Goal: Task Accomplishment & Management: Complete application form

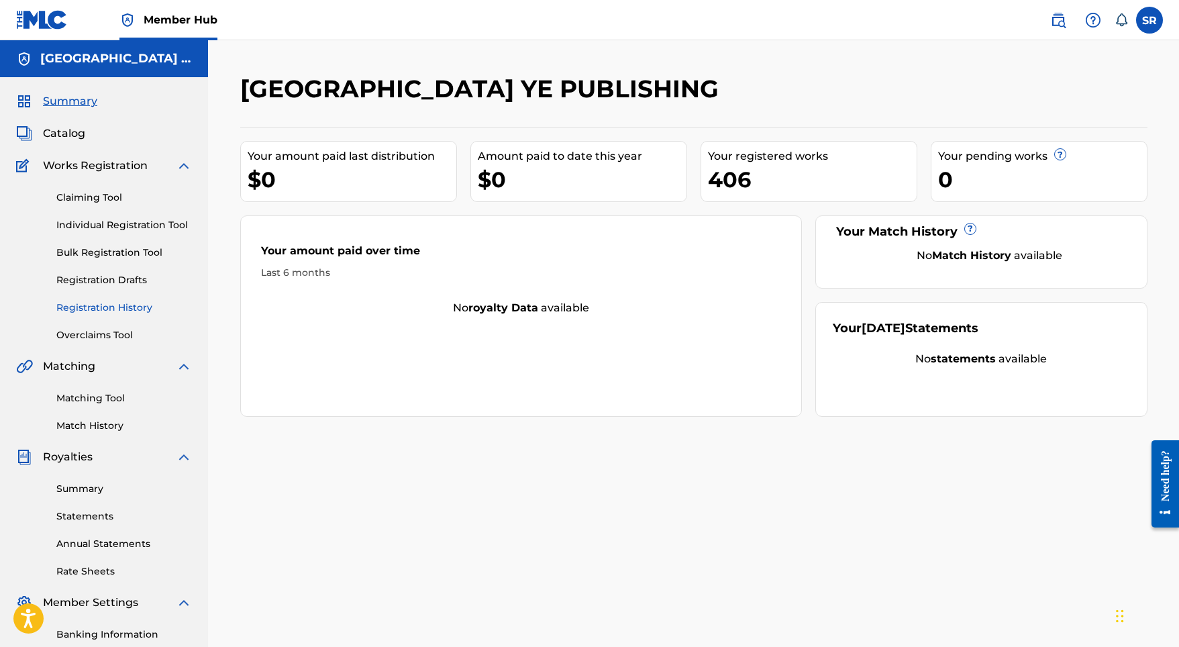
click at [117, 309] on link "Registration History" at bounding box center [124, 308] width 136 height 14
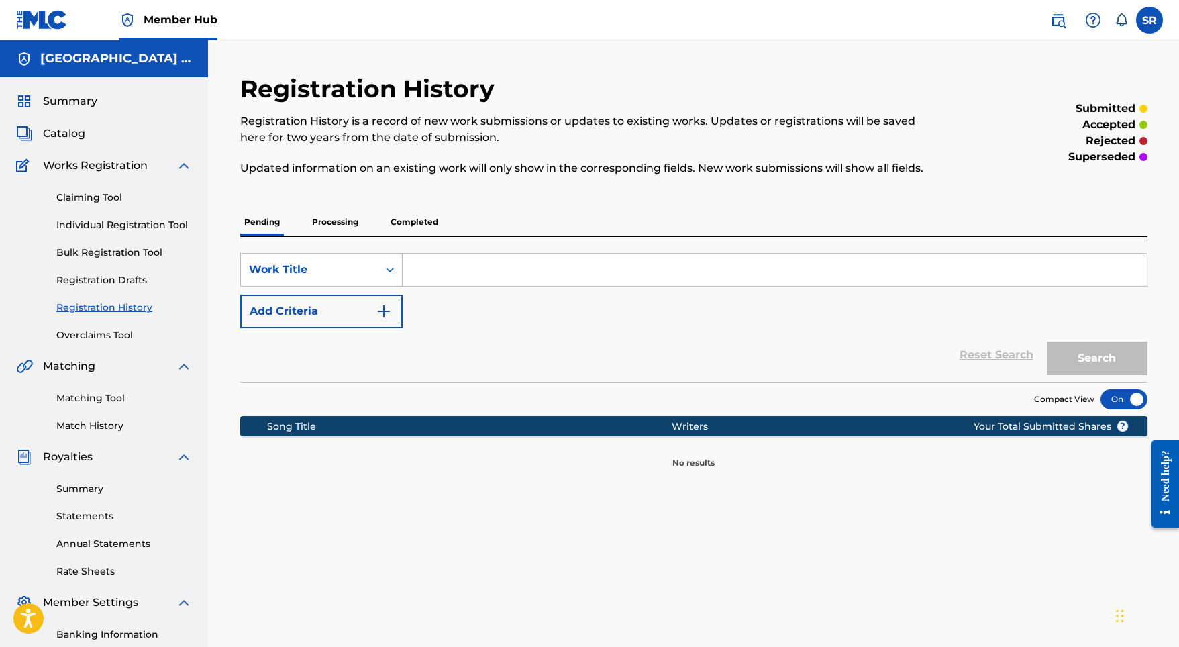
click at [345, 226] on p "Processing" at bounding box center [335, 222] width 54 height 28
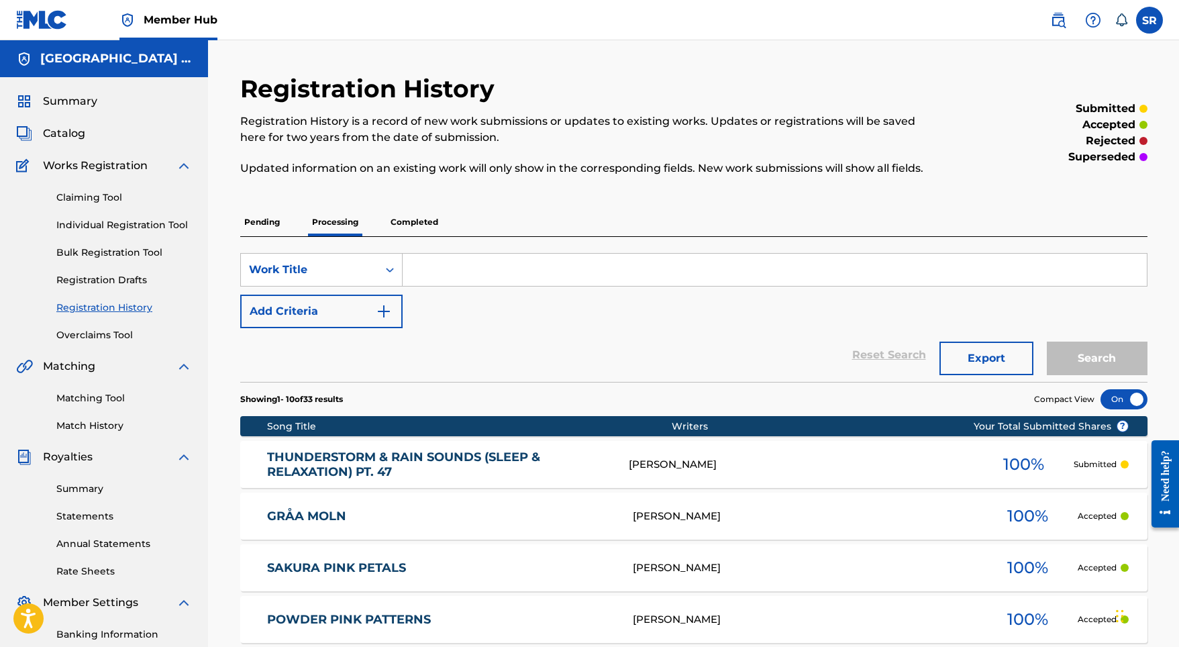
click at [439, 268] on input "Search Form" at bounding box center [775, 270] width 744 height 32
paste input "Electric Dreams"
type input "Electric Dreams"
click at [1096, 358] on button "Search" at bounding box center [1097, 359] width 101 height 34
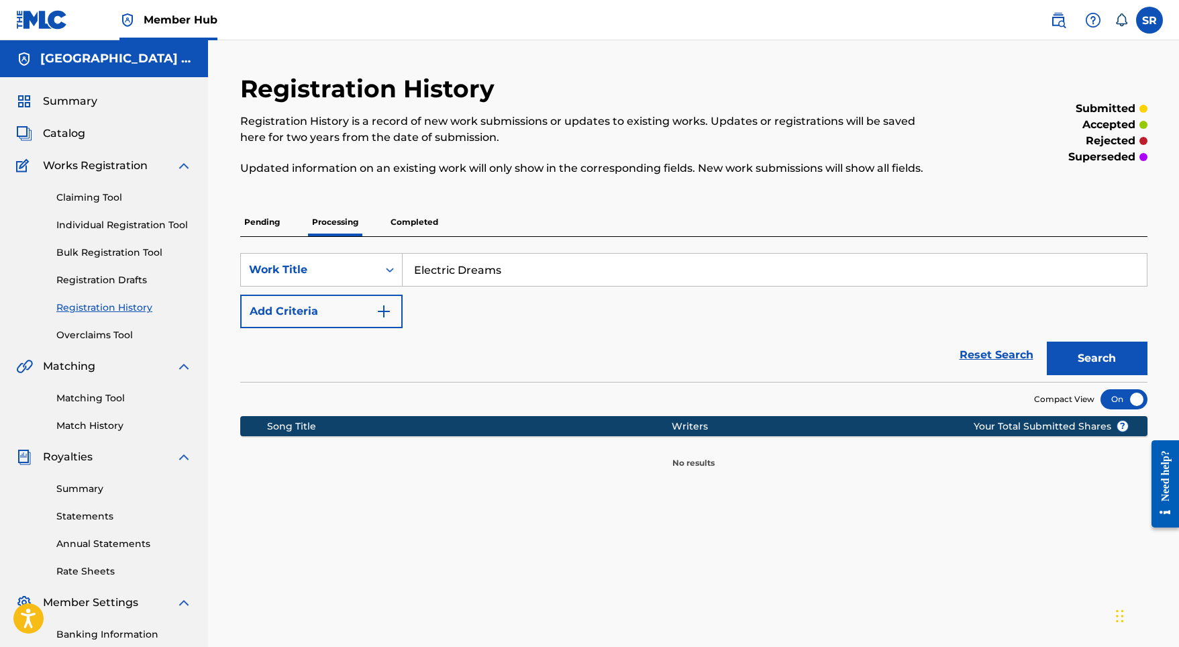
click at [419, 217] on p "Completed" at bounding box center [414, 222] width 56 height 28
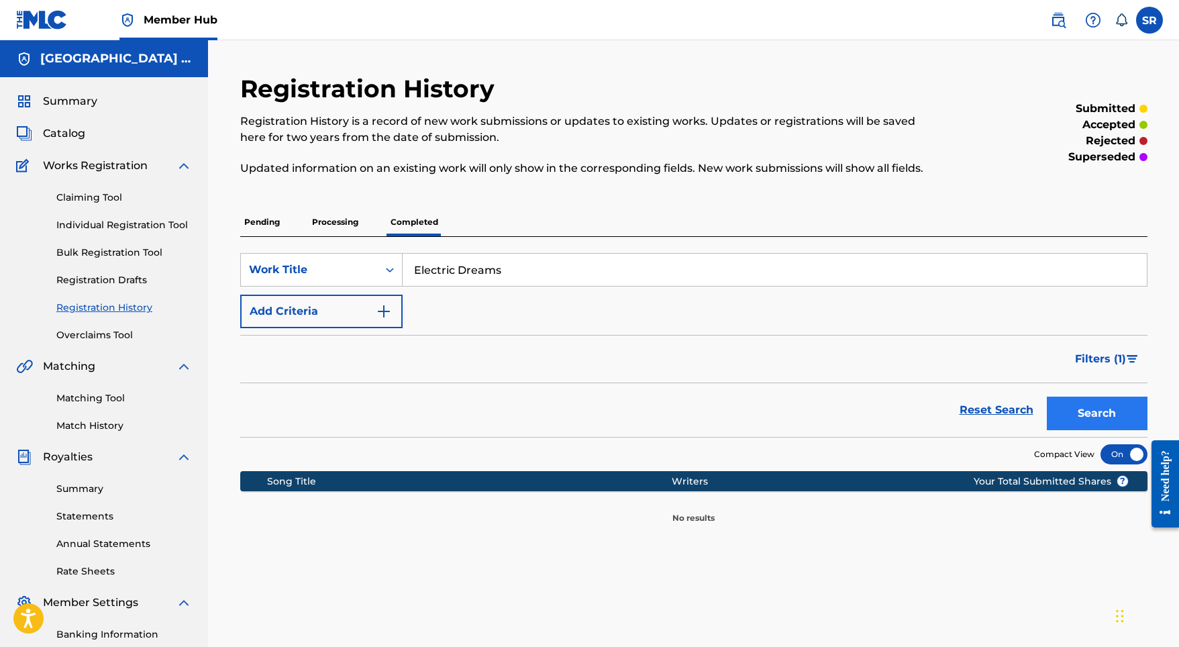
click at [1047, 408] on button "Search" at bounding box center [1097, 414] width 101 height 34
click at [104, 197] on link "Claiming Tool" at bounding box center [124, 198] width 136 height 14
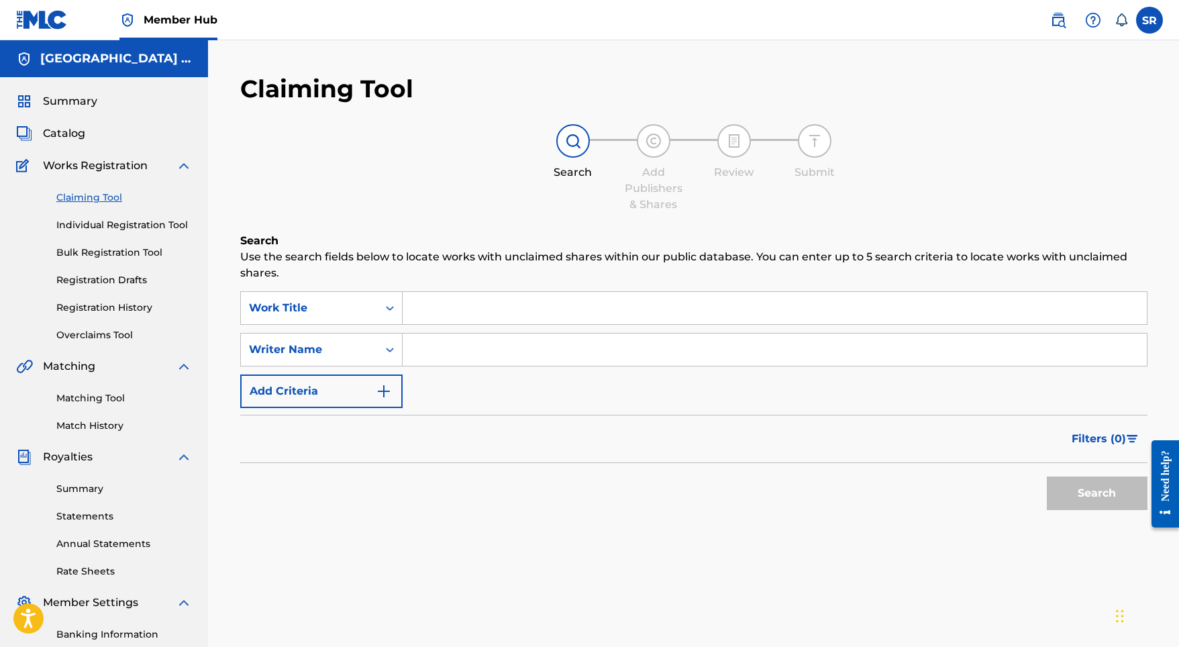
click at [408, 315] on input "Search Form" at bounding box center [775, 308] width 744 height 32
paste input "Electric Dreams"
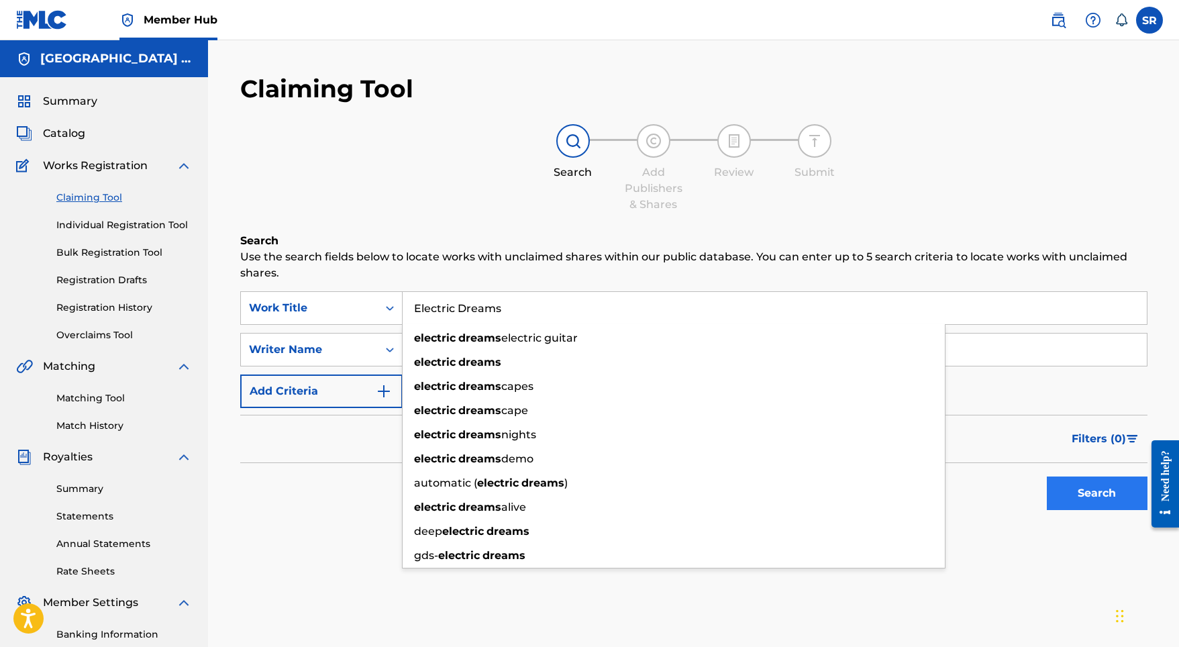
type input "Electric Dreams"
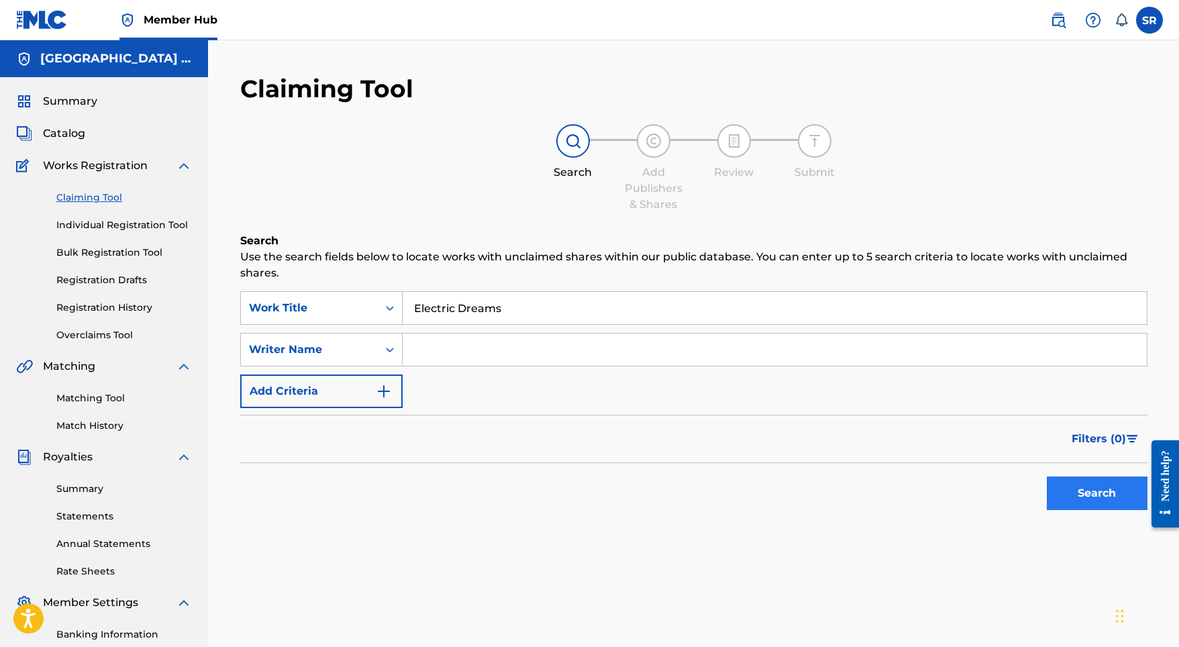
click at [1107, 487] on button "Search" at bounding box center [1097, 493] width 101 height 34
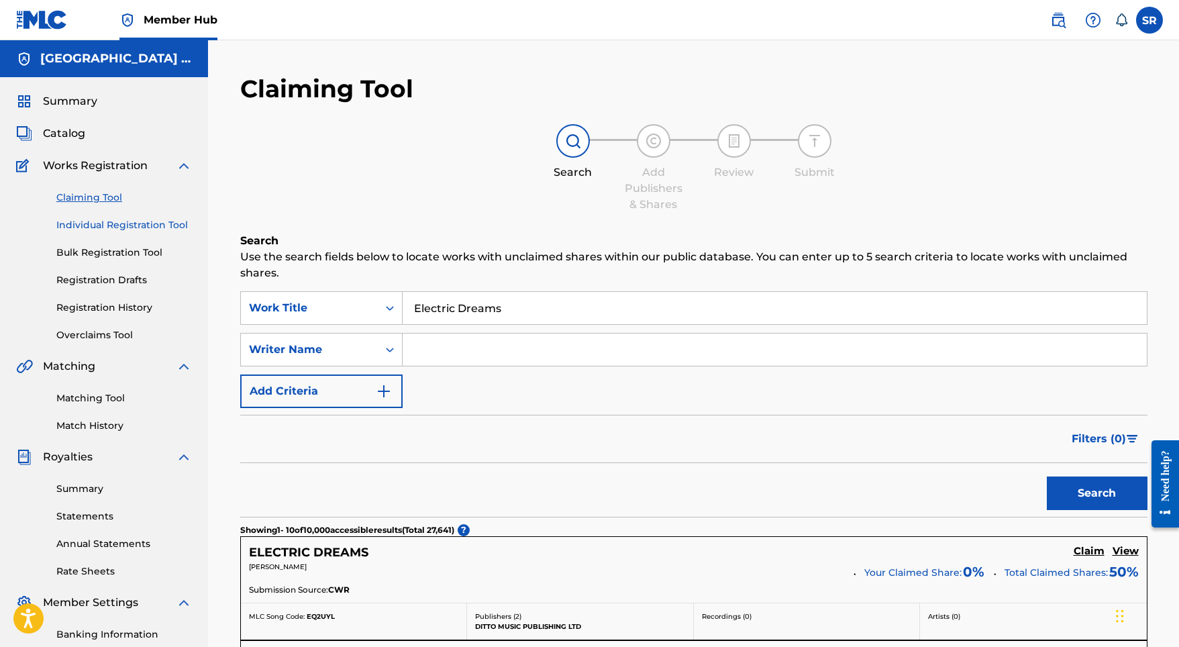
click at [142, 225] on link "Individual Registration Tool" at bounding box center [124, 225] width 136 height 14
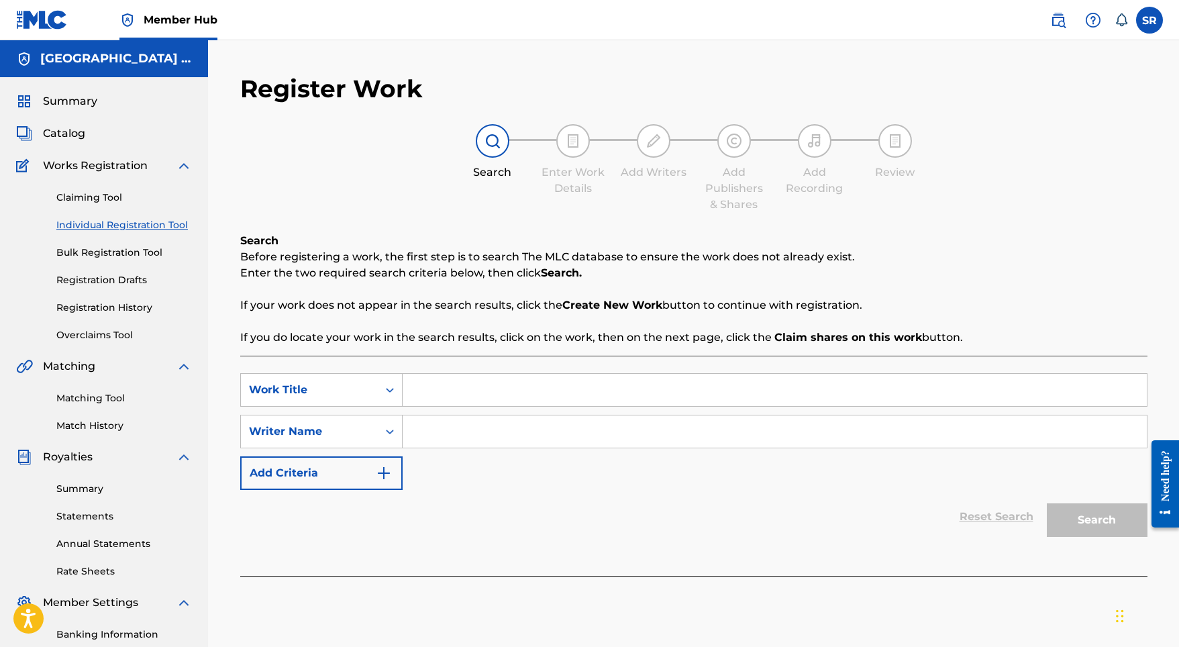
click at [403, 386] on input "Search Form" at bounding box center [775, 390] width 744 height 32
paste input "Electric Dreams"
type input "Electric Dreams"
click at [521, 436] on input "Search Form" at bounding box center [775, 431] width 744 height 32
paste input "Electric Dreams"
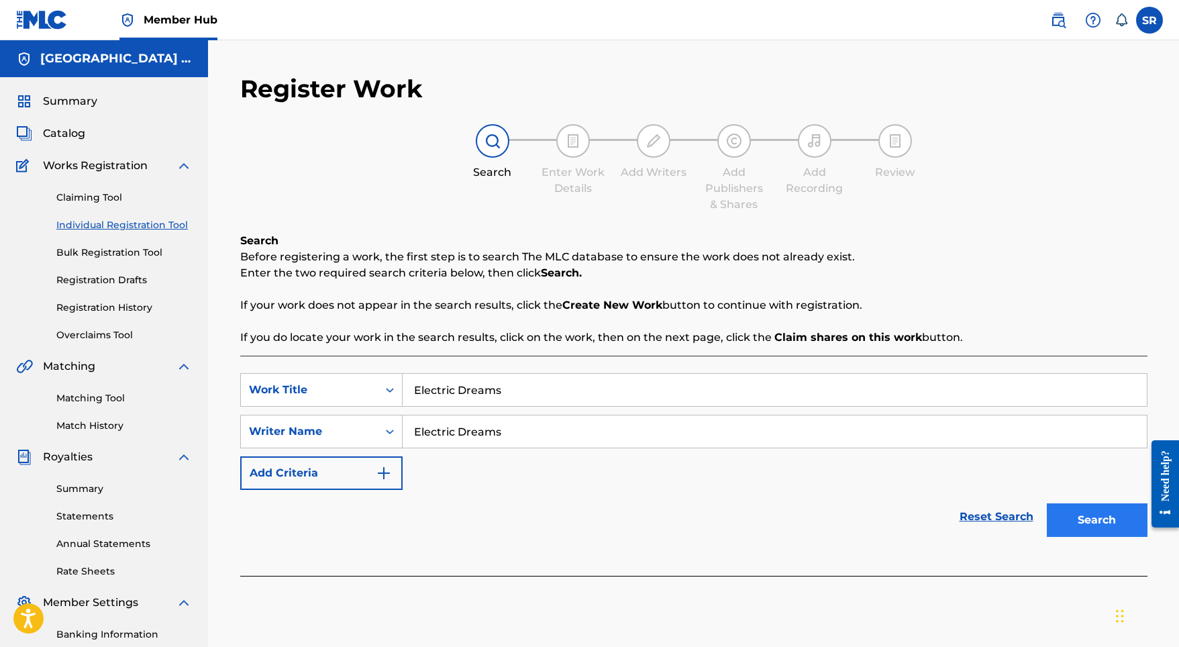
type input "Electric Dreams"
click at [1076, 517] on button "Search" at bounding box center [1097, 520] width 101 height 34
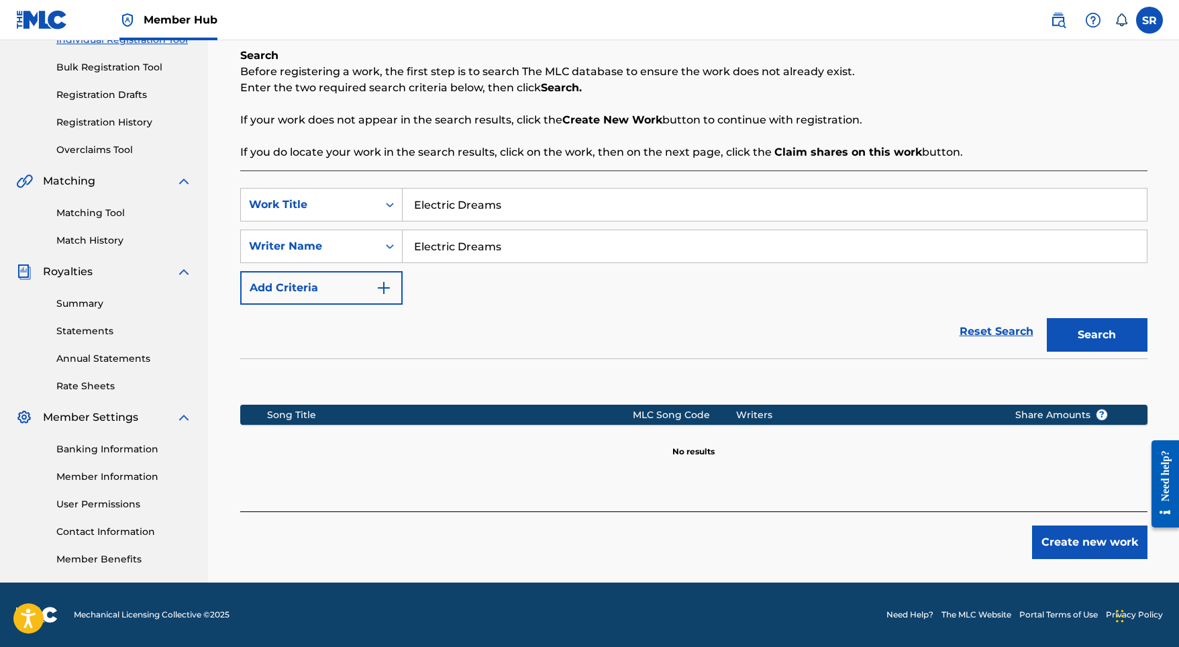
scroll to position [185, 0]
click at [1067, 552] on button "Create new work" at bounding box center [1089, 542] width 115 height 34
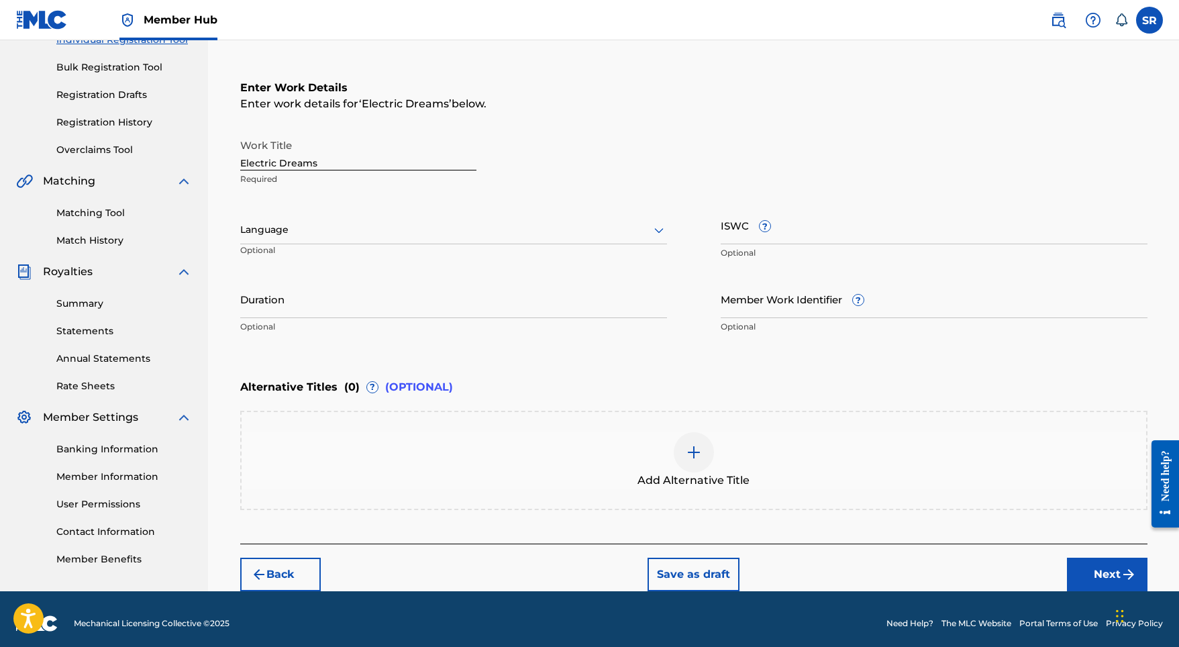
click at [503, 253] on div "Language Optional" at bounding box center [453, 236] width 427 height 60
click at [478, 246] on div "Language Optional" at bounding box center [453, 236] width 427 height 60
click at [470, 234] on div at bounding box center [453, 229] width 427 height 17
click at [431, 260] on div "English" at bounding box center [453, 259] width 425 height 30
click at [437, 309] on input "Duration" at bounding box center [453, 299] width 427 height 38
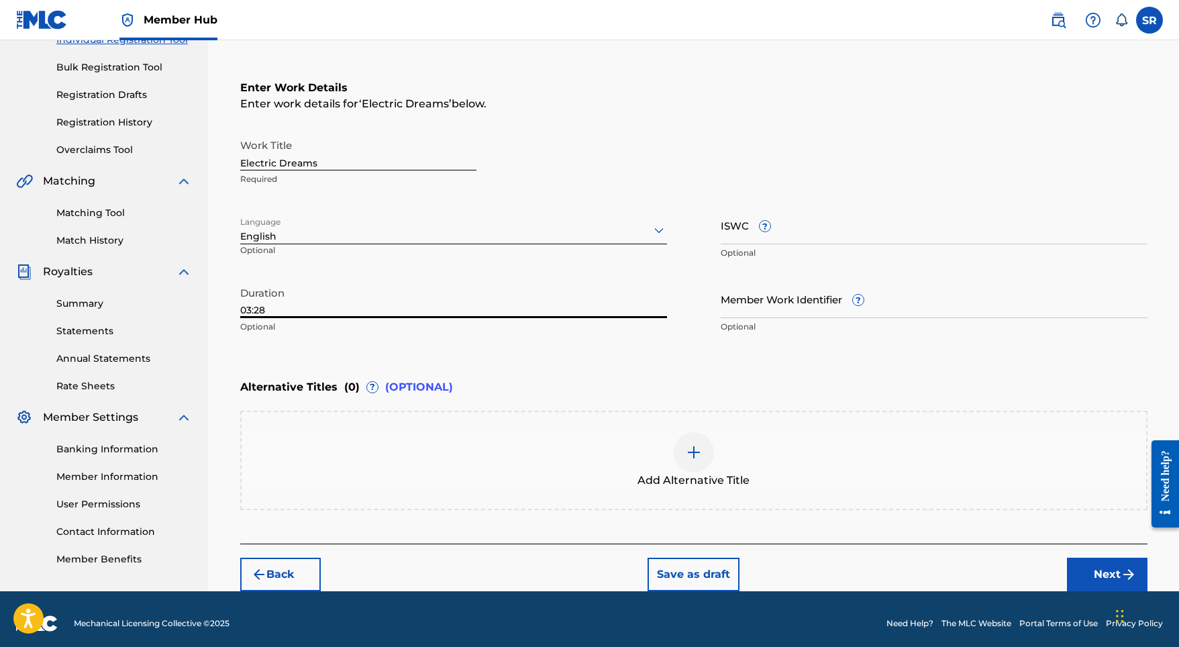
type input "03:28"
click at [681, 464] on div at bounding box center [694, 452] width 40 height 40
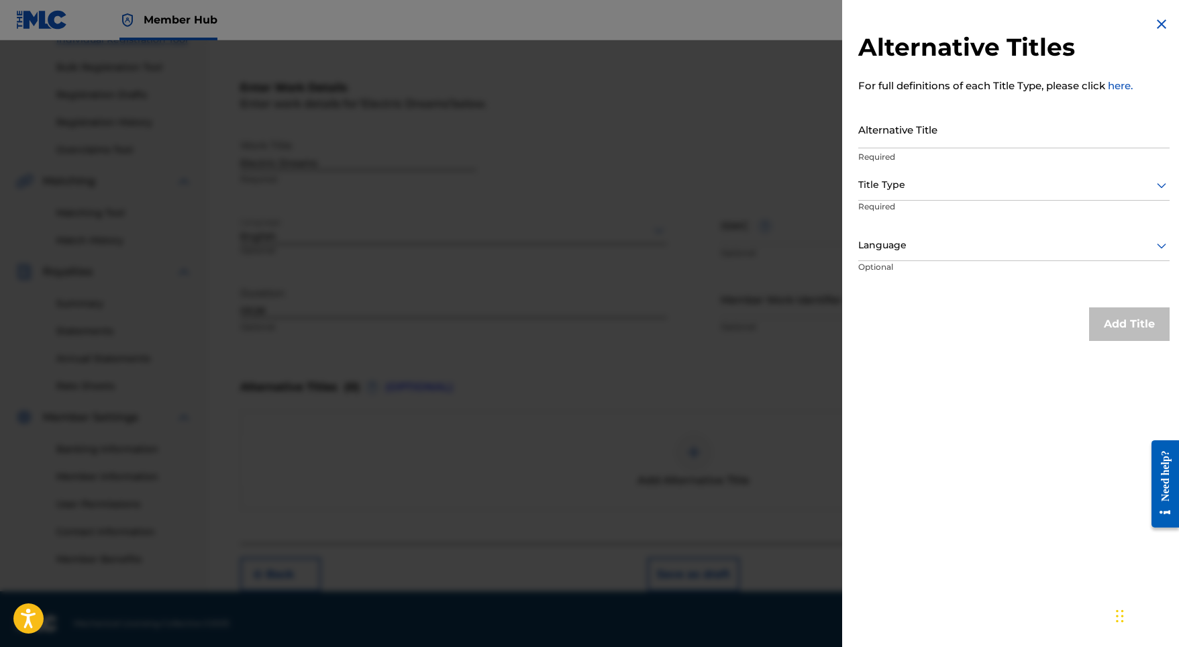
click at [904, 158] on p "Required" at bounding box center [1013, 157] width 311 height 12
click at [907, 127] on input "Alternative Title" at bounding box center [1013, 129] width 311 height 38
paste input "SE5W32201040"
drag, startPoint x: 959, startPoint y: 135, endPoint x: 788, endPoint y: 117, distance: 172.0
click at [788, 117] on div "Alternative Titles For full definitions of each Title Type, please click here. …" at bounding box center [589, 343] width 1179 height 607
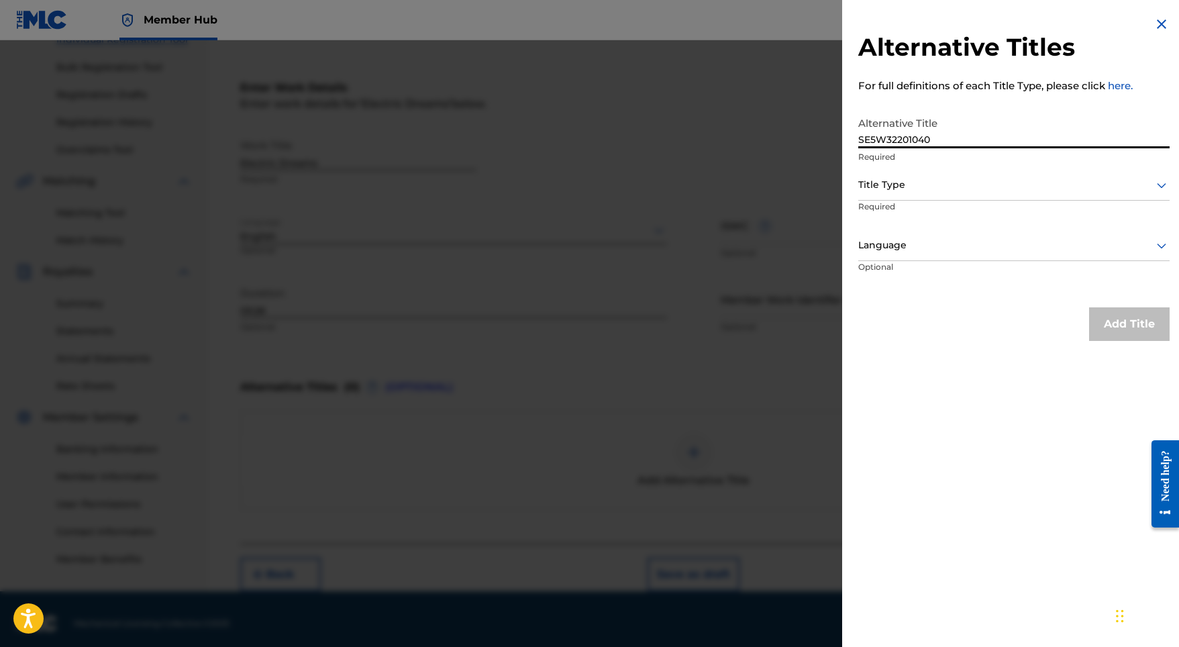
paste input "Electric Dreams"
type input "Electric Dreams"
click at [885, 193] on div at bounding box center [1013, 184] width 311 height 17
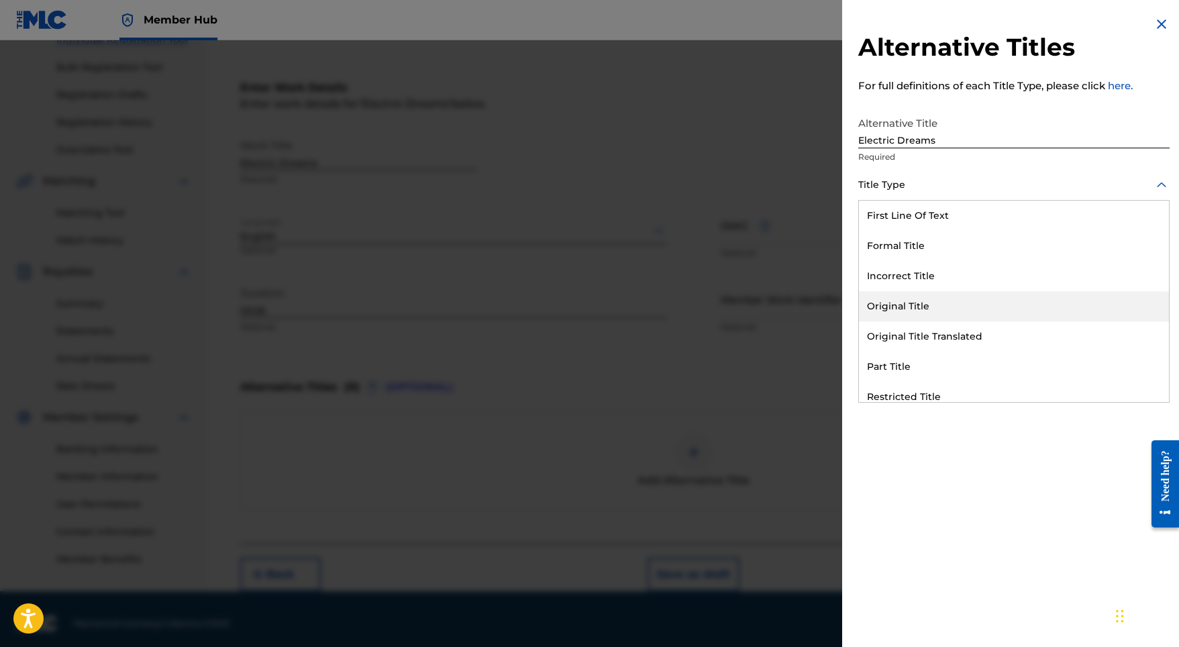
click at [900, 303] on div "Original Title" at bounding box center [1014, 306] width 310 height 30
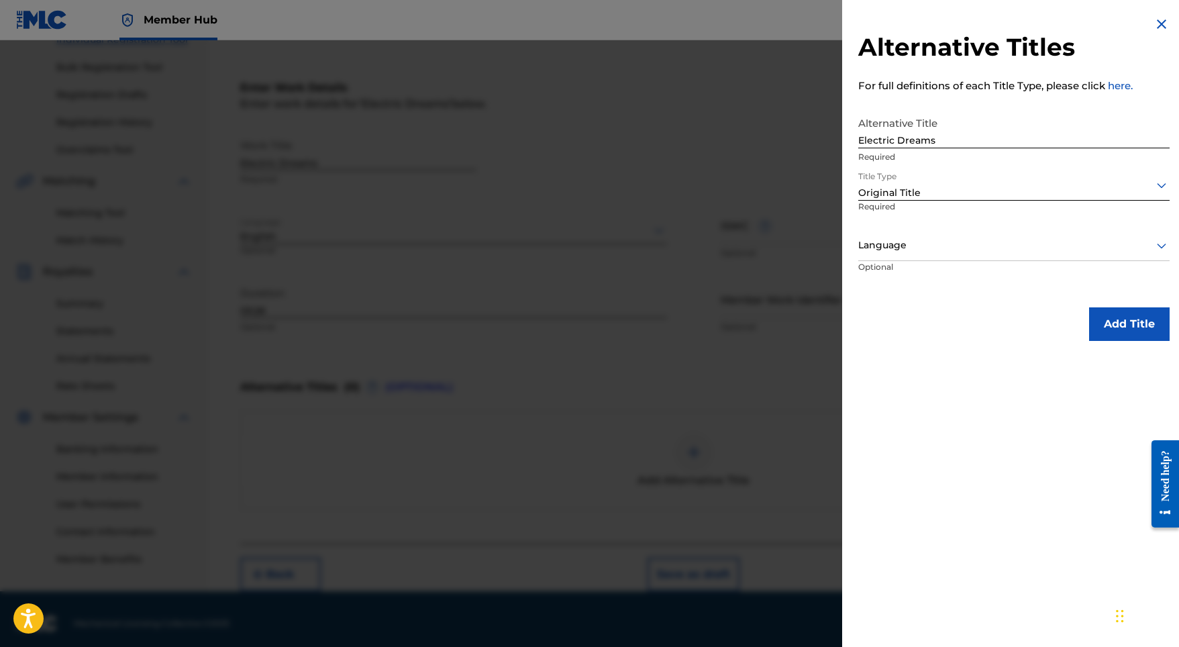
click at [894, 242] on div at bounding box center [1013, 245] width 311 height 17
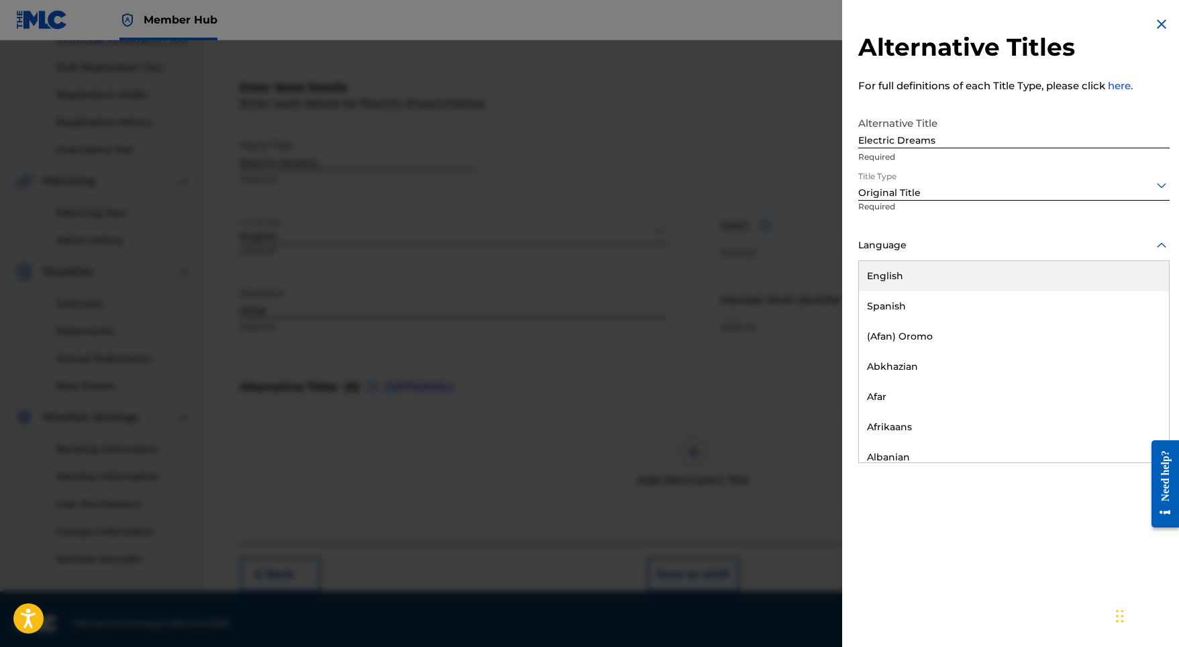
click at [894, 274] on div "English" at bounding box center [1014, 276] width 310 height 30
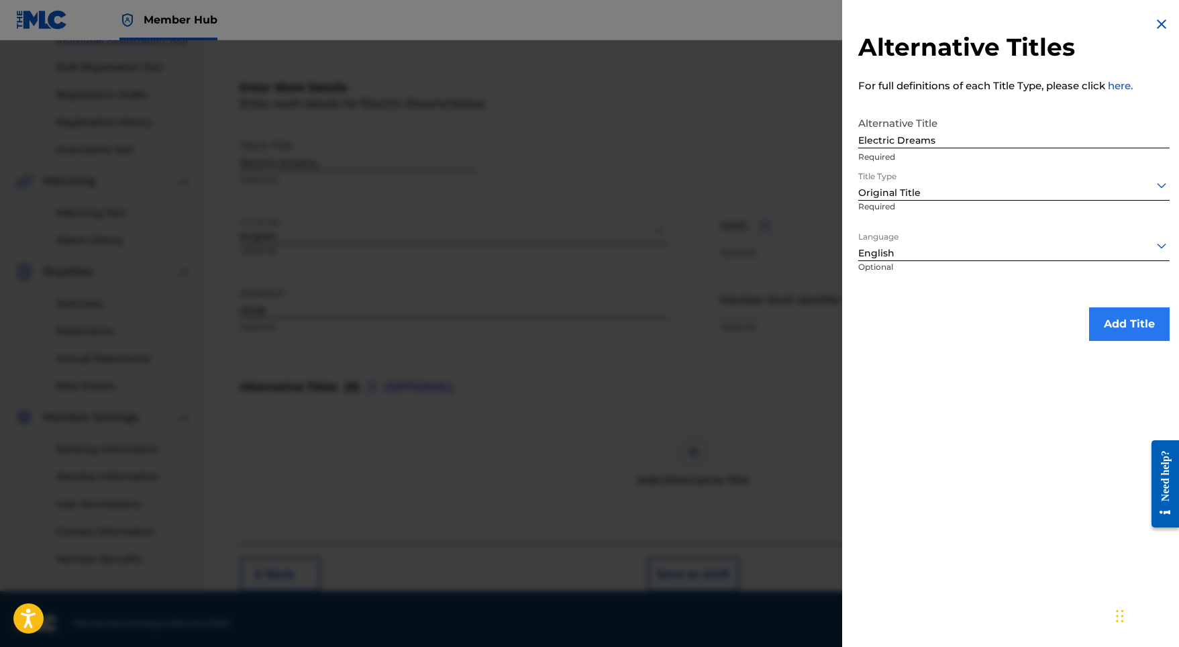
click at [1120, 316] on button "Add Title" at bounding box center [1129, 324] width 81 height 34
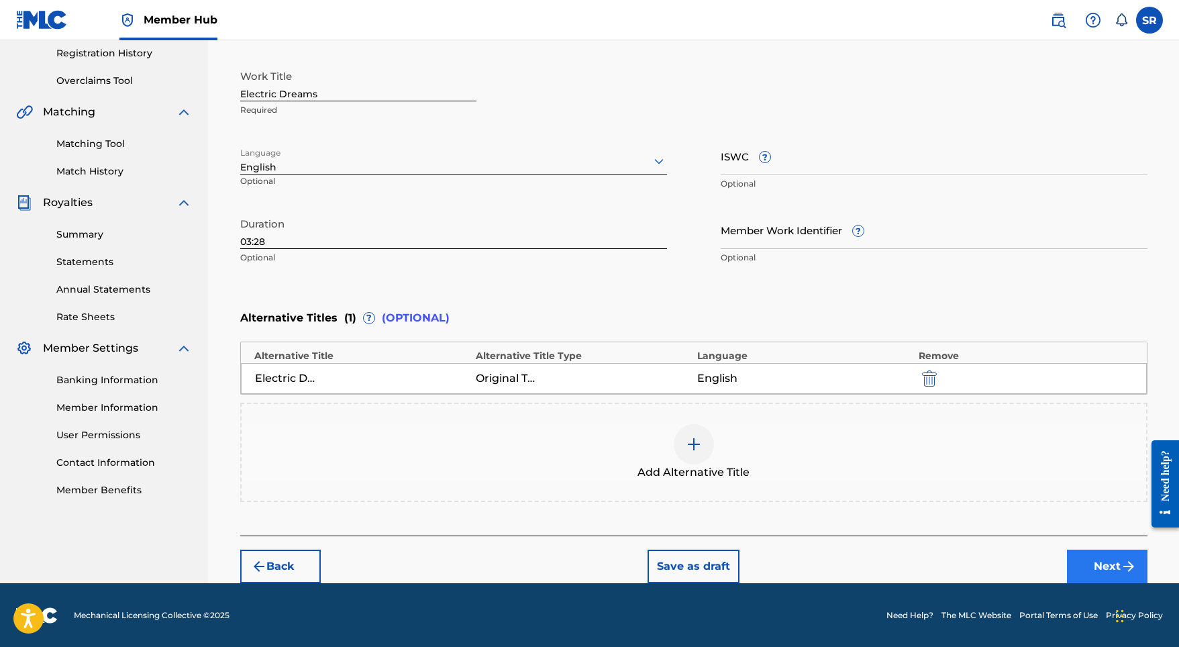
click at [1106, 553] on button "Next" at bounding box center [1107, 566] width 81 height 34
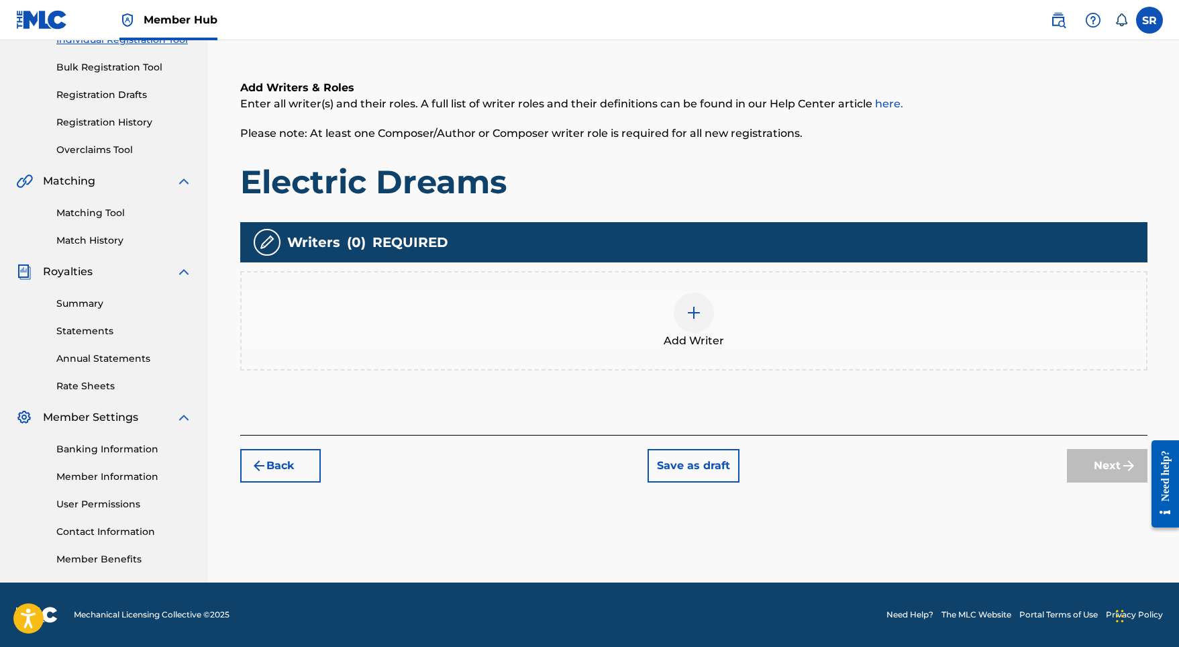
click at [704, 331] on div "Add Writer" at bounding box center [694, 321] width 904 height 56
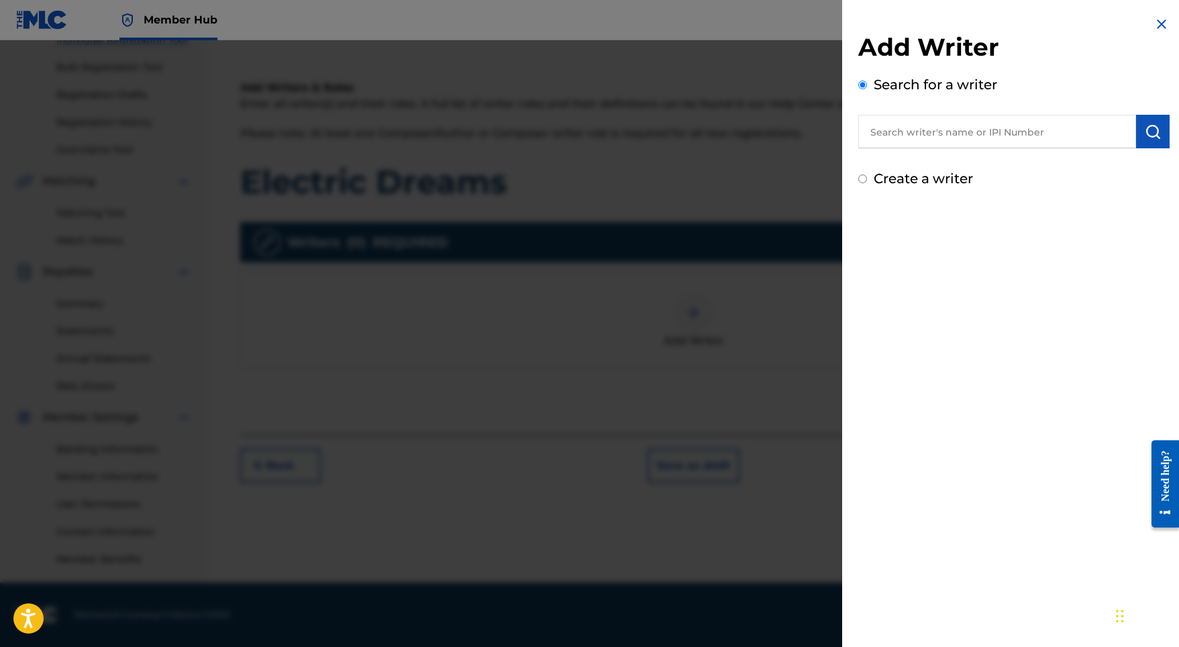
click at [988, 145] on input "text" at bounding box center [997, 132] width 278 height 34
click at [963, 134] on input "text" at bounding box center [997, 132] width 278 height 34
paste input "[PERSON_NAME]"
type input "[PERSON_NAME]"
click at [1151, 147] on button "submit" at bounding box center [1153, 132] width 34 height 34
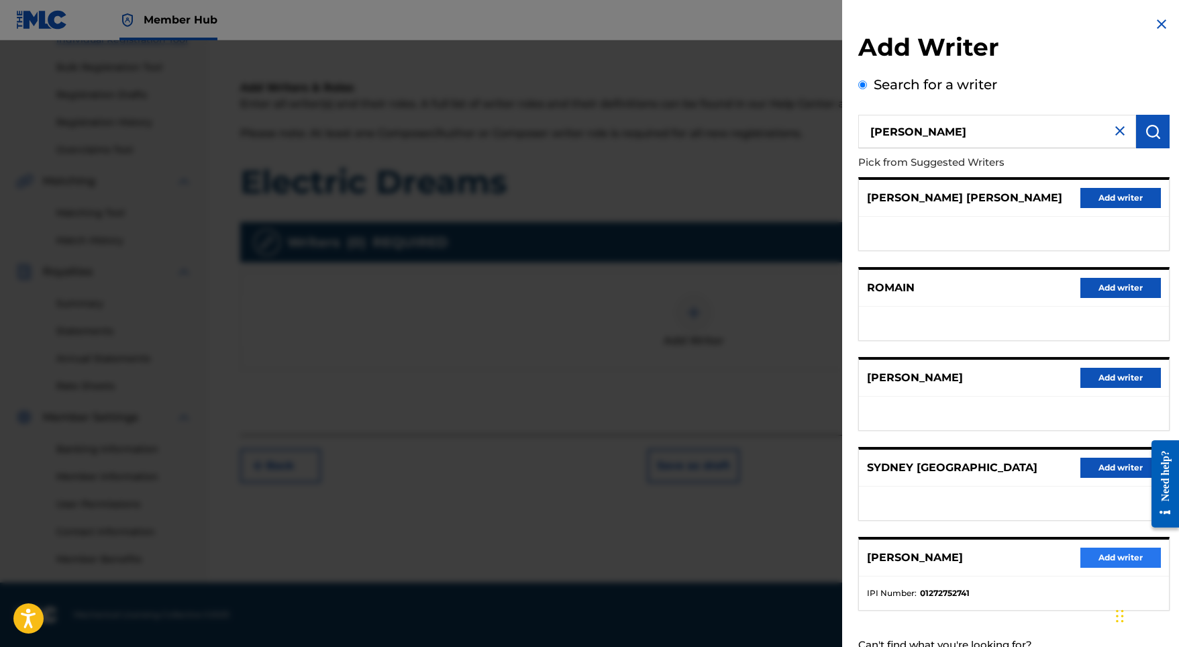
click at [1132, 568] on button "Add writer" at bounding box center [1120, 557] width 81 height 20
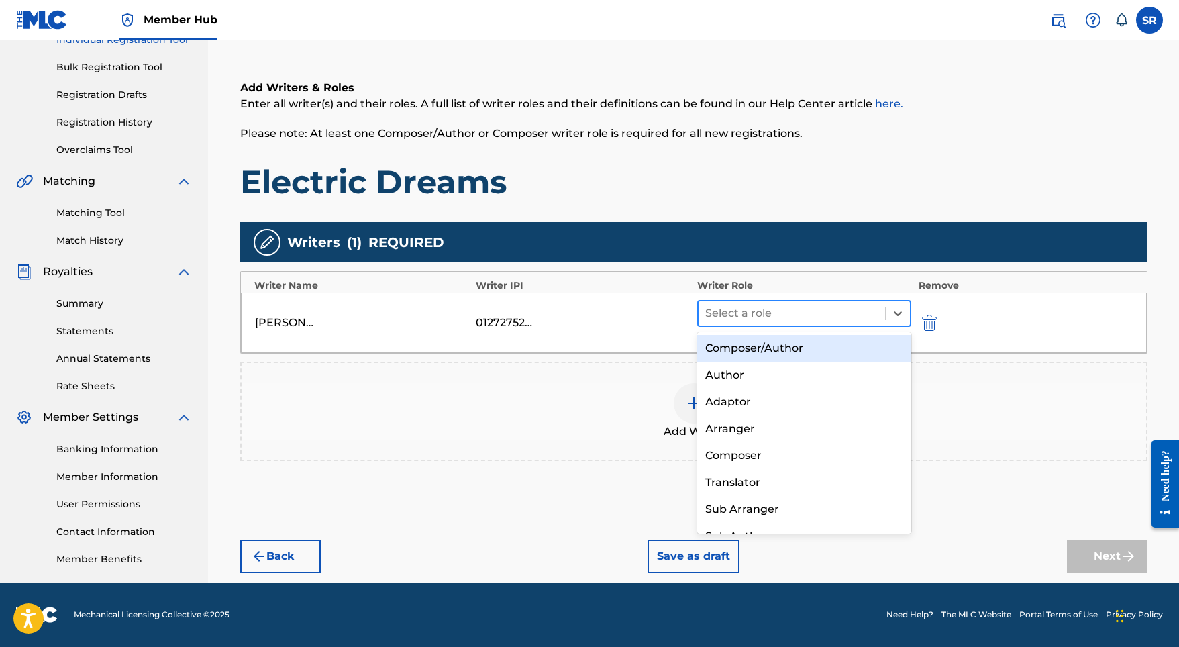
click at [831, 314] on div at bounding box center [792, 313] width 174 height 19
click at [787, 342] on div "Composer/Author" at bounding box center [804, 348] width 215 height 27
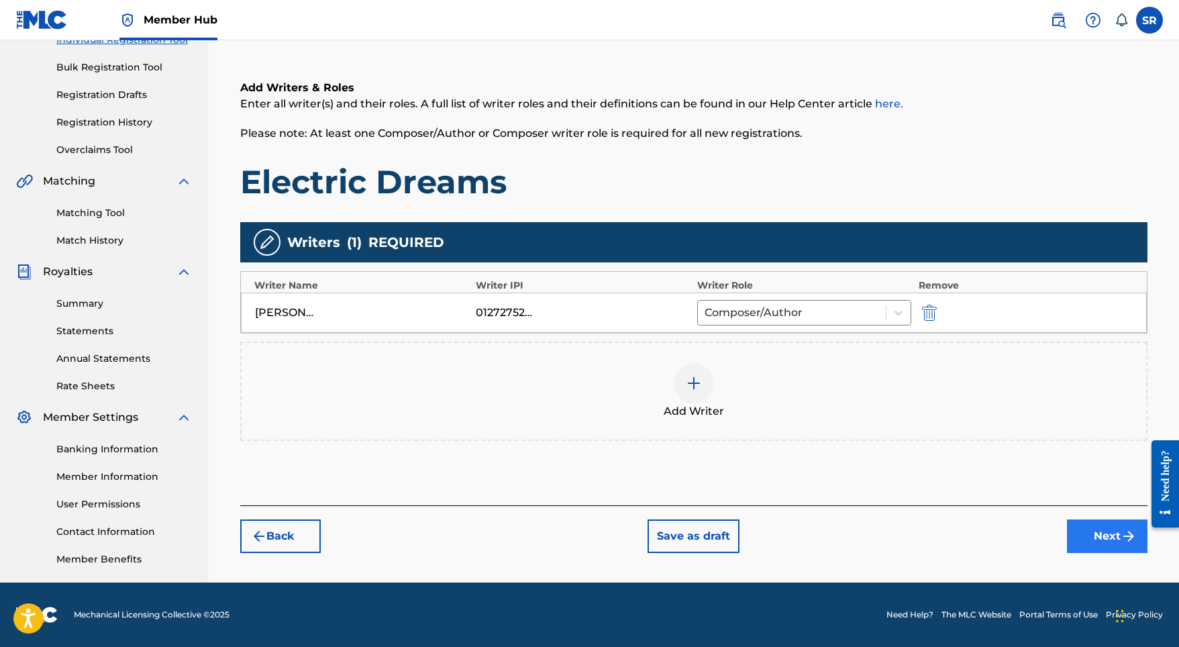
click at [1102, 541] on button "Next" at bounding box center [1107, 536] width 81 height 34
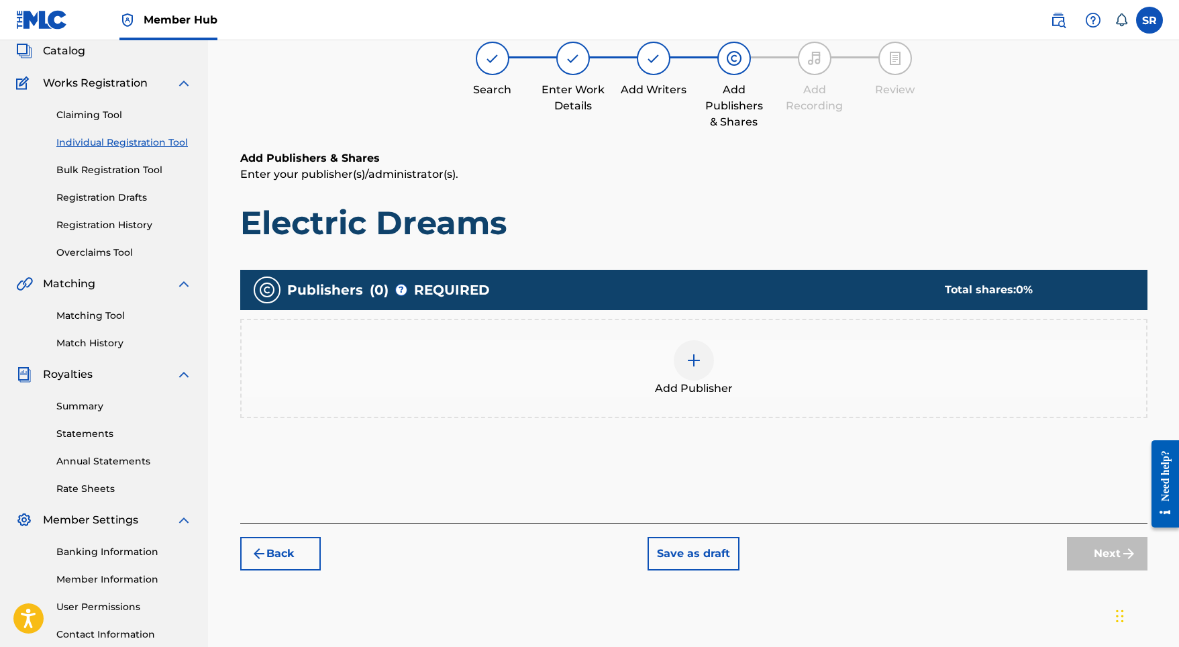
scroll to position [60, 0]
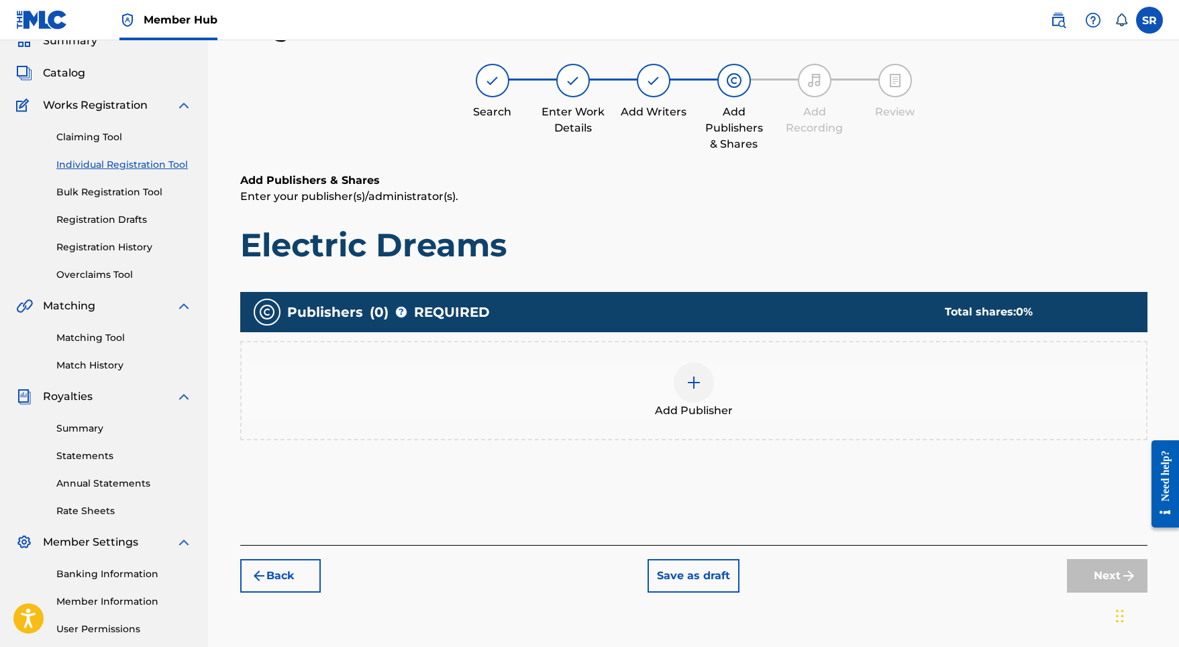
click at [715, 386] on div "Add Publisher" at bounding box center [694, 390] width 904 height 56
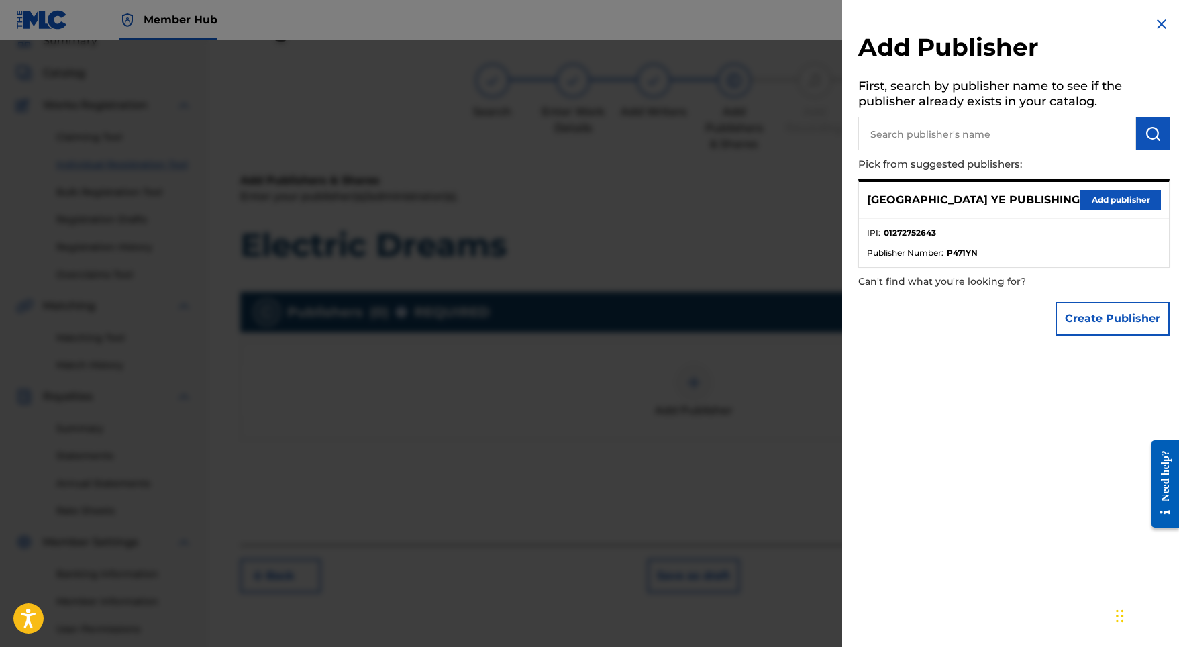
click at [1069, 204] on div "SYDNEY YE PUBLISHING Add publisher" at bounding box center [1014, 200] width 310 height 37
click at [1080, 202] on button "Add publisher" at bounding box center [1120, 200] width 81 height 20
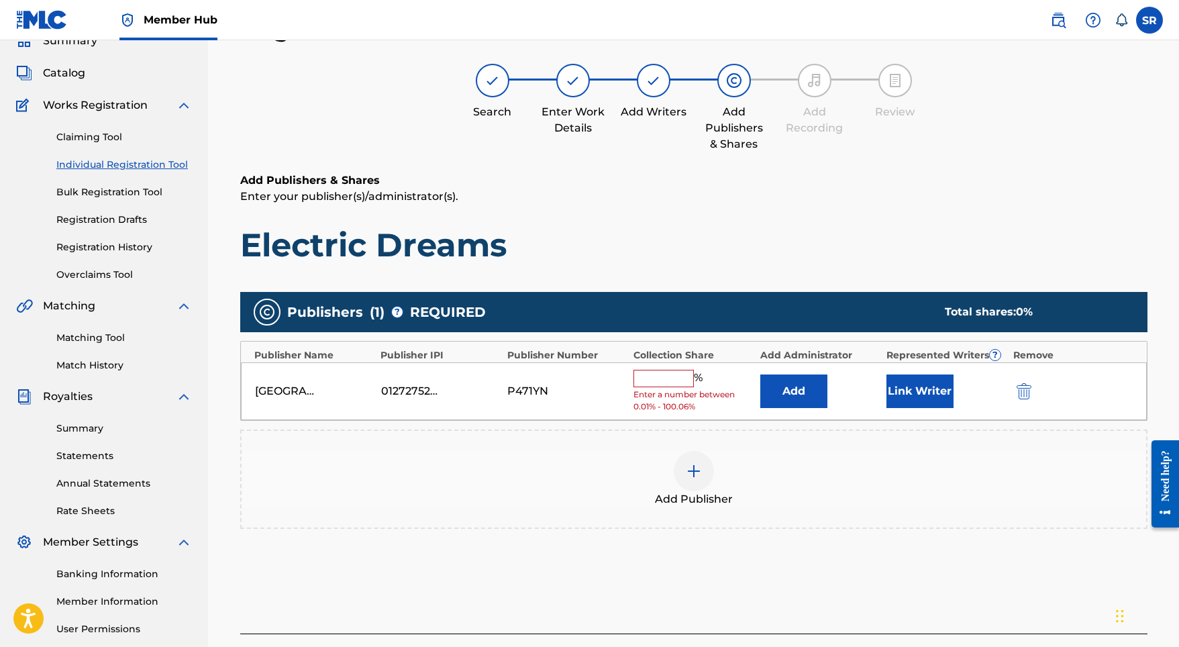
click at [654, 370] on input "text" at bounding box center [663, 378] width 60 height 17
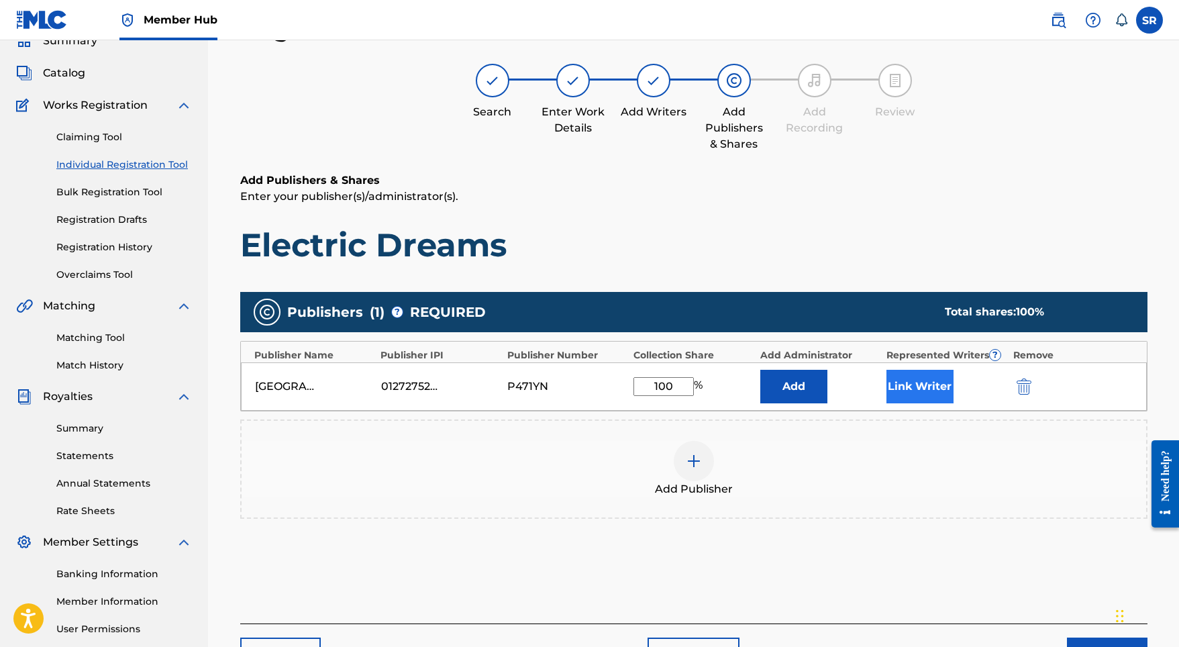
type input "100"
click at [912, 392] on button "Link Writer" at bounding box center [919, 387] width 67 height 34
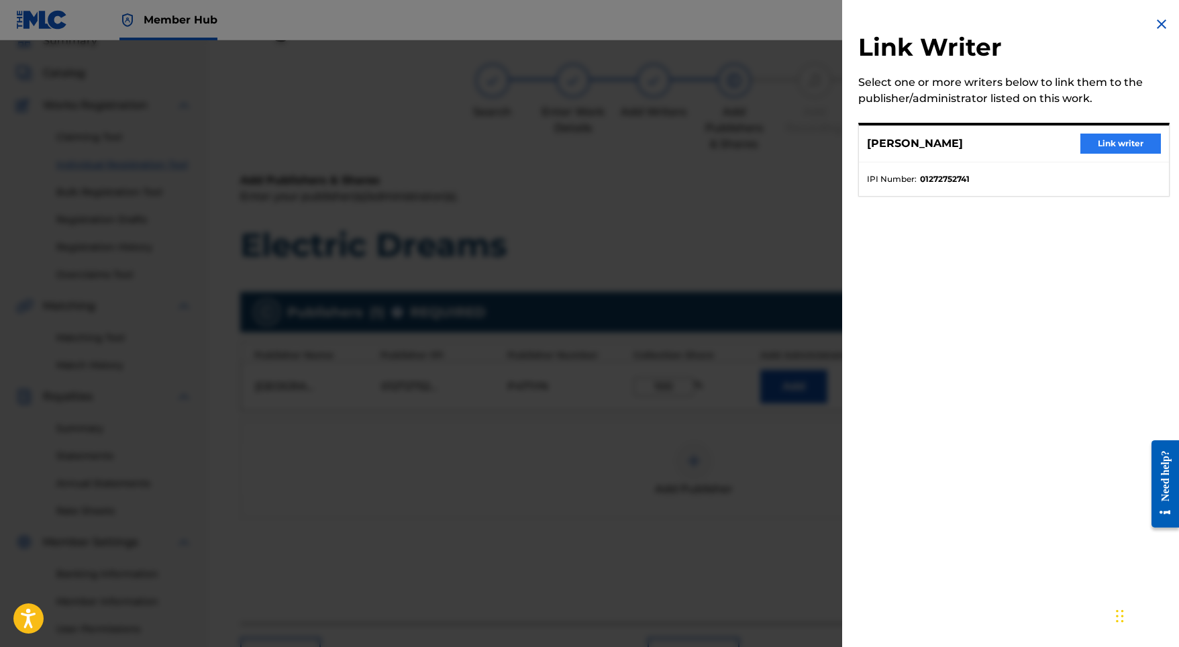
click at [1104, 140] on button "Link writer" at bounding box center [1120, 144] width 81 height 20
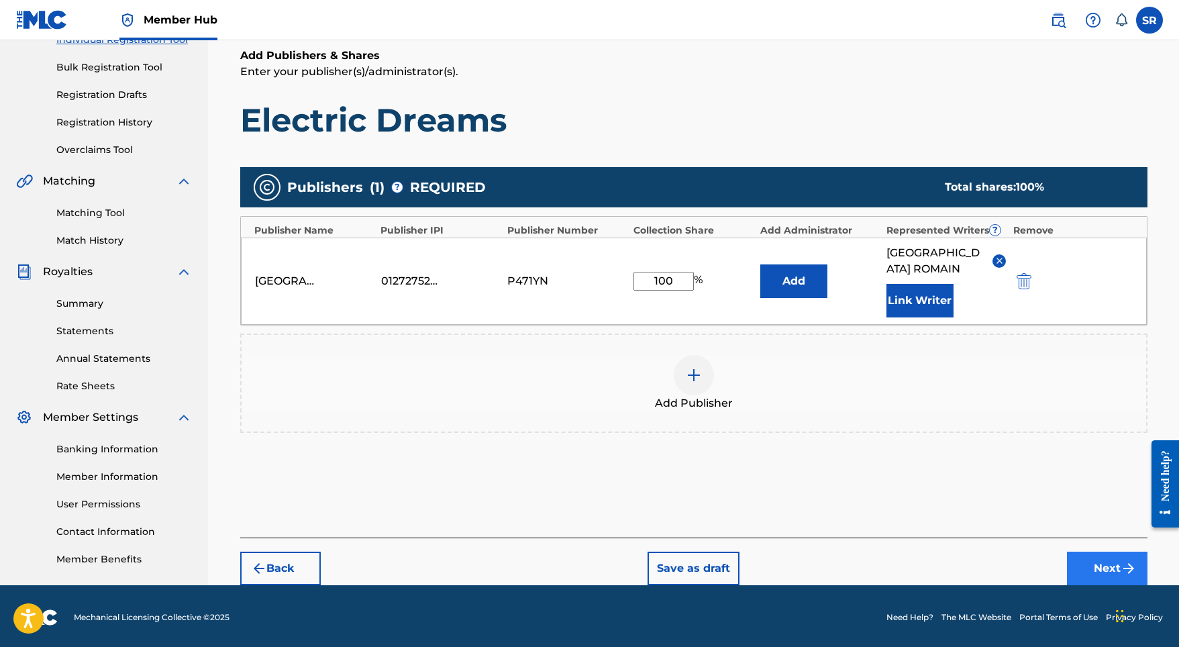
click at [1084, 552] on button "Next" at bounding box center [1107, 569] width 81 height 34
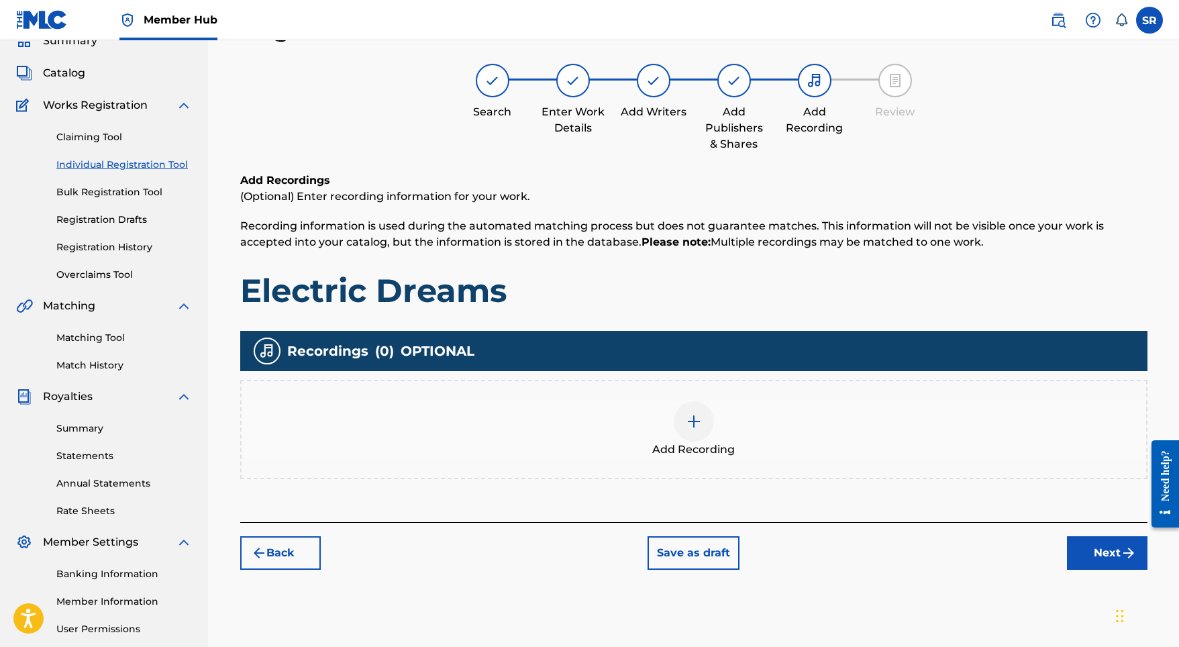
click at [704, 421] on div at bounding box center [694, 421] width 40 height 40
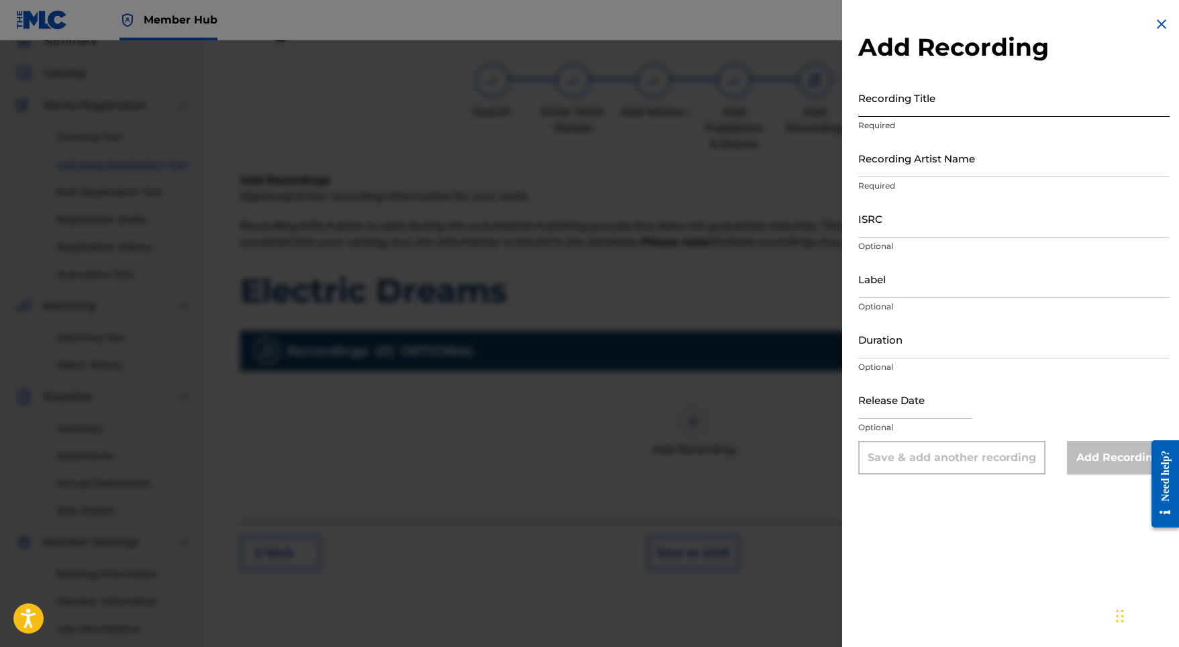
click at [900, 113] on input "Recording Title" at bounding box center [1013, 97] width 311 height 38
paste input "Electric Dreams"
type input "Electric Dreams"
click at [884, 236] on input "ISRC" at bounding box center [1013, 218] width 311 height 38
paste input "SE5W32201040"
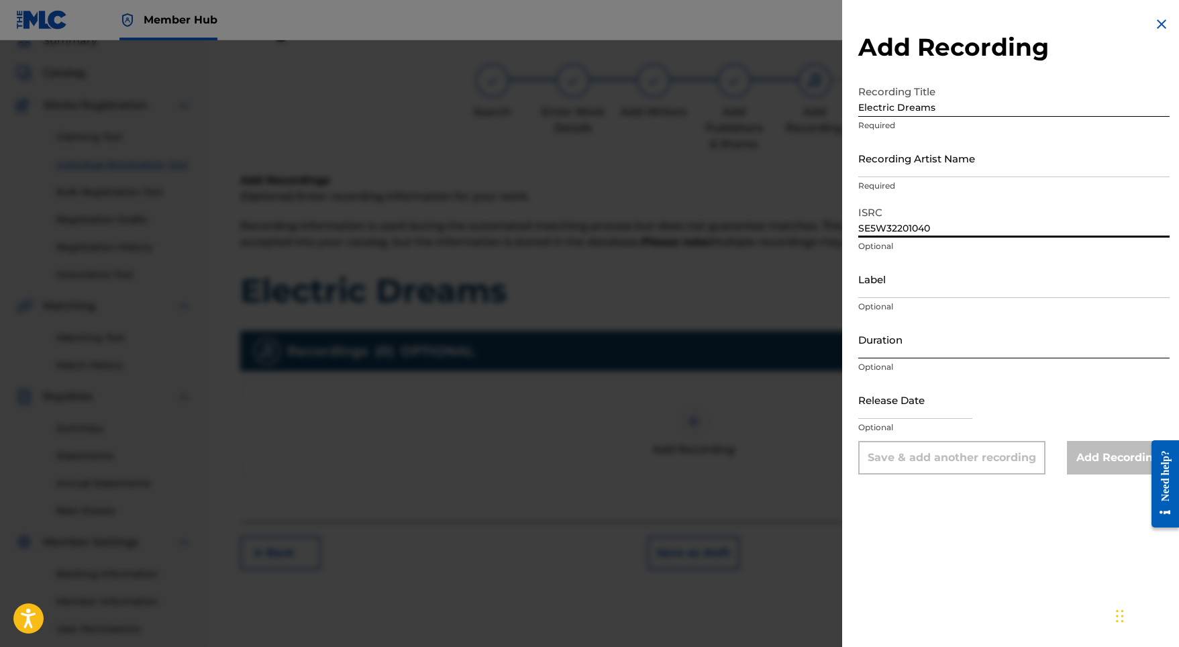
type input "SE5W32201040"
click at [890, 346] on input "Duration" at bounding box center [1013, 339] width 311 height 38
type input "03:28"
click at [946, 398] on input "text" at bounding box center [915, 399] width 114 height 38
select select "8"
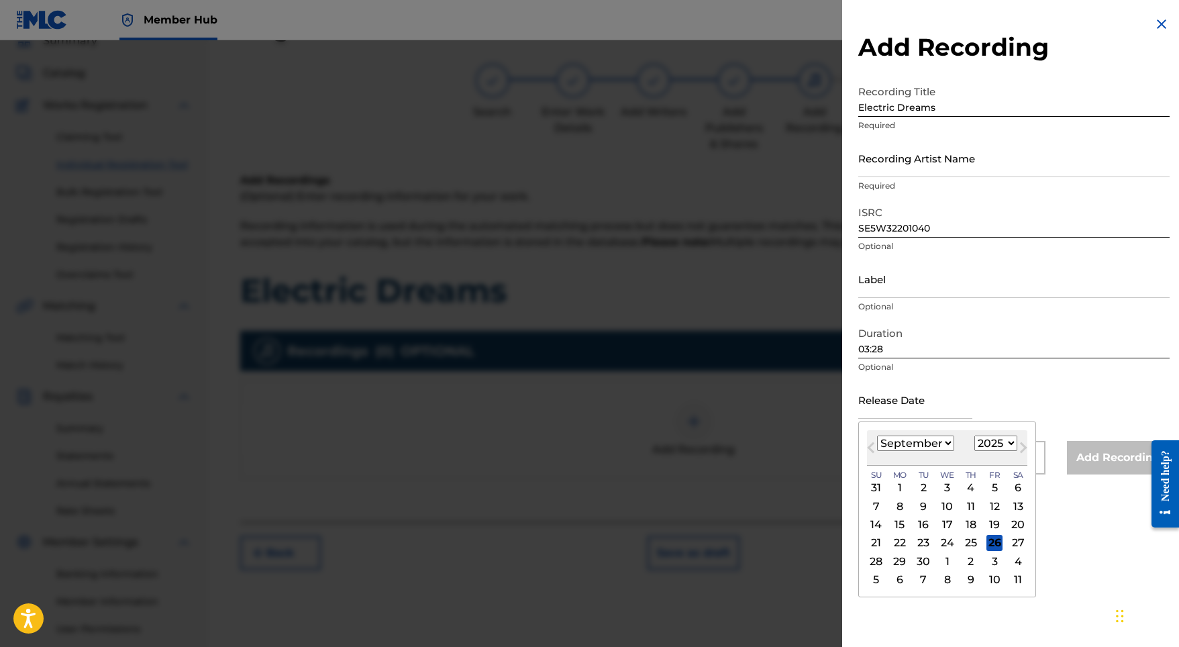
select select "2022"
select select "3"
click at [986, 484] on div "1" at bounding box center [994, 488] width 16 height 16
type input "April 1 2022"
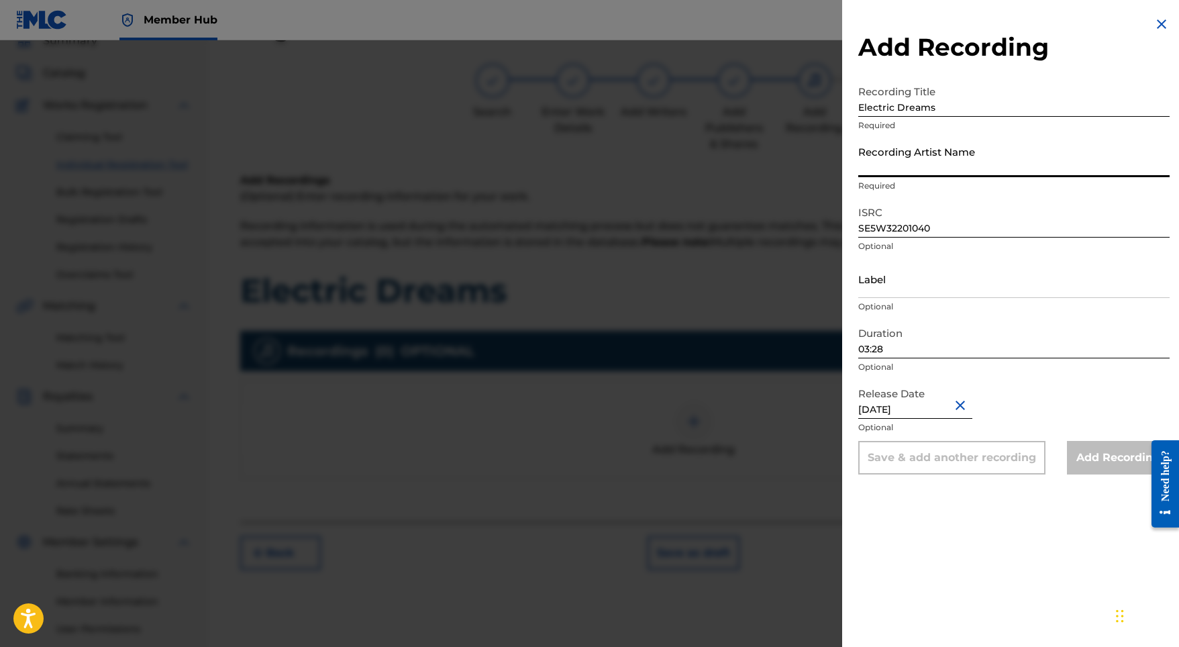
click at [929, 156] on input "Recording Artist Name" at bounding box center [1013, 158] width 311 height 38
paste input "Indra"
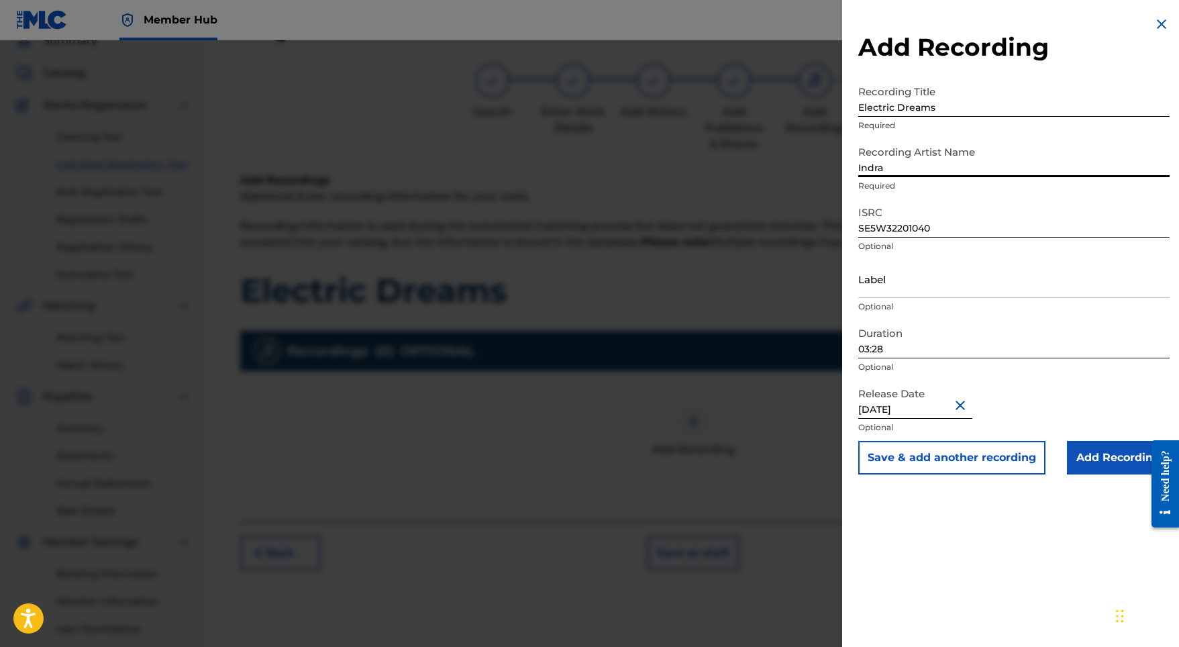
type input "Indra"
click at [1096, 433] on p "Optional" at bounding box center [1013, 427] width 311 height 12
click at [1092, 452] on input "Add Recording" at bounding box center [1118, 458] width 103 height 34
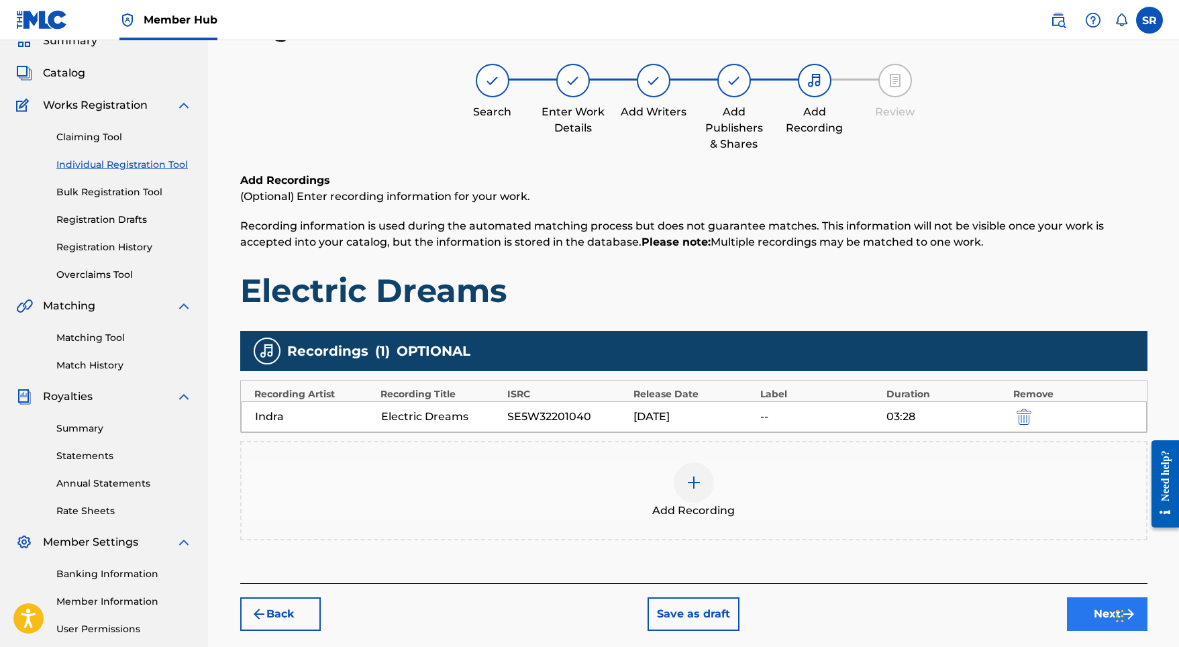
click at [1075, 611] on button "Next" at bounding box center [1107, 614] width 81 height 34
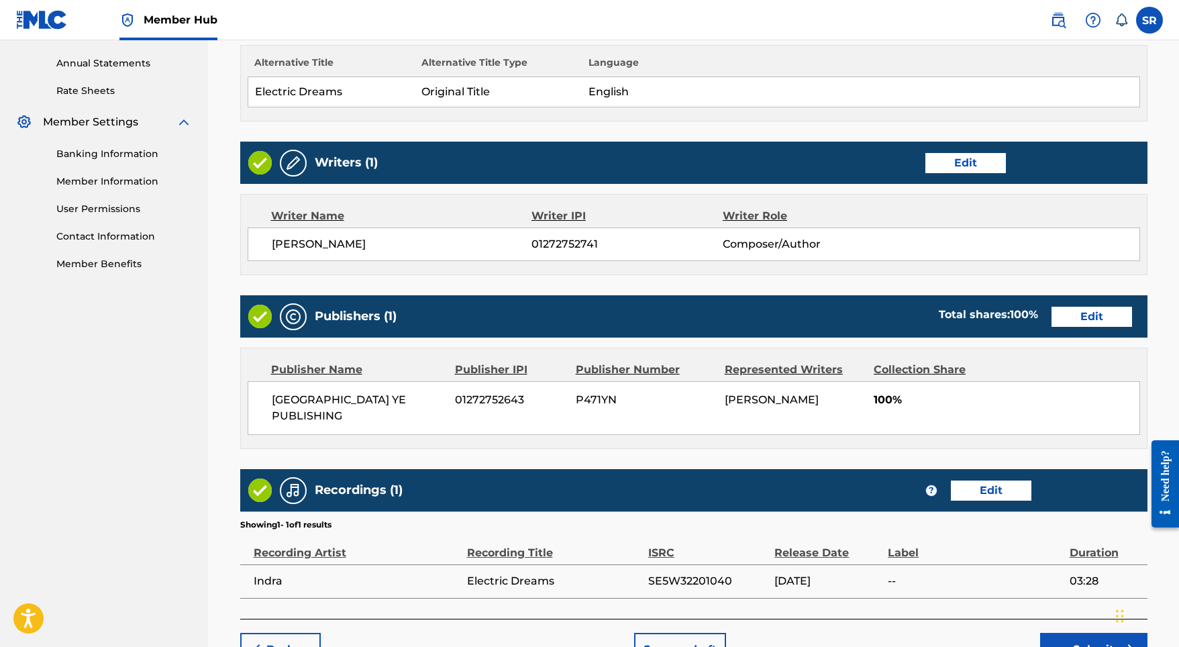
scroll to position [525, 0]
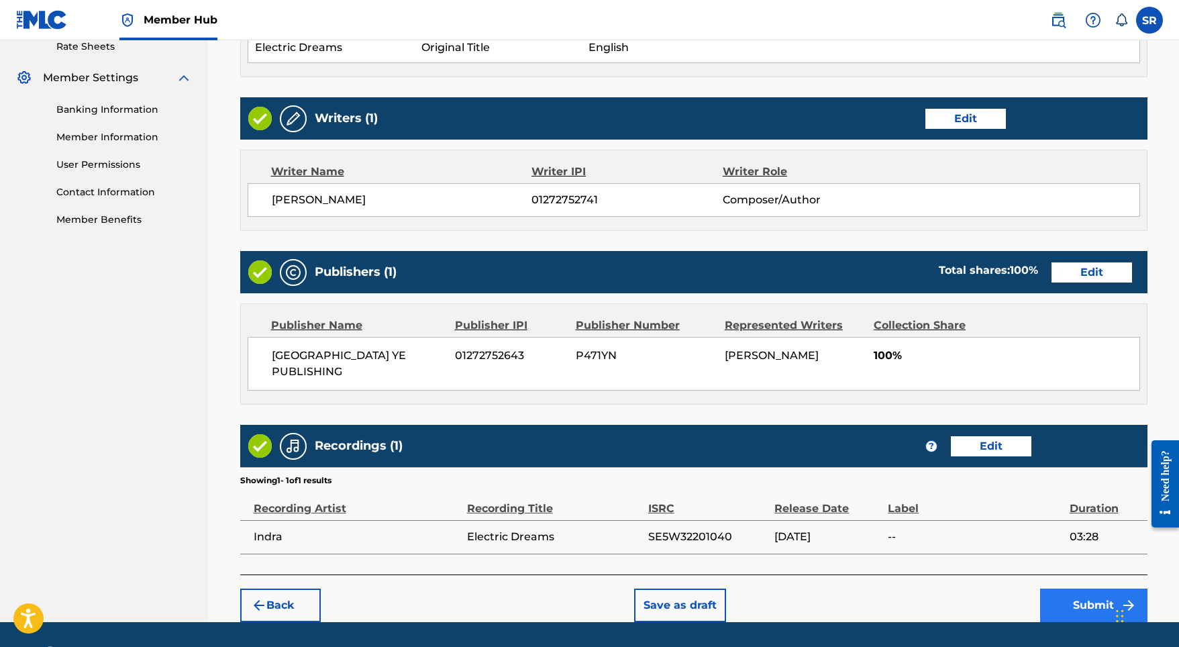
click at [1088, 588] on button "Submit" at bounding box center [1093, 605] width 107 height 34
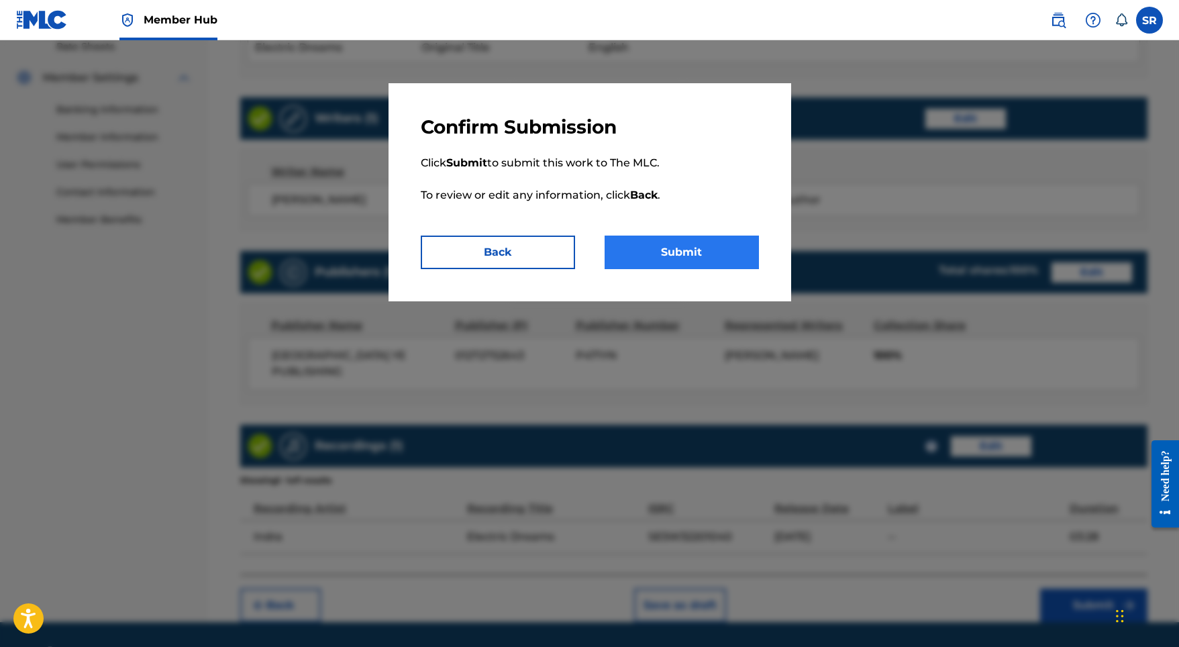
click at [715, 247] on button "Submit" at bounding box center [682, 252] width 154 height 34
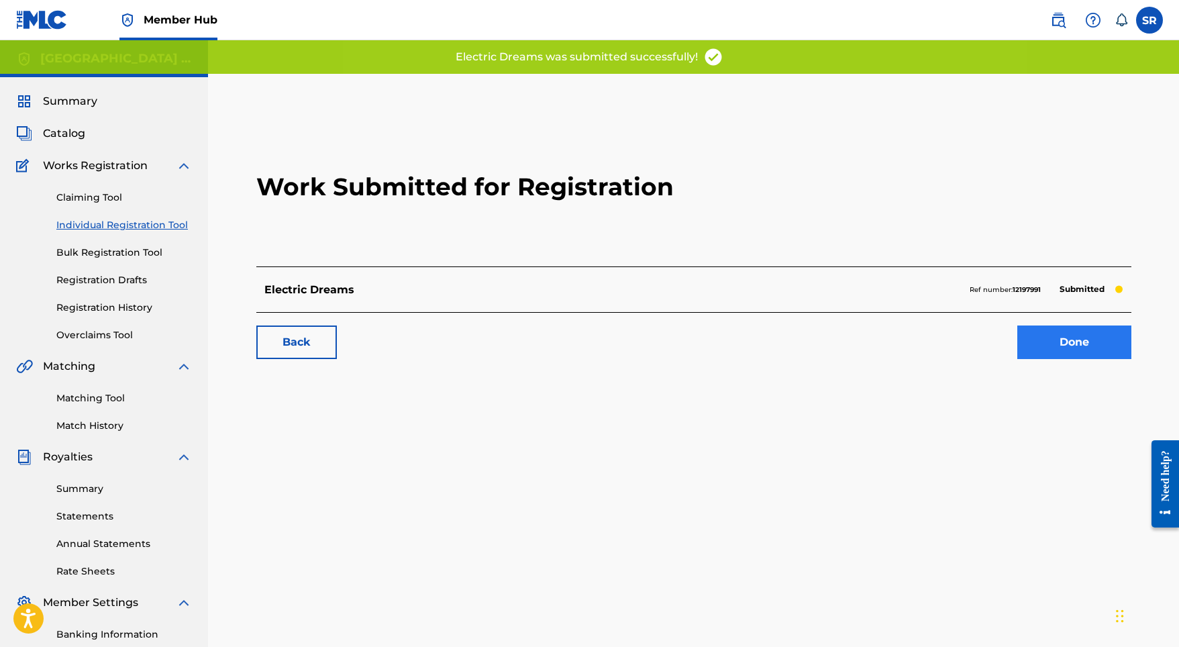
click at [1018, 337] on link "Done" at bounding box center [1074, 342] width 114 height 34
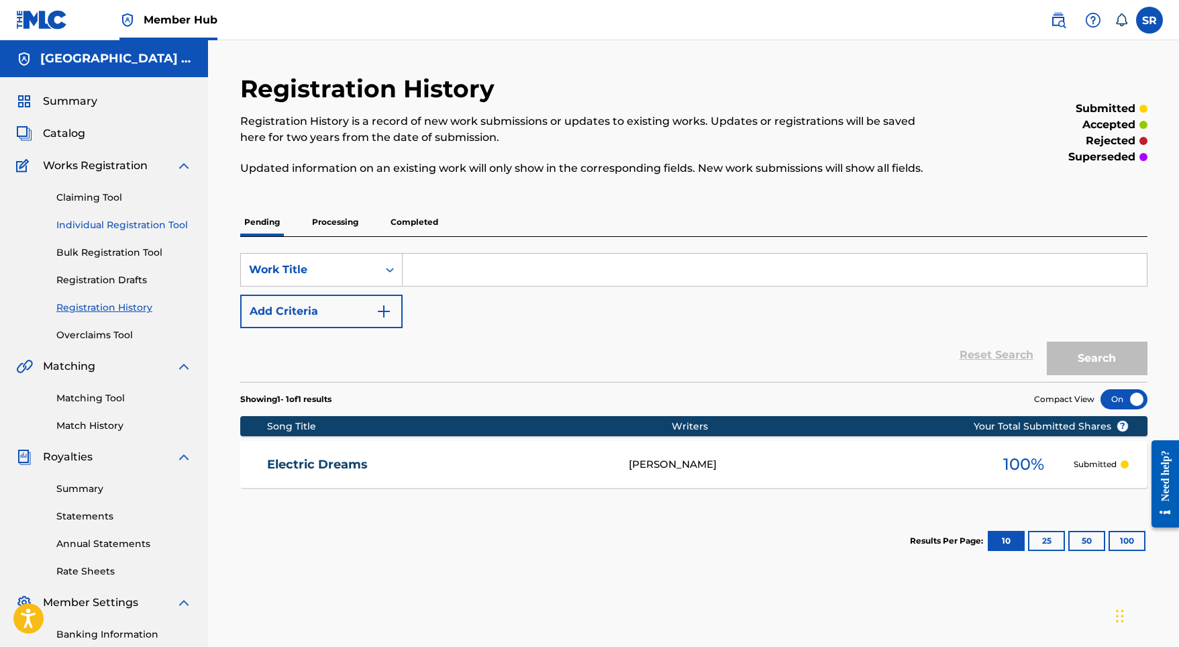
click at [154, 220] on link "Individual Registration Tool" at bounding box center [124, 225] width 136 height 14
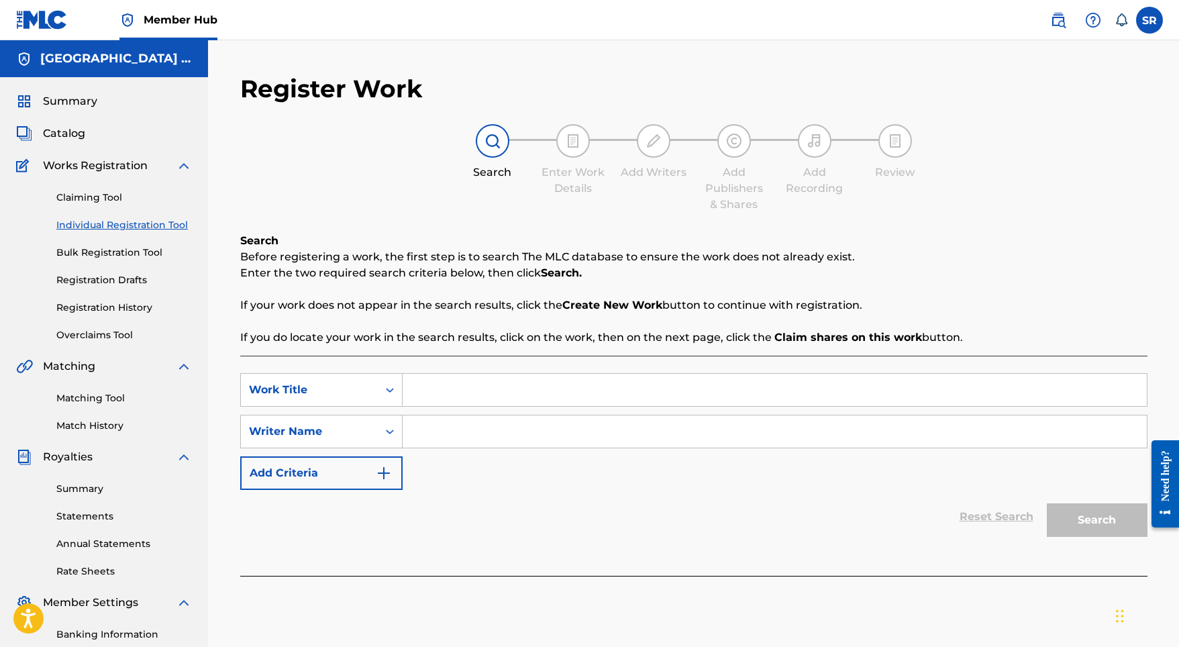
click at [497, 384] on input "Search Form" at bounding box center [775, 390] width 744 height 32
paste input "Sleepy Storm"
type input "Sleepy Storm"
click at [501, 435] on input "Search Form" at bounding box center [775, 431] width 744 height 32
paste input "Sleepy Storm"
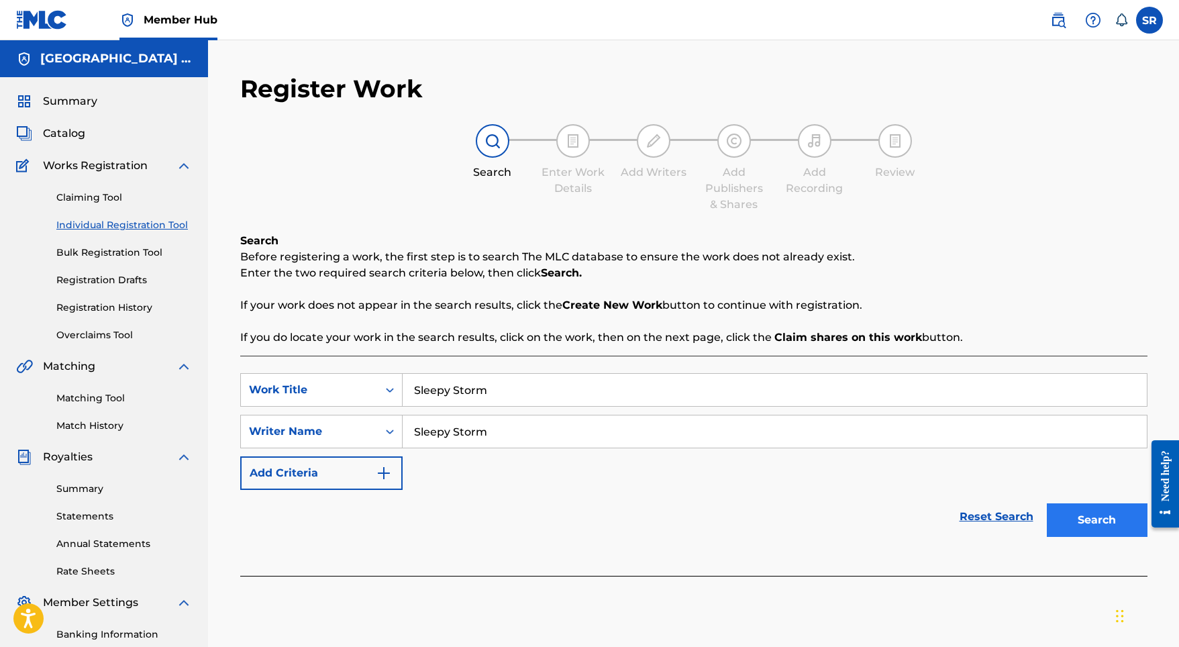
type input "Sleepy Storm"
click at [1093, 525] on button "Search" at bounding box center [1097, 520] width 101 height 34
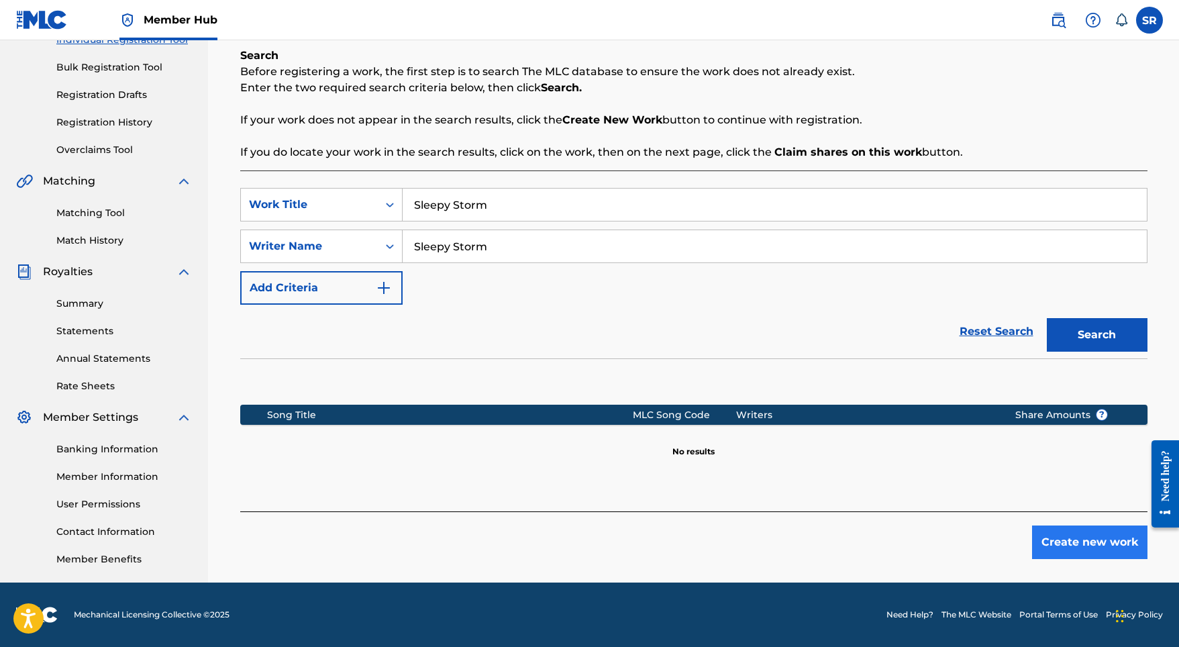
click at [1098, 527] on button "Create new work" at bounding box center [1089, 542] width 115 height 34
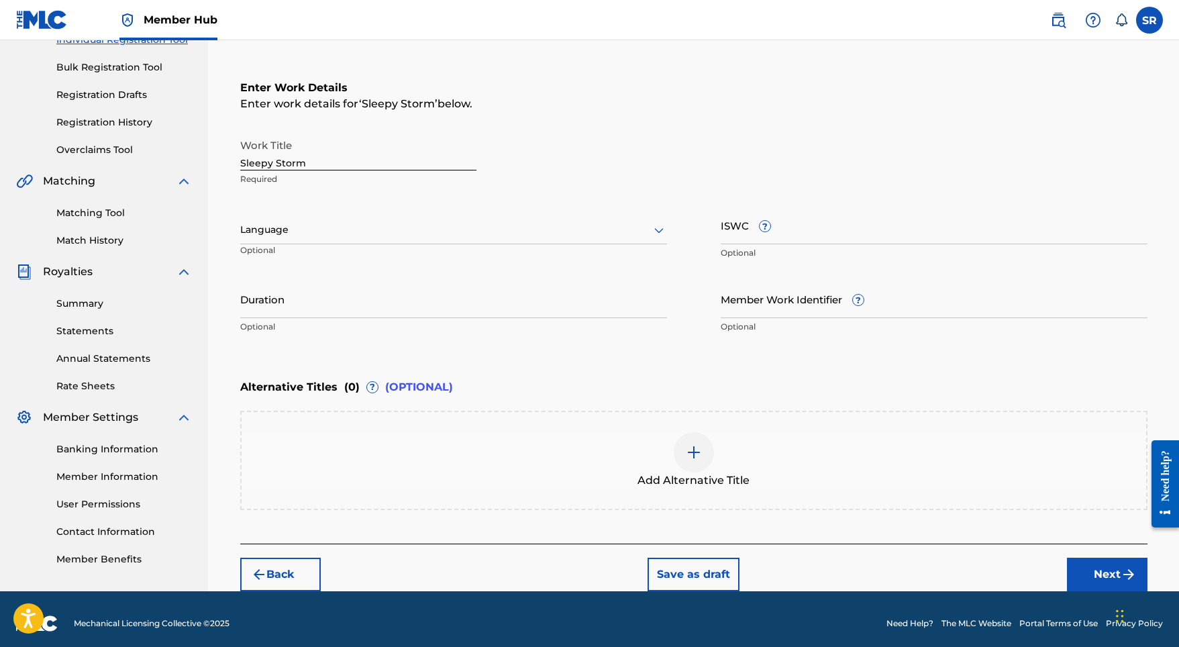
click at [471, 233] on div at bounding box center [453, 229] width 427 height 17
click at [416, 267] on div "English" at bounding box center [453, 259] width 425 height 30
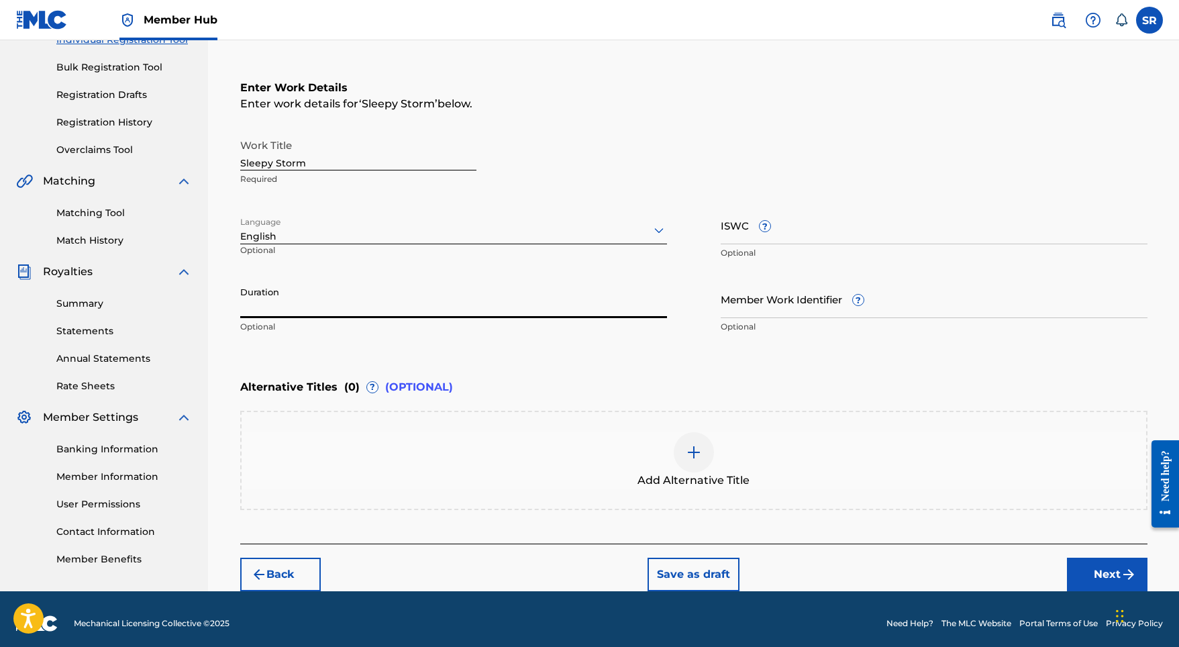
click at [416, 303] on input "Duration" at bounding box center [453, 299] width 427 height 38
type input "03:28"
click at [714, 457] on div "Add Alternative Title" at bounding box center [694, 460] width 904 height 56
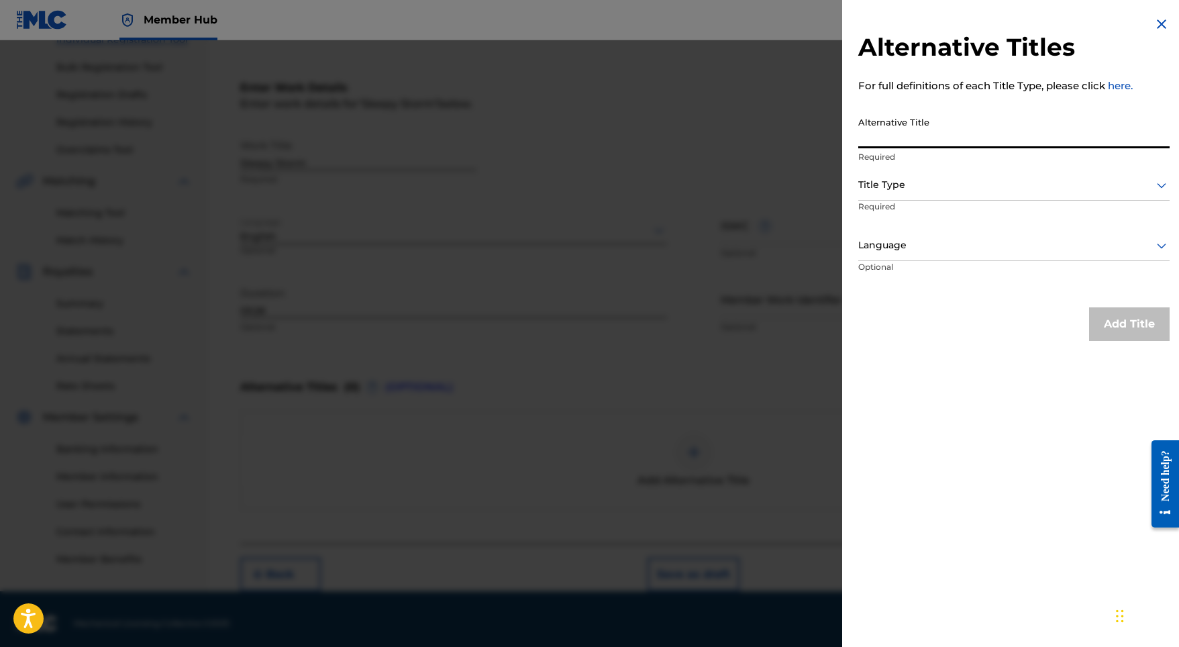
click at [1011, 134] on input "Alternative Title" at bounding box center [1013, 129] width 311 height 38
paste input "Sleepy Storm"
type input "Sleepy Storm"
click at [960, 191] on div at bounding box center [1013, 184] width 311 height 17
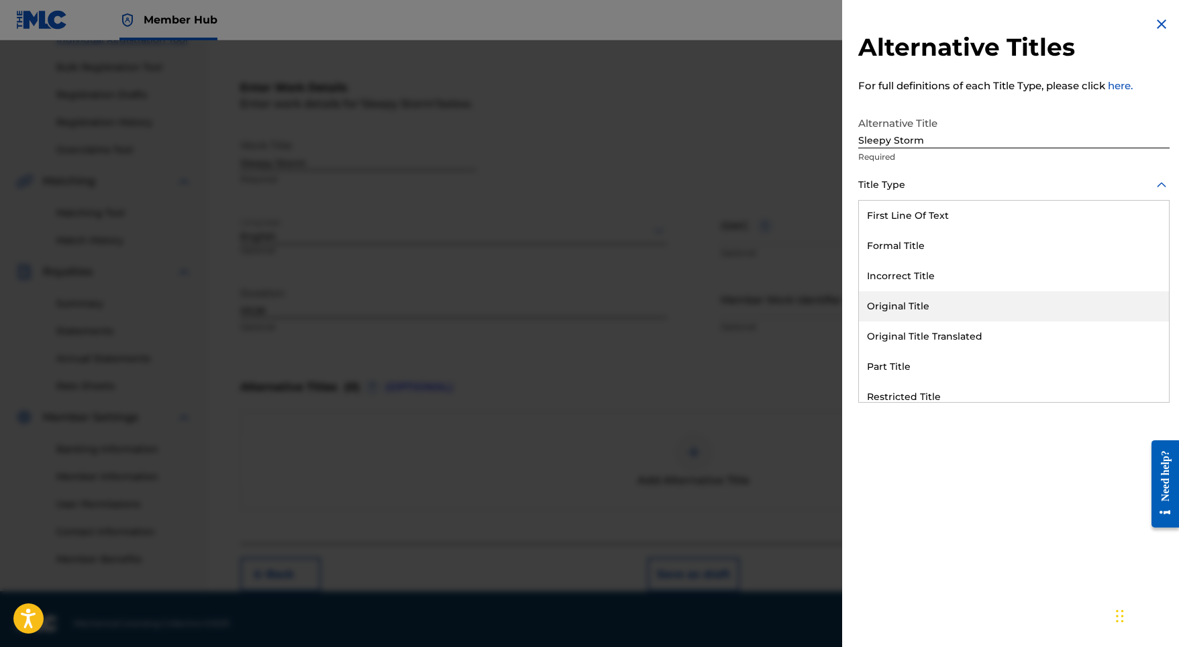
click at [906, 311] on div "Original Title" at bounding box center [1014, 306] width 310 height 30
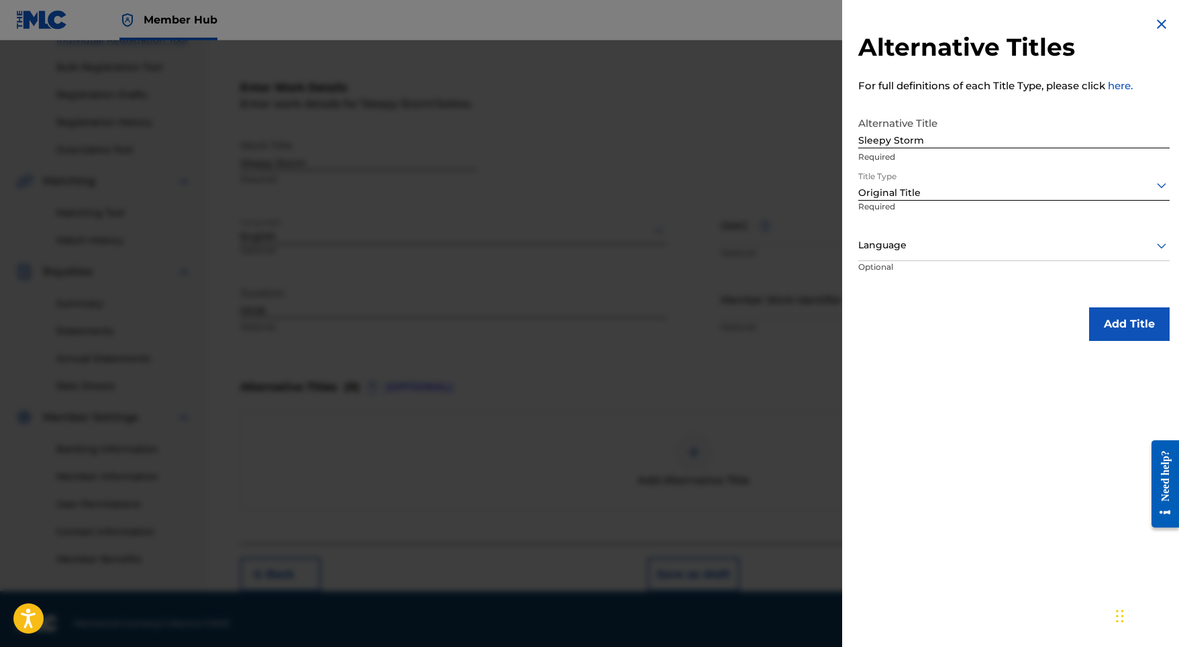
click at [944, 243] on div at bounding box center [1013, 245] width 311 height 17
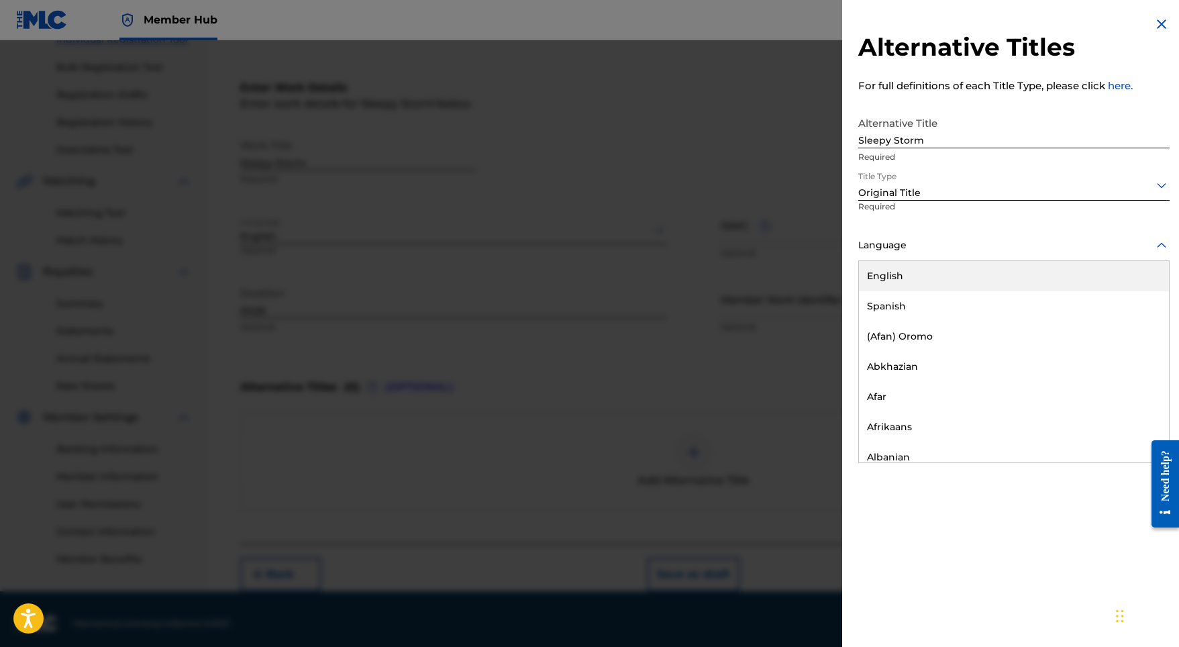
click at [924, 283] on div "English" at bounding box center [1014, 276] width 310 height 30
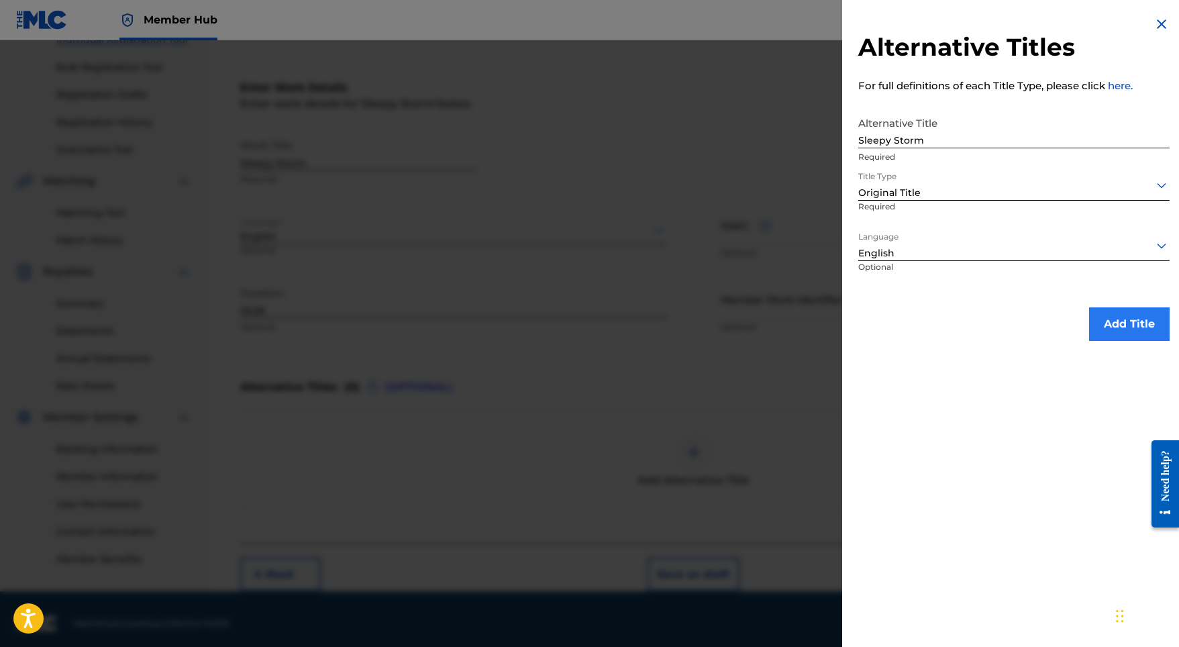
click at [1098, 310] on button "Add Title" at bounding box center [1129, 324] width 81 height 34
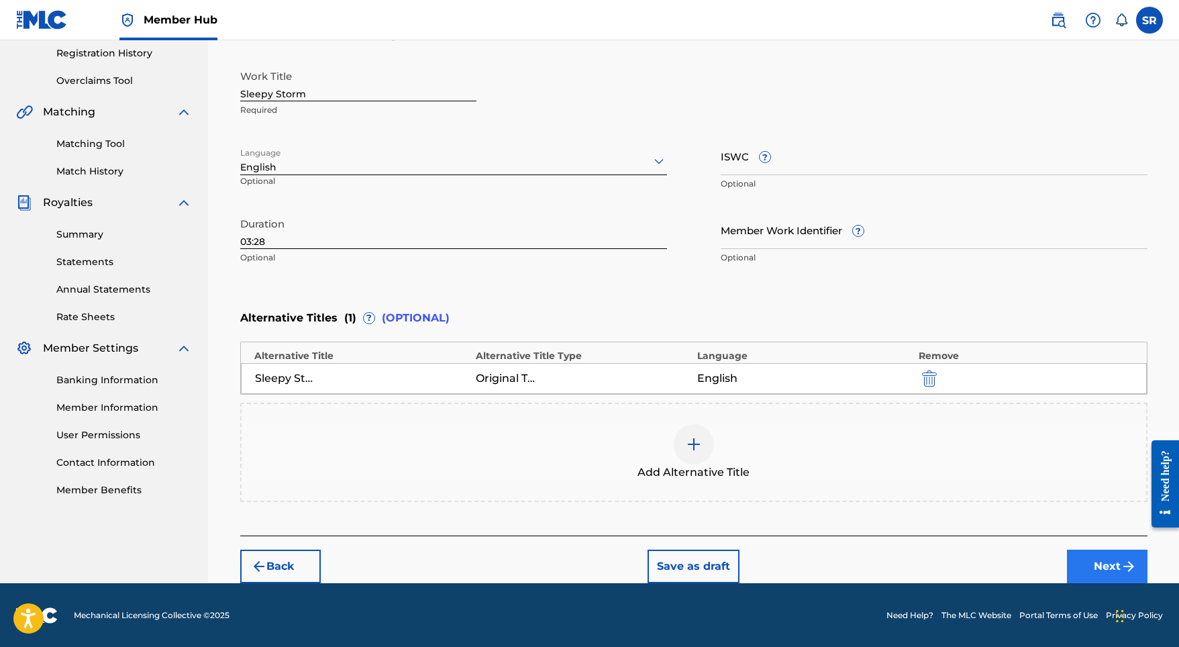
click at [1106, 568] on button "Next" at bounding box center [1107, 566] width 81 height 34
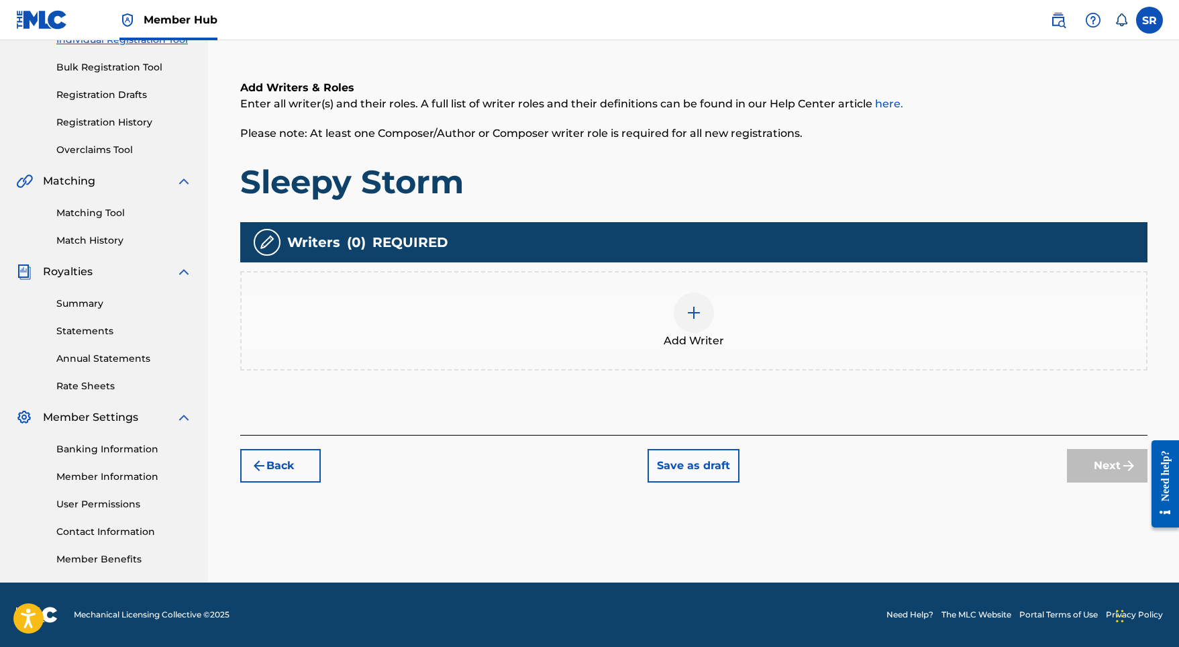
click at [697, 293] on div at bounding box center [694, 313] width 40 height 40
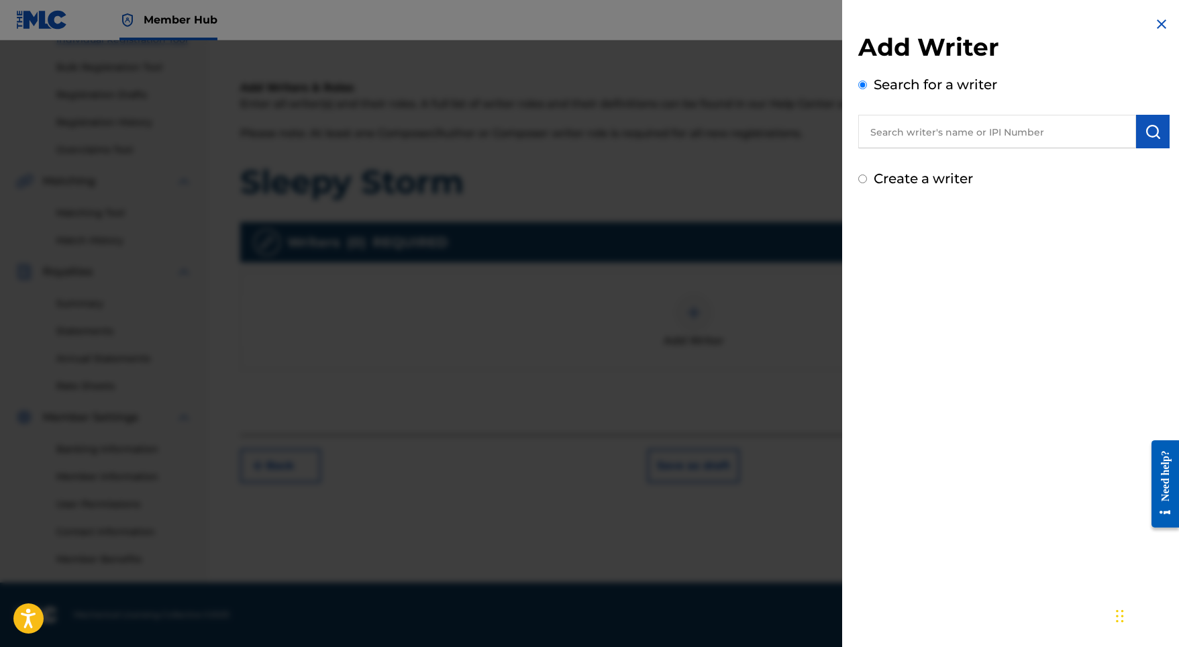
click at [1020, 131] on input "text" at bounding box center [997, 132] width 278 height 34
paste input "[PERSON_NAME]"
type input "[PERSON_NAME]"
click at [1146, 134] on img "submit" at bounding box center [1153, 131] width 16 height 16
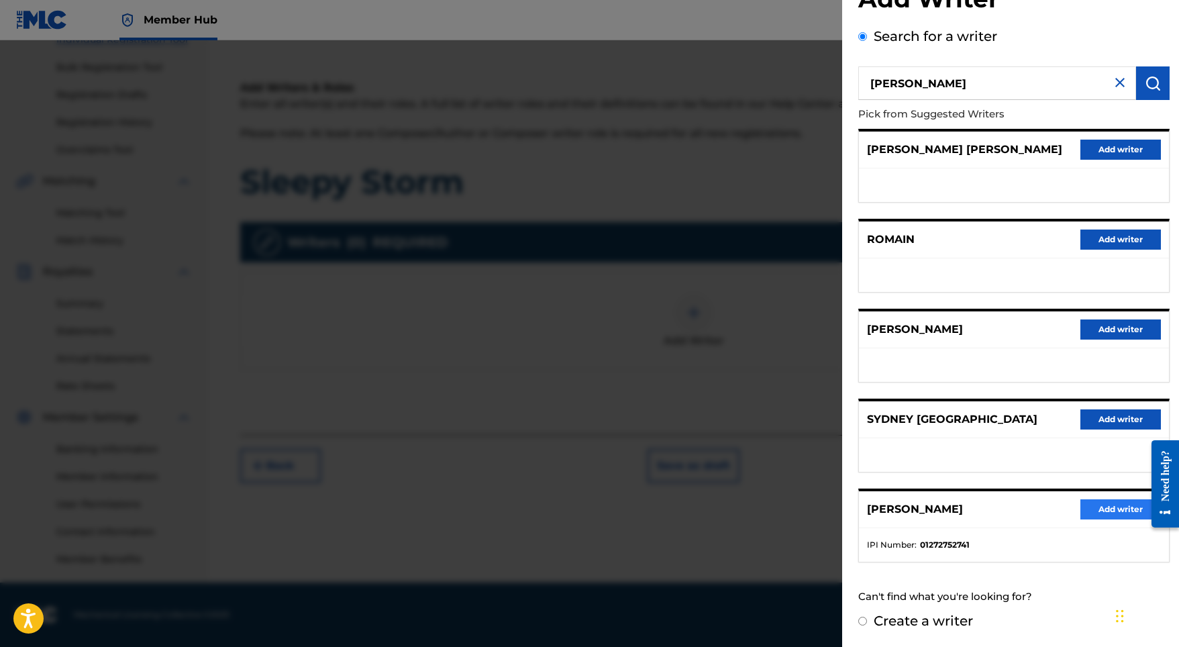
scroll to position [60, 0]
click at [1113, 508] on button "Add writer" at bounding box center [1120, 509] width 81 height 20
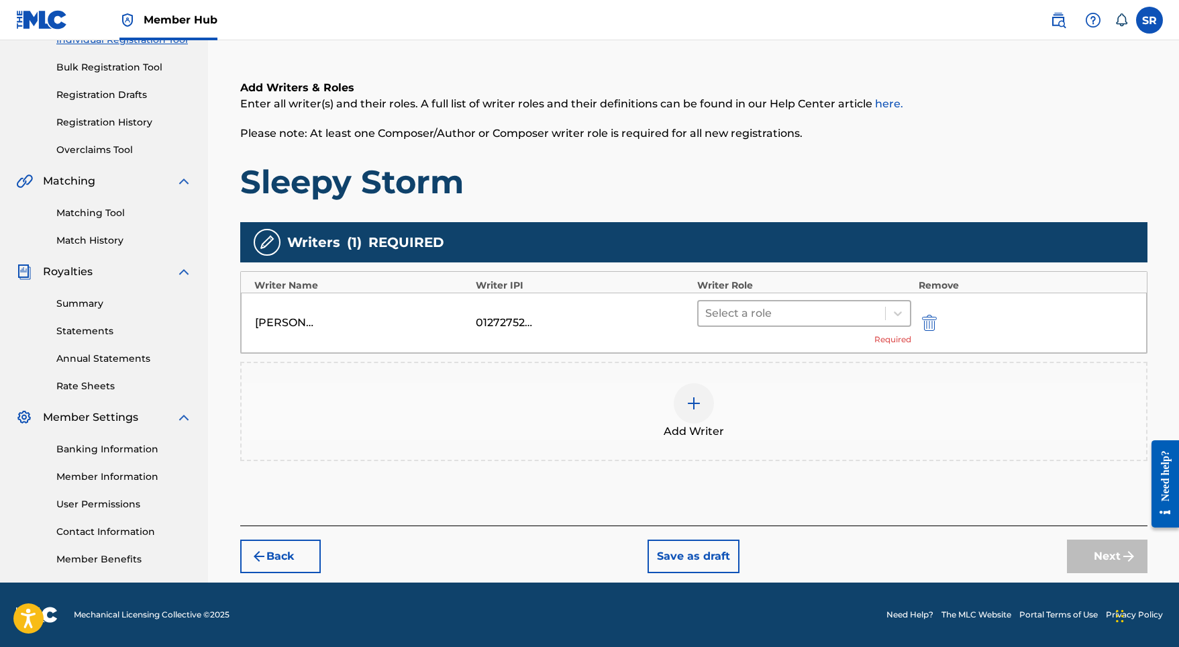
click at [755, 313] on div at bounding box center [792, 313] width 174 height 19
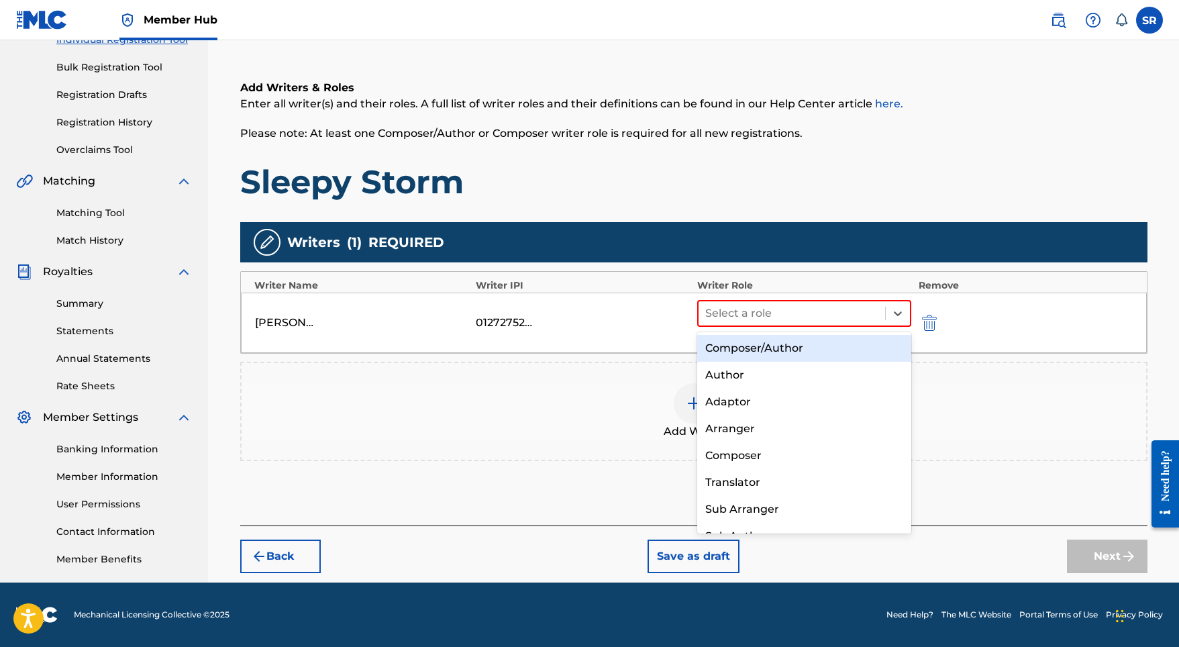
click at [739, 348] on div "Composer/Author" at bounding box center [804, 348] width 215 height 27
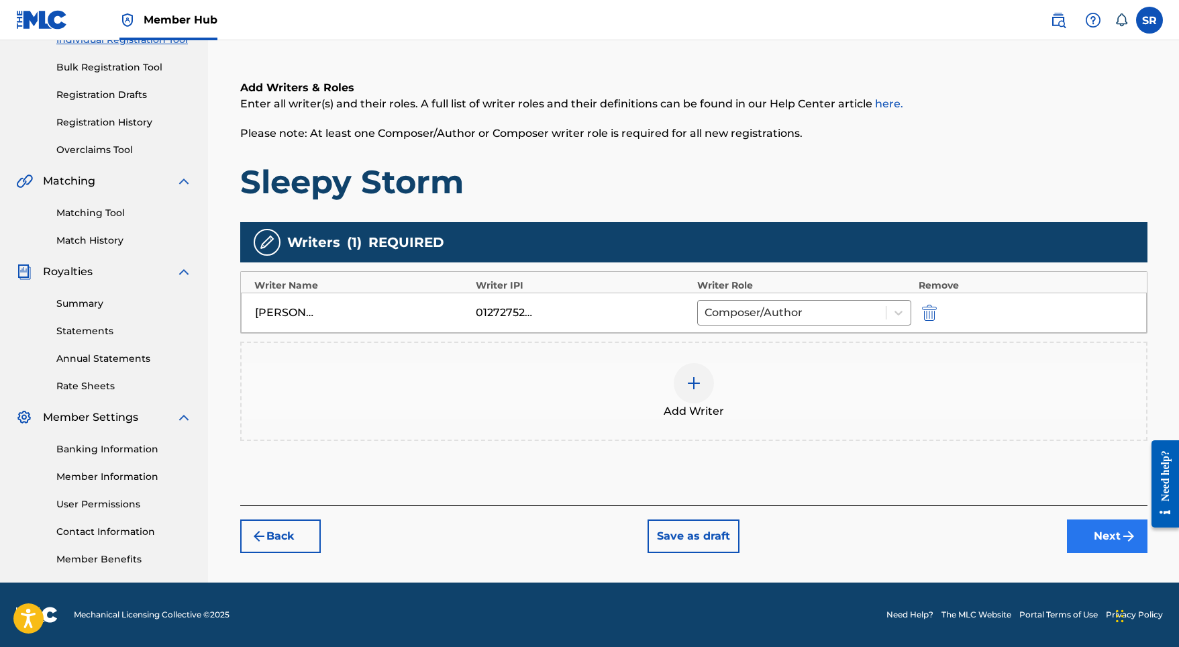
click at [1071, 540] on button "Next" at bounding box center [1107, 536] width 81 height 34
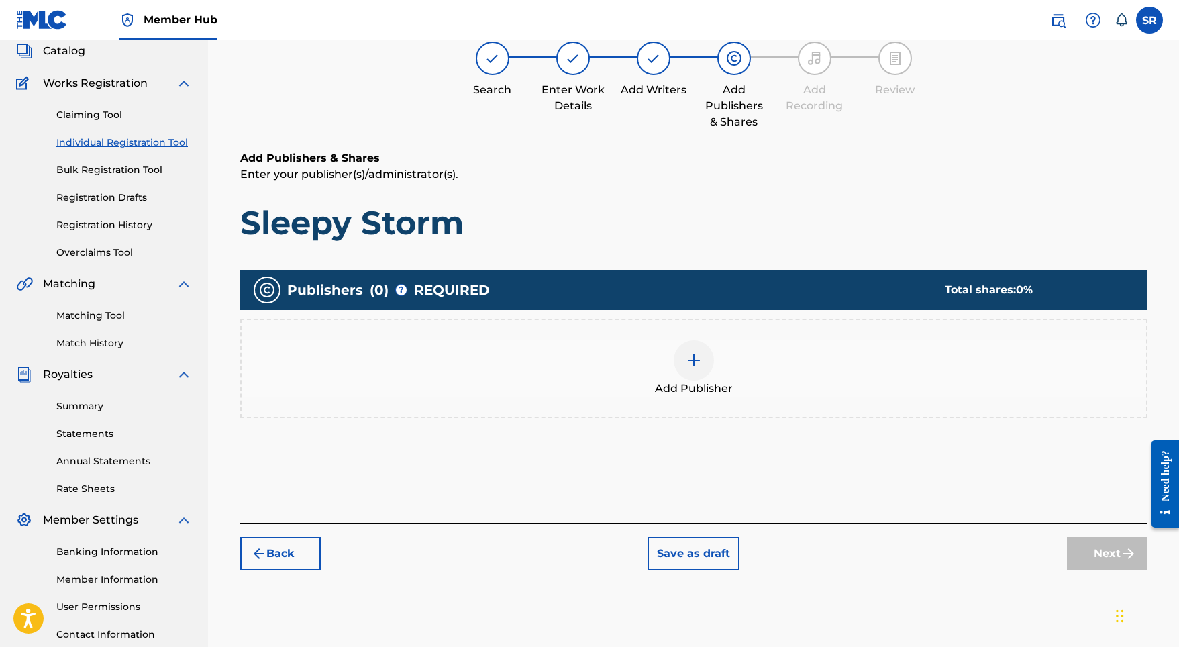
scroll to position [60, 0]
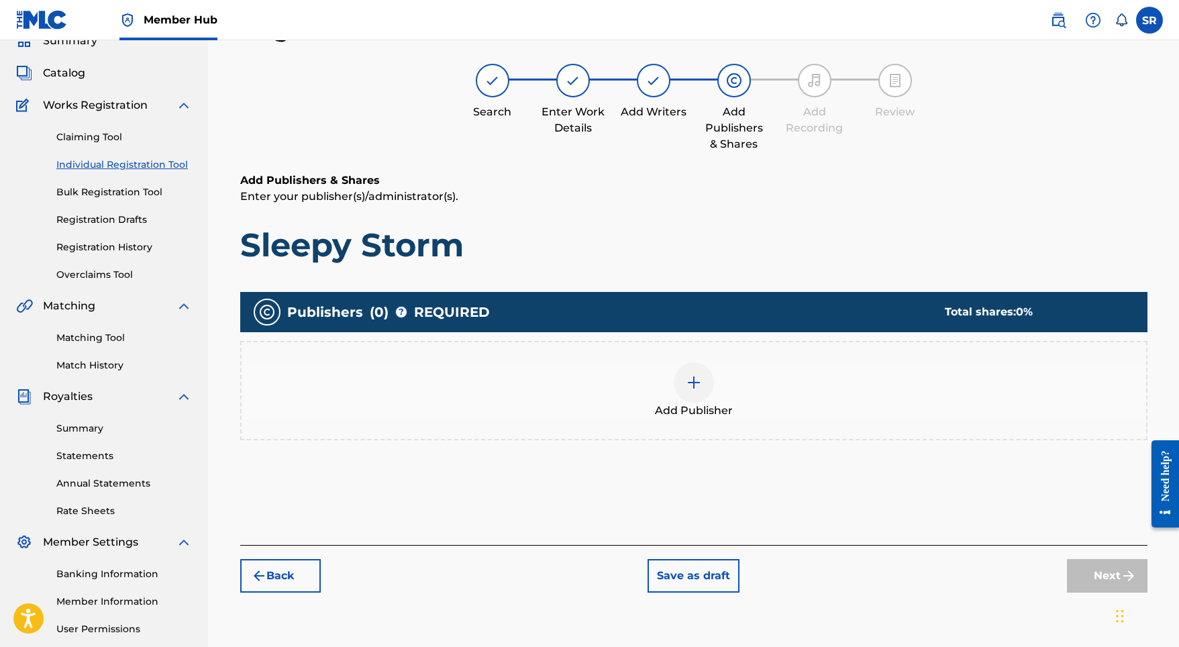
click at [703, 380] on div at bounding box center [694, 382] width 40 height 40
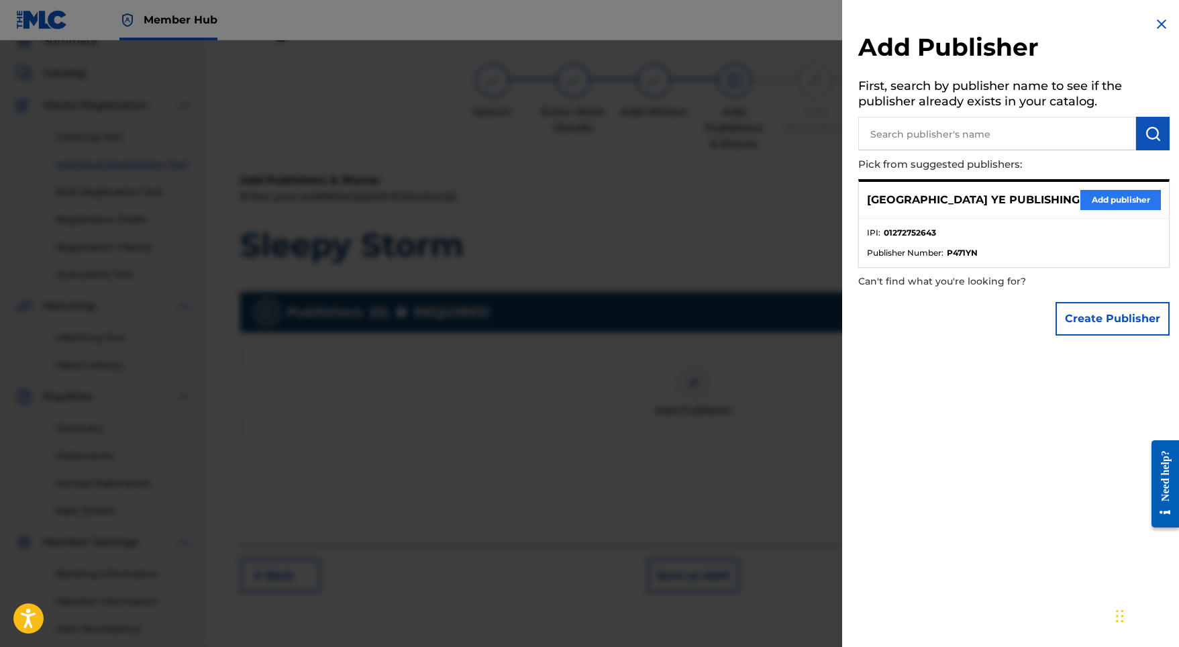
click at [1101, 207] on button "Add publisher" at bounding box center [1120, 200] width 81 height 20
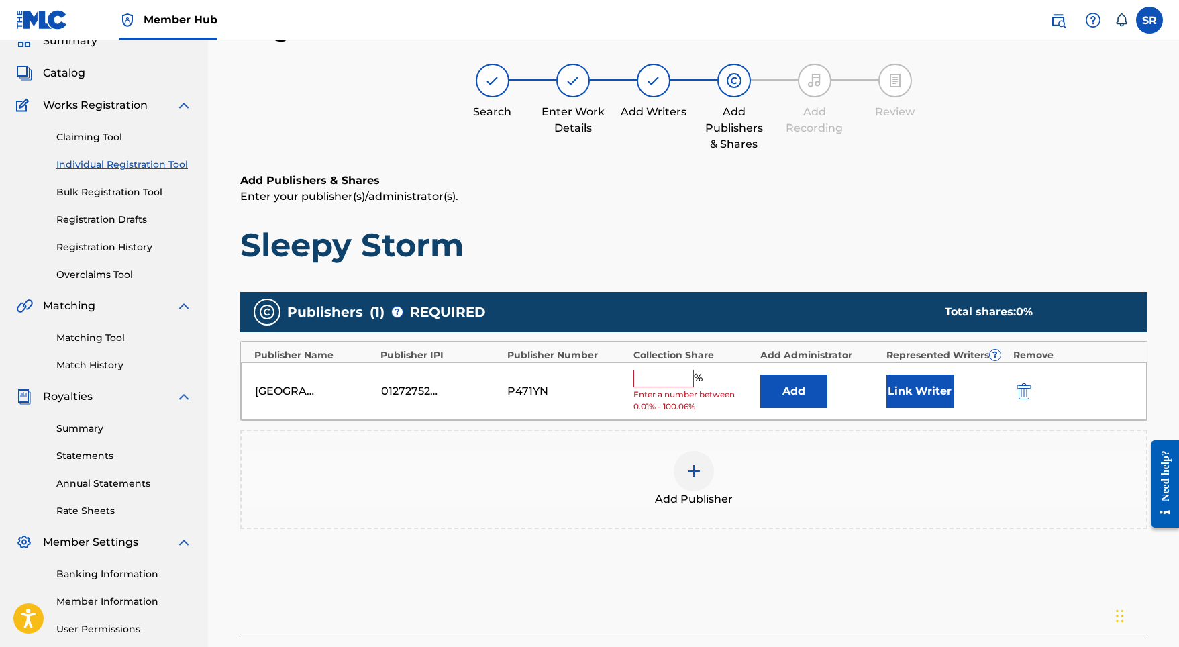
click at [665, 372] on input "text" at bounding box center [663, 378] width 60 height 17
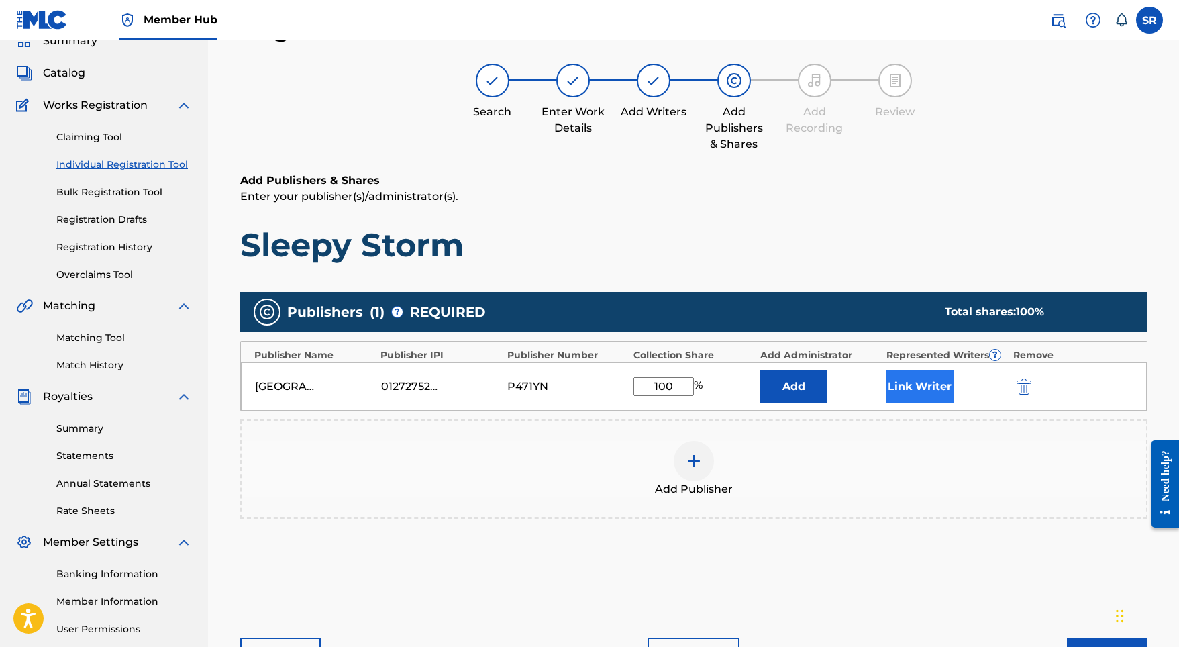
type input "100"
click at [900, 389] on button "Link Writer" at bounding box center [919, 387] width 67 height 34
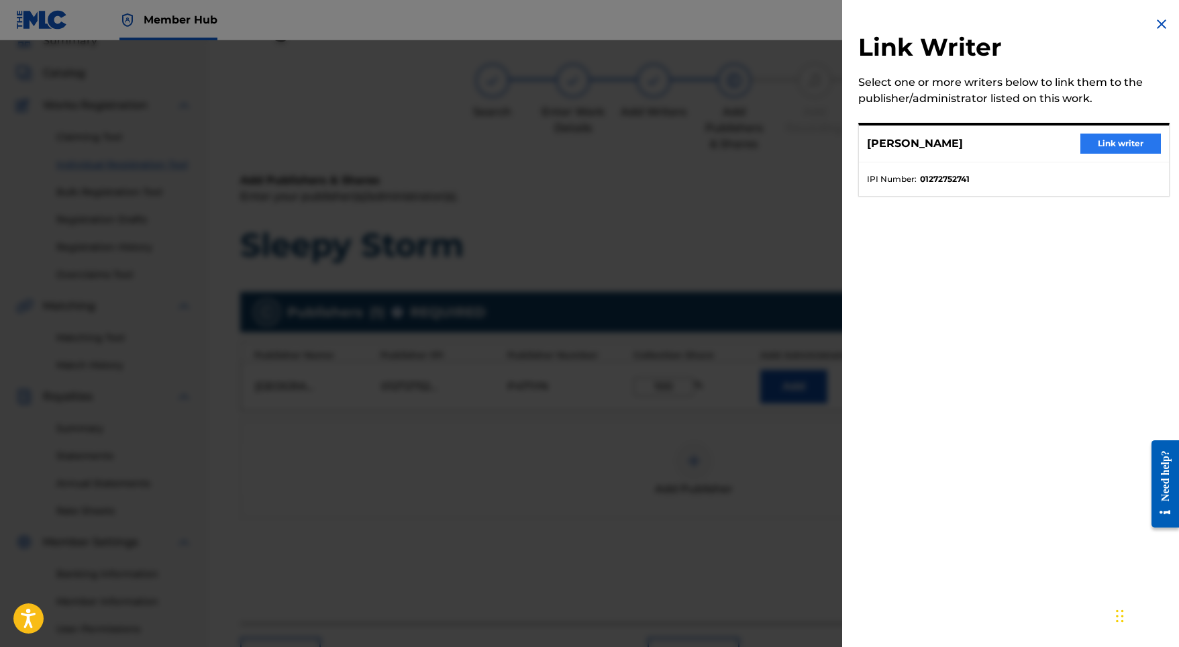
click at [1125, 148] on button "Link writer" at bounding box center [1120, 144] width 81 height 20
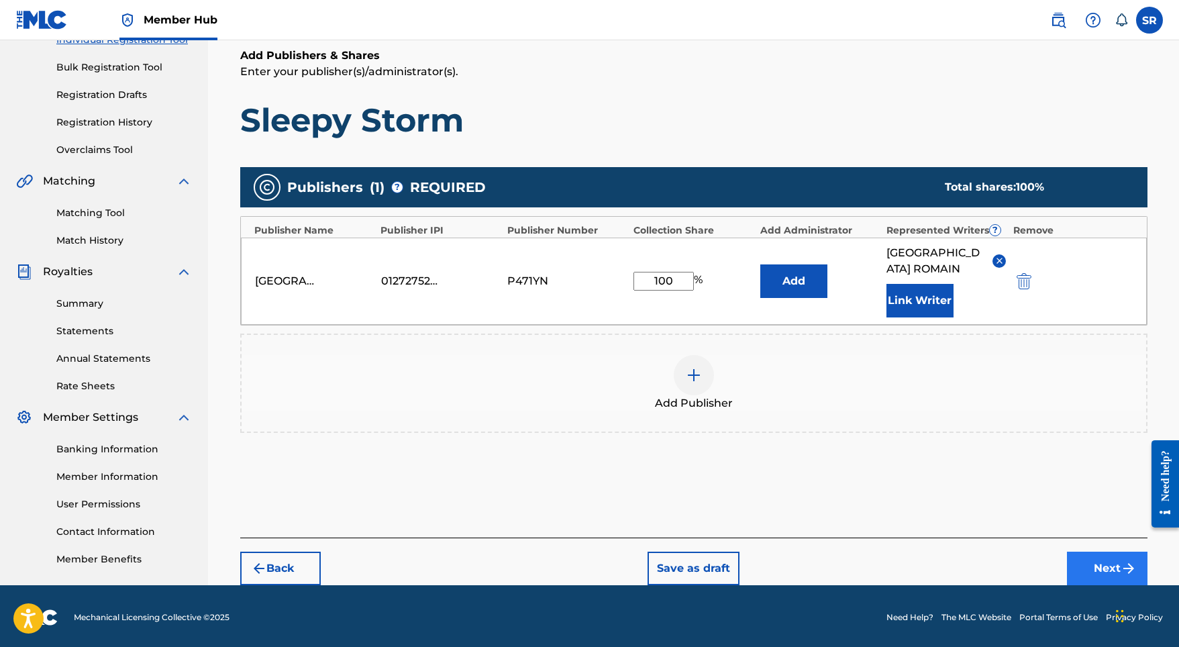
click at [1110, 558] on button "Next" at bounding box center [1107, 569] width 81 height 34
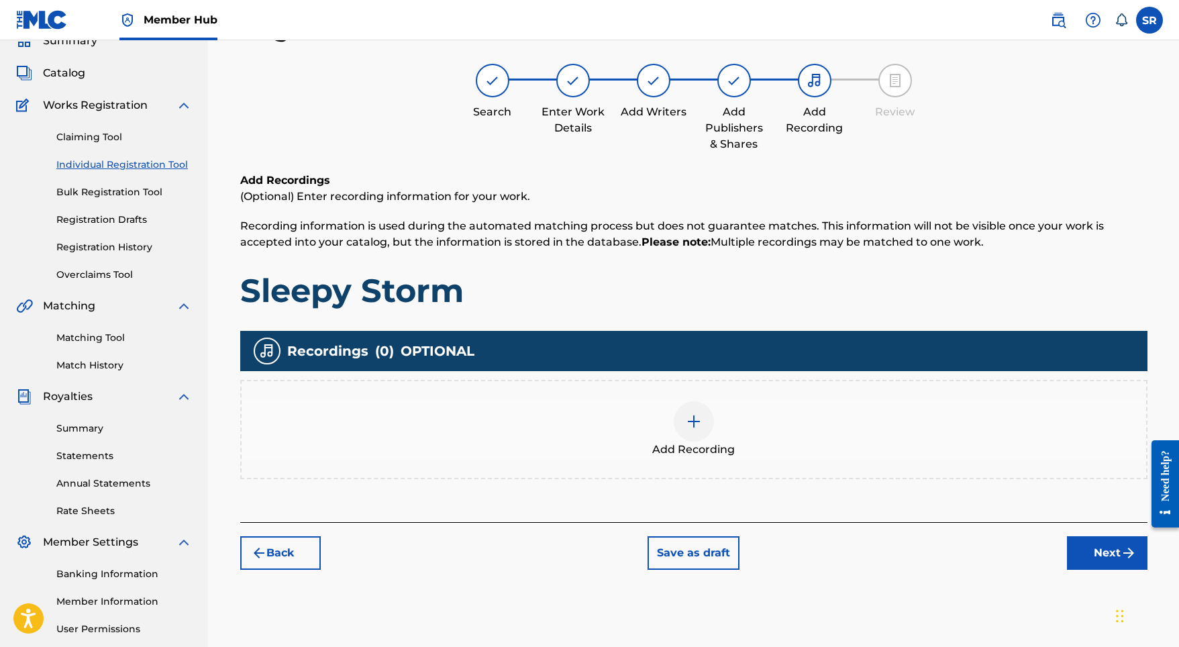
click at [675, 429] on div at bounding box center [694, 421] width 40 height 40
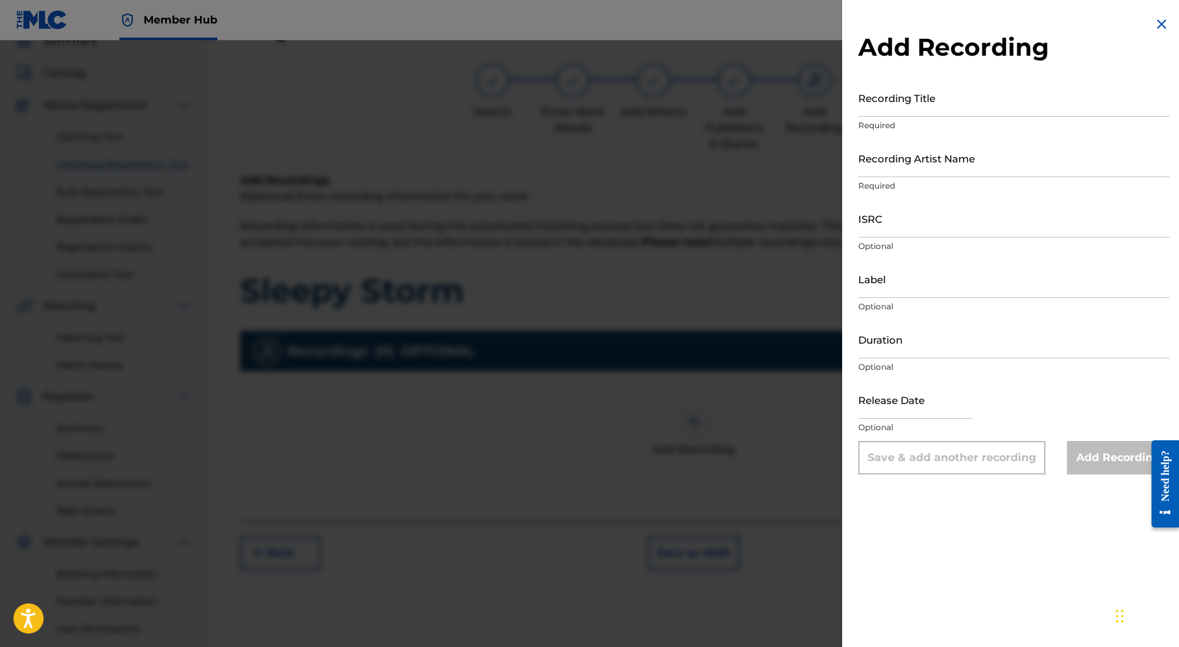
click at [907, 122] on p "Required" at bounding box center [1013, 125] width 311 height 12
click at [907, 110] on input "Recording Title" at bounding box center [1013, 97] width 311 height 38
paste input "Sleepy Storm"
type input "Sleepy Storm"
click at [880, 212] on input "ISRC" at bounding box center [1013, 218] width 311 height 38
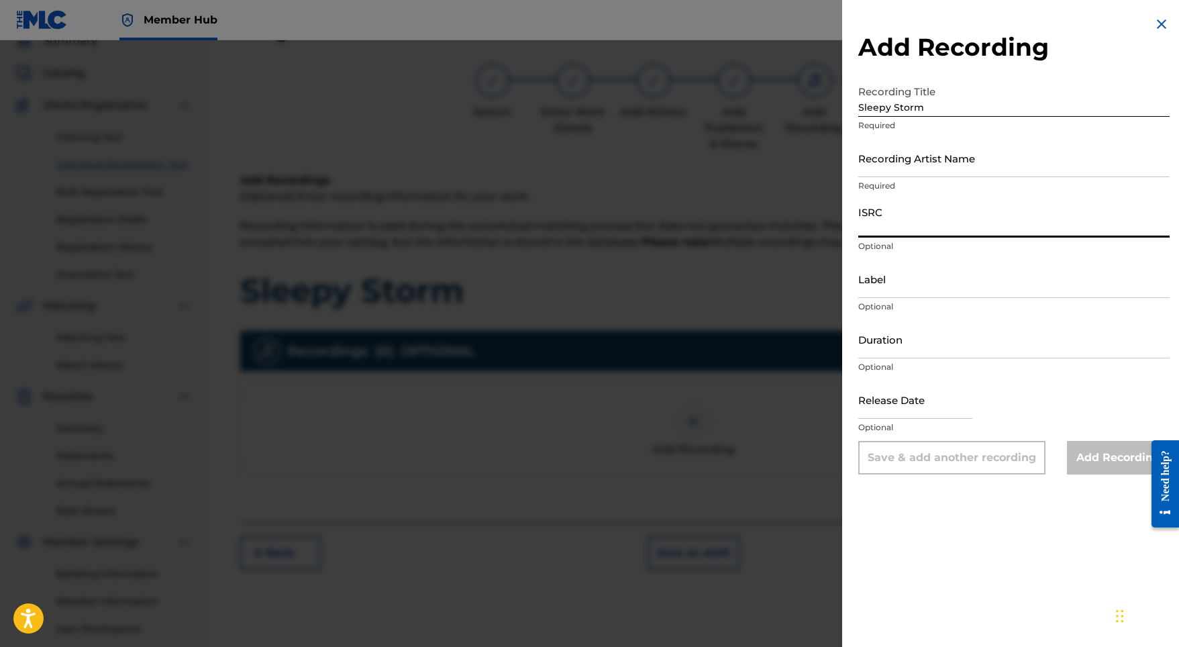
paste input "SE5W32201039"
type input "SE5W32201039"
click at [902, 348] on input "Duration" at bounding box center [1013, 339] width 311 height 38
type input "03:28"
click at [894, 408] on input "text" at bounding box center [915, 399] width 114 height 38
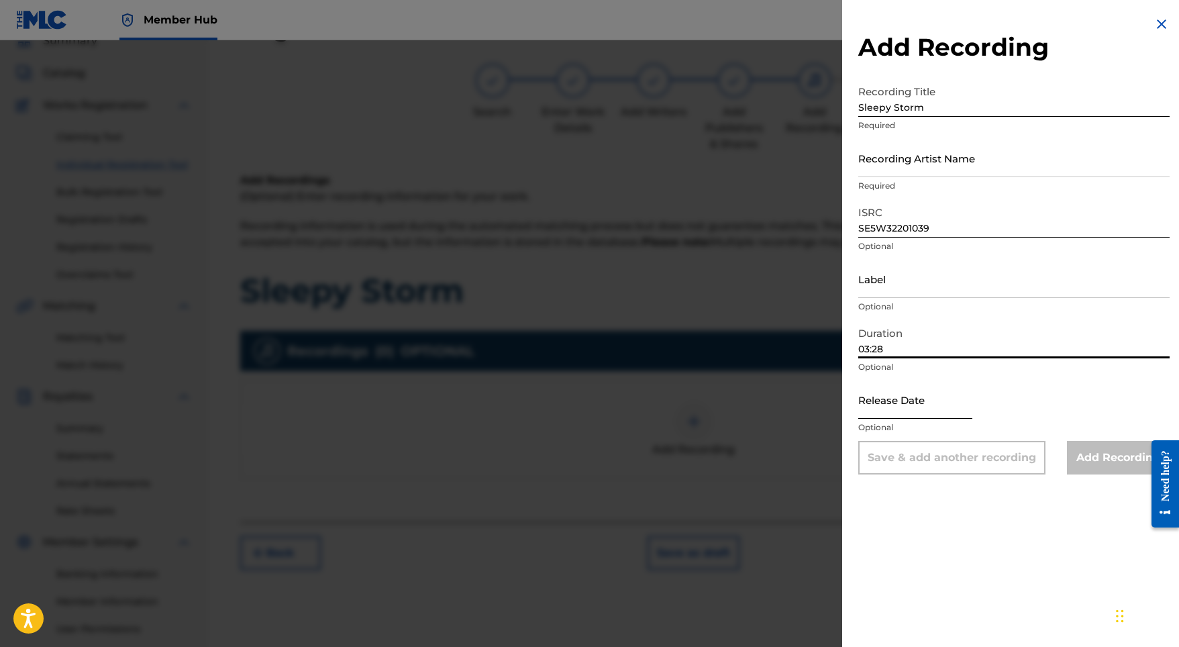
select select "8"
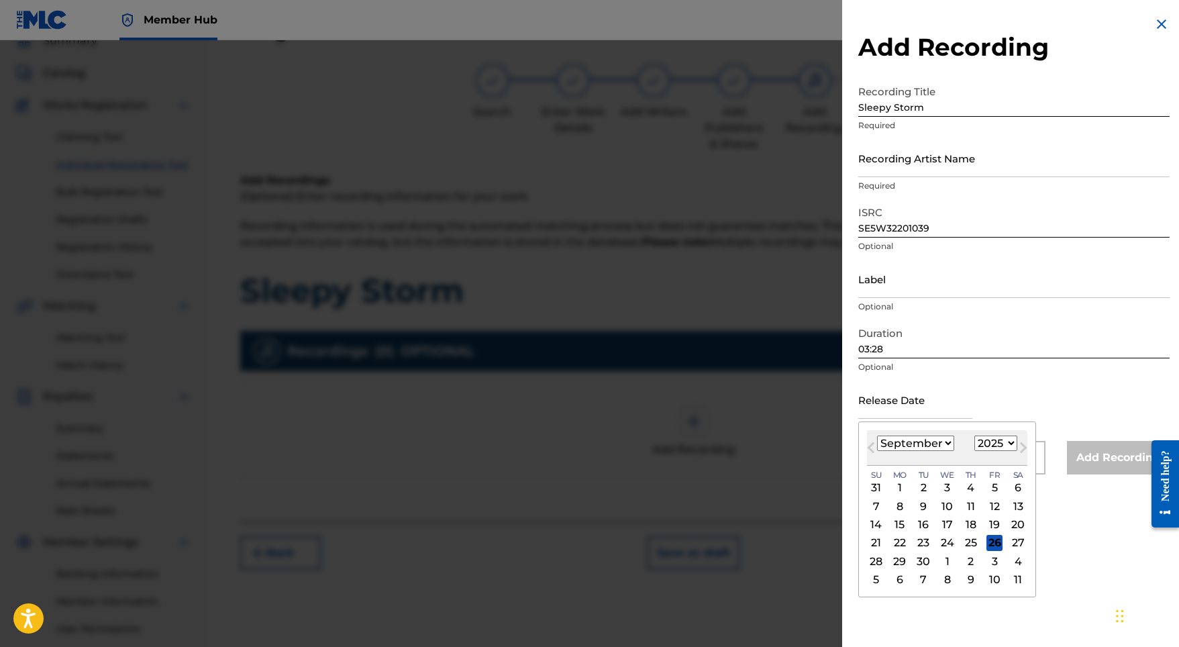
select select "2022"
select select "3"
click at [989, 481] on div "1" at bounding box center [994, 488] width 16 height 16
type input "April 1 2022"
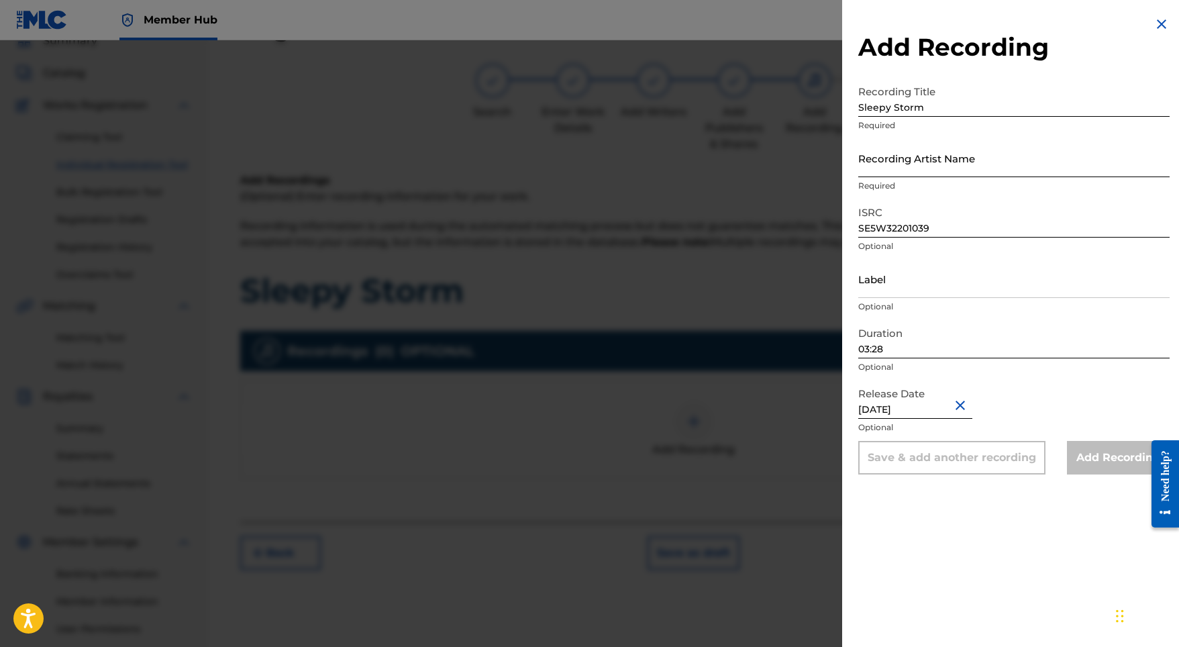
click at [915, 160] on input "Recording Artist Name" at bounding box center [1013, 158] width 311 height 38
paste input "Indra"
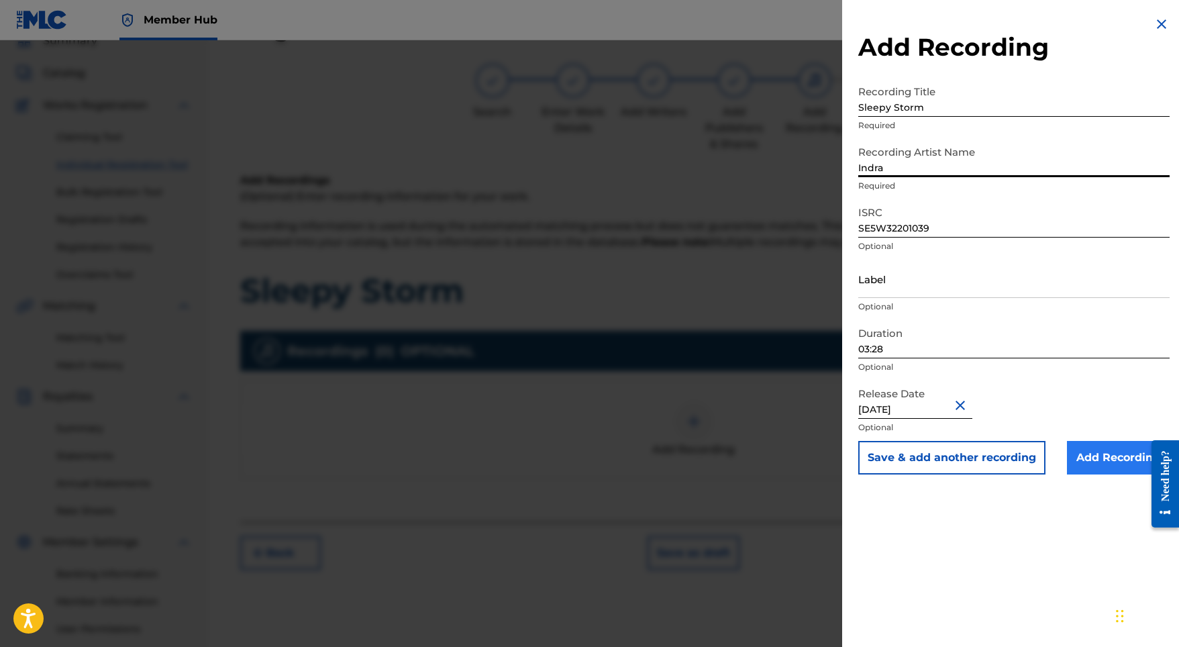
type input "Indra"
click at [1090, 462] on input "Add Recording" at bounding box center [1118, 458] width 103 height 34
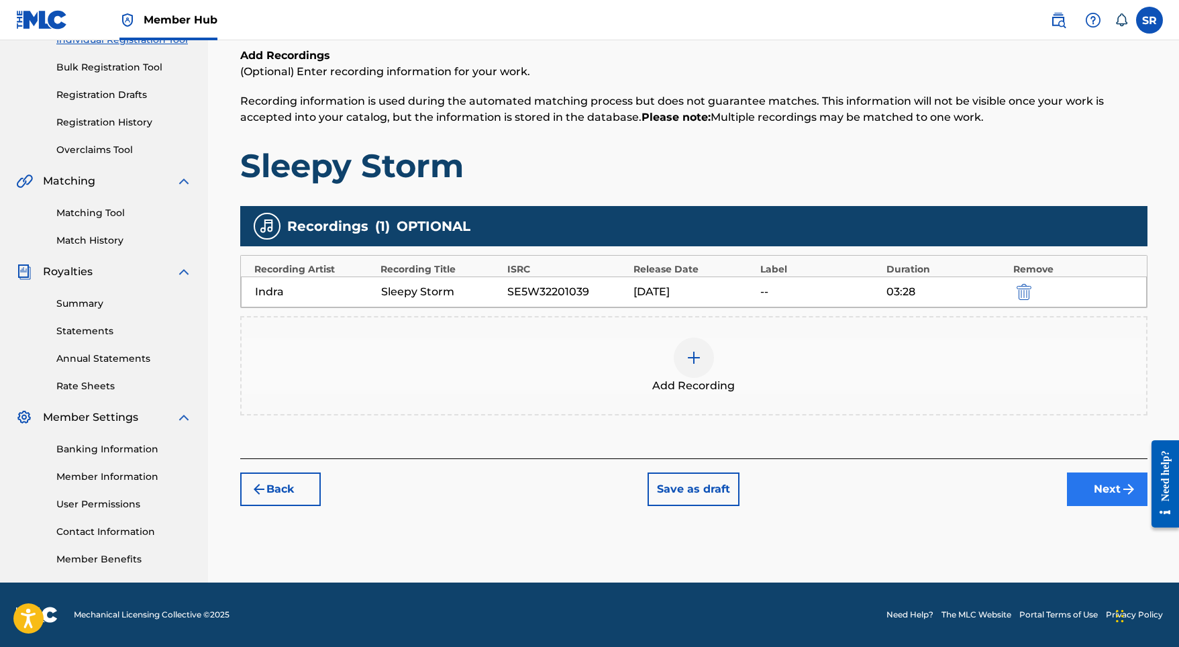
click at [1087, 488] on button "Next" at bounding box center [1107, 489] width 81 height 34
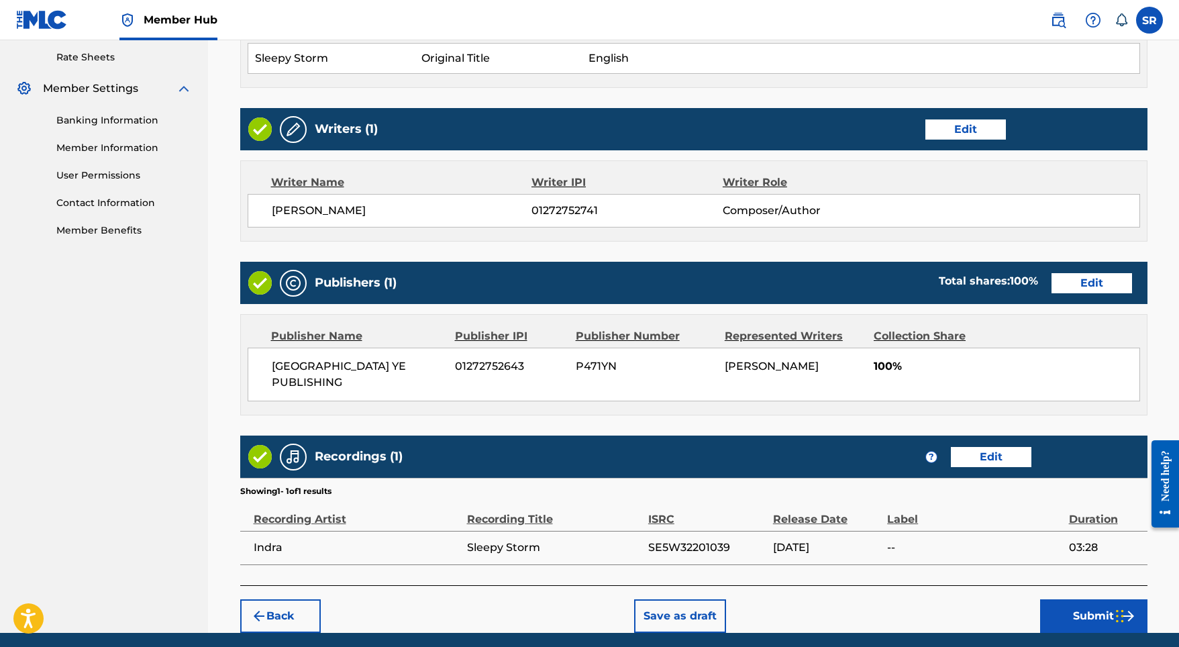
scroll to position [514, 0]
click at [1067, 599] on button "Submit" at bounding box center [1093, 616] width 107 height 34
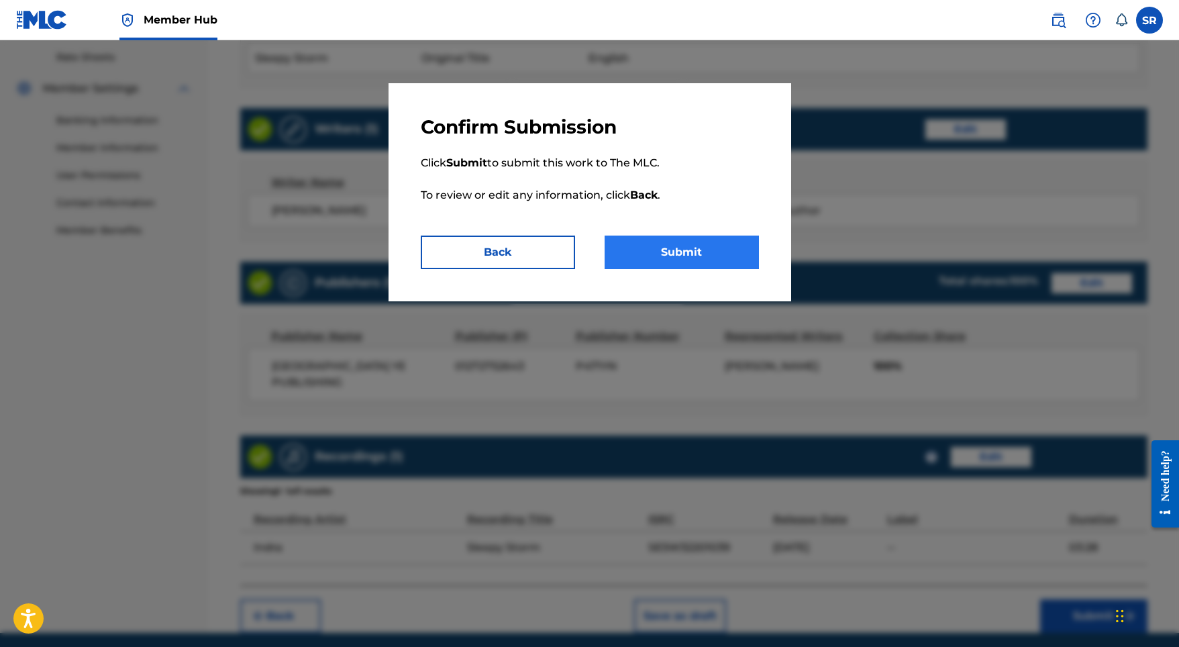
click at [721, 238] on button "Submit" at bounding box center [682, 252] width 154 height 34
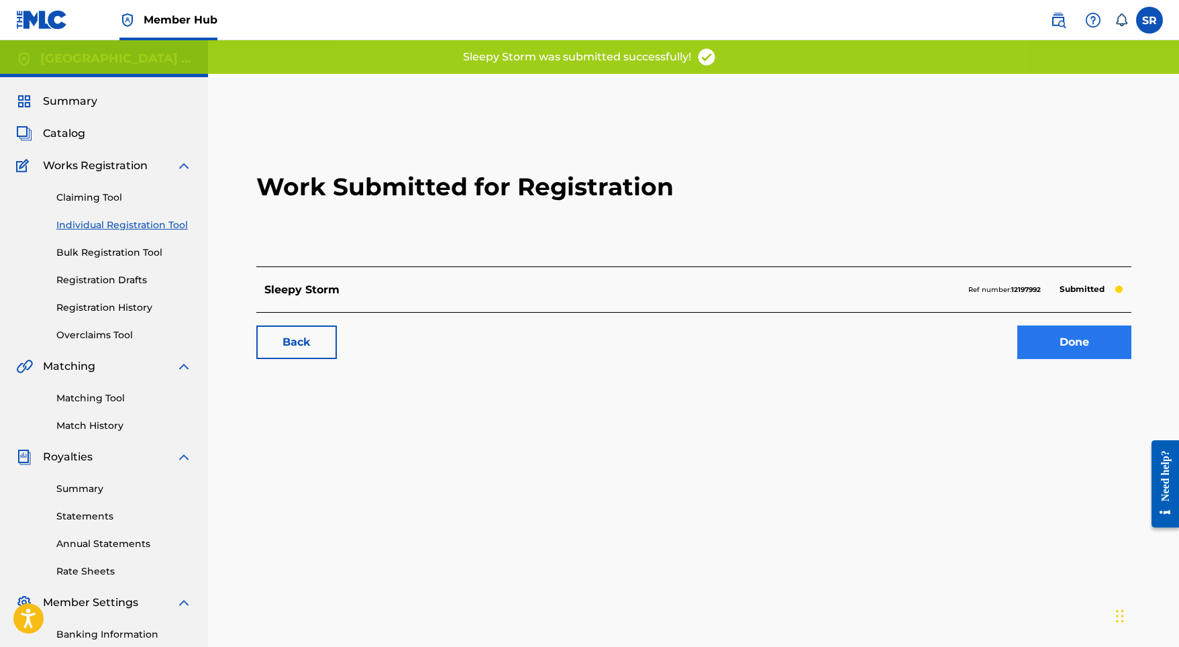
click at [1057, 342] on link "Done" at bounding box center [1074, 342] width 114 height 34
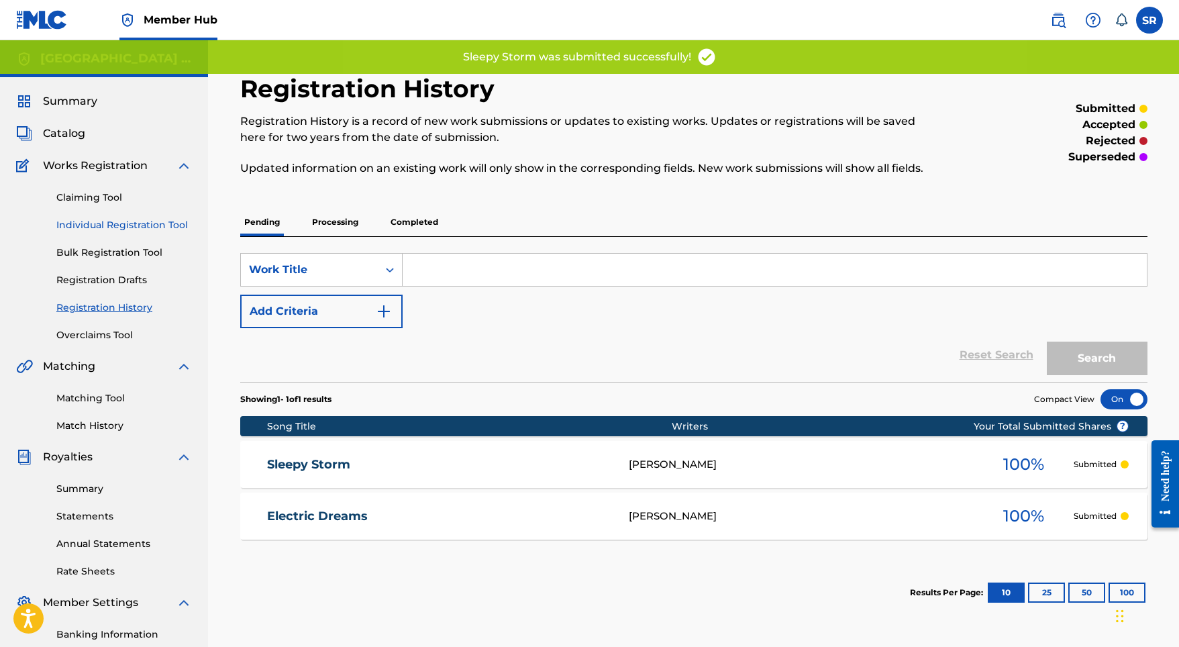
click at [166, 223] on link "Individual Registration Tool" at bounding box center [124, 225] width 136 height 14
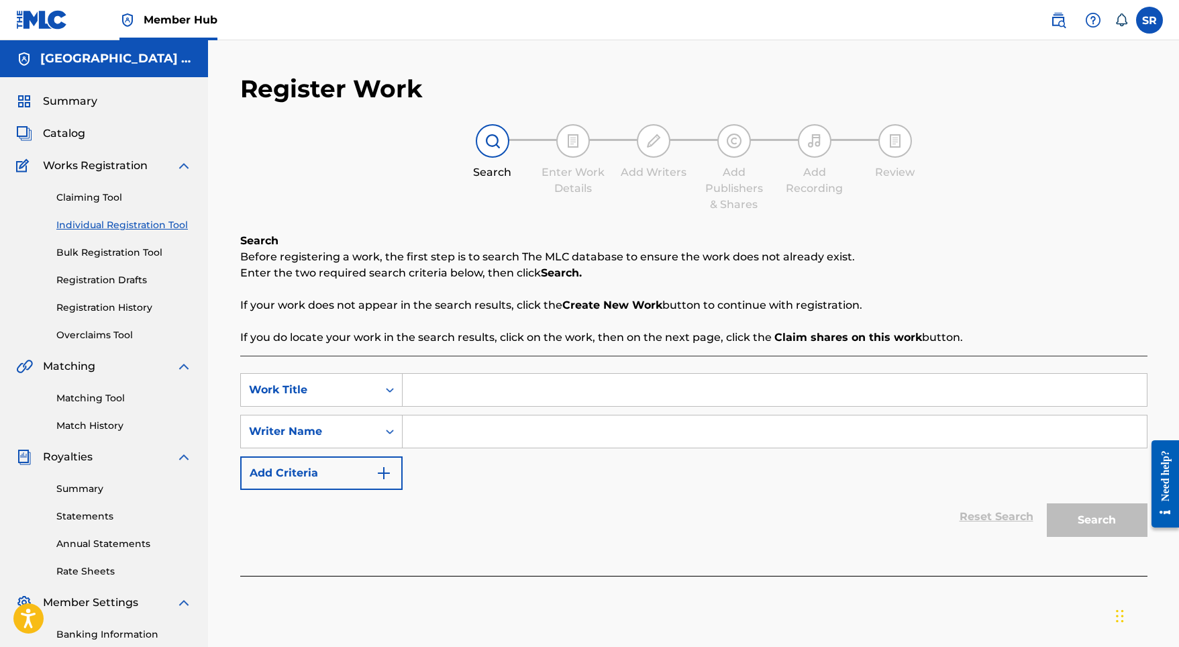
click at [452, 372] on div "SearchWithCriteria416e11f7-28b4-47ac-8874-17df42136c39 Work Title SearchWithCri…" at bounding box center [693, 466] width 907 height 220
click at [456, 386] on input "Search Form" at bounding box center [775, 390] width 744 height 32
paste input "Light And Thunder"
type input "Light And Thunder"
click at [468, 428] on input "Search Form" at bounding box center [775, 431] width 744 height 32
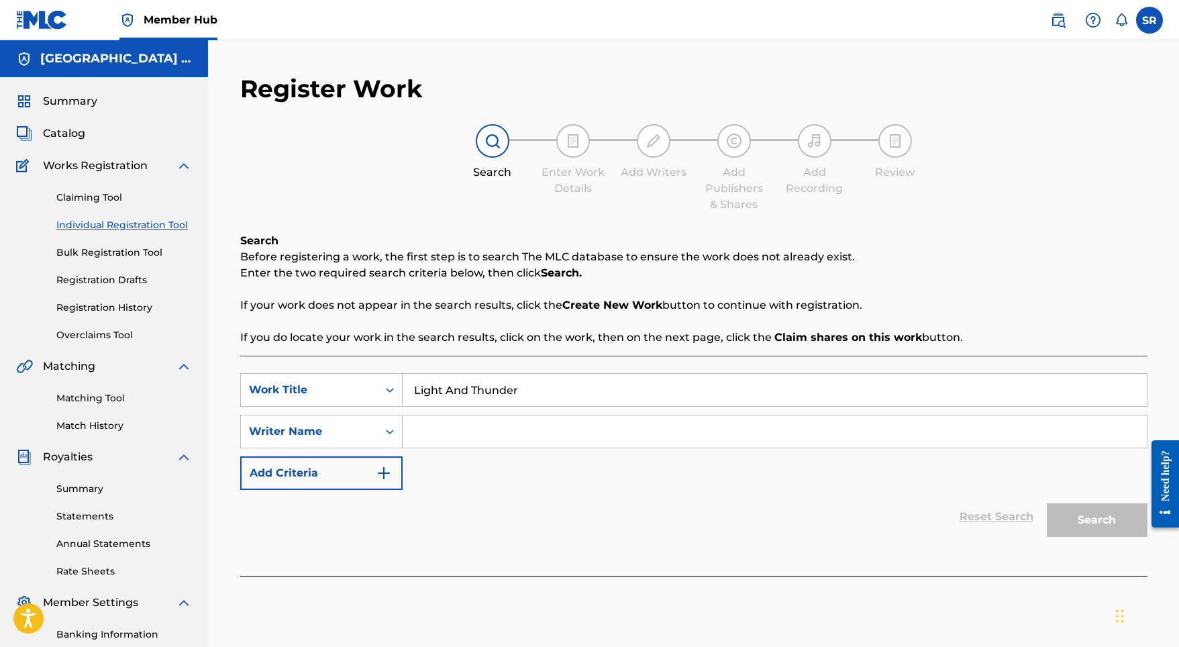
paste input "Light And Thunder"
type input "Light And Thunder"
click at [1080, 515] on button "Search" at bounding box center [1097, 520] width 101 height 34
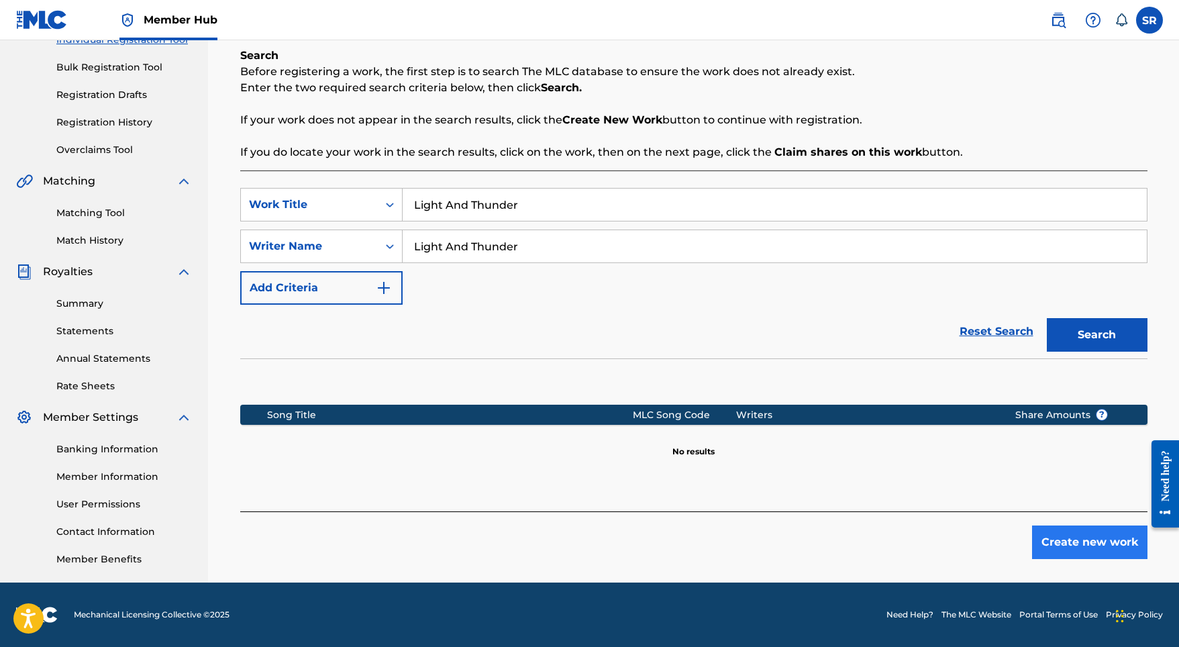
scroll to position [185, 0]
click at [1060, 527] on button "Create new work" at bounding box center [1089, 542] width 115 height 34
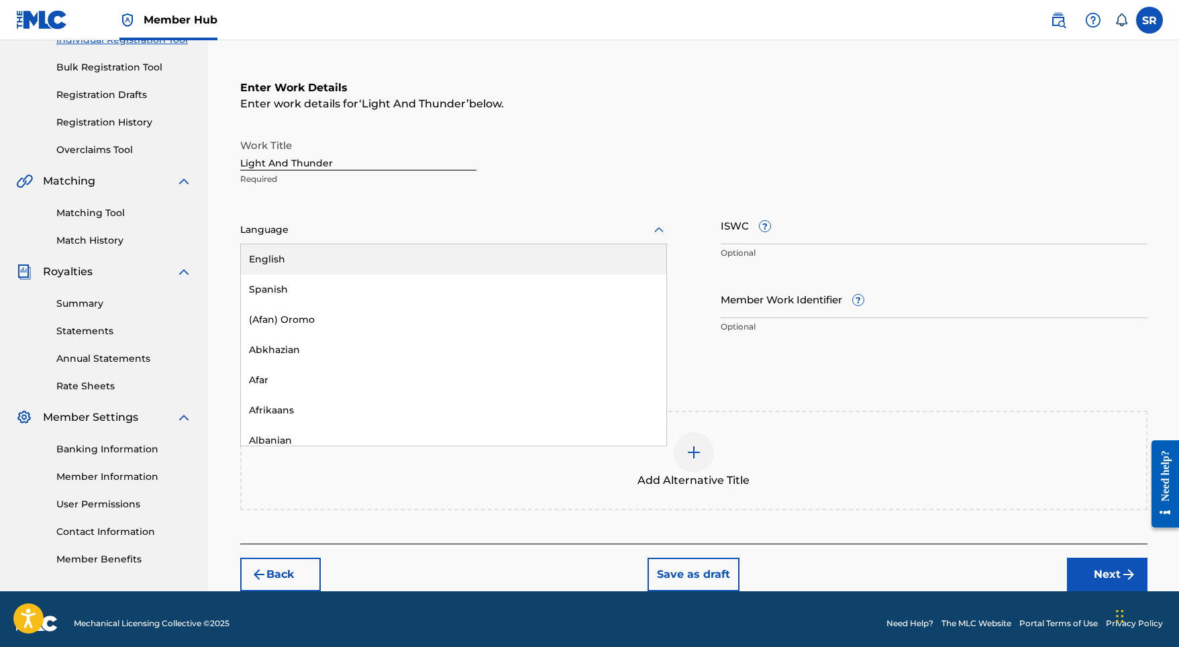
click at [520, 219] on div "Language" at bounding box center [453, 230] width 427 height 28
click at [436, 266] on div "English" at bounding box center [453, 259] width 425 height 30
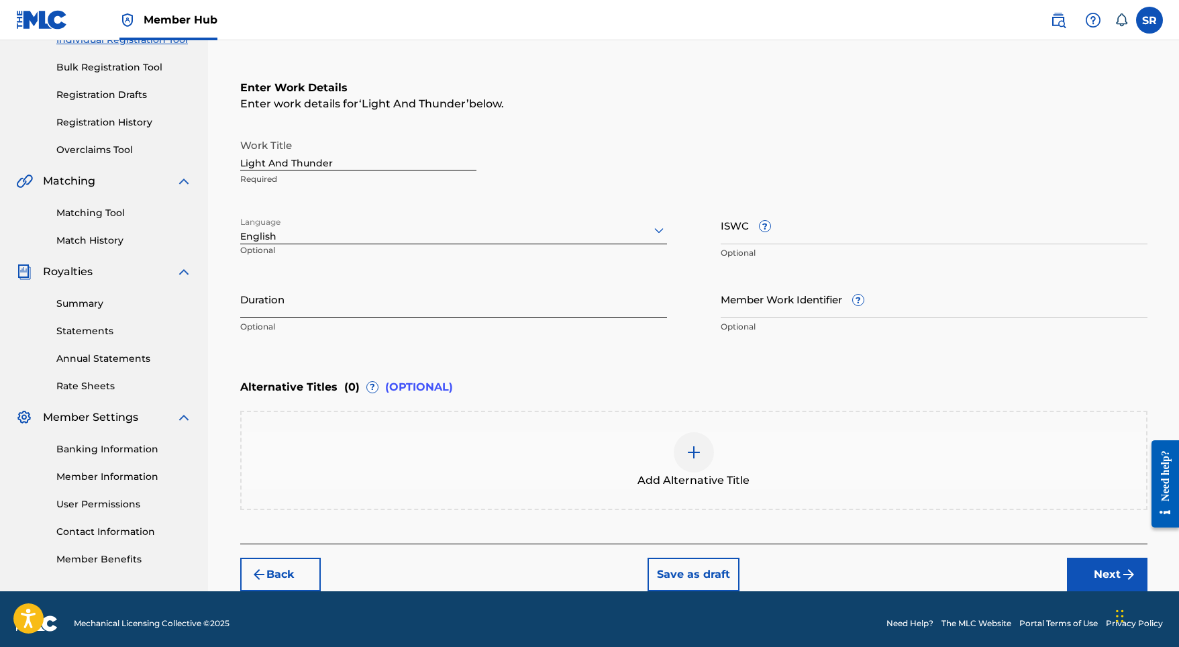
click at [508, 298] on input "Duration" at bounding box center [453, 299] width 427 height 38
type input "03:28"
click at [708, 444] on div at bounding box center [694, 452] width 40 height 40
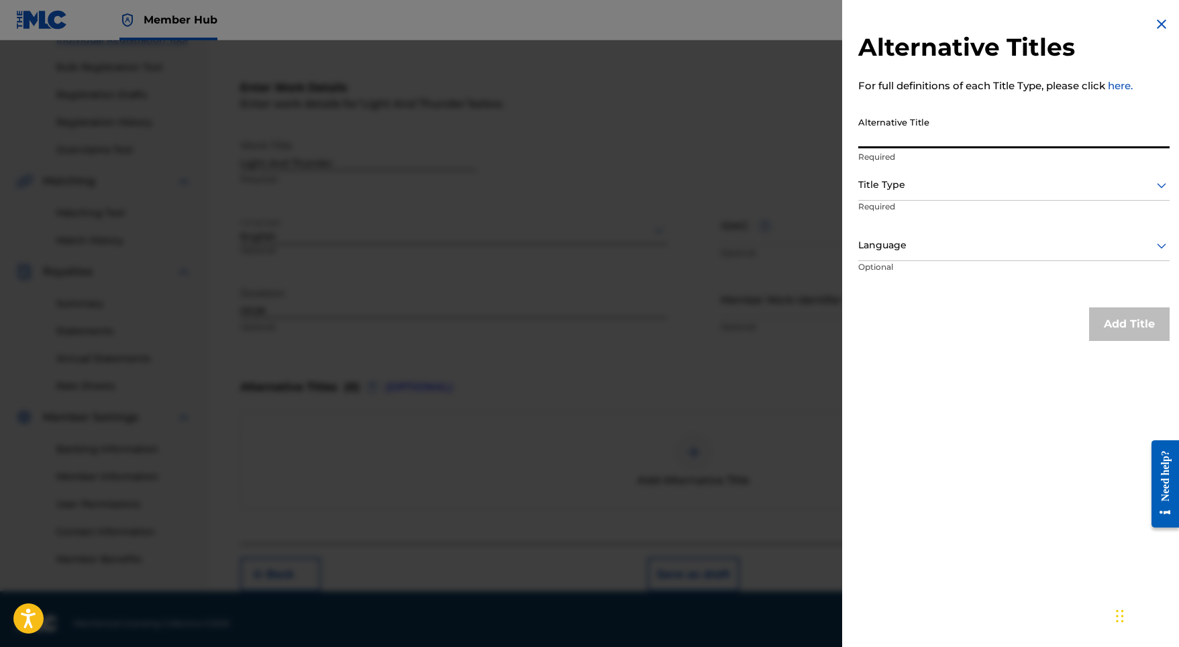
click at [970, 136] on input "Alternative Title" at bounding box center [1013, 129] width 311 height 38
paste input "Light And Thunder"
type input "Light And Thunder"
click at [947, 182] on div at bounding box center [1013, 184] width 311 height 17
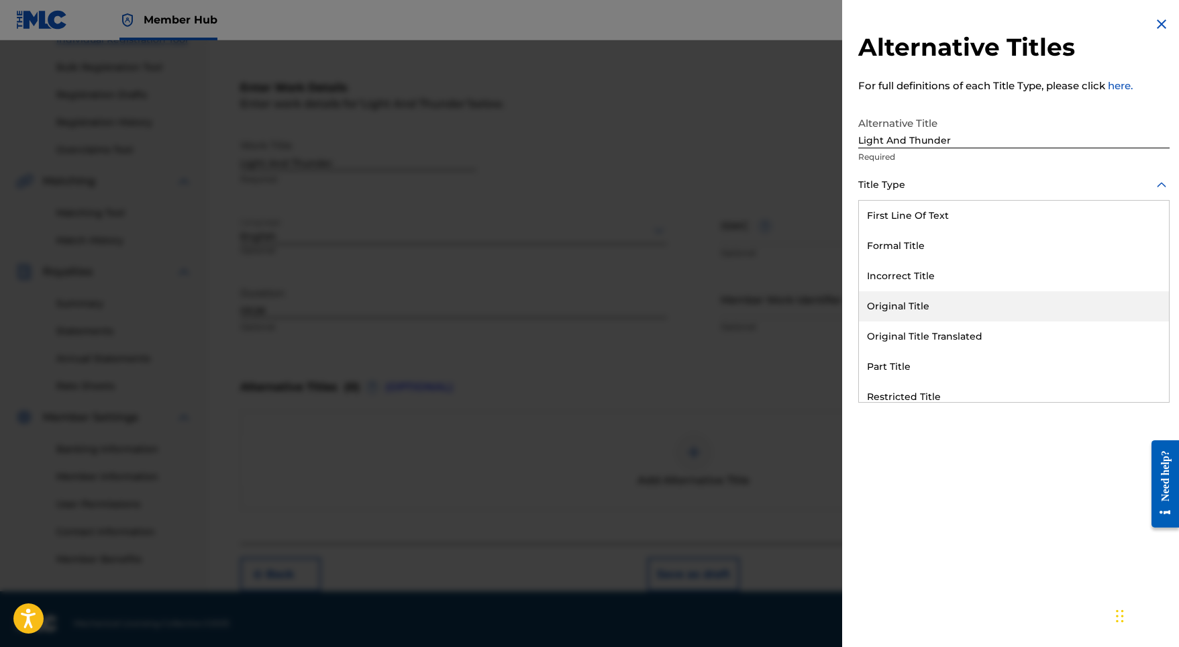
click at [931, 314] on div "Original Title" at bounding box center [1014, 306] width 310 height 30
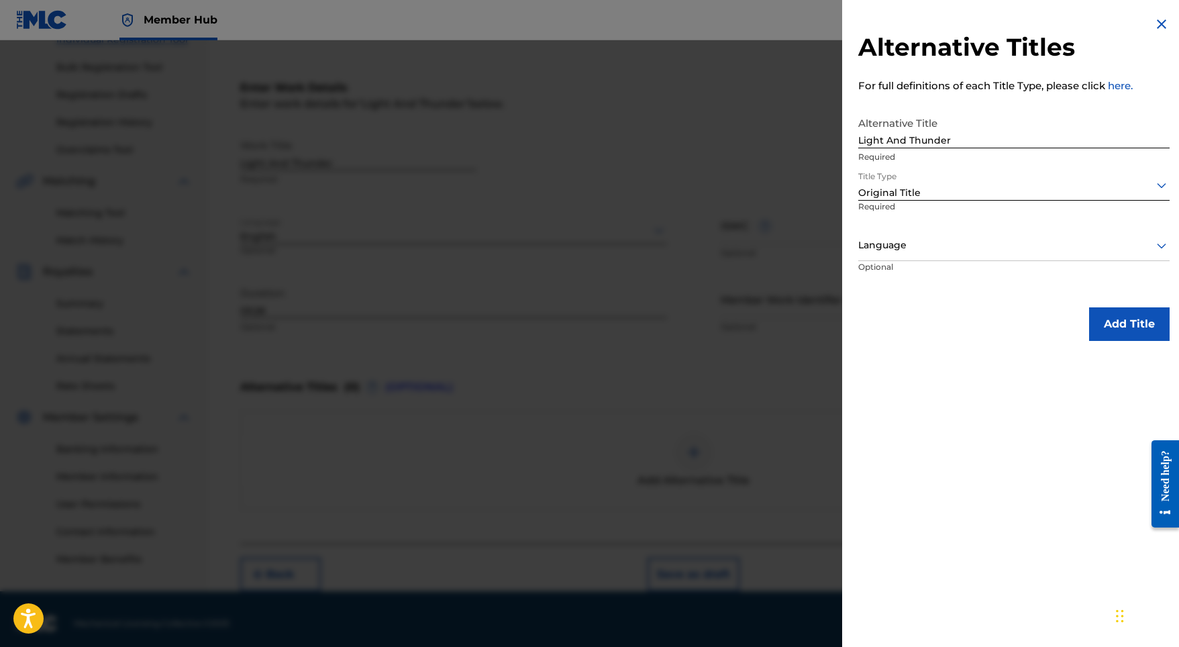
click at [945, 261] on p "Optional" at bounding box center [908, 276] width 101 height 30
click at [944, 246] on div at bounding box center [1013, 245] width 311 height 17
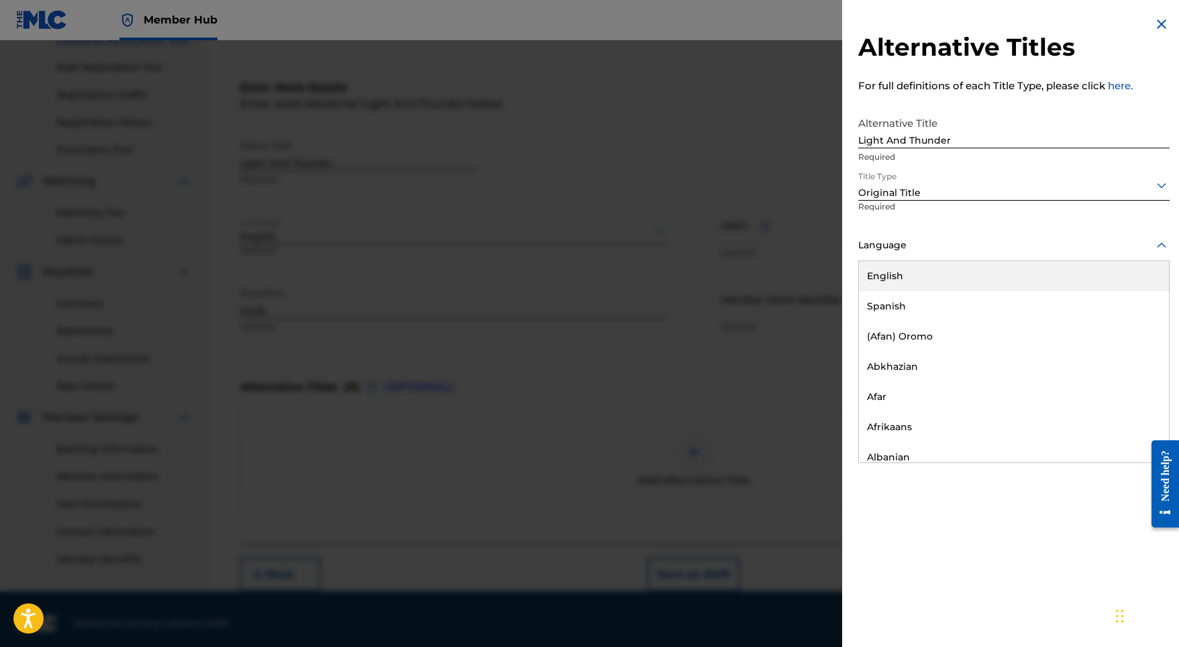
click at [925, 274] on div "English" at bounding box center [1014, 276] width 310 height 30
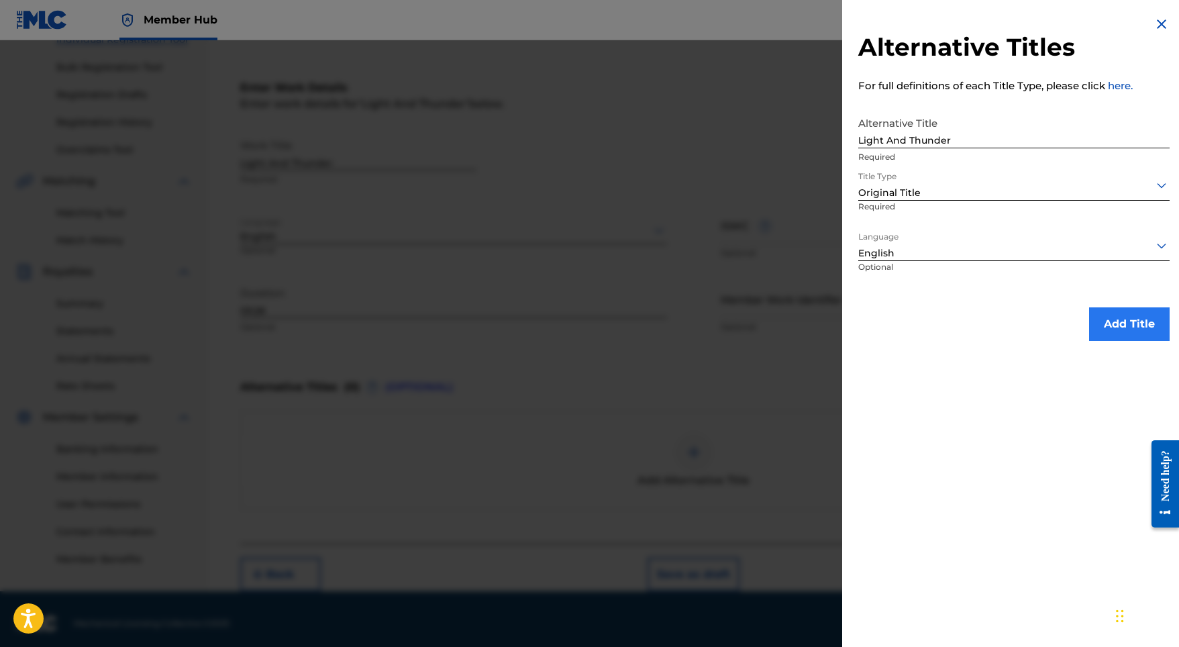
click at [1089, 318] on button "Add Title" at bounding box center [1129, 324] width 81 height 34
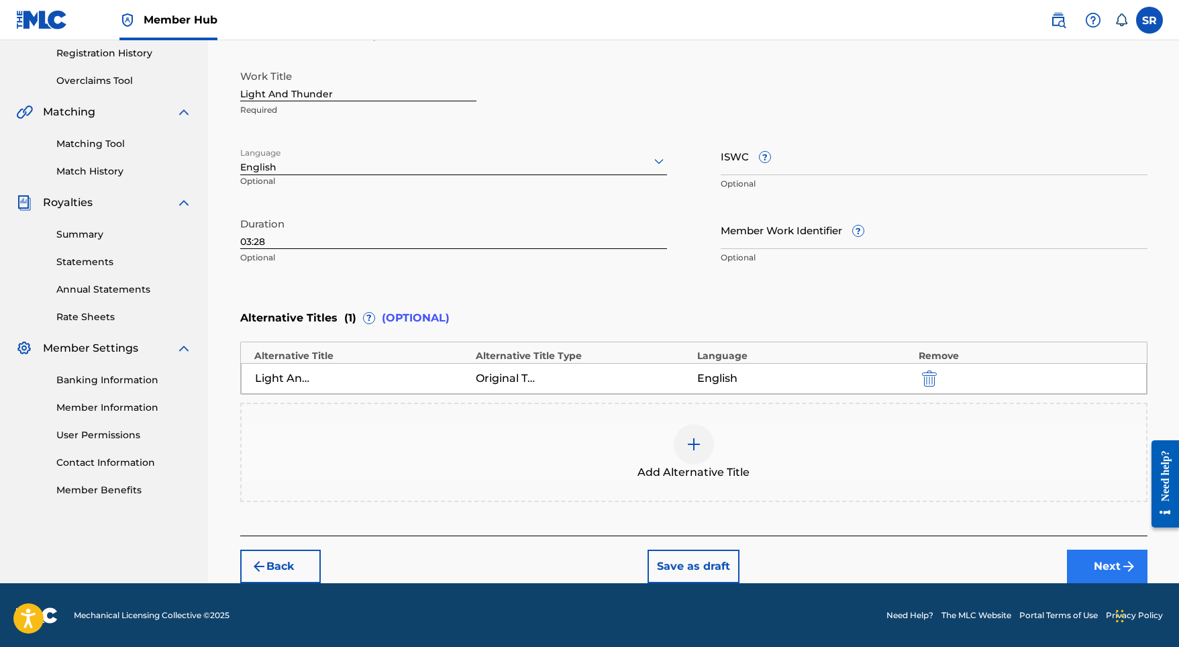
click at [1105, 561] on button "Next" at bounding box center [1107, 566] width 81 height 34
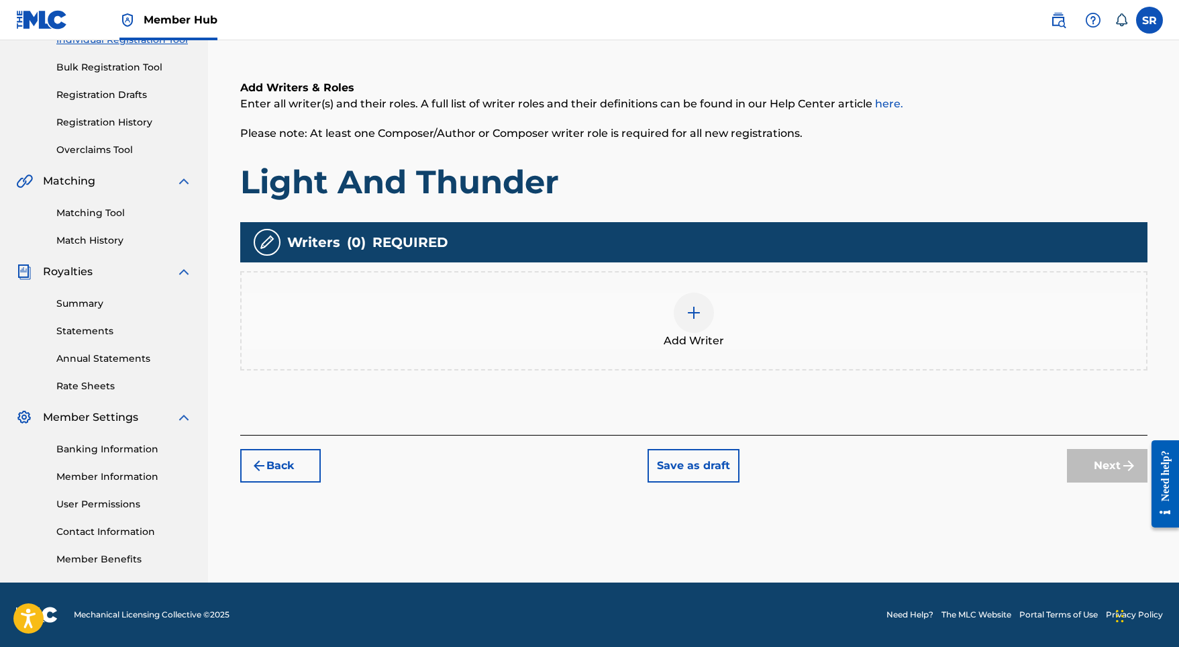
click at [733, 319] on div "Add Writer" at bounding box center [694, 321] width 904 height 56
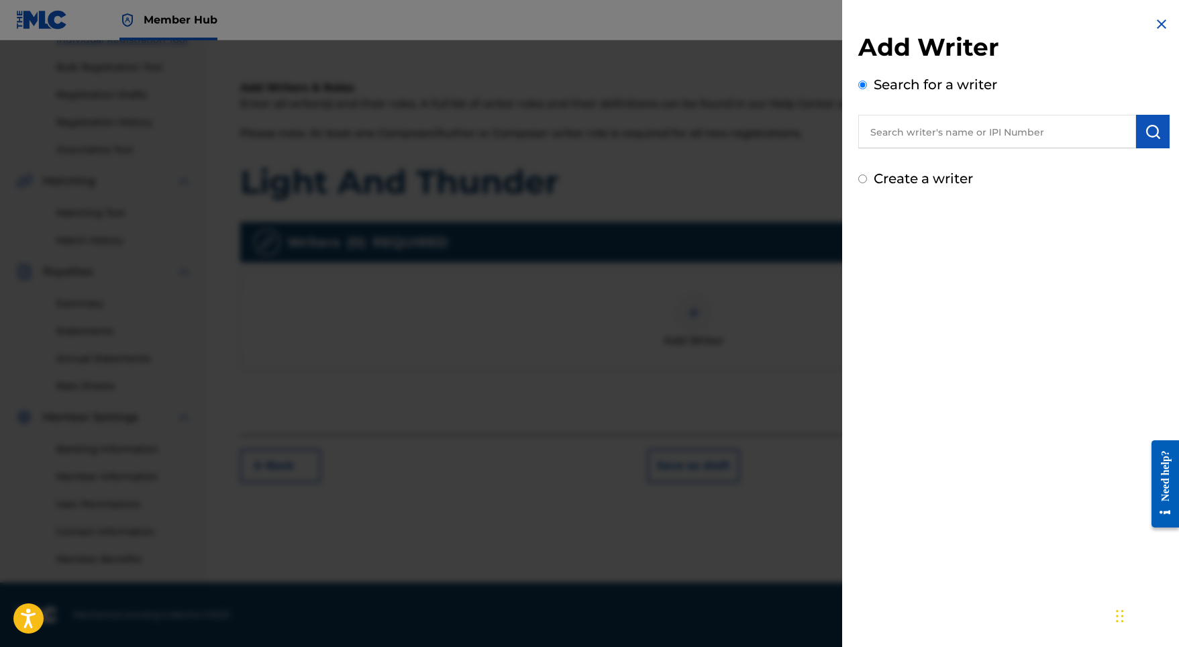
click at [995, 136] on input "text" at bounding box center [997, 132] width 278 height 34
paste input "[PERSON_NAME]"
type input "[PERSON_NAME]"
click at [1145, 127] on img "submit" at bounding box center [1153, 131] width 16 height 16
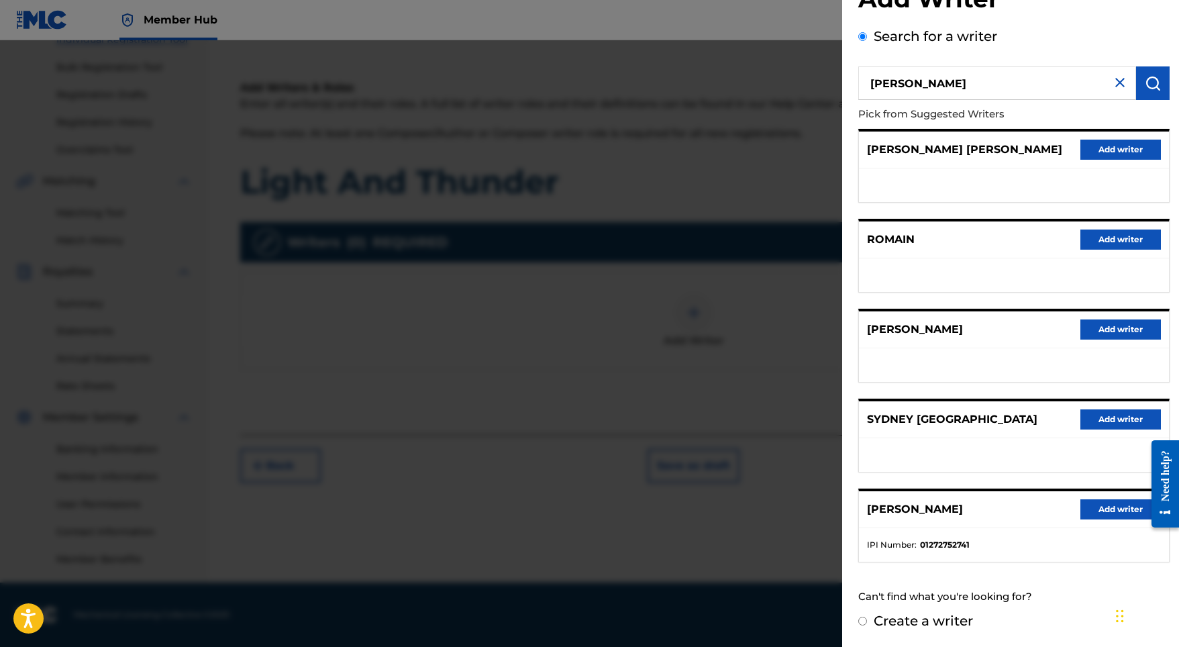
scroll to position [60, 0]
click at [1112, 513] on button "Add writer" at bounding box center [1120, 509] width 81 height 20
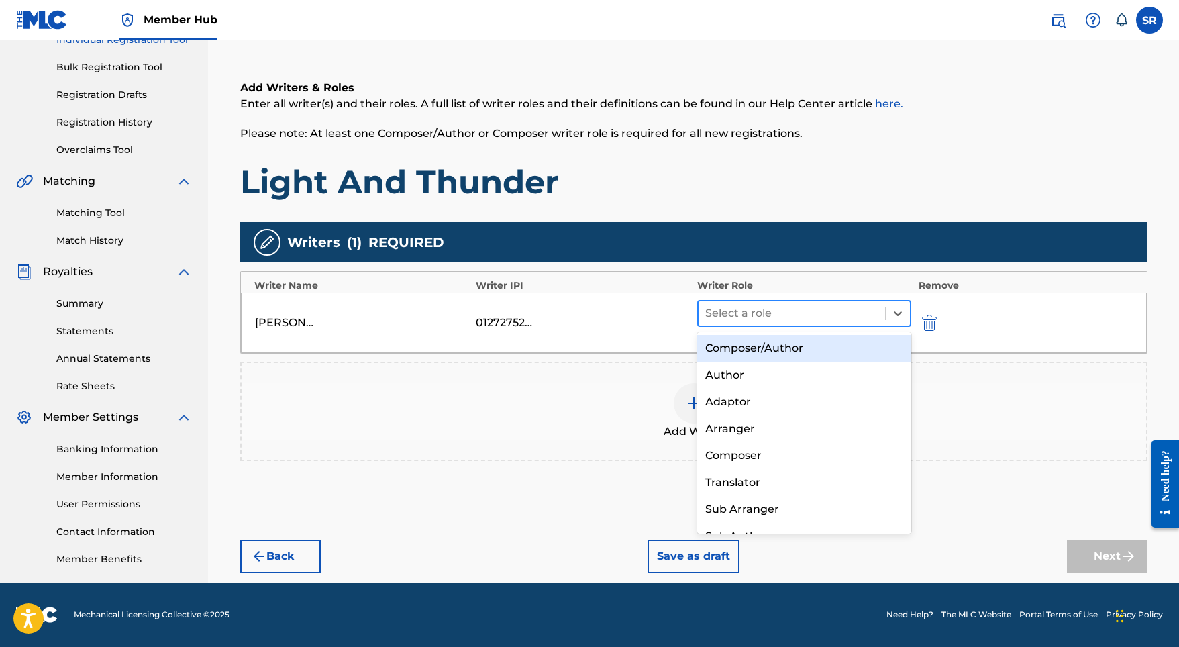
click at [746, 317] on div at bounding box center [792, 313] width 174 height 19
click at [739, 353] on div "Composer/Author" at bounding box center [804, 348] width 215 height 27
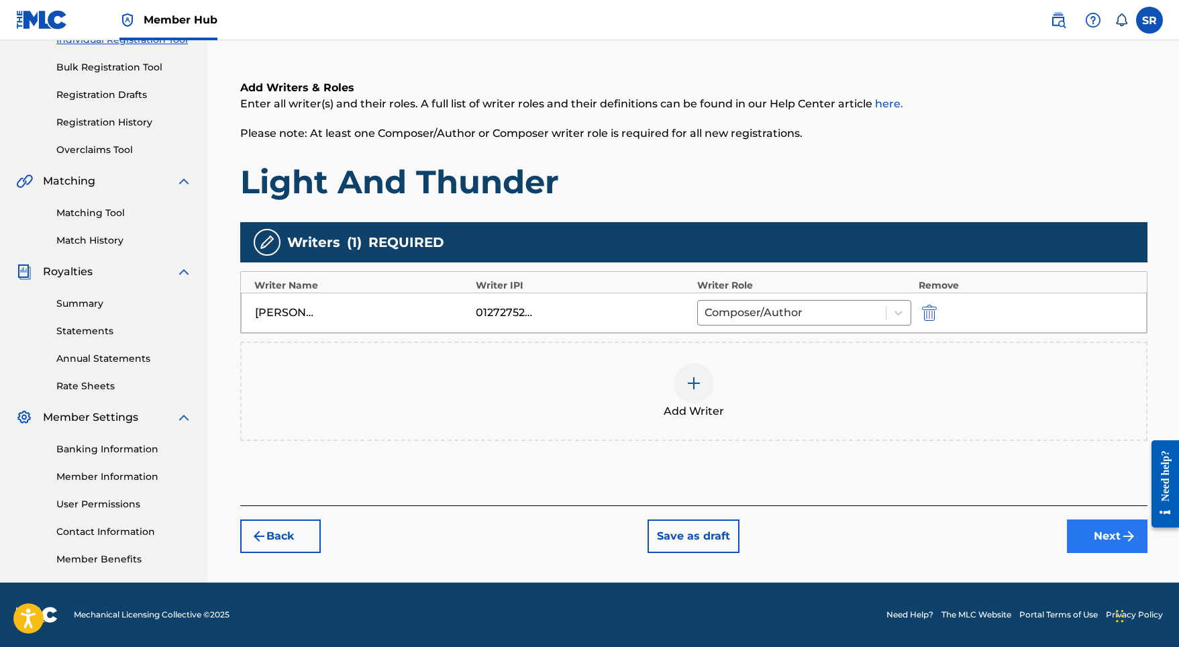
click at [1104, 540] on button "Next" at bounding box center [1107, 536] width 81 height 34
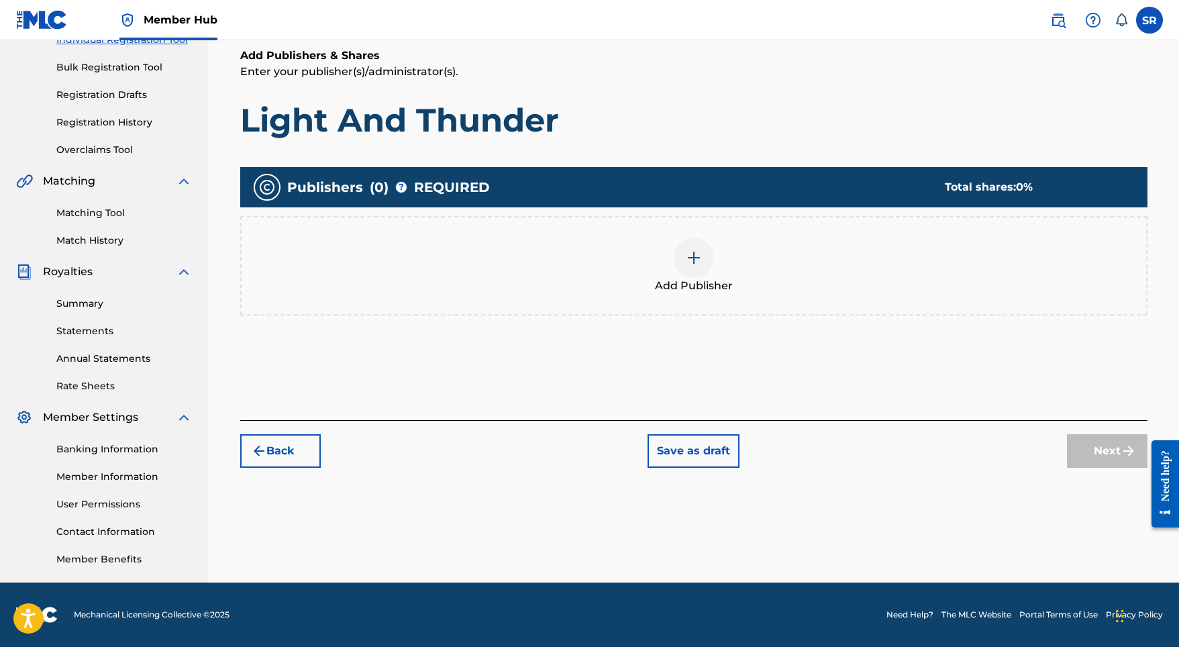
scroll to position [60, 0]
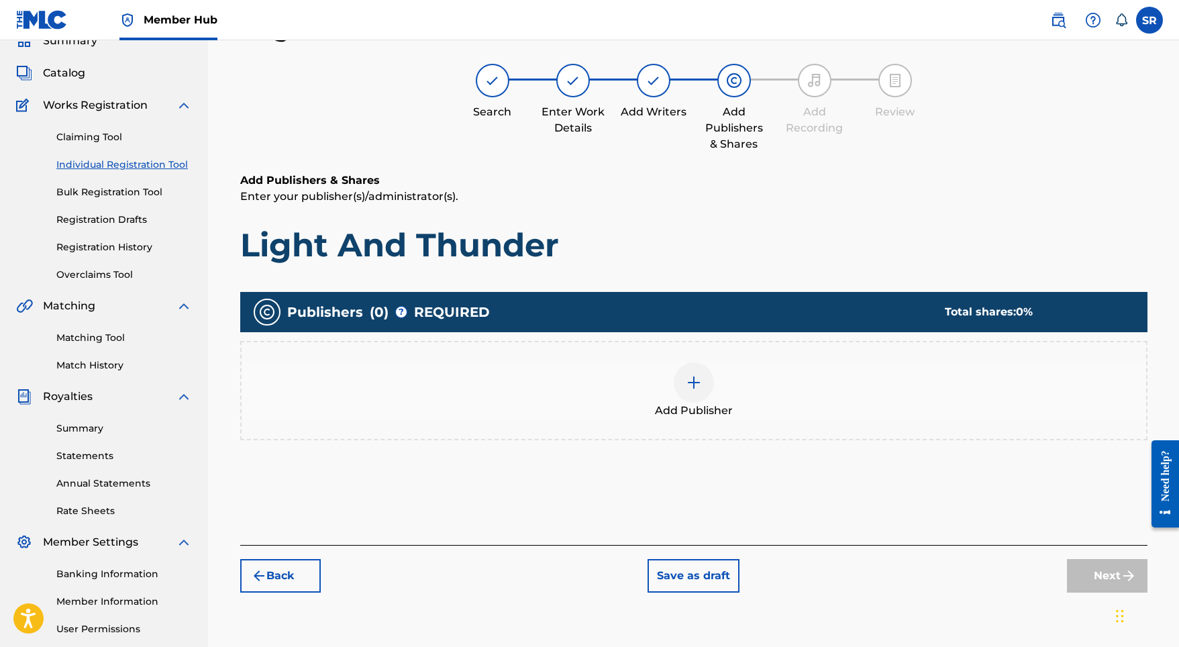
click at [689, 378] on img at bounding box center [694, 382] width 16 height 16
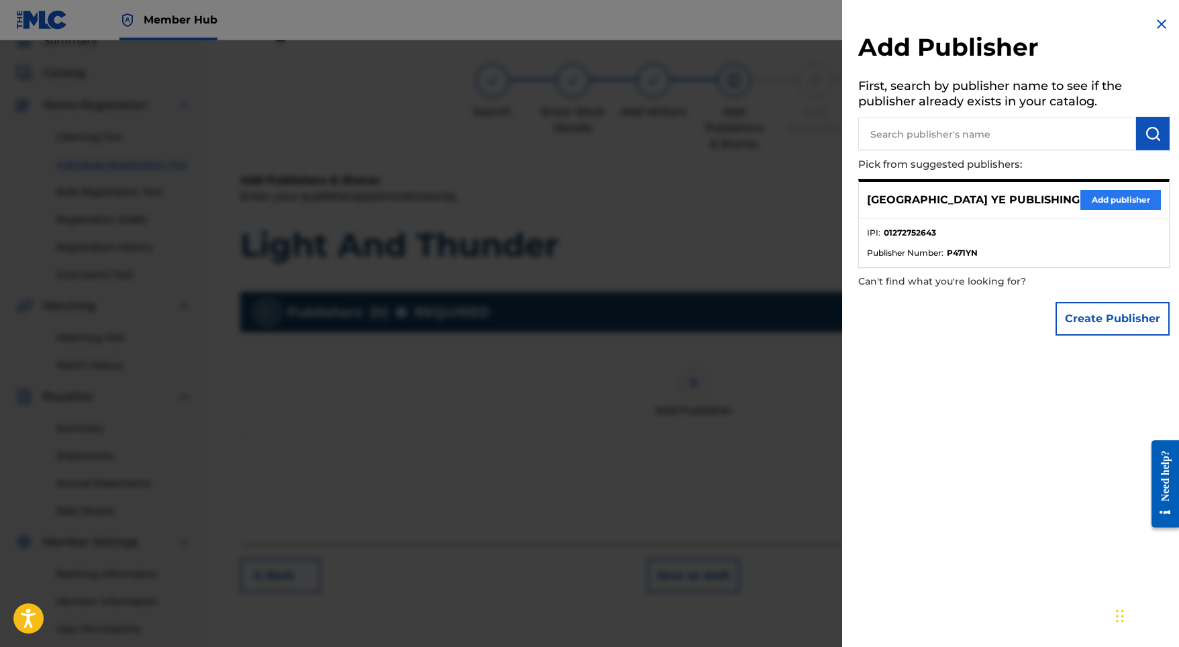
click at [1112, 196] on button "Add publisher" at bounding box center [1120, 200] width 81 height 20
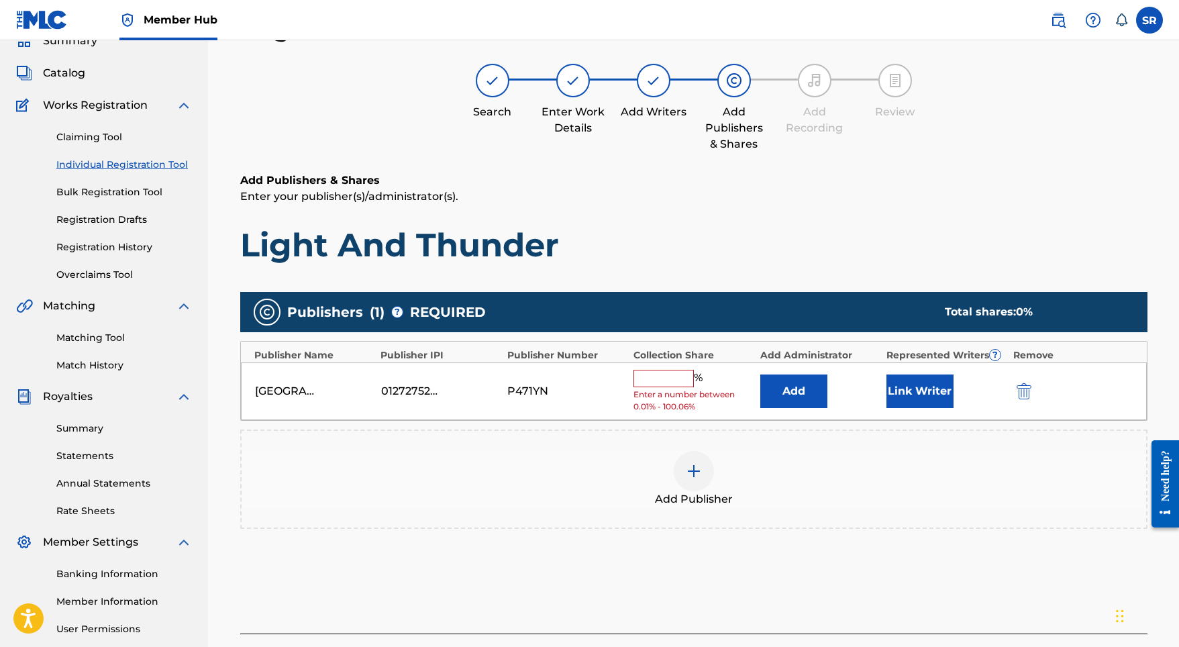
click at [680, 368] on div "[GEOGRAPHIC_DATA] YE PUBLISHING 01272752643 P471YN % Enter a number between 0.0…" at bounding box center [694, 391] width 906 height 58
click at [674, 378] on input "text" at bounding box center [663, 378] width 60 height 17
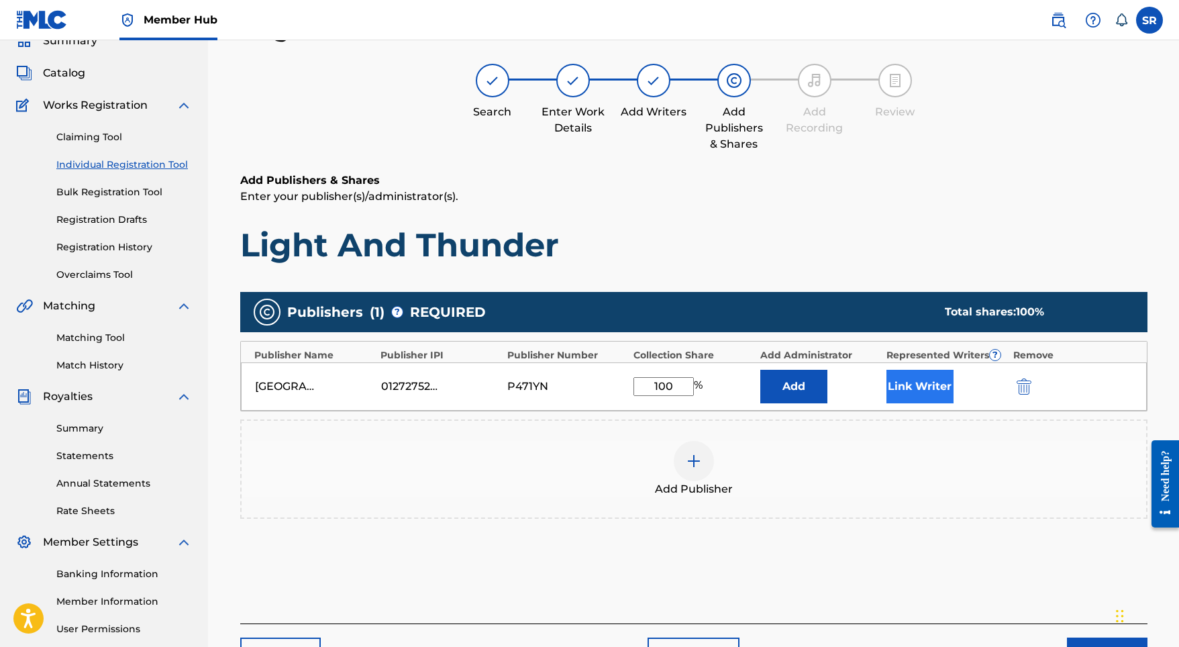
type input "100"
click at [900, 383] on button "Link Writer" at bounding box center [919, 387] width 67 height 34
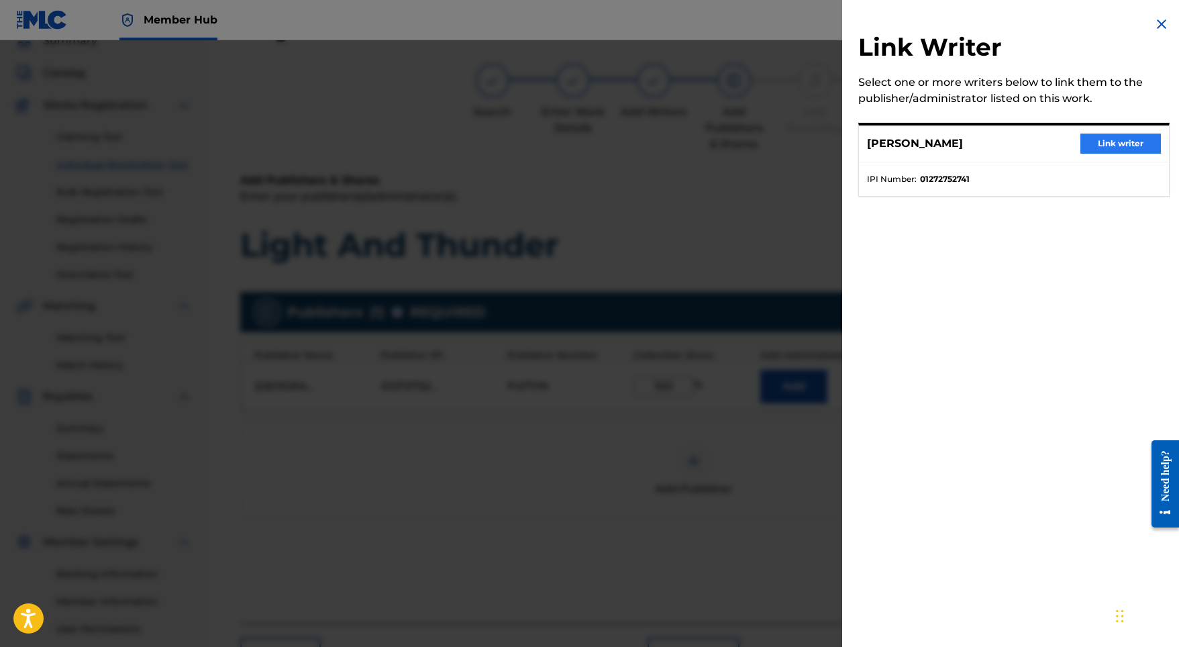
click at [1148, 147] on button "Link writer" at bounding box center [1120, 144] width 81 height 20
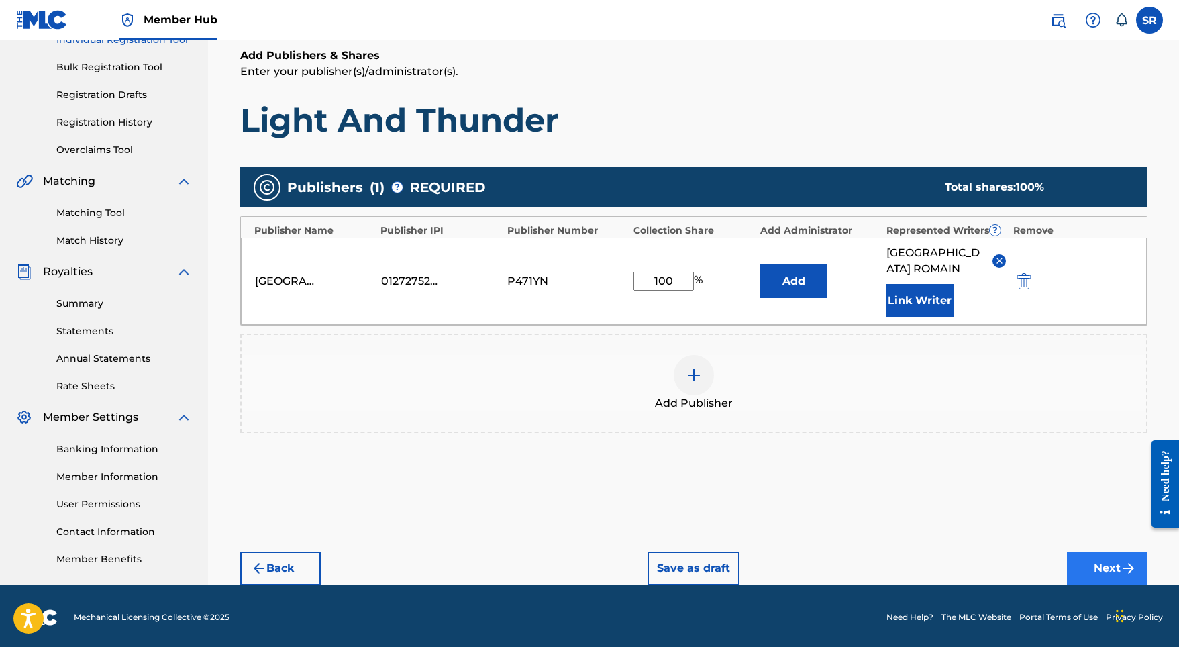
click at [1110, 568] on button "Next" at bounding box center [1107, 569] width 81 height 34
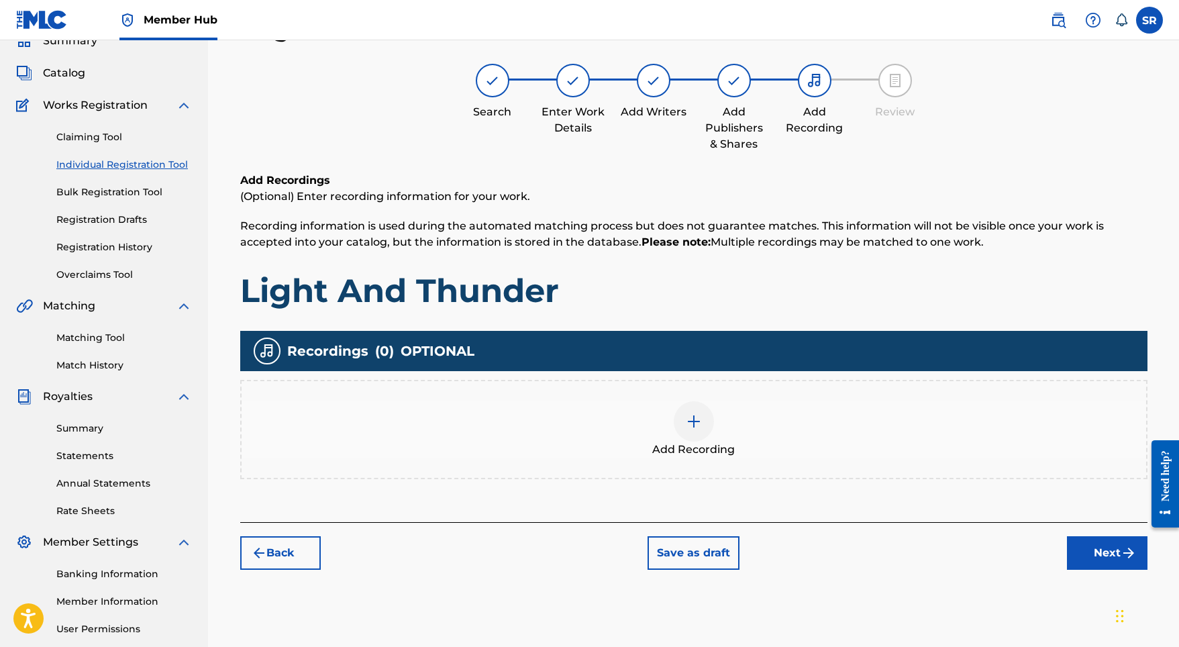
click at [710, 396] on div "Add Recording" at bounding box center [693, 429] width 907 height 99
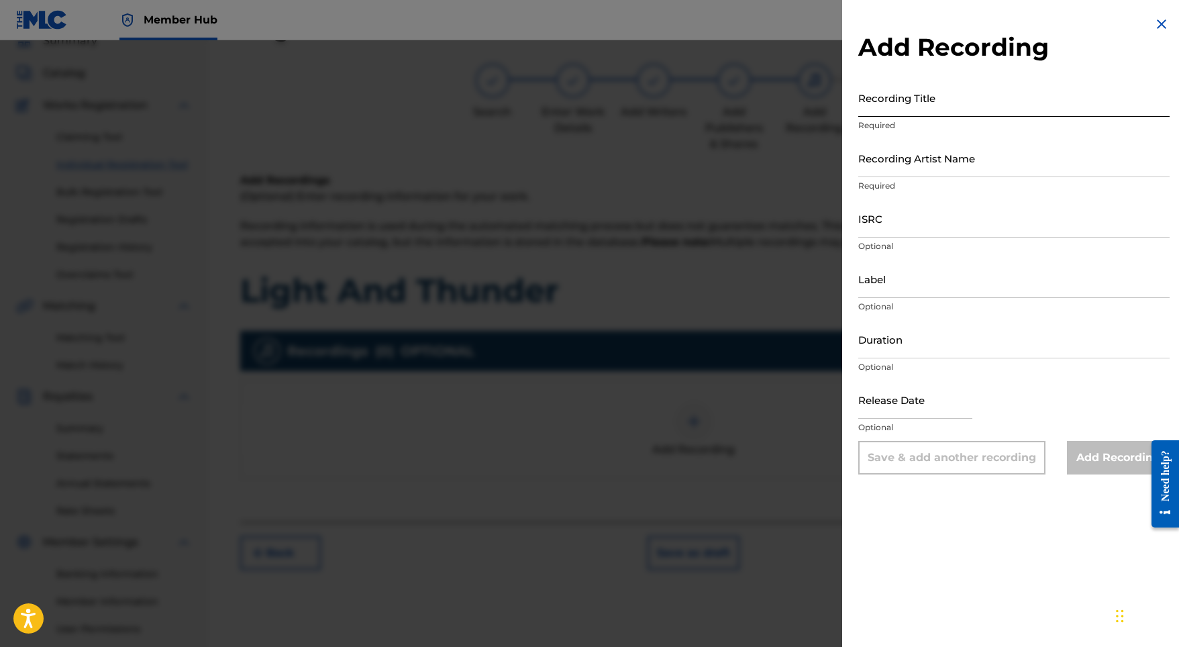
click at [947, 107] on input "Recording Title" at bounding box center [1013, 97] width 311 height 38
paste input "Light And Thunder"
type input "Light And Thunder"
click at [911, 207] on input "ISRC" at bounding box center [1013, 218] width 311 height 38
paste input "SE5W32201038"
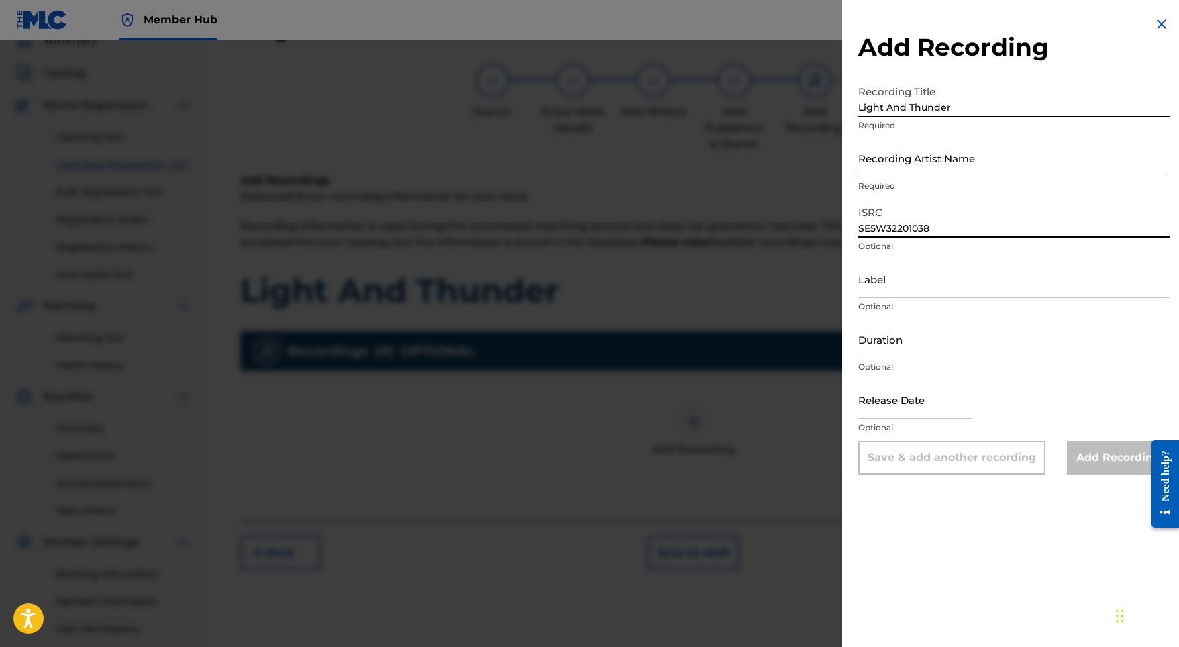
type input "SE5W32201038"
click at [923, 158] on input "Recording Artist Name" at bounding box center [1013, 158] width 311 height 38
paste input "Indra"
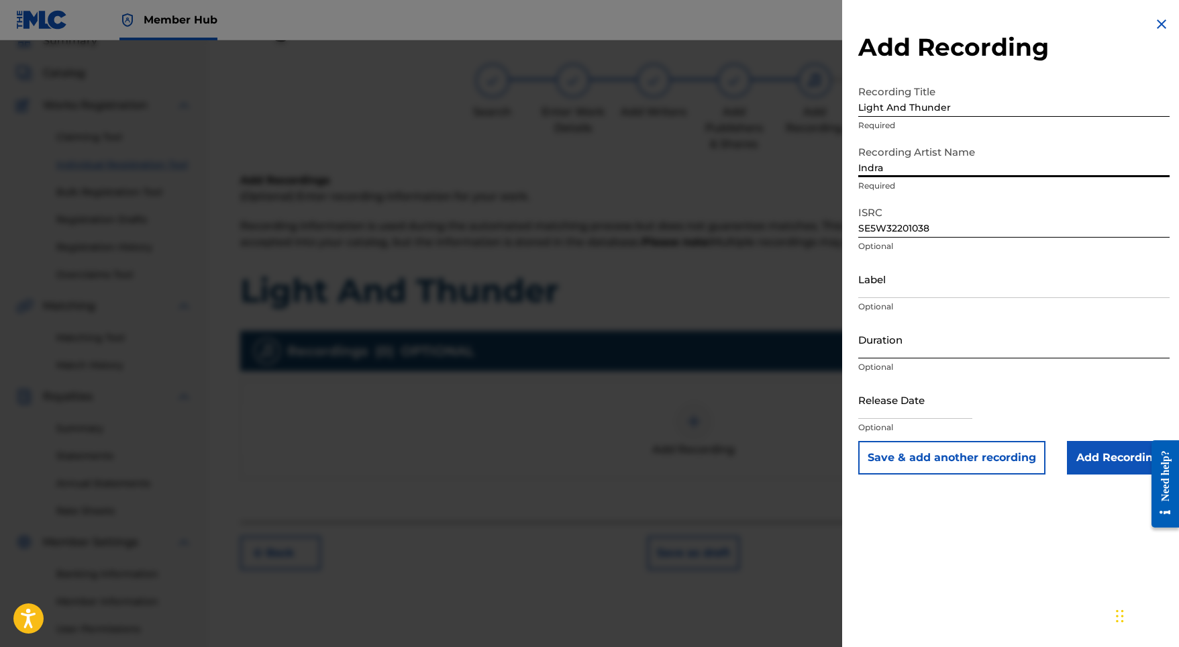
type input "Indra"
click at [890, 339] on input "Duration" at bounding box center [1013, 339] width 311 height 38
type input "03:28"
click at [895, 389] on input "text" at bounding box center [915, 399] width 114 height 38
select select "8"
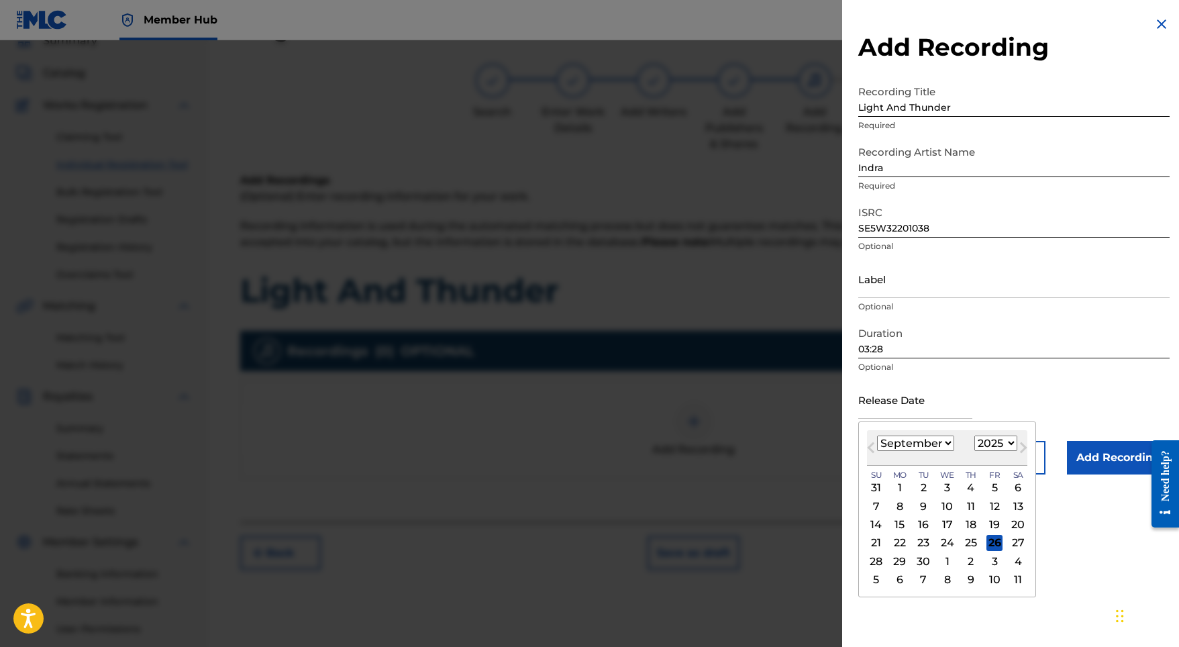
click at [995, 435] on div "September 2025 January February March April May June July August September Octo…" at bounding box center [947, 448] width 160 height 36
select select "2022"
select select "3"
click at [986, 485] on div "1" at bounding box center [994, 488] width 16 height 16
type input "April 1 2022"
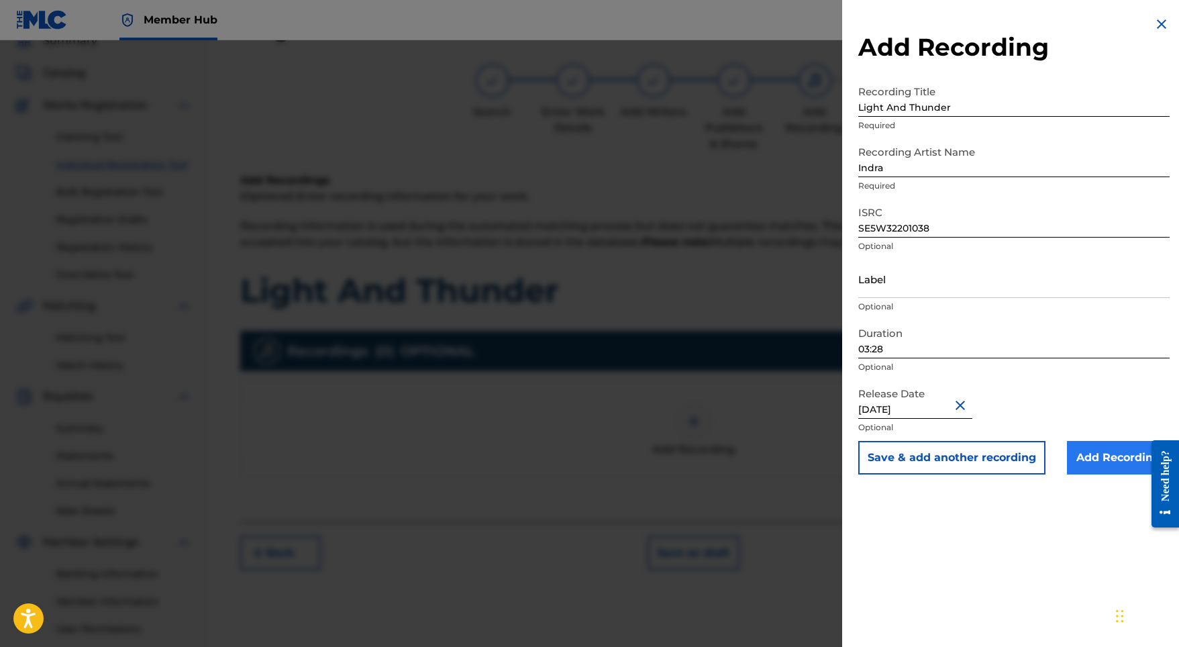
click at [1074, 455] on input "Add Recording" at bounding box center [1118, 458] width 103 height 34
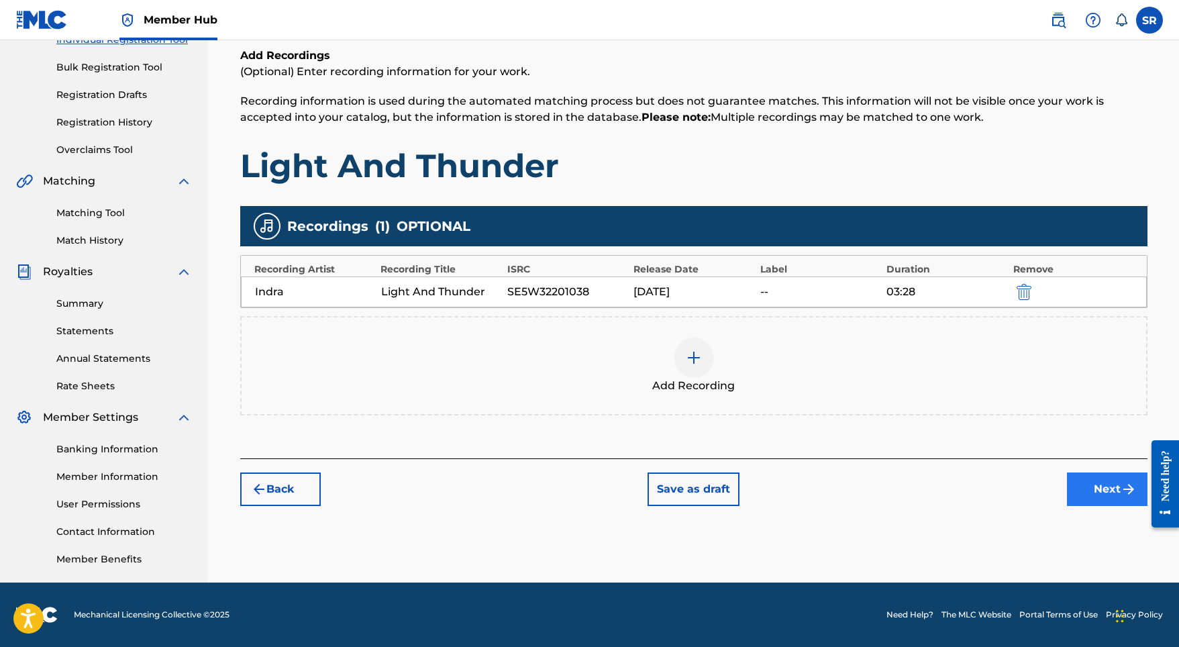
click at [1070, 485] on button "Next" at bounding box center [1107, 489] width 81 height 34
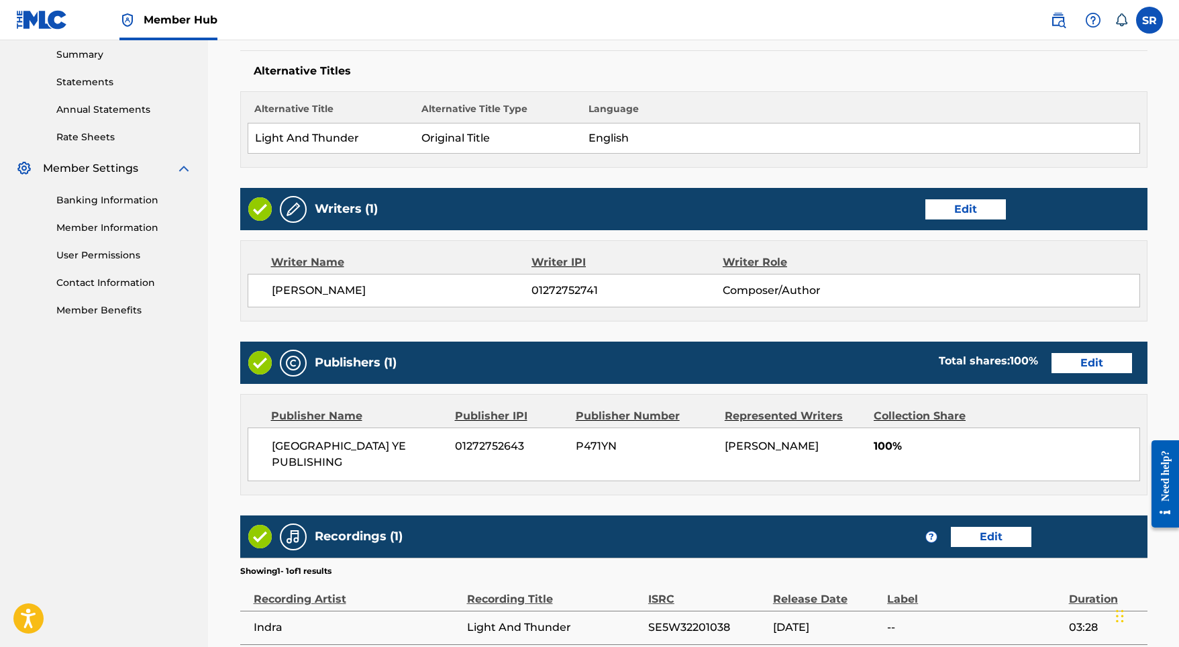
scroll to position [521, 0]
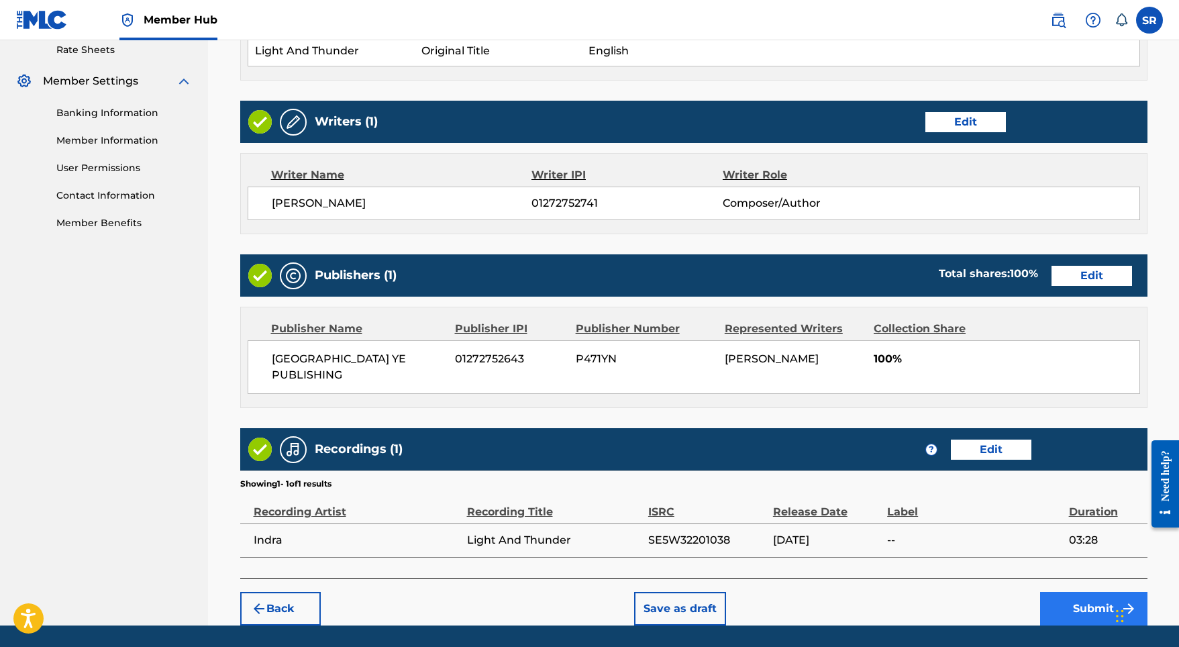
click at [1052, 592] on button "Submit" at bounding box center [1093, 609] width 107 height 34
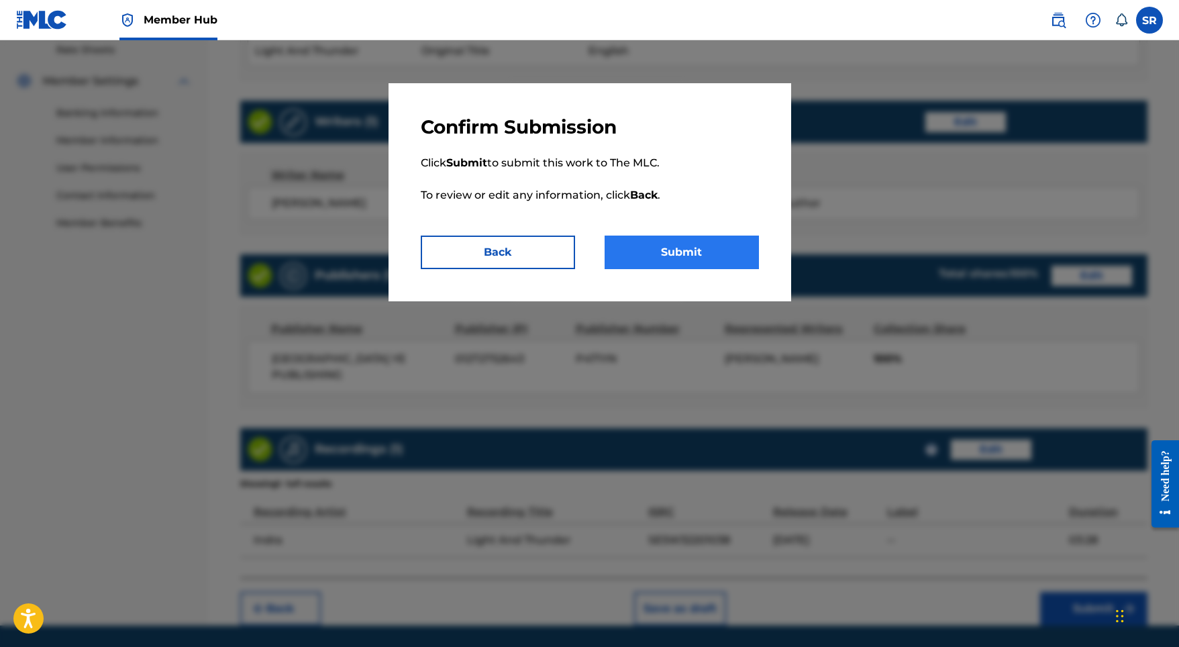
click at [709, 251] on button "Submit" at bounding box center [682, 252] width 154 height 34
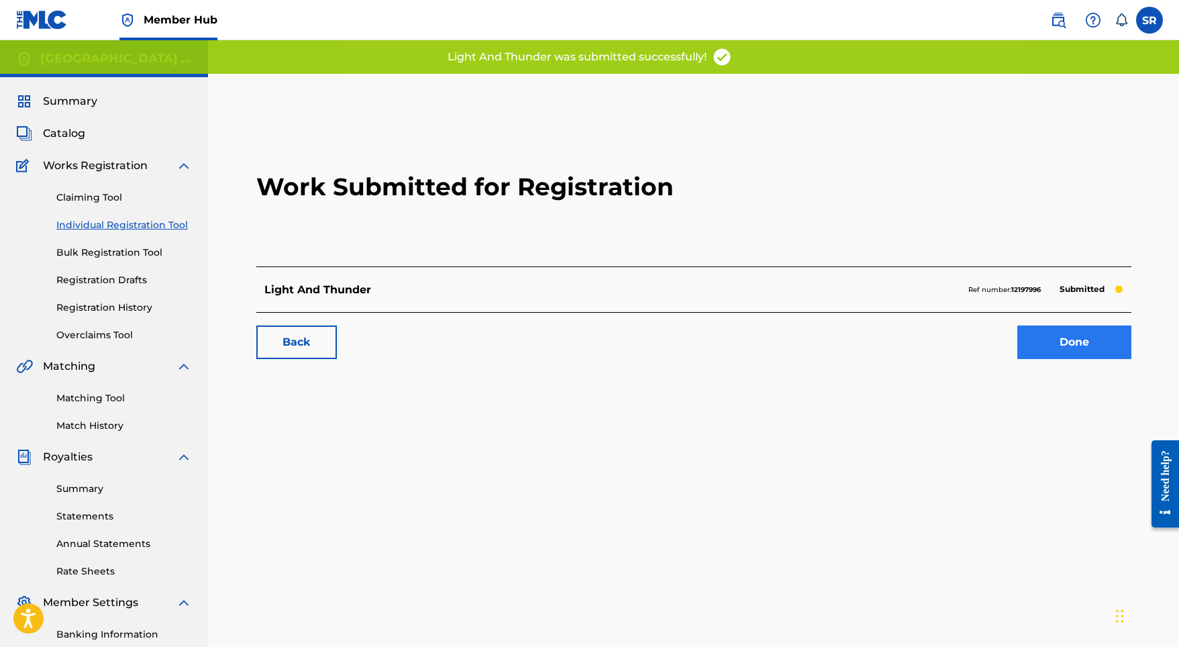
click at [1071, 352] on link "Done" at bounding box center [1074, 342] width 114 height 34
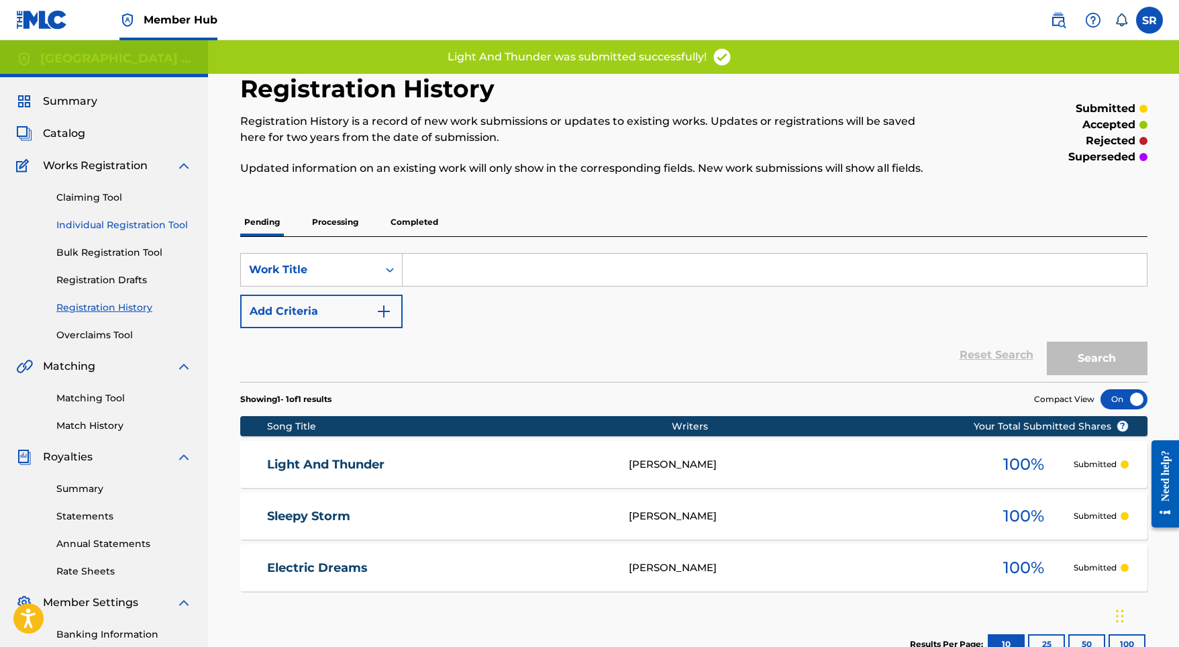
click at [160, 227] on link "Individual Registration Tool" at bounding box center [124, 225] width 136 height 14
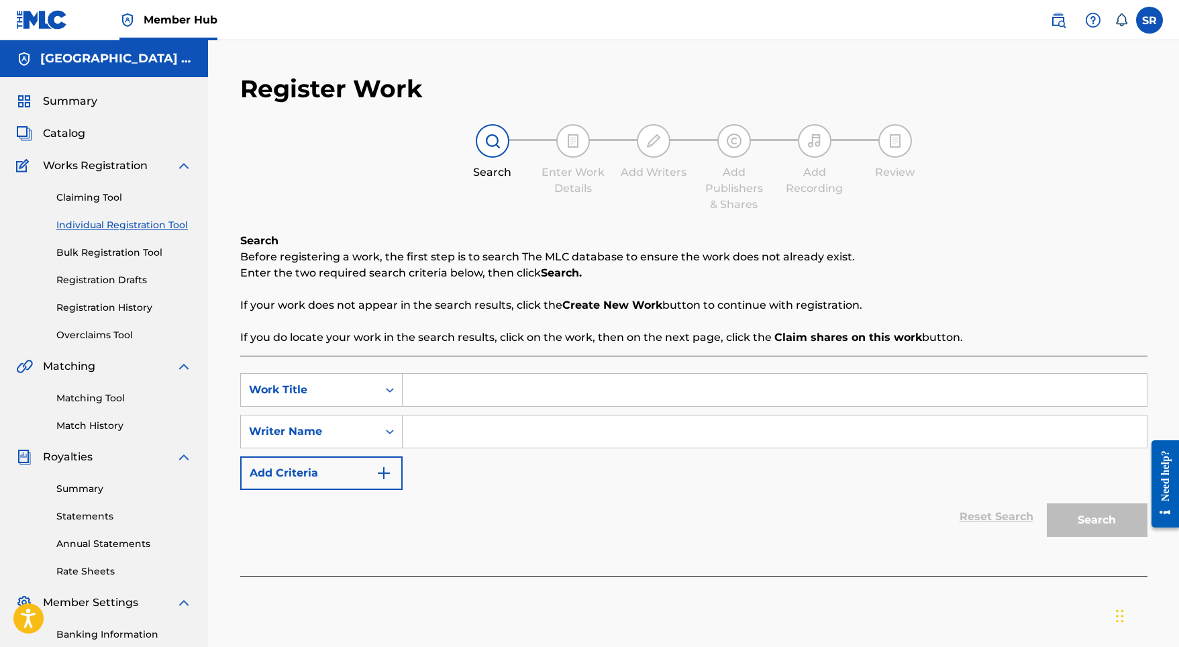
click at [546, 391] on input "Search Form" at bounding box center [775, 390] width 744 height 32
paste input "Lit up Sky"
type input "Lit up Sky"
paste input "Lit up Sky"
click at [556, 438] on input "Search Form" at bounding box center [775, 431] width 744 height 32
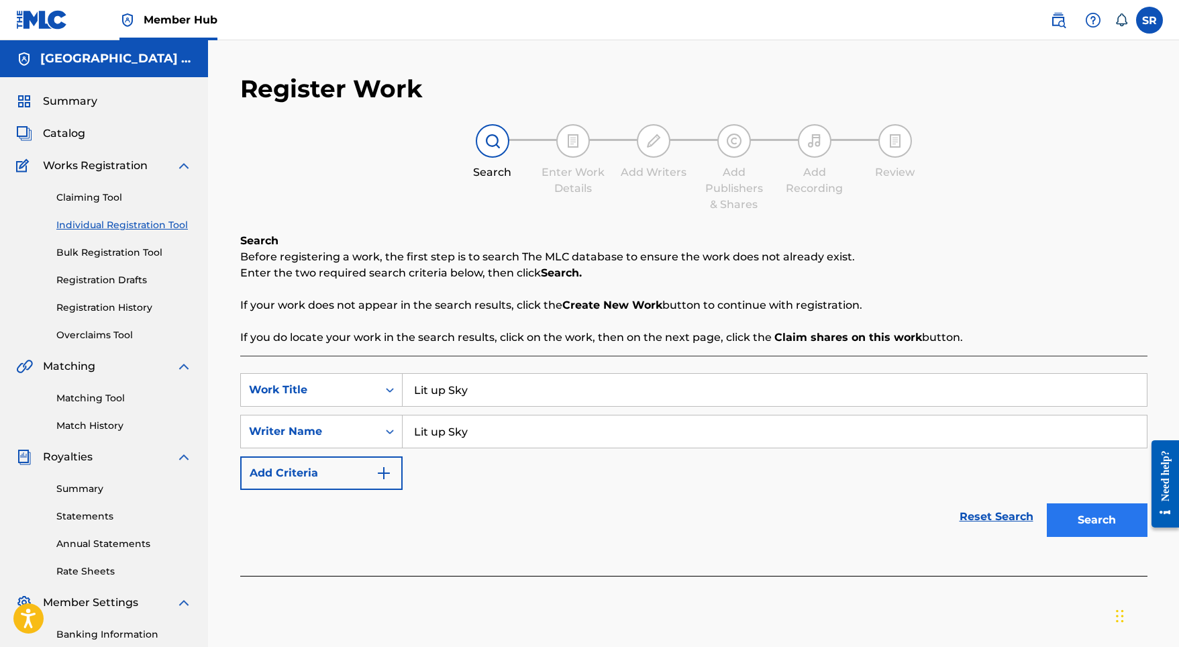
type input "Lit up Sky"
click at [1058, 511] on button "Search" at bounding box center [1097, 520] width 101 height 34
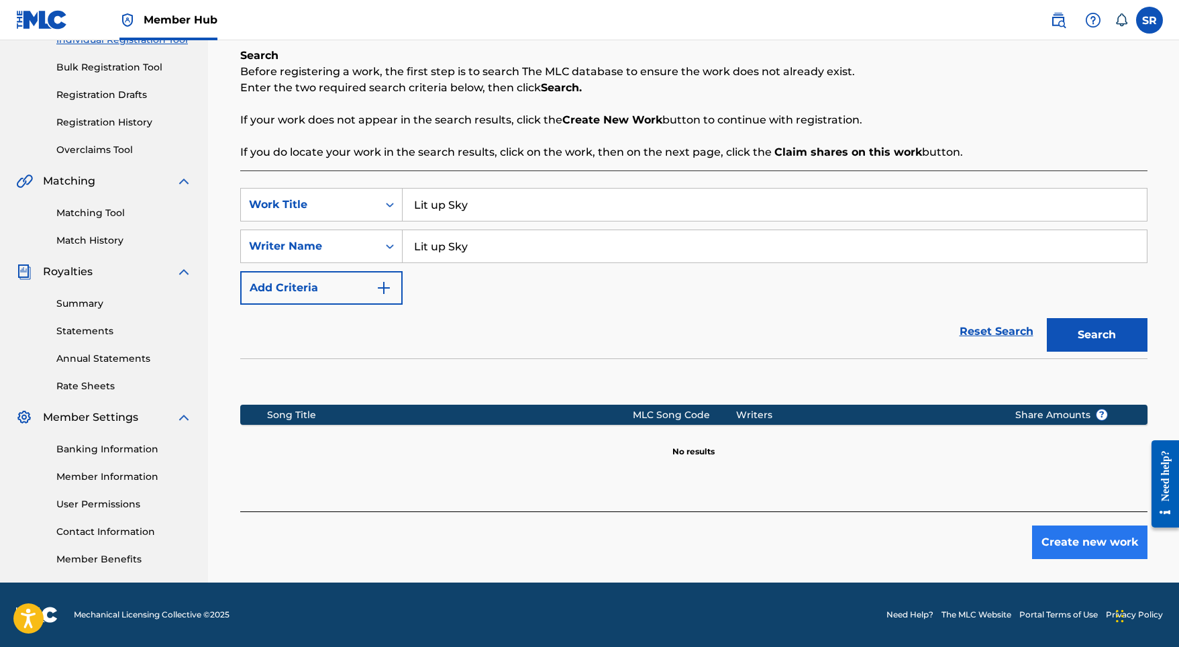
scroll to position [185, 0]
click at [1074, 557] on button "Create new work" at bounding box center [1089, 542] width 115 height 34
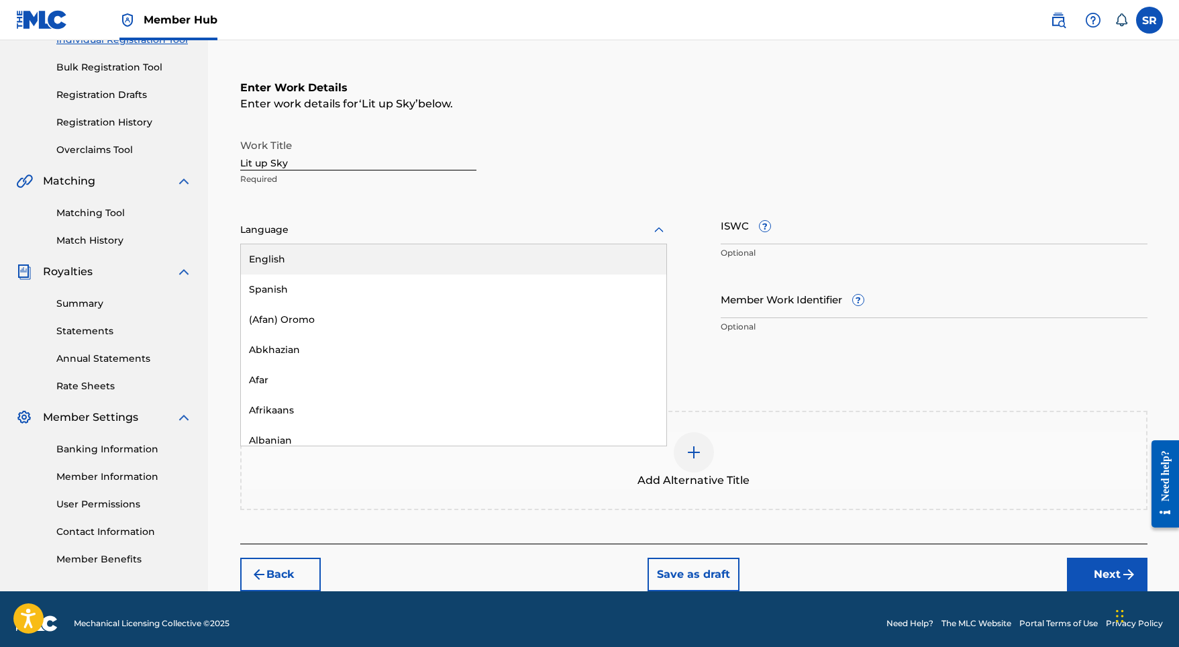
click at [488, 231] on div at bounding box center [453, 229] width 427 height 17
click at [384, 273] on div "English" at bounding box center [453, 259] width 425 height 30
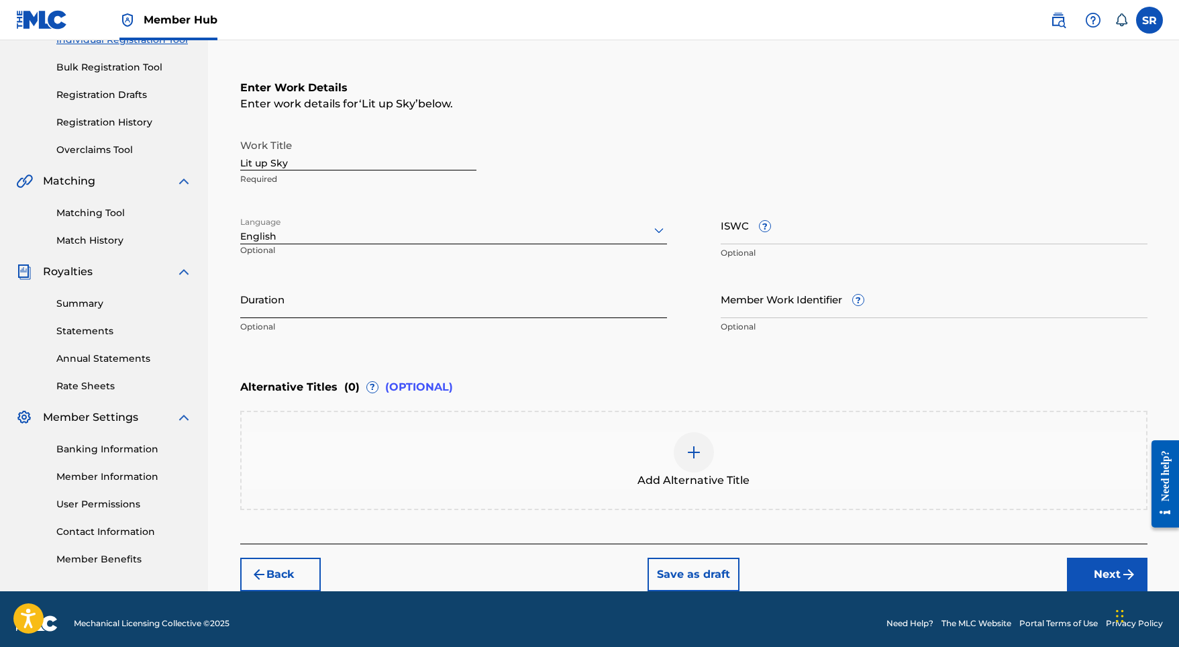
click at [421, 307] on input "Duration" at bounding box center [453, 299] width 427 height 38
type input "03:28"
click at [707, 450] on div at bounding box center [694, 452] width 40 height 40
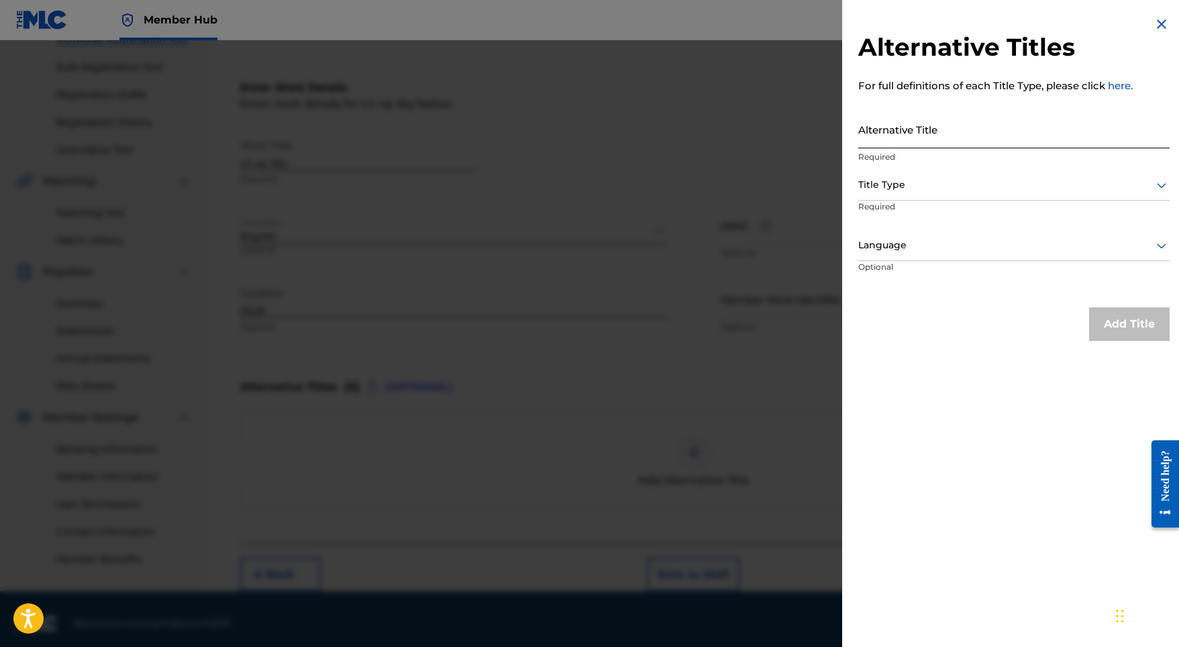
click at [931, 125] on input "Alternative Title" at bounding box center [1013, 129] width 311 height 38
paste input "Lit up Sky"
type input "Lit up Sky"
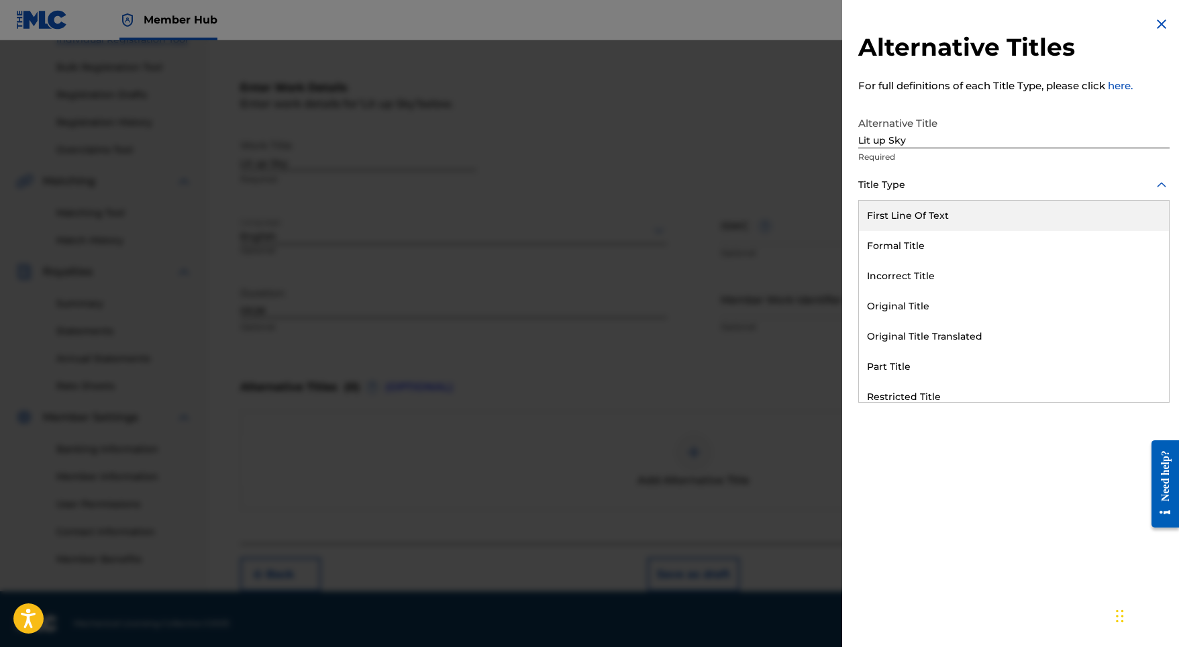
click at [920, 188] on div at bounding box center [1013, 184] width 311 height 17
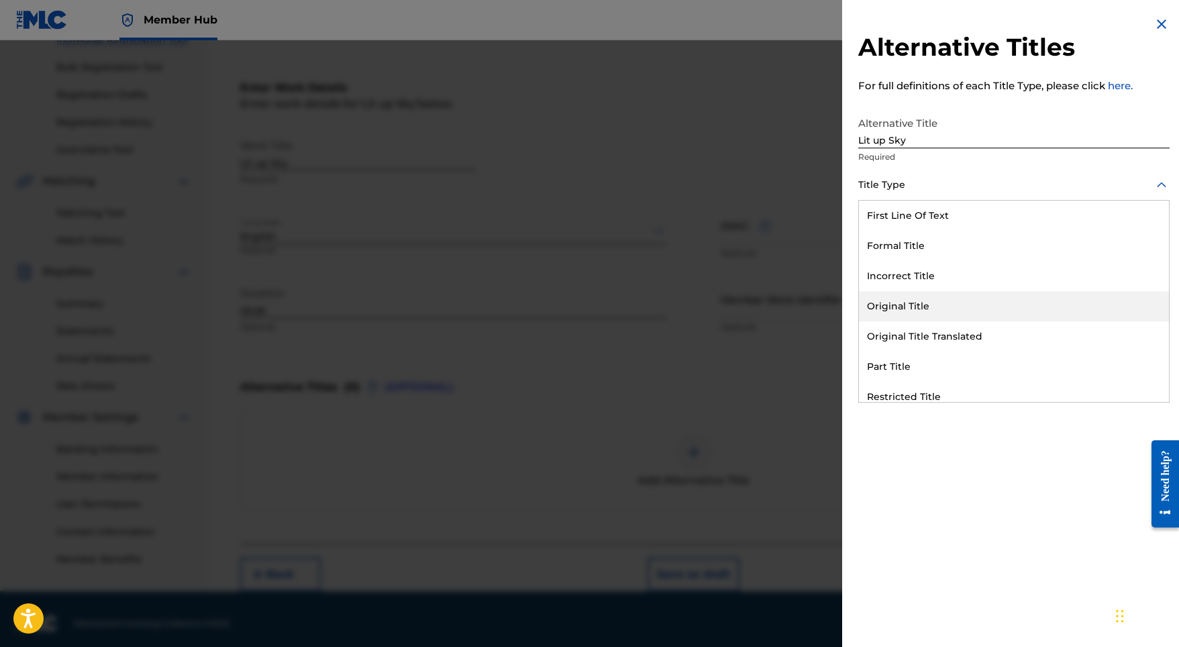
click at [909, 302] on div "Original Title" at bounding box center [1014, 306] width 310 height 30
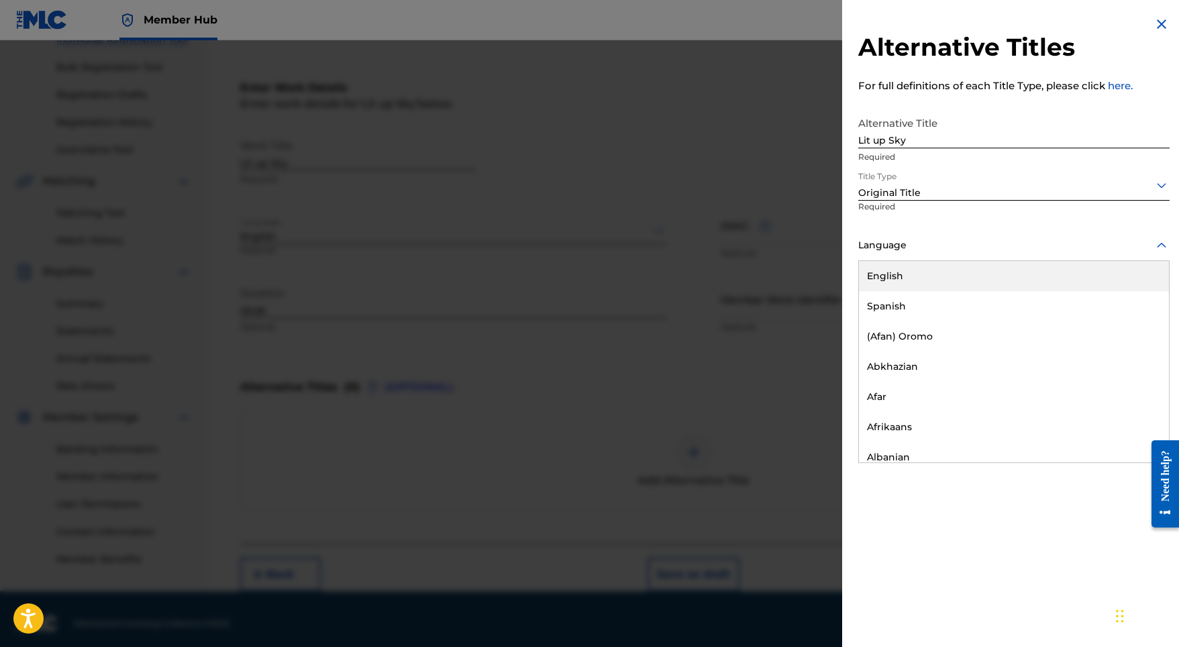
click at [921, 251] on div at bounding box center [1013, 245] width 311 height 17
click at [916, 268] on div "English" at bounding box center [1014, 276] width 310 height 30
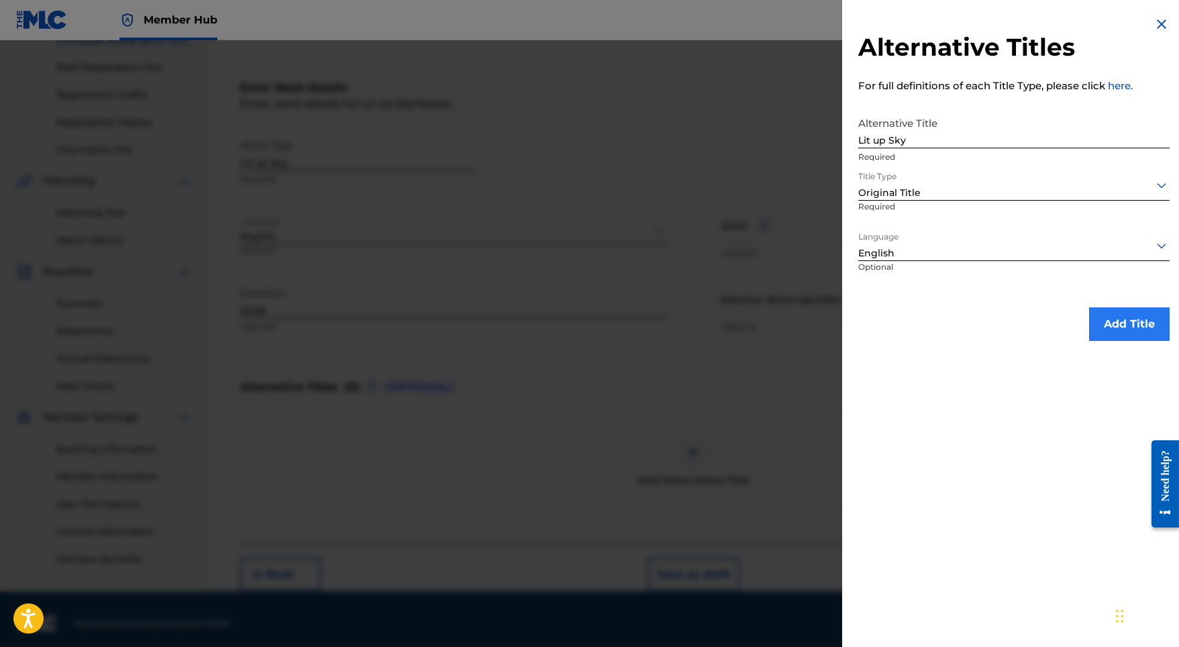
click at [1090, 310] on button "Add Title" at bounding box center [1129, 324] width 81 height 34
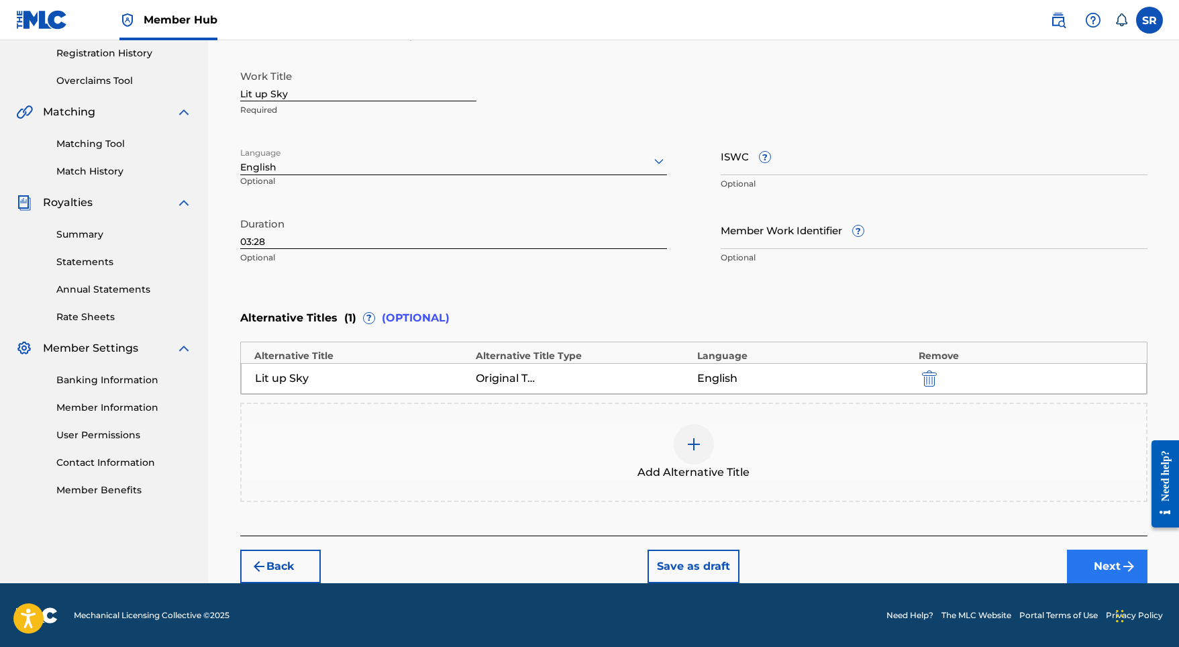
click at [1080, 562] on button "Next" at bounding box center [1107, 566] width 81 height 34
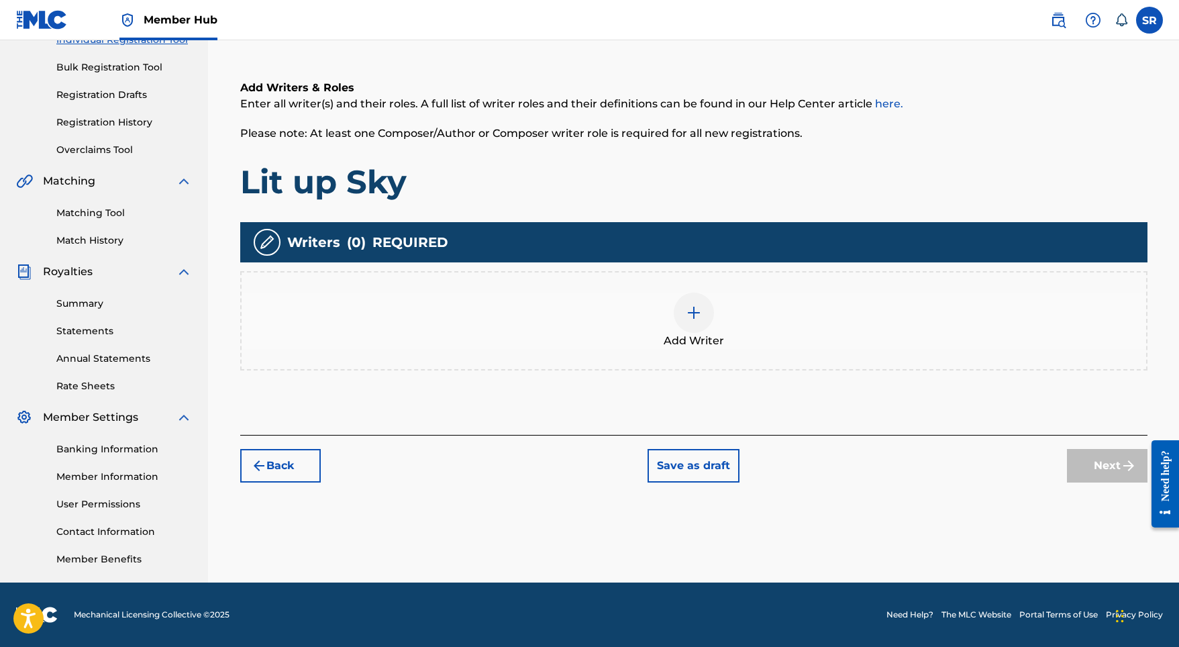
click at [704, 309] on div at bounding box center [694, 313] width 40 height 40
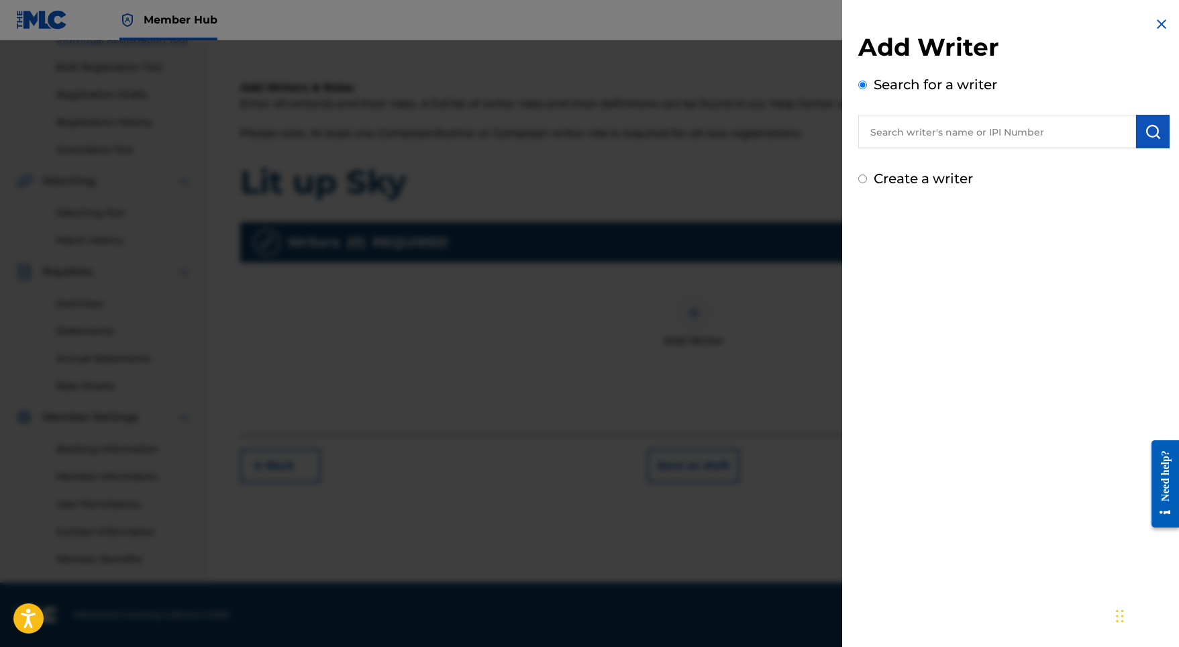
click at [1006, 130] on input "text" at bounding box center [997, 132] width 278 height 34
paste input "[PERSON_NAME]"
type input "[PERSON_NAME]"
click at [1159, 132] on button "submit" at bounding box center [1153, 132] width 34 height 34
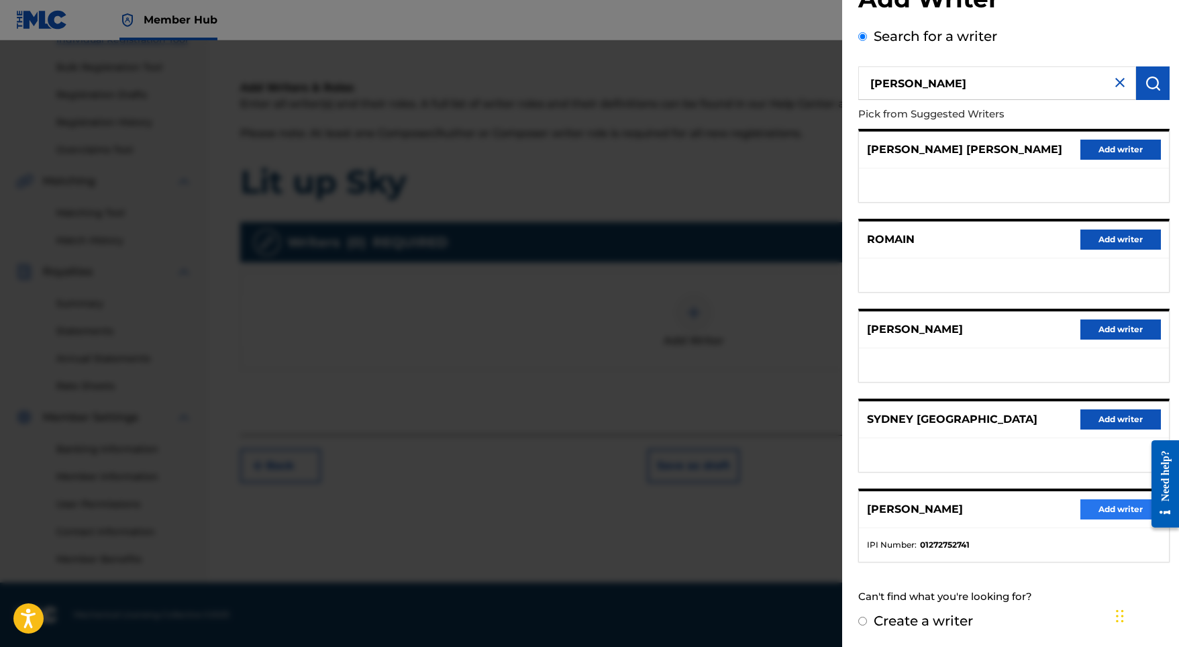
scroll to position [60, 0]
click at [1118, 507] on button "Add writer" at bounding box center [1120, 509] width 81 height 20
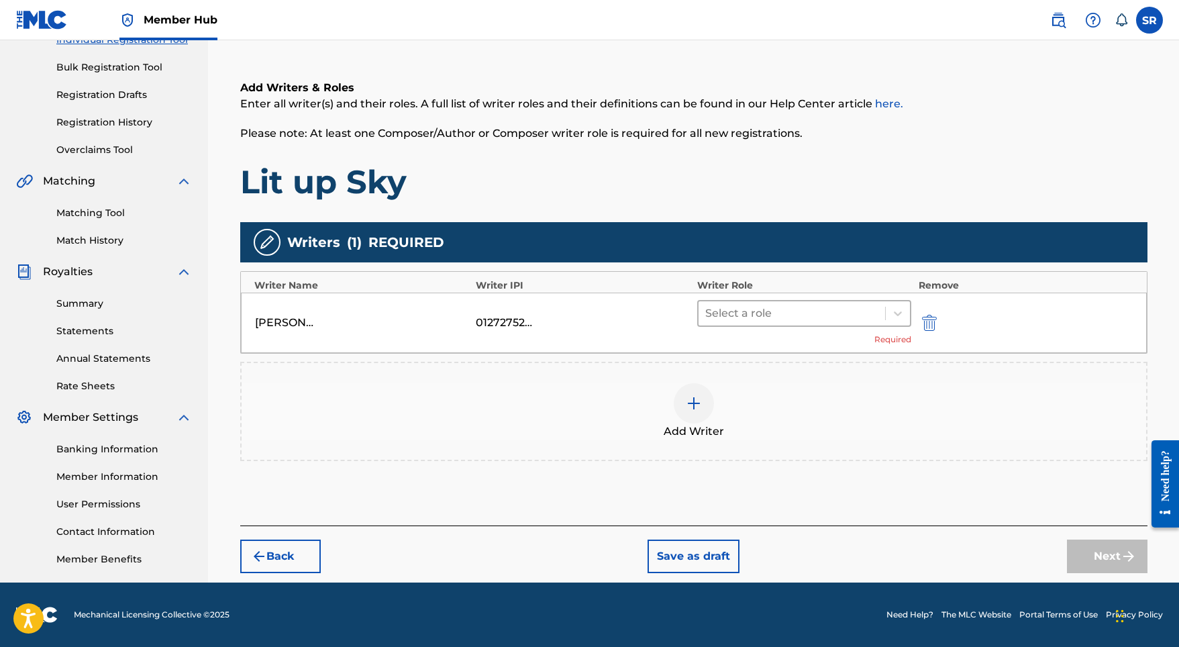
click at [802, 305] on div at bounding box center [792, 313] width 174 height 19
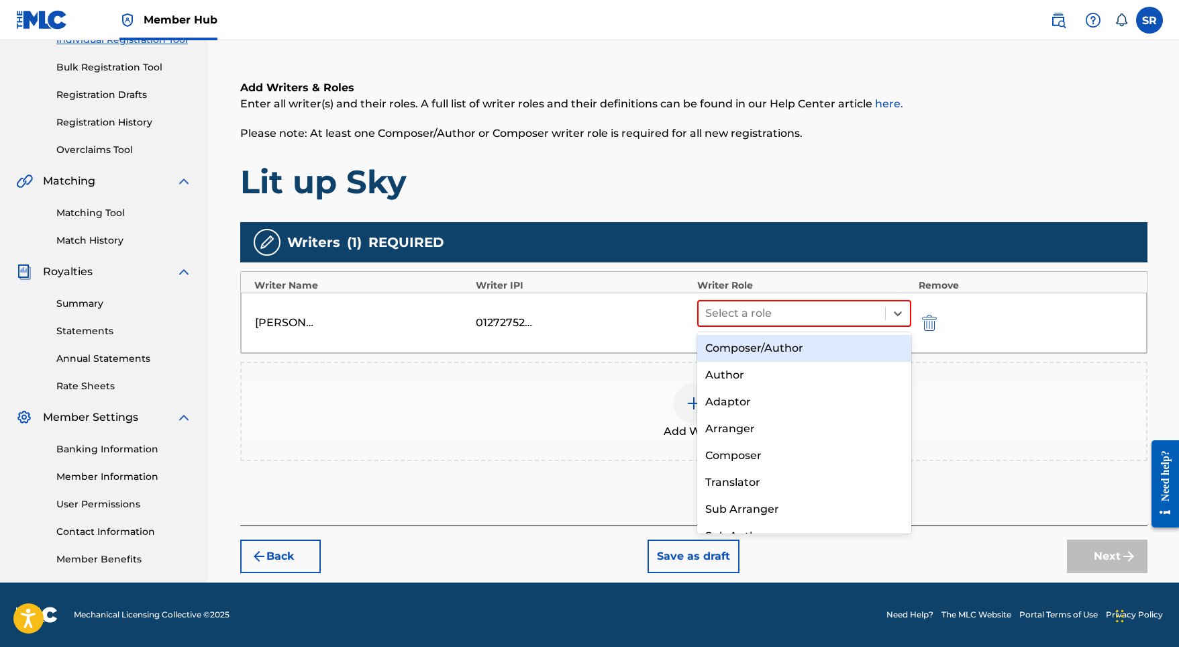
click at [802, 345] on div "Composer/Author" at bounding box center [804, 348] width 215 height 27
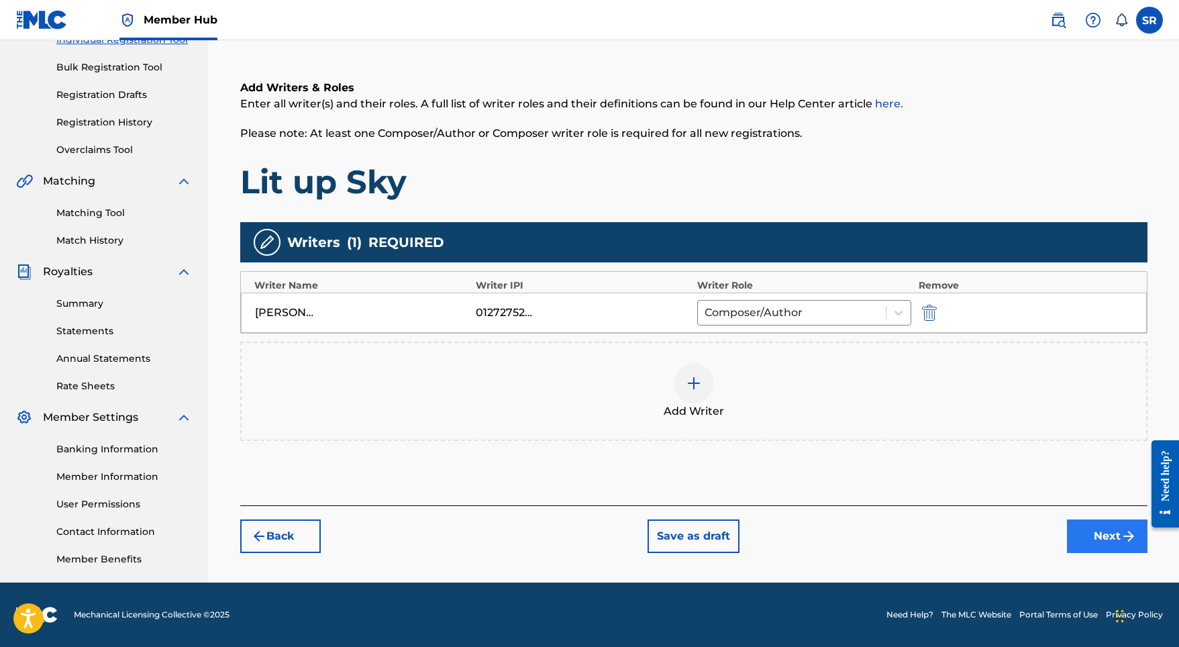
click at [1105, 539] on button "Next" at bounding box center [1107, 536] width 81 height 34
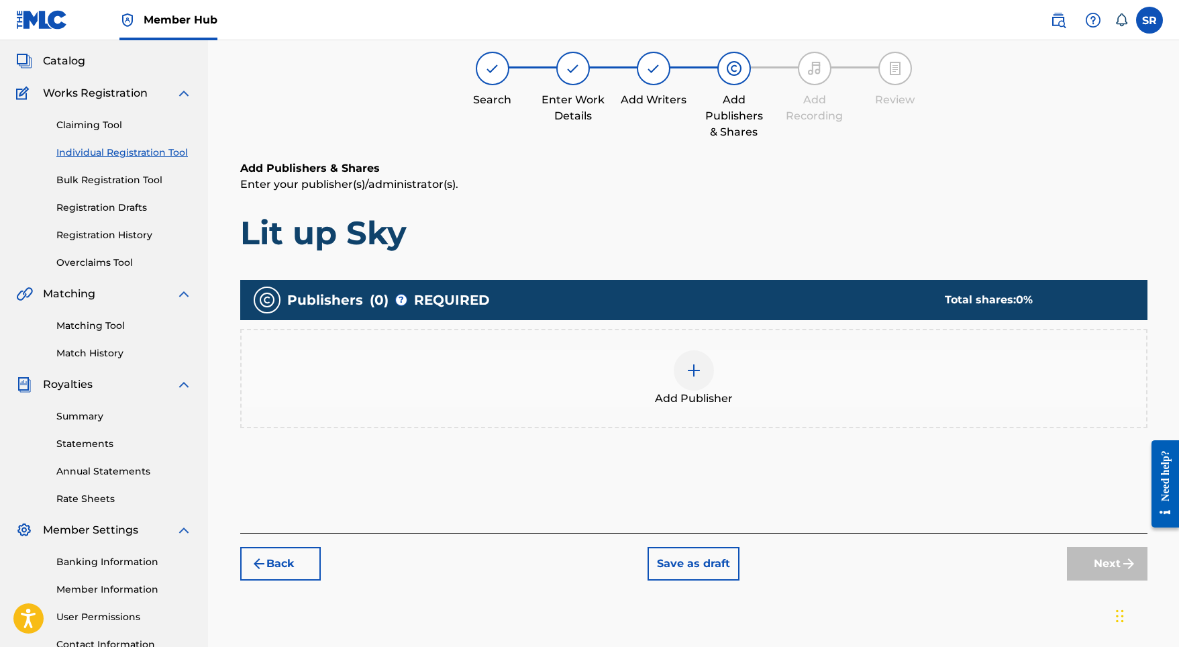
scroll to position [60, 0]
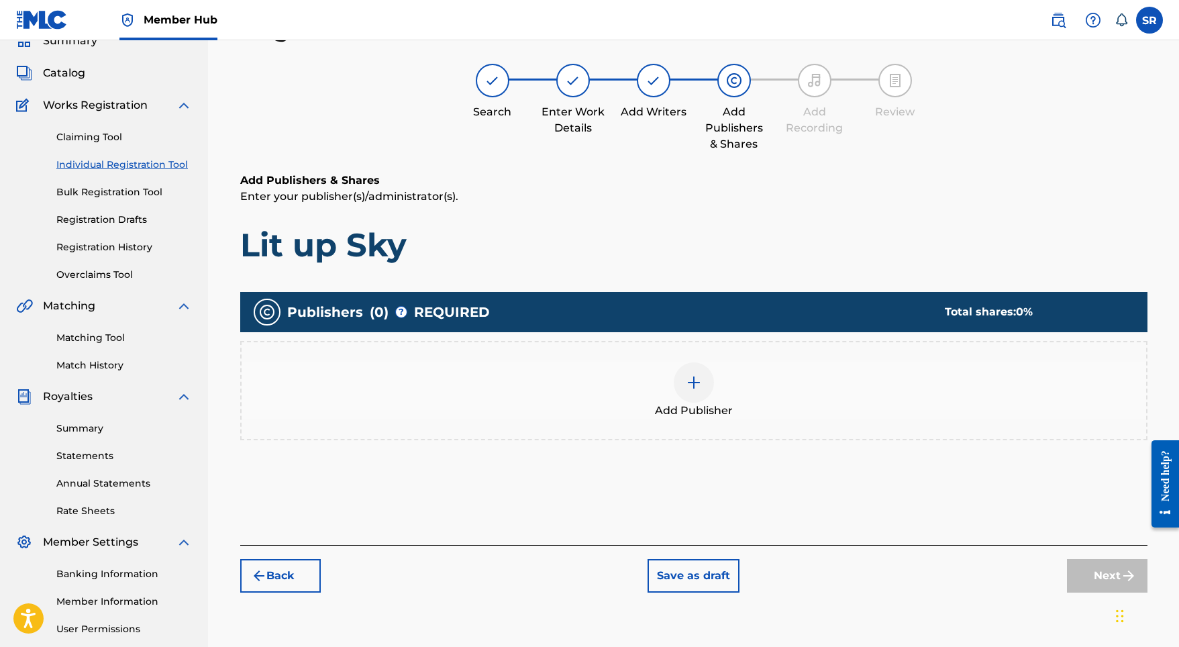
click at [768, 388] on div "Add Publisher" at bounding box center [694, 390] width 904 height 56
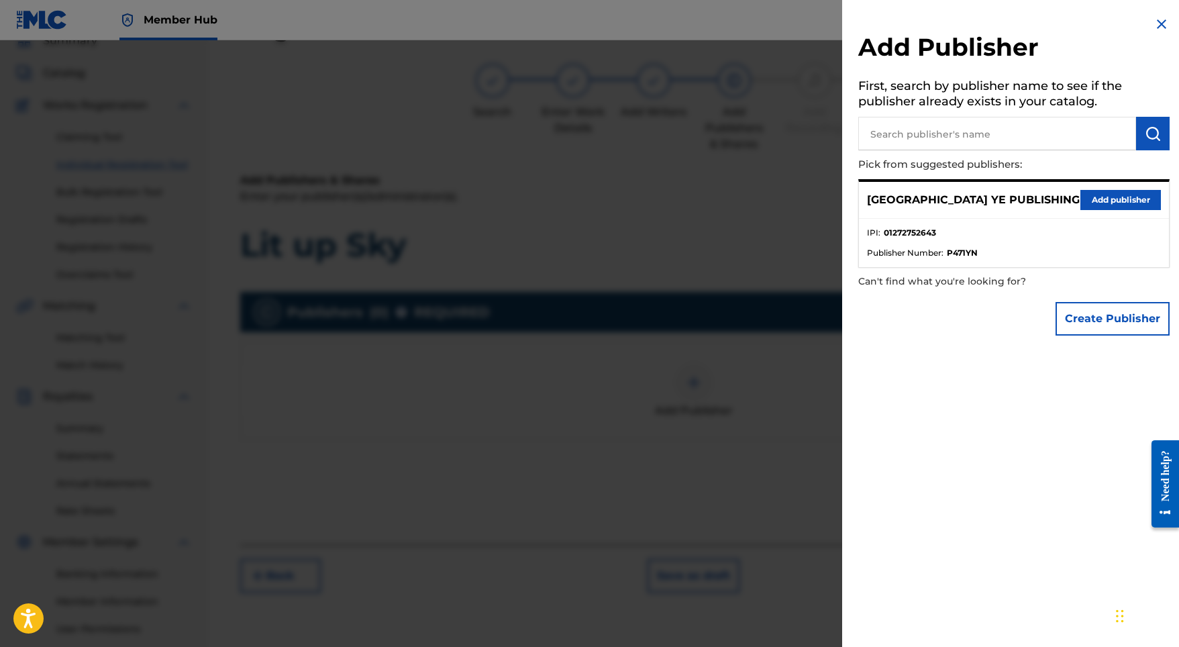
click at [1070, 195] on div "SYDNEY YE PUBLISHING Add publisher" at bounding box center [1014, 200] width 310 height 37
click at [1089, 201] on button "Add publisher" at bounding box center [1120, 200] width 81 height 20
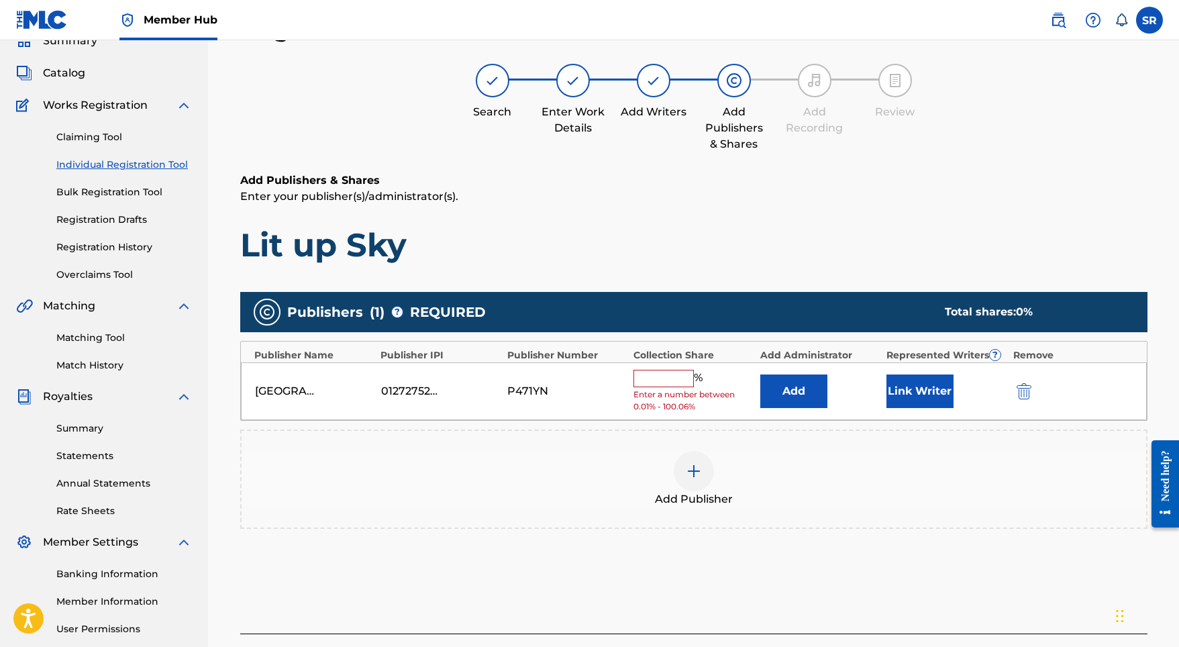
click at [668, 384] on div "%" at bounding box center [669, 378] width 72 height 17
click at [670, 377] on input "text" at bounding box center [663, 378] width 60 height 17
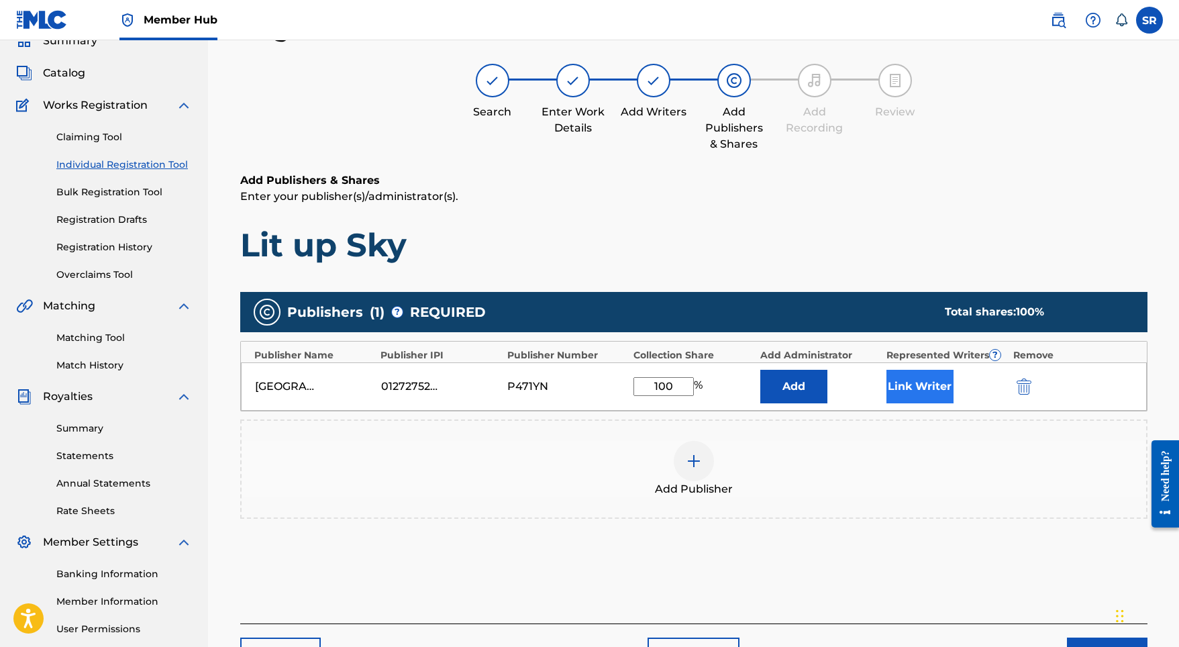
type input "100"
click at [888, 402] on button "Link Writer" at bounding box center [919, 387] width 67 height 34
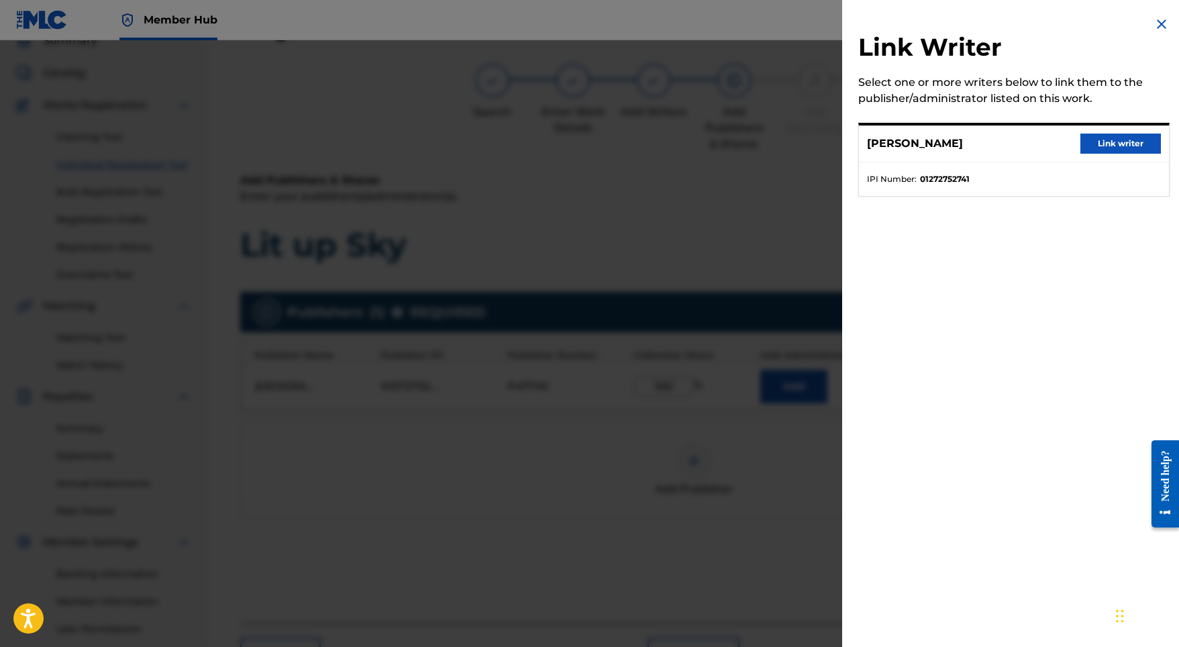
click at [1093, 164] on ul "IPI Number : 01272752741" at bounding box center [1014, 179] width 310 height 34
click at [1098, 143] on button "Link writer" at bounding box center [1120, 144] width 81 height 20
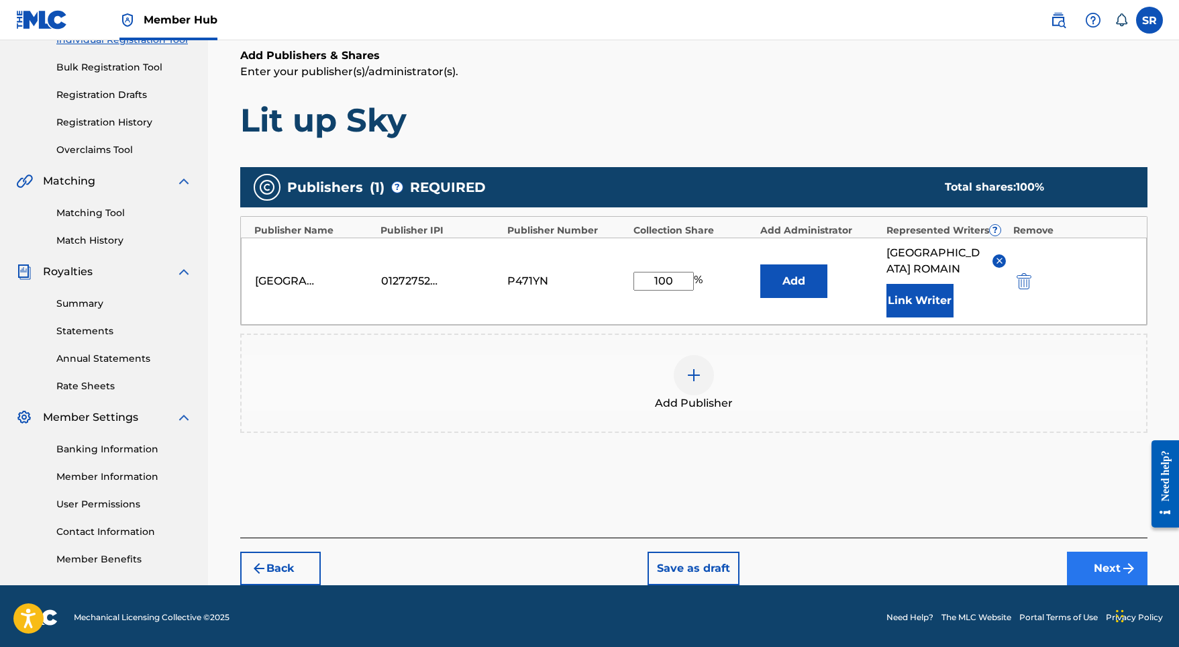
click at [1090, 552] on button "Next" at bounding box center [1107, 569] width 81 height 34
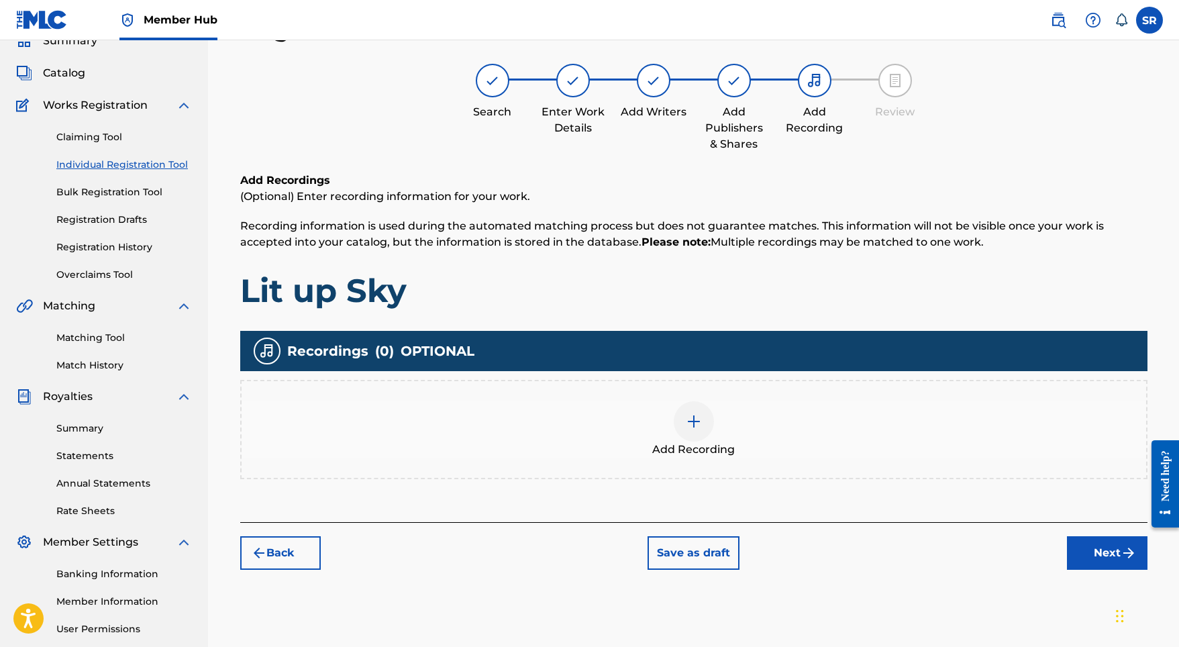
click at [725, 424] on div "Add Recording" at bounding box center [694, 429] width 904 height 56
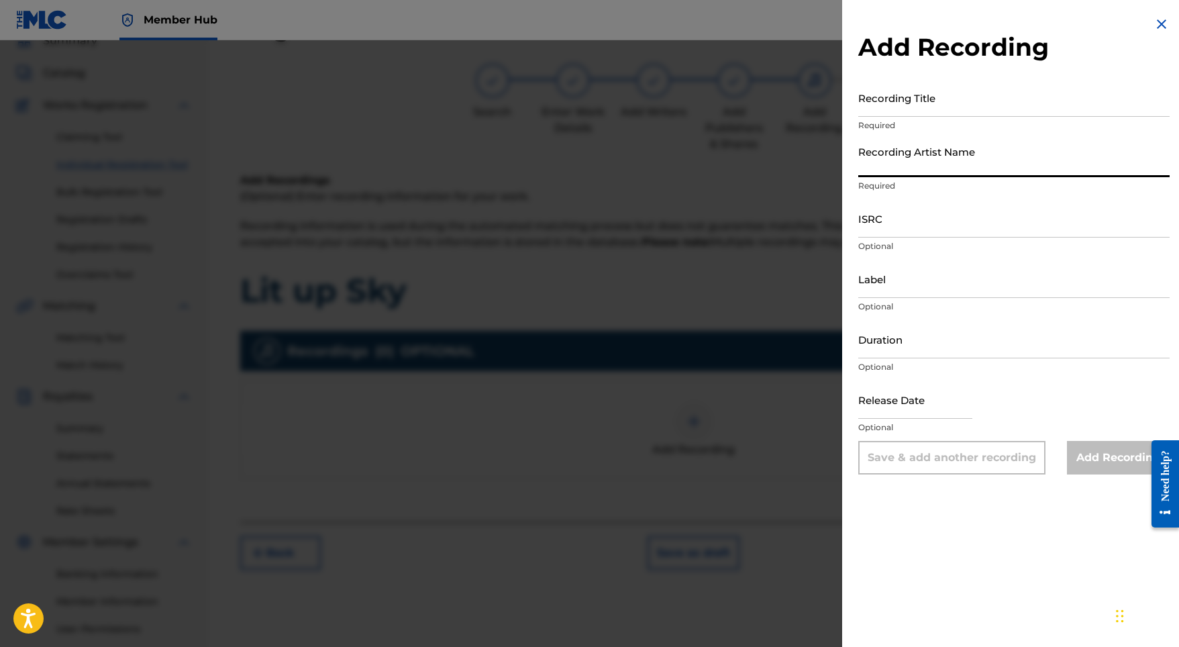
click at [909, 152] on input "Recording Artist Name" at bounding box center [1013, 158] width 311 height 38
paste input "Indra"
type input "Indra"
click at [870, 120] on p "Required" at bounding box center [1013, 125] width 311 height 12
click at [872, 114] on input "Recording Title" at bounding box center [1013, 97] width 311 height 38
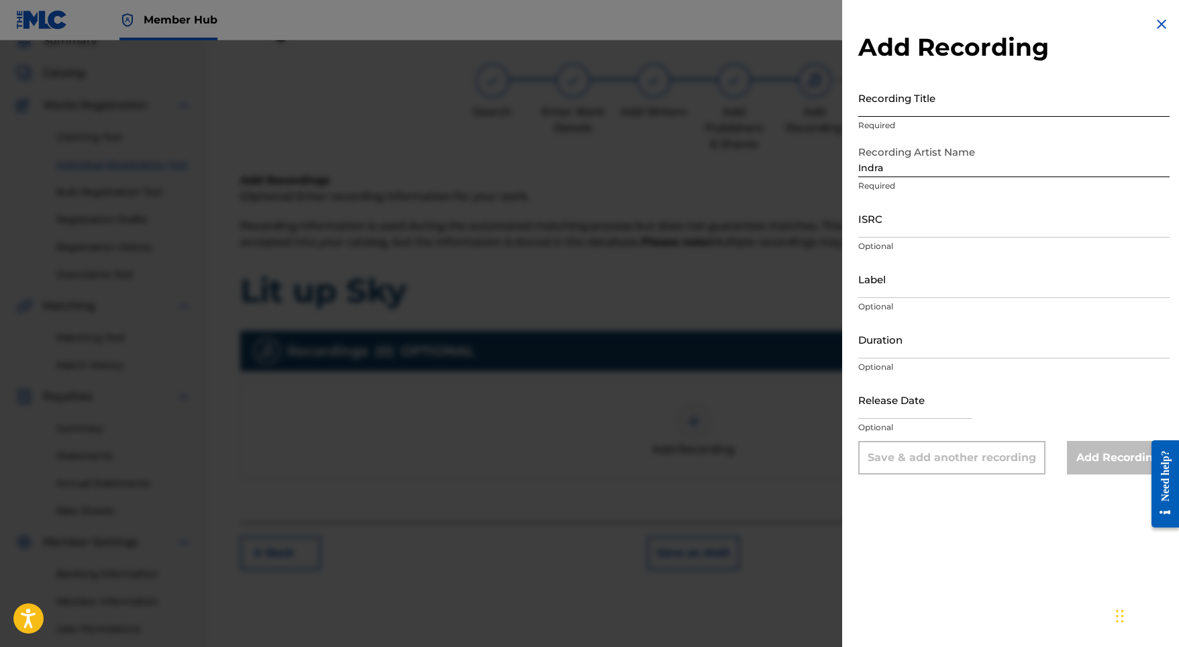
paste input "Lit up Sky"
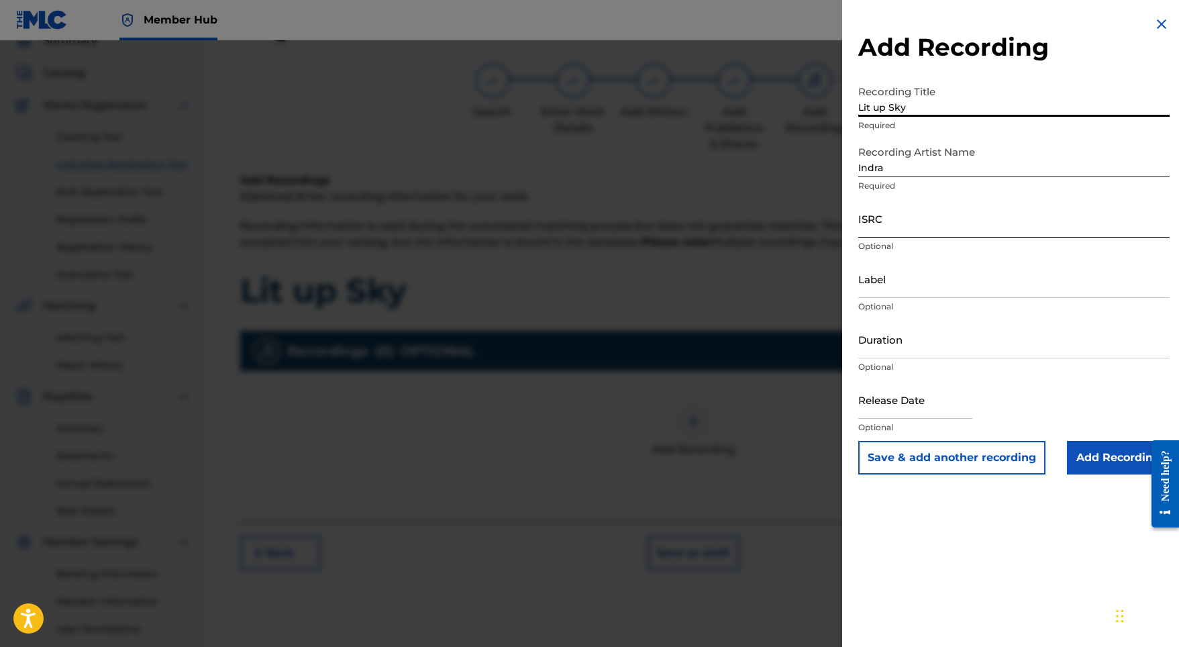
type input "Lit up Sky"
click at [904, 227] on input "ISRC" at bounding box center [1013, 218] width 311 height 38
paste input "SE5W32201037"
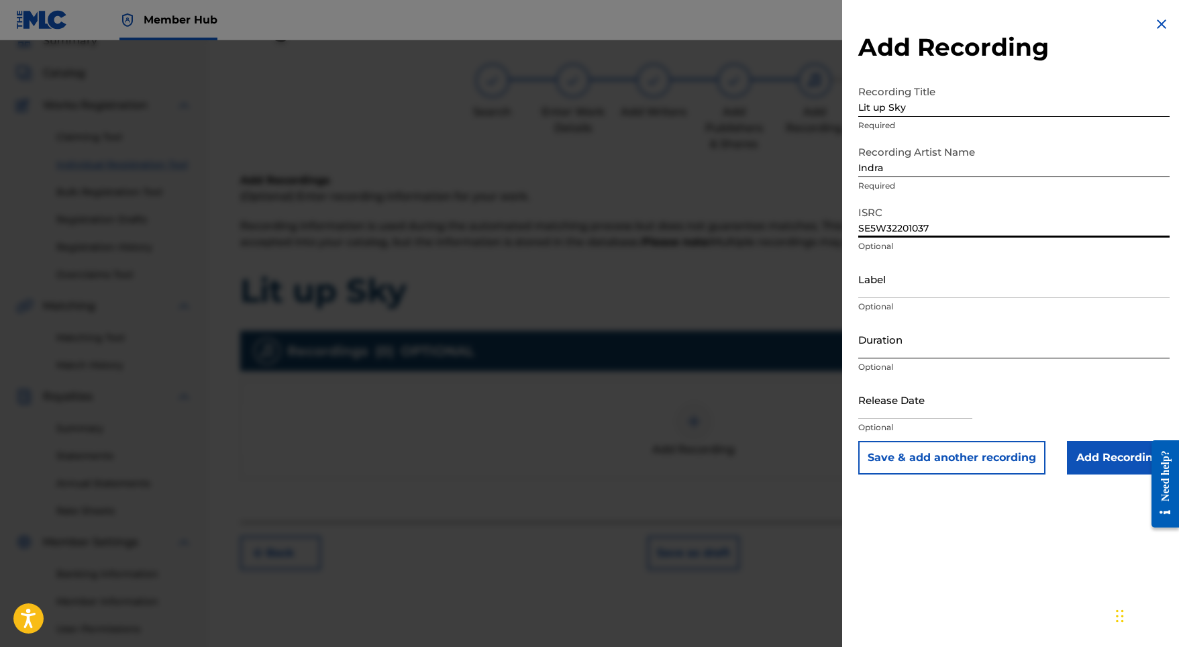
type input "SE5W32201037"
click at [908, 336] on input "Duration" at bounding box center [1013, 339] width 311 height 38
type input "03:28"
click at [911, 403] on input "text" at bounding box center [915, 399] width 114 height 38
select select "8"
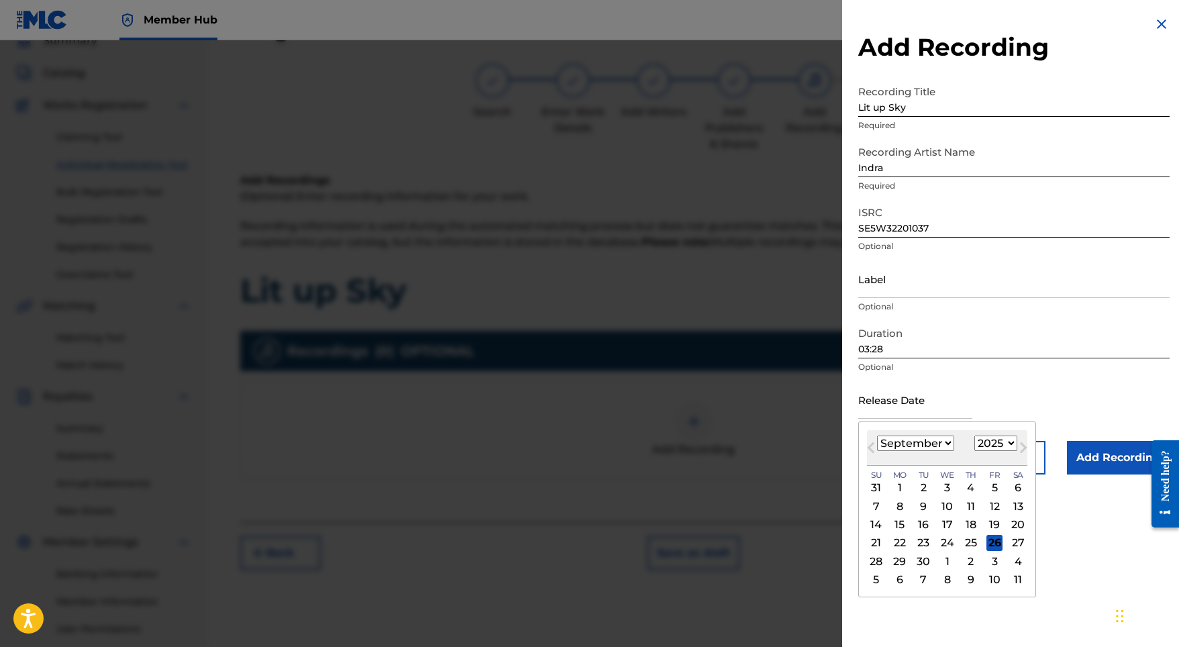
select select "2022"
select select "3"
click at [986, 485] on div "1" at bounding box center [994, 488] width 16 height 16
type input "April 1 2022"
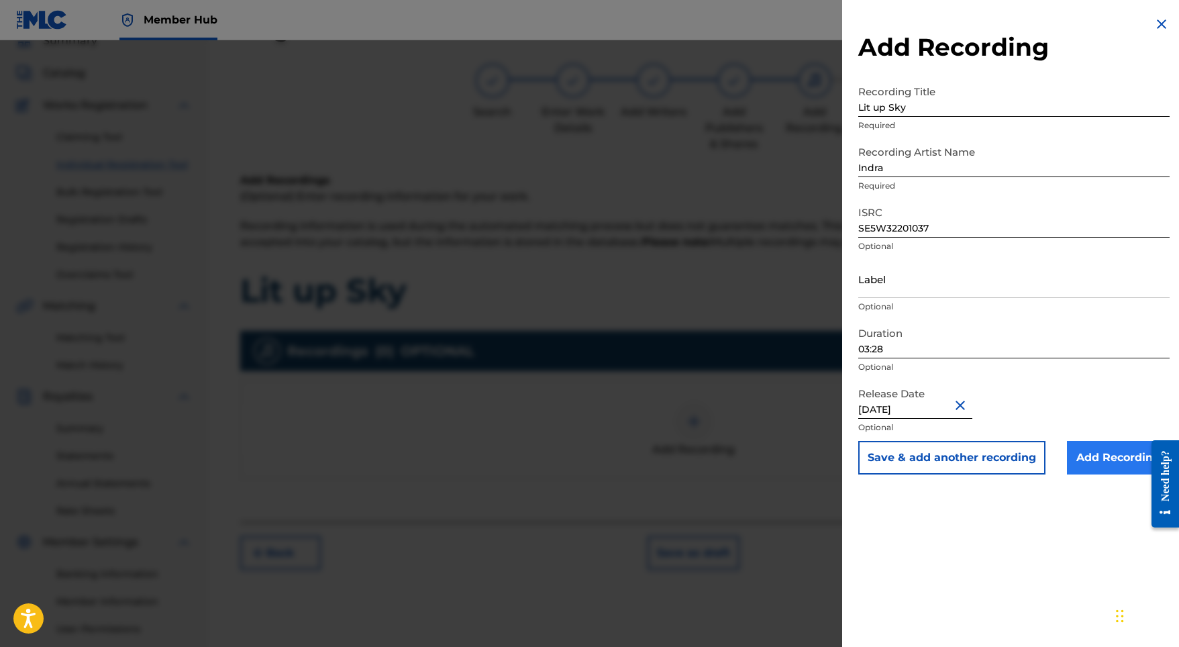
click at [1084, 453] on input "Add Recording" at bounding box center [1118, 458] width 103 height 34
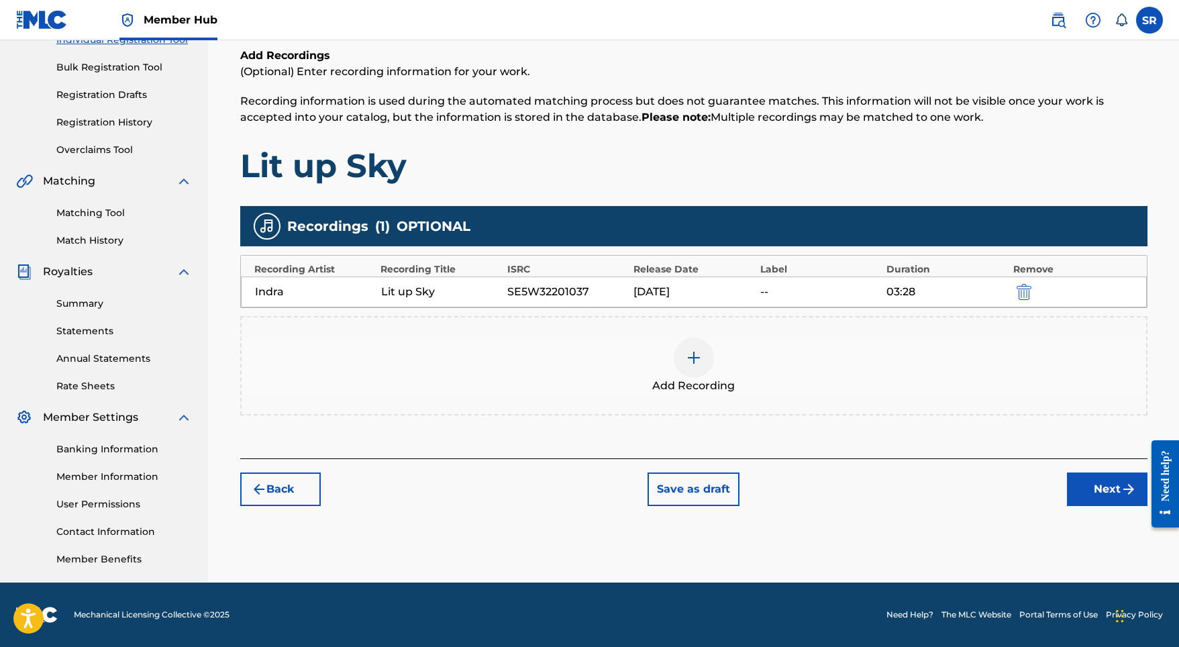
click at [1065, 482] on div "Back Save as draft Next" at bounding box center [693, 482] width 907 height 48
click at [1082, 488] on button "Next" at bounding box center [1107, 489] width 81 height 34
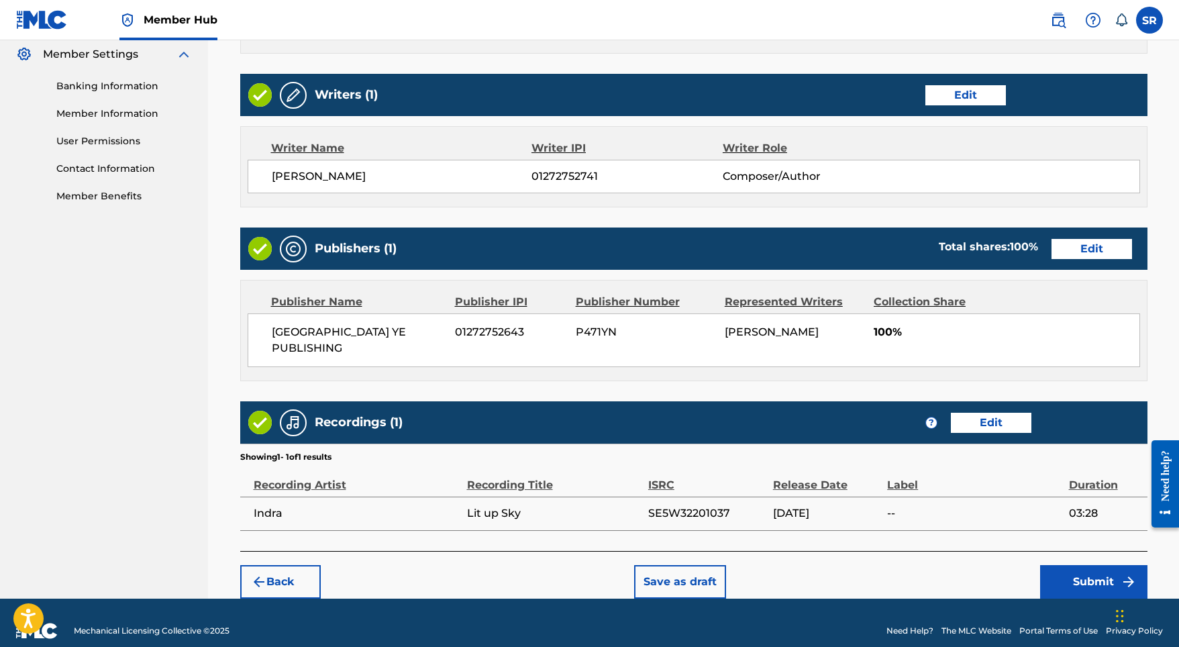
scroll to position [547, 0]
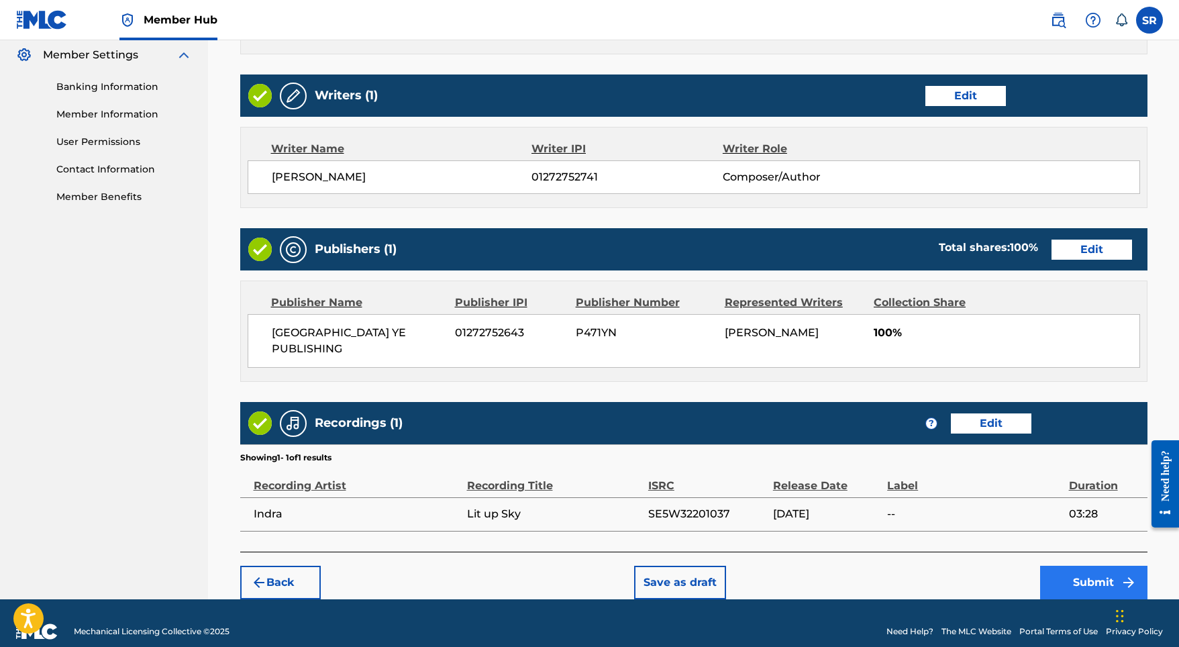
click at [1048, 566] on button "Submit" at bounding box center [1093, 583] width 107 height 34
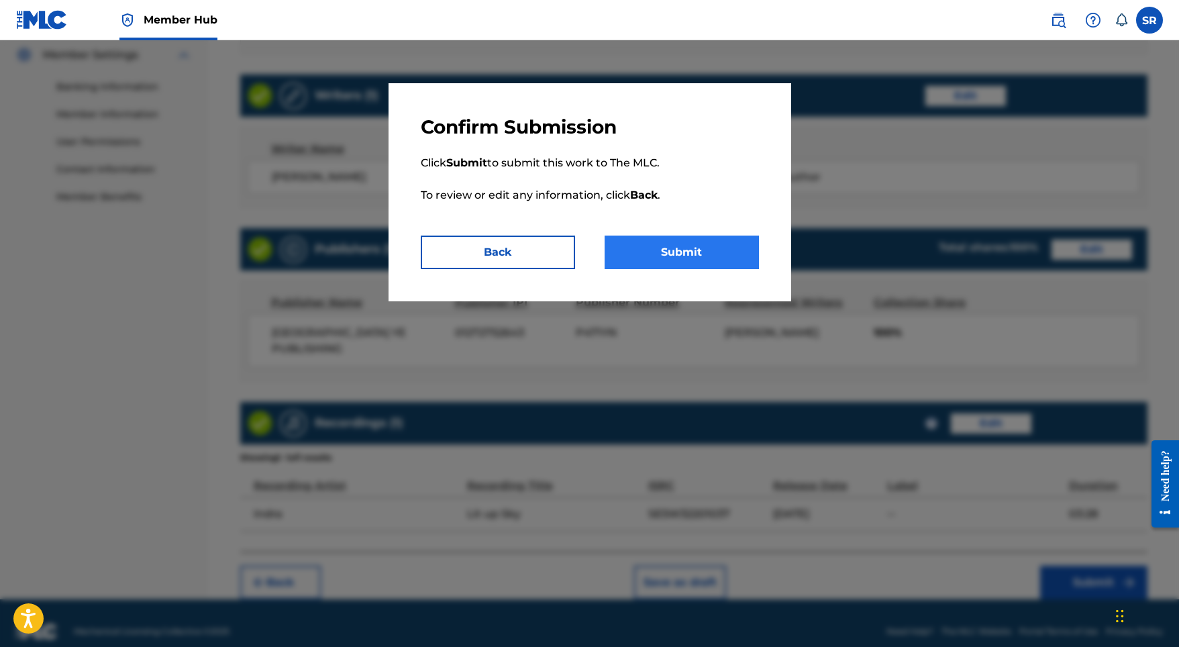
click at [715, 240] on button "Submit" at bounding box center [682, 252] width 154 height 34
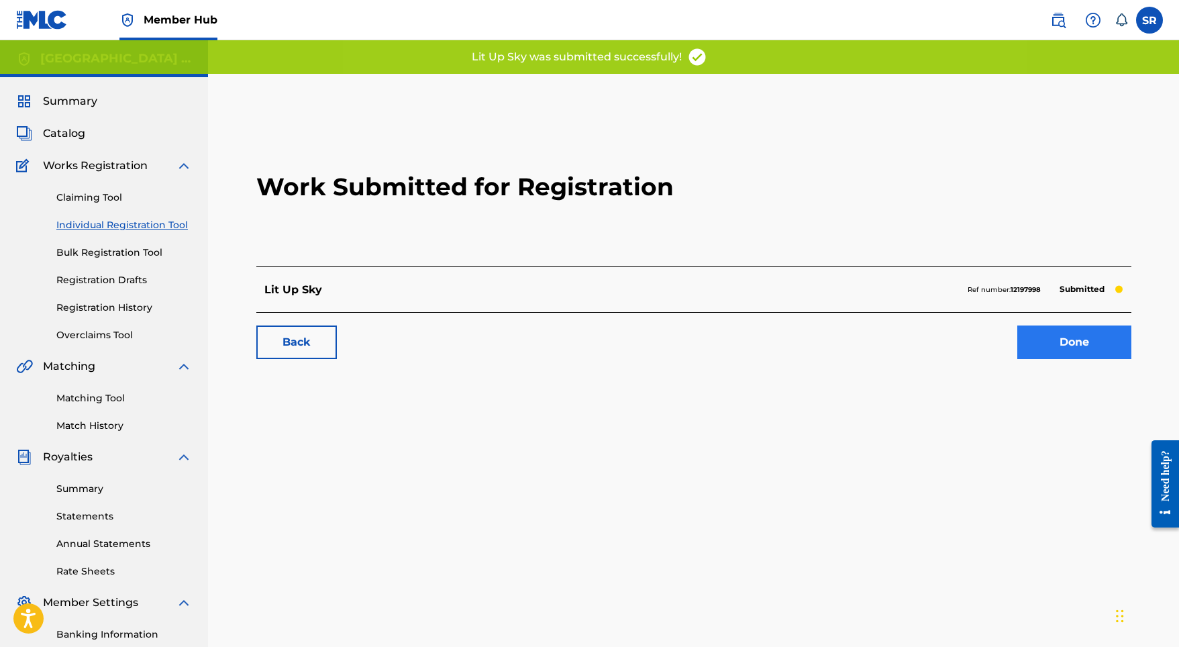
click at [1056, 331] on link "Done" at bounding box center [1074, 342] width 114 height 34
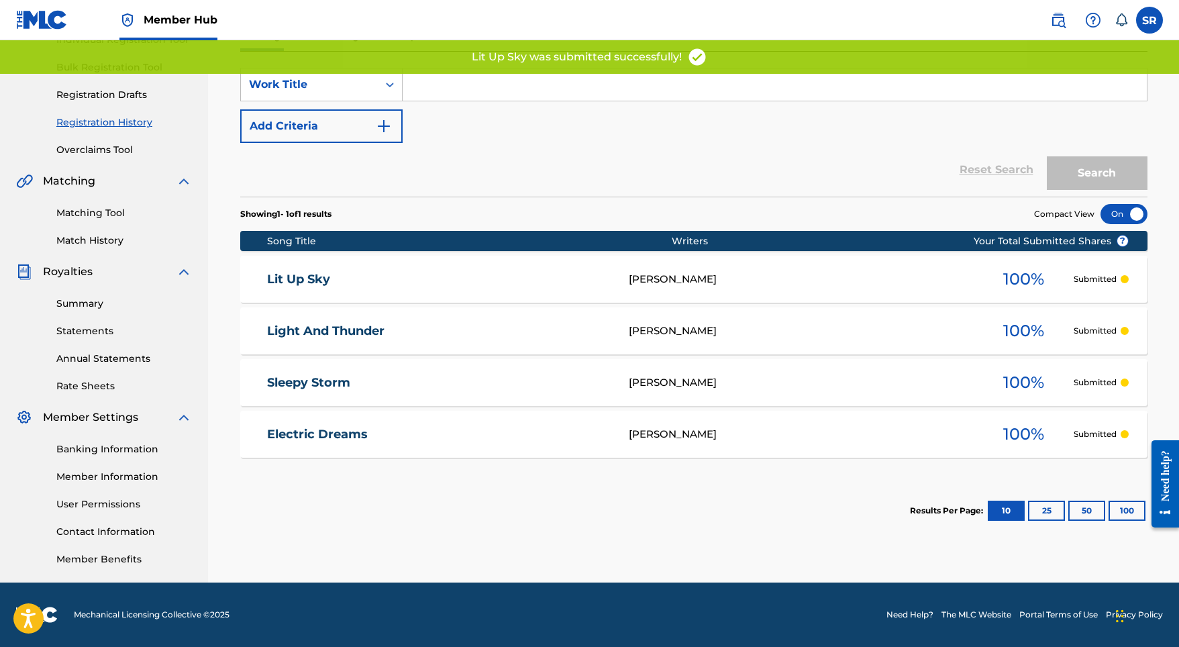
scroll to position [185, 0]
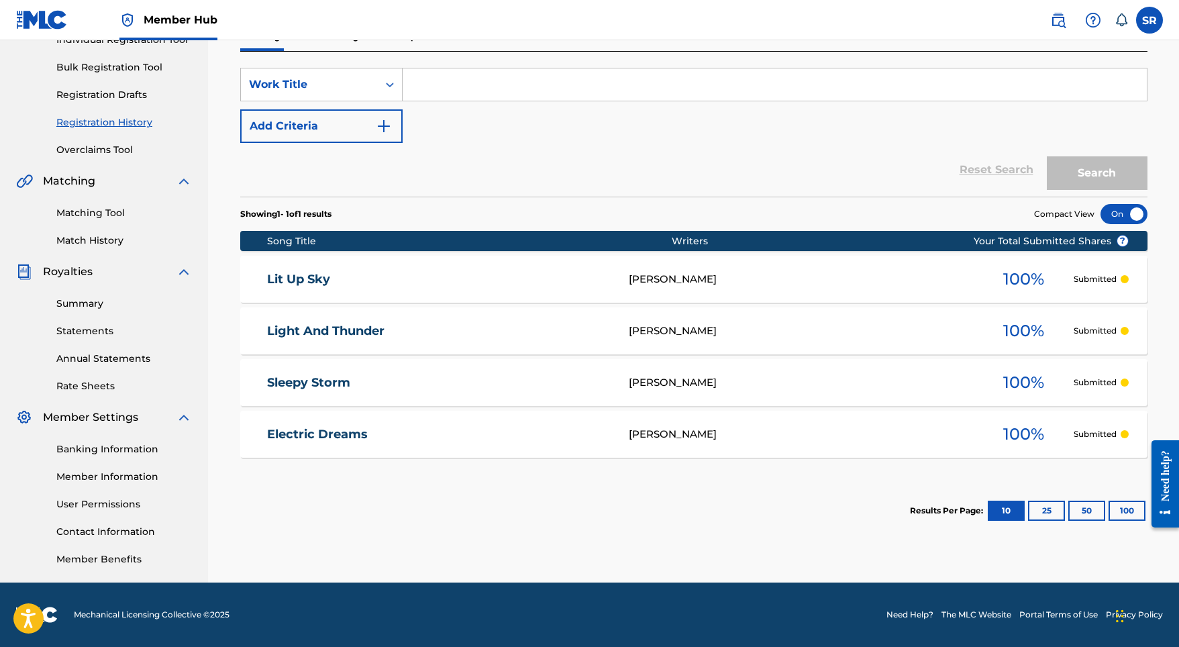
click at [447, 82] on input "Search Form" at bounding box center [775, 84] width 744 height 32
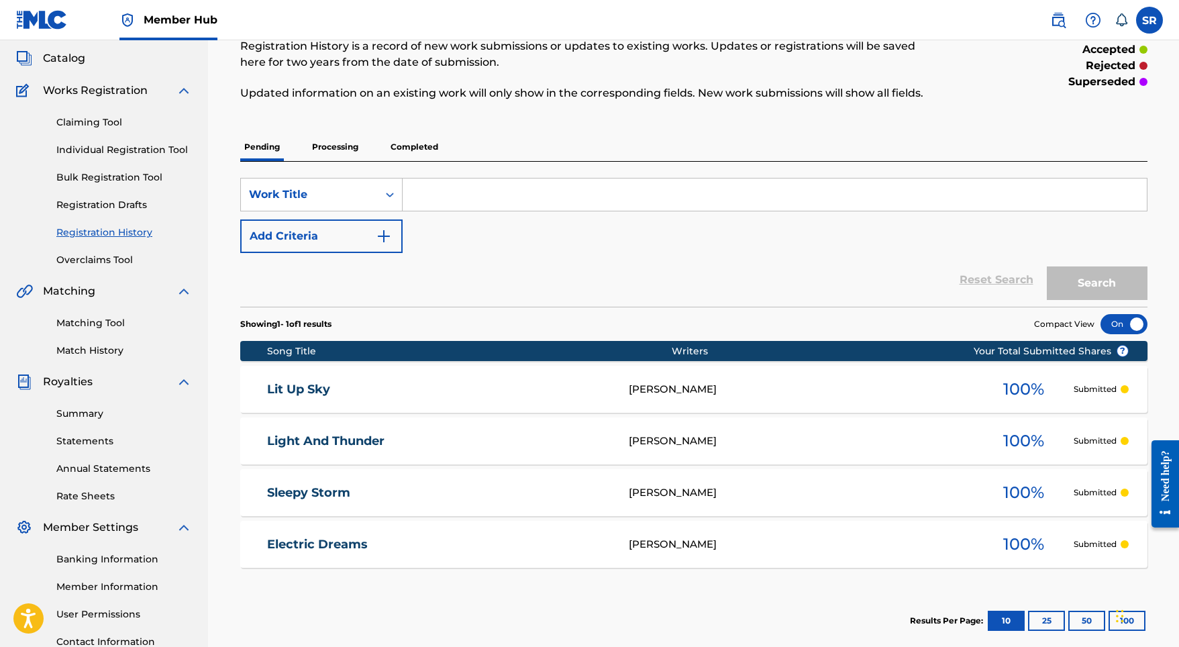
scroll to position [74, 0]
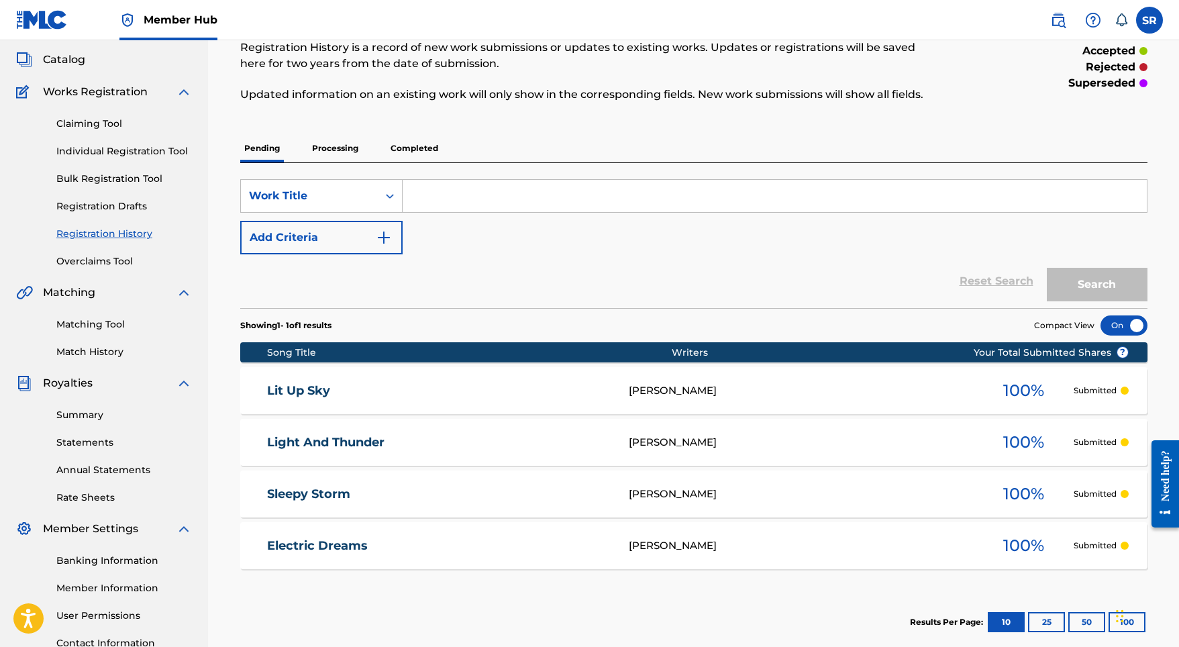
paste input "Thunder's kinda cozy, right?"
type input "Thunder's kinda cozy, right?"
click at [1084, 277] on button "Search" at bounding box center [1097, 285] width 101 height 34
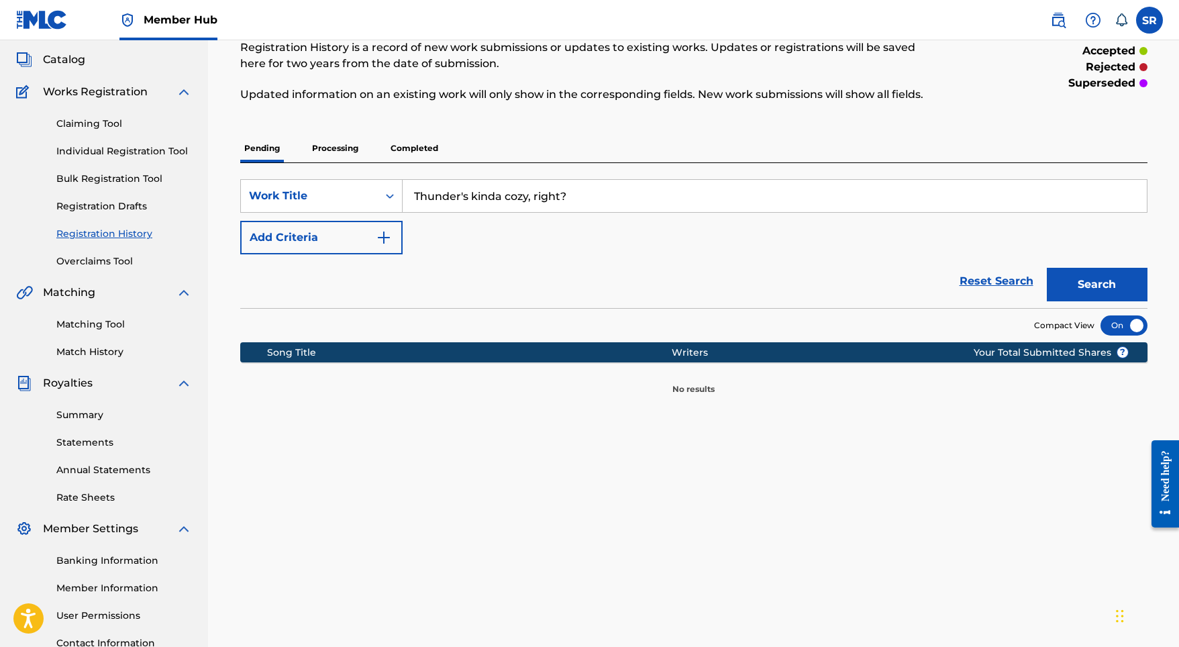
click at [319, 144] on p "Processing" at bounding box center [335, 148] width 54 height 28
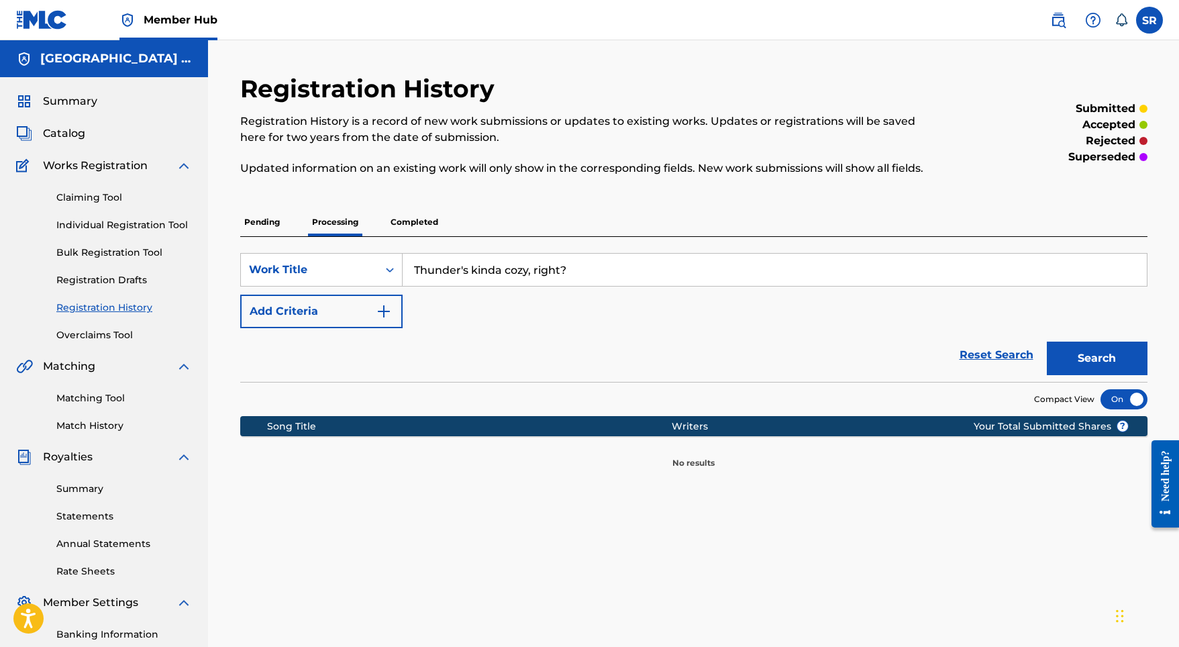
click at [420, 219] on p "Completed" at bounding box center [414, 222] width 56 height 28
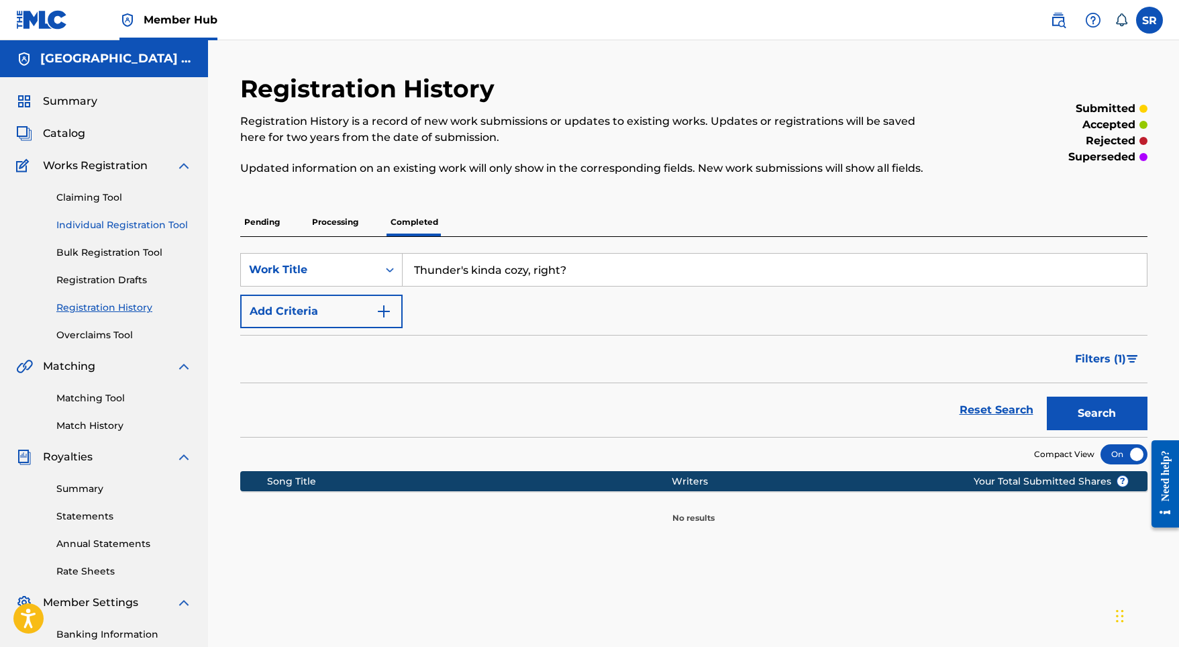
click at [140, 225] on link "Individual Registration Tool" at bounding box center [124, 225] width 136 height 14
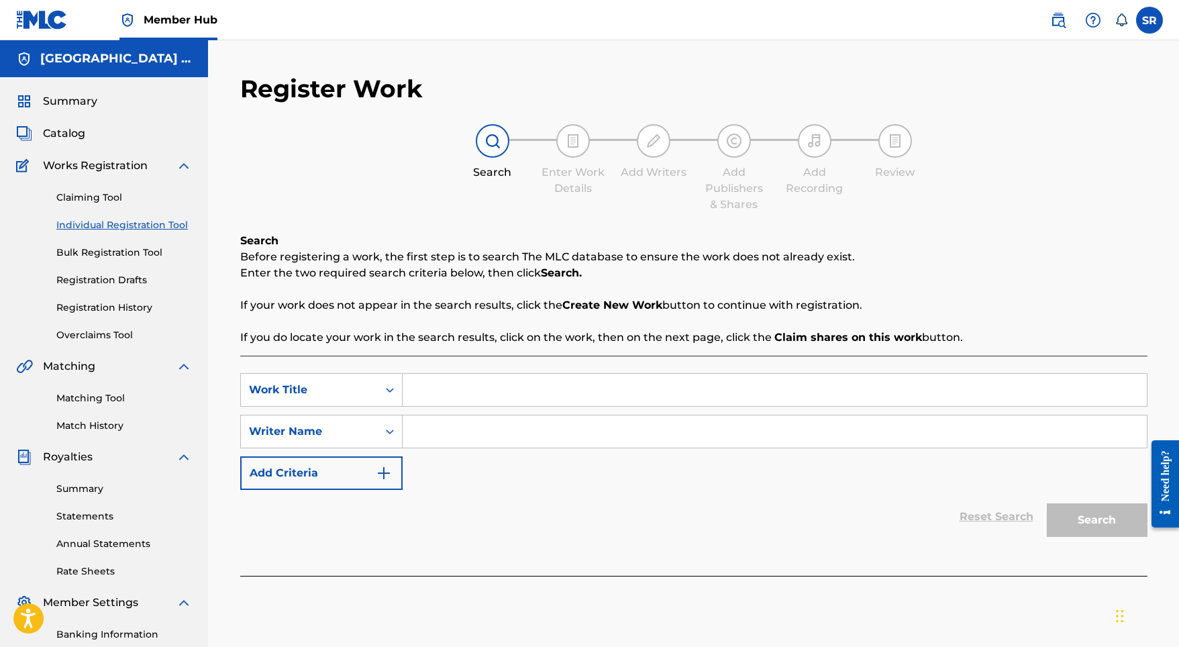
click at [491, 397] on input "Search Form" at bounding box center [775, 390] width 744 height 32
paste input "Thunder's kinda cozy, right?"
type input "Thunder's kinda cozy, right?"
click at [486, 436] on input "Search Form" at bounding box center [775, 431] width 744 height 32
paste input "Thunder's kinda cozy, right?"
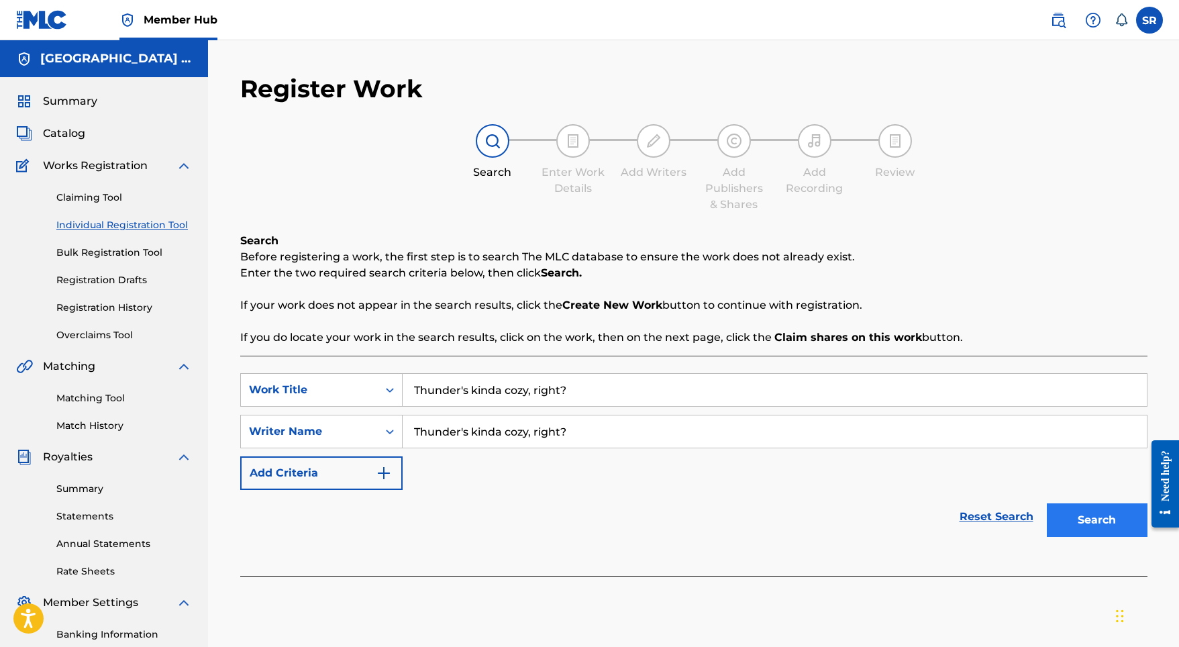
type input "Thunder's kinda cozy, right?"
click at [1108, 521] on button "Search" at bounding box center [1097, 520] width 101 height 34
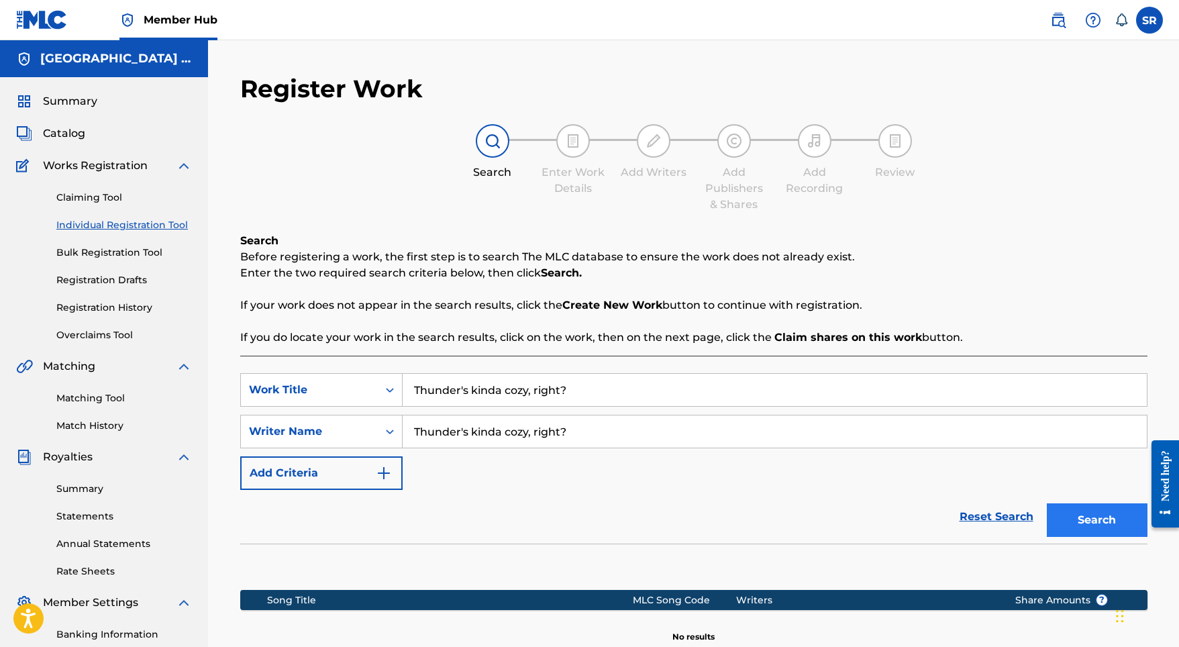
click at [1075, 517] on button "Search" at bounding box center [1097, 520] width 101 height 34
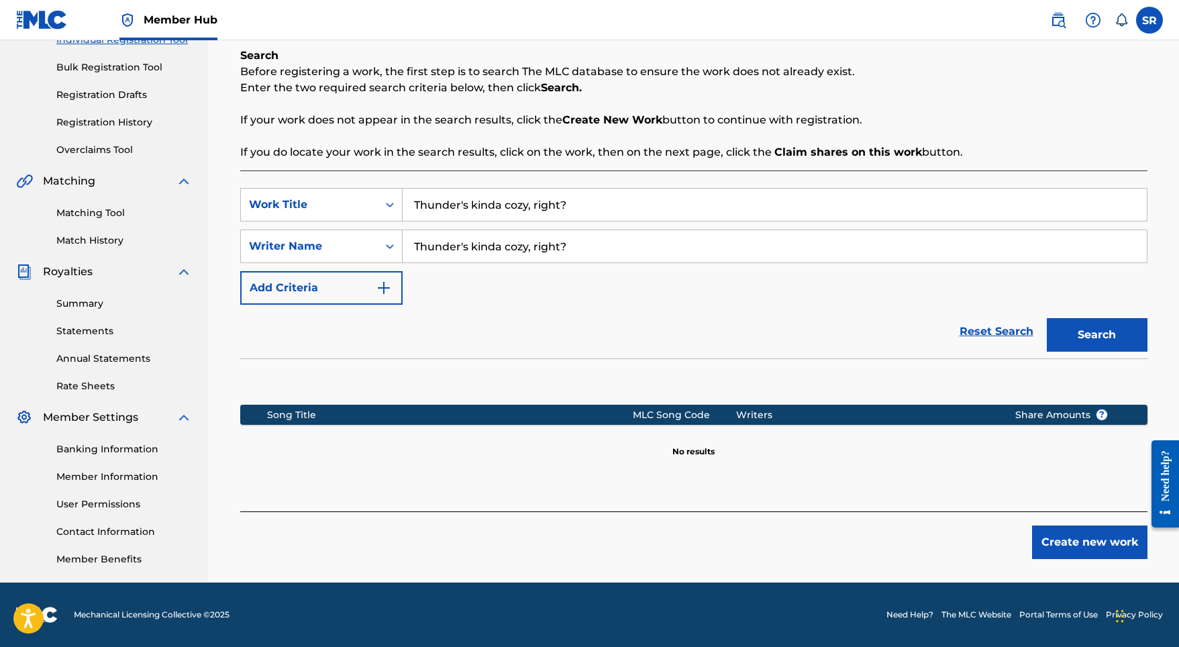
scroll to position [185, 0]
click at [1072, 524] on div "Create new work" at bounding box center [693, 535] width 907 height 48
click at [1069, 530] on button "Create new work" at bounding box center [1089, 542] width 115 height 34
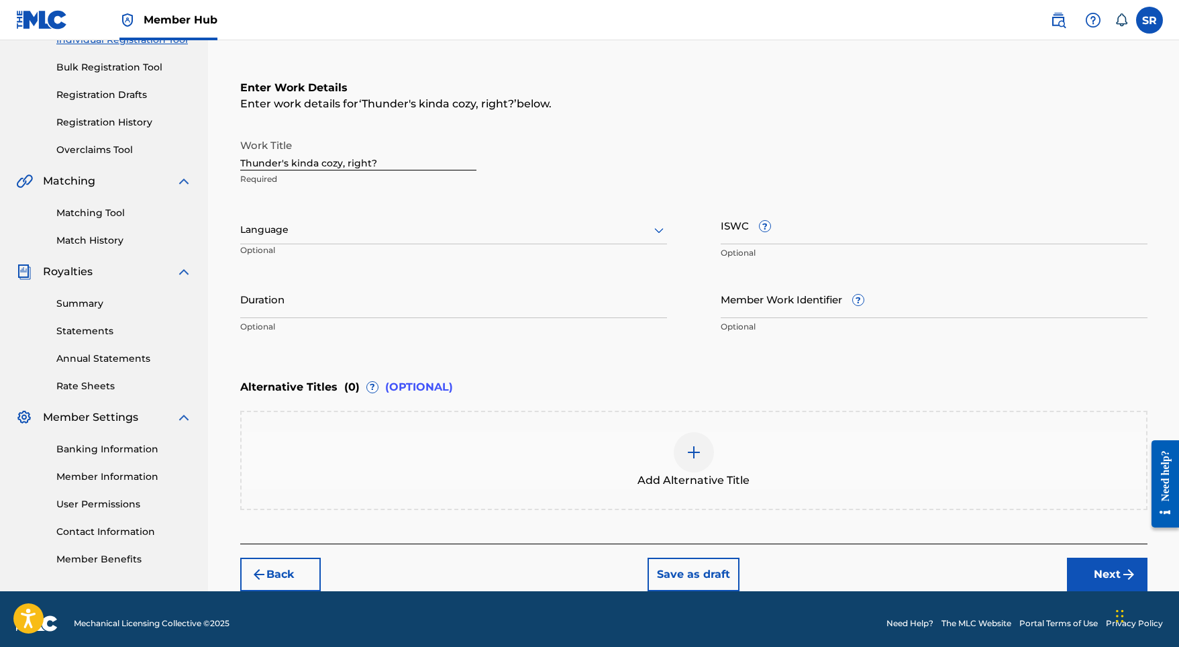
click at [497, 223] on div at bounding box center [453, 229] width 427 height 17
click at [421, 264] on div "English" at bounding box center [453, 259] width 425 height 30
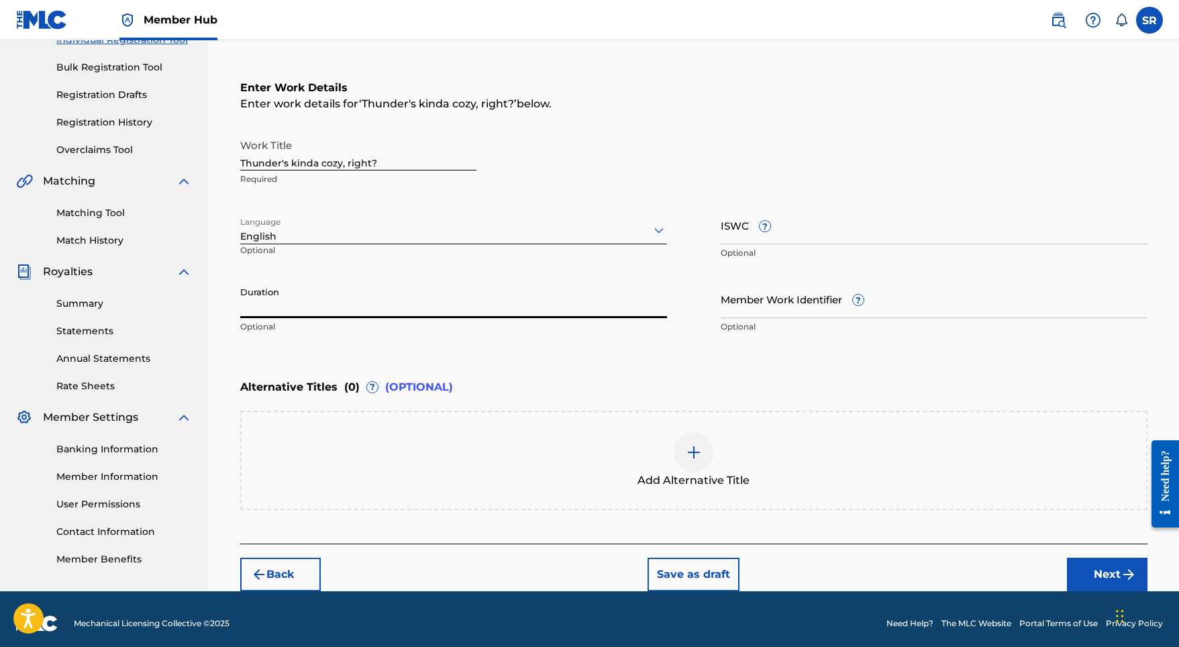
click at [406, 304] on input "Duration" at bounding box center [453, 299] width 427 height 38
type input "03:00"
click at [738, 506] on div "Add Alternative Title" at bounding box center [693, 460] width 907 height 99
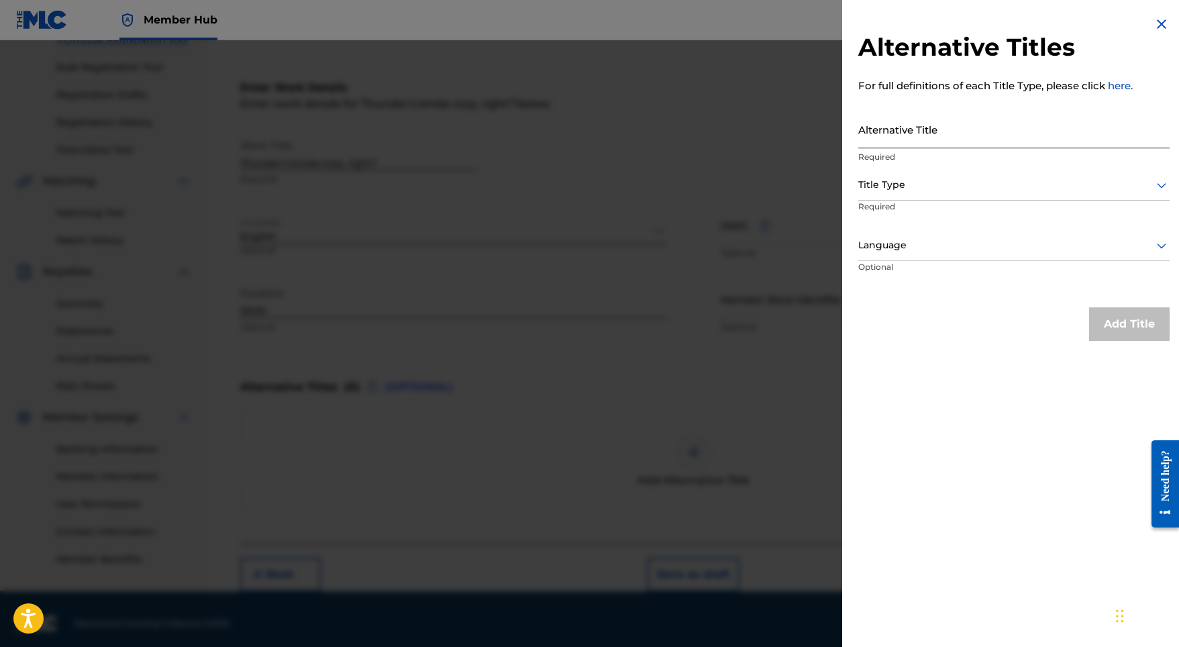
click at [941, 145] on input "Alternative Title" at bounding box center [1013, 129] width 311 height 38
paste input "Thunder's kinda cozy, right?"
type input "Thunder's kinda cozy, right?"
click at [910, 180] on div at bounding box center [1013, 184] width 311 height 17
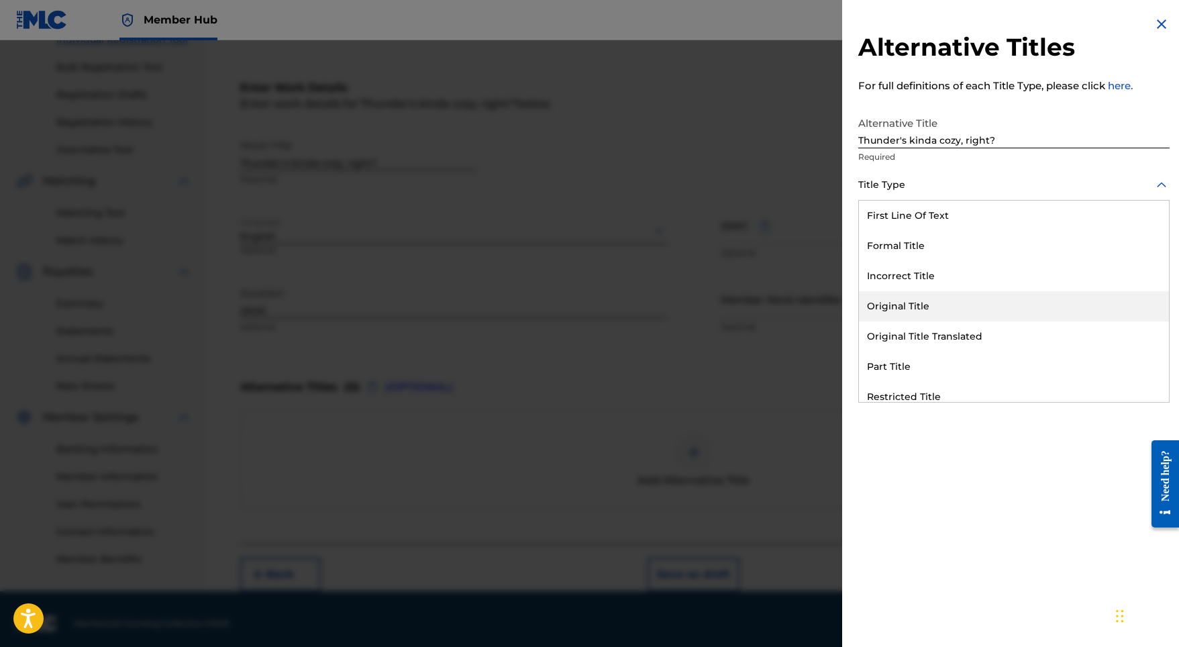
click at [892, 311] on div "Original Title" at bounding box center [1014, 306] width 310 height 30
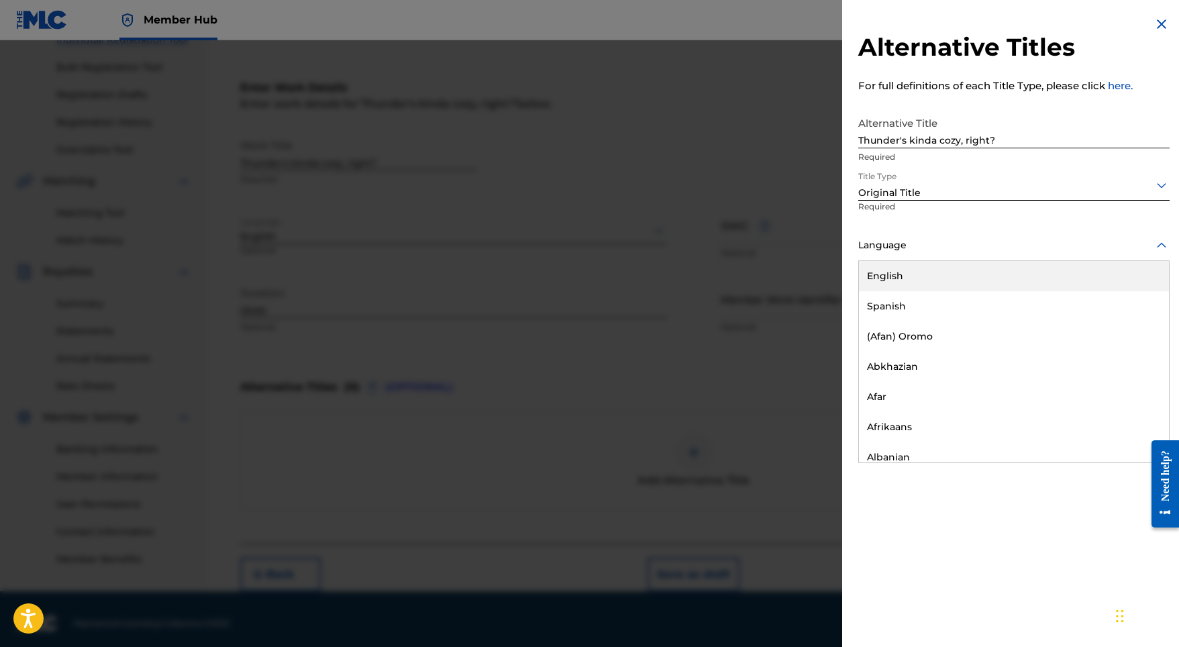
click at [926, 242] on div at bounding box center [1013, 245] width 311 height 17
click at [912, 274] on div "English" at bounding box center [1014, 276] width 310 height 30
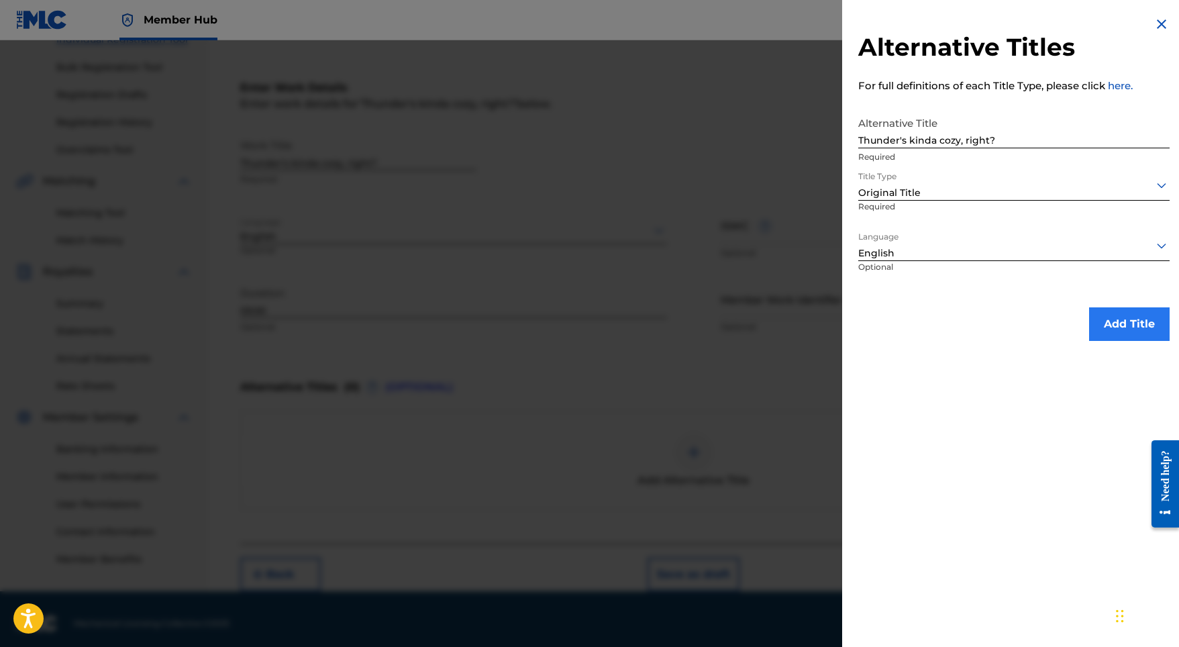
click at [1105, 333] on button "Add Title" at bounding box center [1129, 324] width 81 height 34
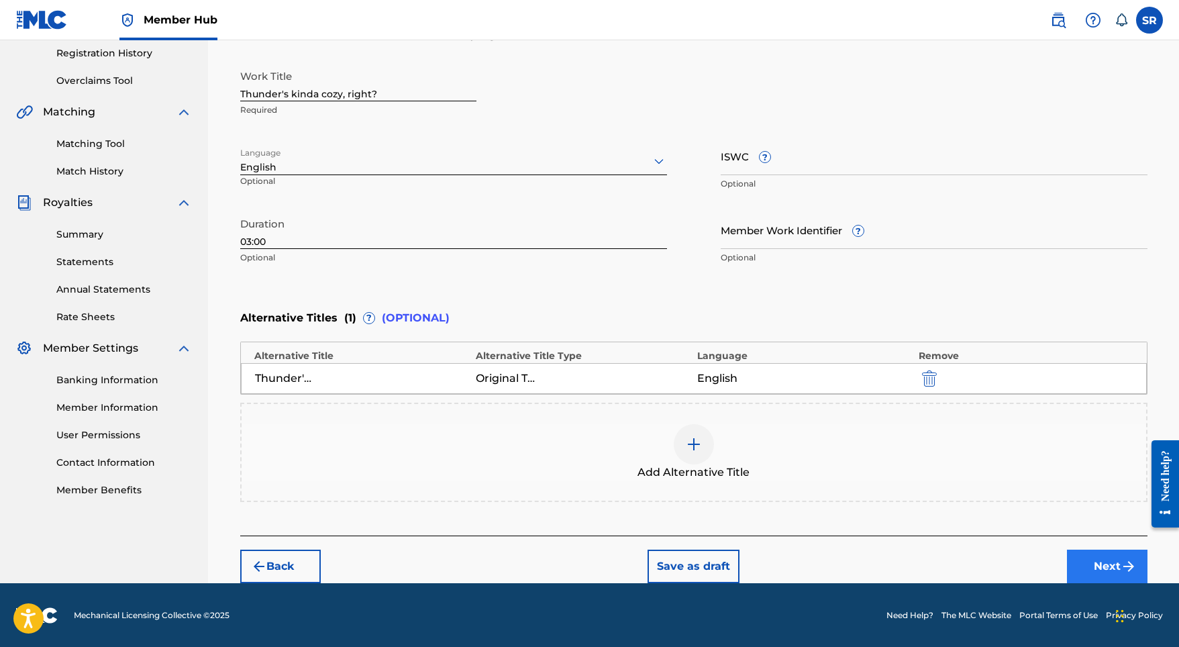
click at [1118, 558] on button "Next" at bounding box center [1107, 566] width 81 height 34
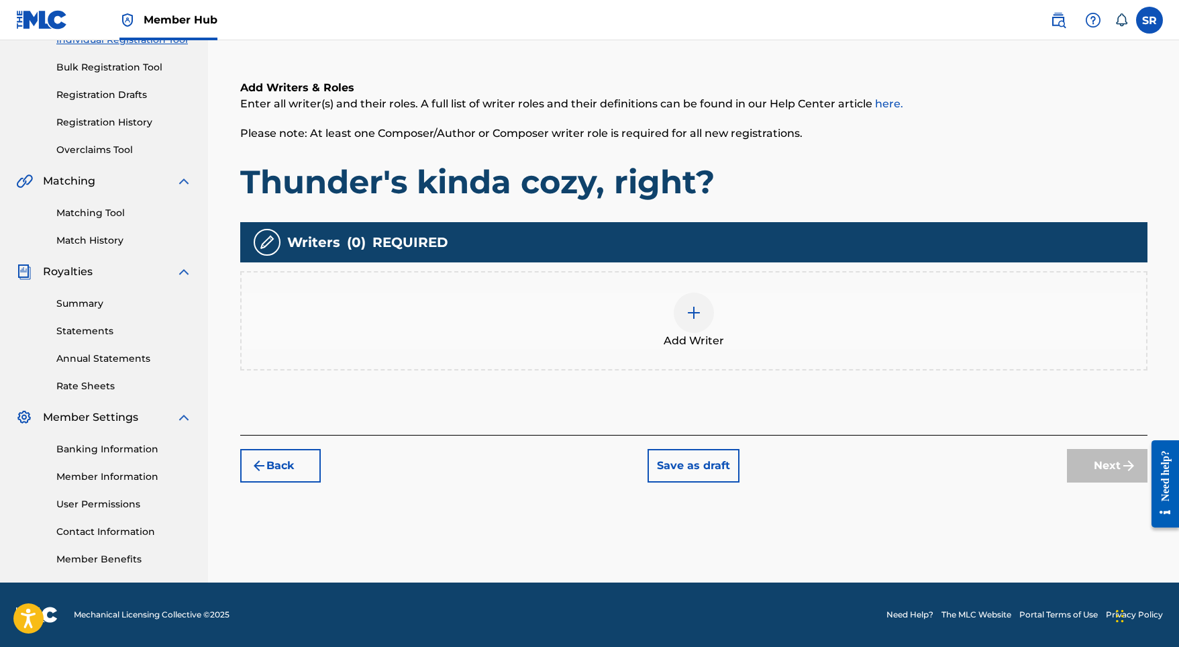
click at [714, 315] on div "Add Writer" at bounding box center [694, 321] width 904 height 56
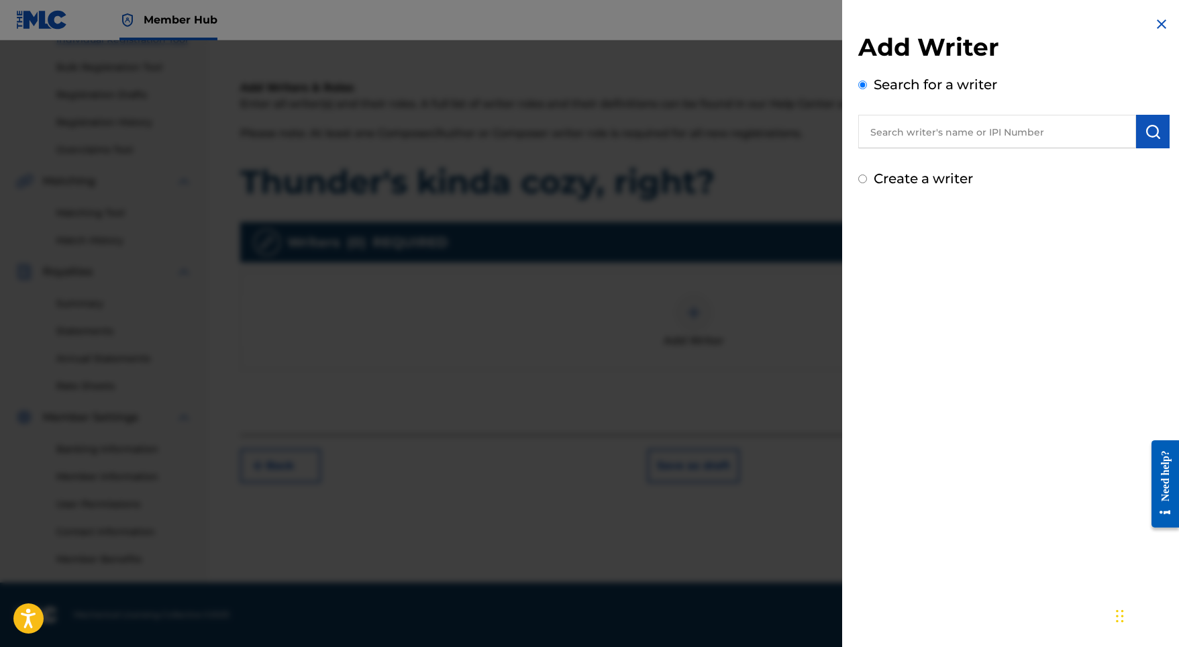
click at [990, 131] on input "text" at bounding box center [997, 132] width 278 height 34
paste input "[PERSON_NAME]"
type input "[PERSON_NAME]"
click at [1151, 124] on img "submit" at bounding box center [1153, 131] width 16 height 16
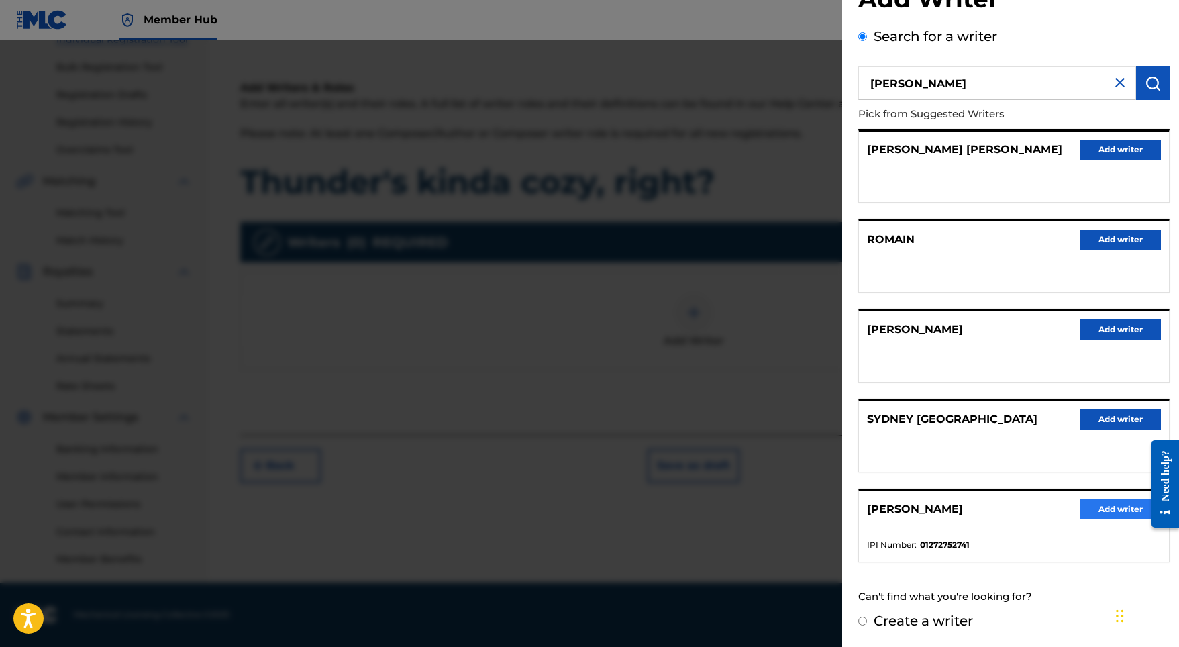
scroll to position [60, 0]
click at [1102, 516] on button "Add writer" at bounding box center [1120, 509] width 81 height 20
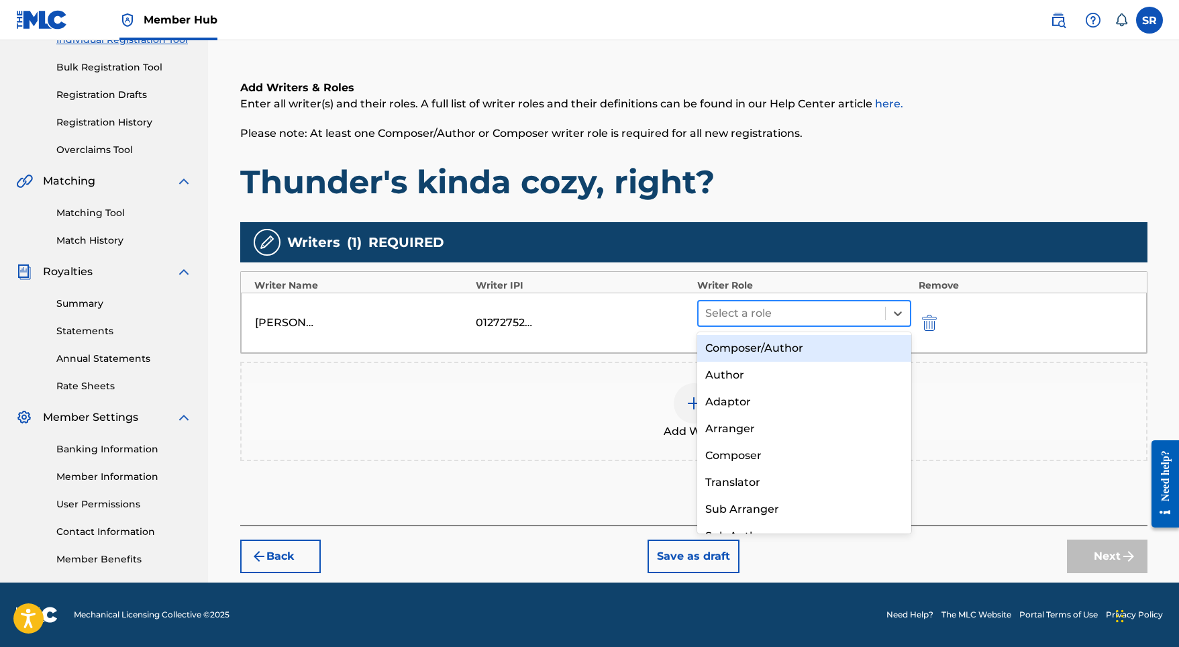
click at [845, 317] on div at bounding box center [792, 313] width 174 height 19
click at [821, 346] on div "Composer/Author" at bounding box center [804, 348] width 215 height 27
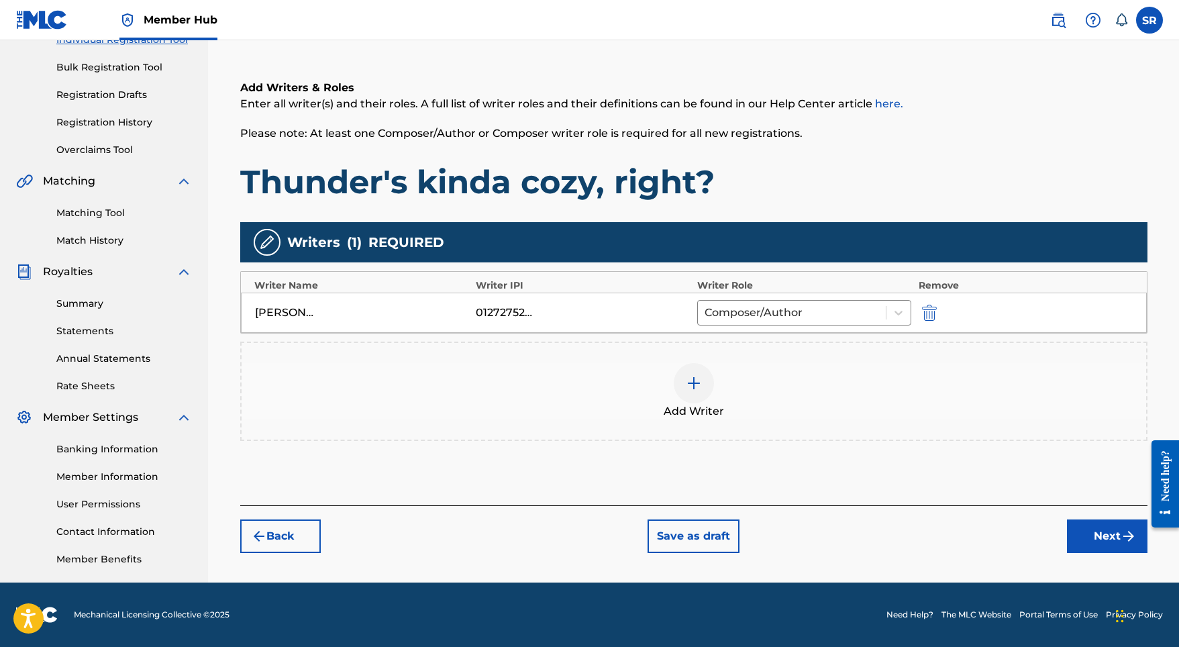
click at [1092, 519] on div "Back Save as draft Next" at bounding box center [693, 529] width 907 height 48
click at [1091, 526] on button "Next" at bounding box center [1107, 536] width 81 height 34
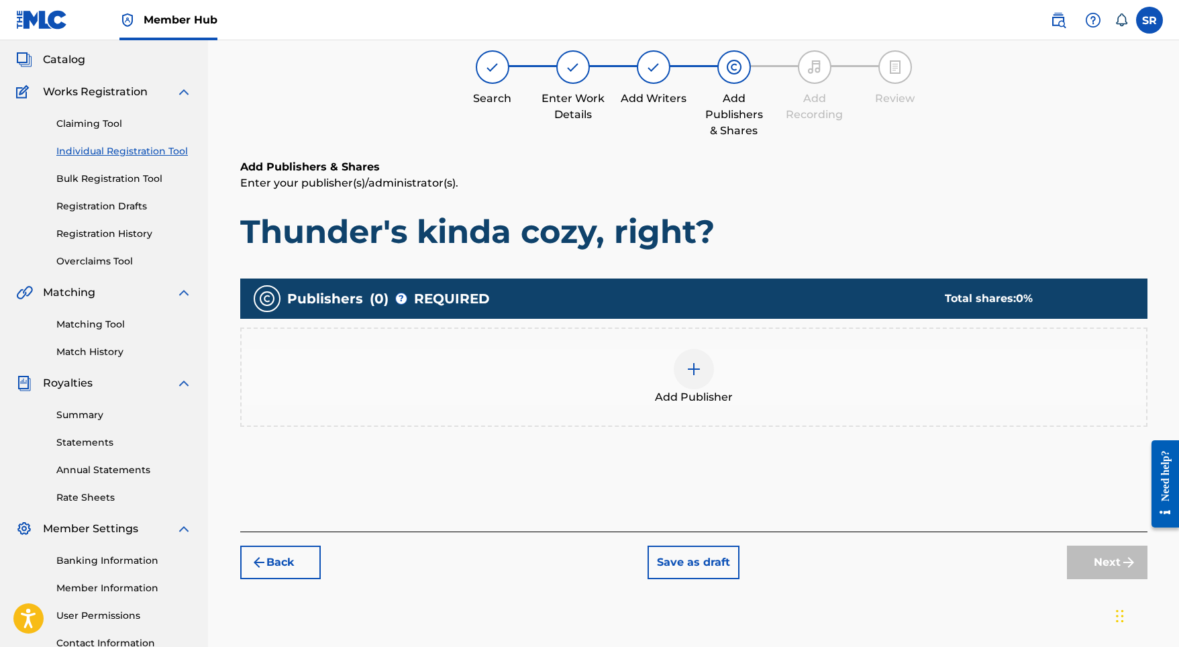
scroll to position [60, 0]
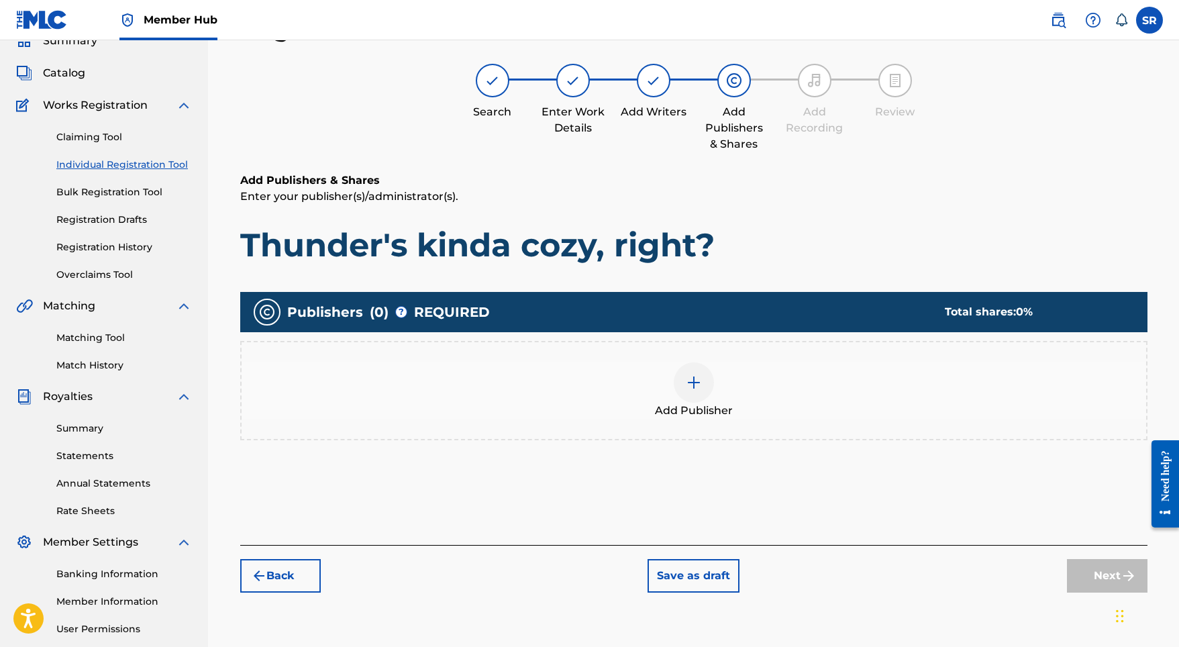
click at [725, 372] on div "Add Publisher" at bounding box center [694, 390] width 904 height 56
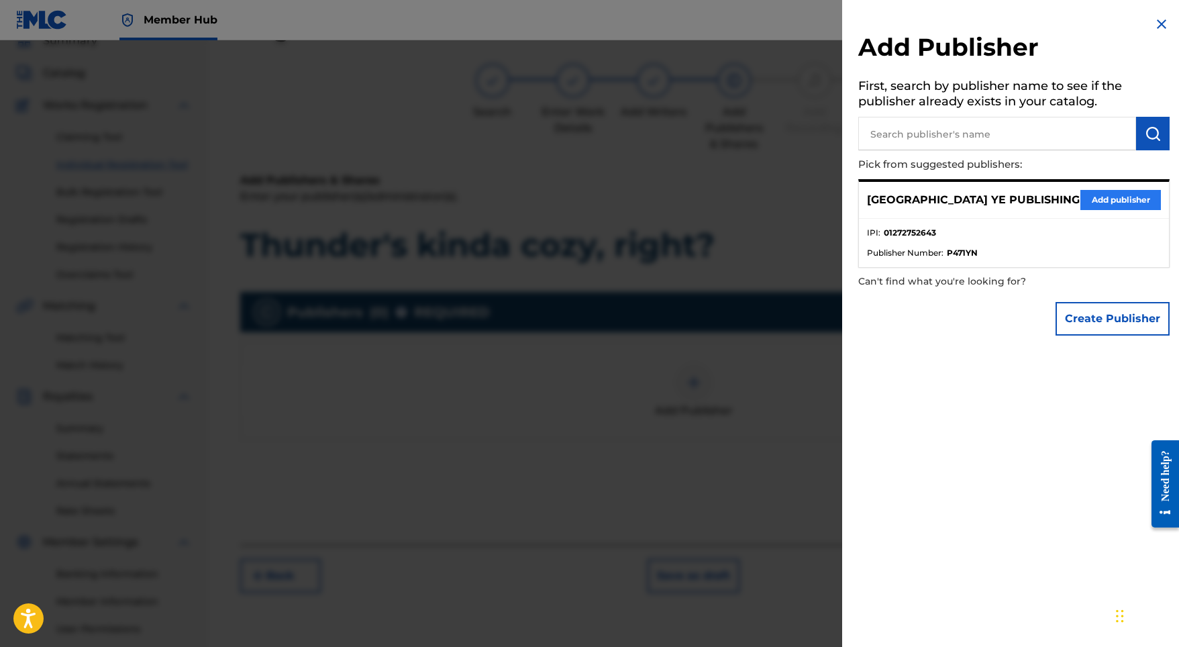
click at [1086, 195] on button "Add publisher" at bounding box center [1120, 200] width 81 height 20
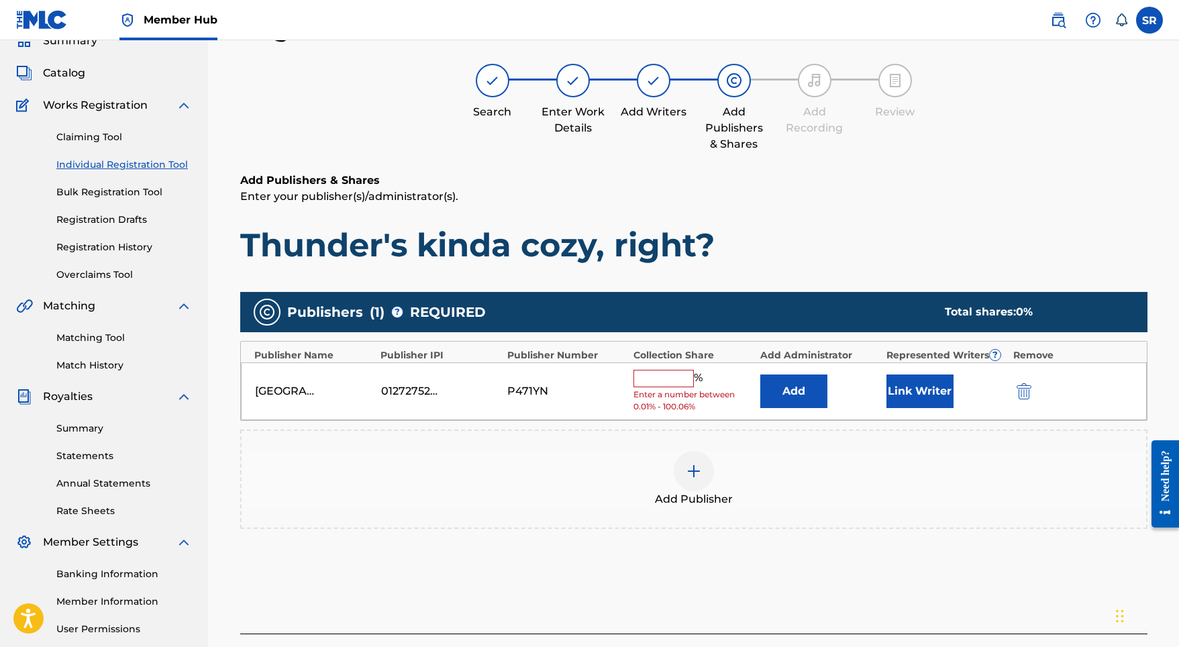
click at [685, 375] on input "text" at bounding box center [663, 378] width 60 height 17
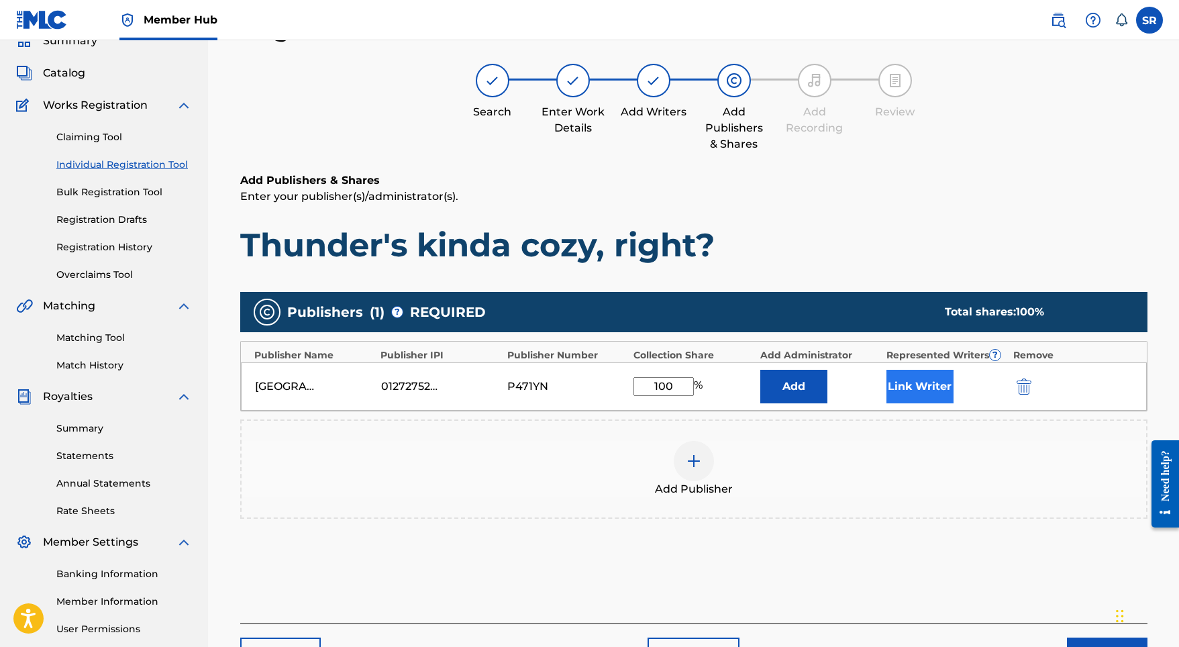
type input "100"
click at [903, 392] on button "Link Writer" at bounding box center [919, 387] width 67 height 34
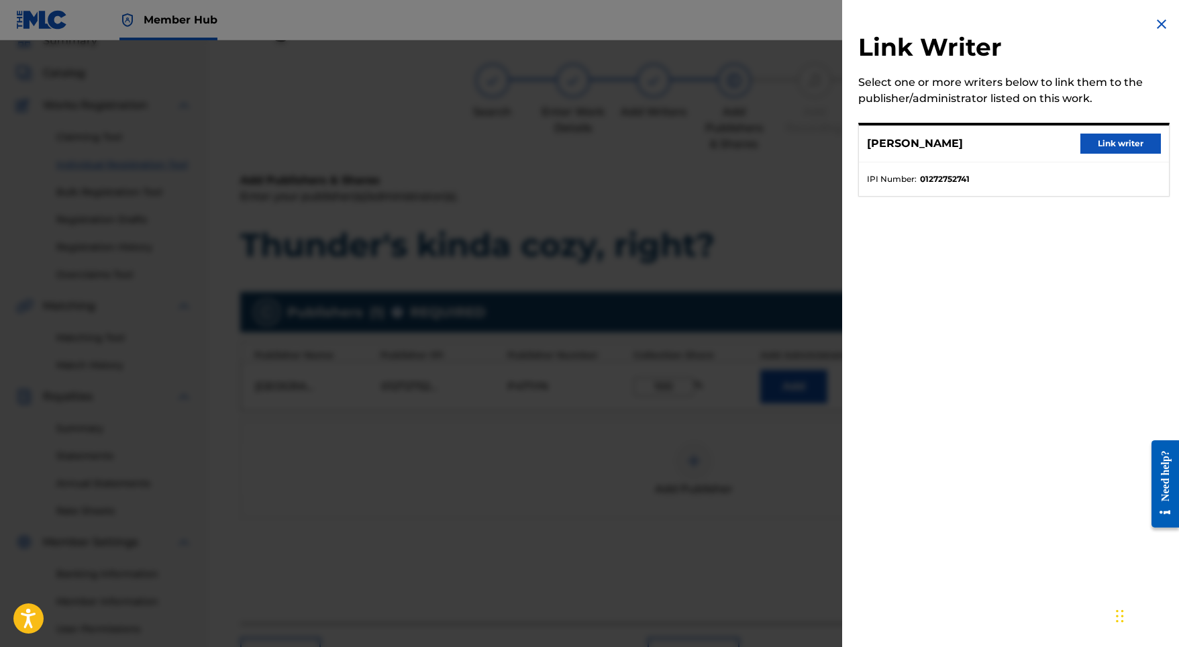
click at [1110, 129] on div "[PERSON_NAME] Link writer" at bounding box center [1014, 143] width 310 height 37
click at [1107, 142] on button "Link writer" at bounding box center [1120, 144] width 81 height 20
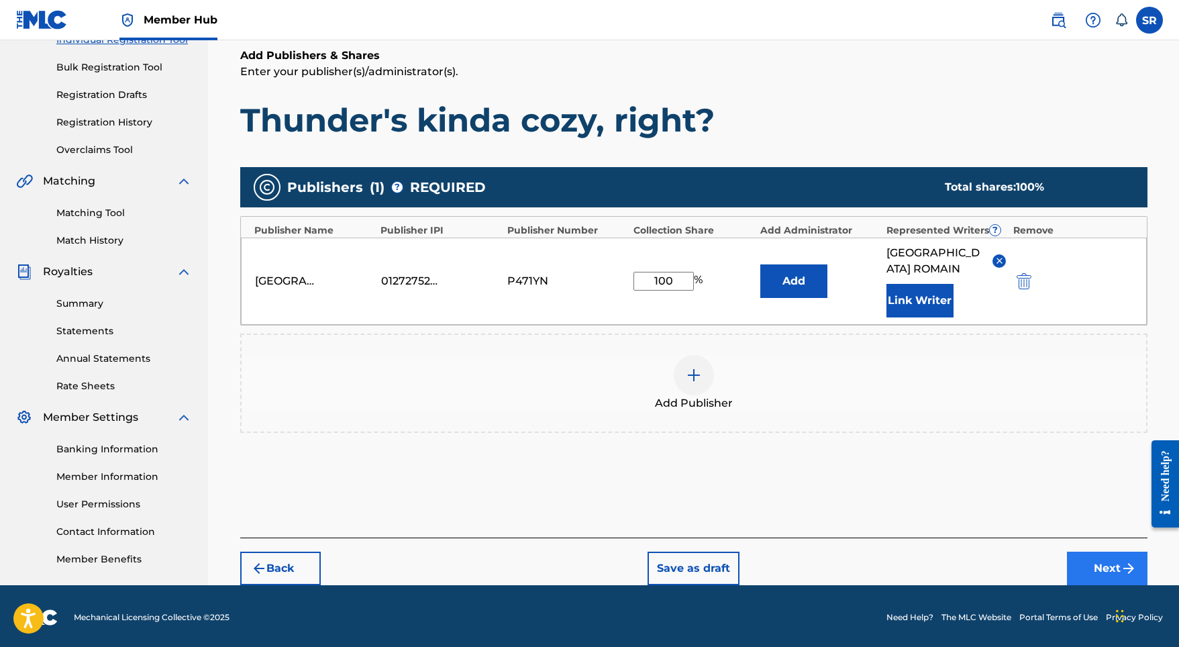
click at [1083, 552] on button "Next" at bounding box center [1107, 569] width 81 height 34
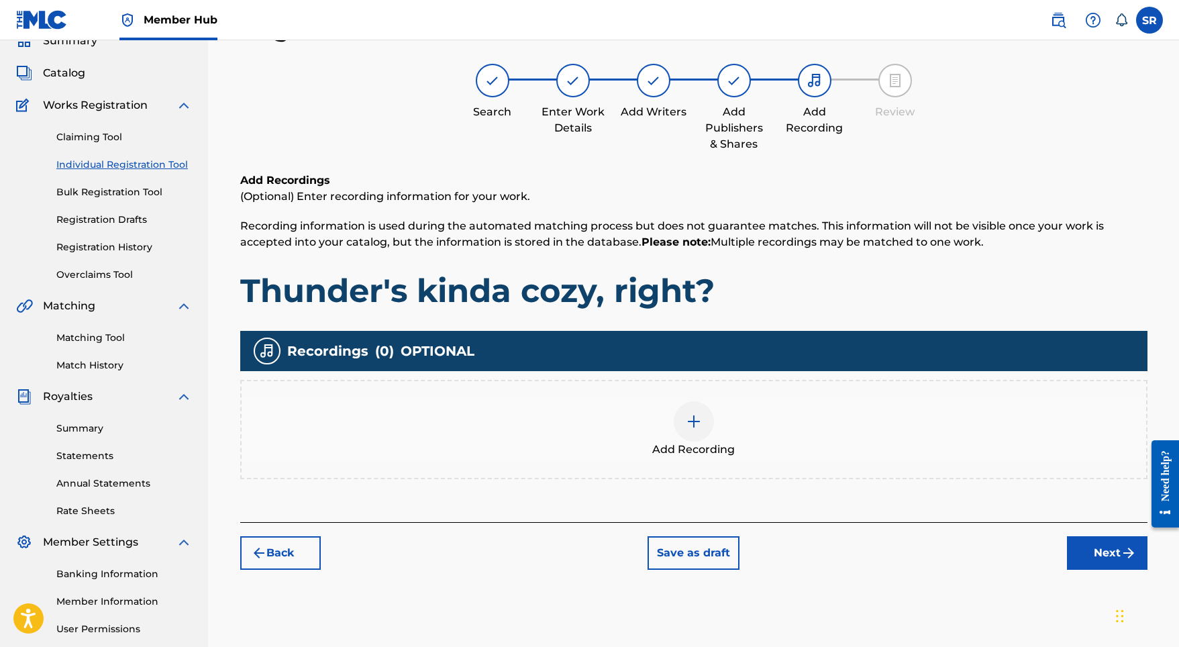
click at [716, 380] on div "Add Recording" at bounding box center [693, 429] width 907 height 99
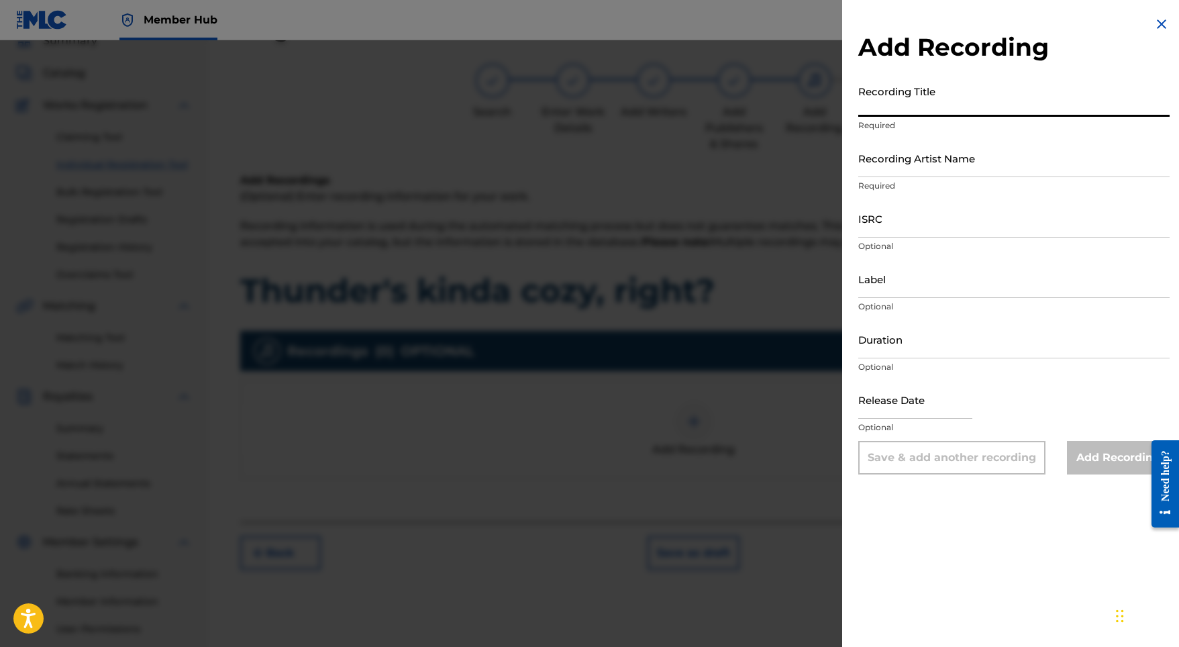
click at [900, 92] on input "Recording Title" at bounding box center [1013, 97] width 311 height 38
paste input "Thunder's kinda cozy, right?"
type input "Thunder's kinda cozy, right?"
click at [884, 221] on input "ISRC" at bounding box center [1013, 218] width 311 height 38
paste input "SE5W32100816"
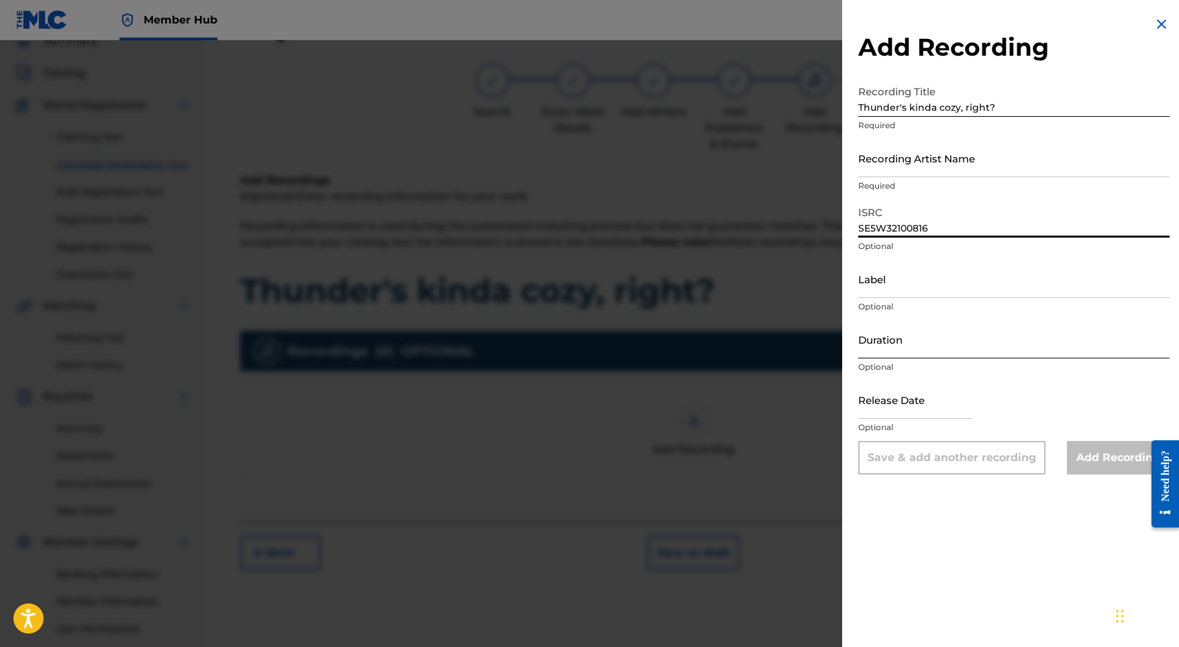
type input "SE5W32100816"
click at [899, 339] on input "Duration" at bounding box center [1013, 339] width 311 height 38
type input "03:00"
click at [896, 407] on input "text" at bounding box center [915, 399] width 114 height 38
select select "8"
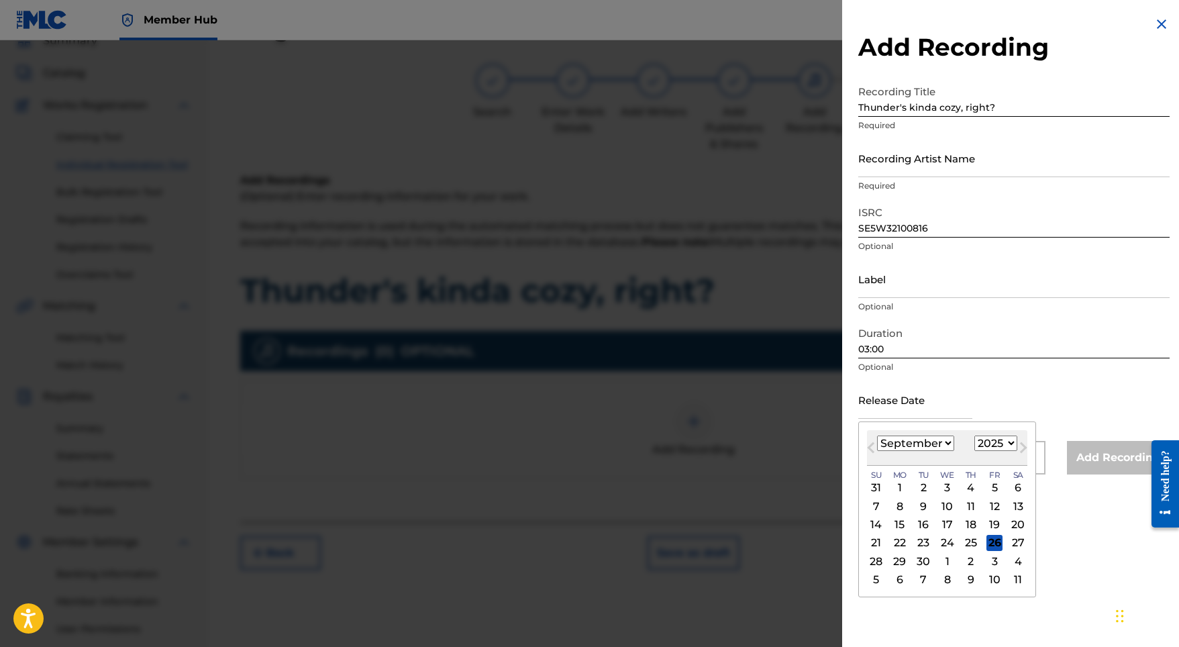
select select "2021"
select select "2"
click at [989, 527] on div "19" at bounding box center [994, 525] width 16 height 16
type input "March 19 2021"
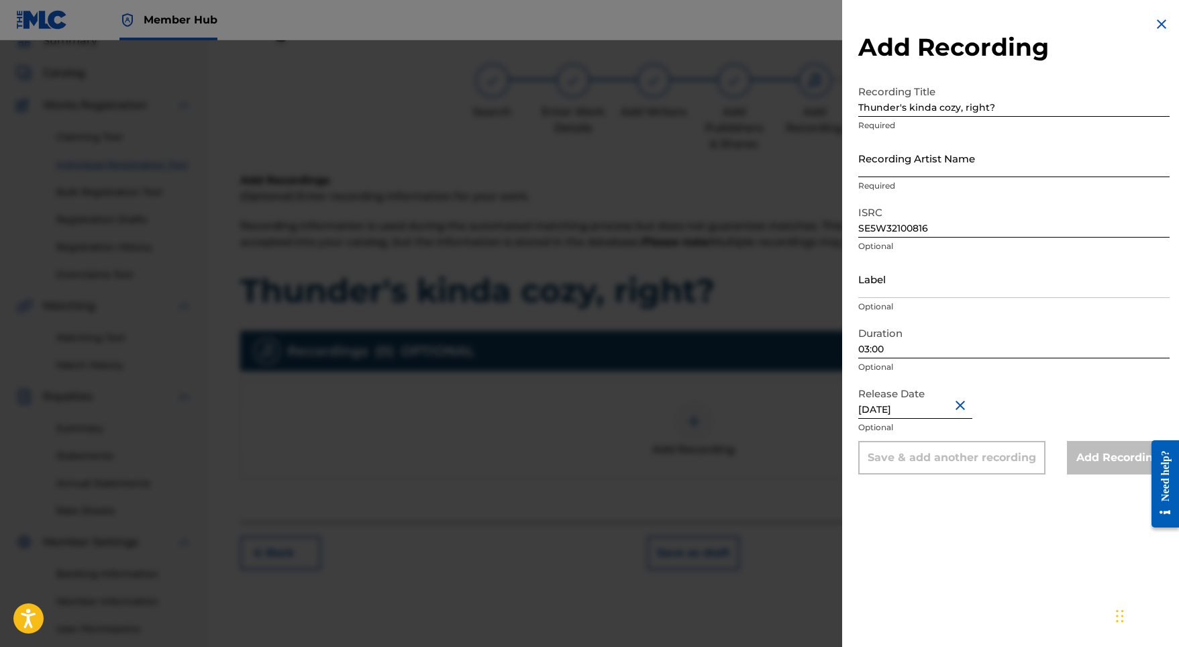
click at [943, 162] on input "Recording Artist Name" at bounding box center [1013, 158] width 311 height 38
paste input "Indra"
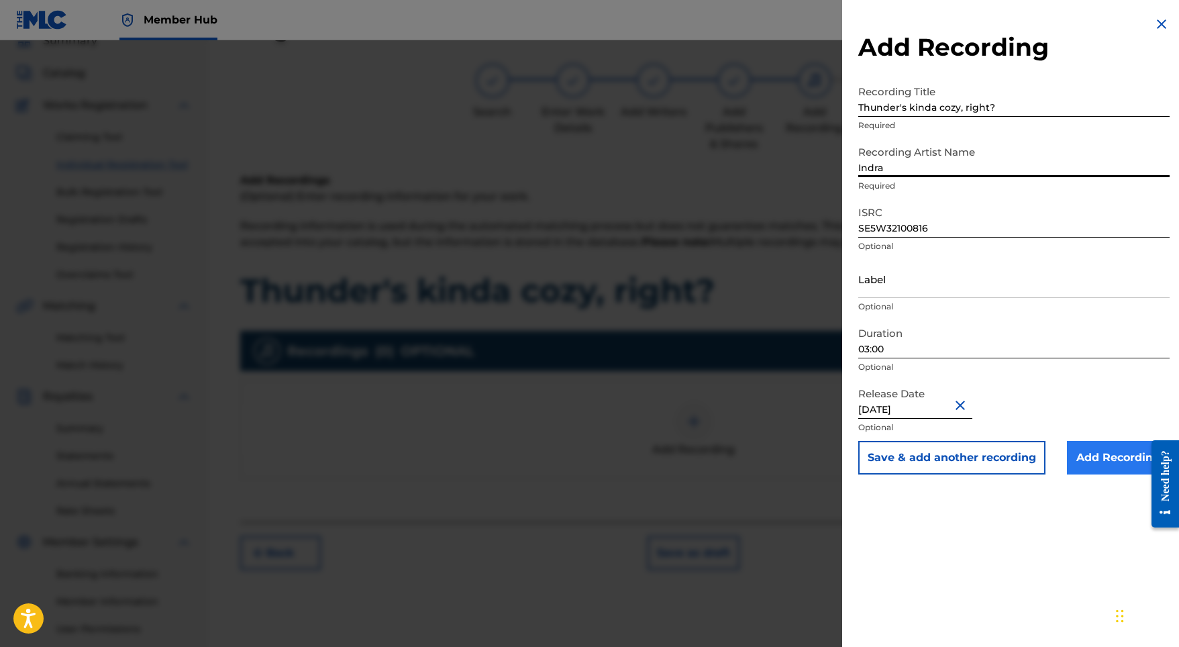
type input "Indra"
click at [1084, 456] on input "Add Recording" at bounding box center [1118, 458] width 103 height 34
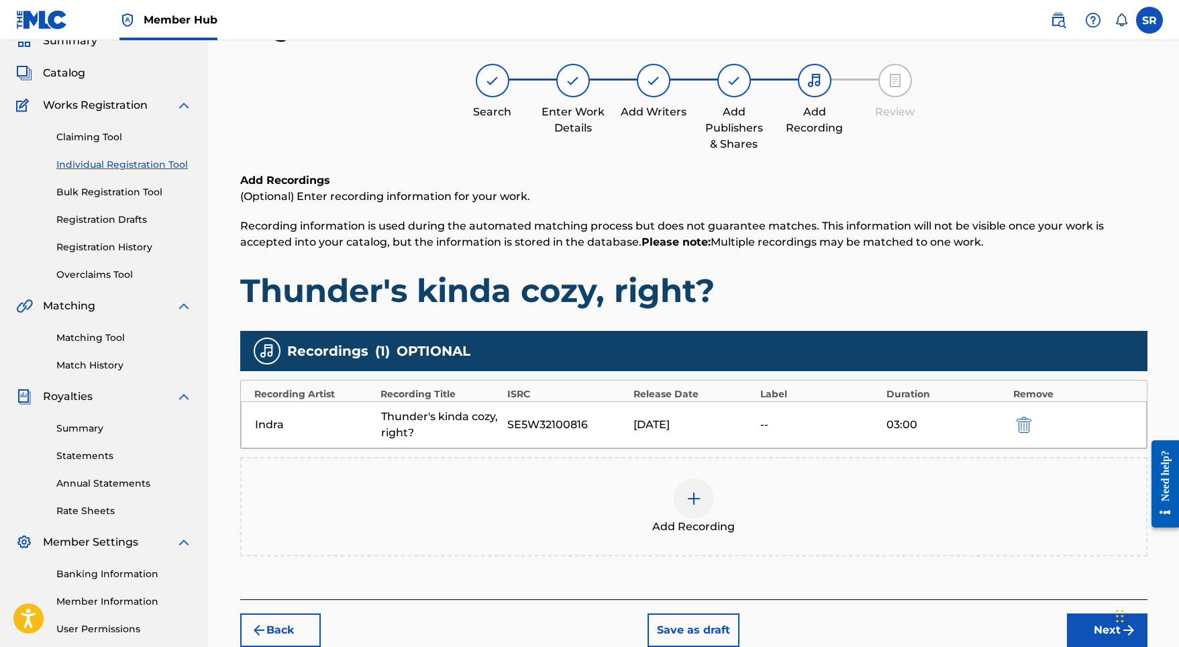
scroll to position [79, 0]
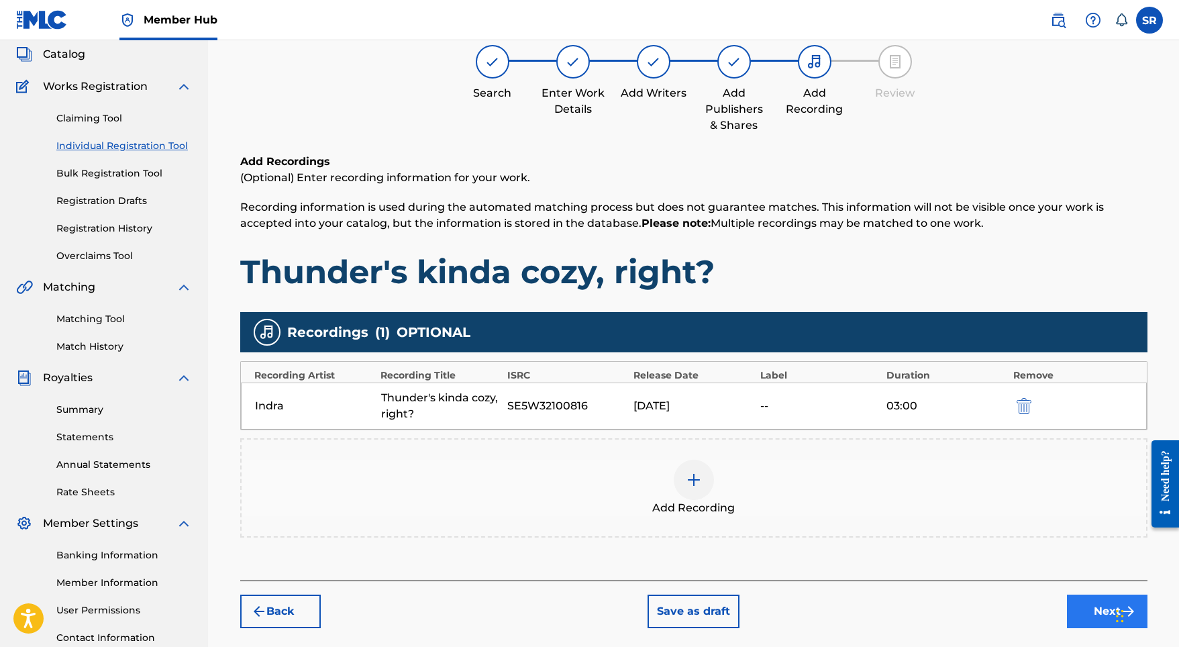
click at [1088, 605] on button "Next" at bounding box center [1107, 611] width 81 height 34
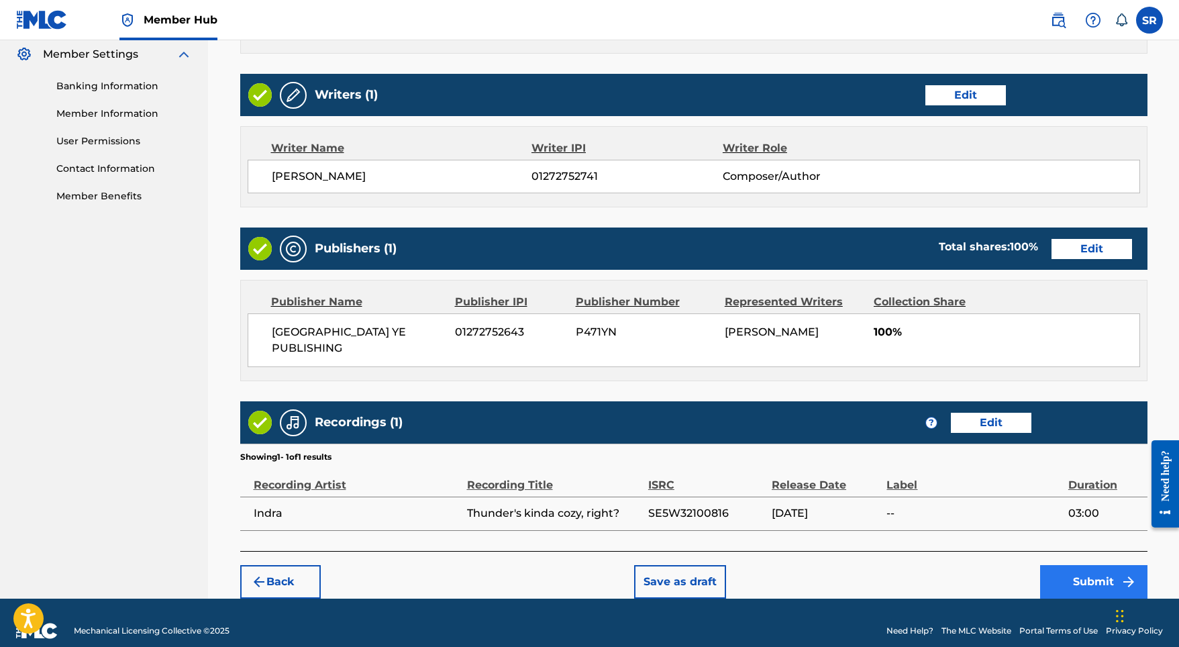
scroll to position [547, 0]
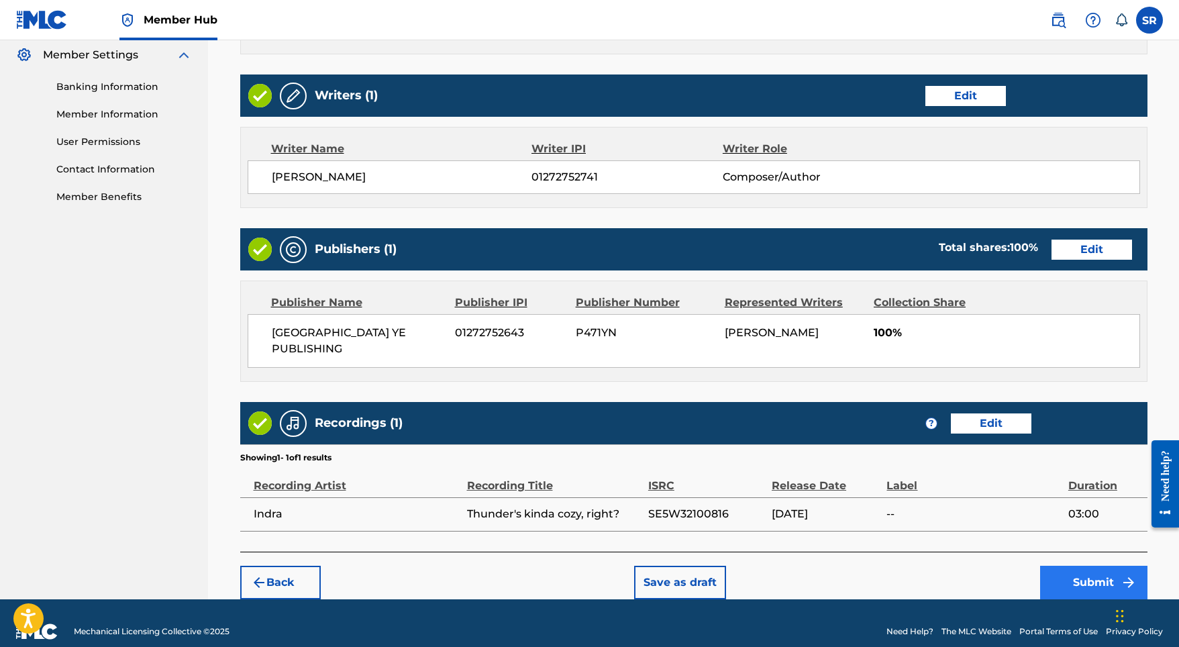
click at [1071, 566] on button "Submit" at bounding box center [1093, 583] width 107 height 34
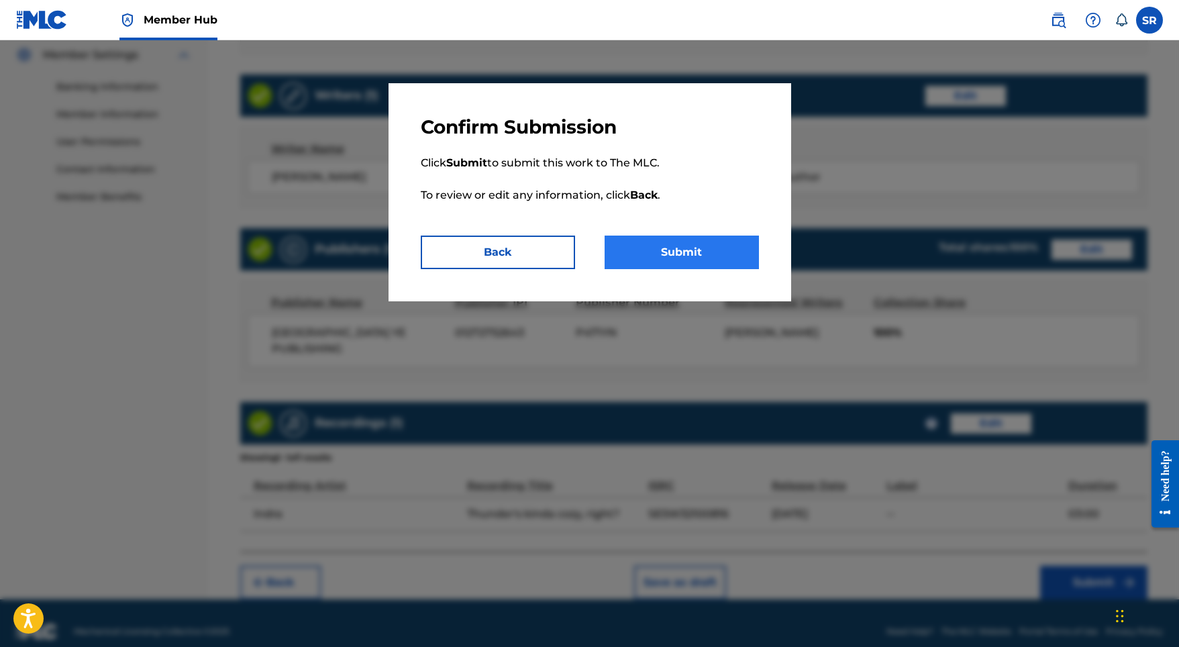
click at [723, 252] on button "Submit" at bounding box center [682, 252] width 154 height 34
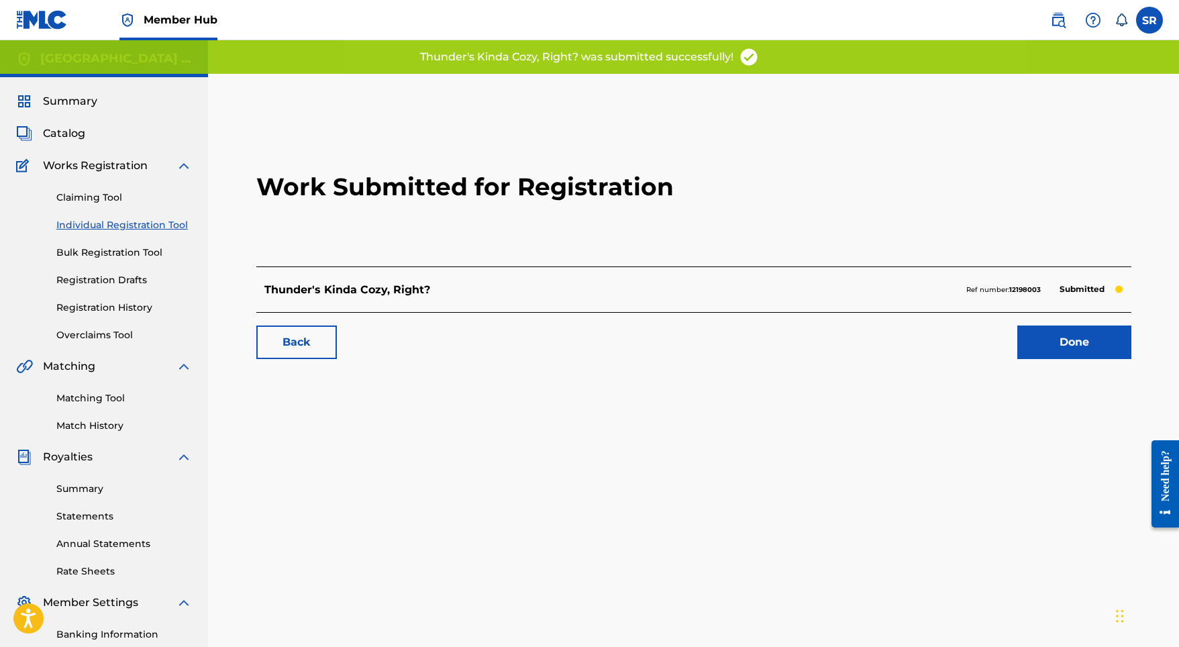
click at [1006, 336] on div "Done" at bounding box center [1066, 342] width 130 height 34
click at [1031, 342] on link "Done" at bounding box center [1074, 342] width 114 height 34
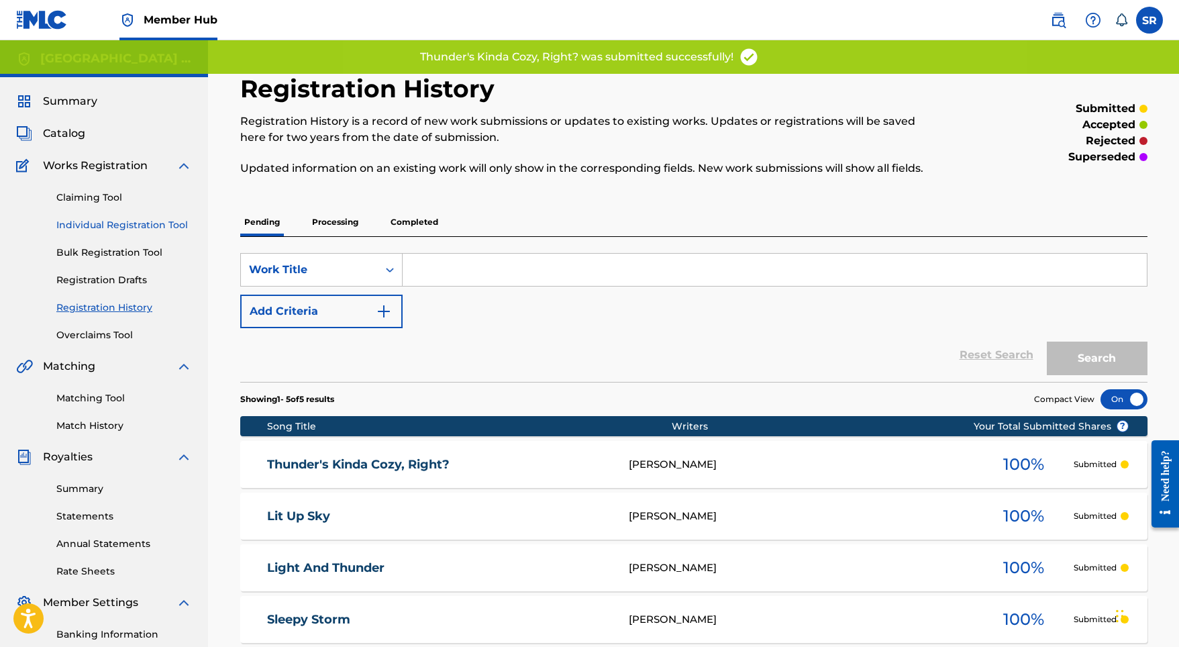
click at [170, 220] on link "Individual Registration Tool" at bounding box center [124, 225] width 136 height 14
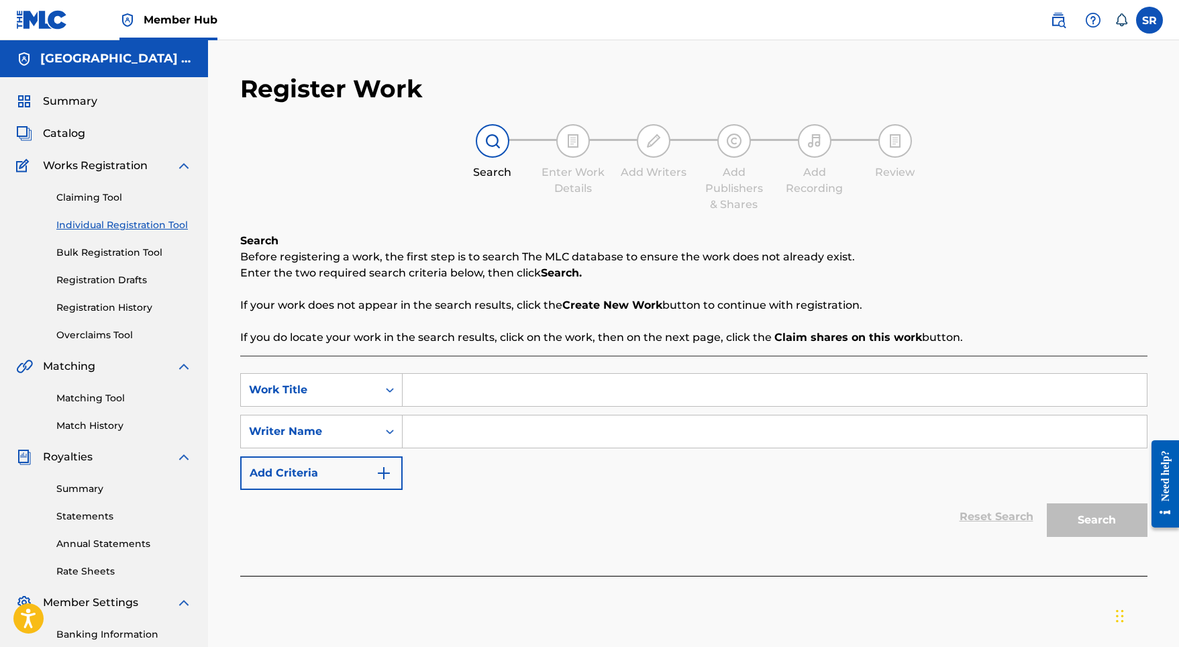
click at [482, 376] on input "Search Form" at bounding box center [775, 390] width 744 height 32
paste input "It's gonna rain all night"
type input "It's gonna rain all night"
click at [477, 428] on input "Search Form" at bounding box center [775, 431] width 744 height 32
paste input "It's gonna rain all night"
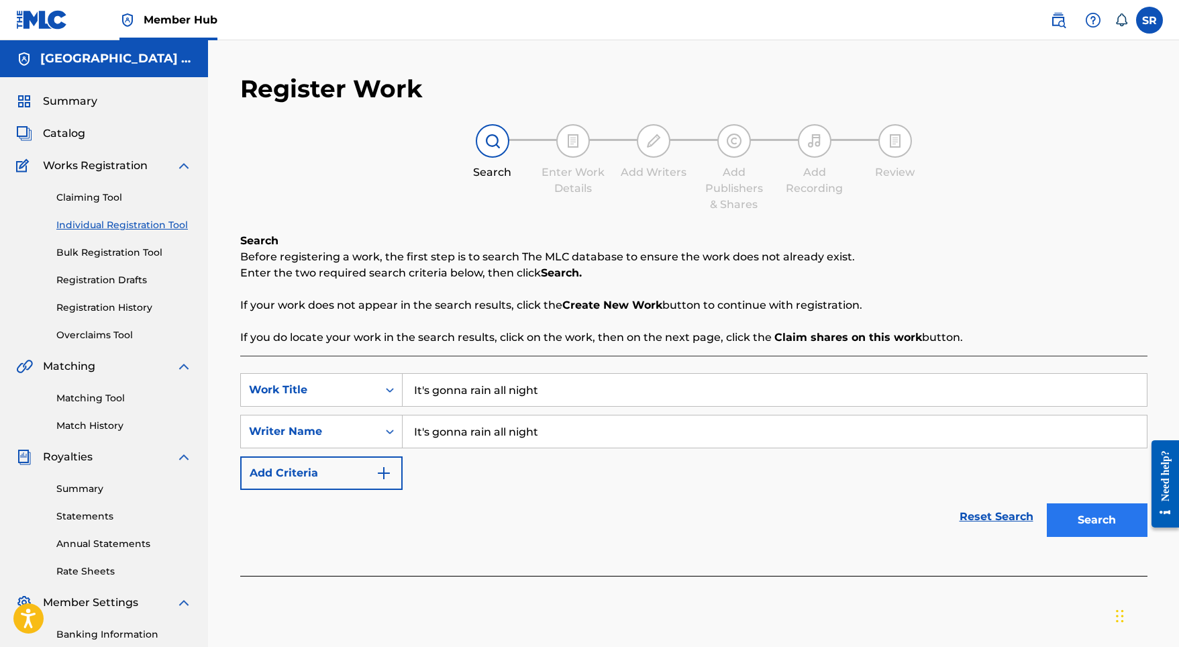
type input "It's gonna rain all night"
click at [1094, 528] on button "Search" at bounding box center [1097, 520] width 101 height 34
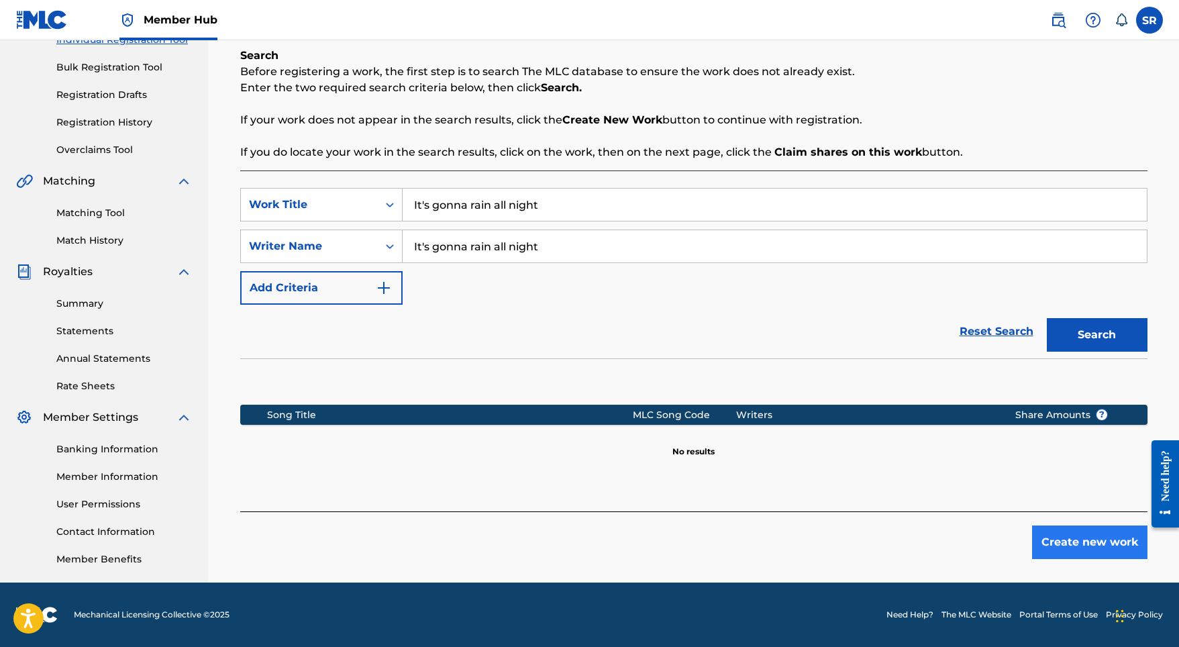
scroll to position [185, 0]
click at [1055, 537] on button "Create new work" at bounding box center [1089, 542] width 115 height 34
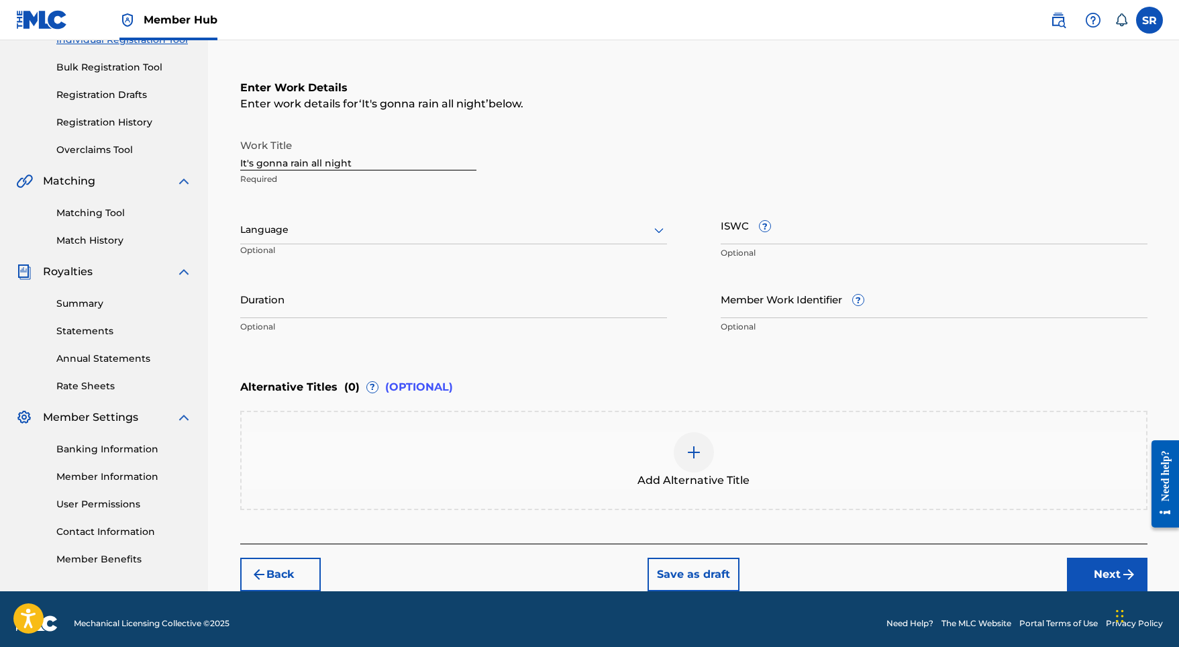
click at [433, 227] on div at bounding box center [453, 229] width 427 height 17
click at [401, 258] on div "English" at bounding box center [453, 259] width 425 height 30
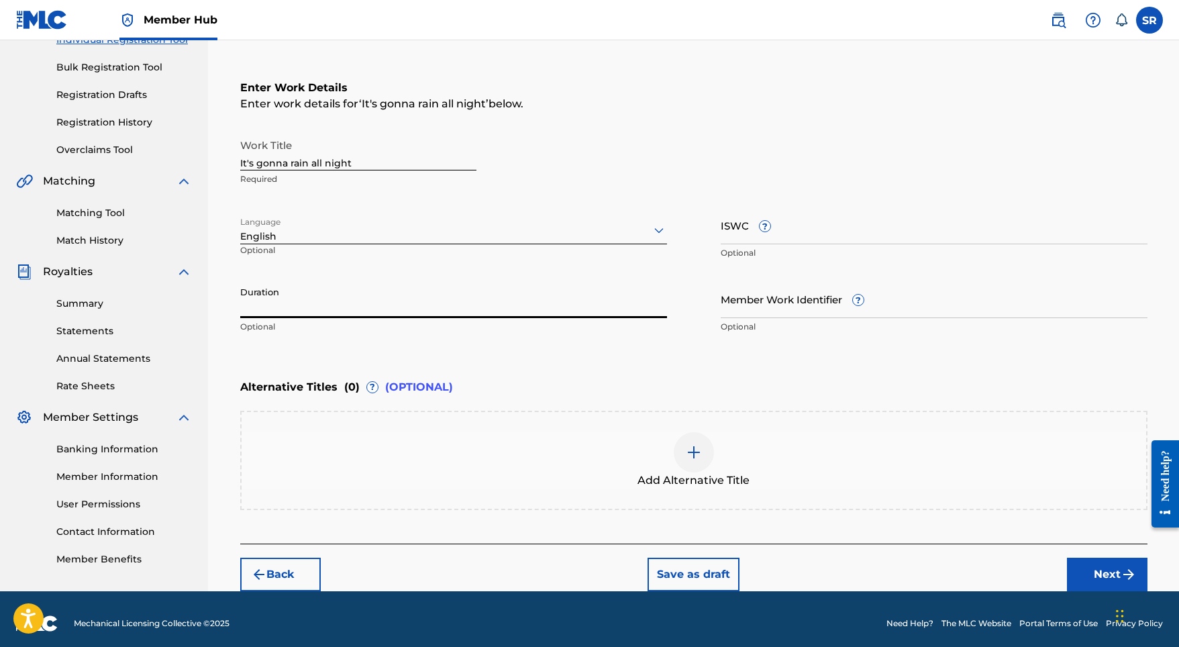
click at [408, 295] on input "Duration" at bounding box center [453, 299] width 427 height 38
type input "03:00"
click at [719, 461] on div "Add Alternative Title" at bounding box center [694, 460] width 904 height 56
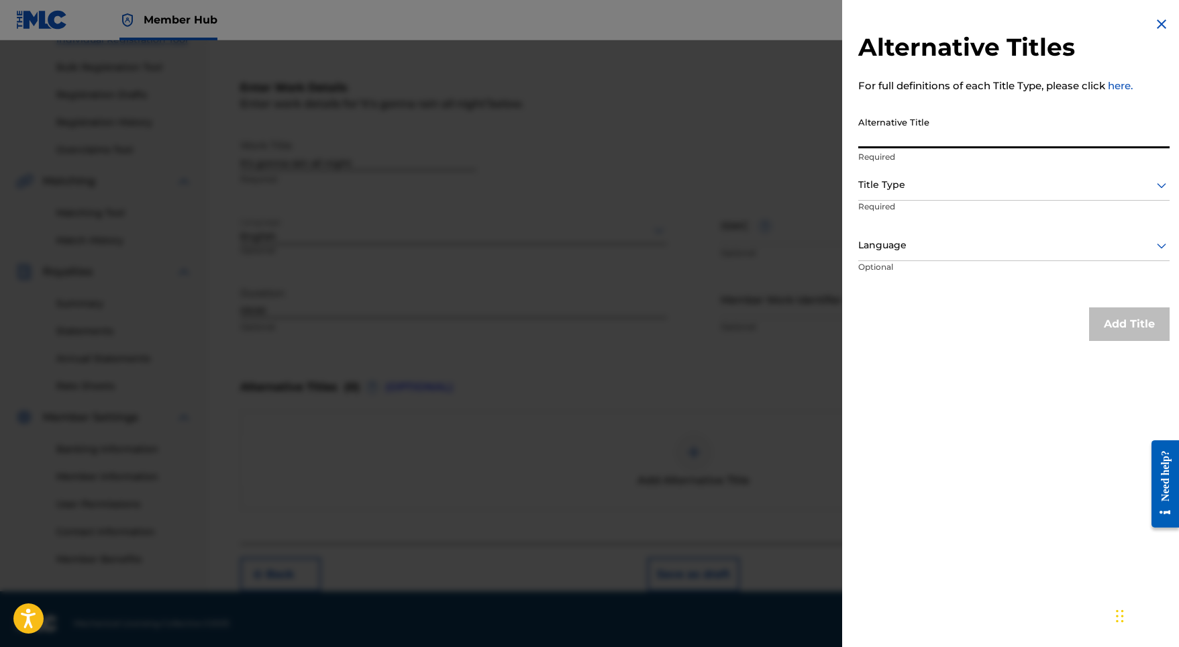
click at [932, 140] on input "Alternative Title" at bounding box center [1013, 129] width 311 height 38
paste input "It's gonna rain all night"
type input "It's gonna rain all night"
click at [905, 180] on div at bounding box center [1013, 184] width 311 height 17
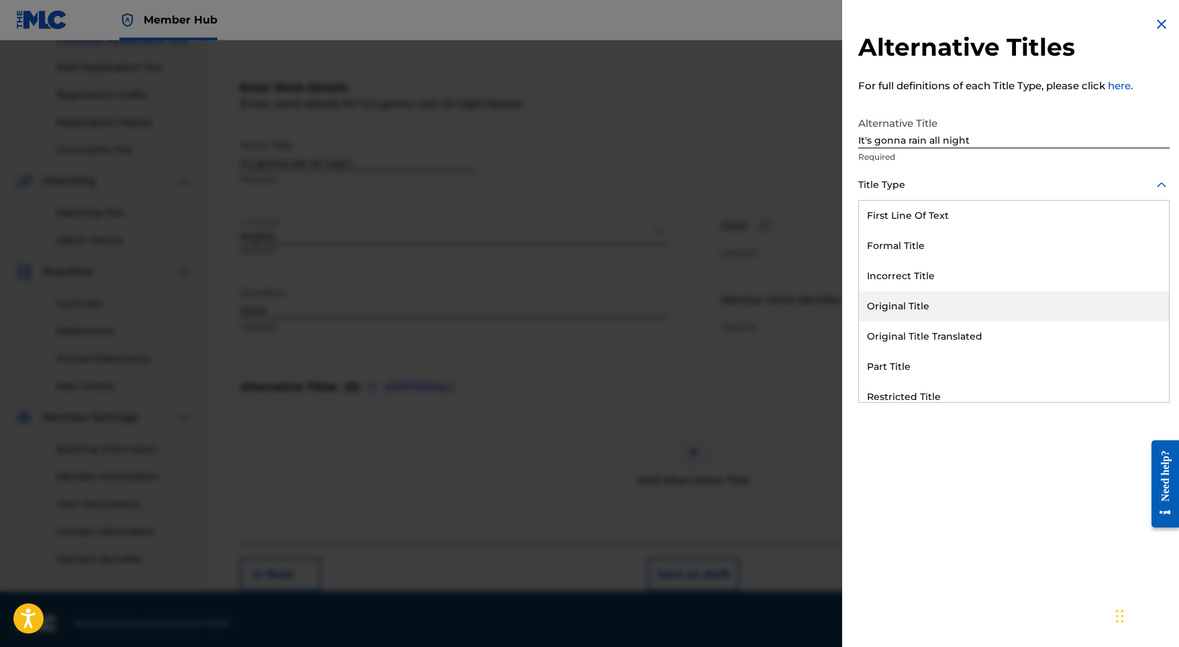
click at [888, 306] on div "Original Title" at bounding box center [1014, 306] width 310 height 30
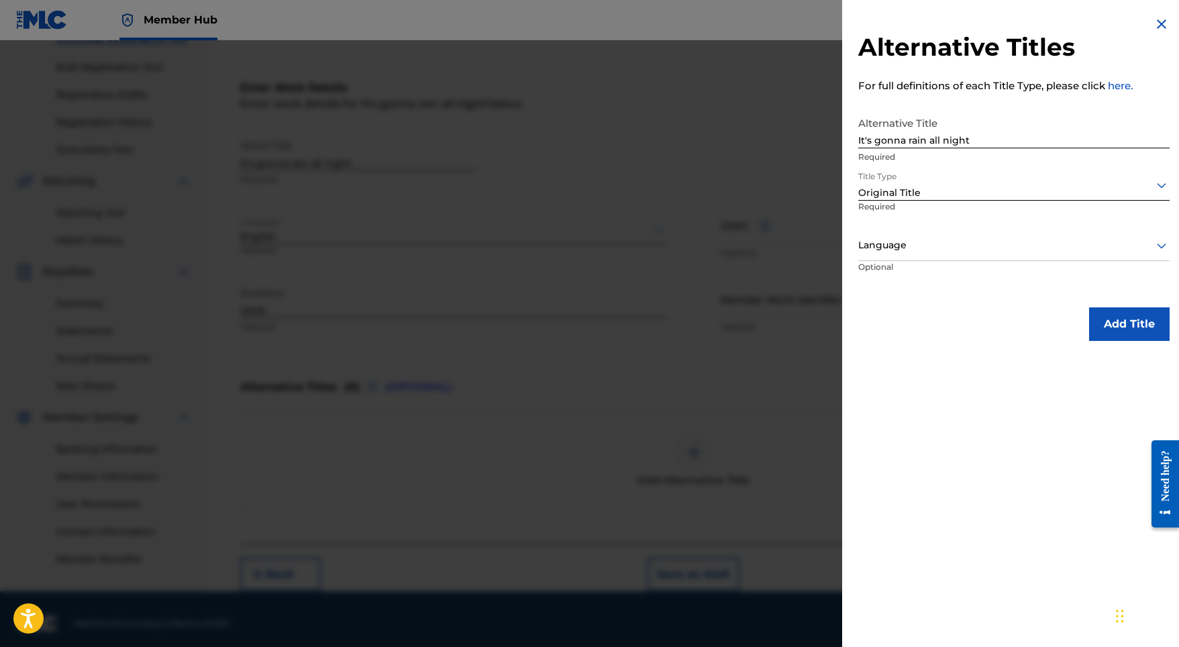
click at [918, 240] on div at bounding box center [1013, 245] width 311 height 17
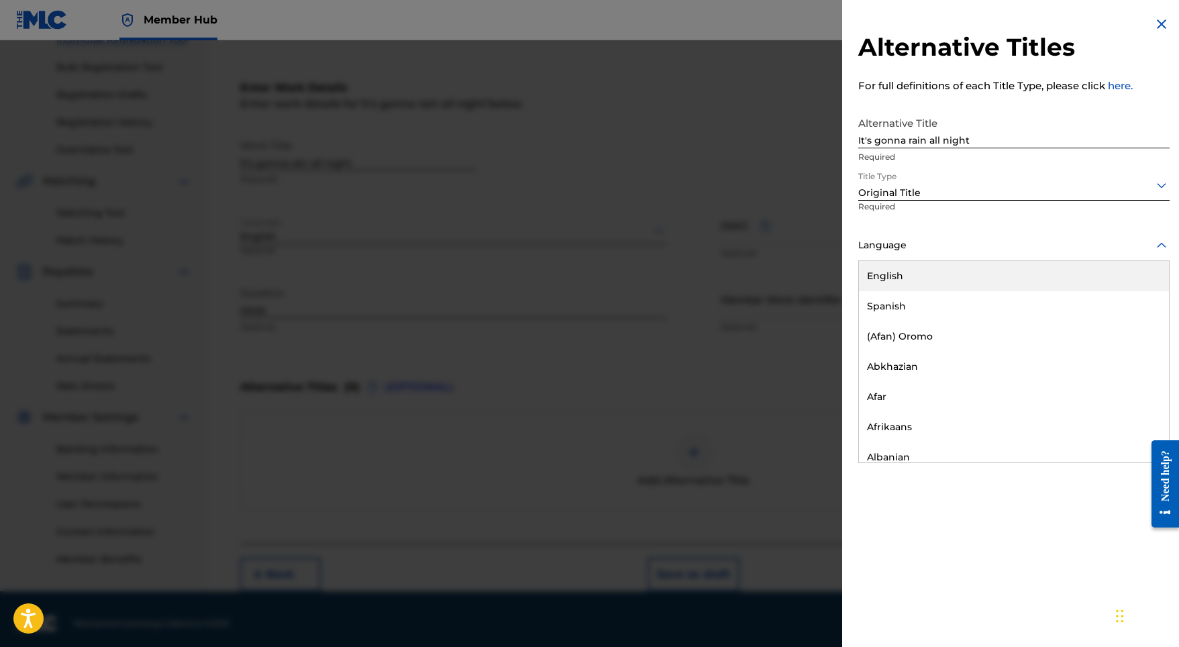
click at [914, 280] on div "English" at bounding box center [1014, 276] width 310 height 30
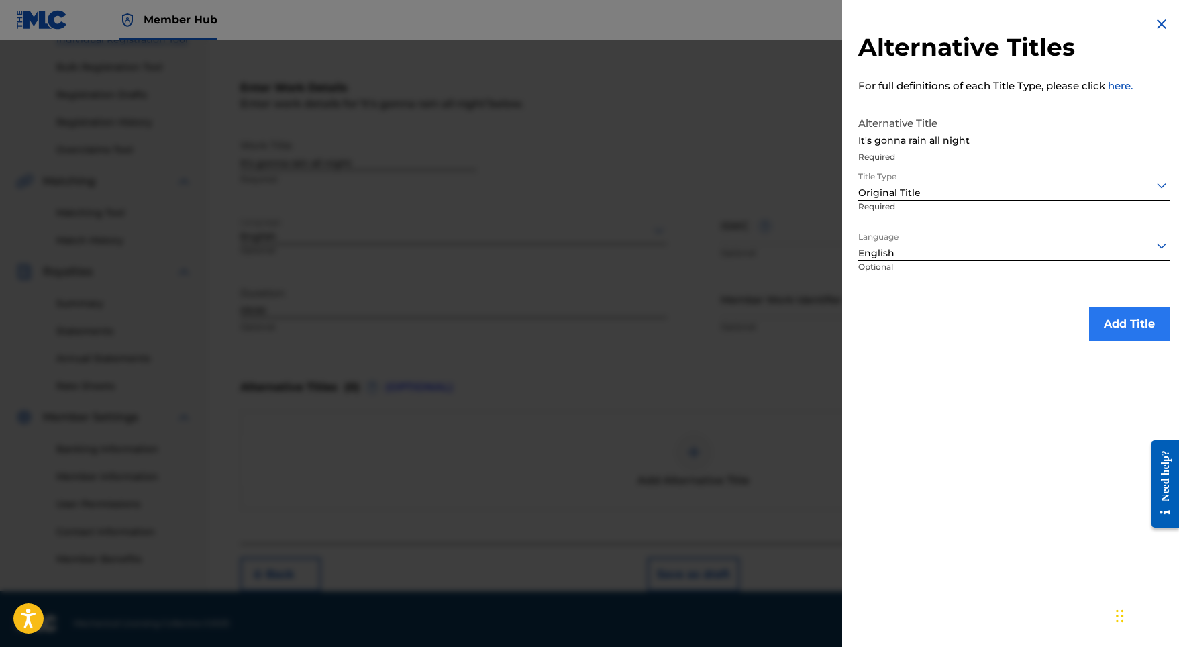
click at [1103, 323] on button "Add Title" at bounding box center [1129, 324] width 81 height 34
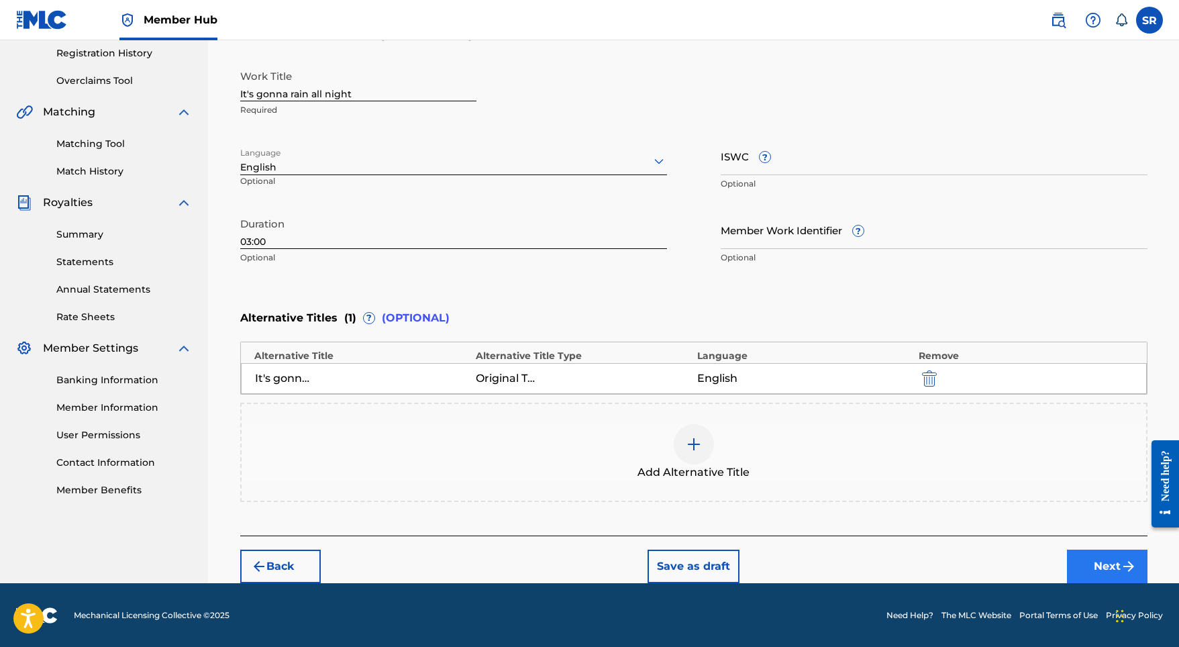
click at [1096, 559] on button "Next" at bounding box center [1107, 566] width 81 height 34
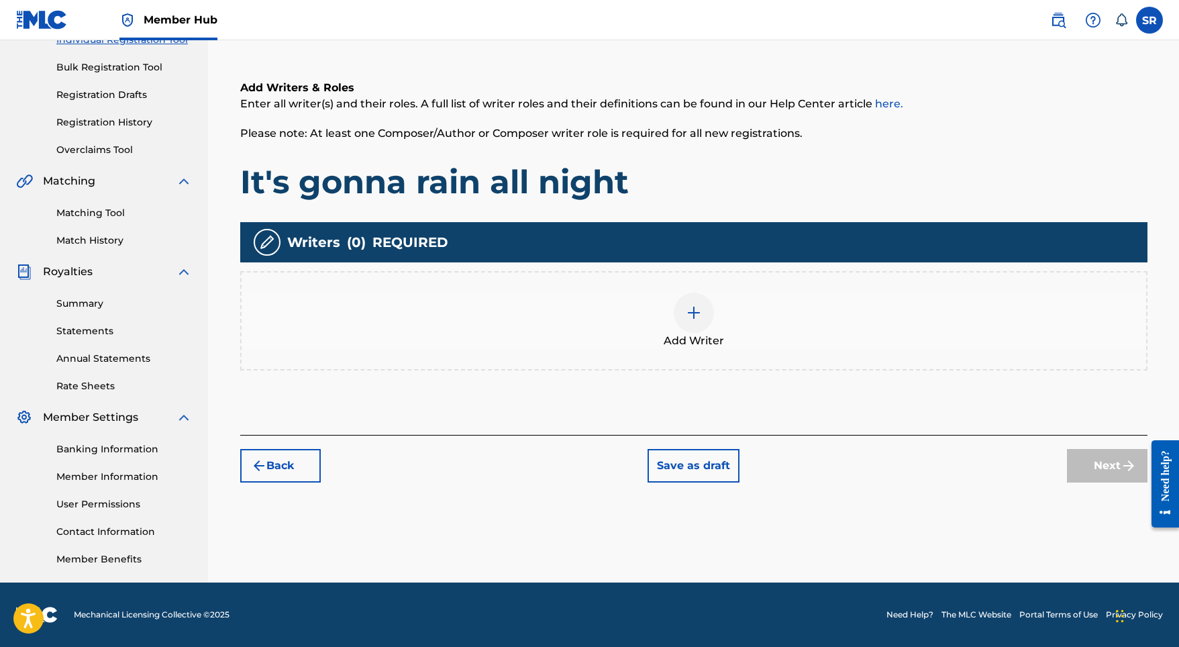
click at [721, 314] on div "Add Writer" at bounding box center [694, 321] width 904 height 56
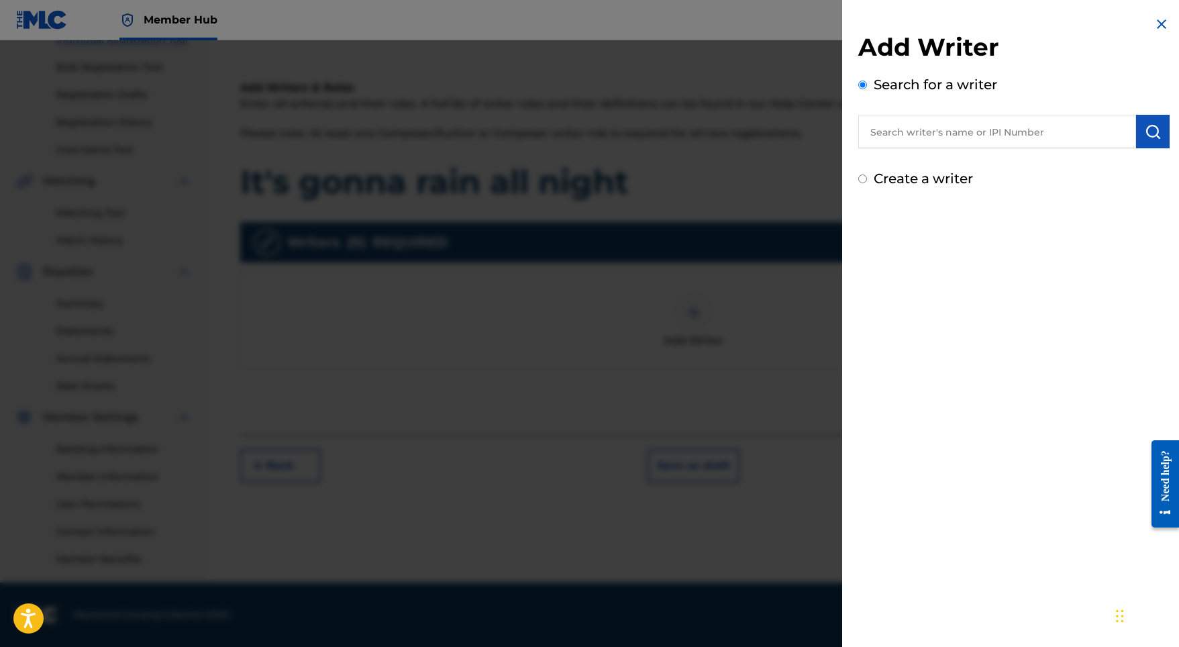
click at [1072, 125] on input "text" at bounding box center [997, 132] width 278 height 34
paste input "[PERSON_NAME]"
type input "[PERSON_NAME]"
click at [1159, 134] on button "submit" at bounding box center [1153, 132] width 34 height 34
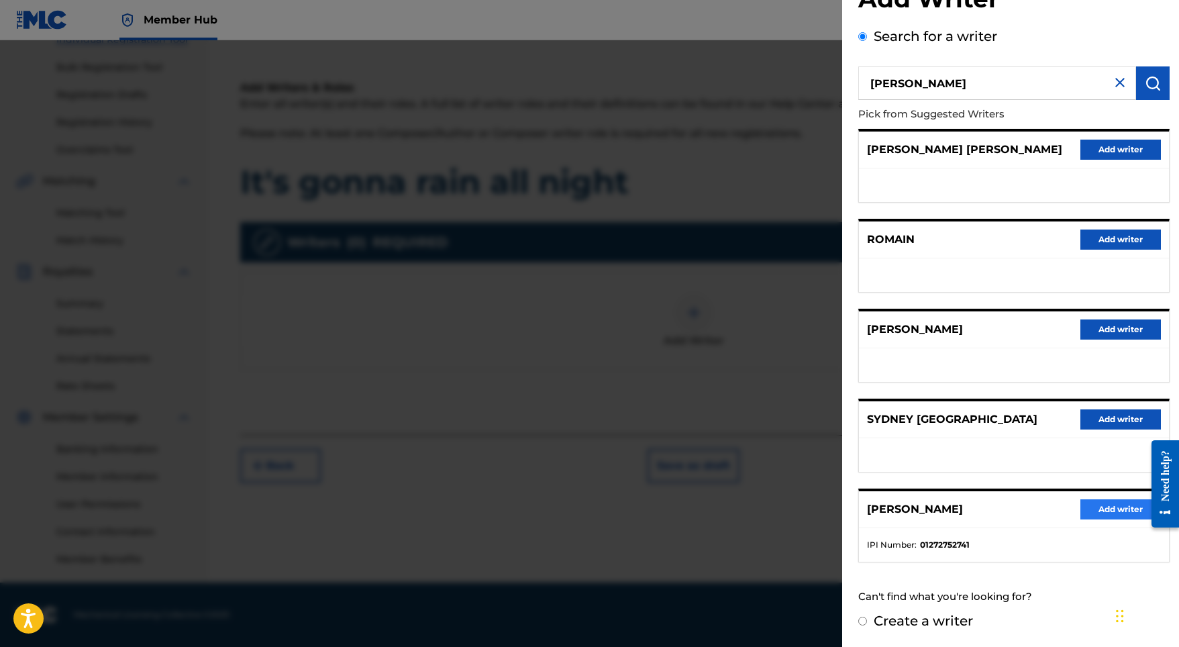
scroll to position [60, 0]
click at [1122, 502] on button "Add writer" at bounding box center [1120, 509] width 81 height 20
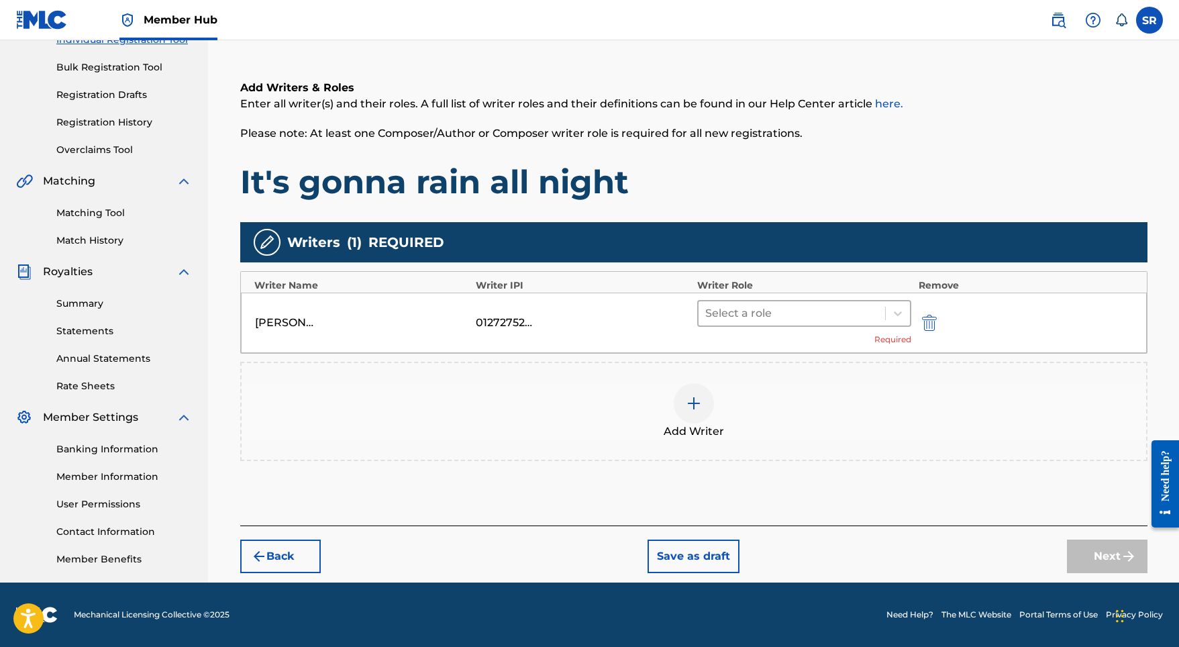
click at [746, 321] on div at bounding box center [792, 313] width 174 height 19
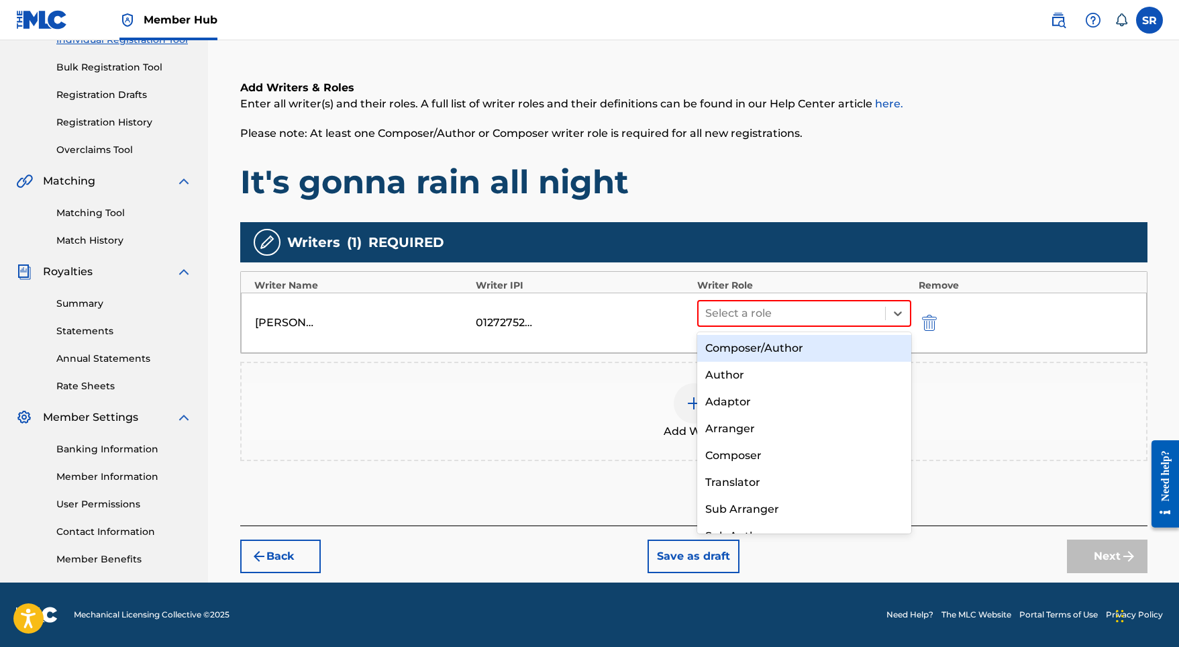
click at [743, 341] on div "Composer/Author" at bounding box center [804, 348] width 215 height 27
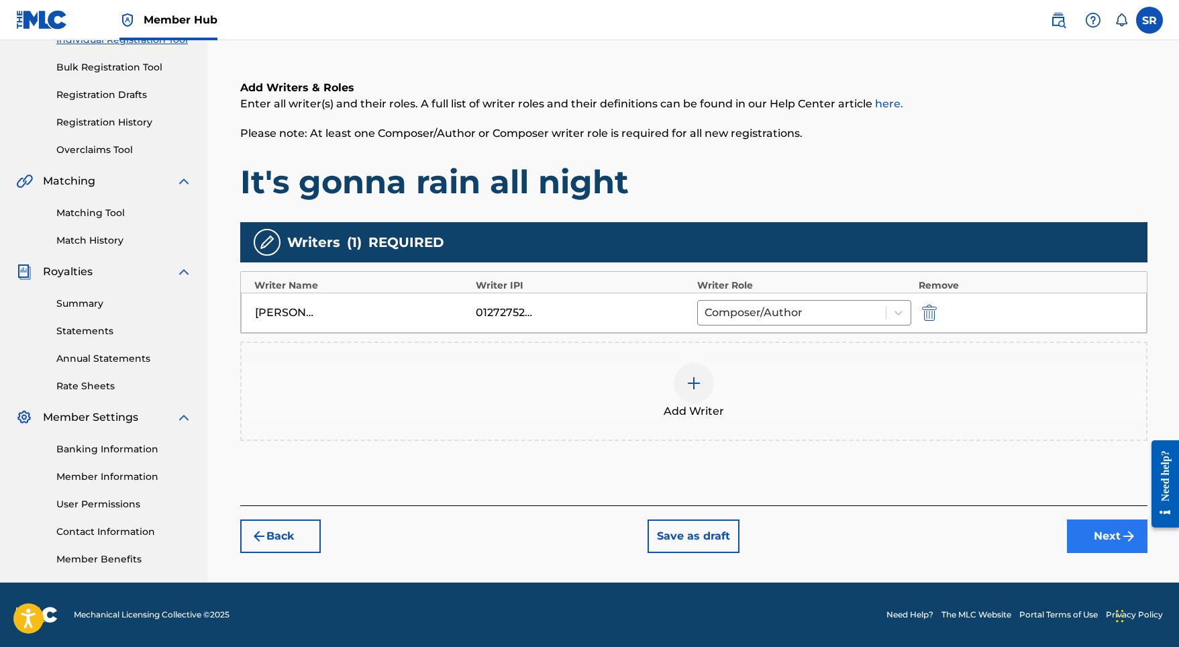
click at [1081, 527] on button "Next" at bounding box center [1107, 536] width 81 height 34
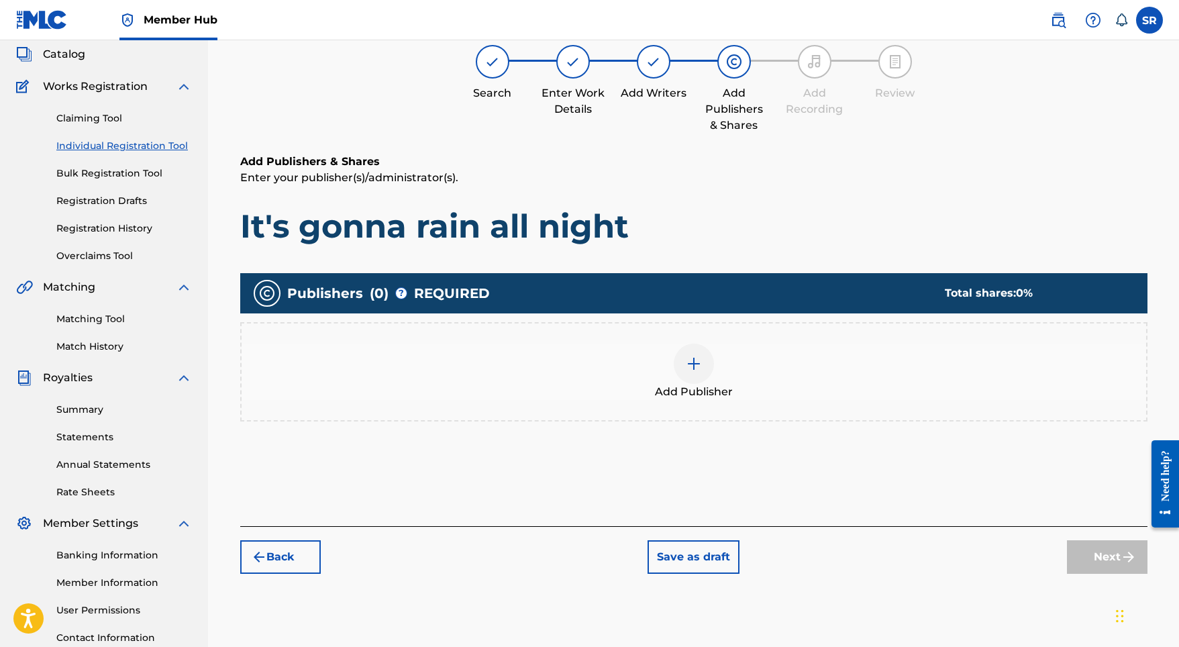
scroll to position [60, 0]
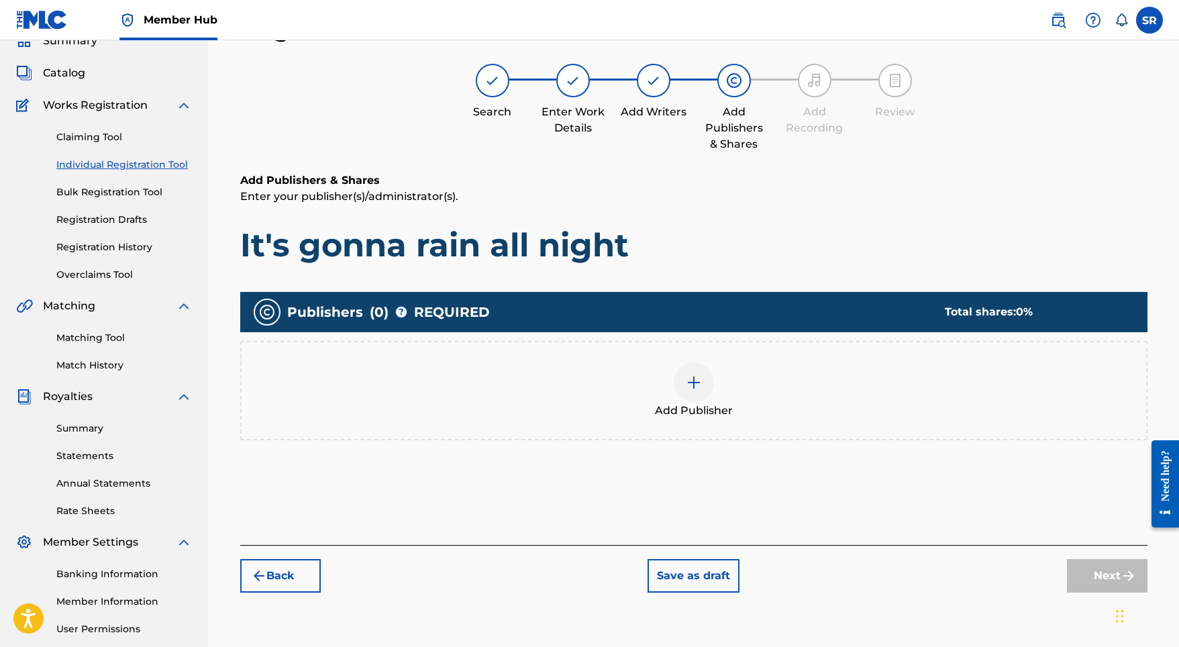
click at [697, 383] on img at bounding box center [694, 382] width 16 height 16
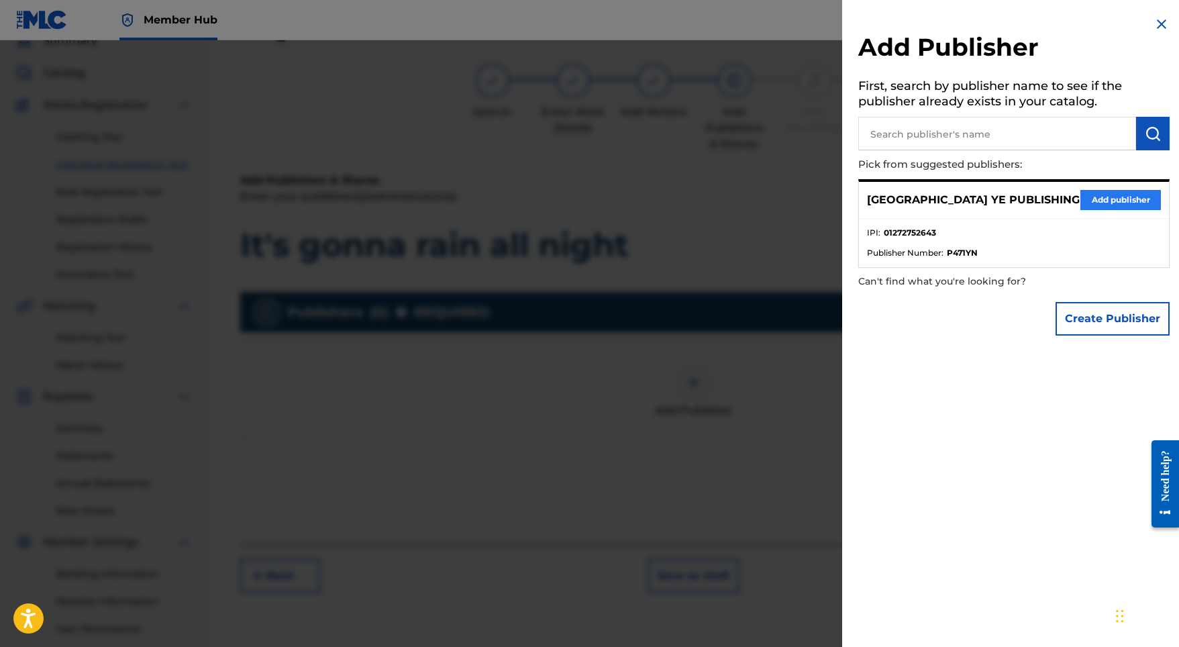
click at [1083, 195] on button "Add publisher" at bounding box center [1120, 200] width 81 height 20
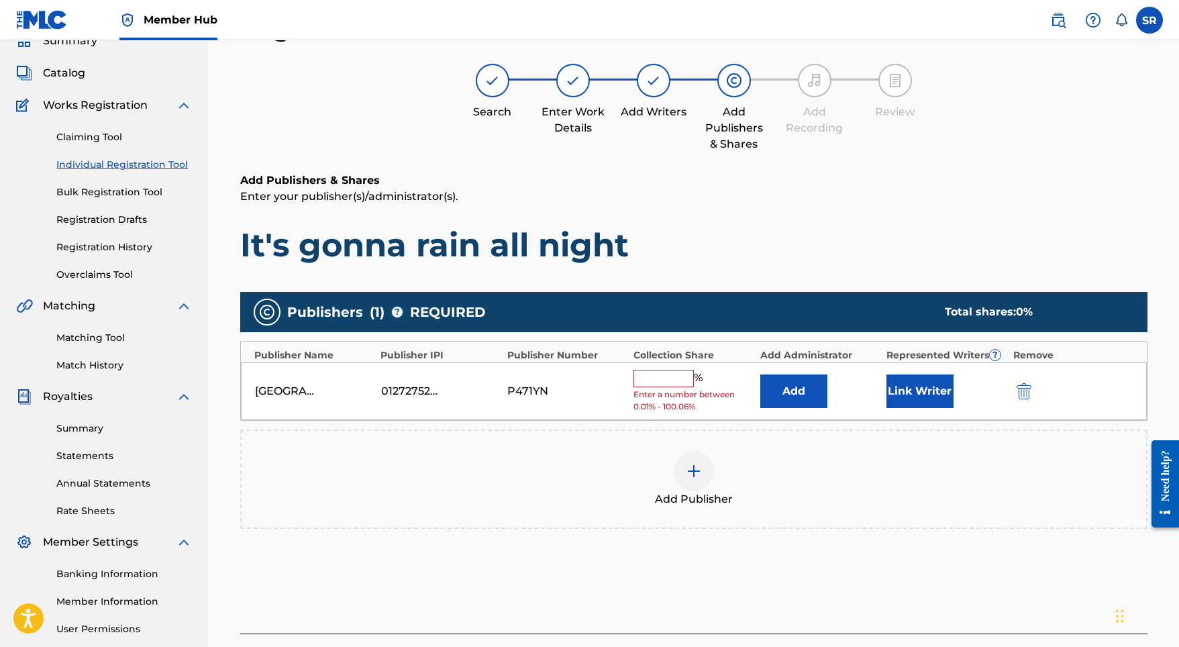
click at [680, 381] on input "text" at bounding box center [663, 378] width 60 height 17
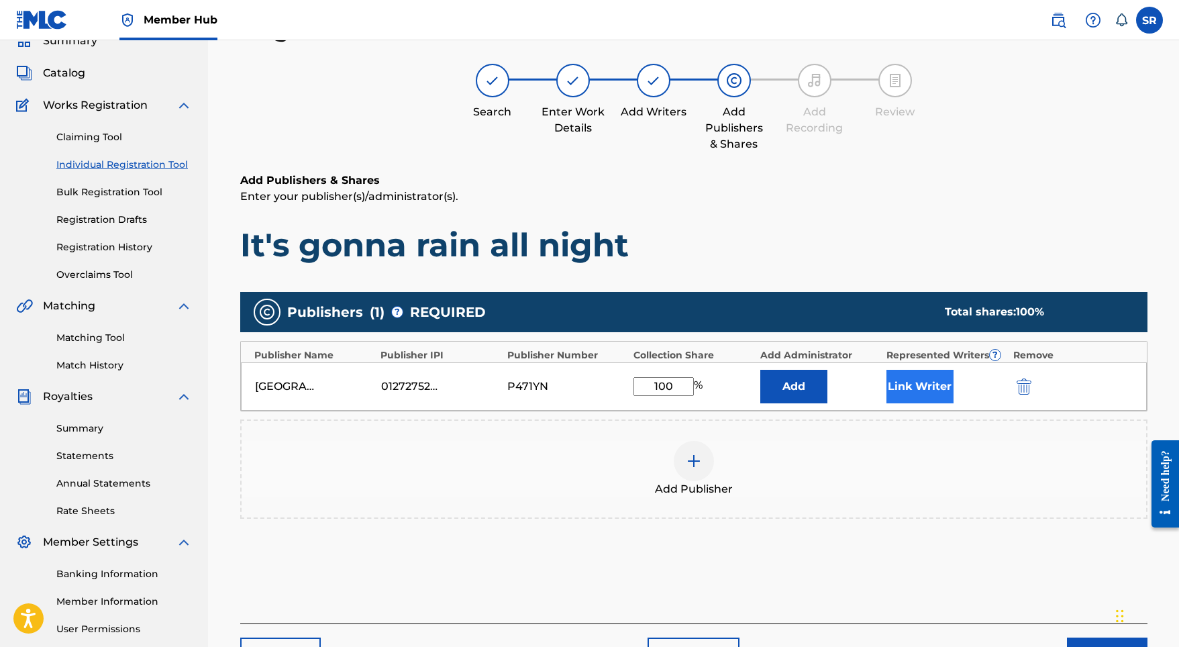
type input "100"
click at [904, 403] on button "Link Writer" at bounding box center [919, 387] width 67 height 34
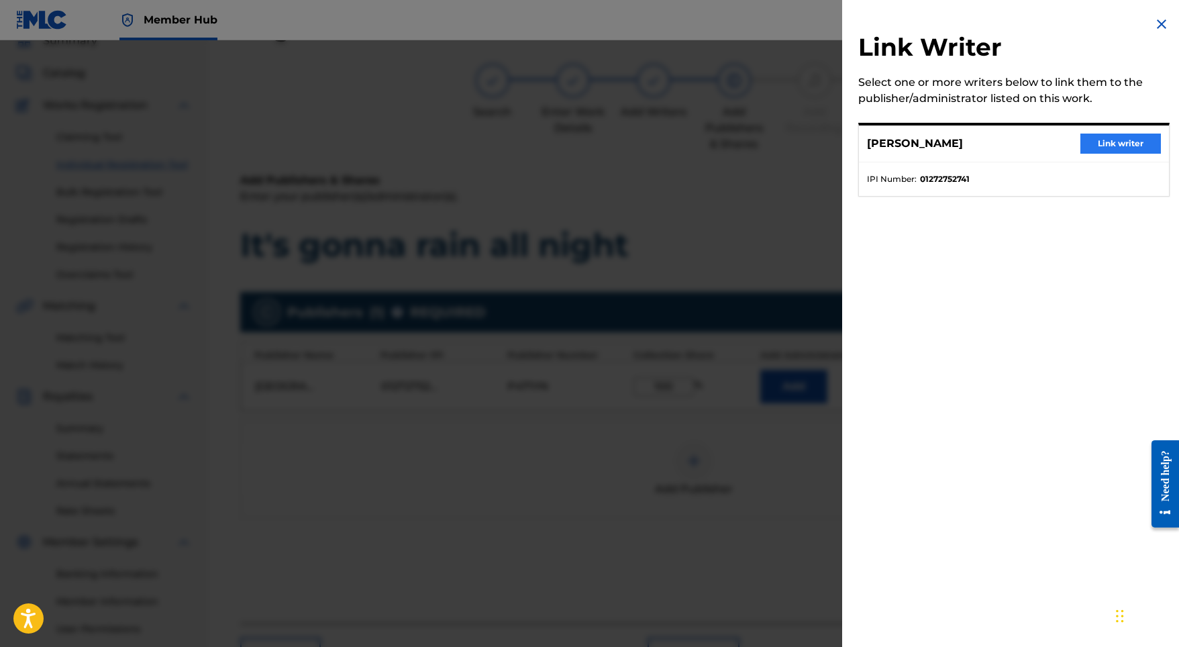
click at [1119, 147] on button "Link writer" at bounding box center [1120, 144] width 81 height 20
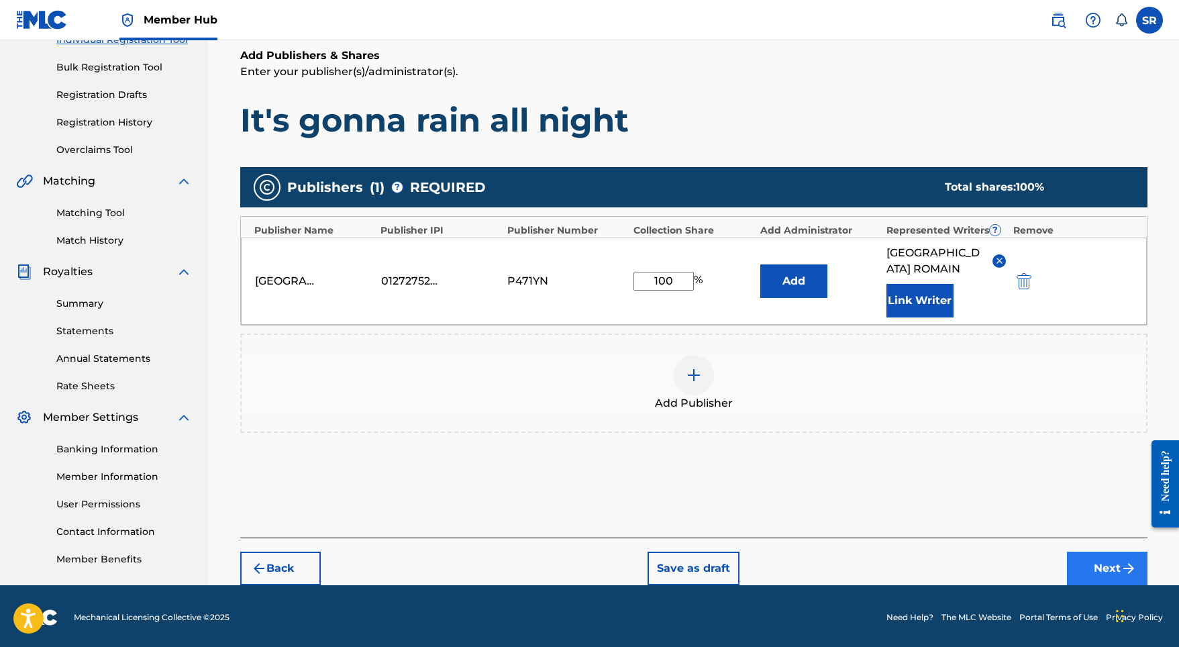
click at [1093, 568] on button "Next" at bounding box center [1107, 569] width 81 height 34
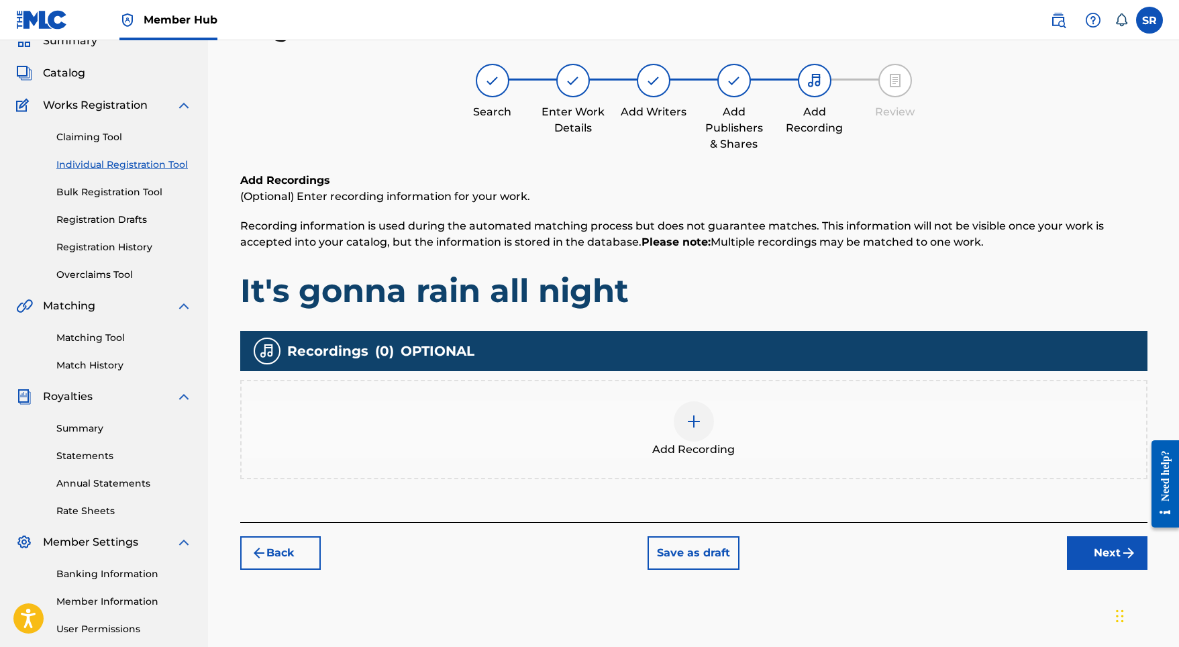
click at [719, 437] on div "Add Recording" at bounding box center [694, 429] width 904 height 56
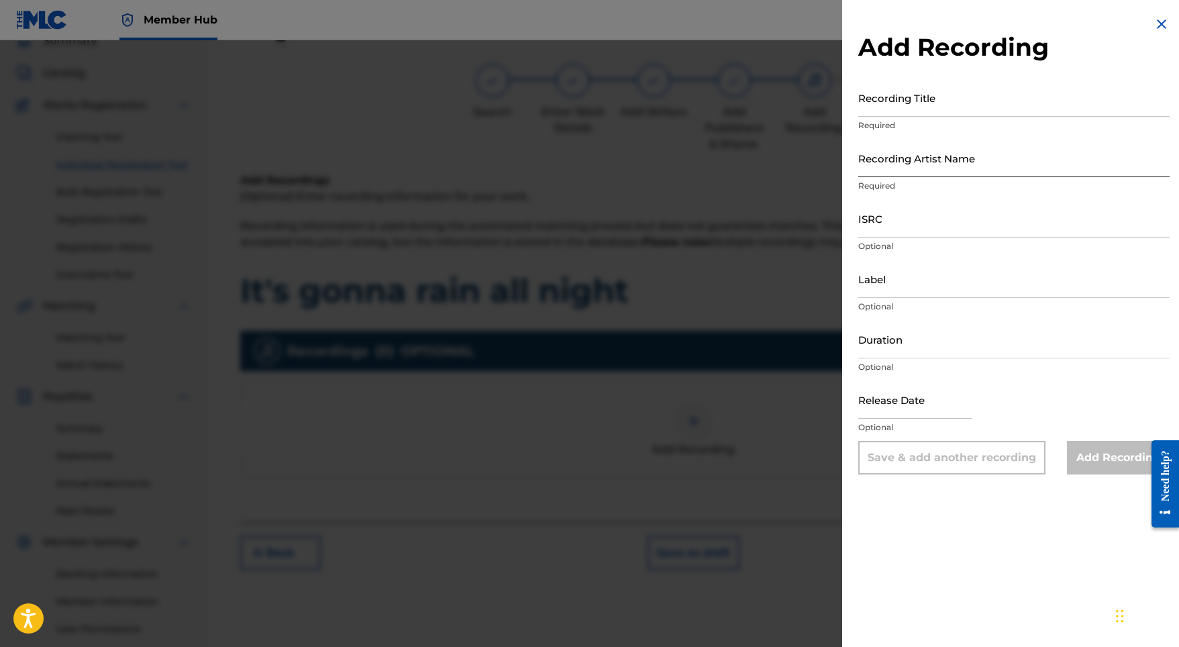
click at [915, 161] on input "Recording Artist Name" at bounding box center [1013, 158] width 311 height 38
paste input "It's gonna rain all night"
type input "It's gonna rain all night"
click at [913, 115] on input "Recording Title" at bounding box center [1013, 97] width 311 height 38
paste input "It's gonna rain all night"
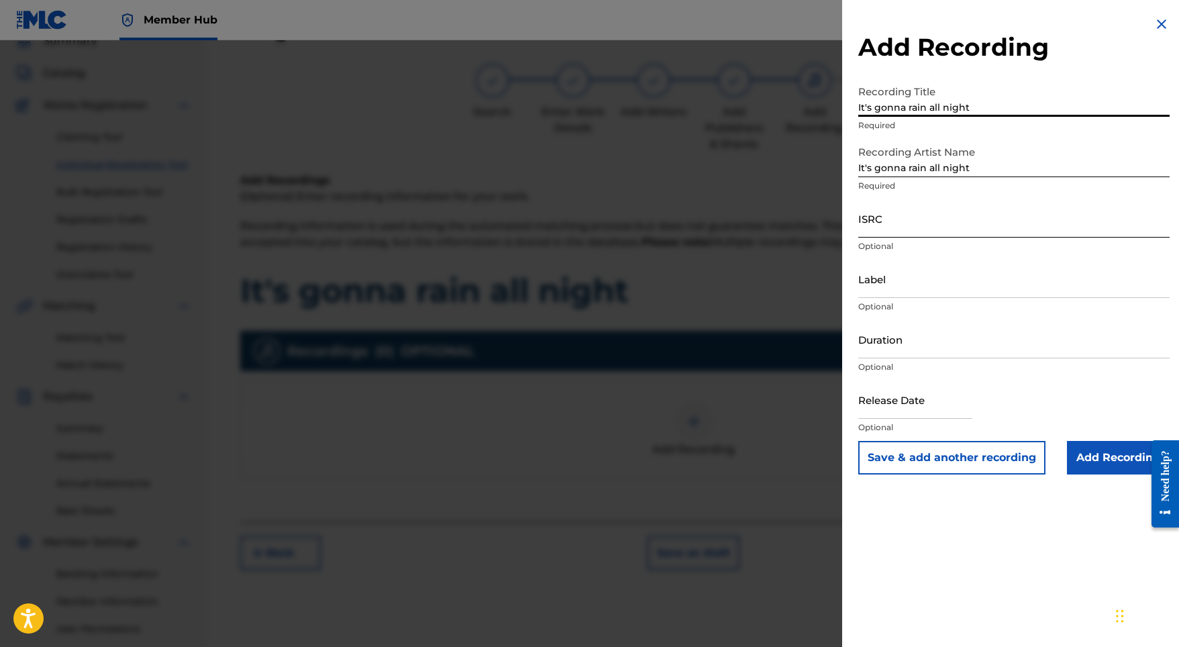
type input "It's gonna rain all night"
click at [911, 214] on input "ISRC" at bounding box center [1013, 218] width 311 height 38
paste input "SE5W32100815"
type input "SE5W32100815"
drag, startPoint x: 976, startPoint y: 165, endPoint x: 798, endPoint y: 142, distance: 179.3
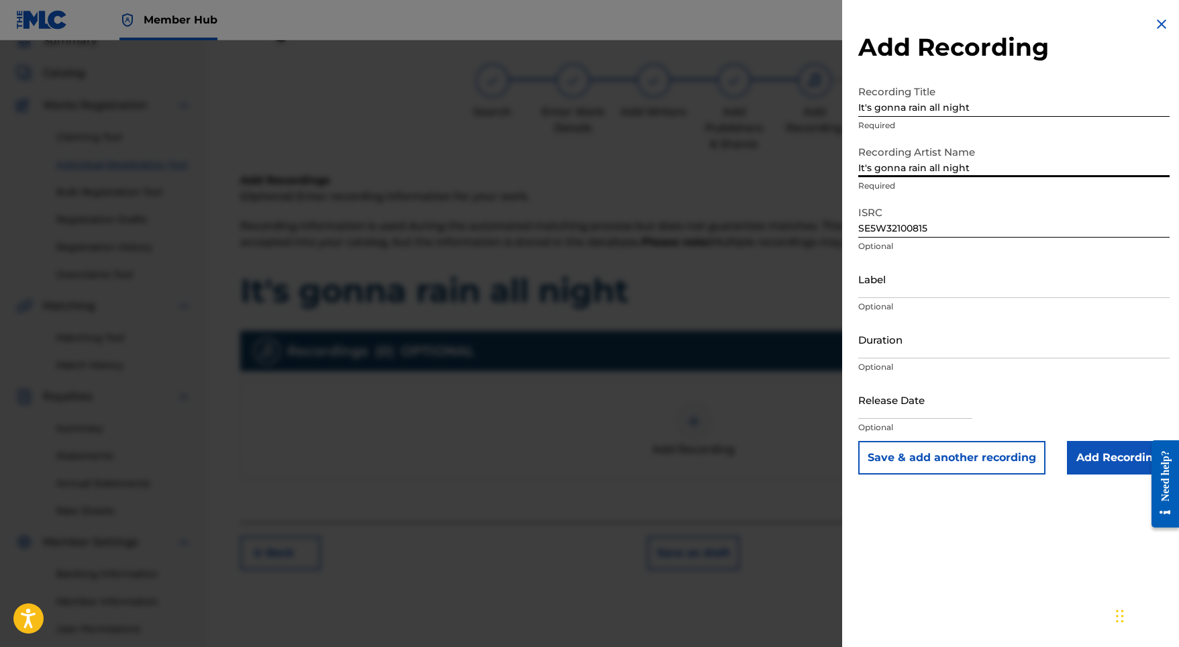
click at [798, 142] on div "Add Recording Recording Title It's gonna rain all night Required Recording Arti…" at bounding box center [589, 343] width 1179 height 607
paste input "ndra"
type input "Indra"
click at [902, 331] on input "Duration" at bounding box center [1013, 339] width 311 height 38
type input "03:00"
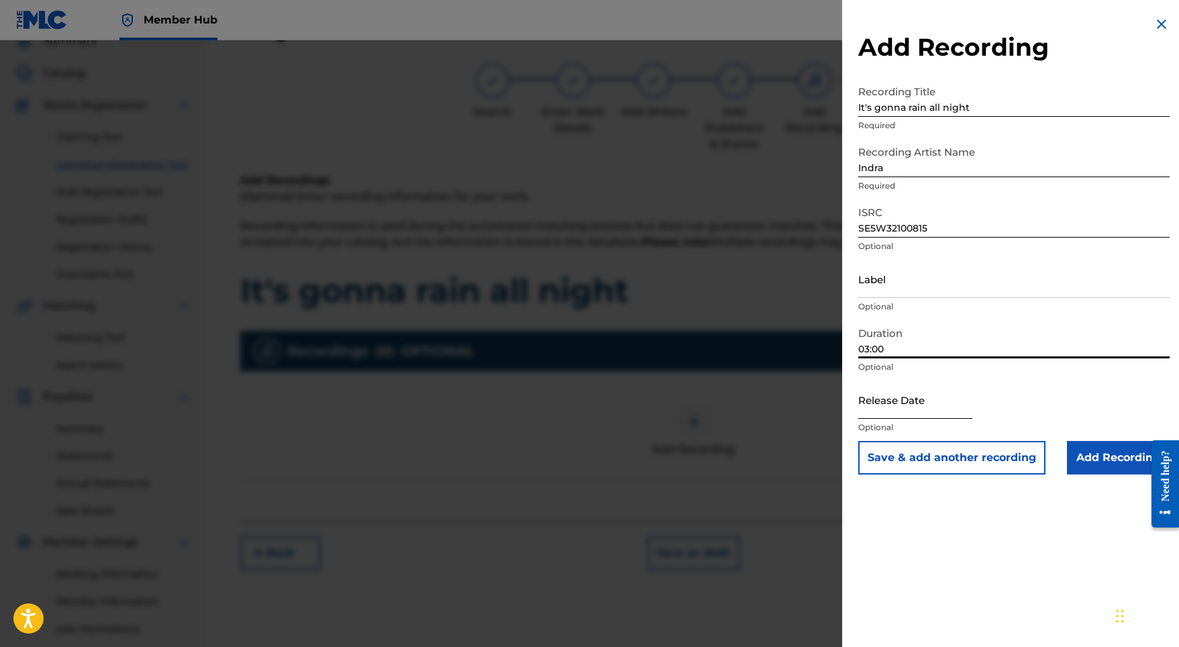
click at [872, 411] on input "text" at bounding box center [915, 399] width 114 height 38
select select "8"
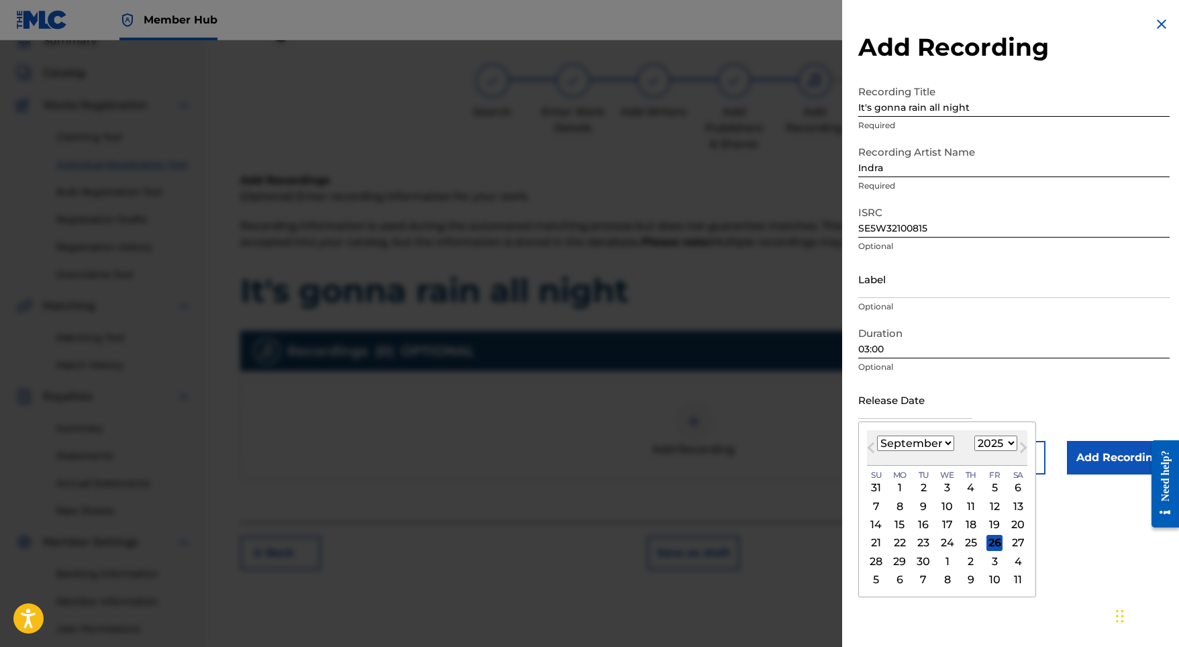
select select "2021"
select select "2"
click at [986, 523] on div "19" at bounding box center [994, 525] width 16 height 16
type input "March 19 2021"
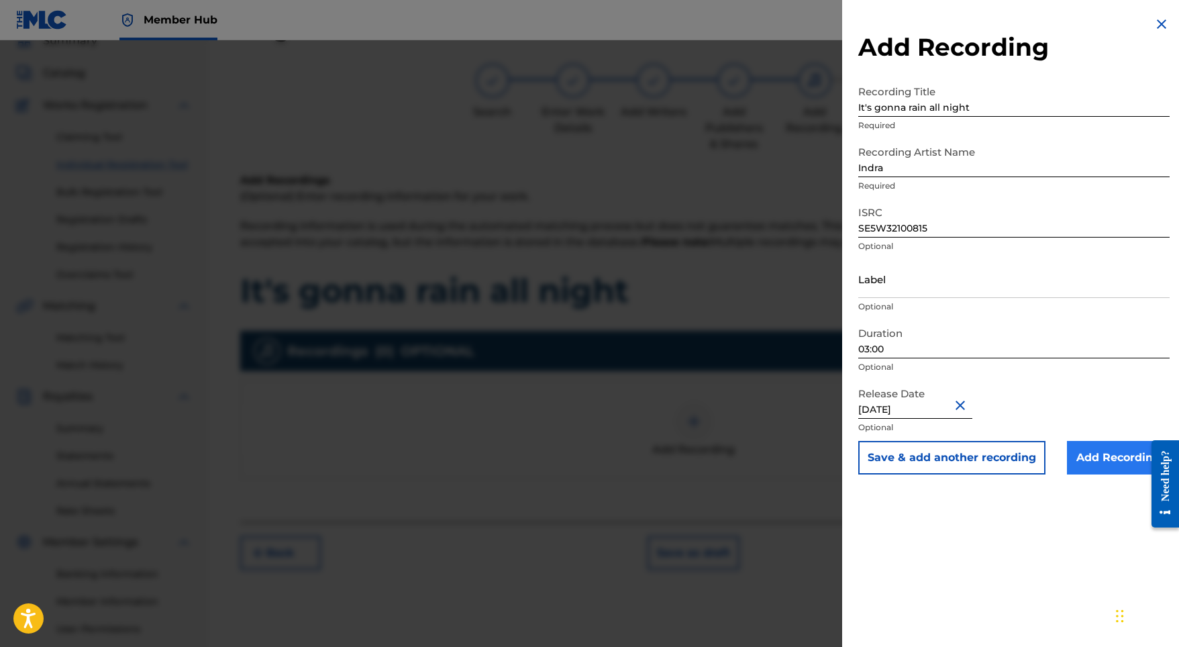
click at [1077, 454] on input "Add Recording" at bounding box center [1118, 458] width 103 height 34
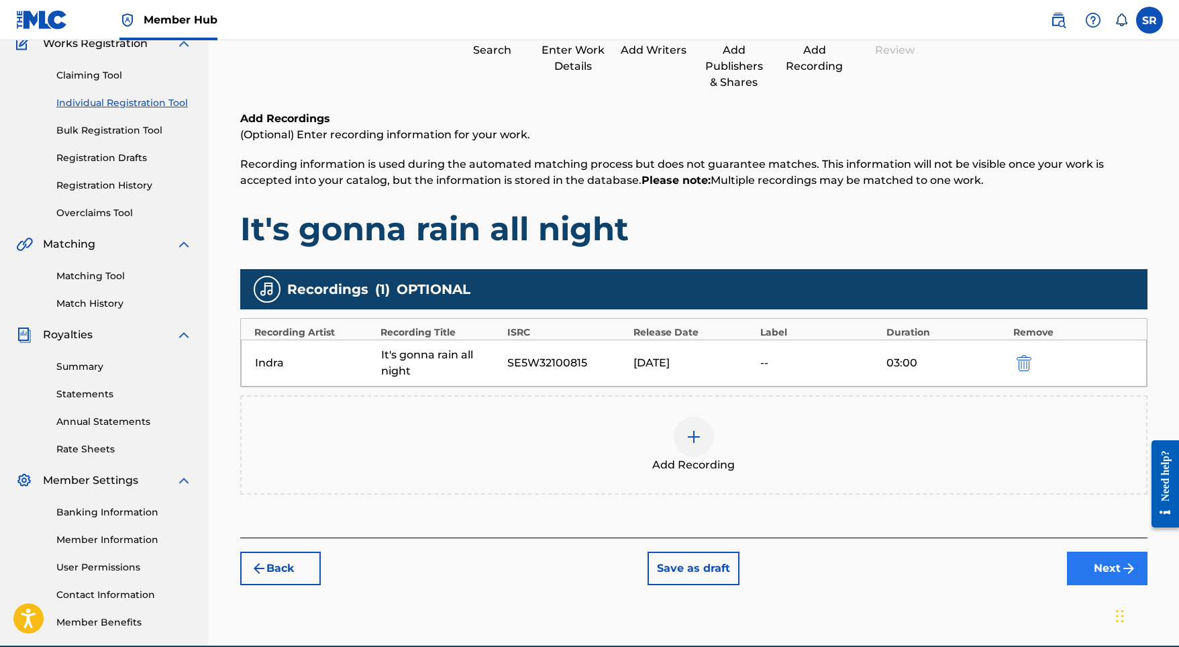
click at [1110, 572] on button "Next" at bounding box center [1107, 569] width 81 height 34
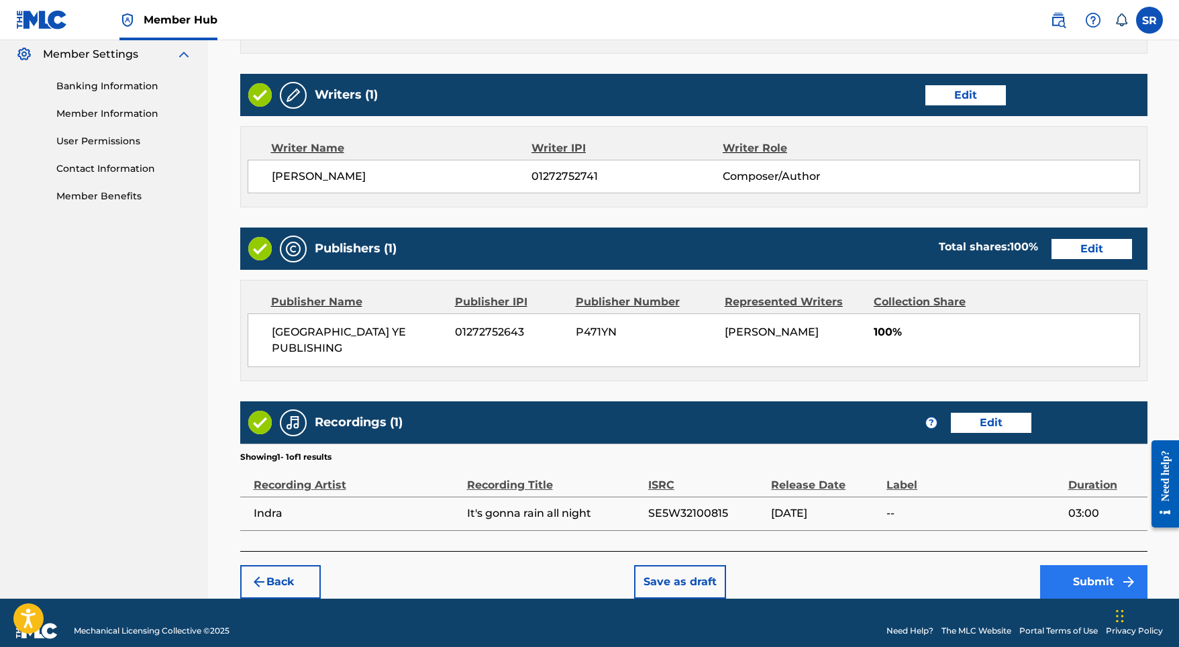
scroll to position [547, 0]
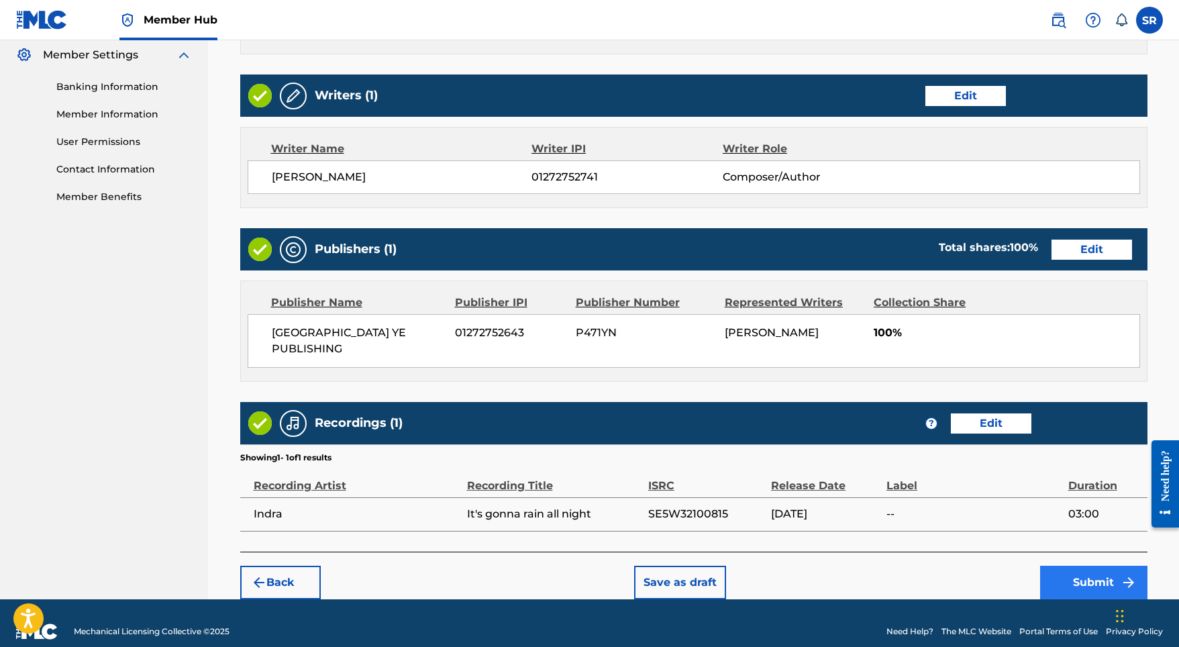
click at [1078, 566] on button "Submit" at bounding box center [1093, 583] width 107 height 34
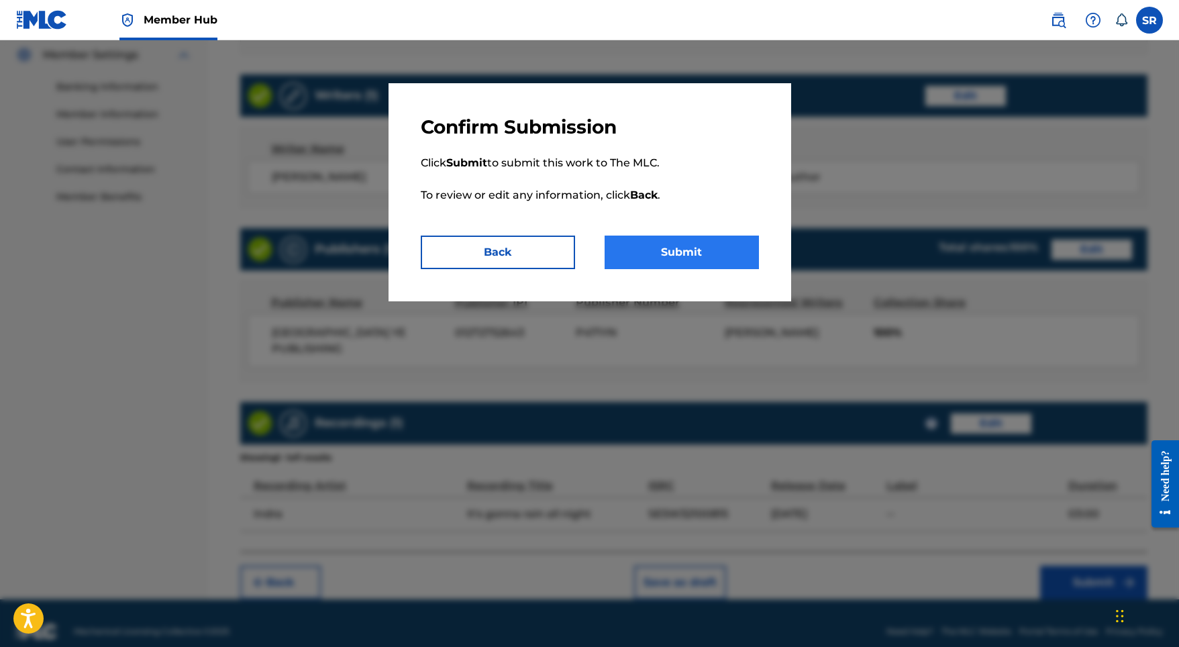
click at [711, 256] on button "Submit" at bounding box center [682, 252] width 154 height 34
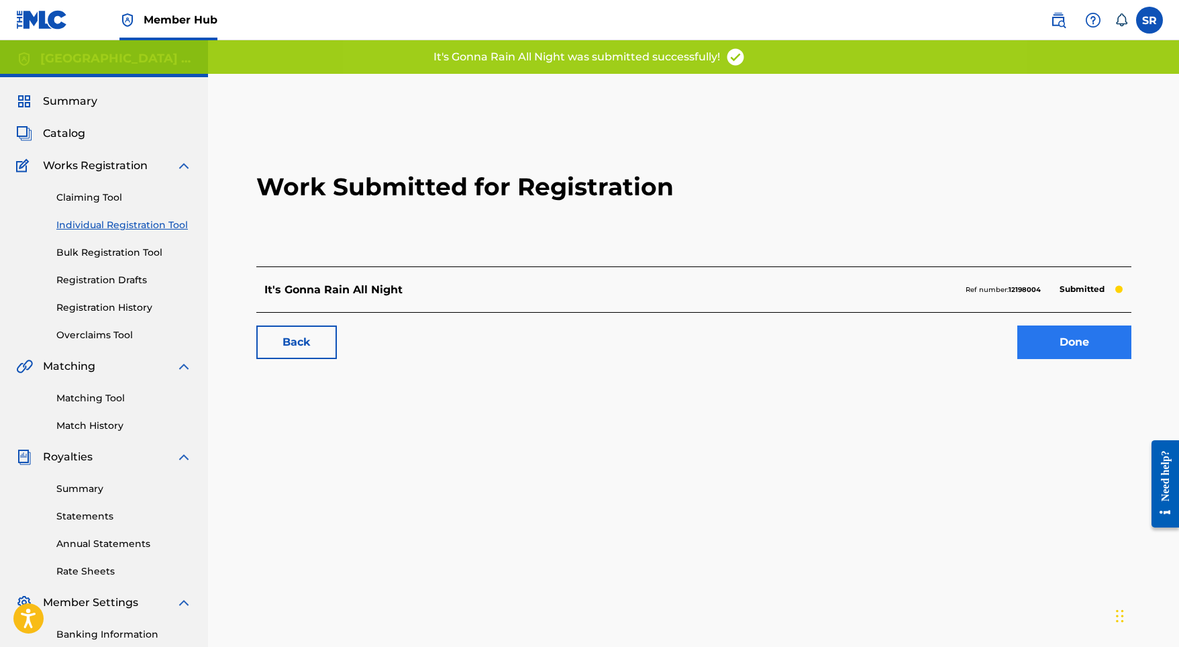
click at [1043, 346] on link "Done" at bounding box center [1074, 342] width 114 height 34
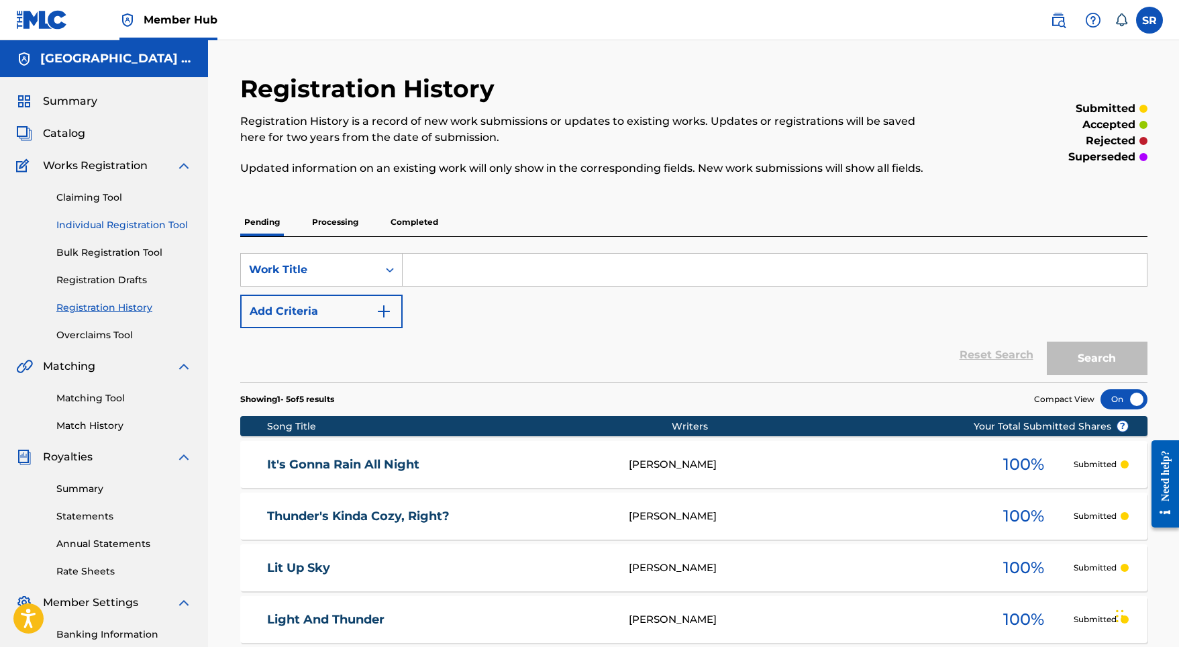
click at [180, 222] on link "Individual Registration Tool" at bounding box center [124, 225] width 136 height 14
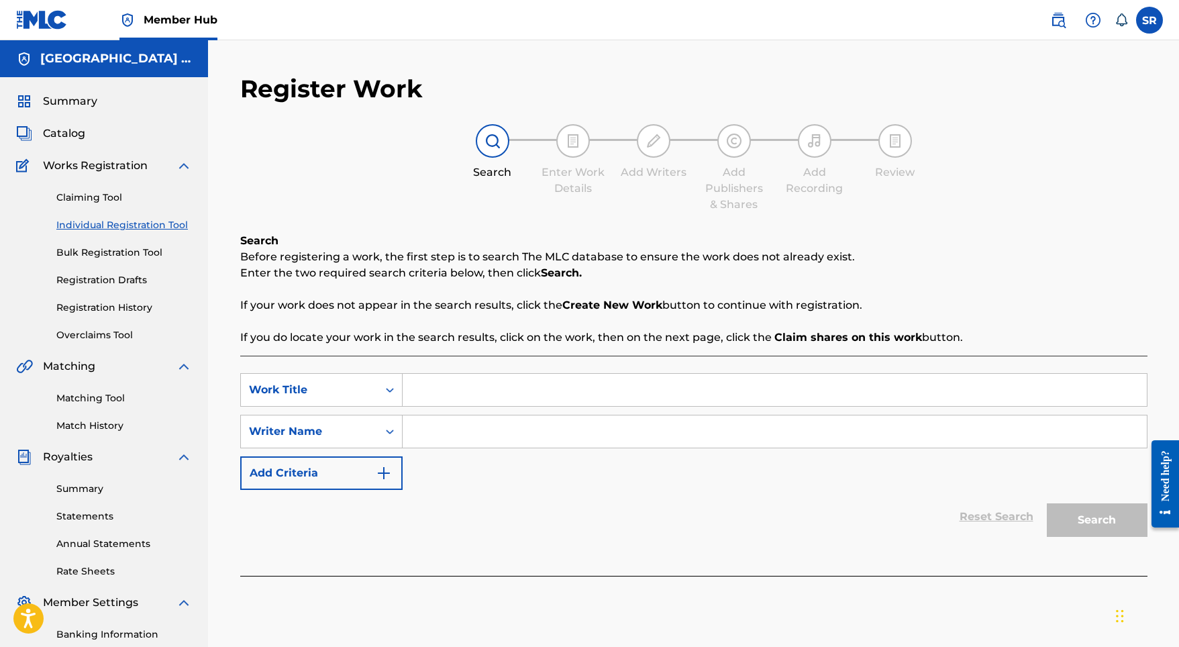
click at [460, 401] on input "Search Form" at bounding box center [775, 390] width 744 height 32
paste input "Struck by lightning"
type input "Struck by lightning"
click at [745, 446] on input "Search Form" at bounding box center [775, 431] width 744 height 32
click at [741, 437] on input "Search Form" at bounding box center [775, 431] width 744 height 32
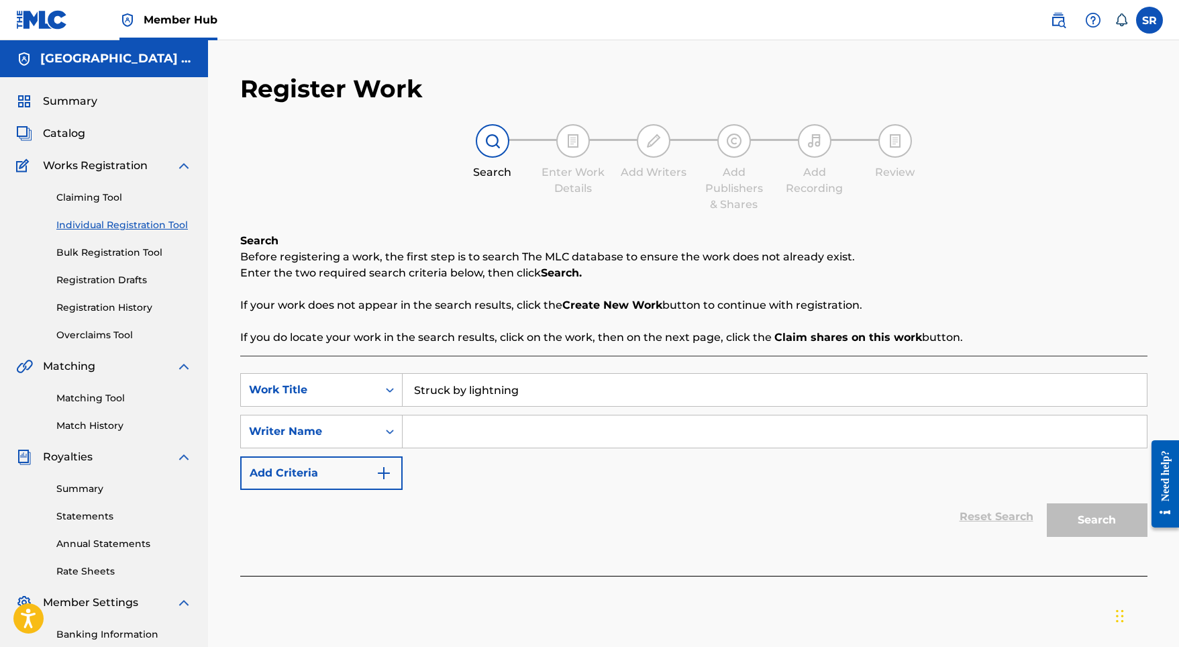
paste input "Struck by lightning"
type input "Struck by lightning"
click at [1073, 523] on button "Search" at bounding box center [1097, 520] width 101 height 34
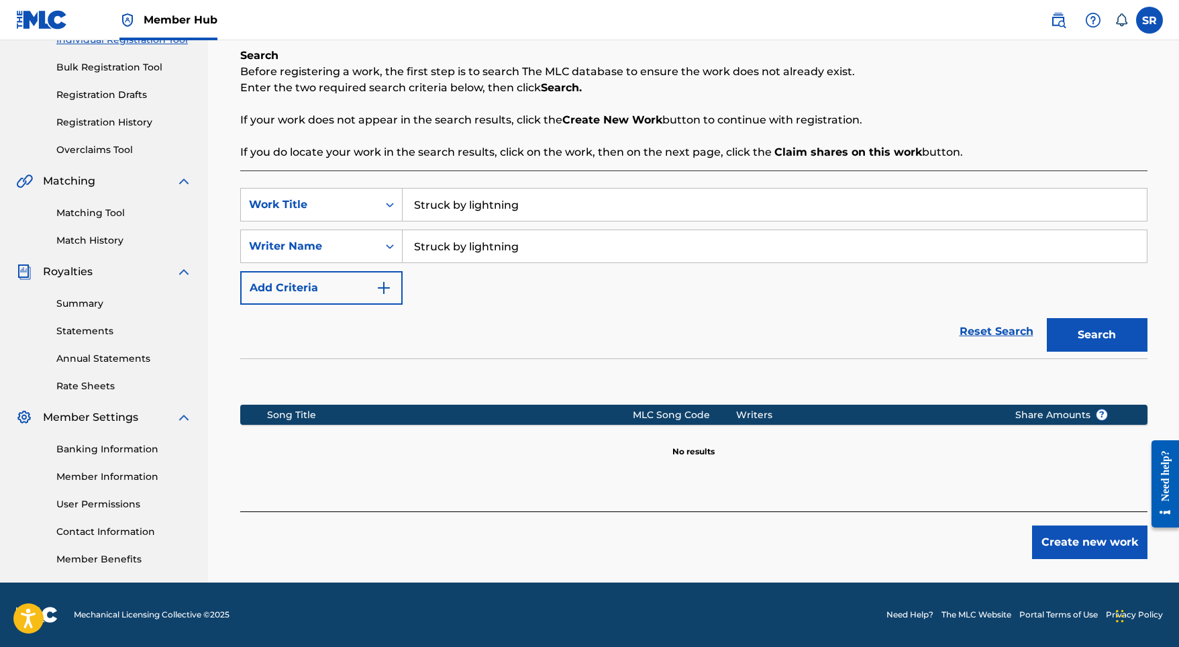
scroll to position [185, 0]
click at [1031, 524] on div "Create new work" at bounding box center [693, 535] width 907 height 48
click at [1051, 539] on button "Create new work" at bounding box center [1089, 542] width 115 height 34
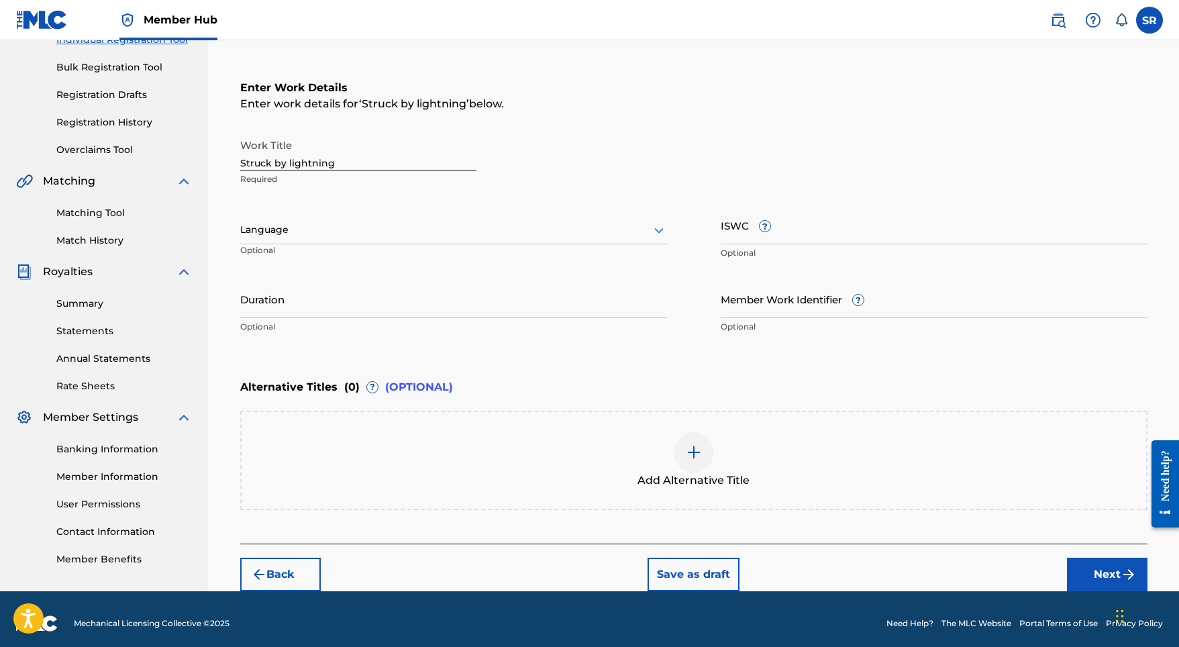
click at [446, 236] on div at bounding box center [453, 229] width 427 height 17
click at [374, 260] on div "English" at bounding box center [453, 259] width 425 height 30
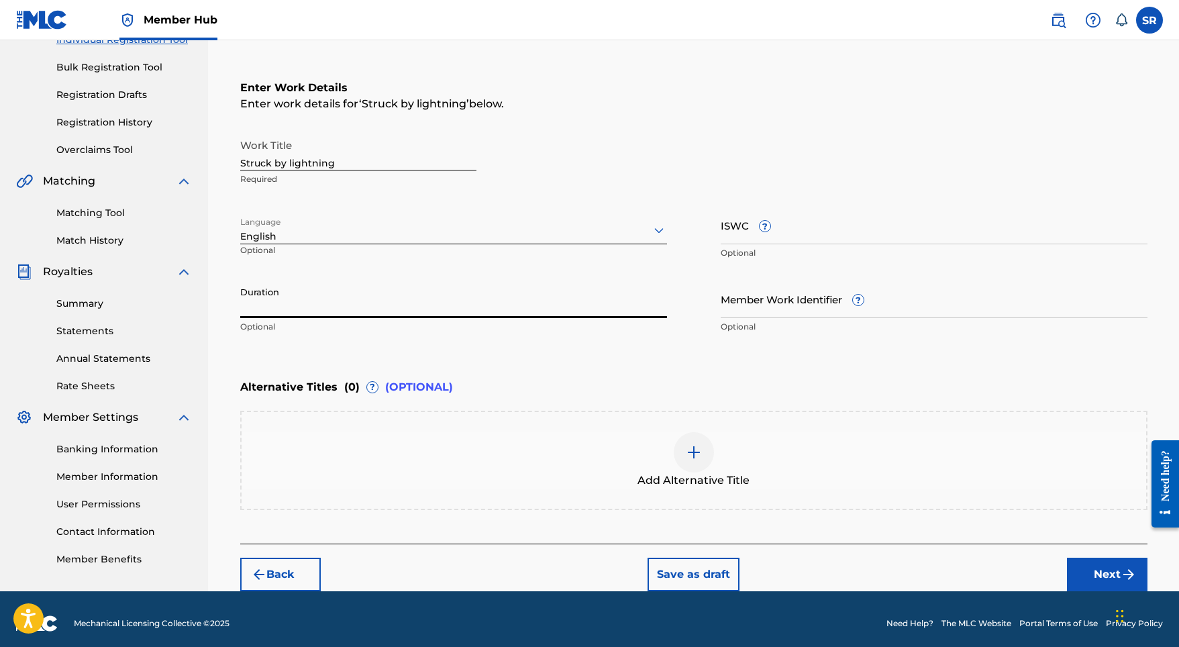
click at [376, 299] on input "Duration" at bounding box center [453, 299] width 427 height 38
type input "03:00"
click at [664, 481] on span "Add Alternative Title" at bounding box center [693, 480] width 112 height 16
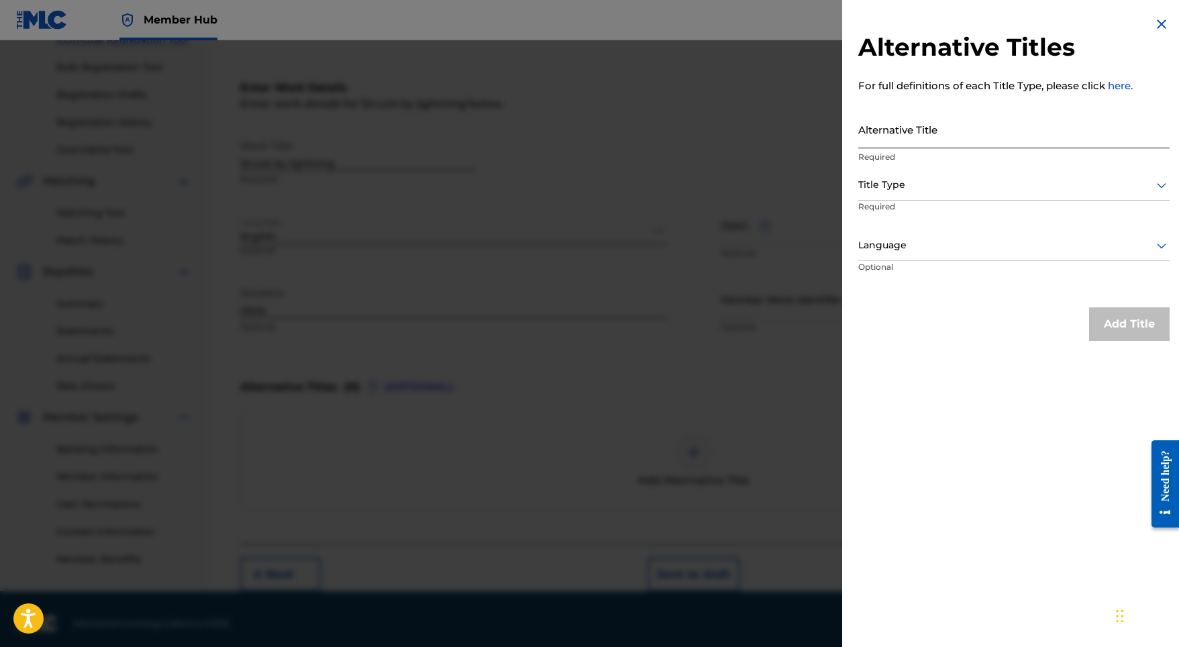
click at [888, 142] on input "Alternative Title" at bounding box center [1013, 129] width 311 height 38
paste input "Struck by lightning"
type input "Struck by lightning"
click at [882, 185] on div at bounding box center [1013, 184] width 311 height 17
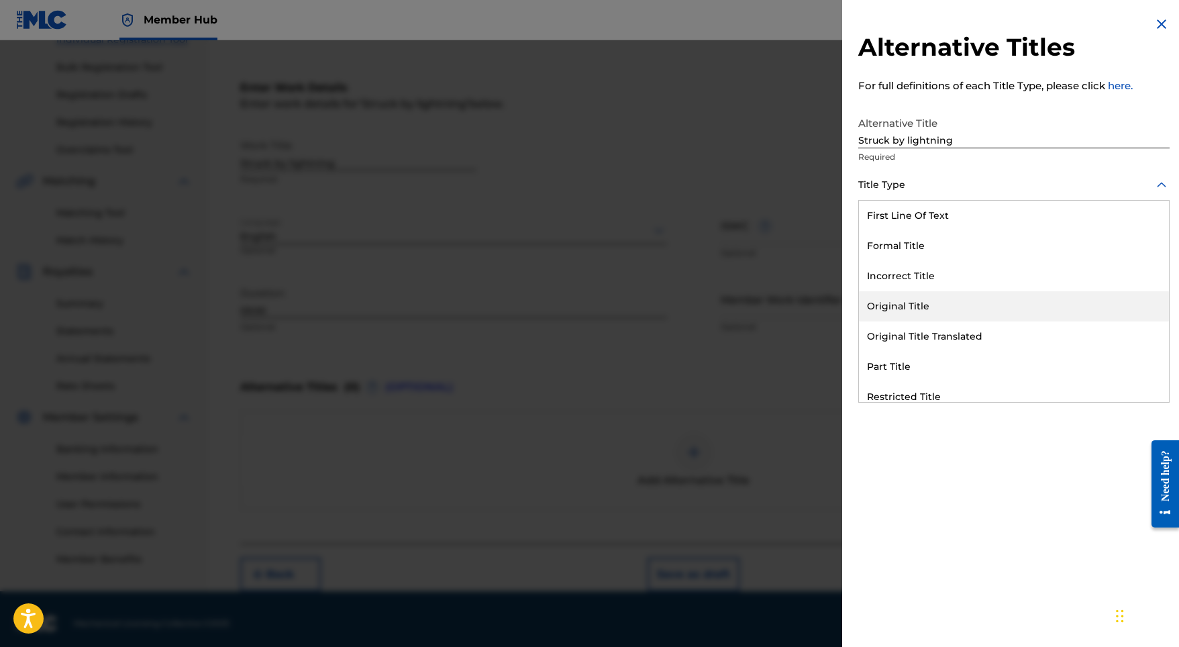
click at [878, 307] on div "Original Title" at bounding box center [1014, 306] width 310 height 30
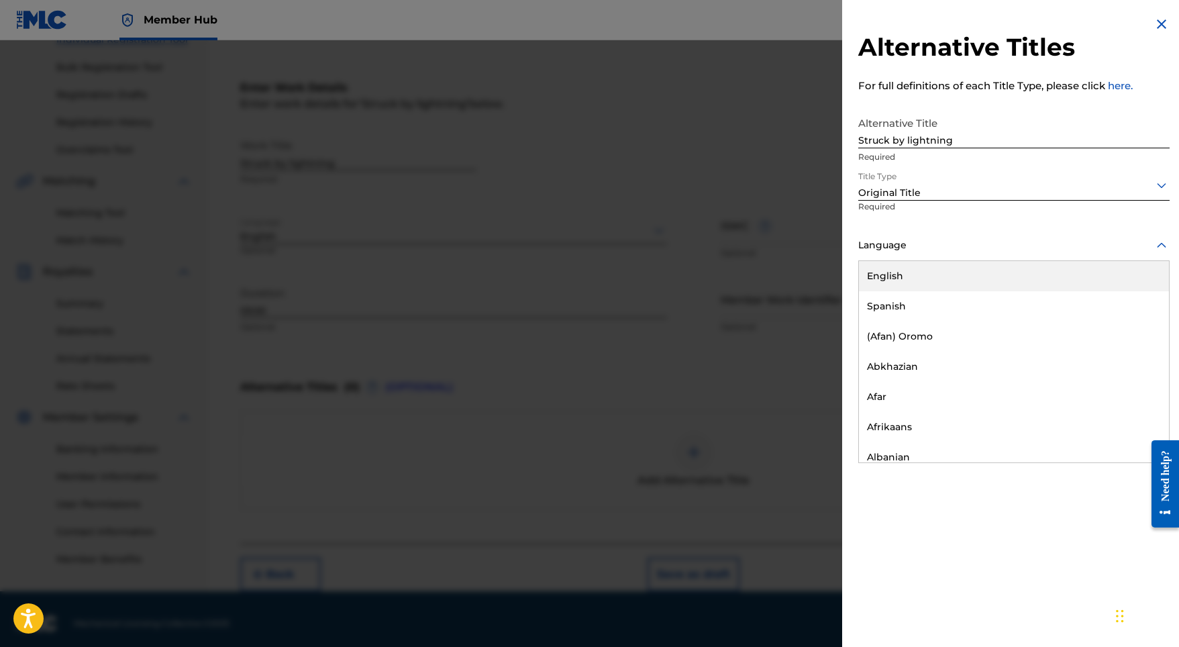
click at [911, 250] on div at bounding box center [1013, 245] width 311 height 17
click at [906, 283] on div "English" at bounding box center [1014, 276] width 310 height 30
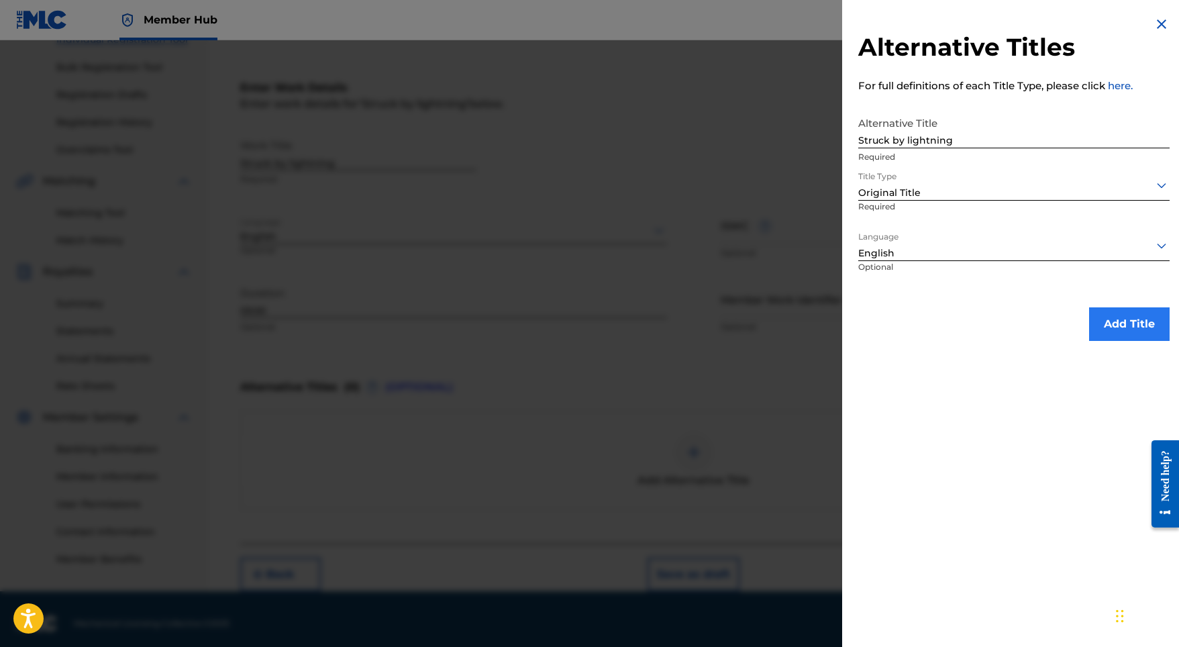
click at [1105, 320] on button "Add Title" at bounding box center [1129, 324] width 81 height 34
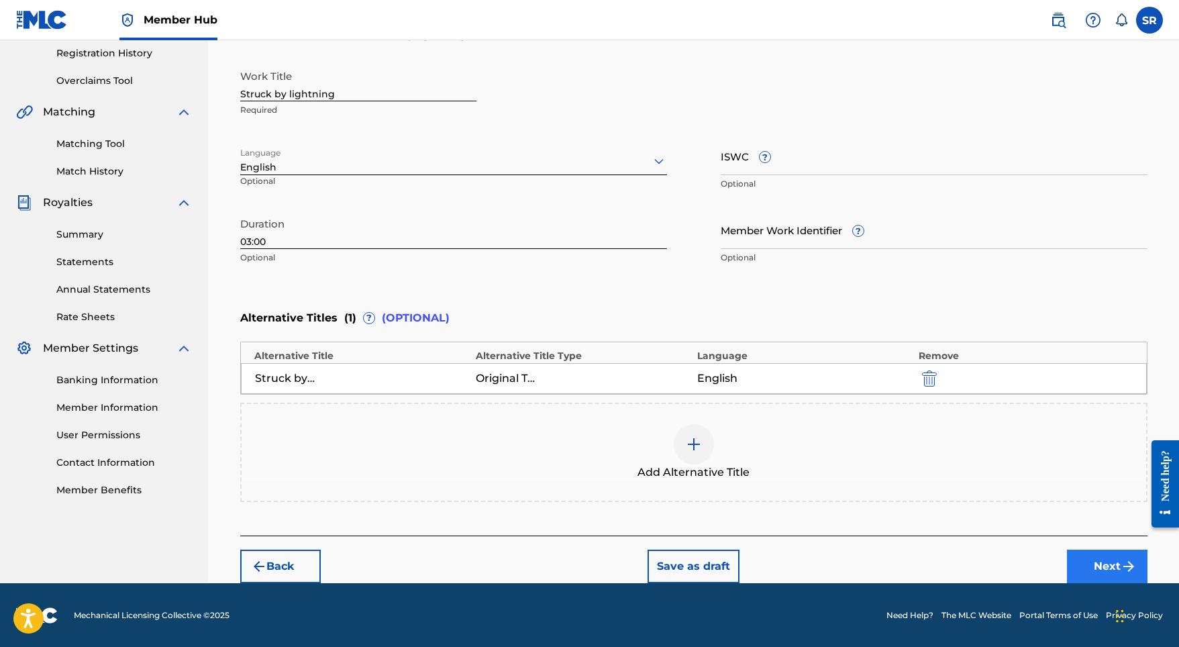
click at [1100, 565] on button "Next" at bounding box center [1107, 566] width 81 height 34
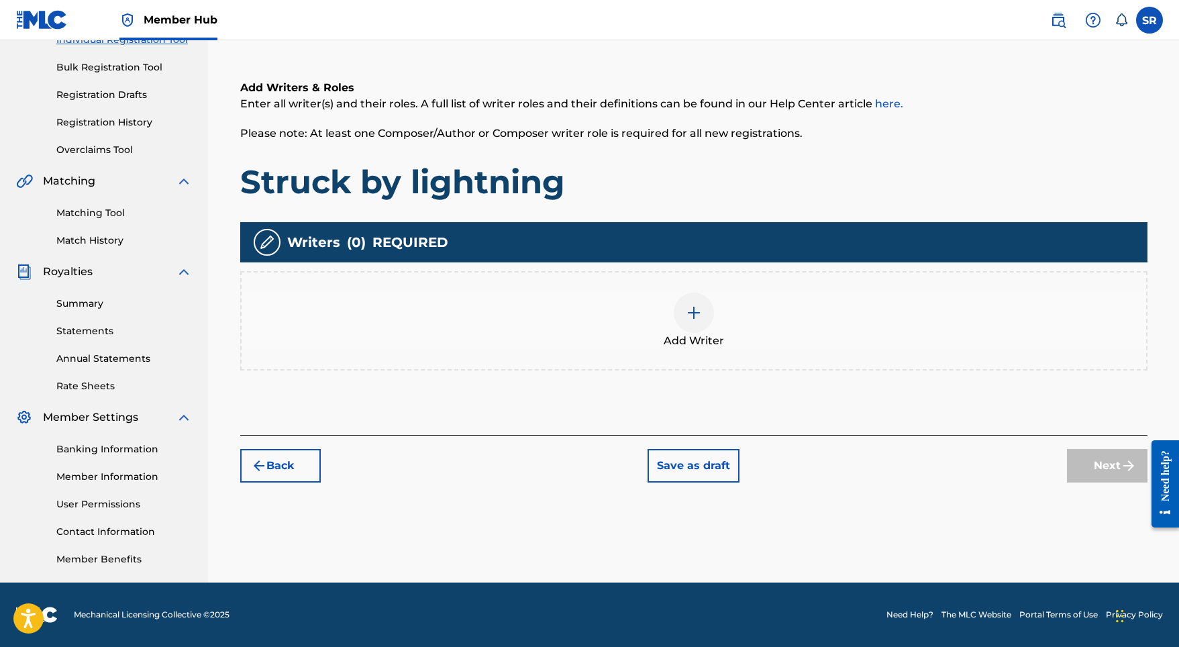
click at [688, 337] on span "Add Writer" at bounding box center [694, 341] width 60 height 16
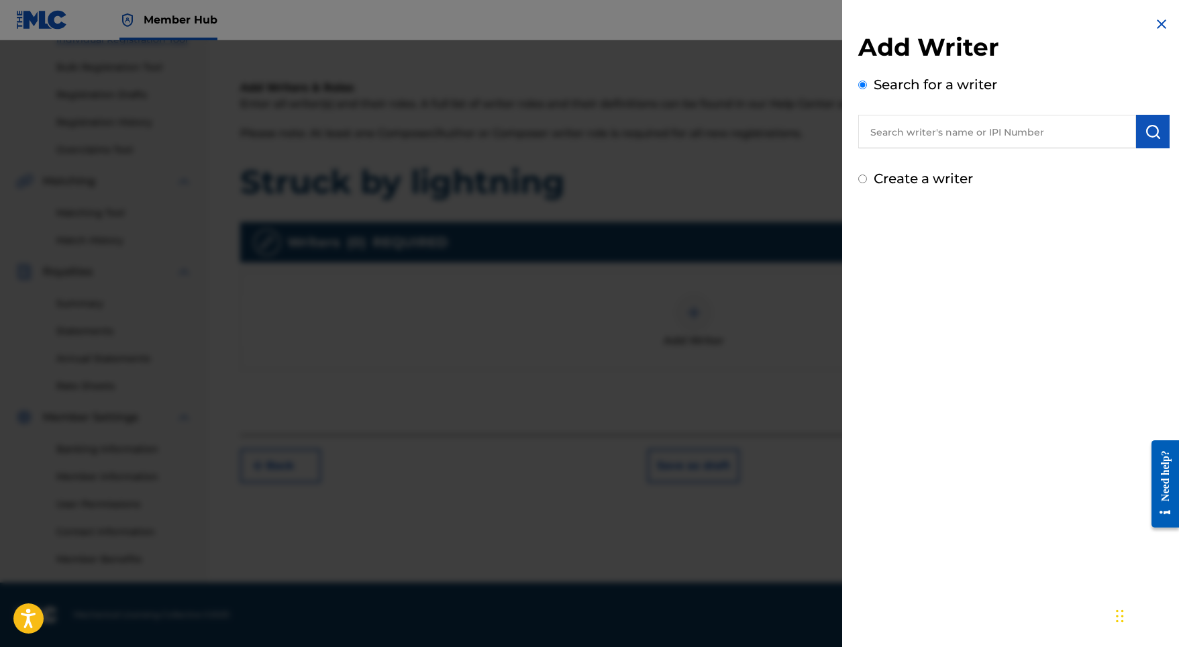
click at [996, 138] on input "text" at bounding box center [997, 132] width 278 height 34
paste input "[PERSON_NAME]"
type input "[PERSON_NAME]"
click at [1147, 132] on img "submit" at bounding box center [1153, 131] width 16 height 16
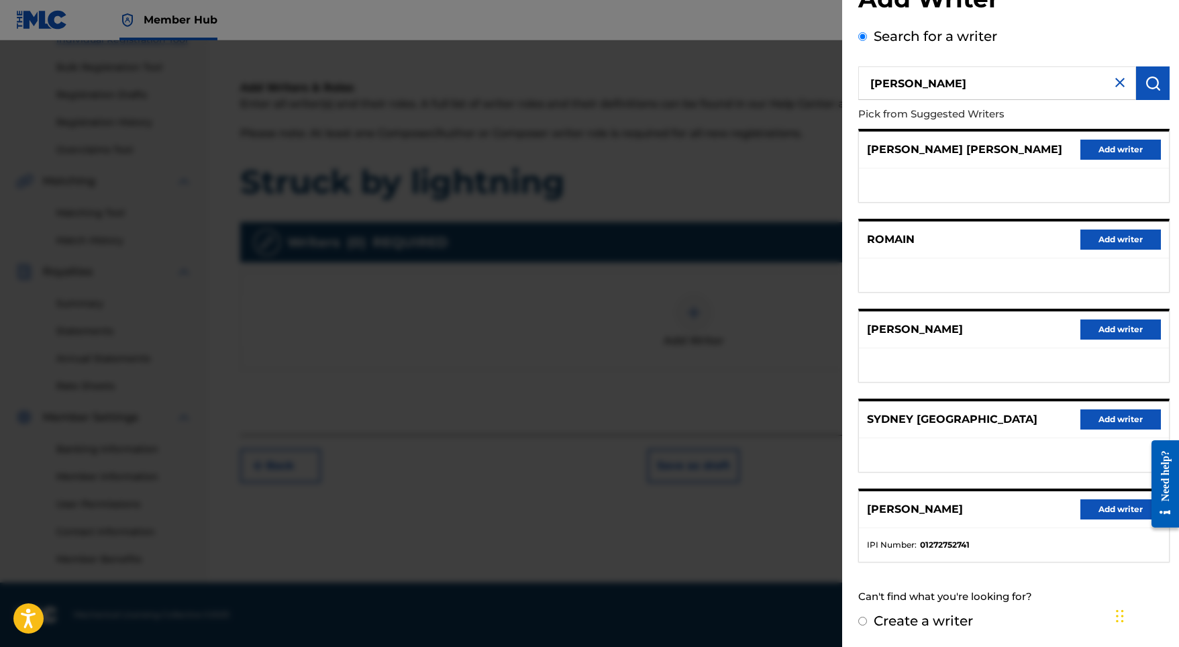
scroll to position [60, 0]
click at [1092, 507] on button "Add writer" at bounding box center [1120, 509] width 81 height 20
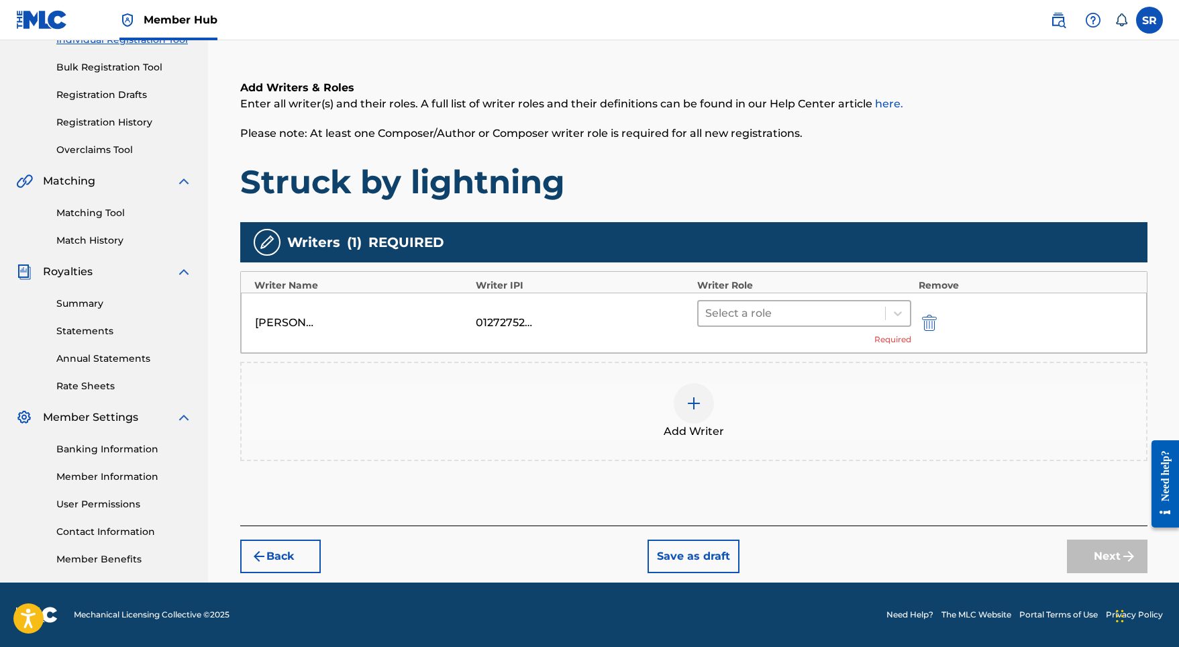
click at [774, 321] on div at bounding box center [792, 313] width 174 height 19
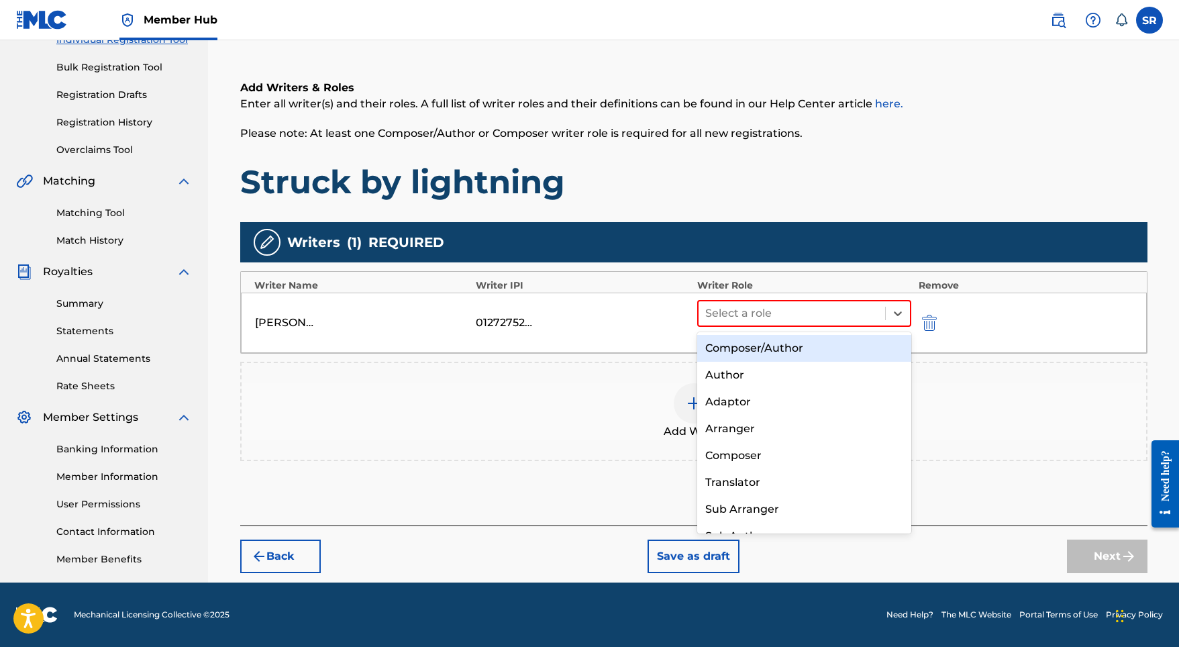
click at [760, 342] on div "Composer/Author" at bounding box center [804, 348] width 215 height 27
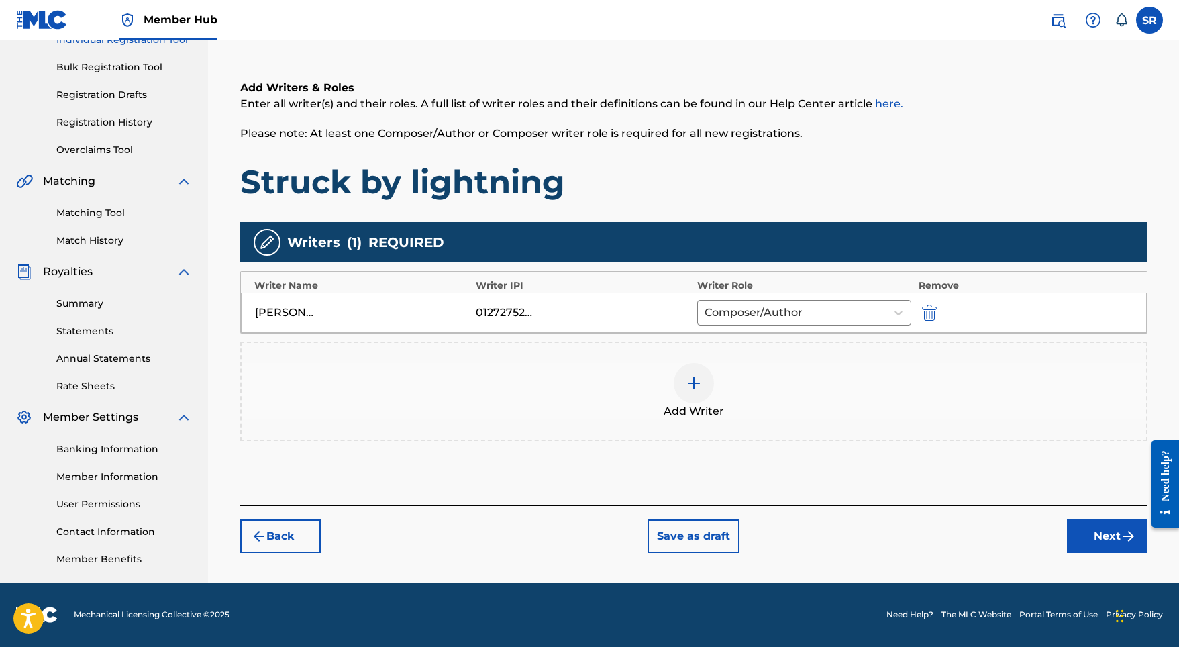
click at [1078, 533] on button "Next" at bounding box center [1107, 536] width 81 height 34
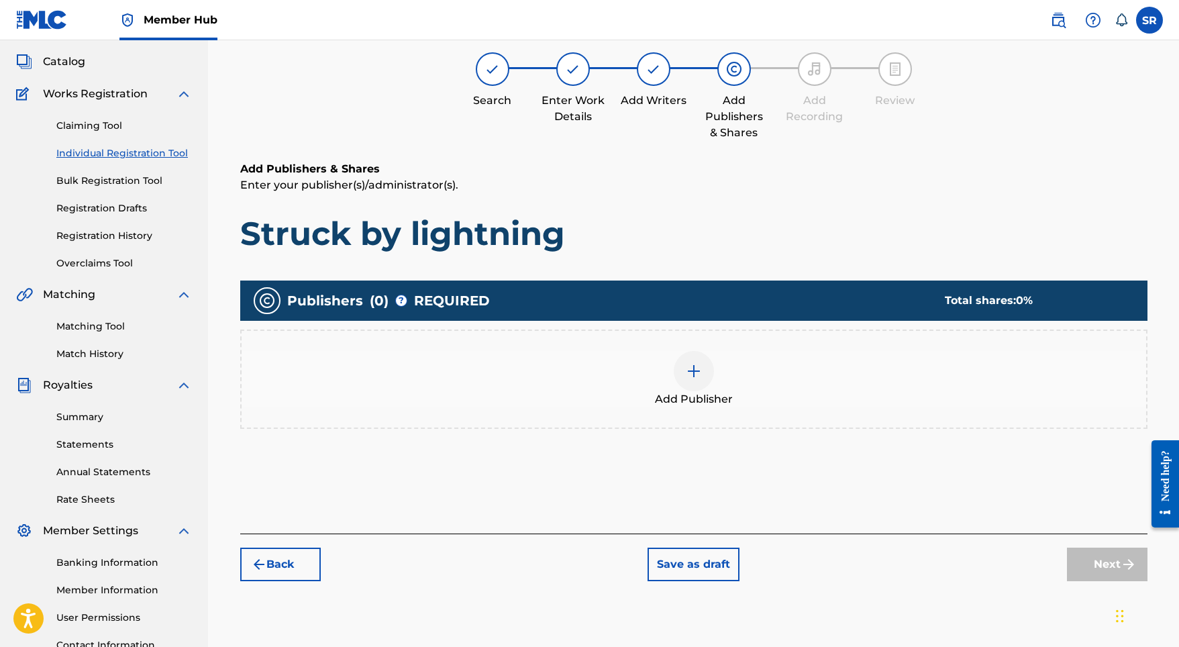
scroll to position [60, 0]
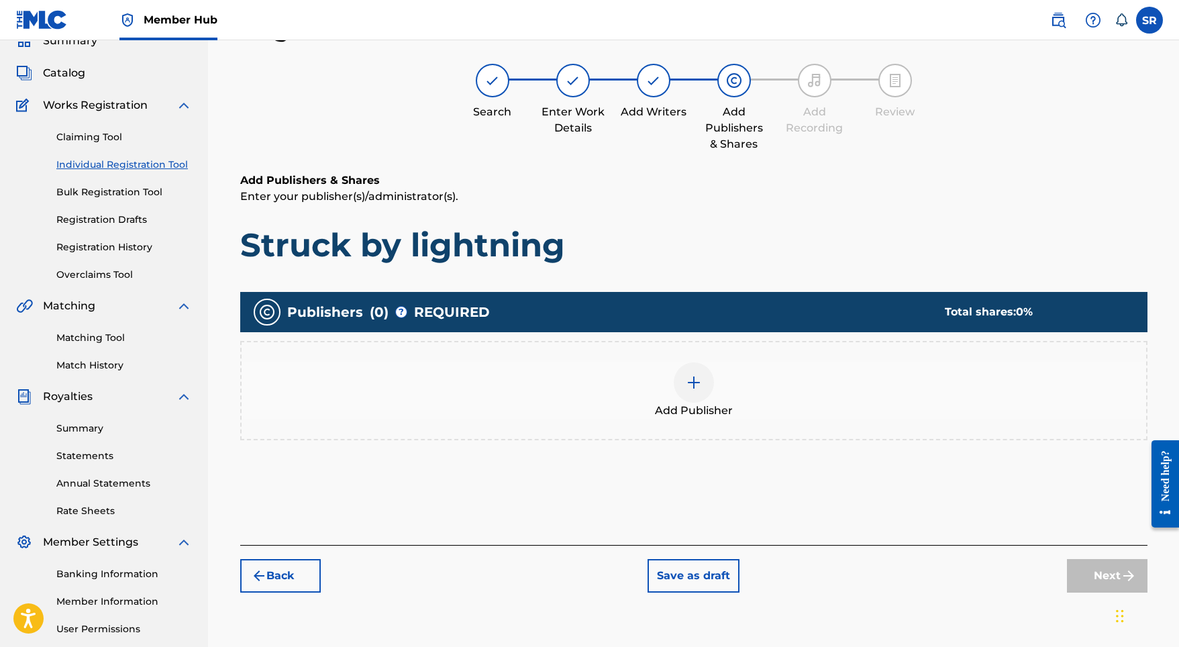
click at [692, 369] on div at bounding box center [694, 382] width 40 height 40
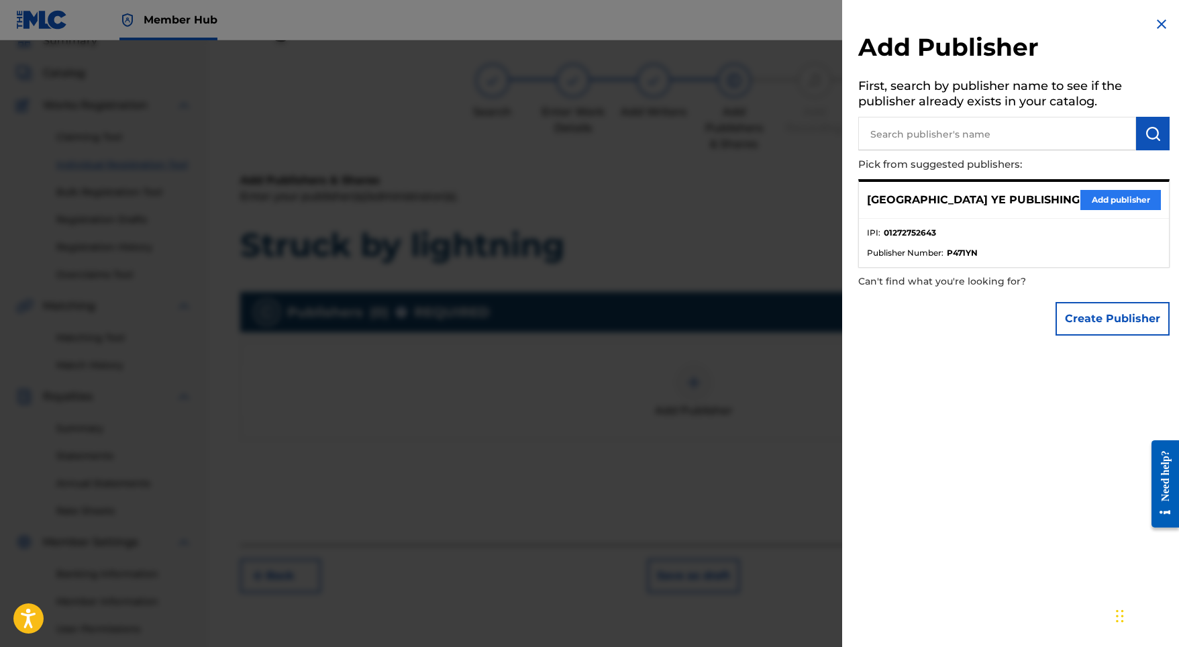
click at [1084, 193] on button "Add publisher" at bounding box center [1120, 200] width 81 height 20
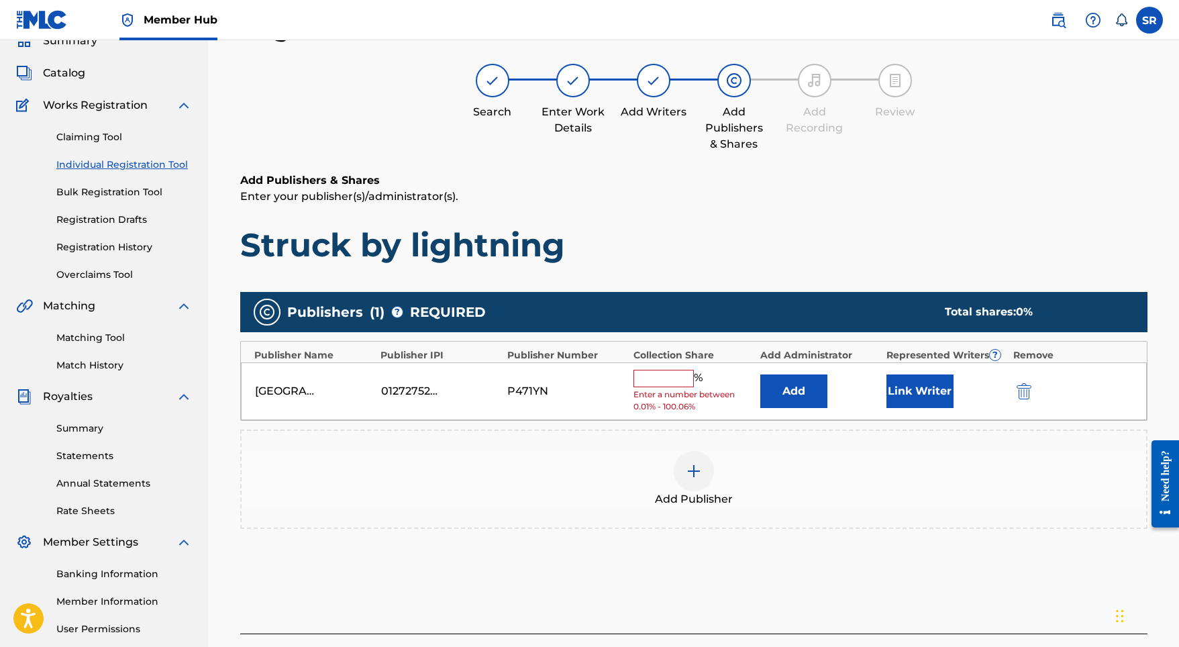
click at [672, 382] on input "text" at bounding box center [663, 378] width 60 height 17
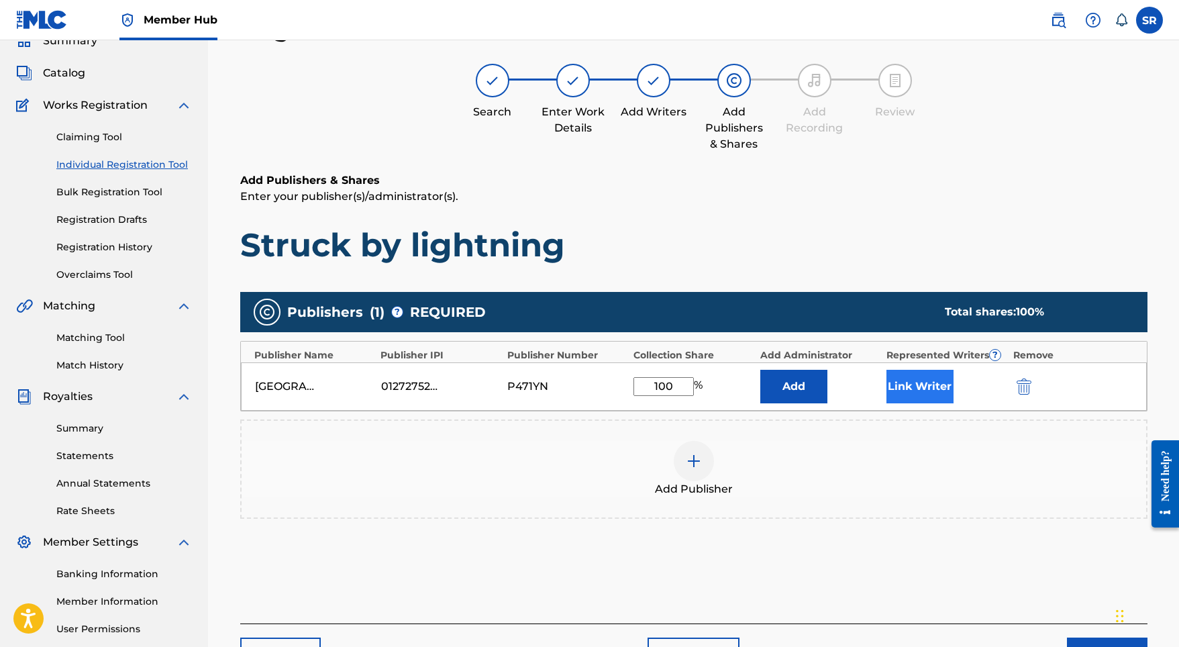
type input "100"
click at [925, 370] on button "Link Writer" at bounding box center [919, 387] width 67 height 34
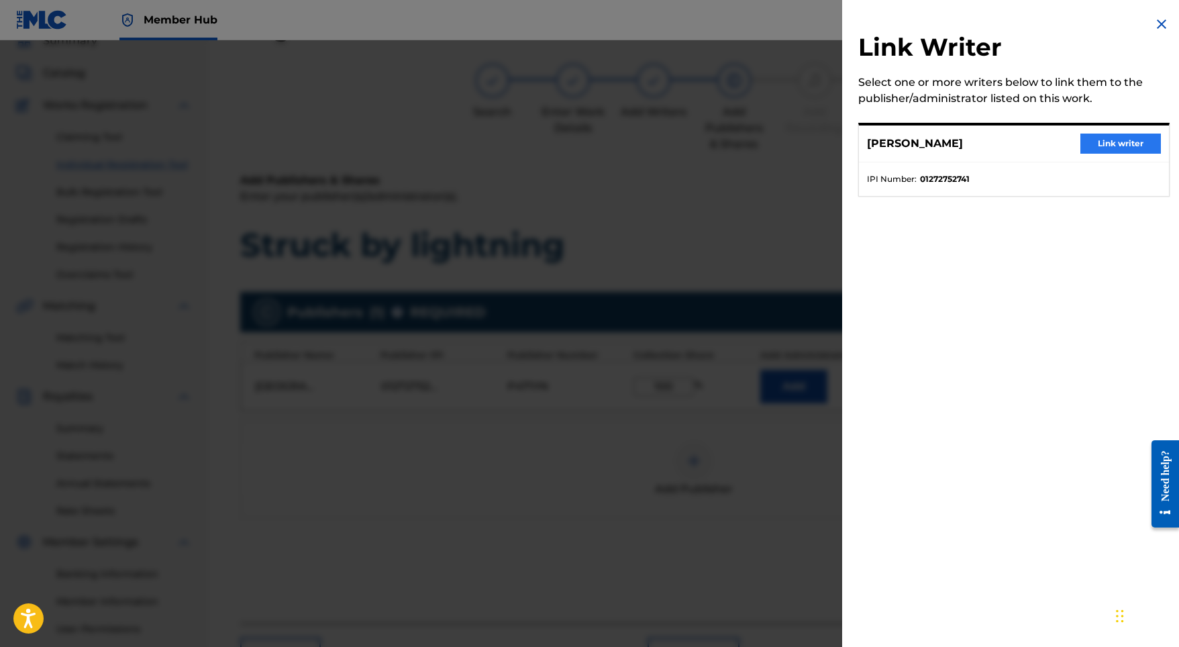
click at [1137, 148] on button "Link writer" at bounding box center [1120, 144] width 81 height 20
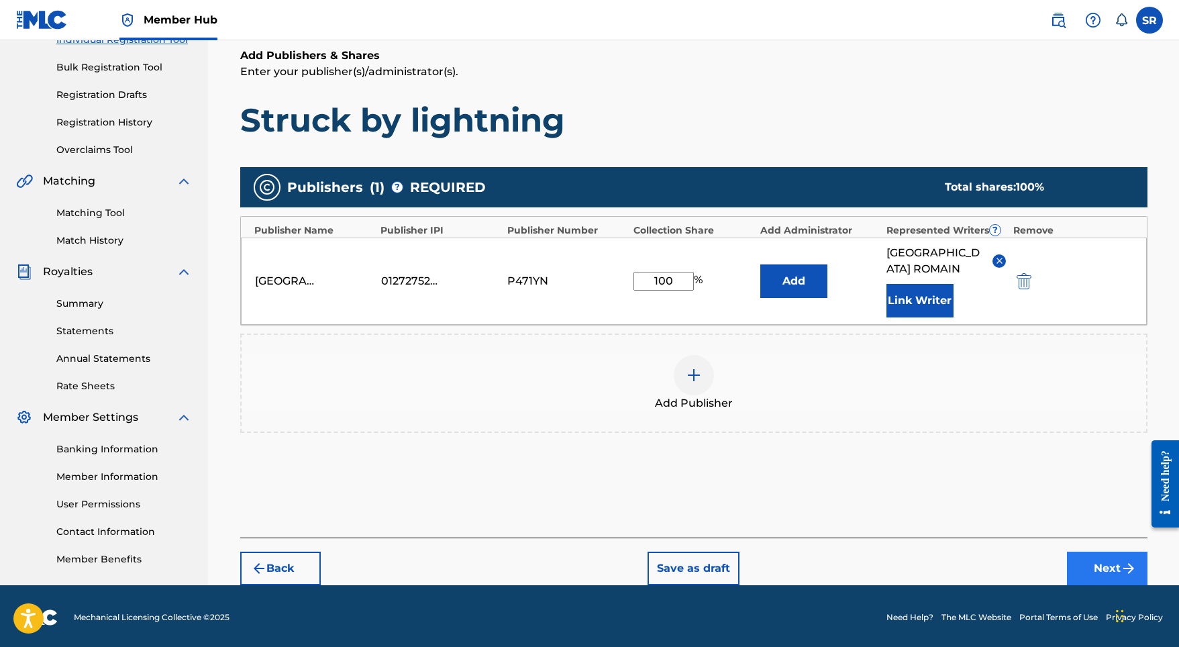
click at [1073, 552] on button "Next" at bounding box center [1107, 569] width 81 height 34
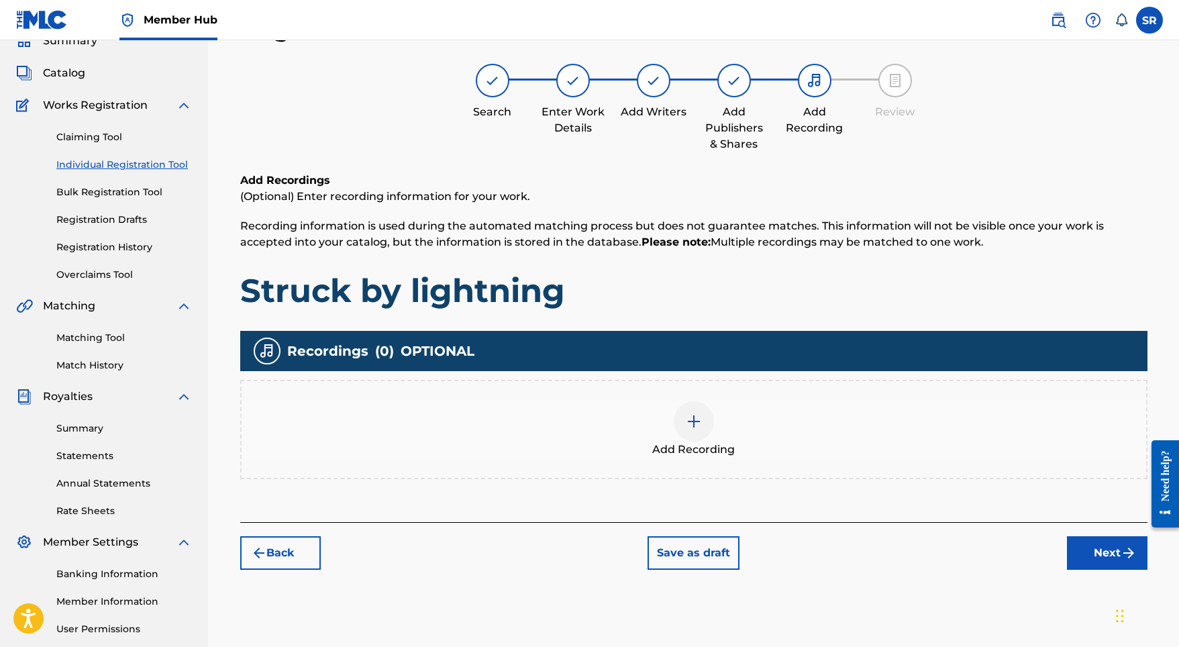
click at [715, 439] on div "Add Recording" at bounding box center [694, 429] width 904 height 56
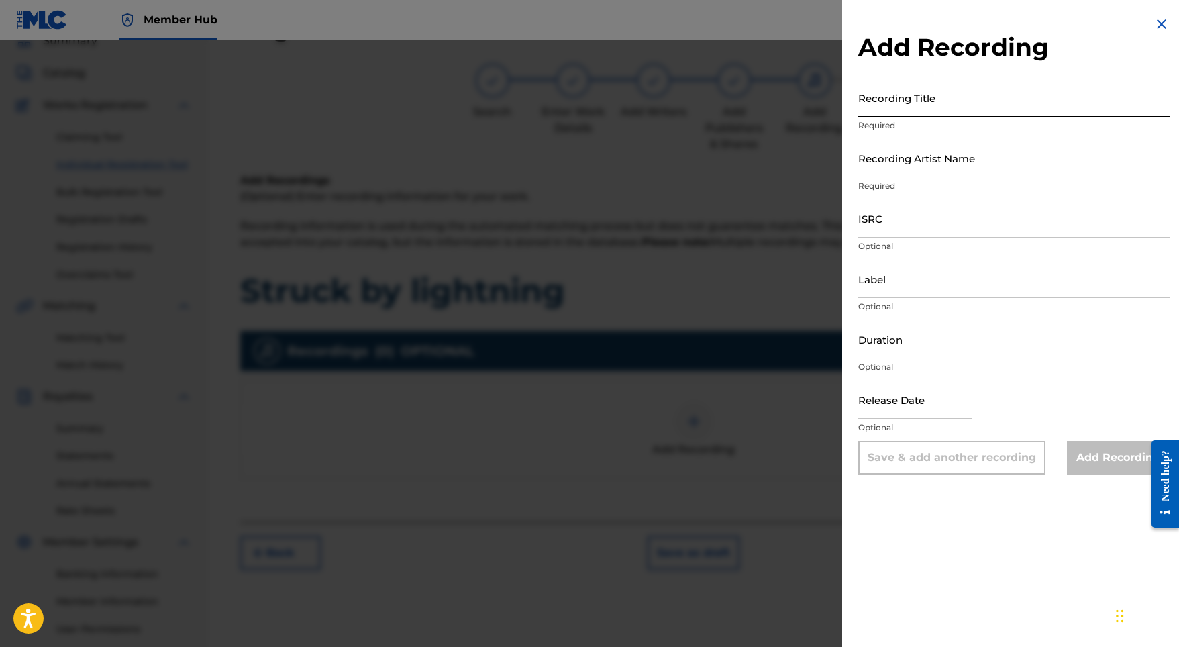
click at [895, 103] on input "Recording Title" at bounding box center [1013, 97] width 311 height 38
paste input "Struck by lightning"
type input "Struck by lightning"
click at [882, 216] on input "ISRC" at bounding box center [1013, 218] width 311 height 38
paste input "SE5W32100814"
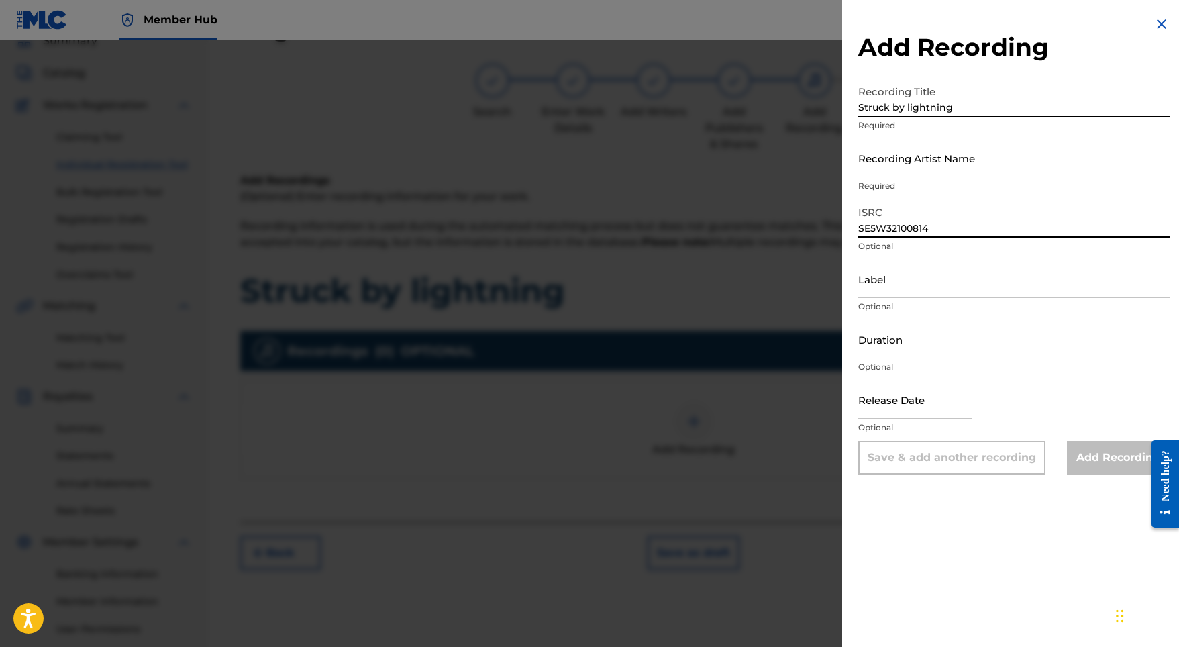
type input "SE5W32100814"
click at [907, 333] on input "Duration" at bounding box center [1013, 339] width 311 height 38
type input "03:00"
click at [908, 414] on input "text" at bounding box center [915, 399] width 114 height 38
select select "8"
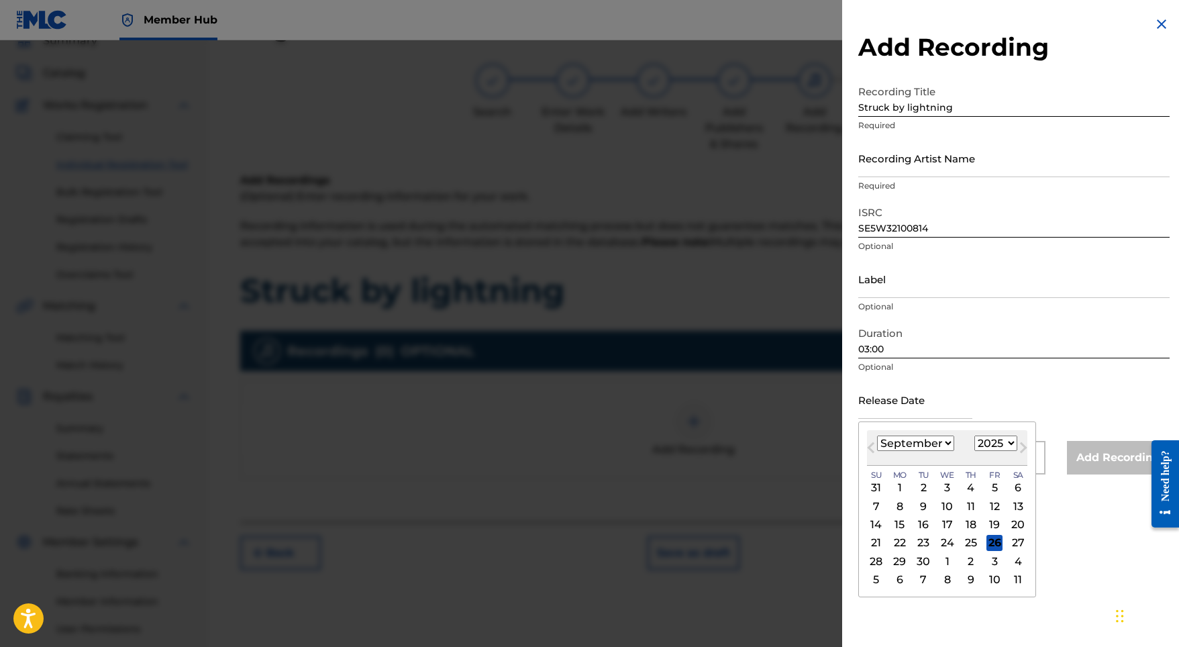
select select "2021"
select select "2"
click at [986, 521] on div "19" at bounding box center [994, 525] width 16 height 16
type input "March 19 2021"
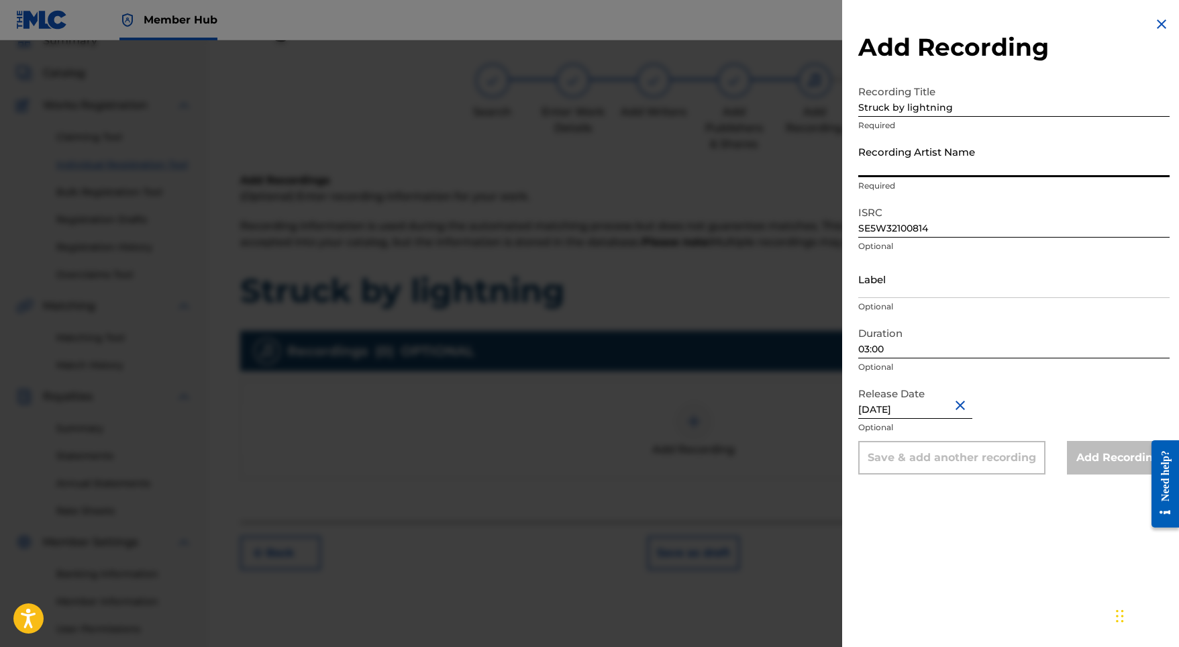
click at [884, 168] on input "Recording Artist Name" at bounding box center [1013, 158] width 311 height 38
paste input "Indra"
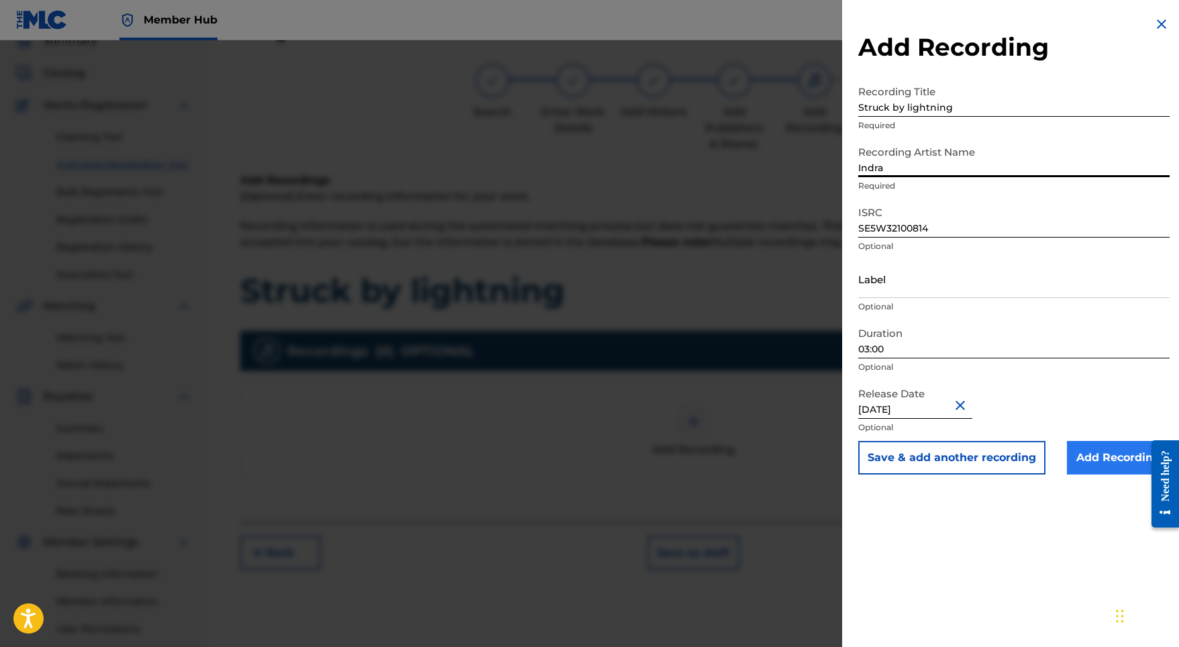
type input "Indra"
click at [1092, 457] on input "Add Recording" at bounding box center [1118, 458] width 103 height 34
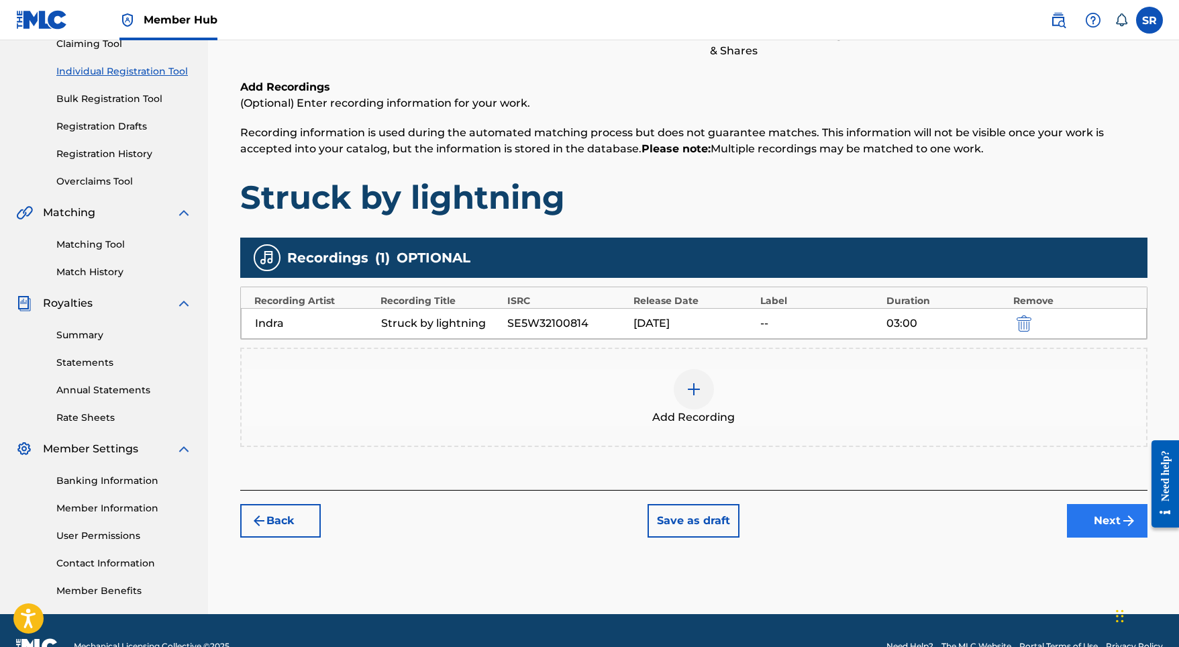
click at [1090, 526] on button "Next" at bounding box center [1107, 521] width 81 height 34
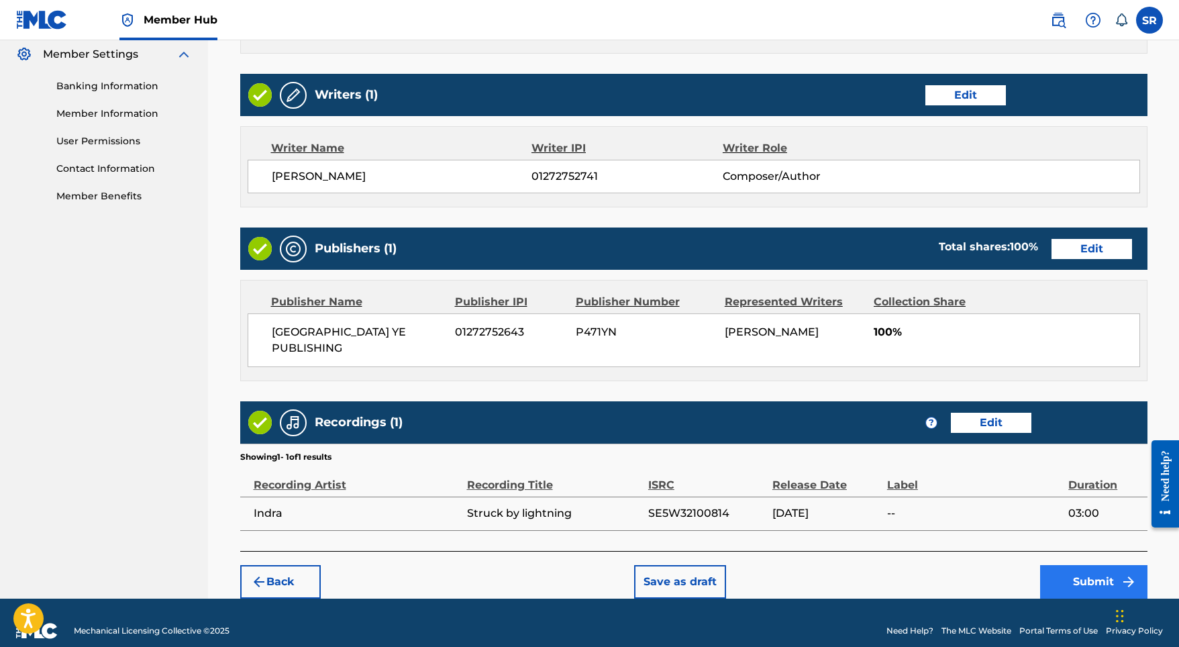
scroll to position [547, 0]
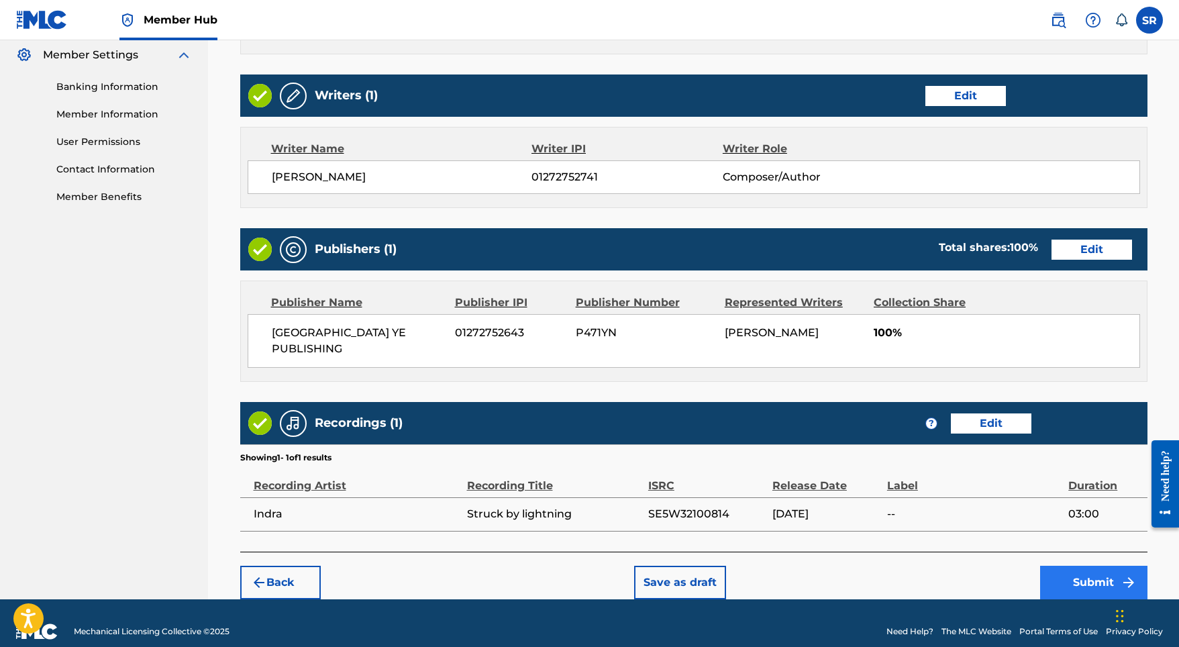
click at [1085, 566] on button "Submit" at bounding box center [1093, 583] width 107 height 34
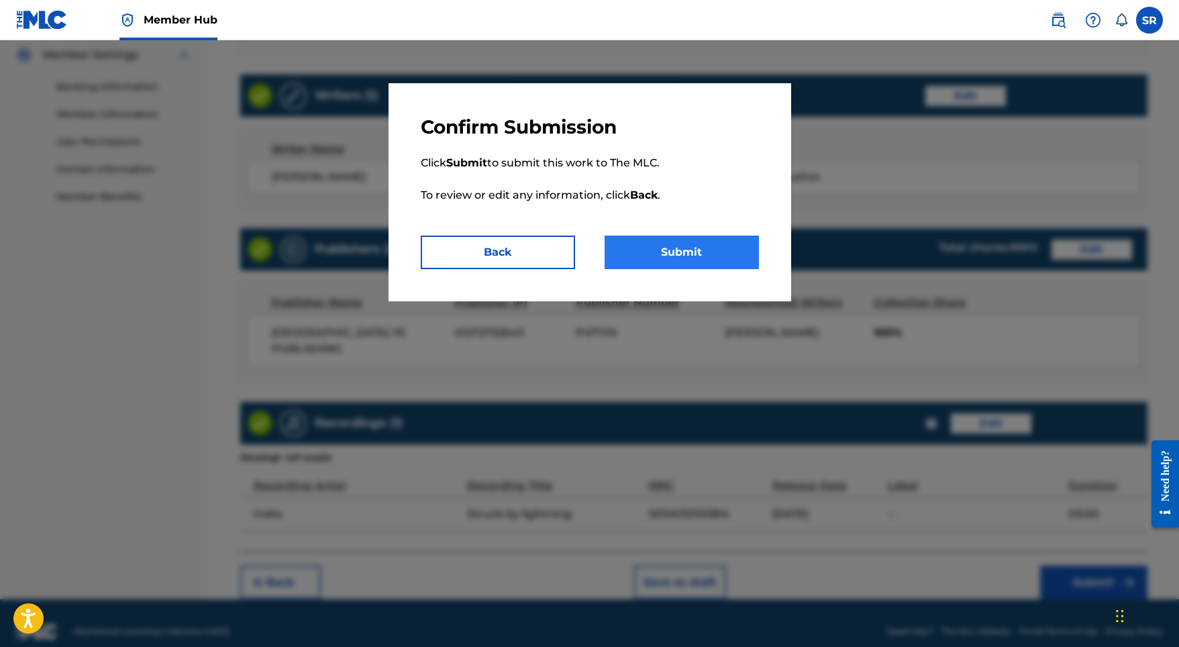
click at [680, 244] on button "Submit" at bounding box center [682, 252] width 154 height 34
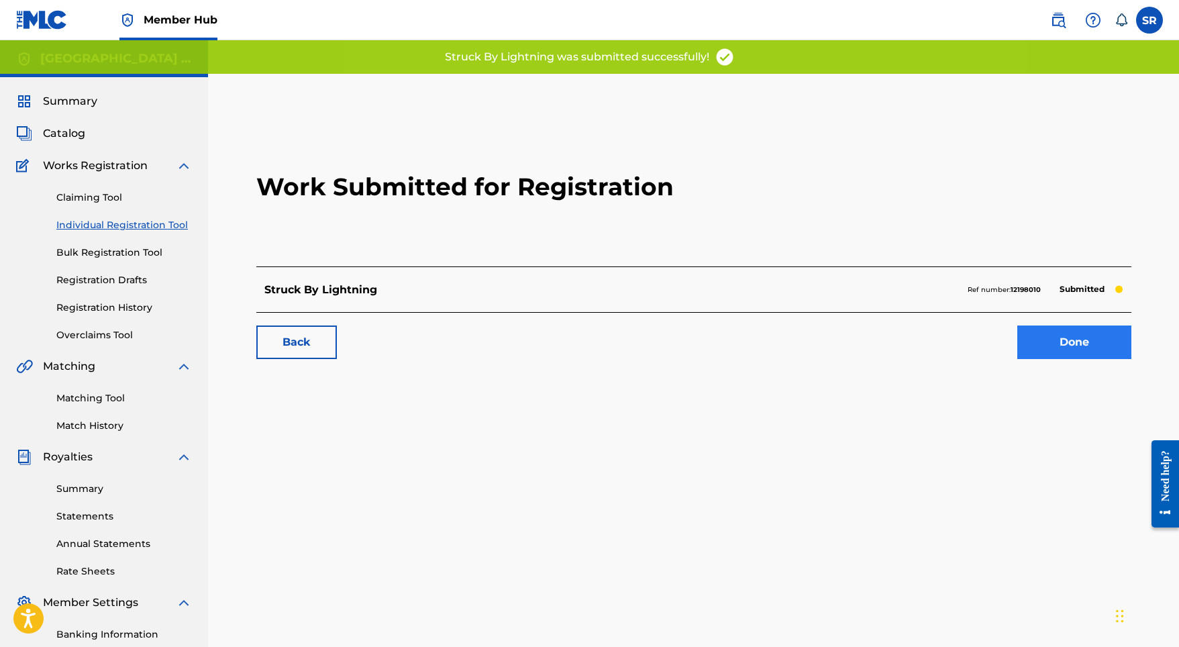
click at [1045, 343] on link "Done" at bounding box center [1074, 342] width 114 height 34
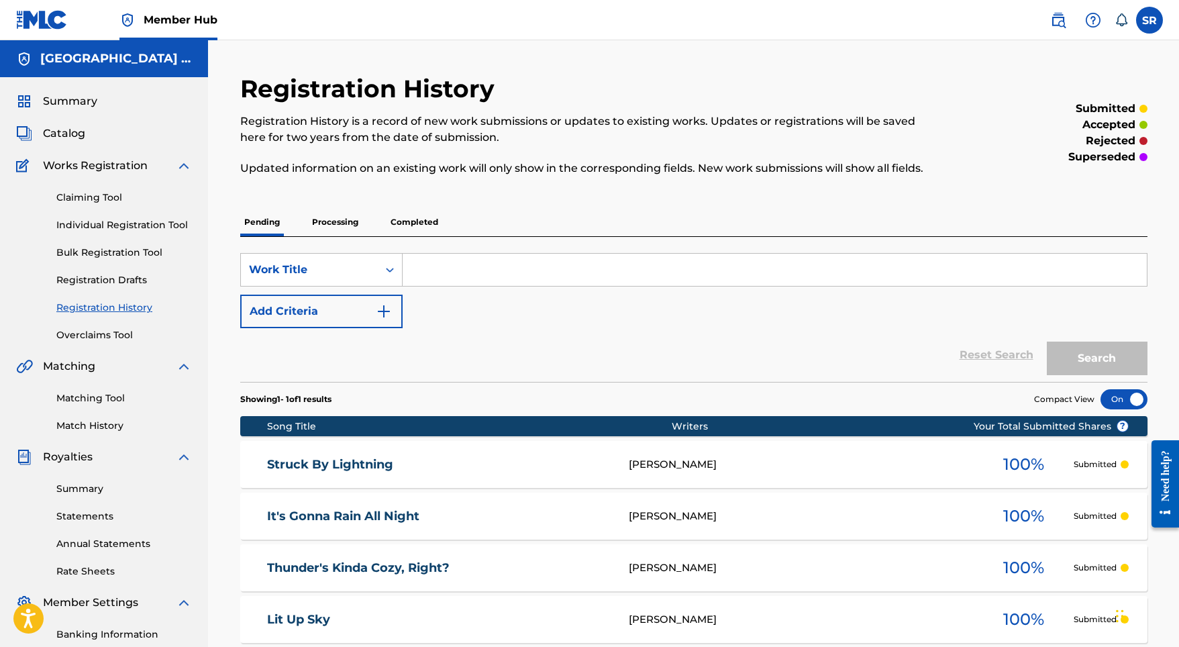
click at [148, 216] on div "Claiming Tool Individual Registration Tool Bulk Registration Tool Registration …" at bounding box center [104, 258] width 176 height 168
click at [148, 223] on link "Individual Registration Tool" at bounding box center [124, 225] width 136 height 14
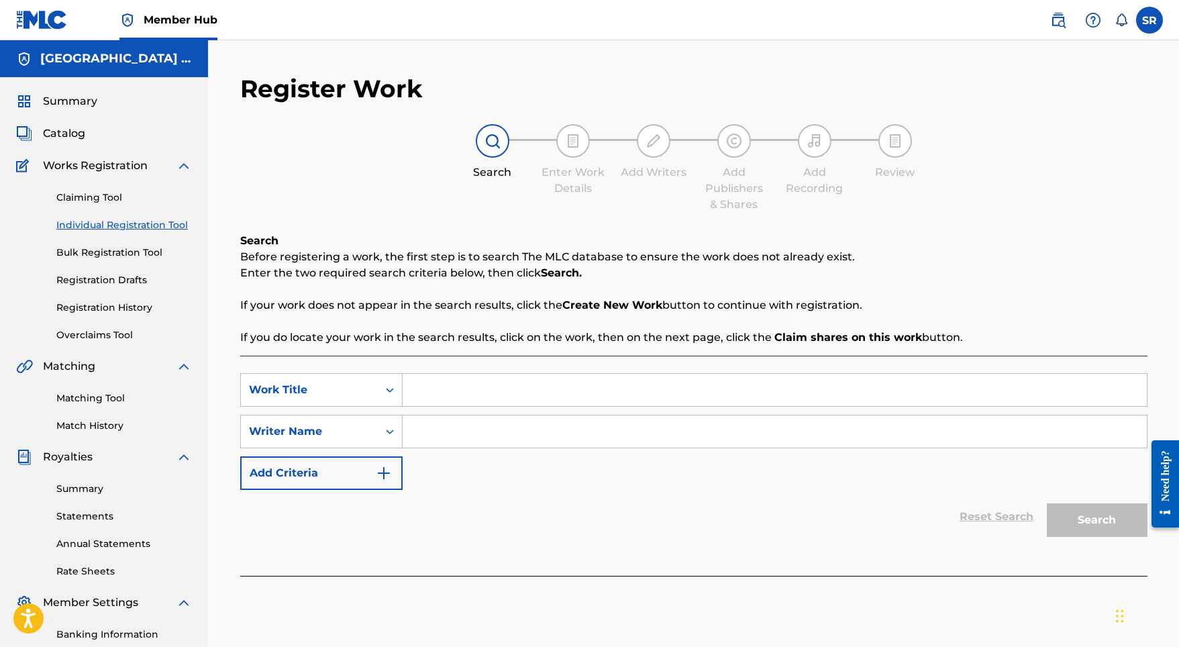
click at [507, 376] on input "Search Form" at bounding box center [775, 390] width 744 height 32
paste input "Storm"
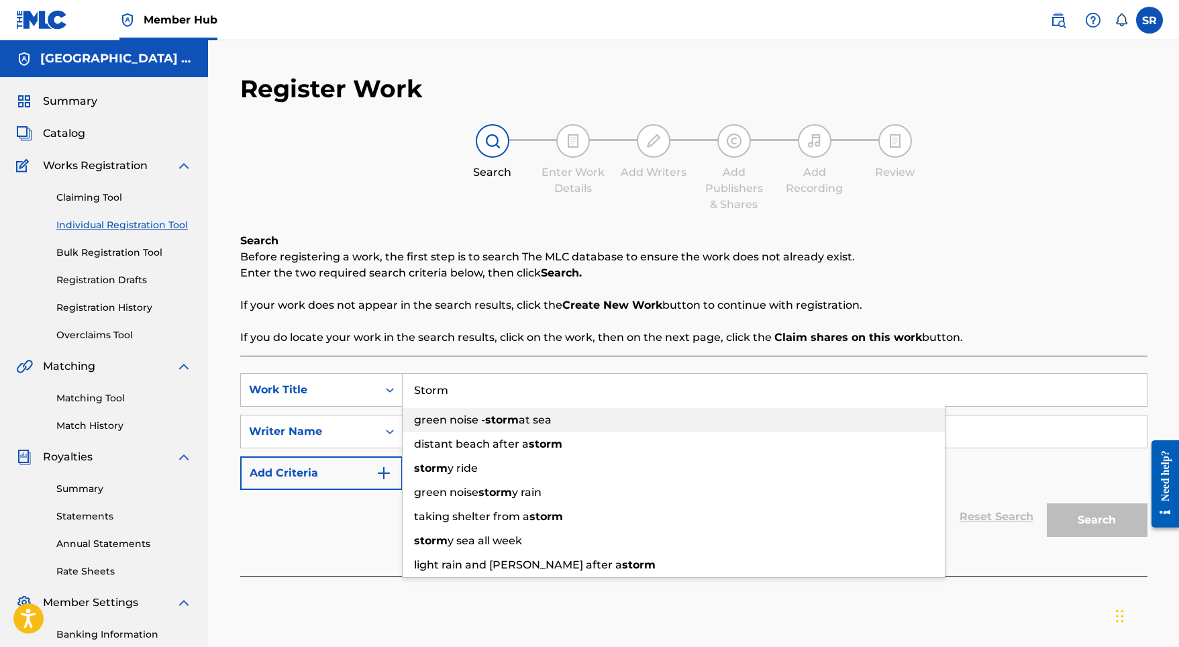
click at [506, 431] on div "green noise - storm at sea" at bounding box center [674, 420] width 542 height 24
paste input "Storm"
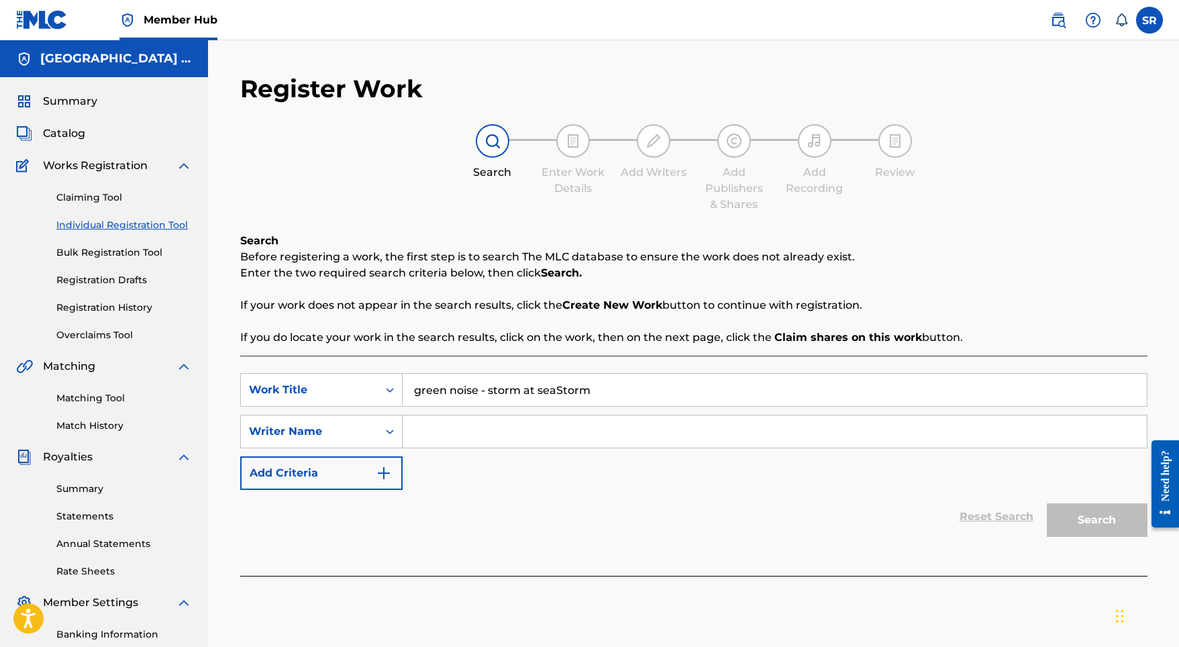
paste input "Search Form"
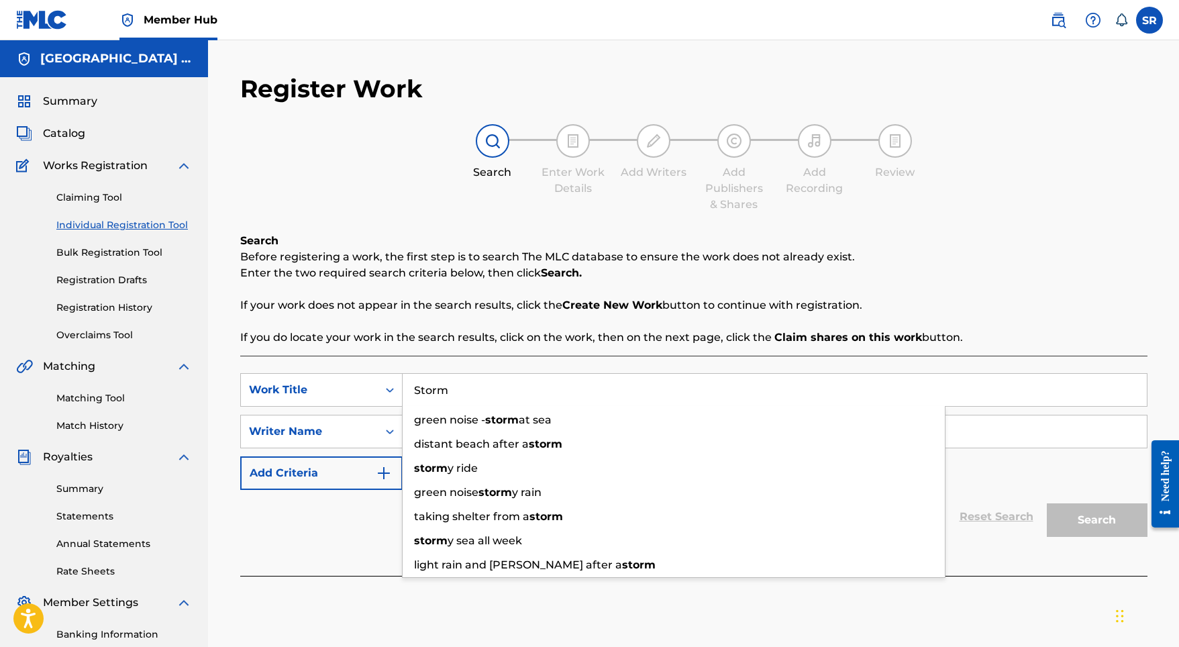
type input "Storm"
drag, startPoint x: 549, startPoint y: 409, endPoint x: 562, endPoint y: 370, distance: 41.2
click at [562, 374] on div "Storm green noise - storm at sea distant beach after a storm storm y ride green…" at bounding box center [775, 390] width 744 height 32
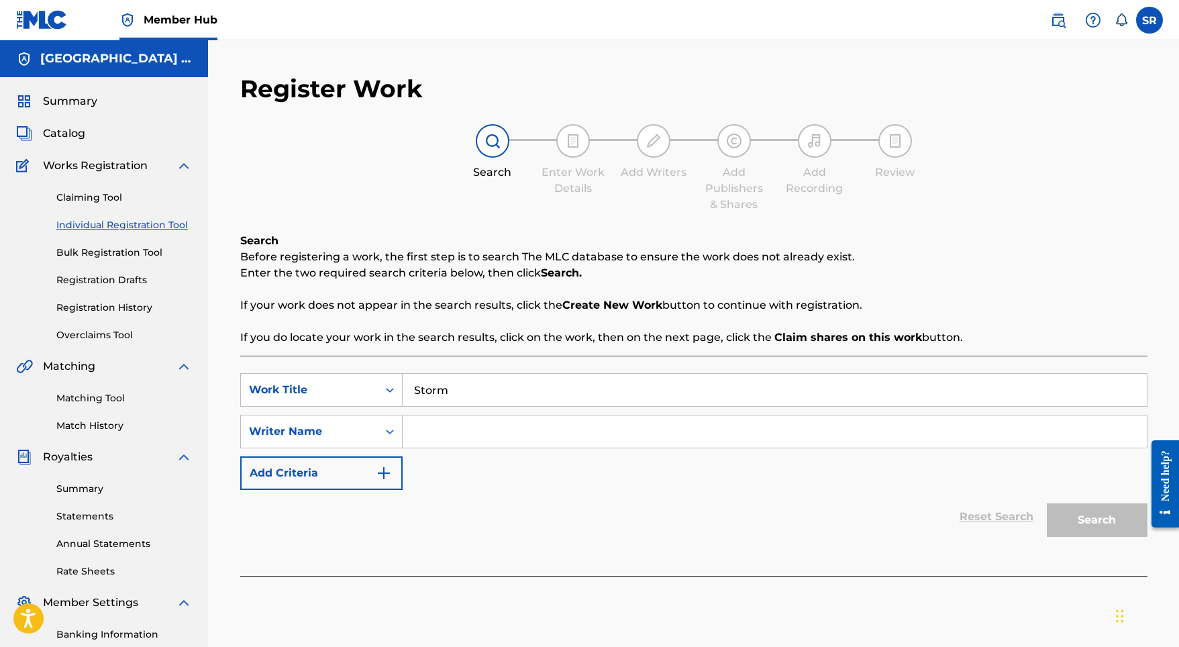
click at [562, 352] on div "Search Before registering a work, the first step is to search The MLC database …" at bounding box center [693, 404] width 907 height 343
click at [515, 425] on input "Search Form" at bounding box center [775, 431] width 744 height 32
paste input "Storm"
type input "Storm"
click at [1066, 516] on button "Search" at bounding box center [1097, 520] width 101 height 34
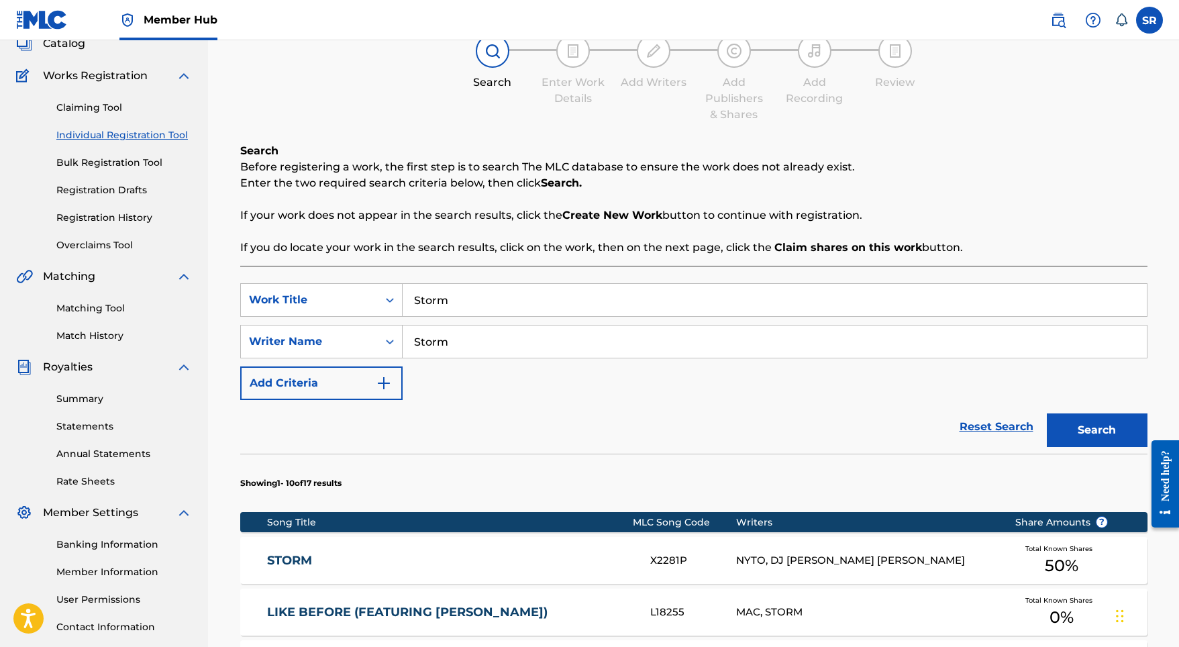
scroll to position [324, 0]
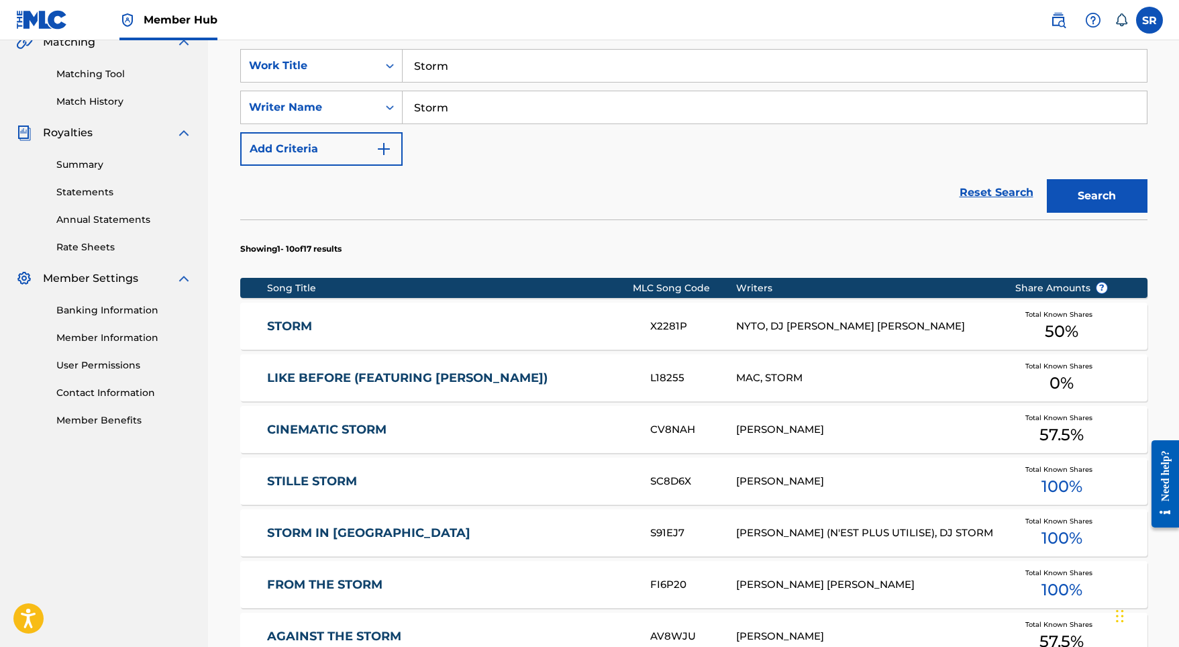
click at [395, 324] on link "STORM" at bounding box center [449, 326] width 365 height 15
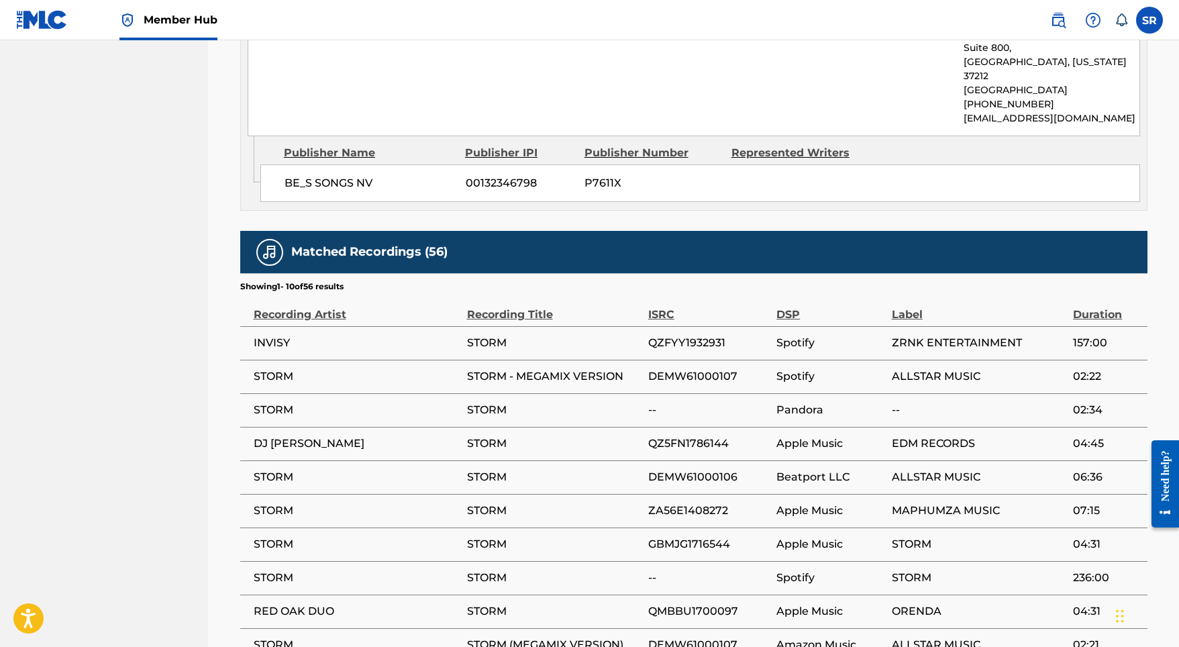
scroll to position [857, 0]
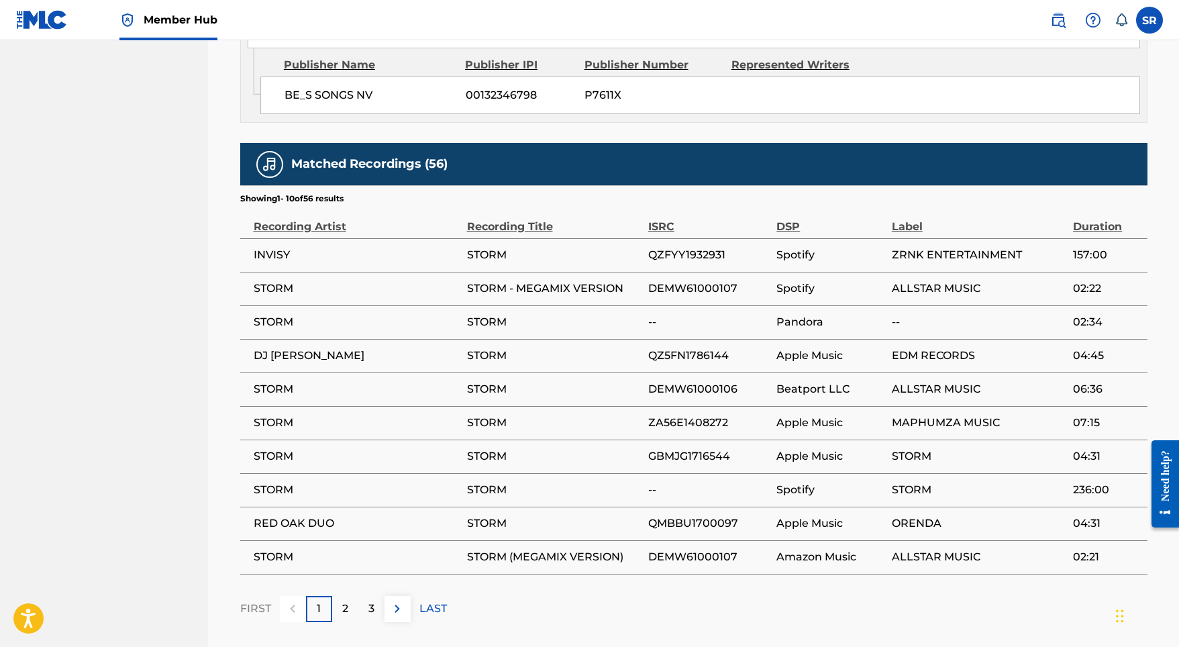
scroll to position [185, 0]
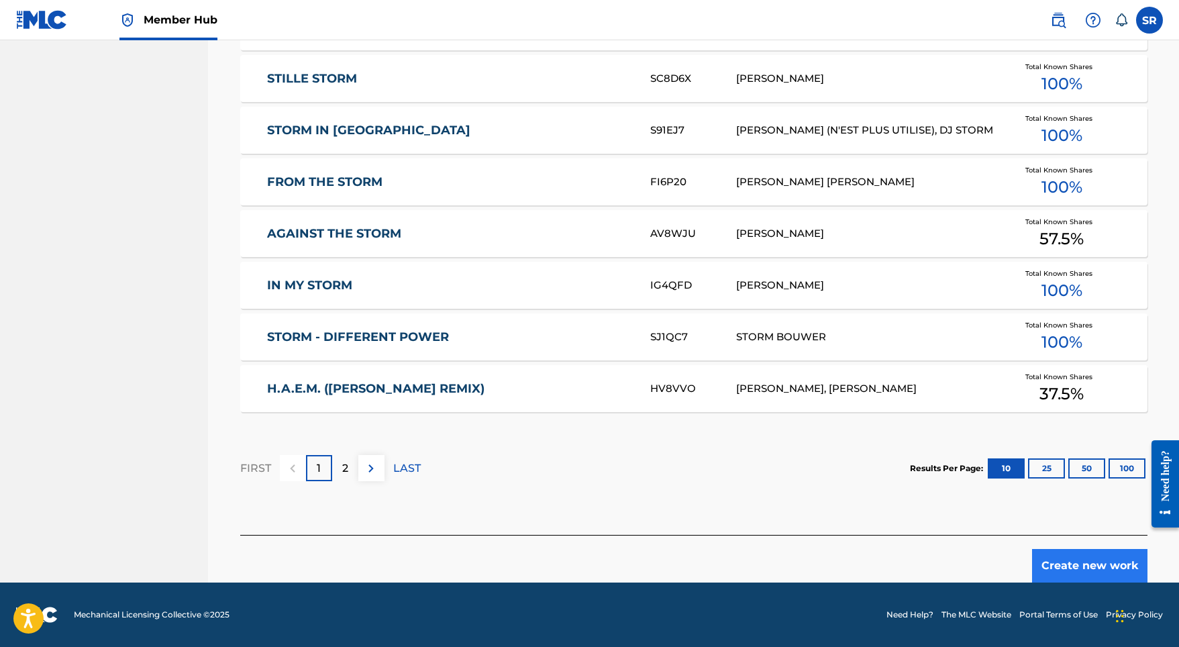
click at [1092, 564] on button "Create new work" at bounding box center [1089, 566] width 115 height 34
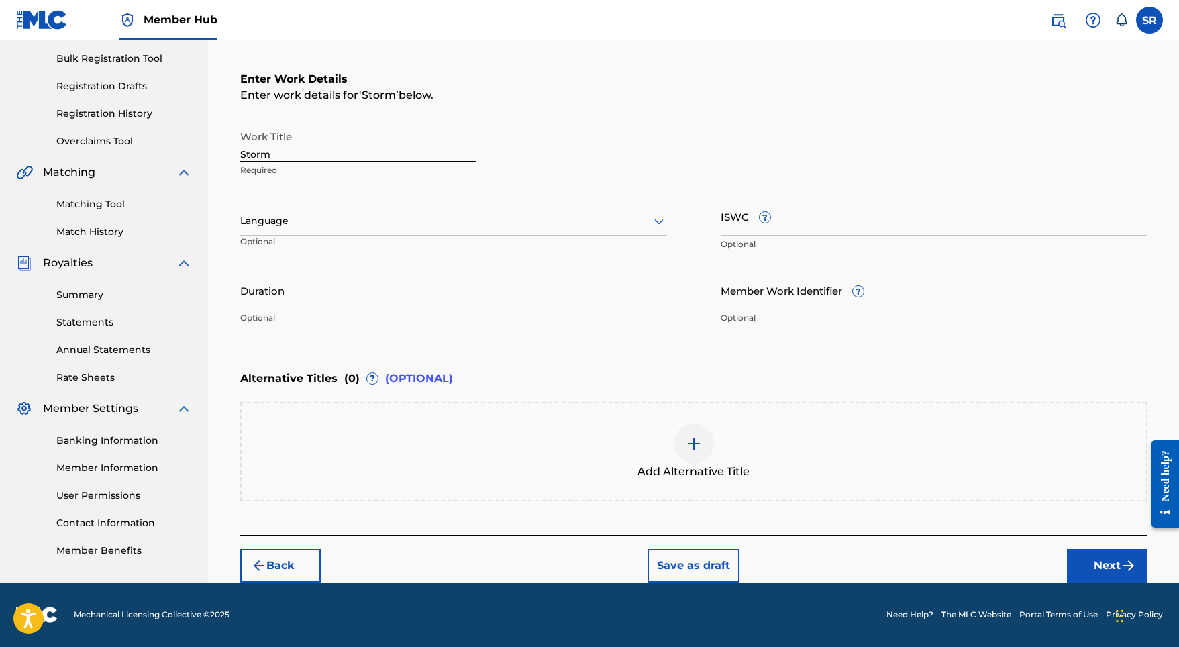
scroll to position [194, 0]
click at [374, 242] on div "Language Optional" at bounding box center [453, 227] width 427 height 60
click at [371, 221] on div at bounding box center [453, 221] width 427 height 17
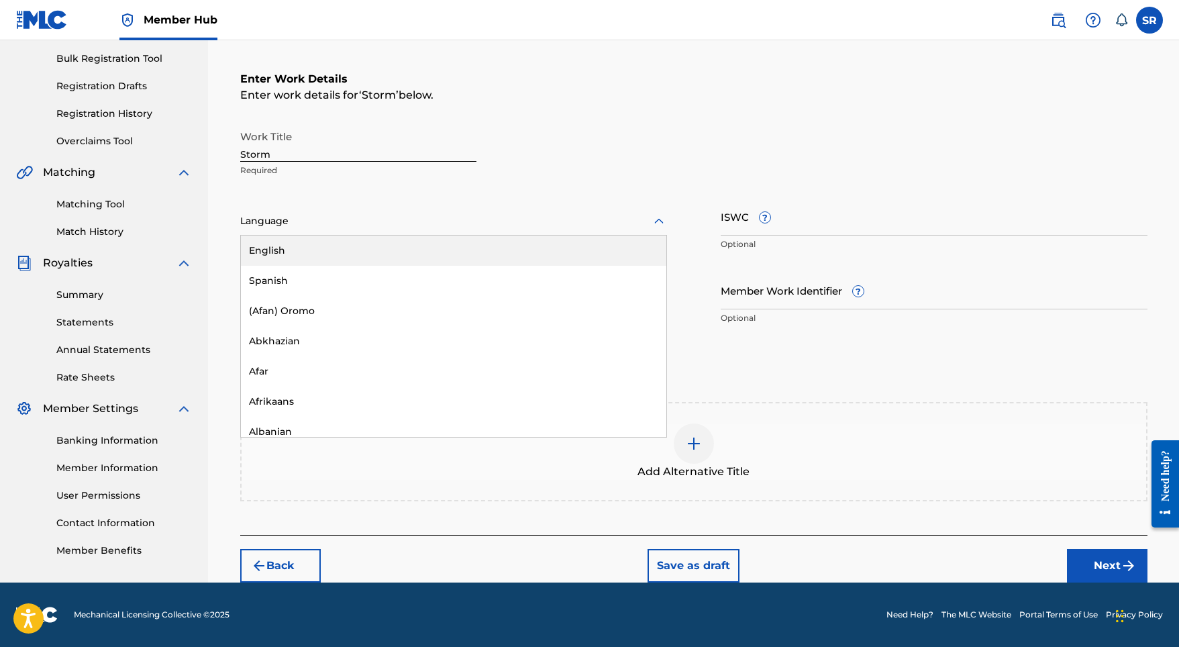
click at [343, 248] on div "English" at bounding box center [453, 250] width 425 height 30
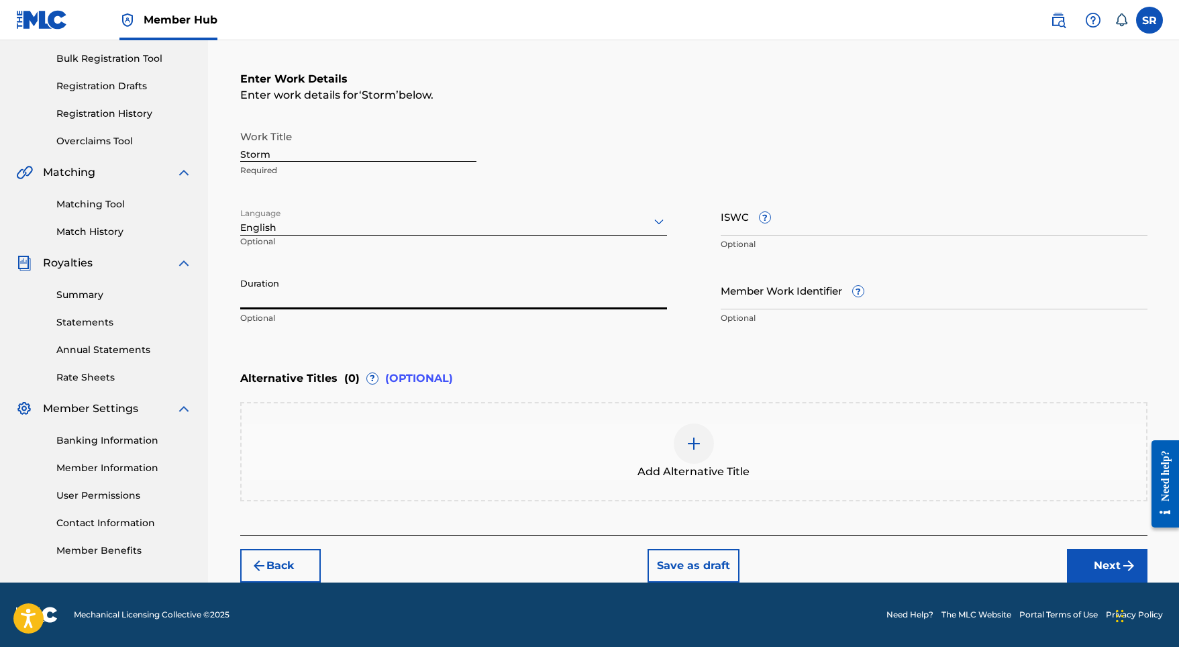
click at [342, 286] on input "Duration" at bounding box center [453, 290] width 427 height 38
type input "03:00"
click at [684, 436] on div at bounding box center [694, 443] width 40 height 40
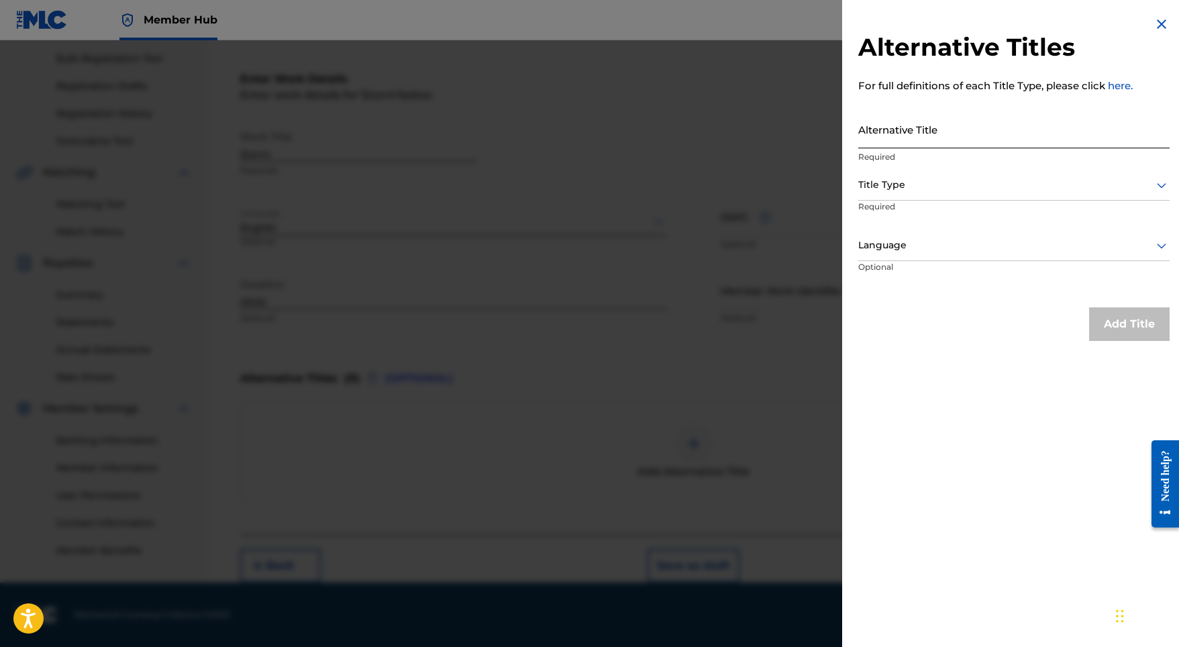
click at [904, 117] on input "Alternative Title" at bounding box center [1013, 129] width 311 height 38
paste input "Storm"
type input "Storm"
click at [897, 185] on div at bounding box center [1013, 184] width 311 height 17
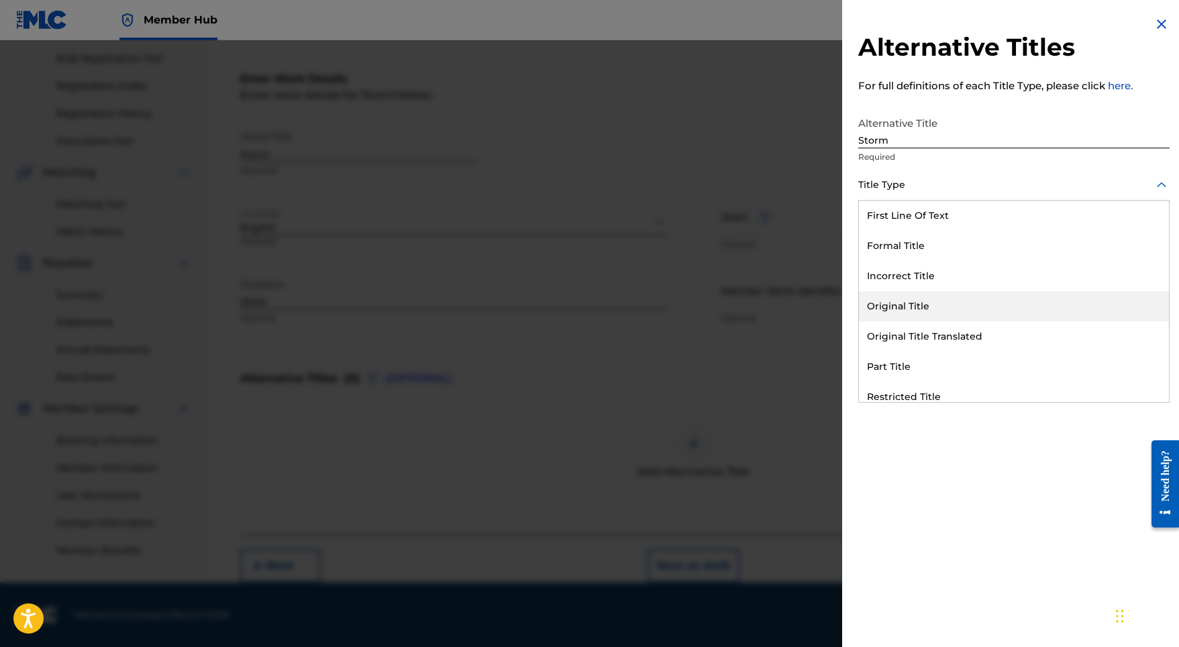
click at [890, 296] on div "Original Title" at bounding box center [1014, 306] width 310 height 30
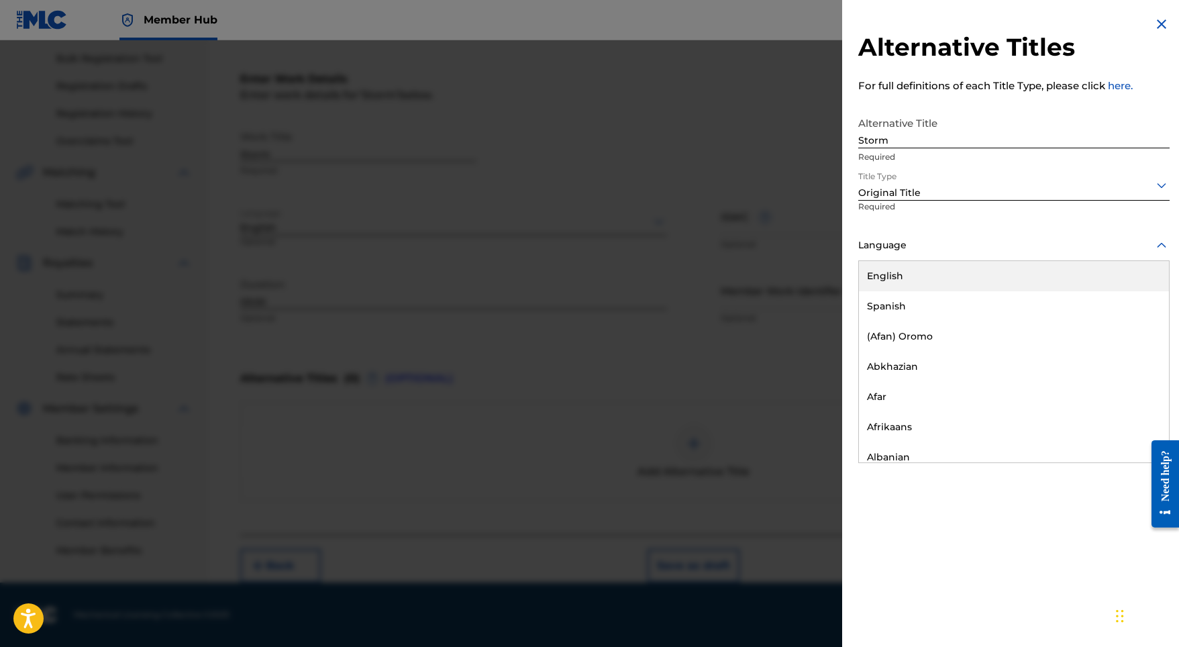
click at [900, 240] on div at bounding box center [1013, 245] width 311 height 17
click at [900, 280] on div "English" at bounding box center [1014, 276] width 310 height 30
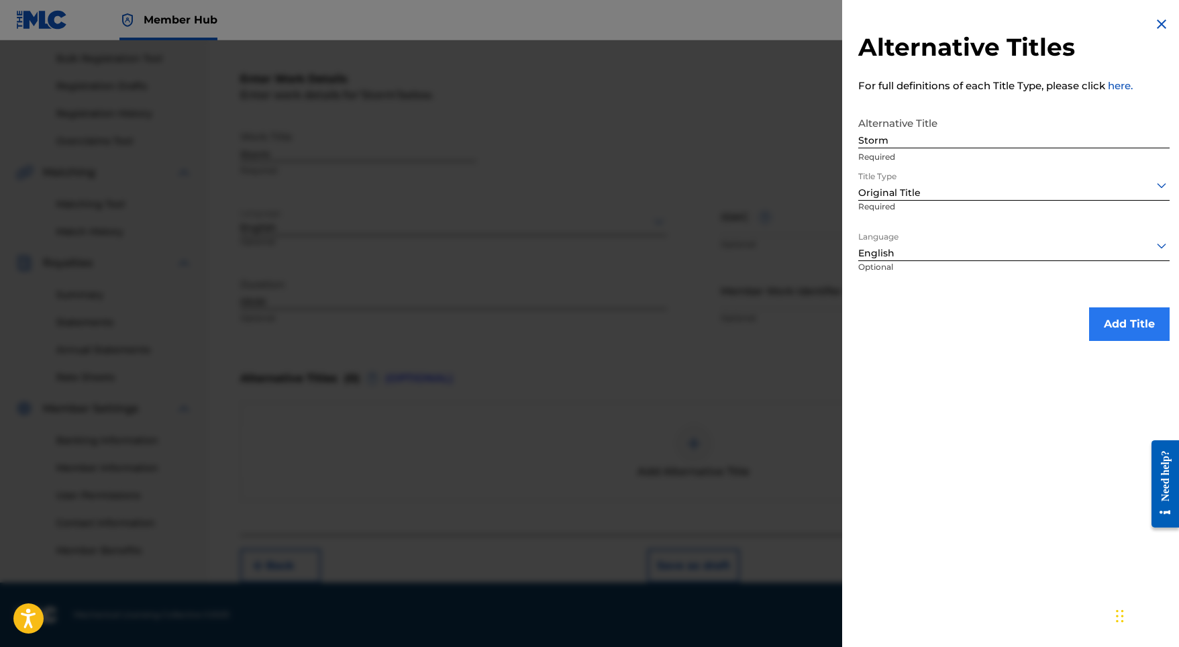
click at [1131, 319] on button "Add Title" at bounding box center [1129, 324] width 81 height 34
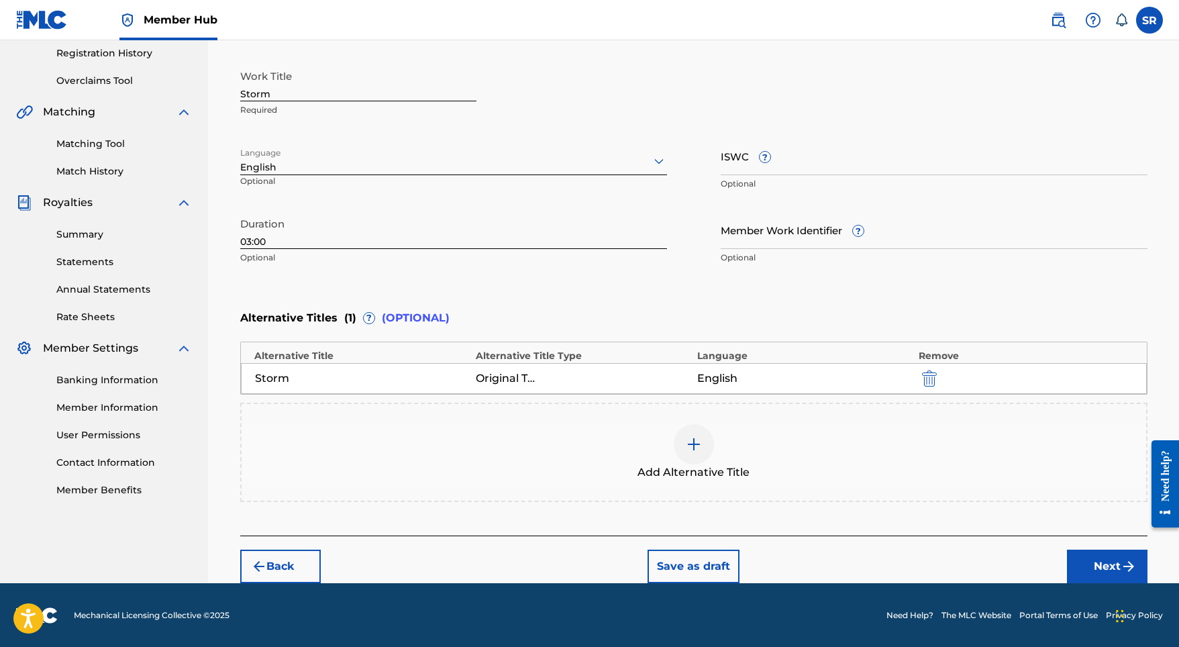
click at [1093, 545] on div "Back Save as draft Next" at bounding box center [693, 559] width 907 height 48
click at [1085, 558] on button "Next" at bounding box center [1107, 566] width 81 height 34
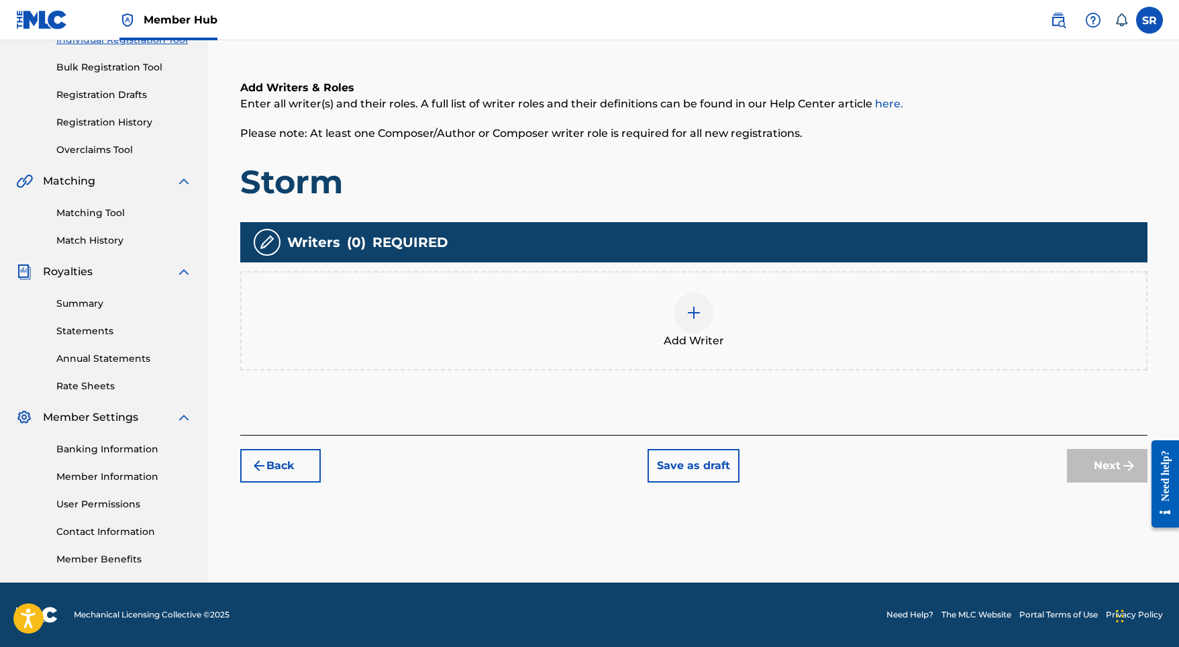
click at [717, 305] on div "Add Writer" at bounding box center [694, 321] width 904 height 56
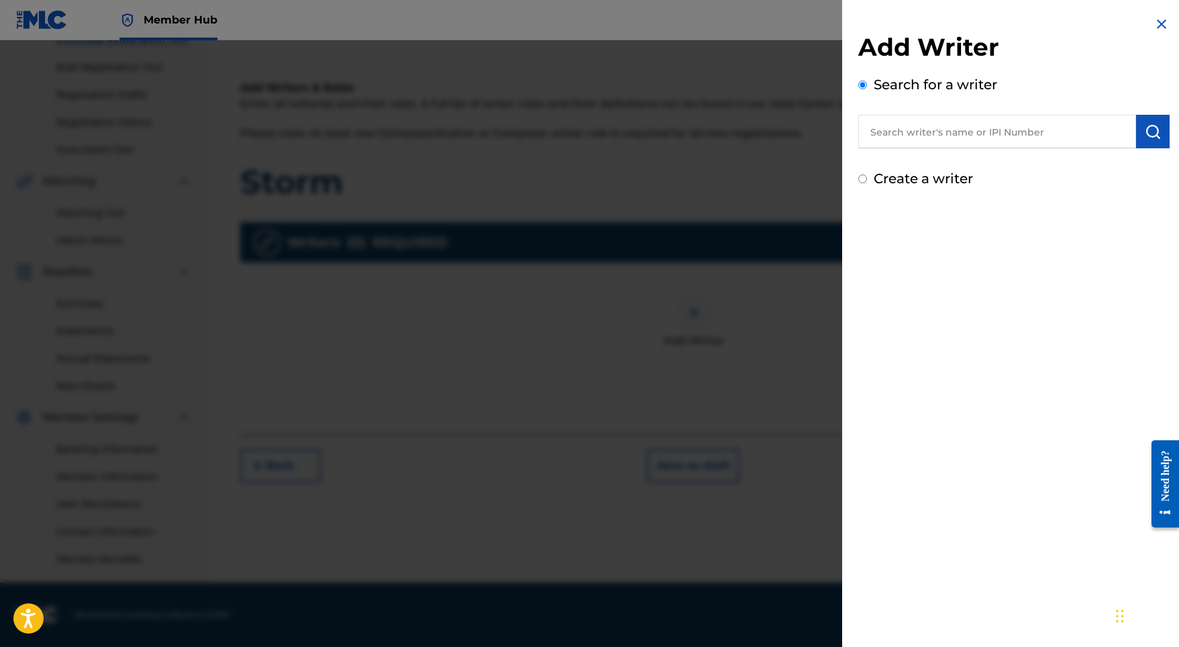
click at [1033, 137] on input "text" at bounding box center [997, 132] width 278 height 34
paste input "[PERSON_NAME]"
type input "[PERSON_NAME]"
click at [1145, 134] on img "submit" at bounding box center [1153, 131] width 16 height 16
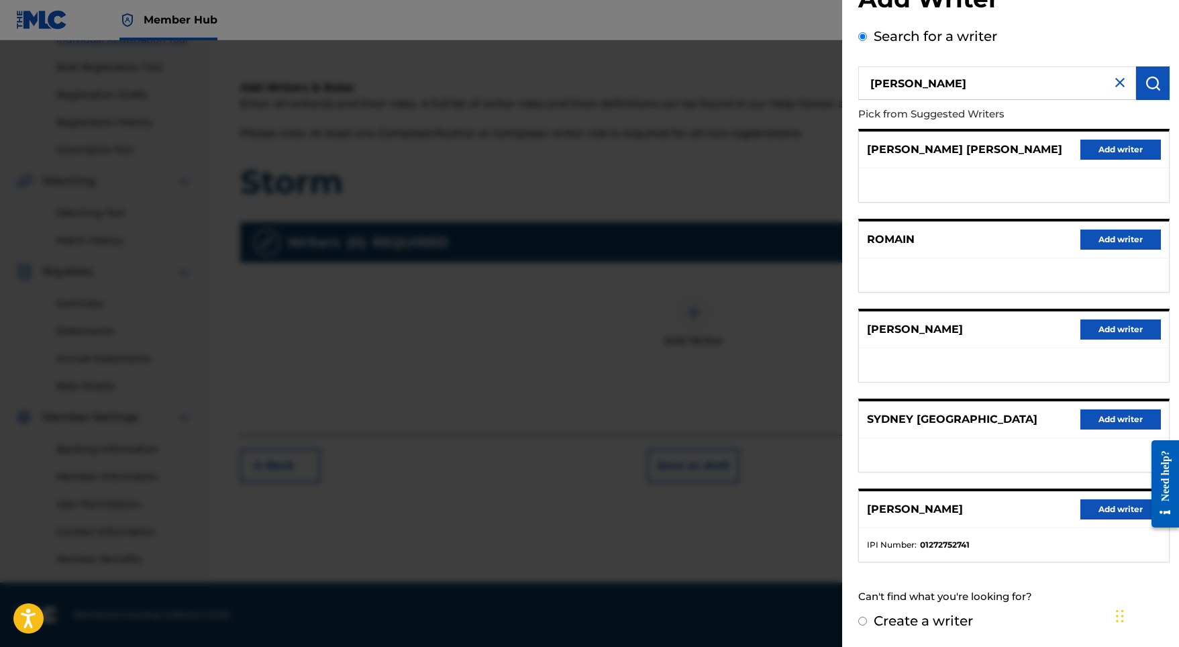
scroll to position [60, 0]
click at [1108, 514] on button "Add writer" at bounding box center [1120, 509] width 81 height 20
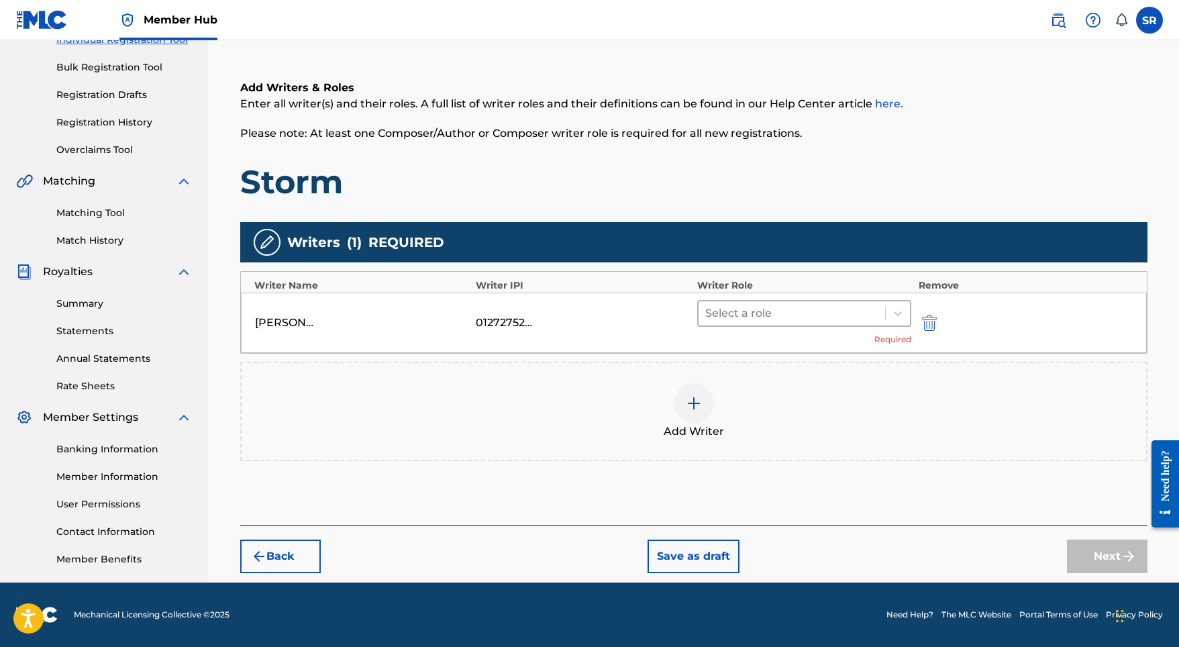
click at [782, 312] on div at bounding box center [792, 313] width 174 height 19
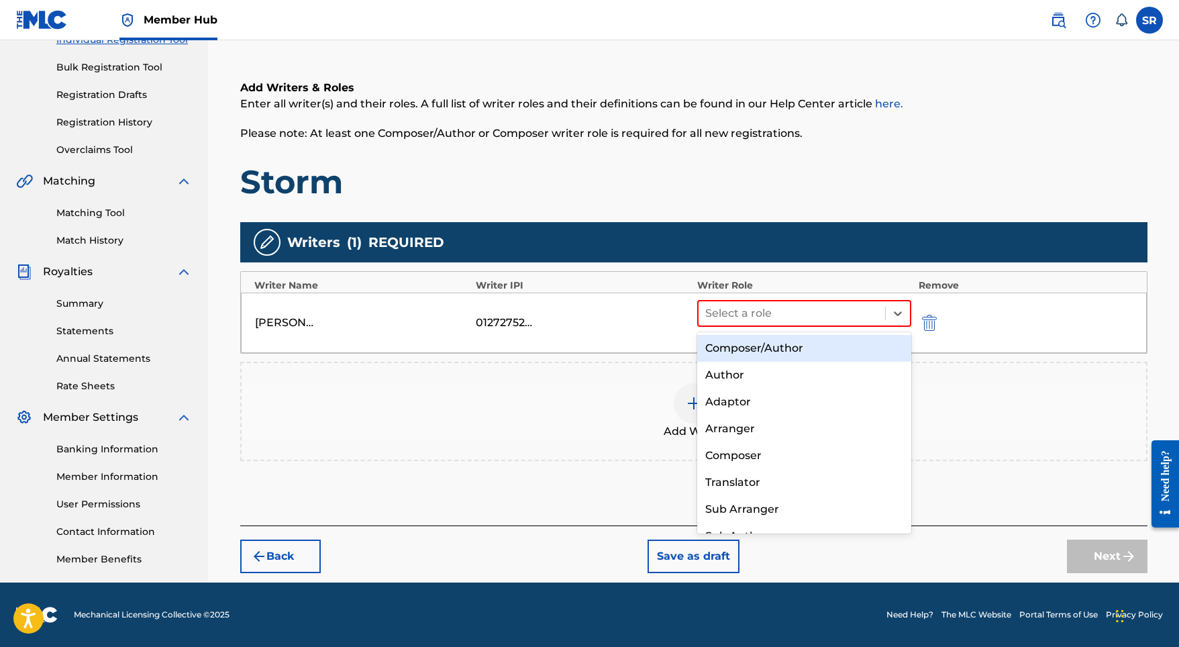
click at [733, 348] on div "Composer/Author" at bounding box center [804, 348] width 215 height 27
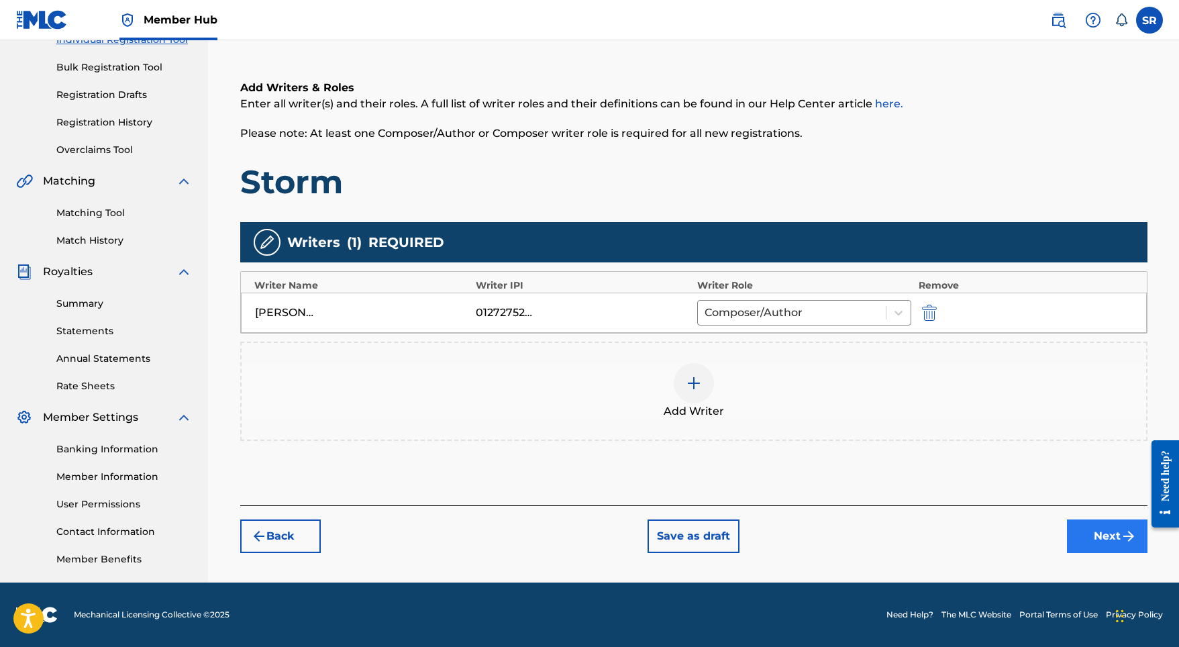
click at [1106, 528] on button "Next" at bounding box center [1107, 536] width 81 height 34
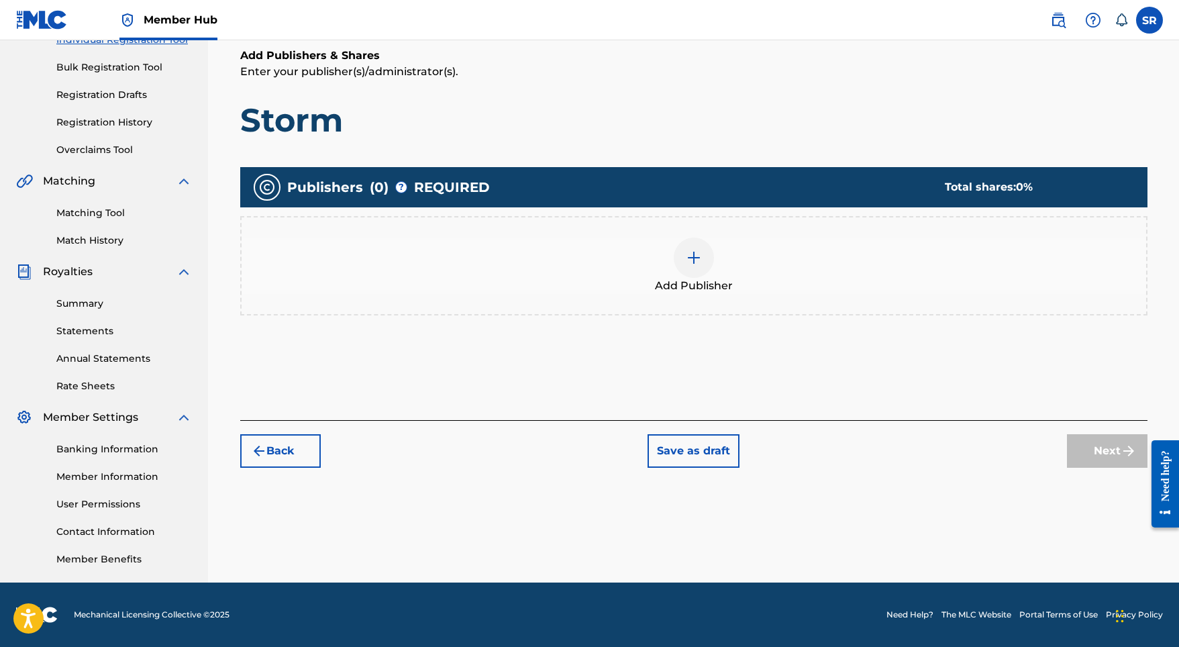
scroll to position [60, 0]
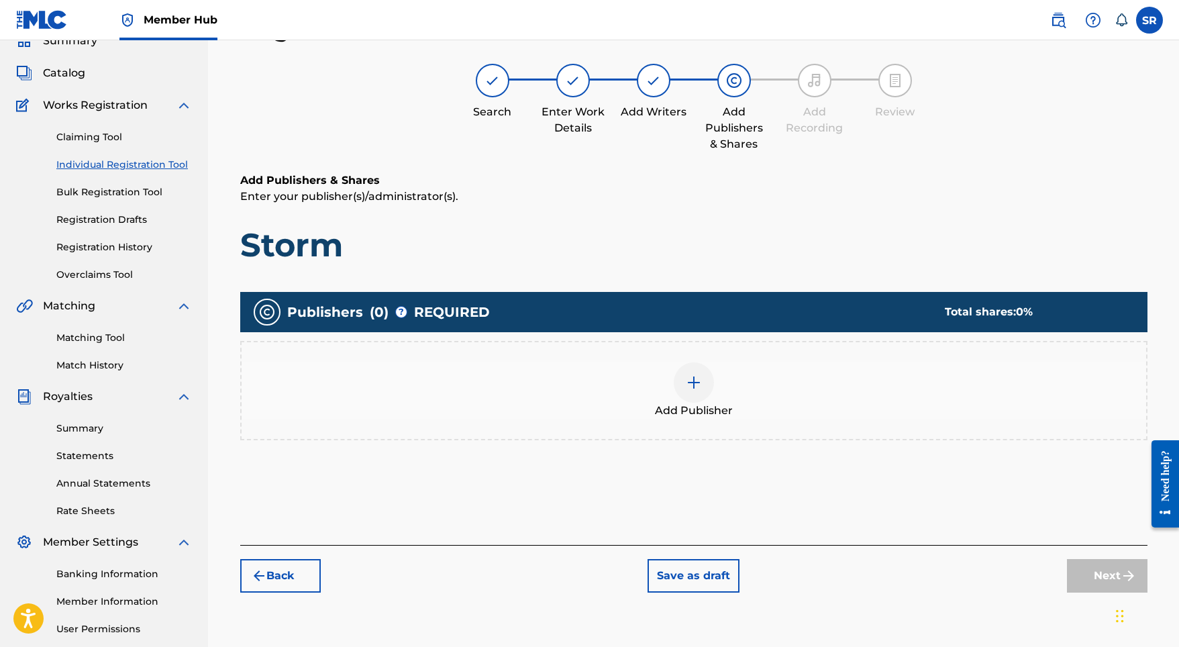
click at [686, 383] on img at bounding box center [694, 382] width 16 height 16
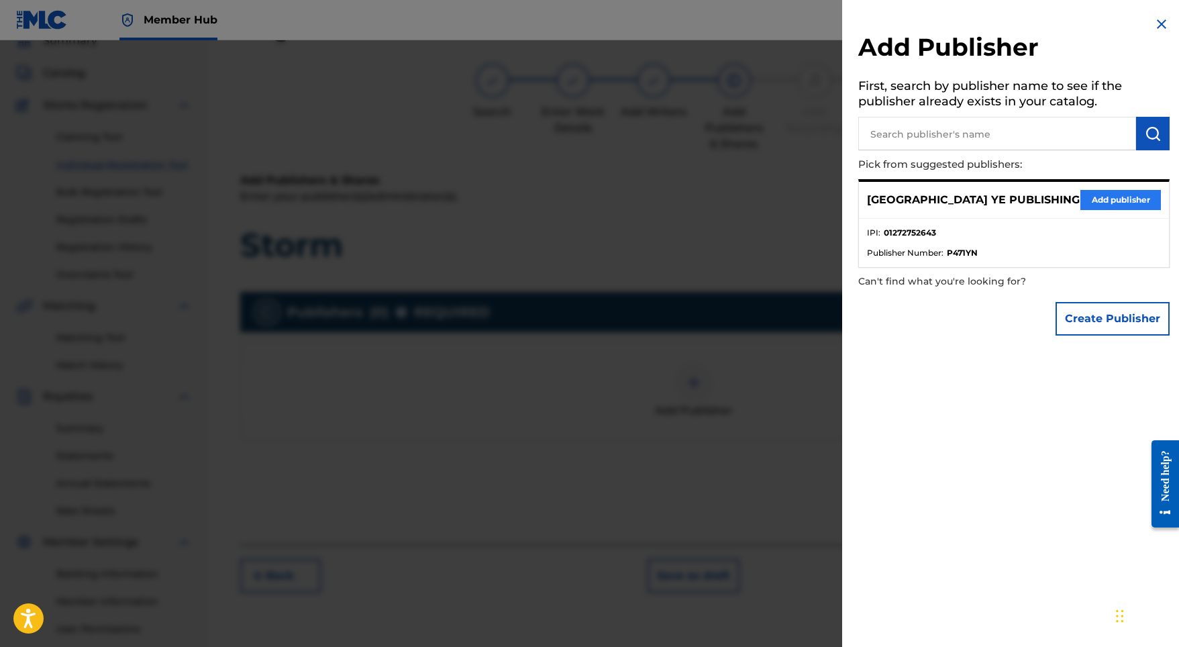
click at [1086, 197] on button "Add publisher" at bounding box center [1120, 200] width 81 height 20
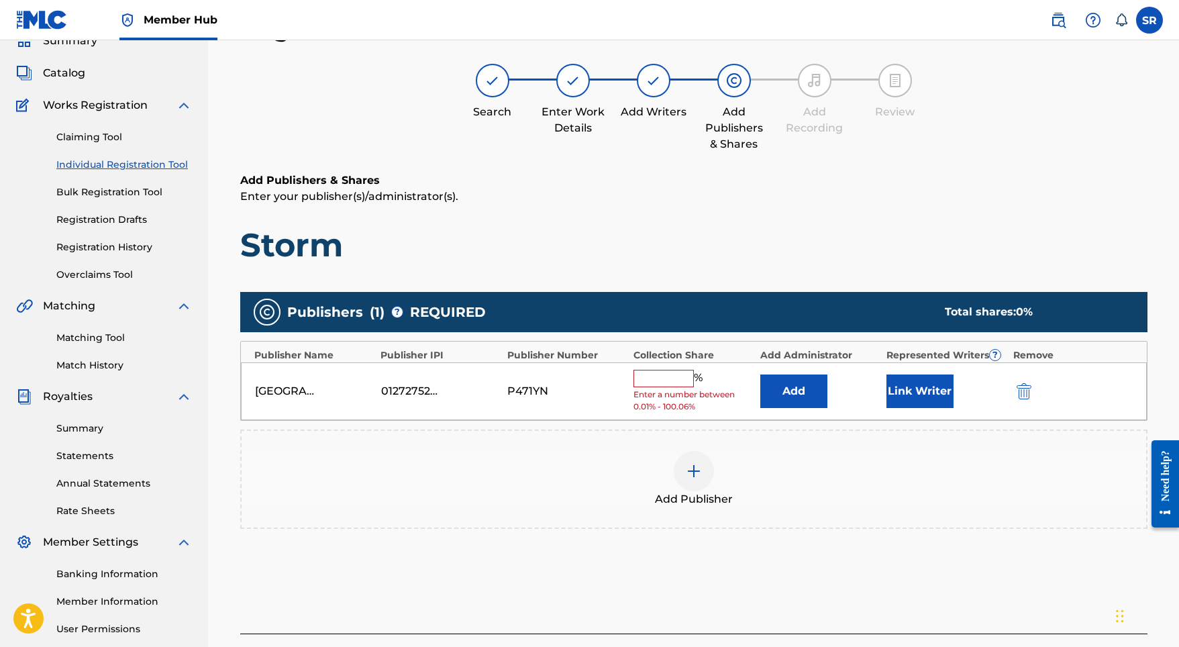
click at [685, 388] on span "Enter a number between 0.01% - 100.06%" at bounding box center [692, 400] width 119 height 24
click at [674, 378] on input "text" at bounding box center [663, 378] width 60 height 17
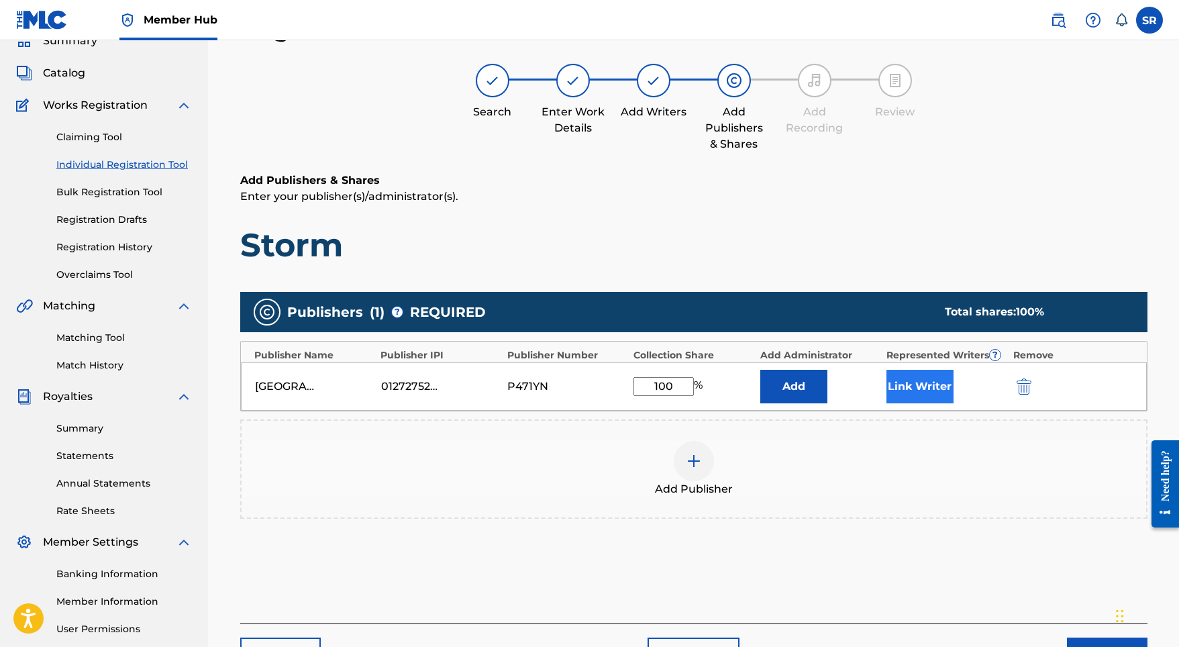
type input "100"
click at [912, 376] on button "Link Writer" at bounding box center [919, 387] width 67 height 34
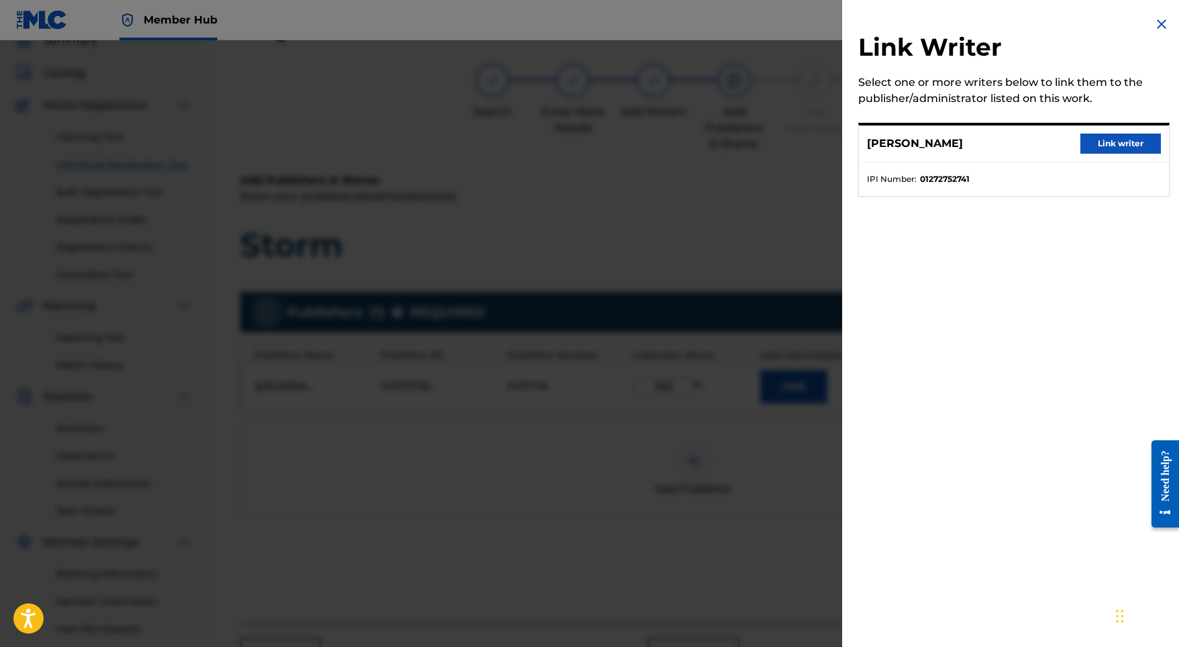
click at [1086, 157] on div "[PERSON_NAME] Link writer" at bounding box center [1014, 143] width 310 height 37
click at [1090, 144] on button "Link writer" at bounding box center [1120, 144] width 81 height 20
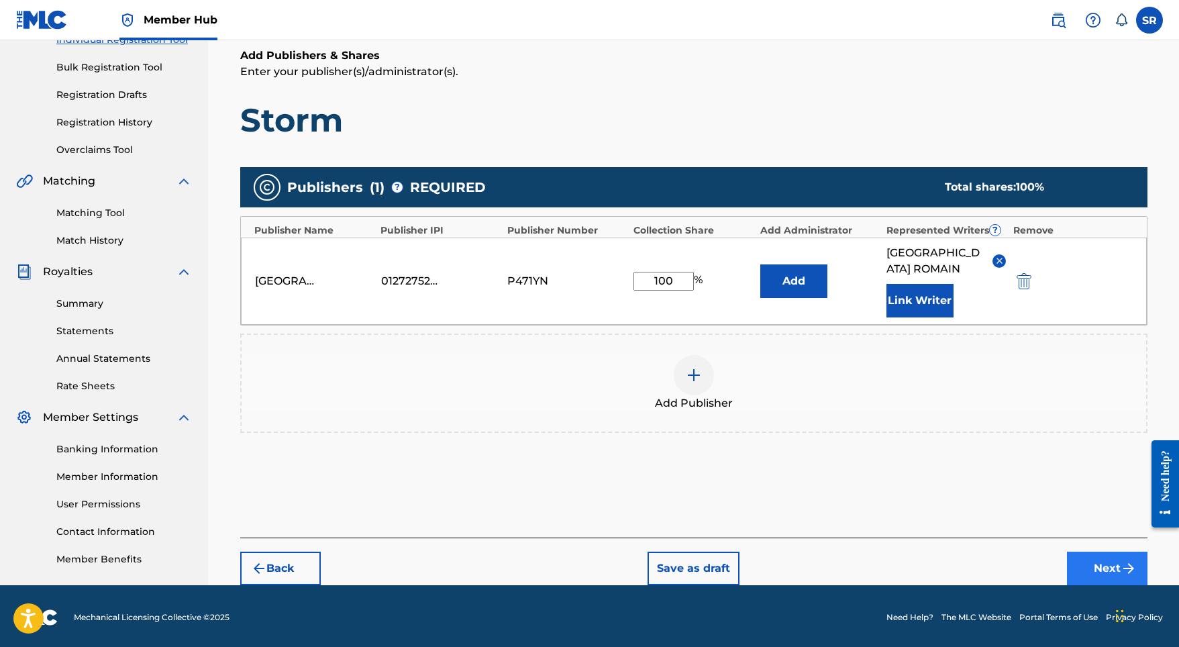
click at [1107, 556] on button "Next" at bounding box center [1107, 569] width 81 height 34
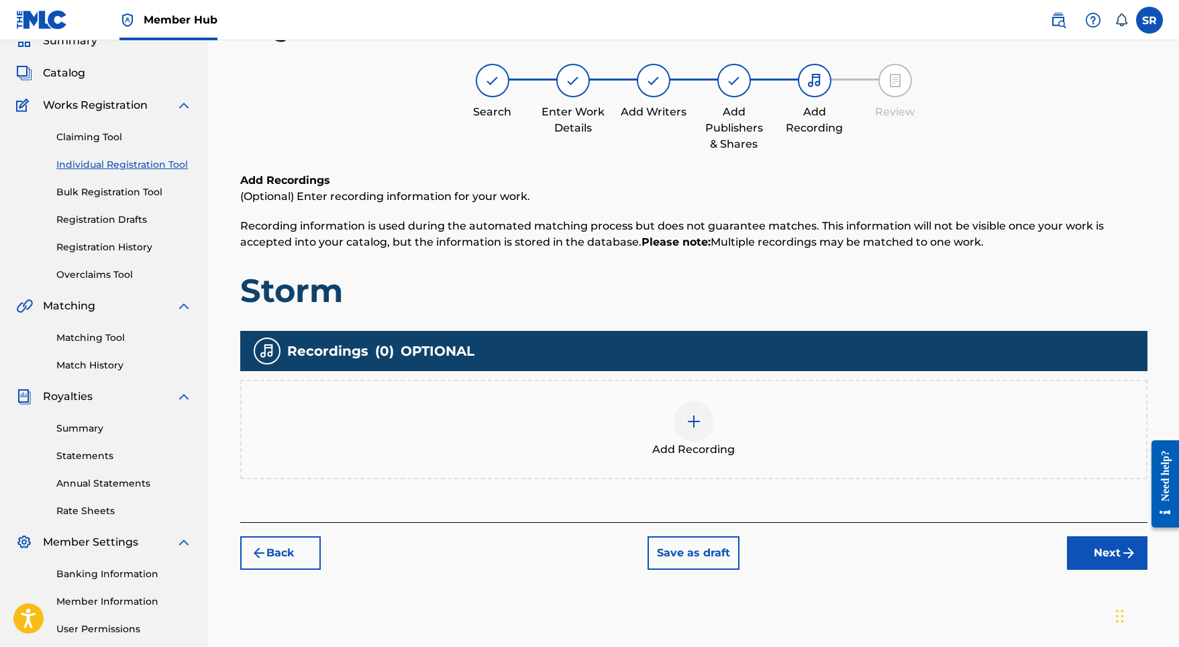
click at [698, 419] on img at bounding box center [694, 421] width 16 height 16
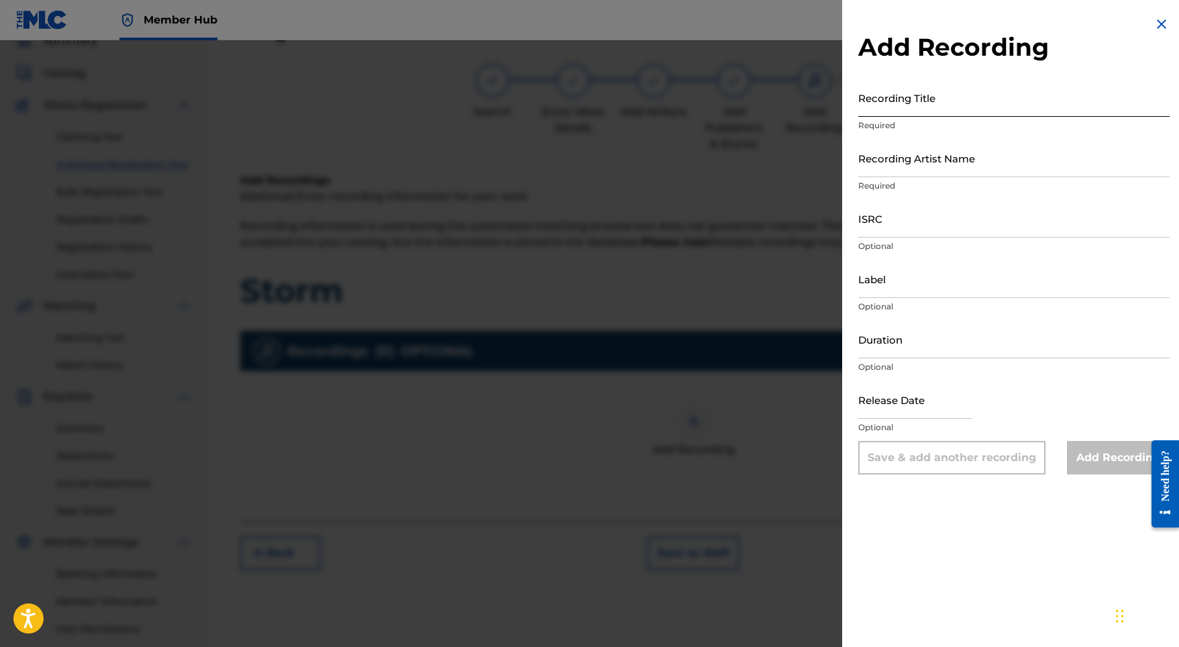
click at [944, 104] on input "Recording Title" at bounding box center [1013, 97] width 311 height 38
click at [794, 4] on nav "Member Hub SR SR Sydney Romain roachlifemusic03@gmail.com Notification Preferen…" at bounding box center [589, 20] width 1179 height 40
click at [893, 95] on input "Recording Title" at bounding box center [1013, 97] width 311 height 38
paste input "Storm"
type input "Storm"
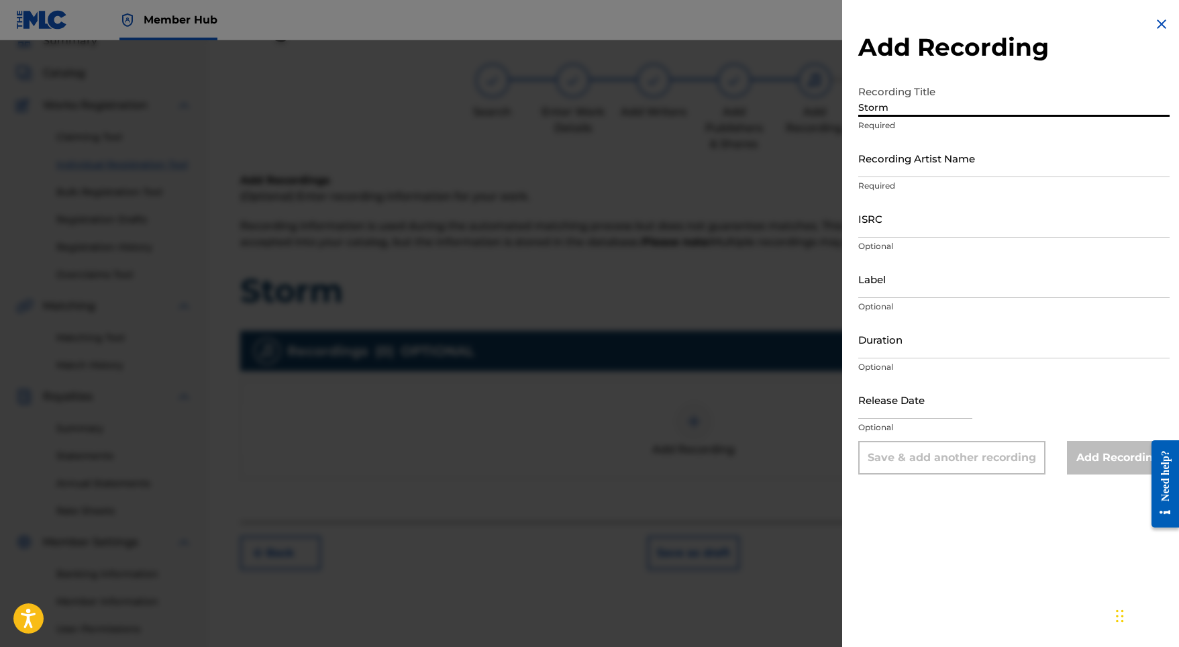
click at [908, 134] on div "Recording Title Storm Required" at bounding box center [1013, 108] width 311 height 60
click at [888, 216] on input "ISRC" at bounding box center [1013, 218] width 311 height 38
paste input "SE5W32100813"
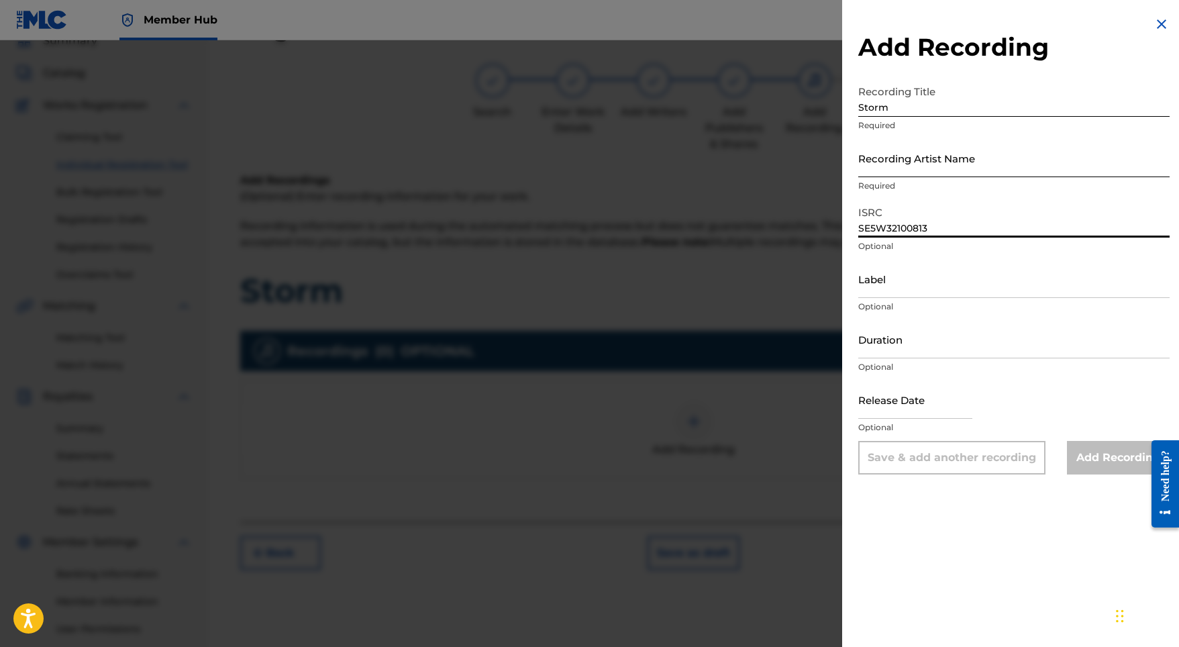
type input "SE5W32100813"
click at [909, 160] on input "Recording Artist Name" at bounding box center [1013, 158] width 311 height 38
paste input "Indra"
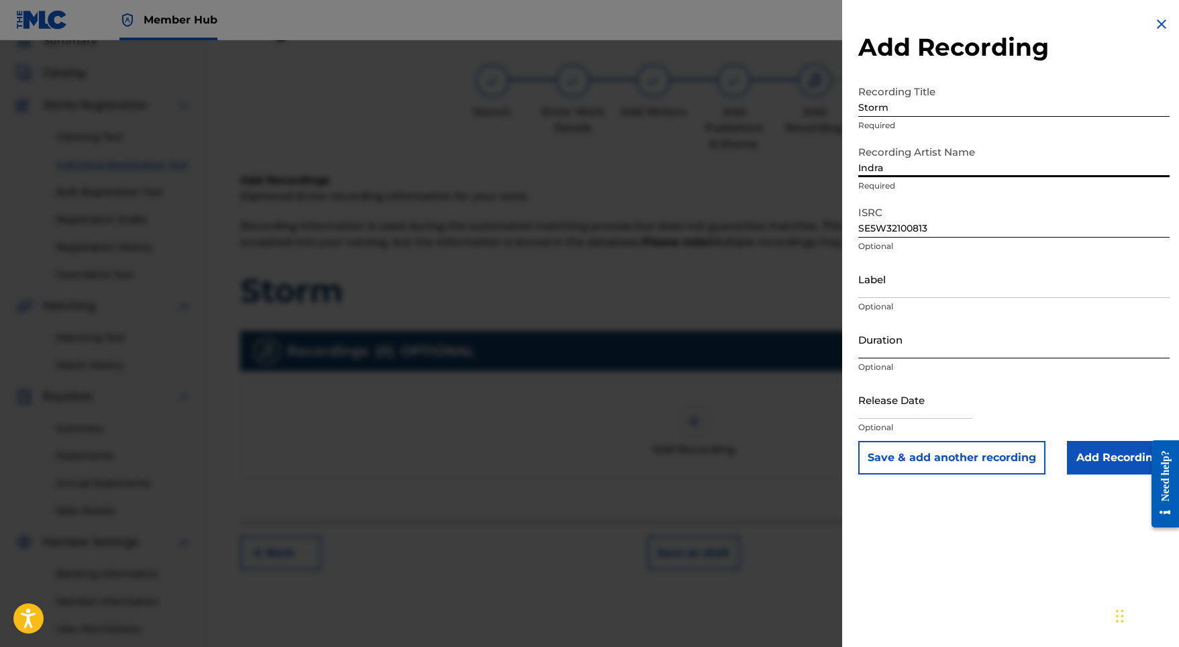
type input "Indra"
click at [920, 348] on input "Duration" at bounding box center [1013, 339] width 311 height 38
type input "03:00"
click at [957, 416] on input "text" at bounding box center [915, 399] width 114 height 38
select select "8"
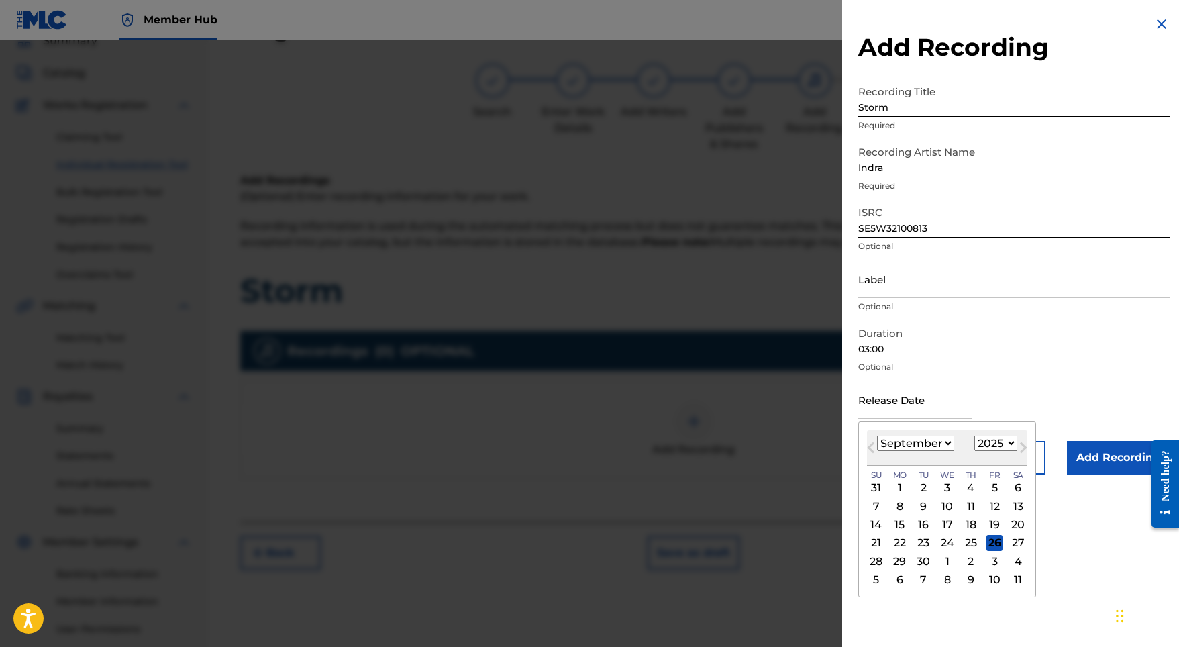
select select "2021"
select select "2"
click at [987, 523] on div "19" at bounding box center [994, 525] width 16 height 16
type input "March 19 2021"
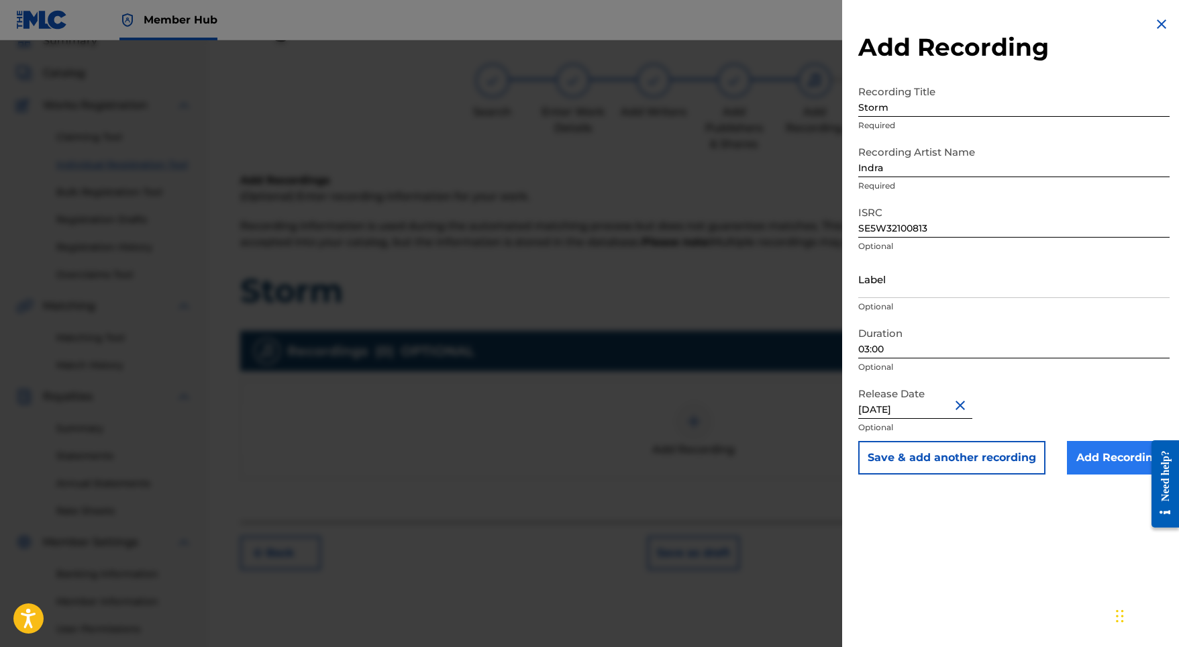
click at [1094, 462] on input "Add Recording" at bounding box center [1118, 458] width 103 height 34
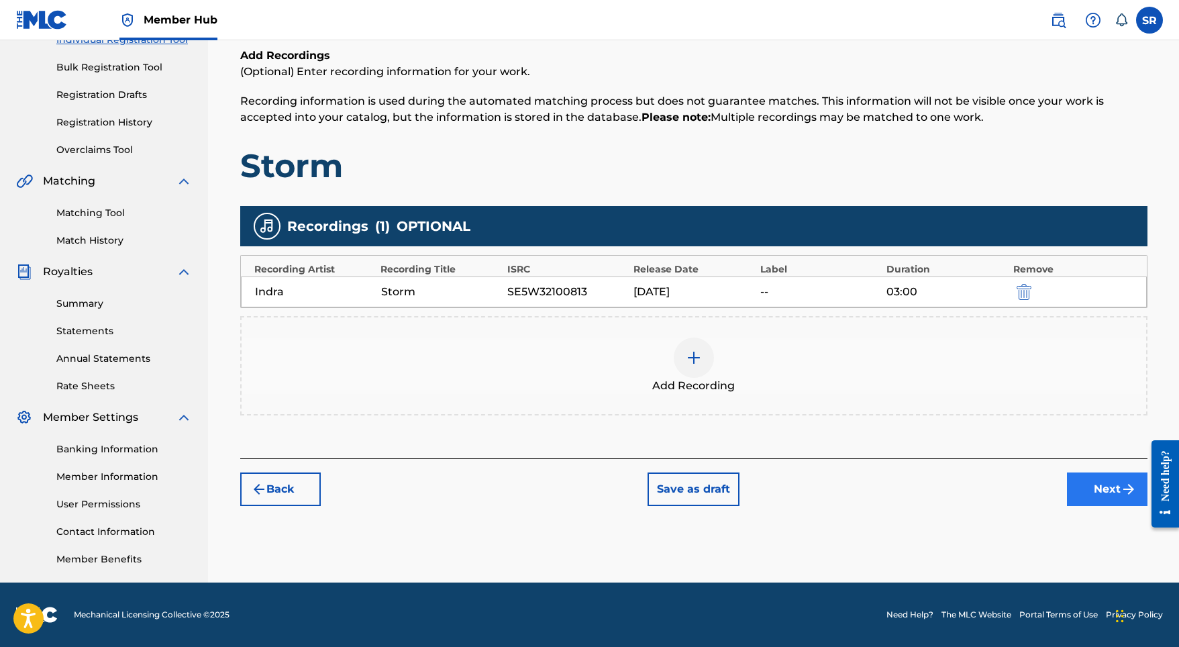
click at [1112, 487] on button "Next" at bounding box center [1107, 489] width 81 height 34
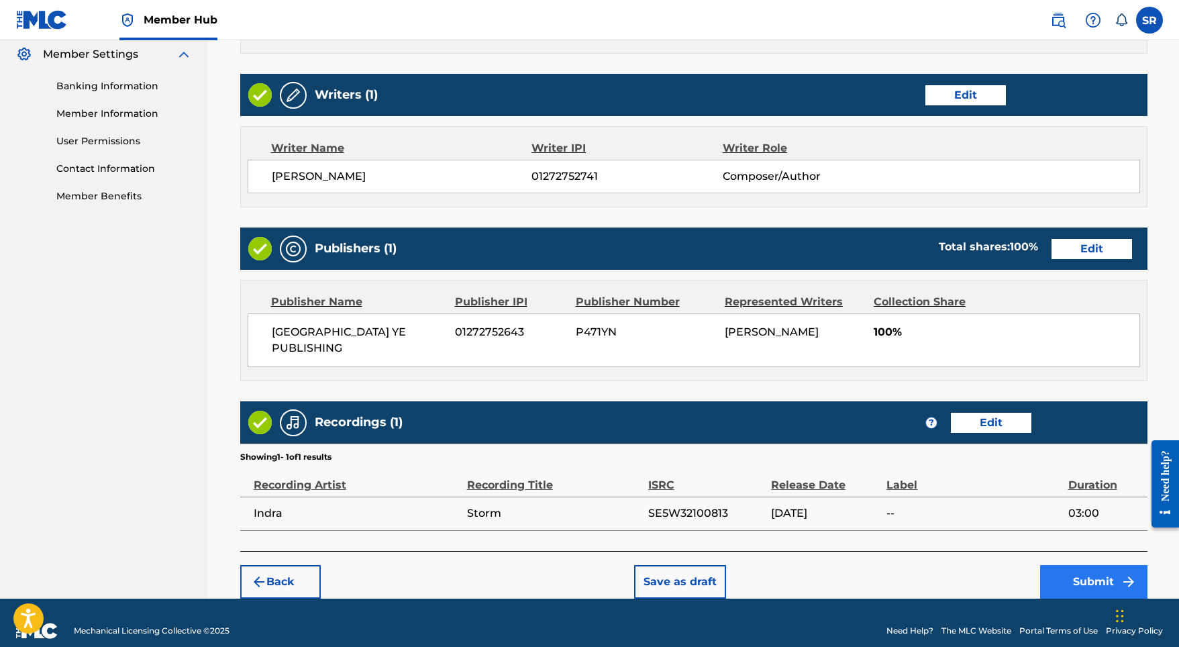
scroll to position [547, 0]
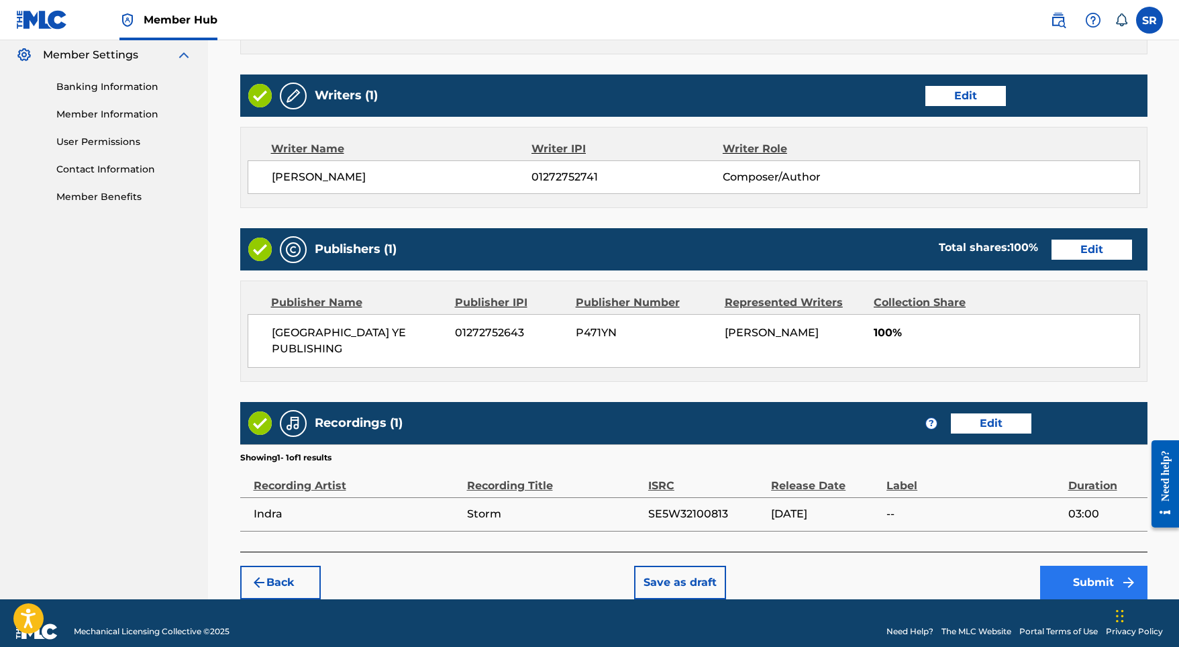
click at [1069, 566] on button "Submit" at bounding box center [1093, 583] width 107 height 34
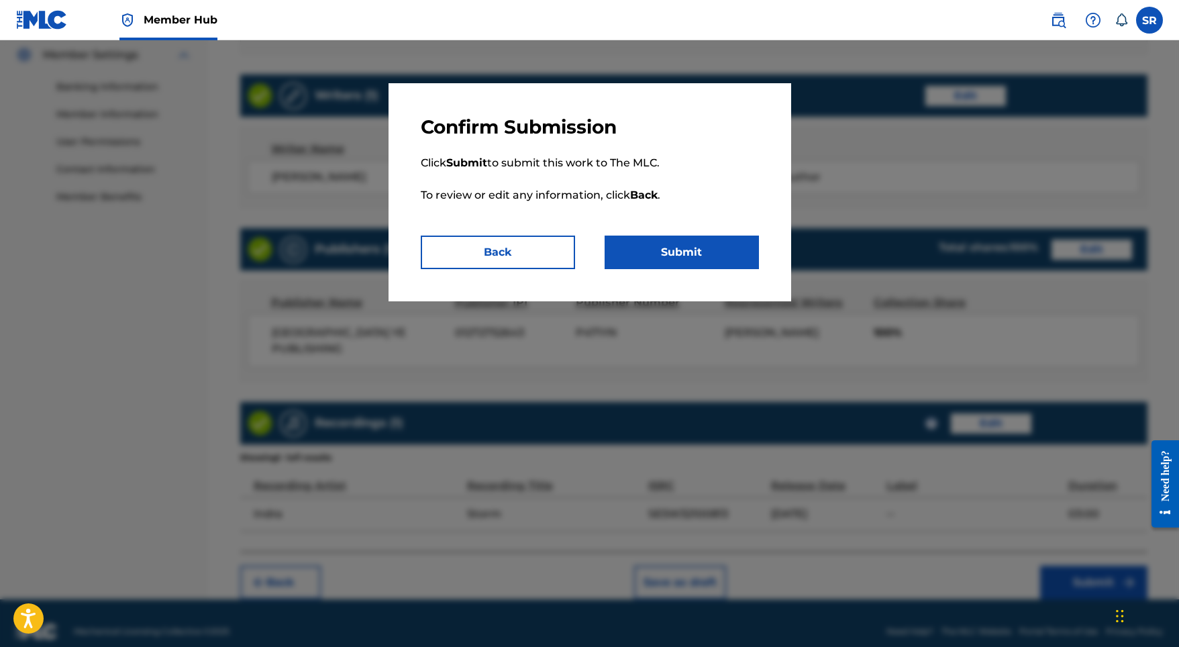
click at [688, 278] on div "Confirm Submission Click Submit to submit this work to The MLC. To review or ed…" at bounding box center [589, 192] width 403 height 218
click at [684, 258] on button "Submit" at bounding box center [682, 252] width 154 height 34
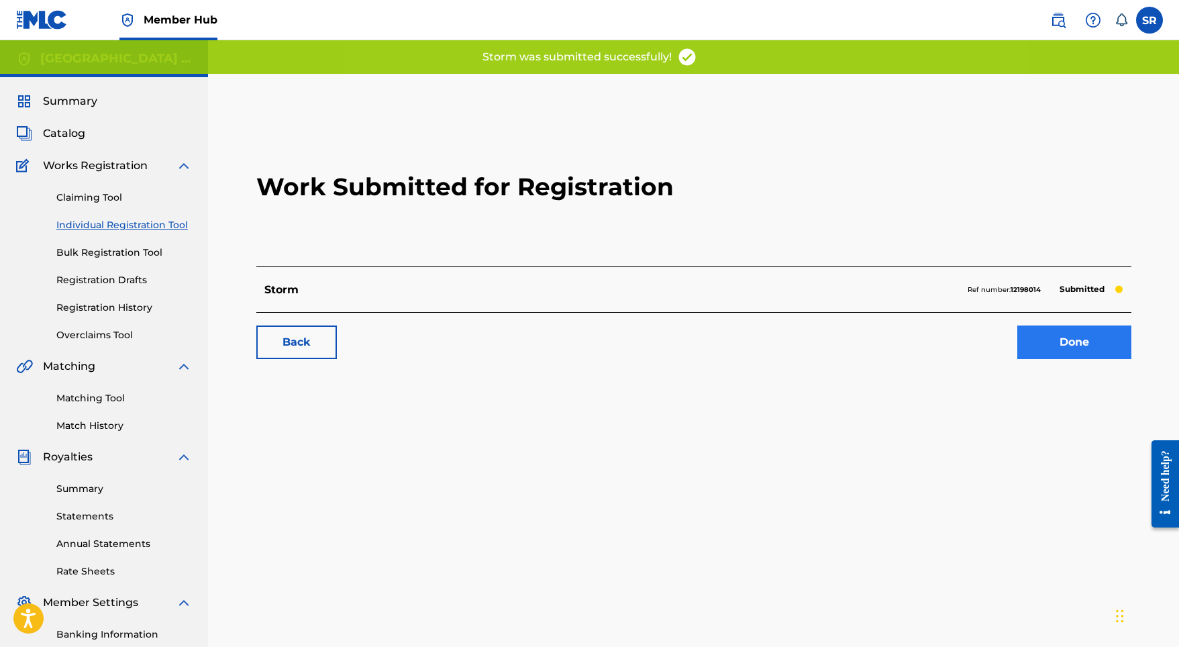
click at [1040, 333] on link "Done" at bounding box center [1074, 342] width 114 height 34
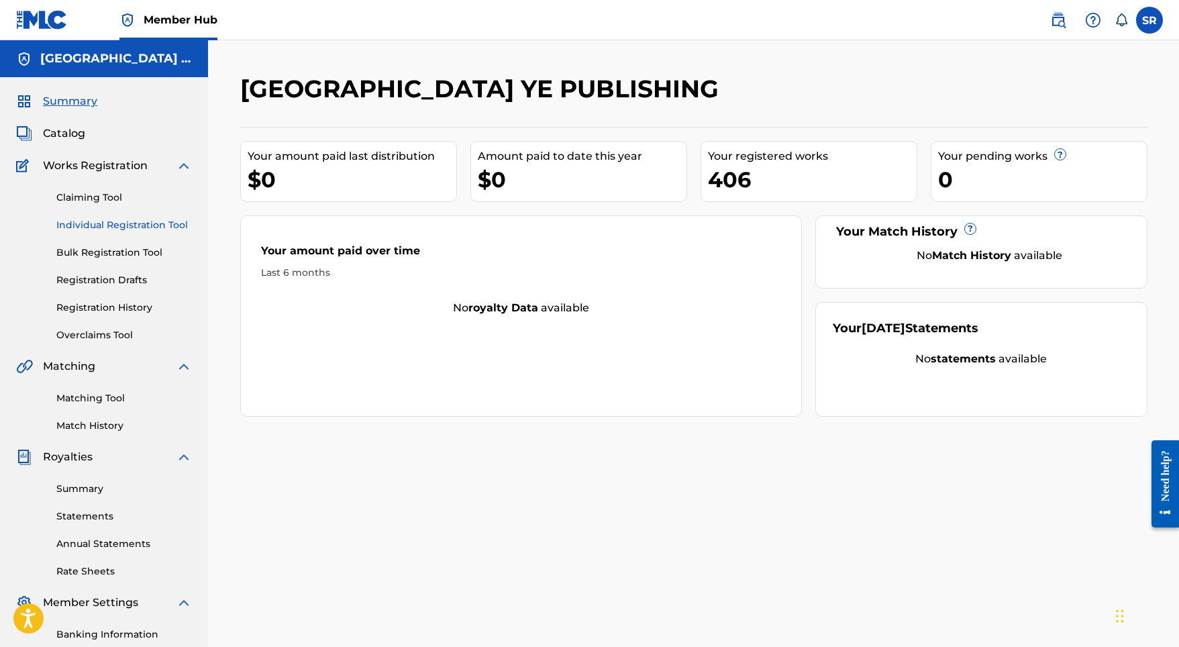
click at [135, 223] on link "Individual Registration Tool" at bounding box center [124, 225] width 136 height 14
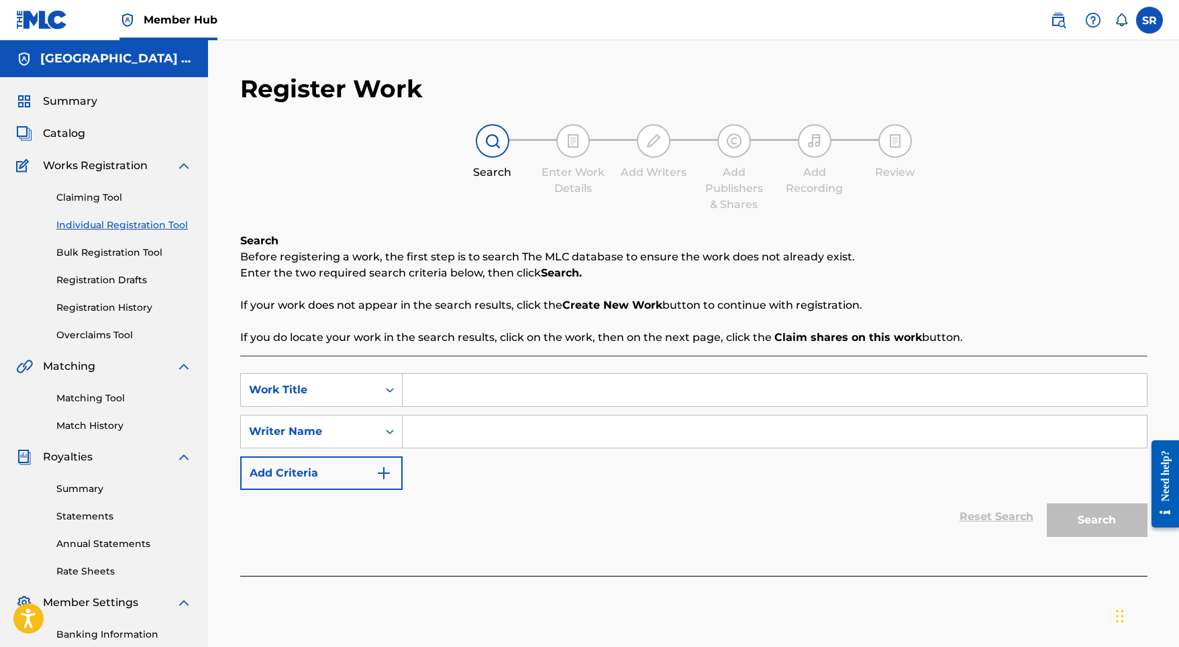
click at [495, 376] on input "Search Form" at bounding box center [775, 390] width 744 height 32
paste input "Dunder"
type input "Dunder"
click at [478, 441] on input "Search Form" at bounding box center [775, 431] width 744 height 32
paste input "Dunder"
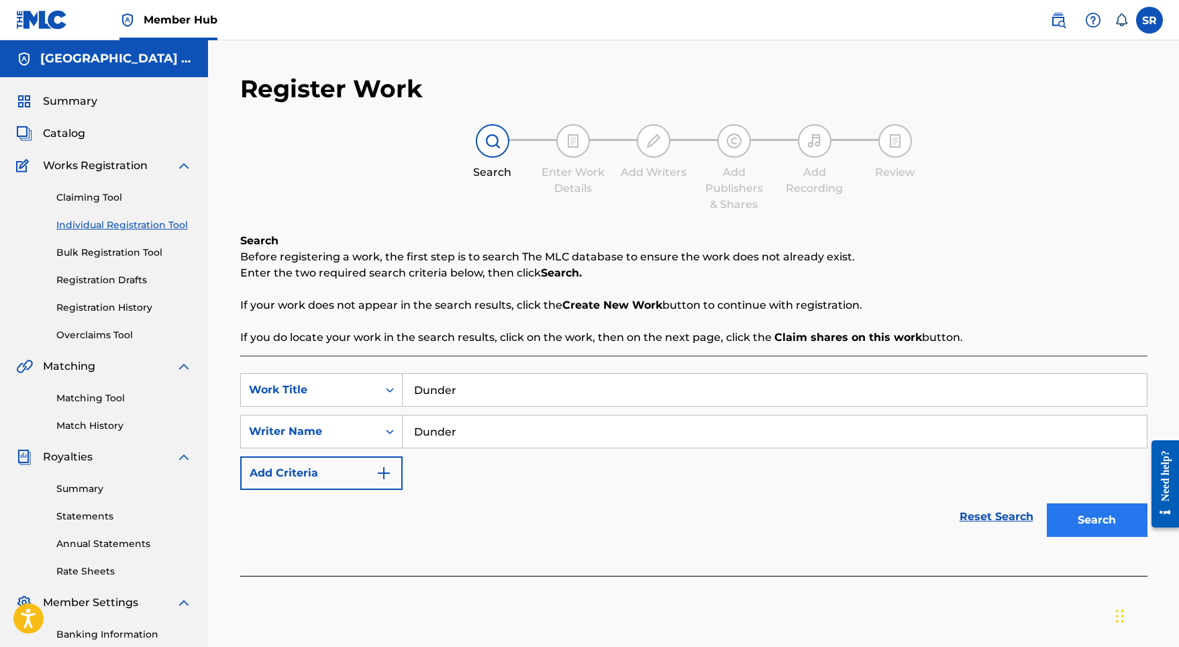
type input "Dunder"
click at [1051, 517] on button "Search" at bounding box center [1097, 520] width 101 height 34
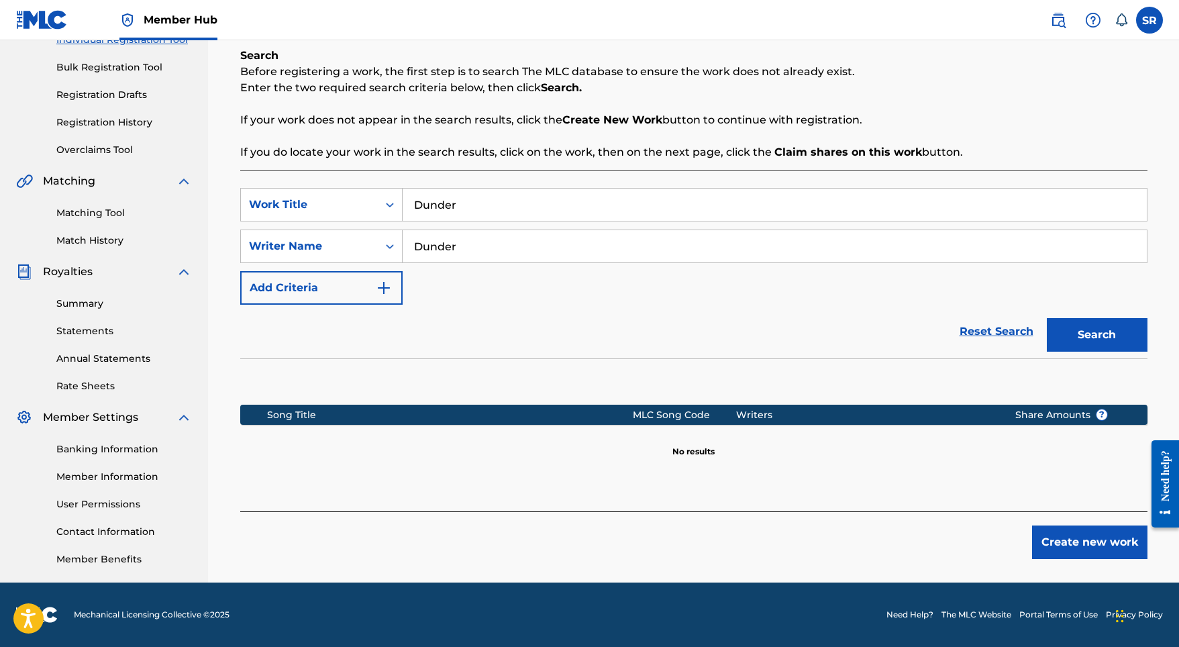
scroll to position [185, 0]
click at [1047, 534] on button "Create new work" at bounding box center [1089, 542] width 115 height 34
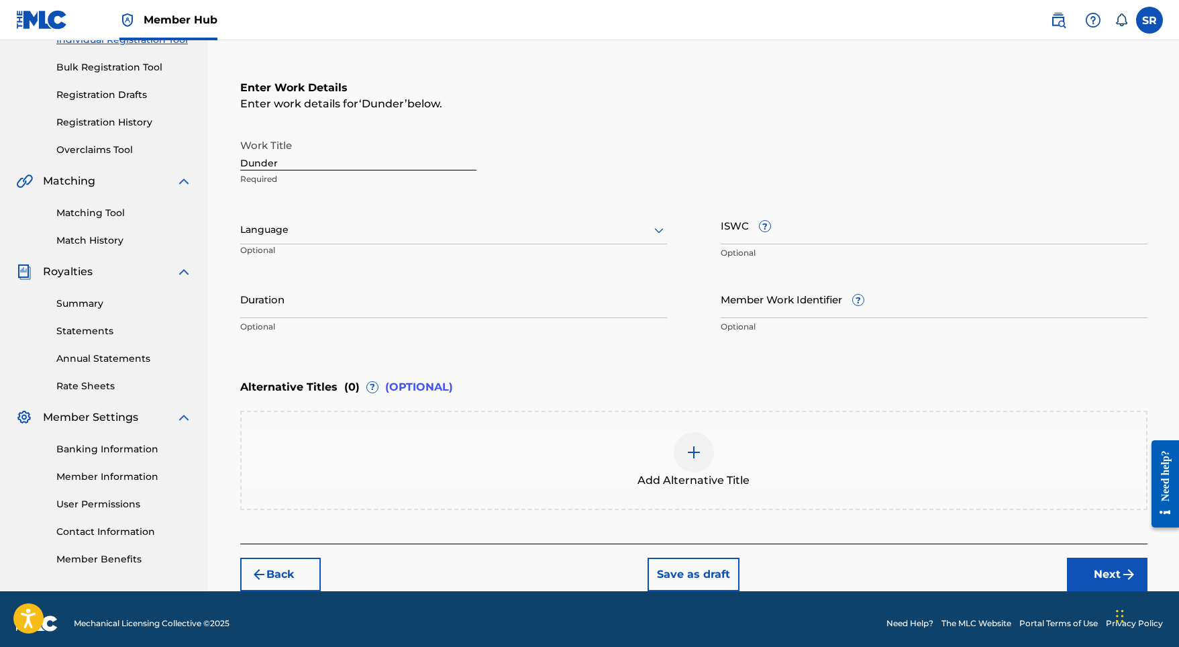
click at [423, 238] on div "Language" at bounding box center [453, 230] width 427 height 28
click at [379, 265] on div "English" at bounding box center [453, 259] width 425 height 30
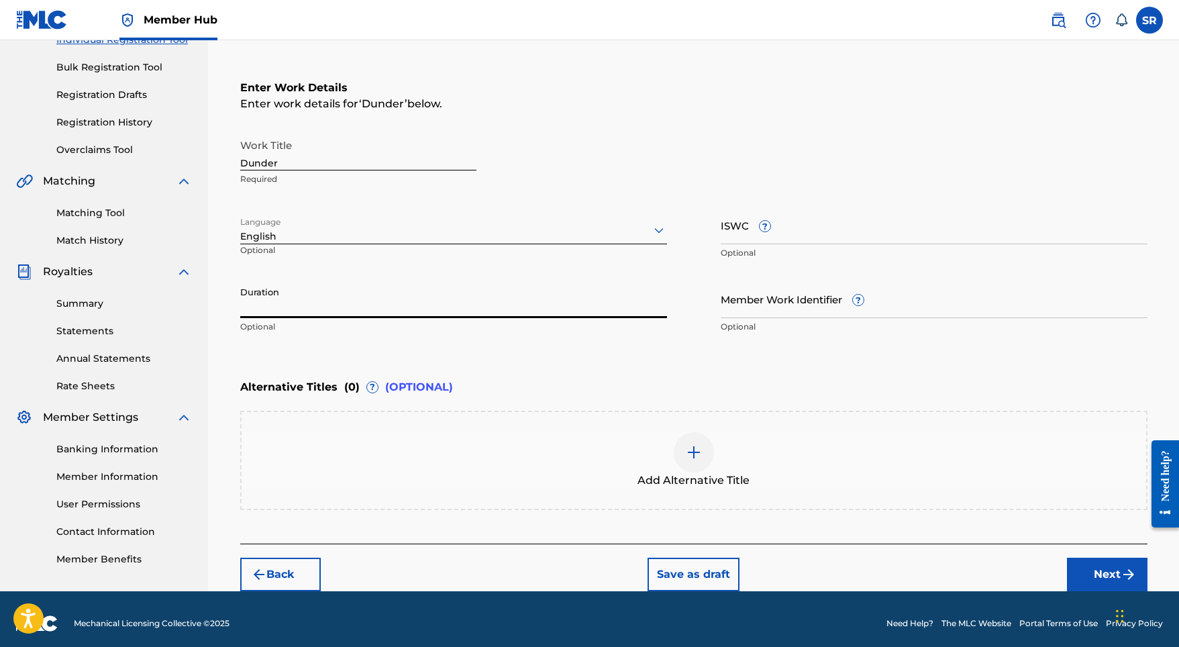
click at [371, 295] on input "Duration" at bounding box center [453, 299] width 427 height 38
type input "03:28"
click at [699, 465] on div at bounding box center [694, 452] width 40 height 40
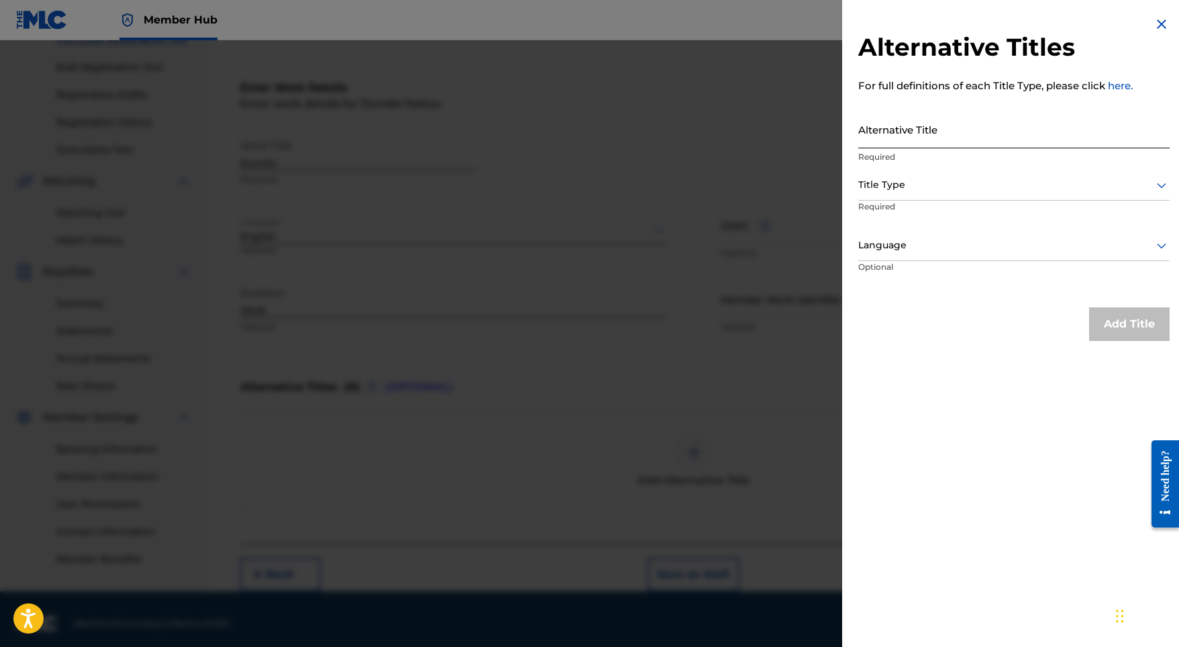
click at [900, 132] on input "Alternative Title" at bounding box center [1013, 129] width 311 height 38
paste input "Dunder"
type input "Dunder"
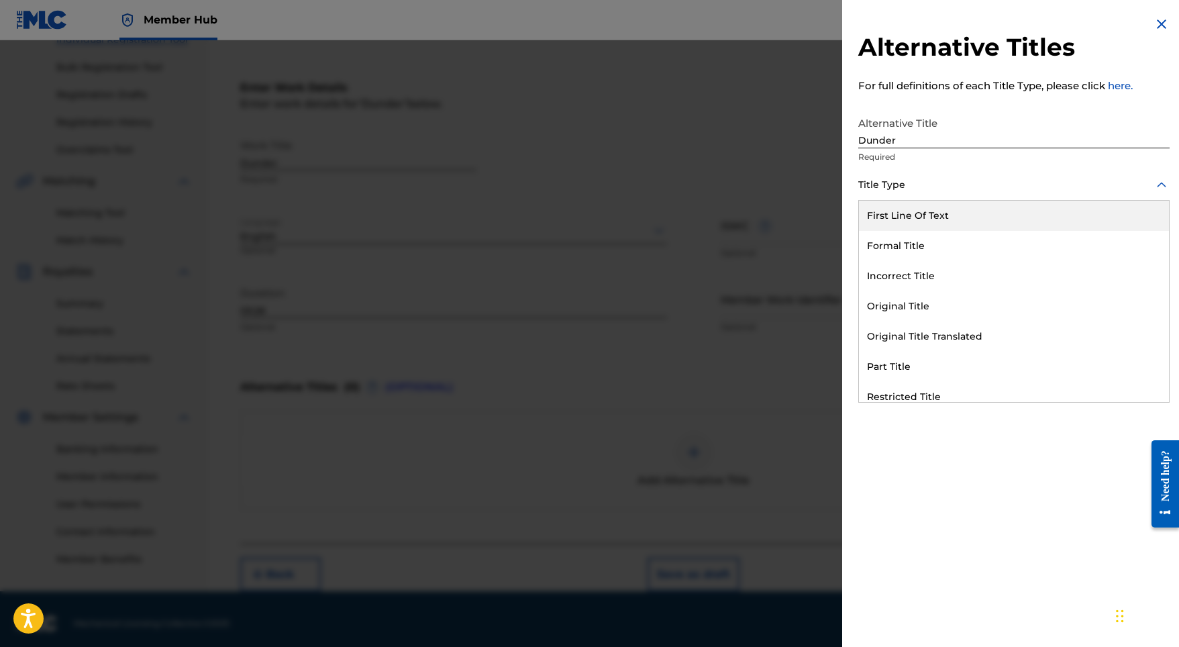
click at [899, 182] on div at bounding box center [1013, 184] width 311 height 17
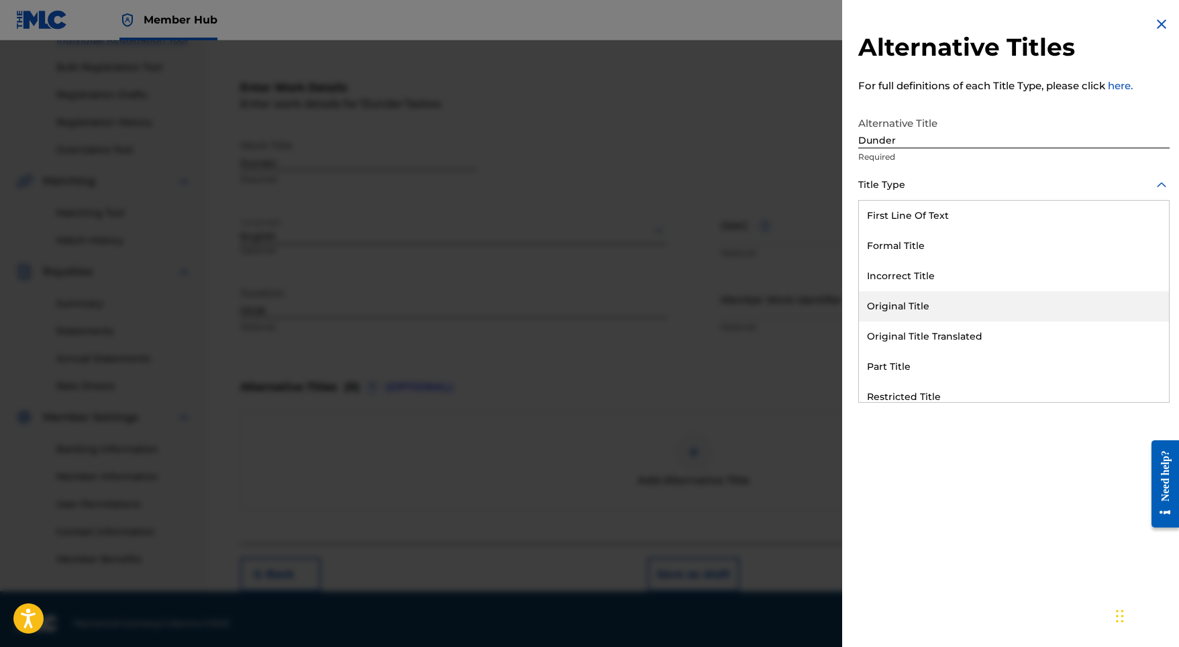
click at [904, 308] on div "Original Title" at bounding box center [1014, 306] width 310 height 30
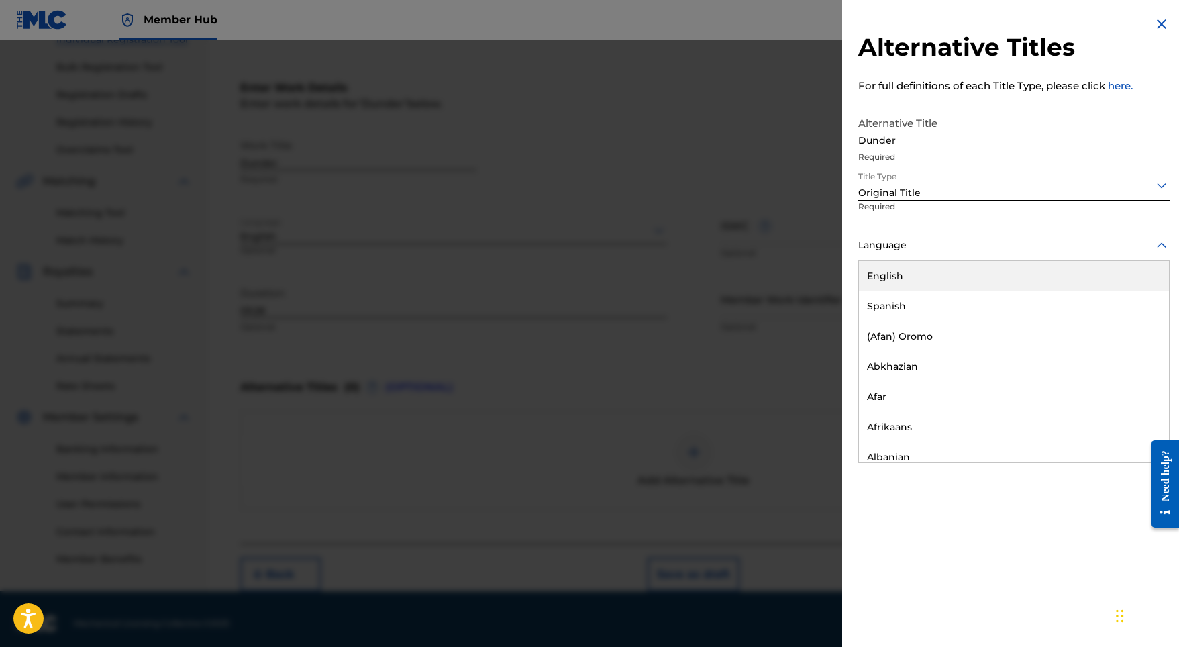
click at [945, 245] on div at bounding box center [1013, 245] width 311 height 17
click at [910, 277] on div "English" at bounding box center [1014, 276] width 310 height 30
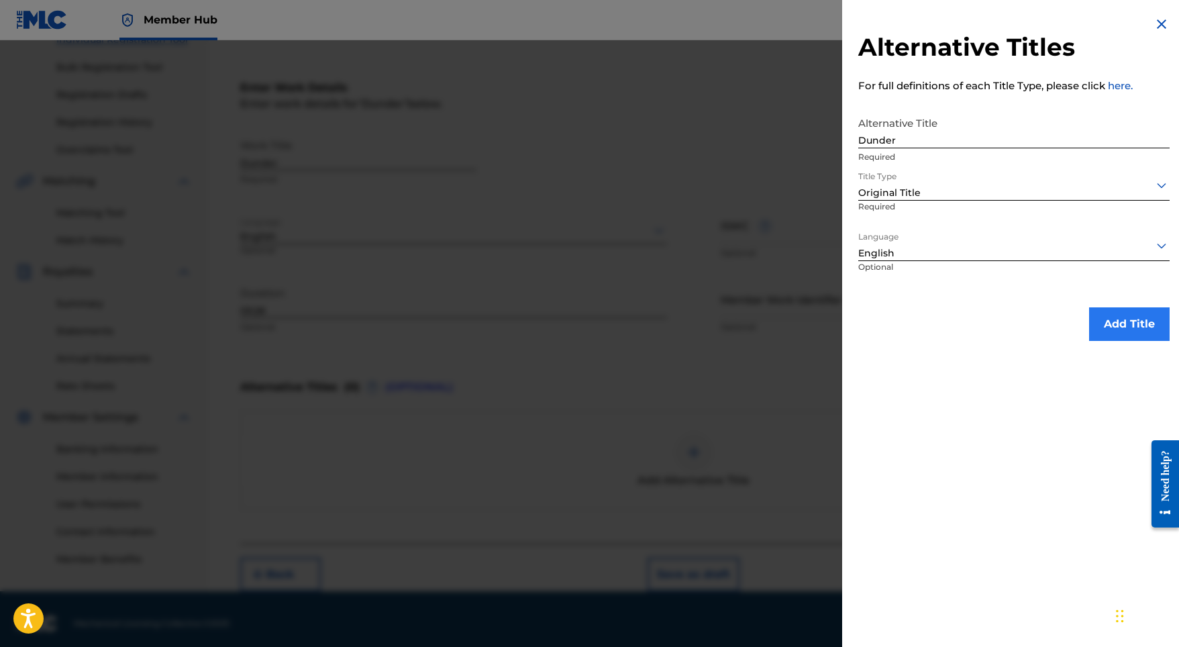
click at [1145, 337] on button "Add Title" at bounding box center [1129, 324] width 81 height 34
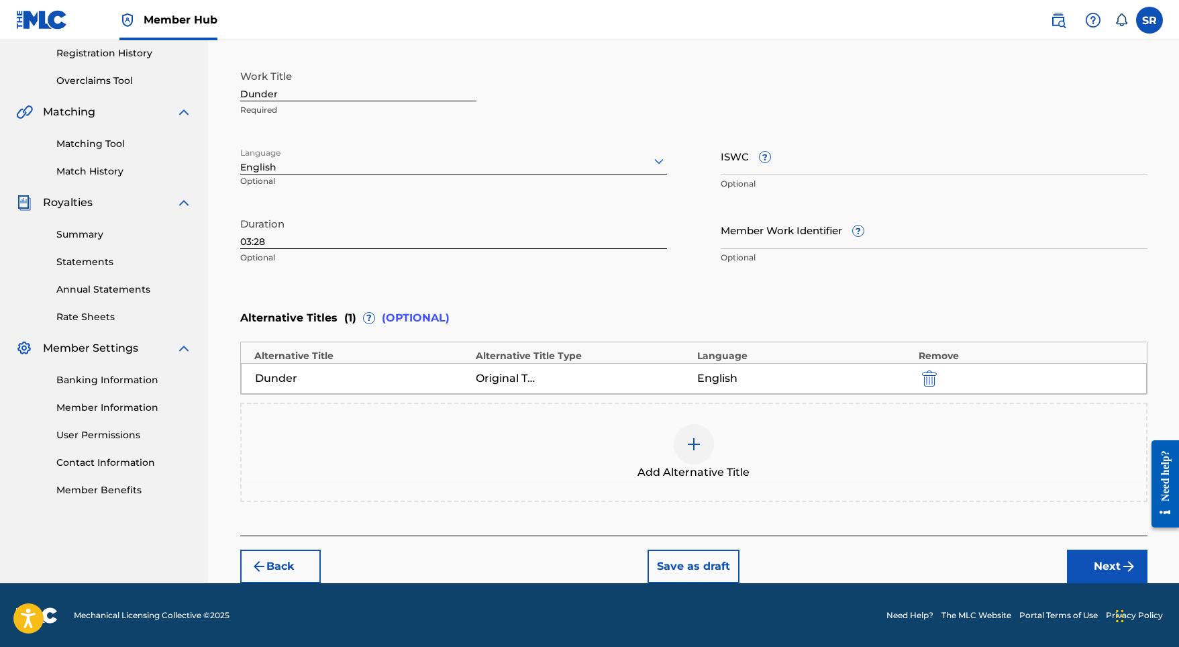
click at [1082, 546] on div "Back Save as draft Next" at bounding box center [693, 559] width 907 height 48
click at [1074, 554] on button "Next" at bounding box center [1107, 566] width 81 height 34
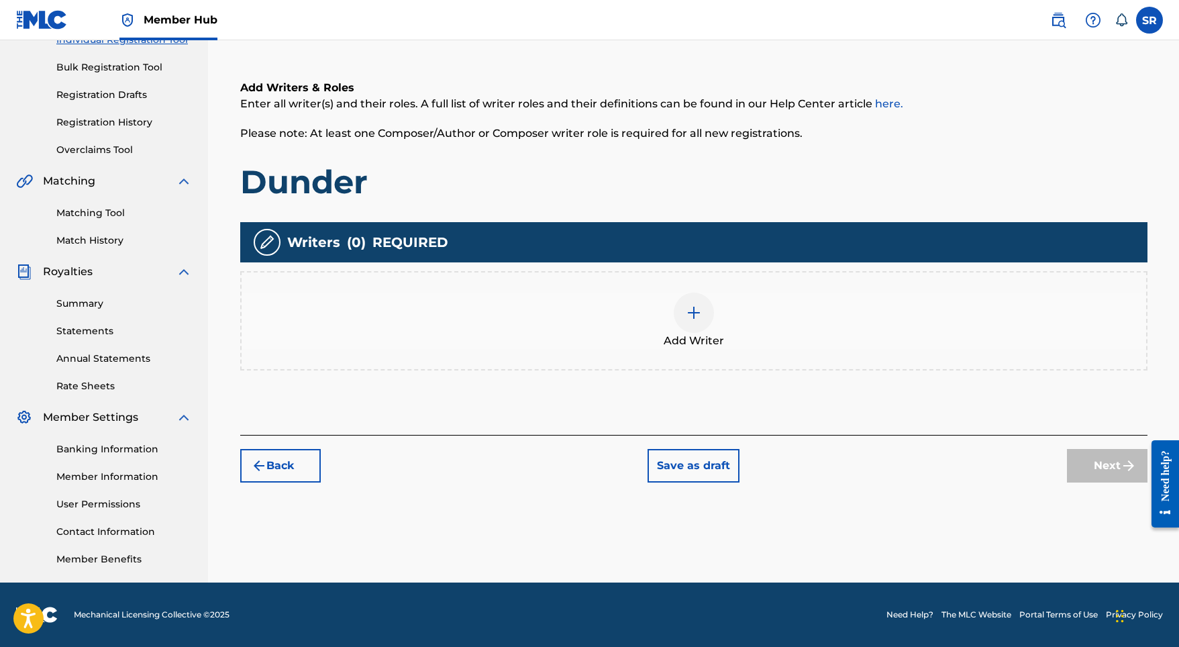
click at [694, 326] on div at bounding box center [694, 313] width 40 height 40
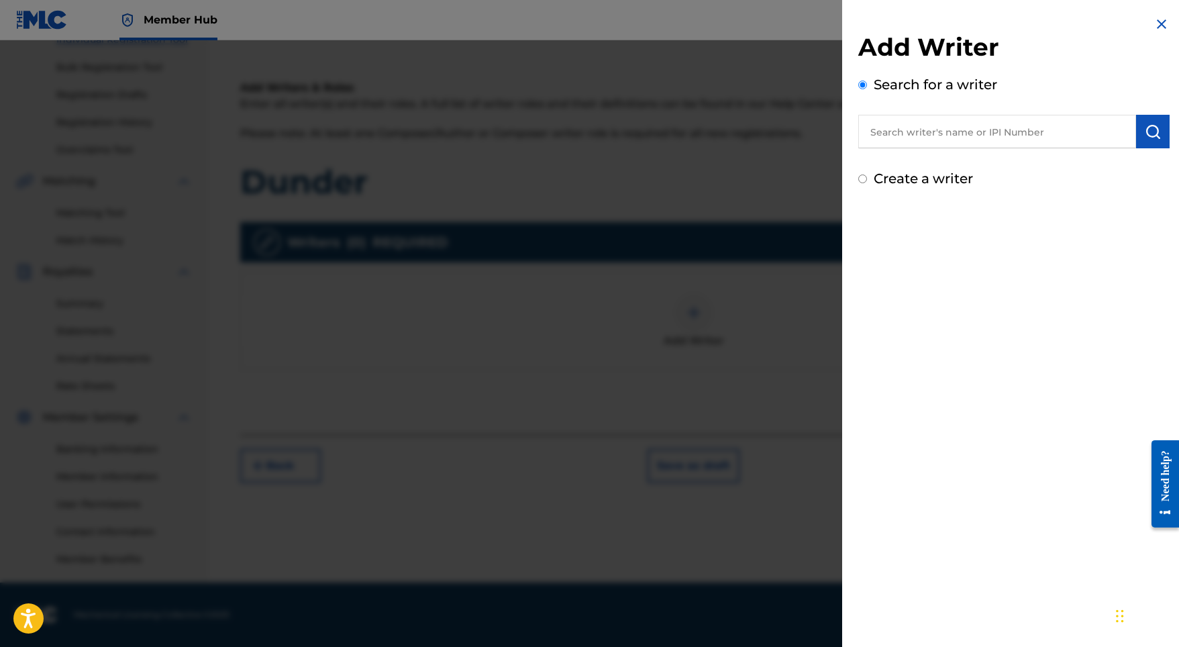
click at [996, 134] on input "text" at bounding box center [997, 132] width 278 height 34
paste input "[PERSON_NAME]"
type input "[PERSON_NAME]"
click at [1147, 128] on img "submit" at bounding box center [1153, 131] width 16 height 16
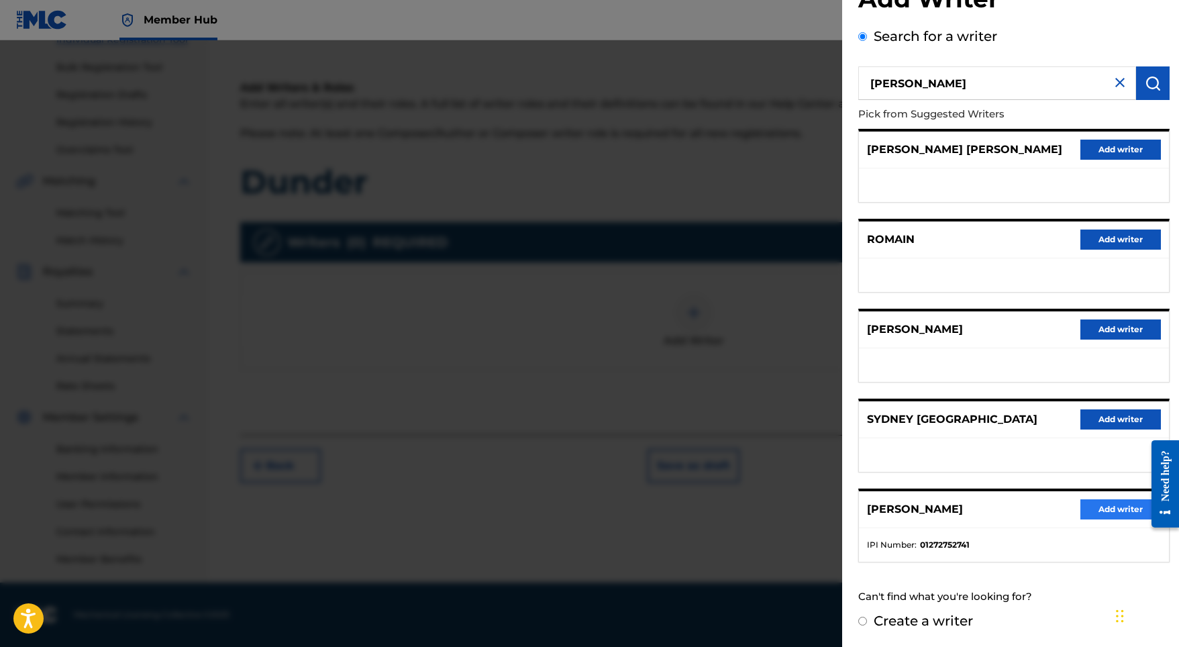
scroll to position [60, 0]
click at [1097, 510] on button "Add writer" at bounding box center [1120, 509] width 81 height 20
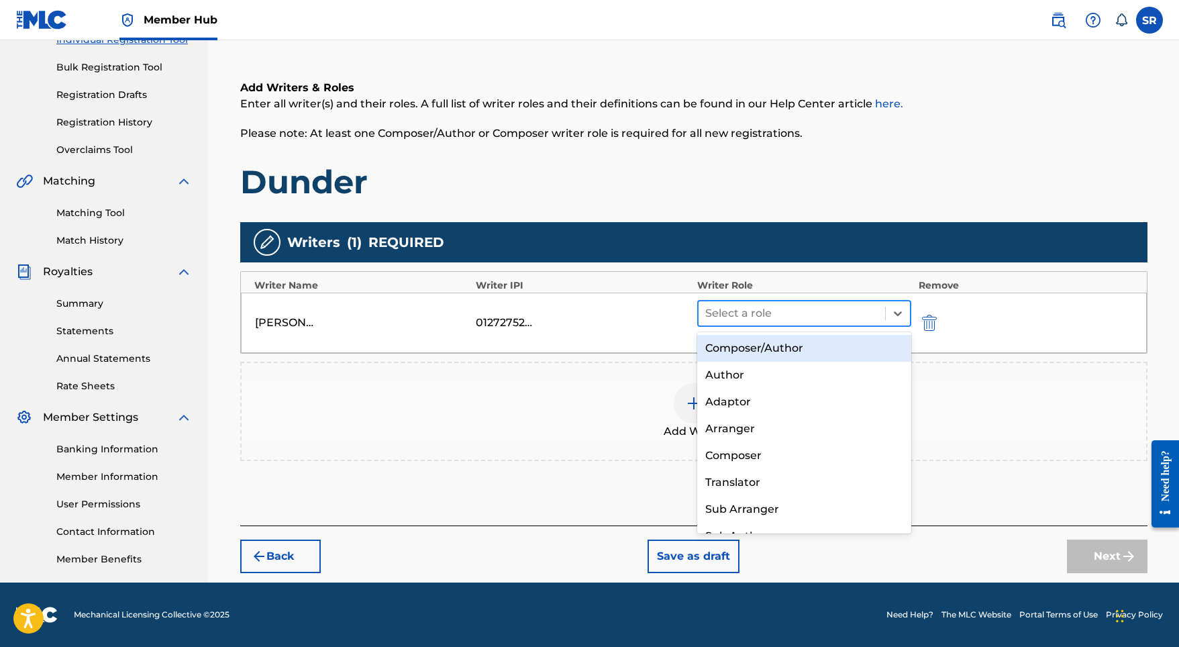
click at [767, 314] on div at bounding box center [792, 313] width 174 height 19
click at [733, 339] on div "Composer/Author" at bounding box center [804, 348] width 215 height 27
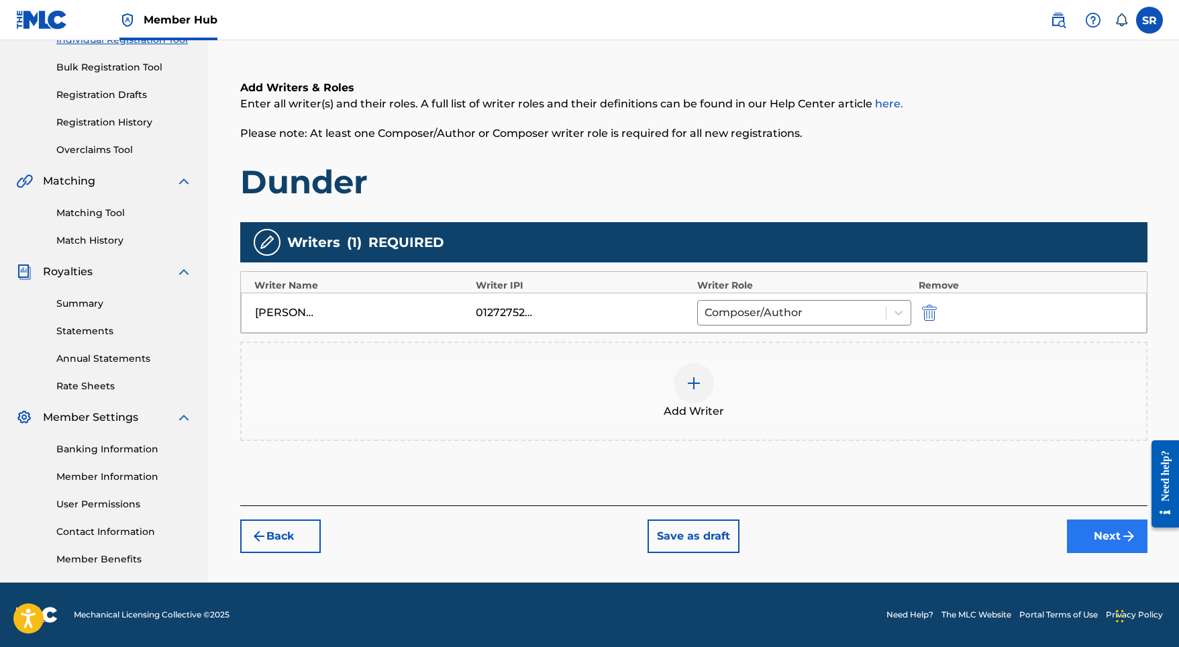
click at [1076, 524] on button "Next" at bounding box center [1107, 536] width 81 height 34
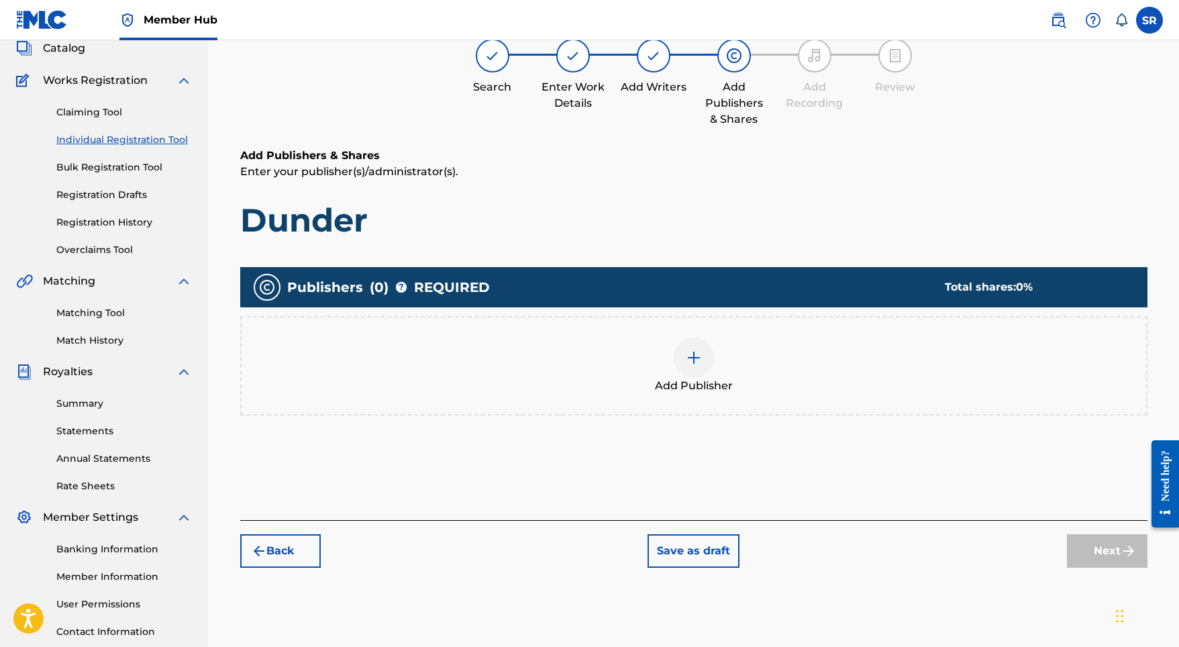
scroll to position [60, 0]
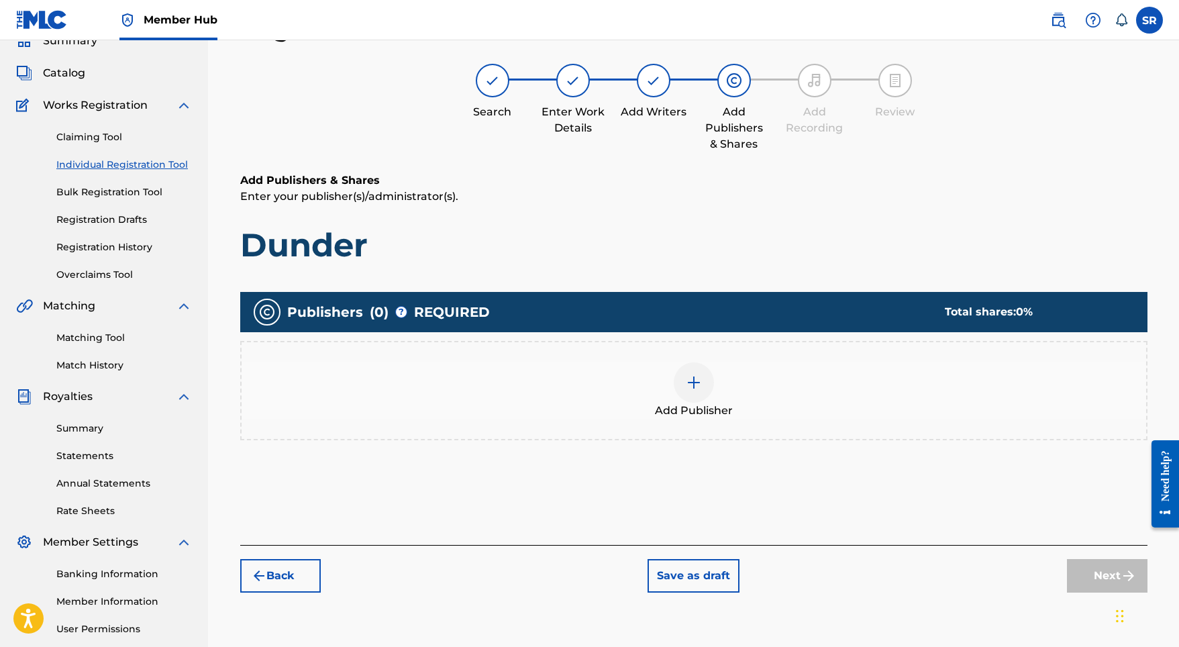
click at [704, 409] on span "Add Publisher" at bounding box center [694, 411] width 78 height 16
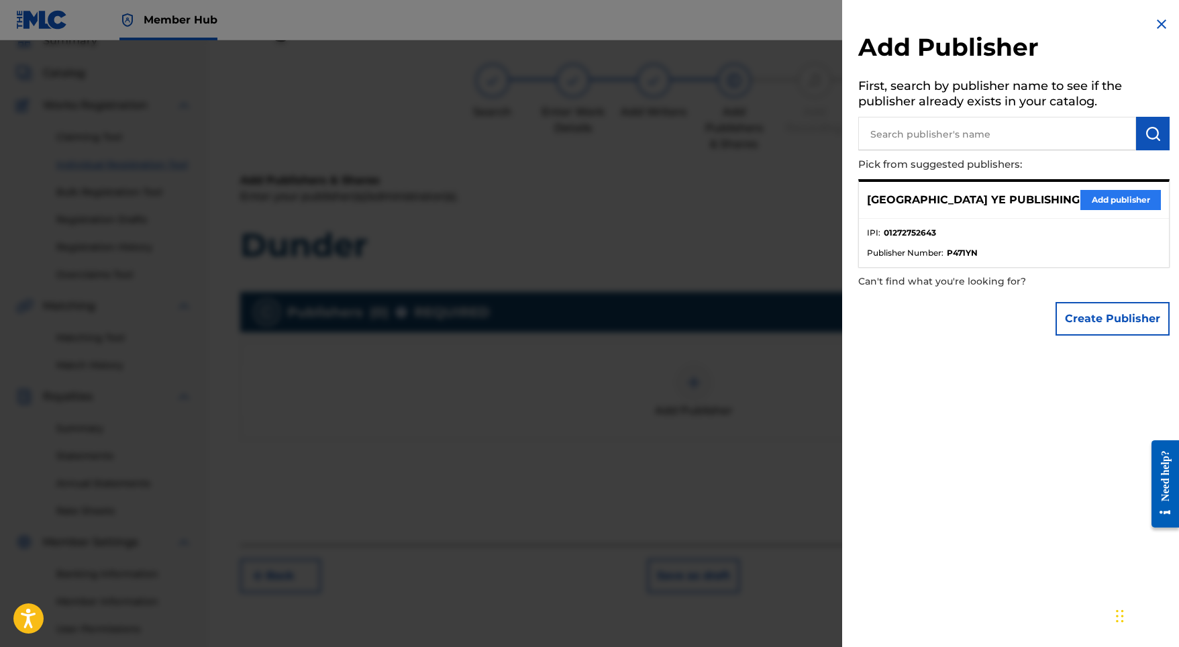
click at [1082, 205] on button "Add publisher" at bounding box center [1120, 200] width 81 height 20
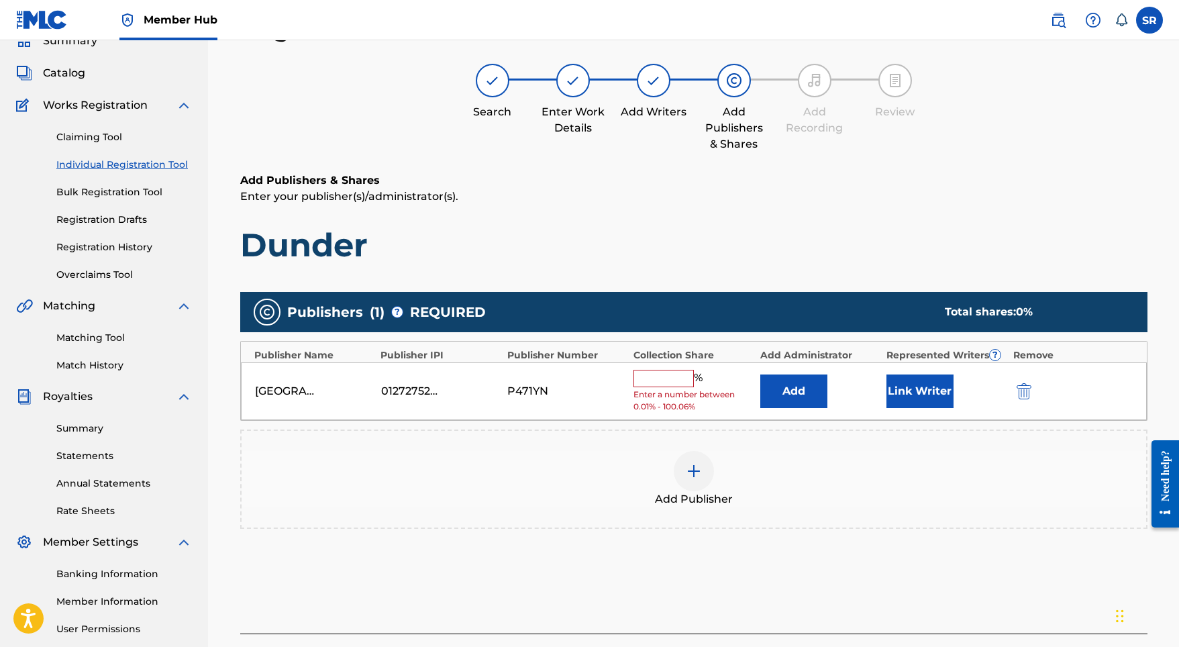
click at [657, 379] on input "text" at bounding box center [663, 378] width 60 height 17
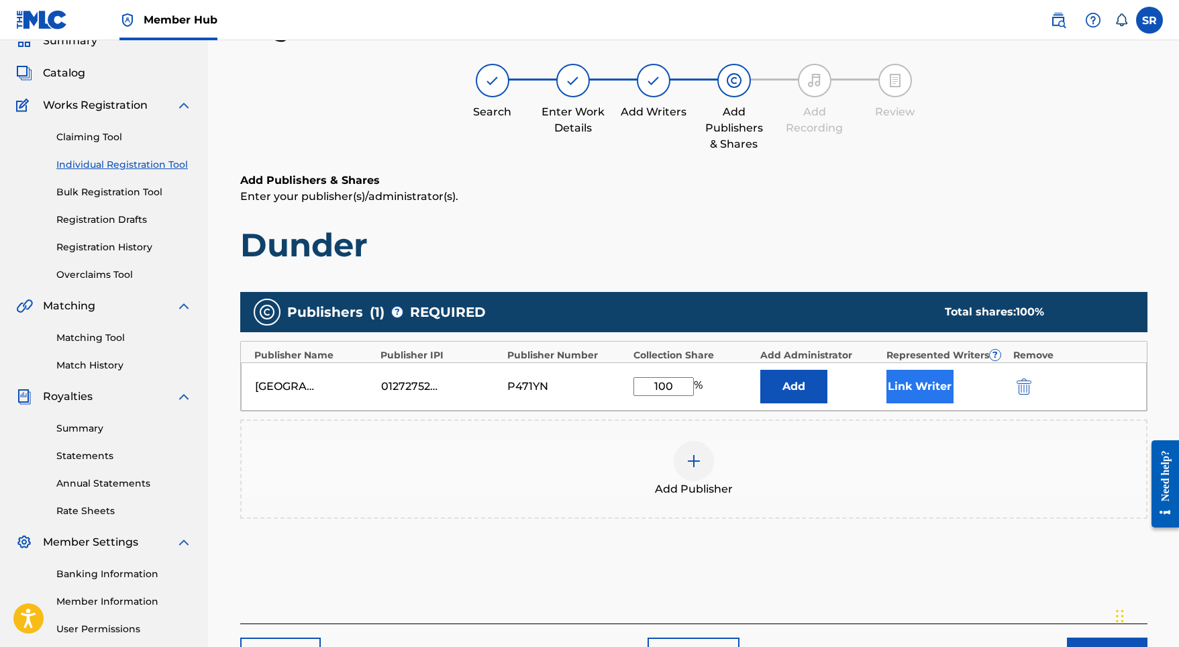
type input "100"
click at [906, 393] on button "Link Writer" at bounding box center [919, 387] width 67 height 34
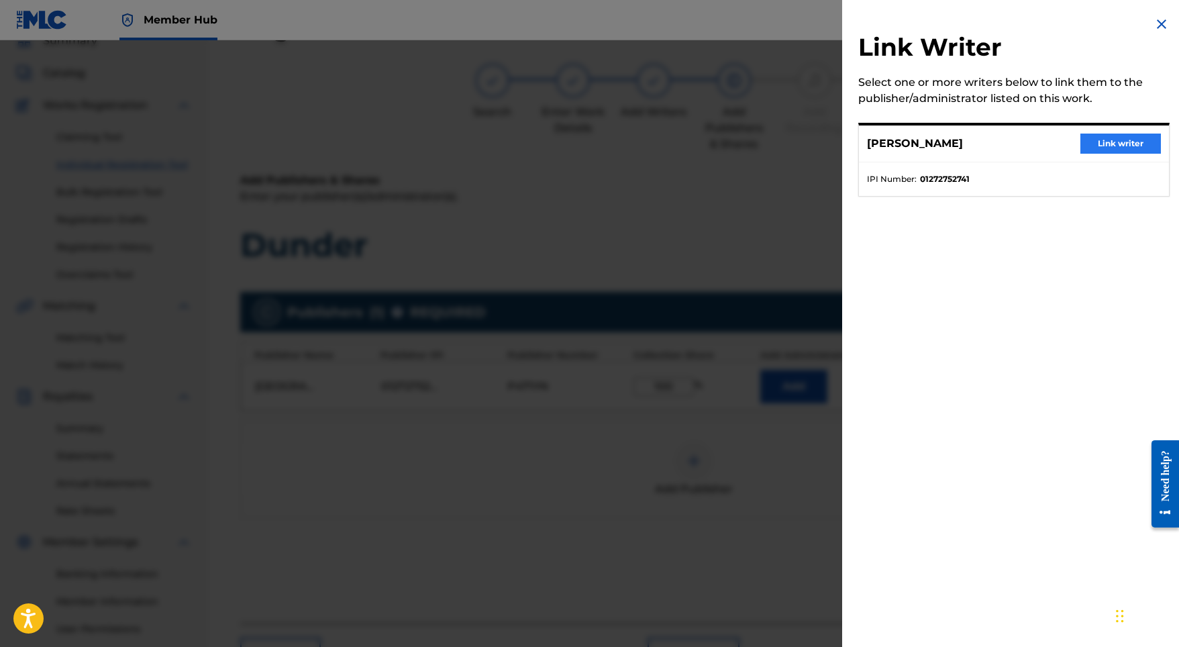
click at [1099, 134] on button "Link writer" at bounding box center [1120, 144] width 81 height 20
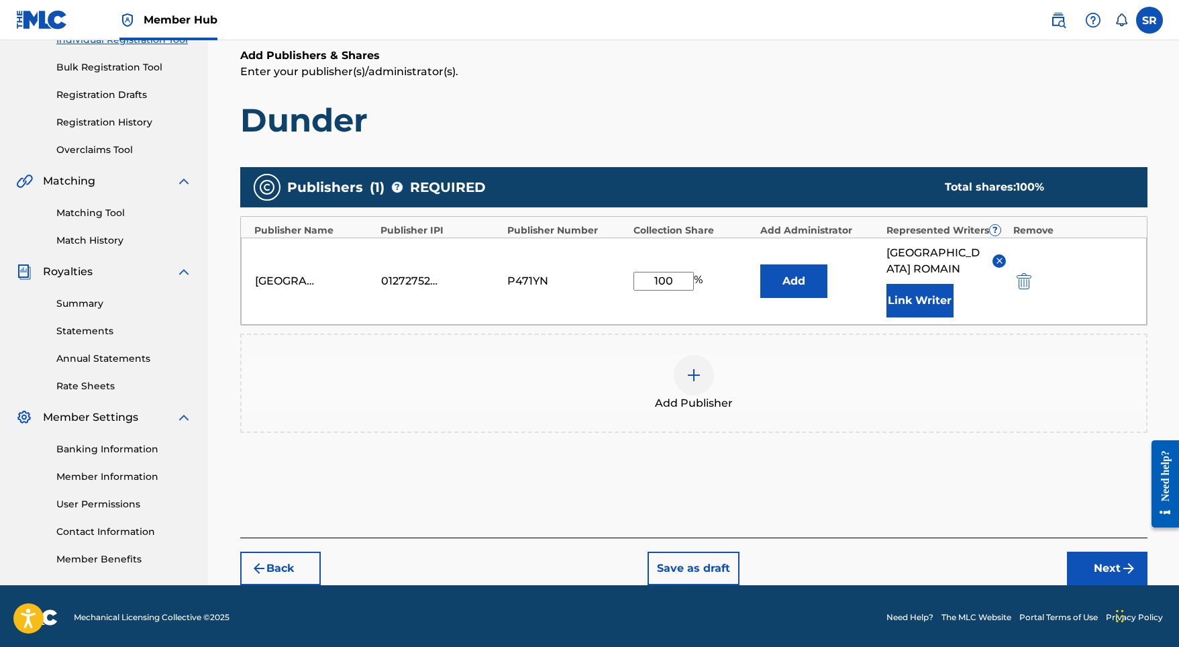
click at [1092, 537] on div "Back Save as draft Next" at bounding box center [693, 561] width 907 height 48
click at [1099, 552] on button "Next" at bounding box center [1107, 569] width 81 height 34
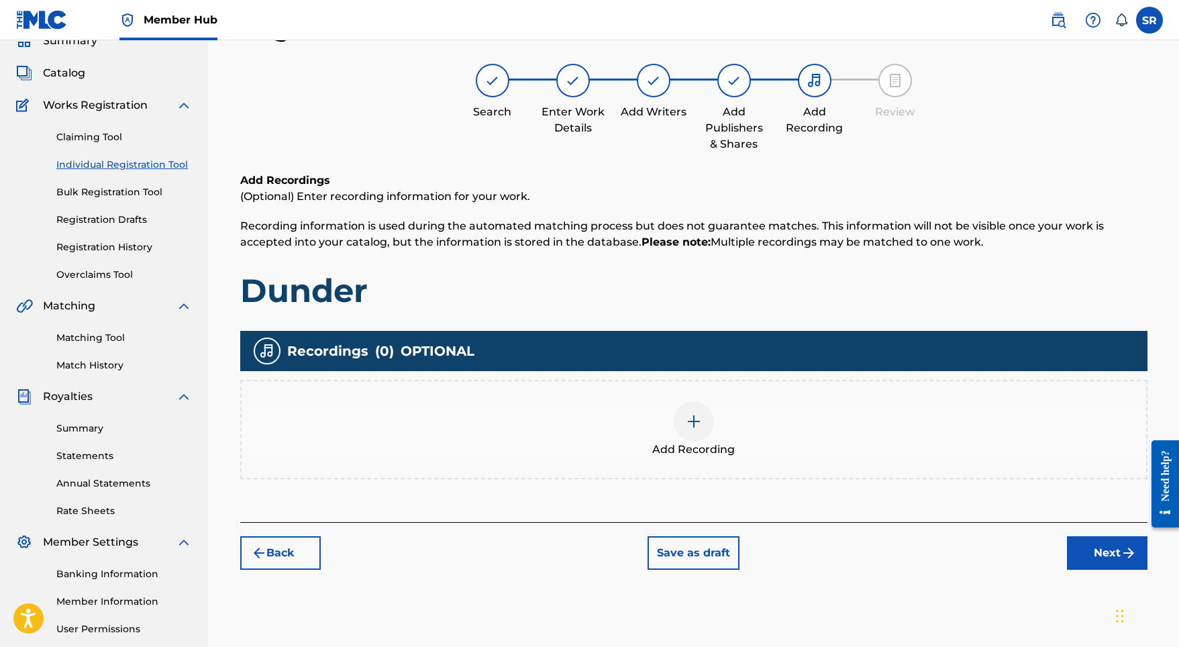
click at [676, 392] on div "Add Recording" at bounding box center [693, 429] width 907 height 99
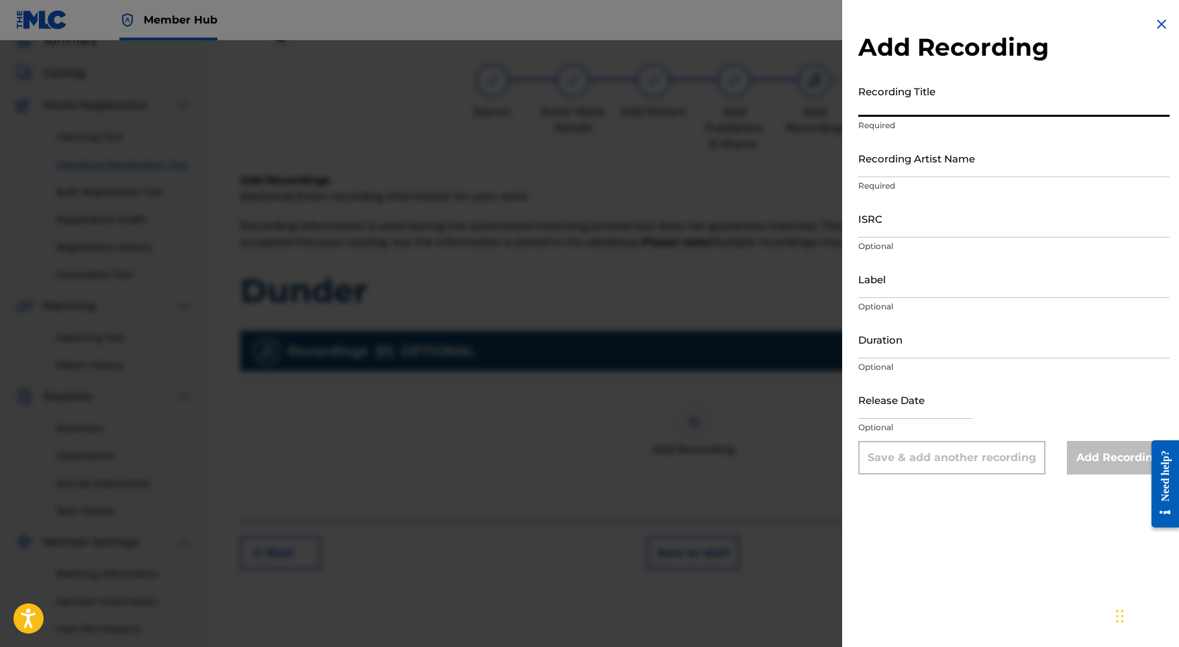
click at [927, 92] on input "Recording Title" at bounding box center [1013, 97] width 311 height 38
paste input "Dunder"
type input "Dunder"
click at [892, 209] on input "ISRC" at bounding box center [1013, 218] width 311 height 38
paste input "SE5W32103531"
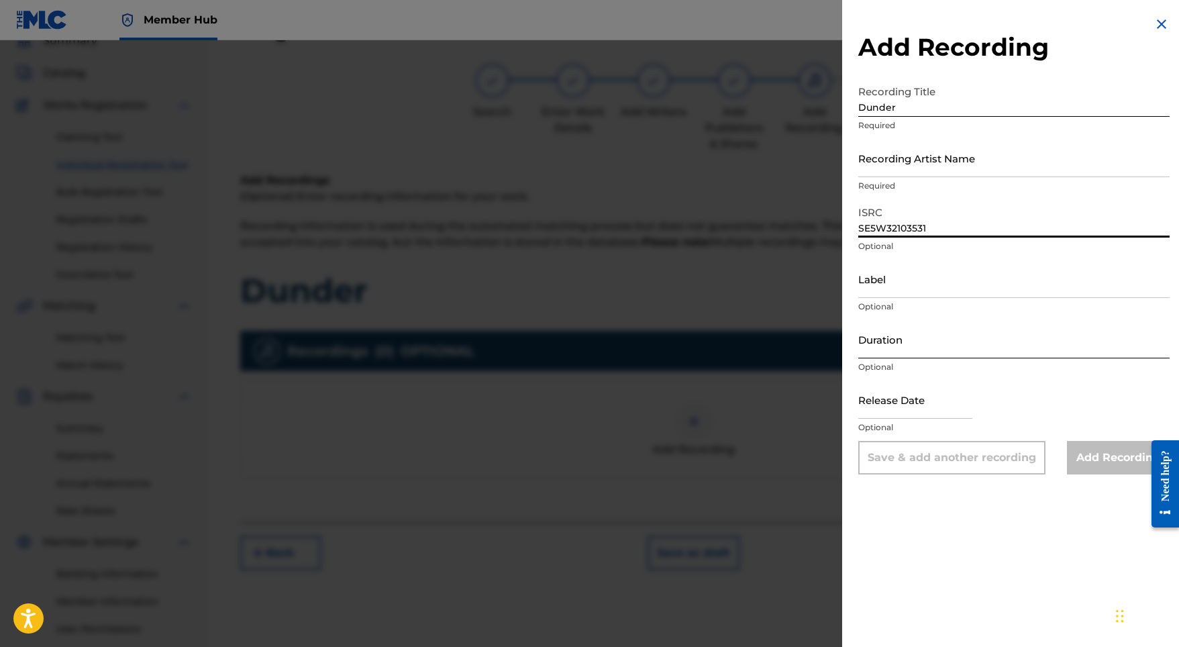
type input "SE5W32103531"
click at [911, 350] on input "Duration" at bounding box center [1013, 339] width 311 height 38
type input "03:28"
click at [904, 407] on input "text" at bounding box center [915, 399] width 114 height 38
select select "8"
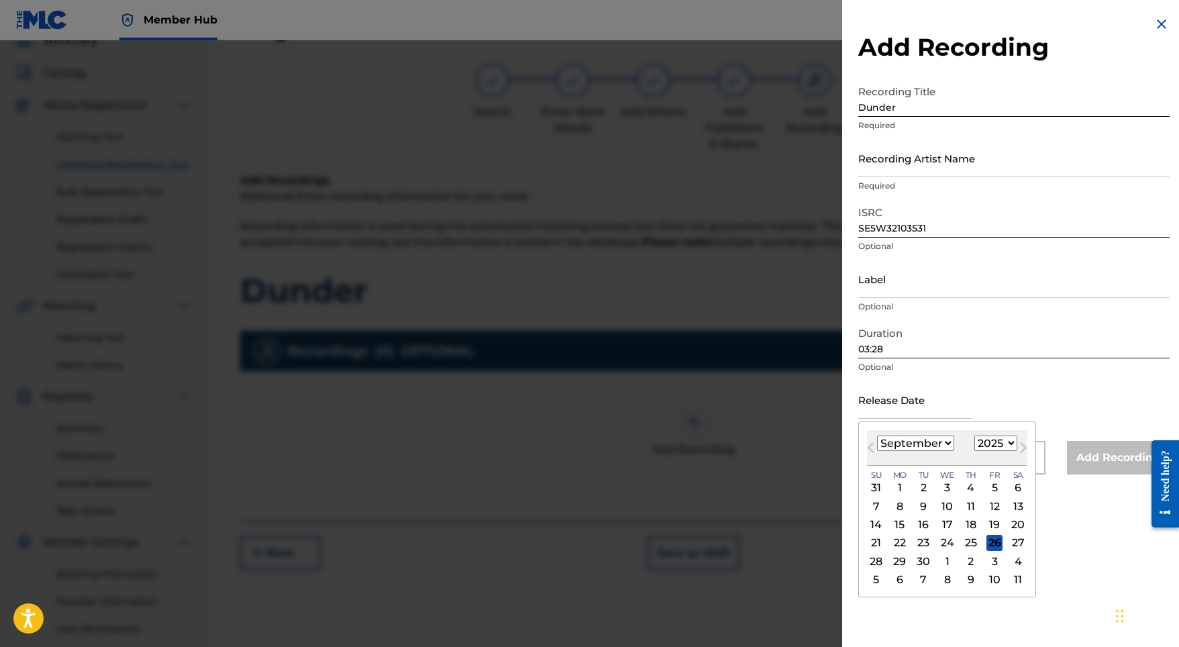
select select "2021"
select select "9"
click at [991, 560] on div "29" at bounding box center [994, 561] width 16 height 16
type input "[DATE]"
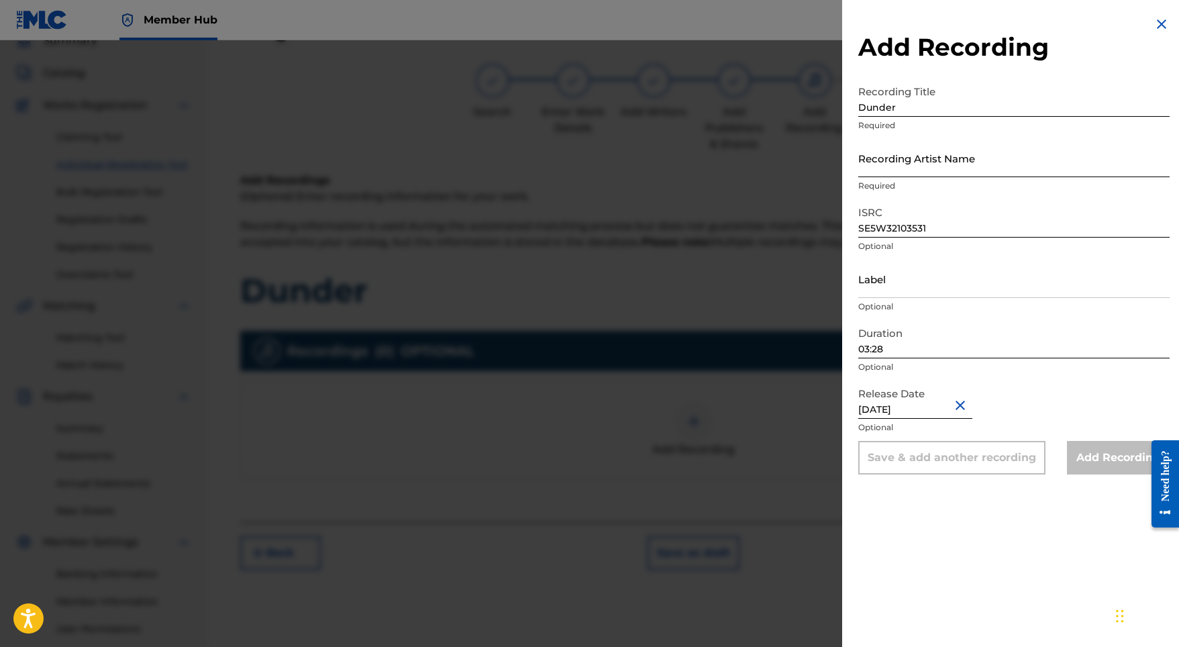
click at [900, 148] on input "Recording Artist Name" at bounding box center [1013, 158] width 311 height 38
paste input "Indra"
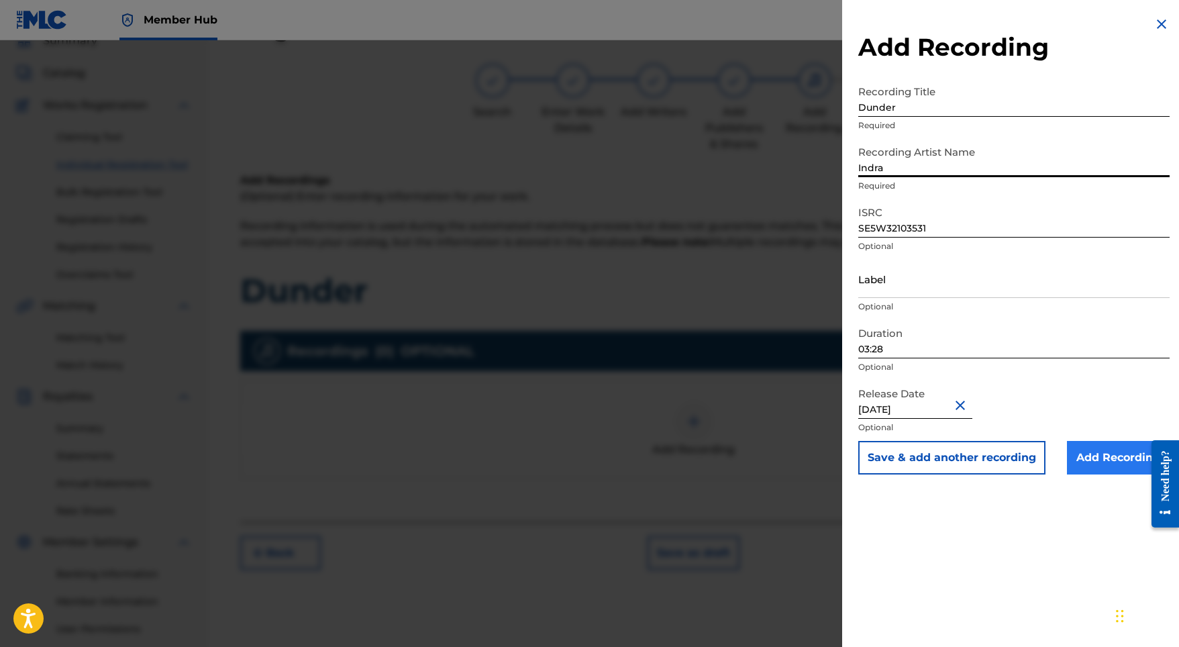
type input "Indra"
click at [1112, 466] on input "Add Recording" at bounding box center [1118, 458] width 103 height 34
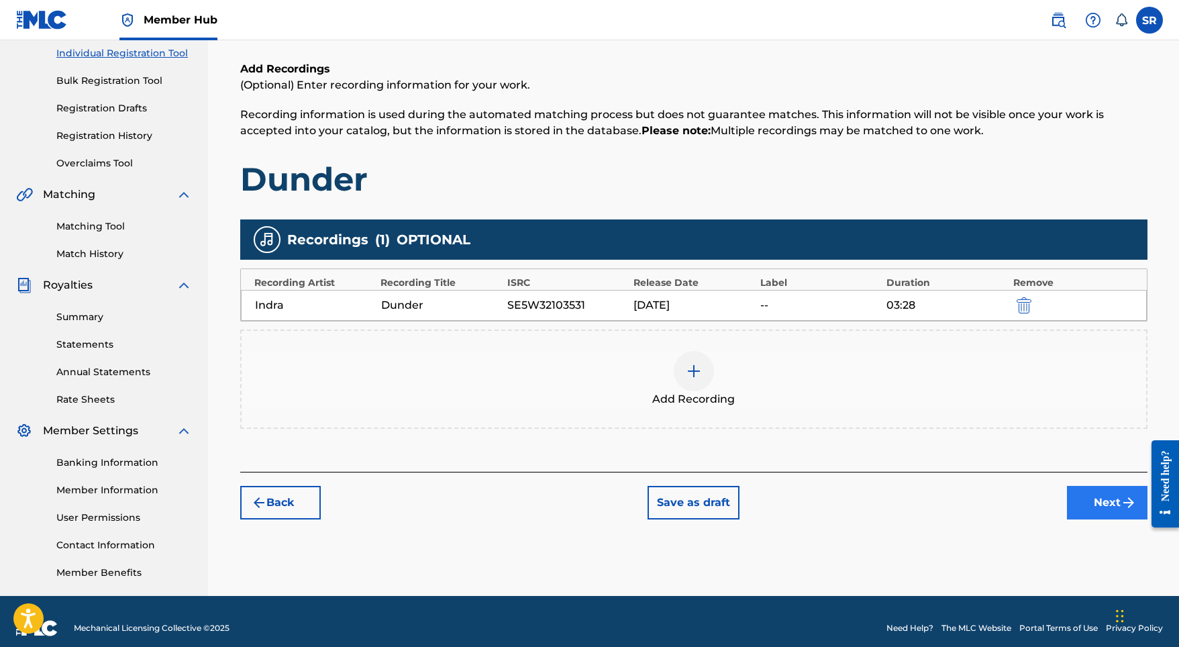
click at [1101, 513] on button "Next" at bounding box center [1107, 503] width 81 height 34
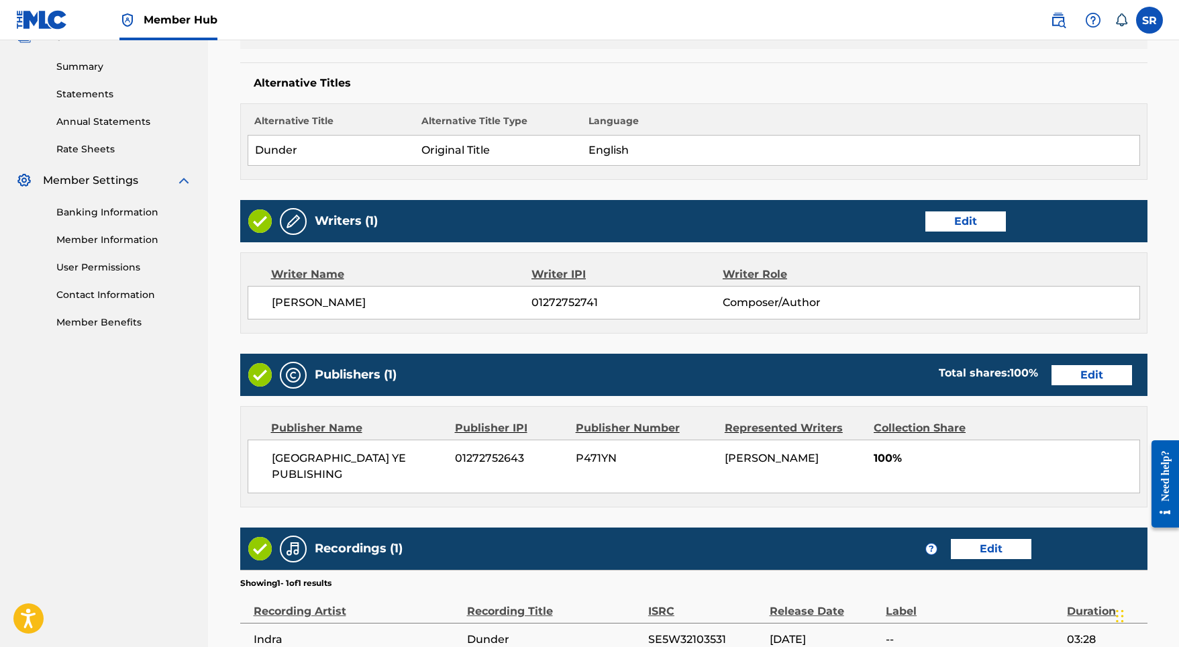
scroll to position [501, 0]
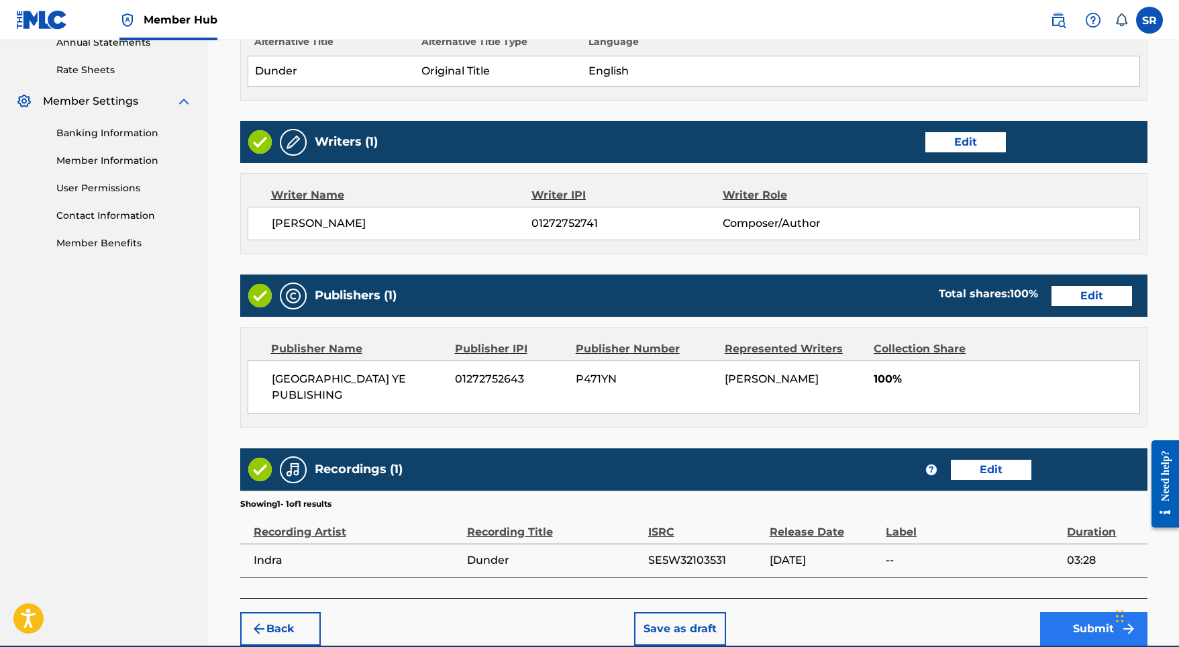
click at [1094, 616] on button "Submit" at bounding box center [1093, 629] width 107 height 34
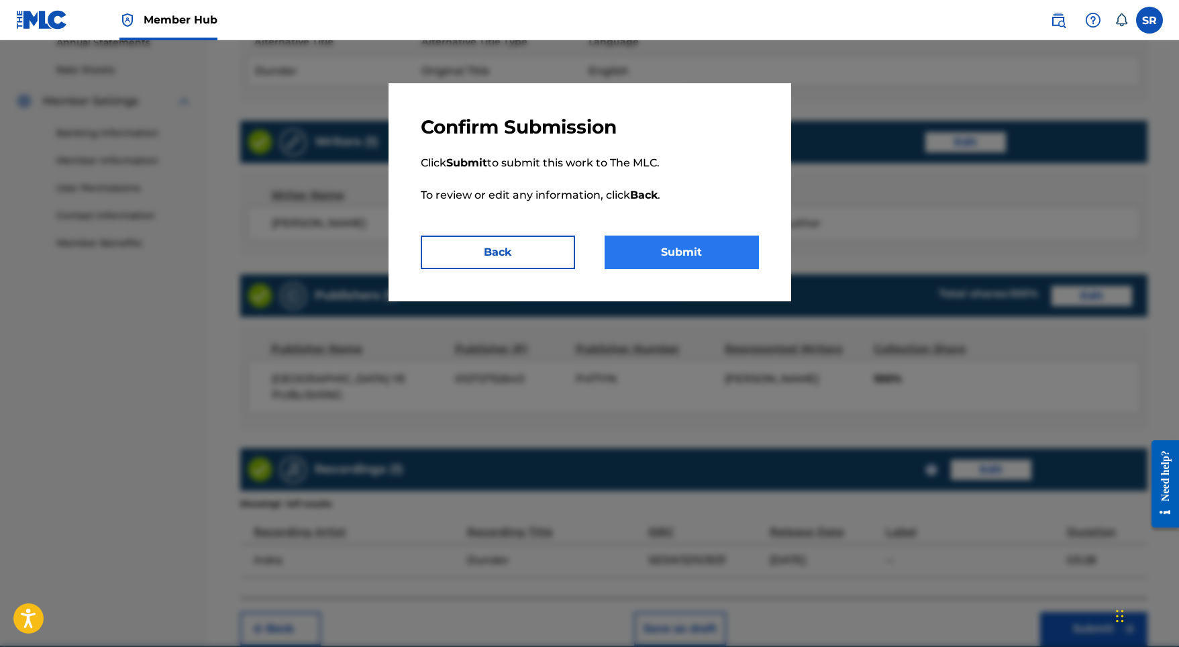
click at [650, 245] on button "Submit" at bounding box center [682, 252] width 154 height 34
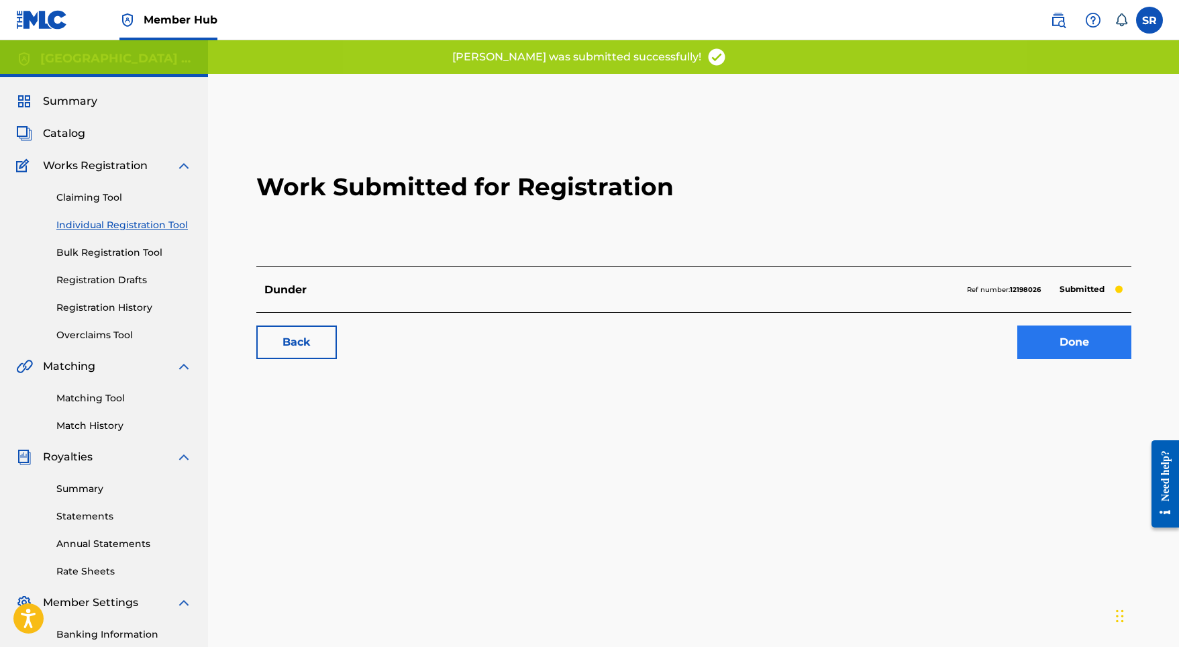
click at [1077, 344] on link "Done" at bounding box center [1074, 342] width 114 height 34
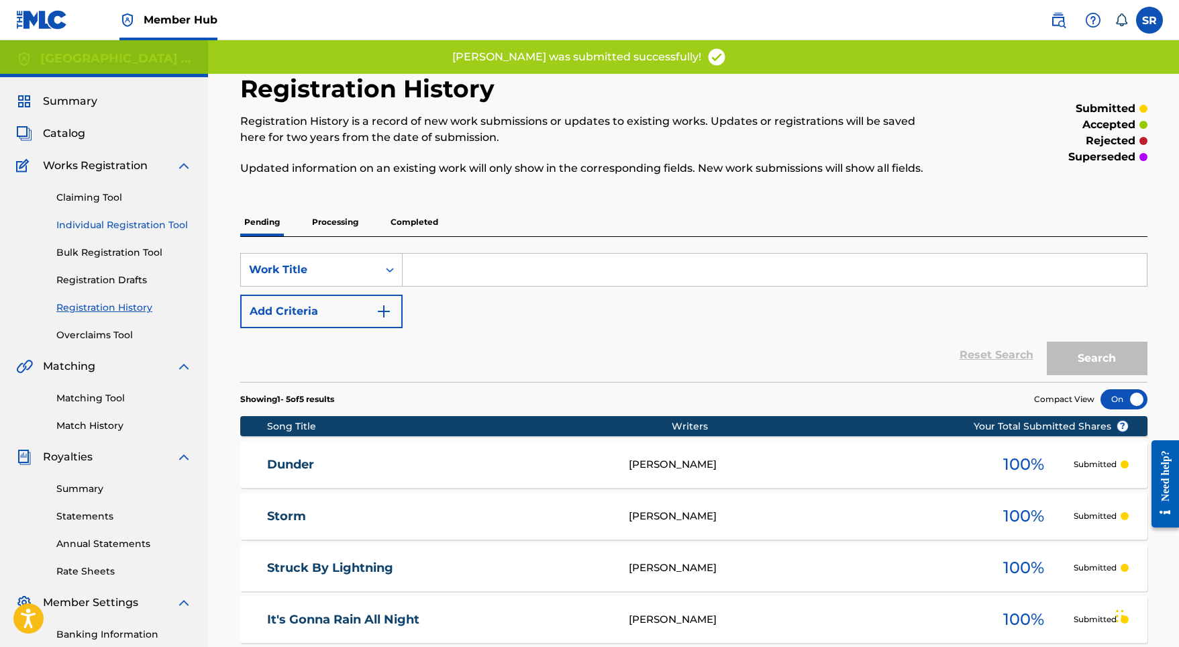
click at [155, 231] on link "Individual Registration Tool" at bounding box center [124, 225] width 136 height 14
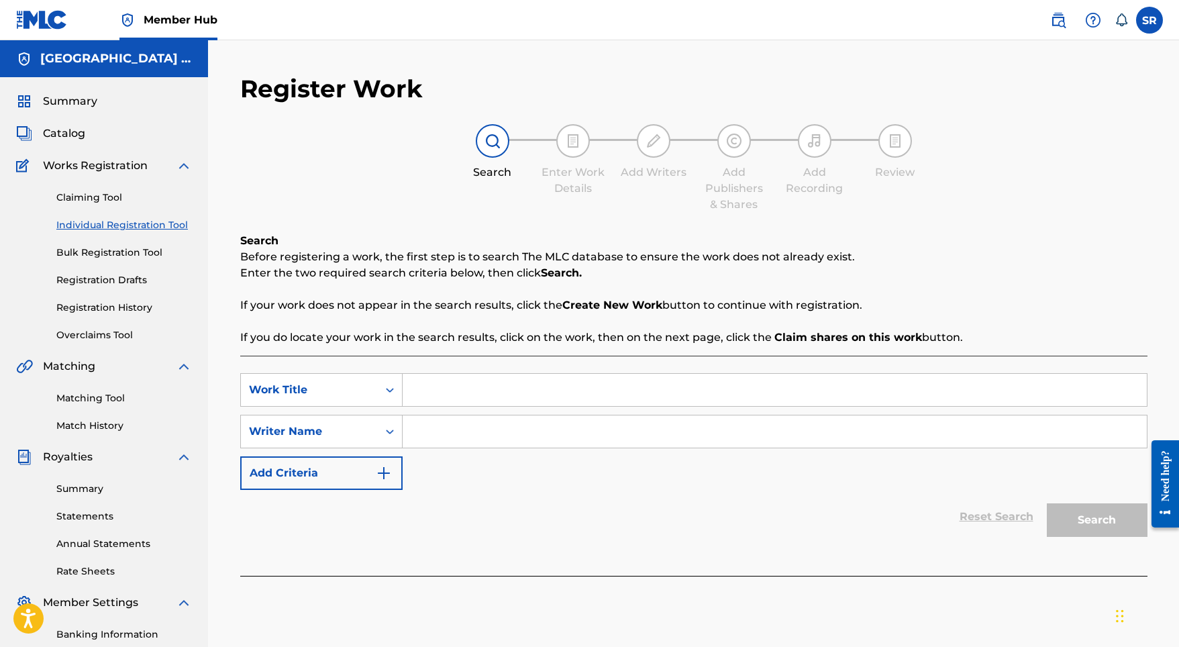
click at [429, 386] on input "Search Form" at bounding box center [775, 390] width 744 height 32
paste input "Stormig Dag"
type input "Stormig Dag"
click at [459, 424] on input "Search Form" at bounding box center [775, 431] width 744 height 32
paste input "Stormig Dag"
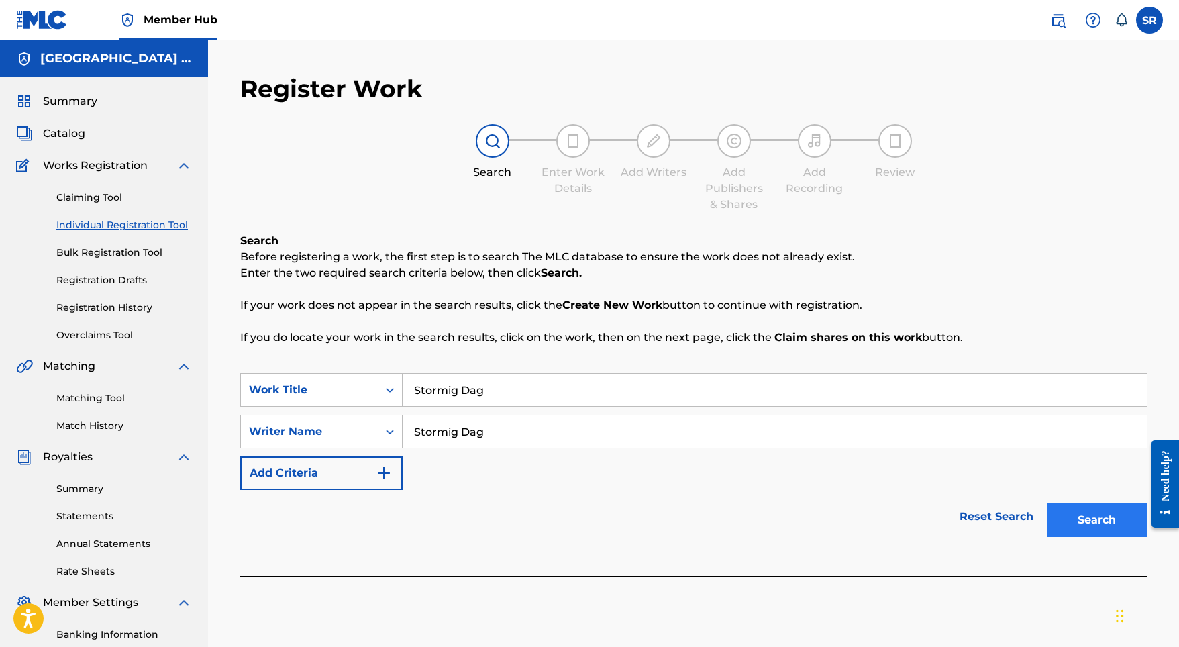
type input "Stormig Dag"
click at [1082, 505] on button "Search" at bounding box center [1097, 520] width 101 height 34
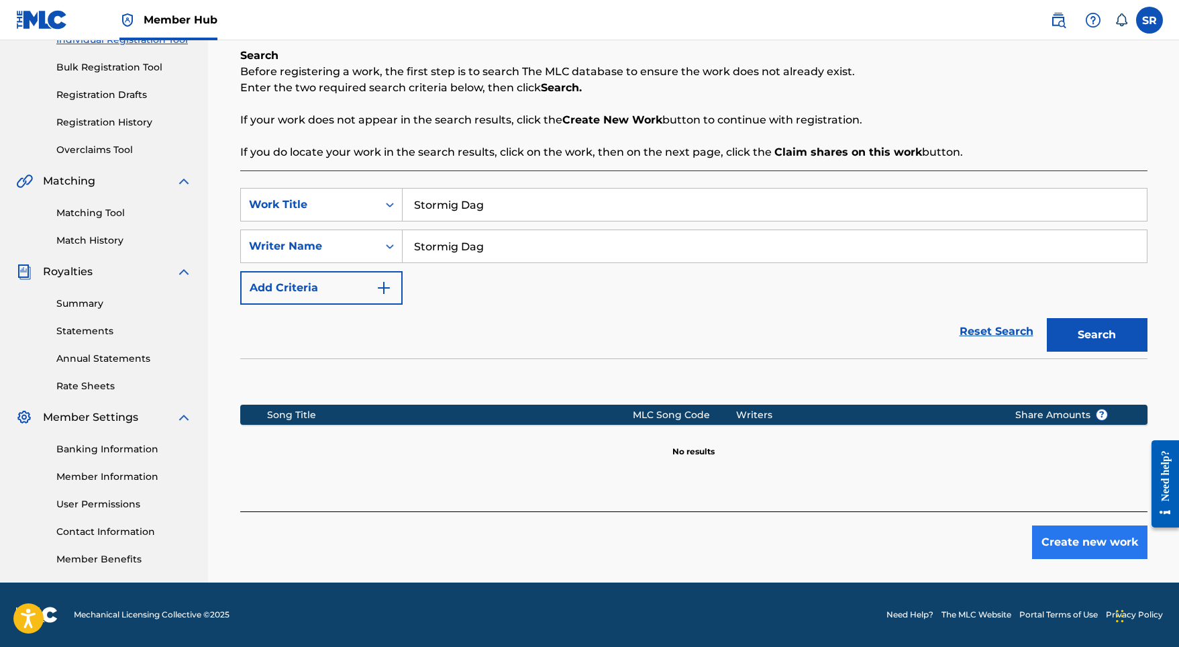
click at [1055, 548] on button "Create new work" at bounding box center [1089, 542] width 115 height 34
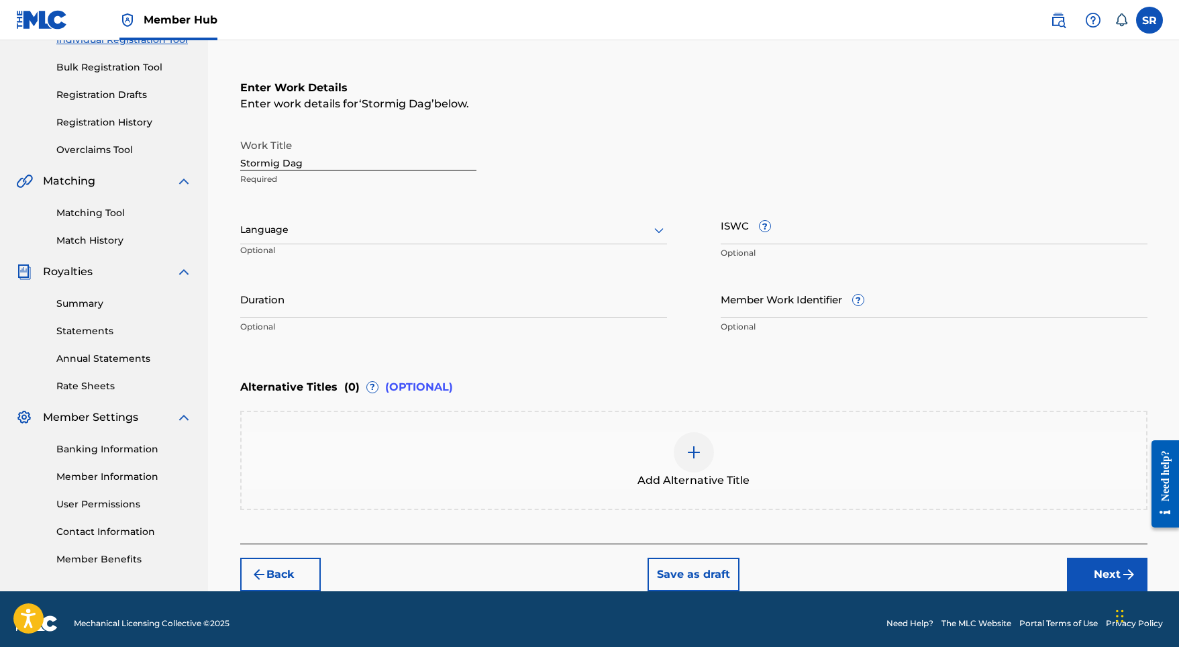
click at [433, 203] on div "Work Title Stormig Dag Required Language Optional ISWC ? Optional Duration Opti…" at bounding box center [693, 236] width 907 height 208
click at [397, 239] on div "Language" at bounding box center [453, 230] width 427 height 28
click at [354, 262] on div "English" at bounding box center [453, 259] width 425 height 30
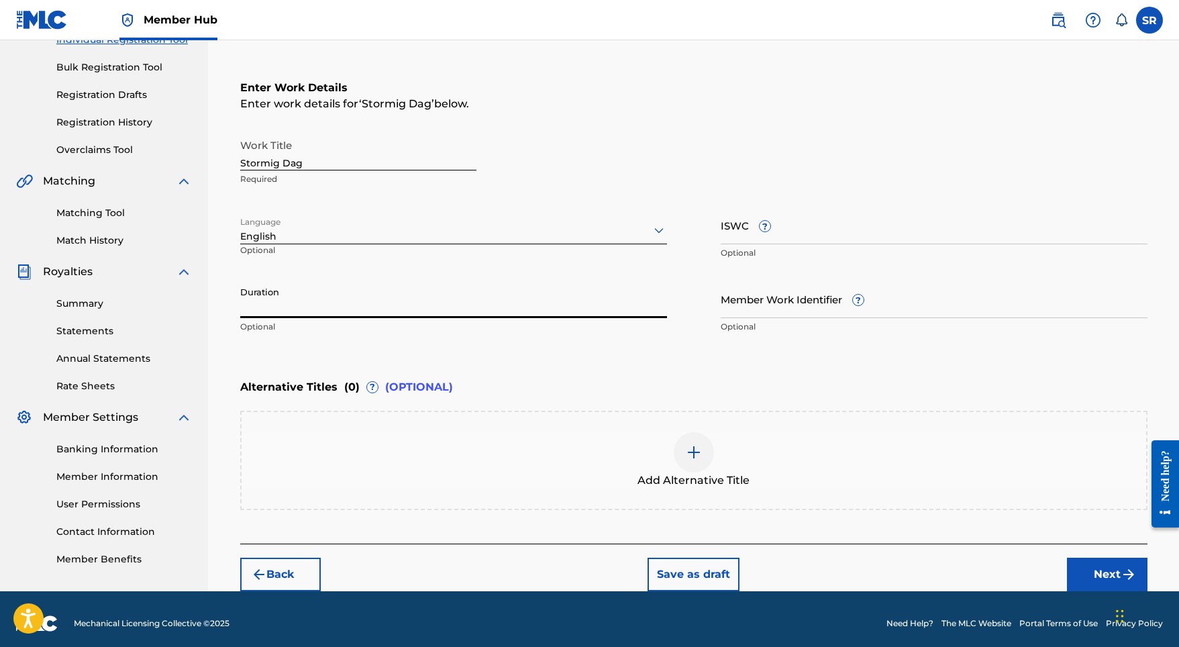
click at [384, 291] on input "Duration" at bounding box center [453, 299] width 427 height 38
type input "03:28"
click at [668, 440] on div "Add Alternative Title" at bounding box center [694, 460] width 904 height 56
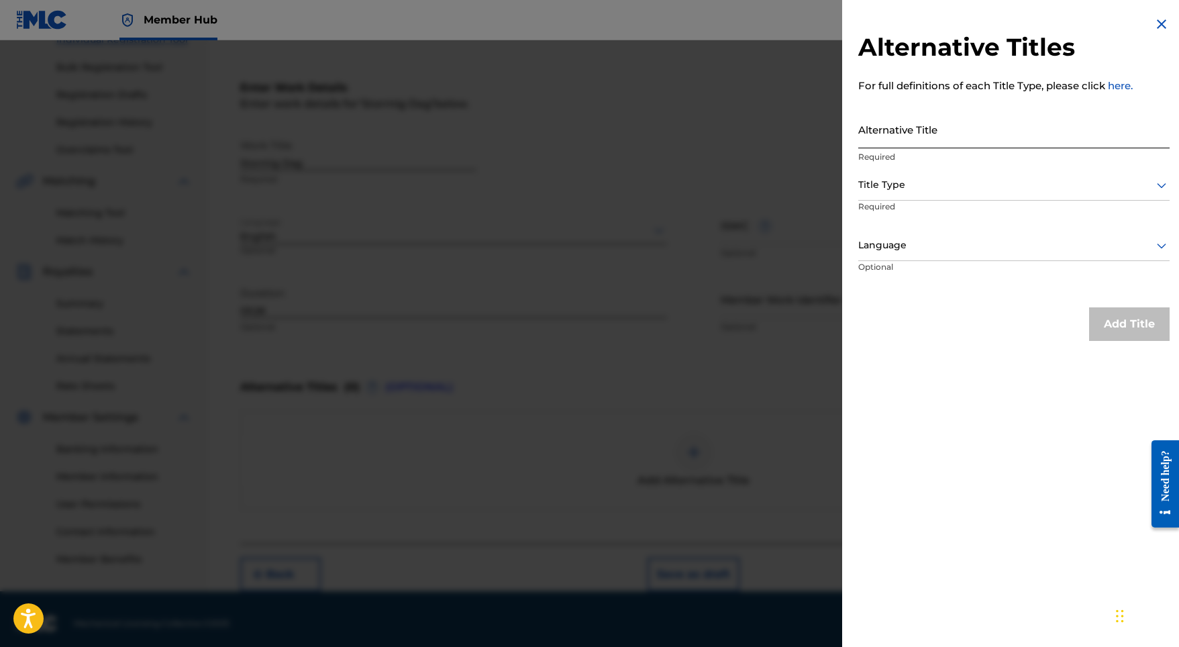
click at [919, 136] on input "Alternative Title" at bounding box center [1013, 129] width 311 height 38
paste input "Stormig Dag"
type input "Stormig Dag"
click at [902, 182] on div at bounding box center [1013, 184] width 311 height 17
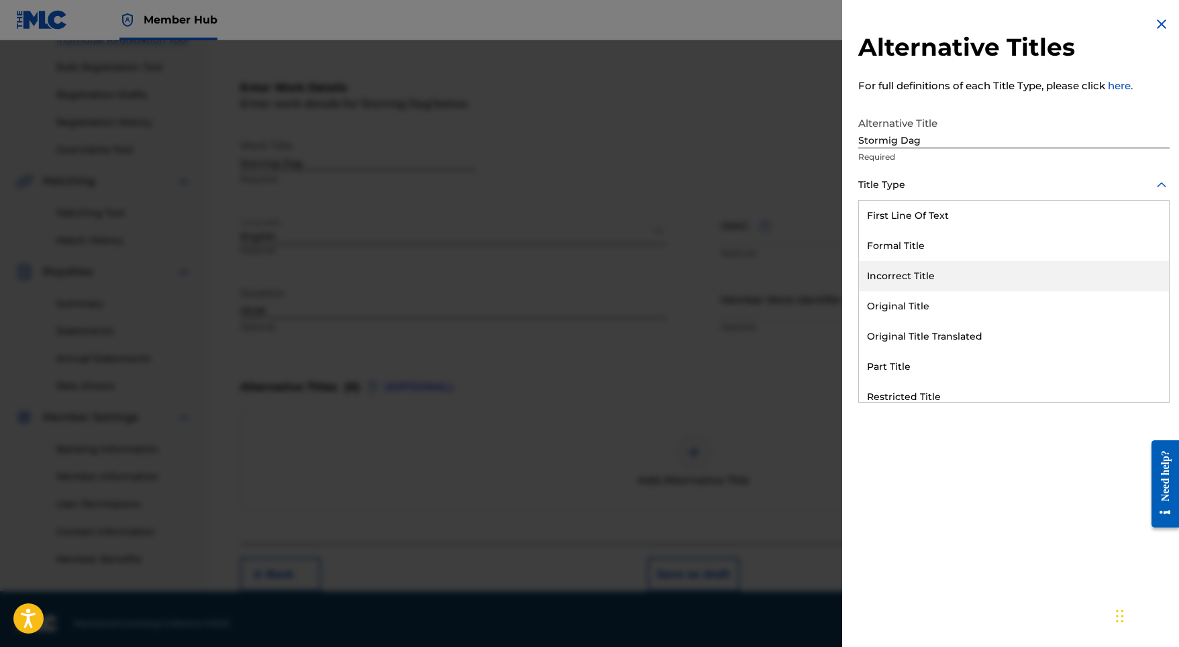
click at [906, 301] on div "Original Title" at bounding box center [1014, 306] width 310 height 30
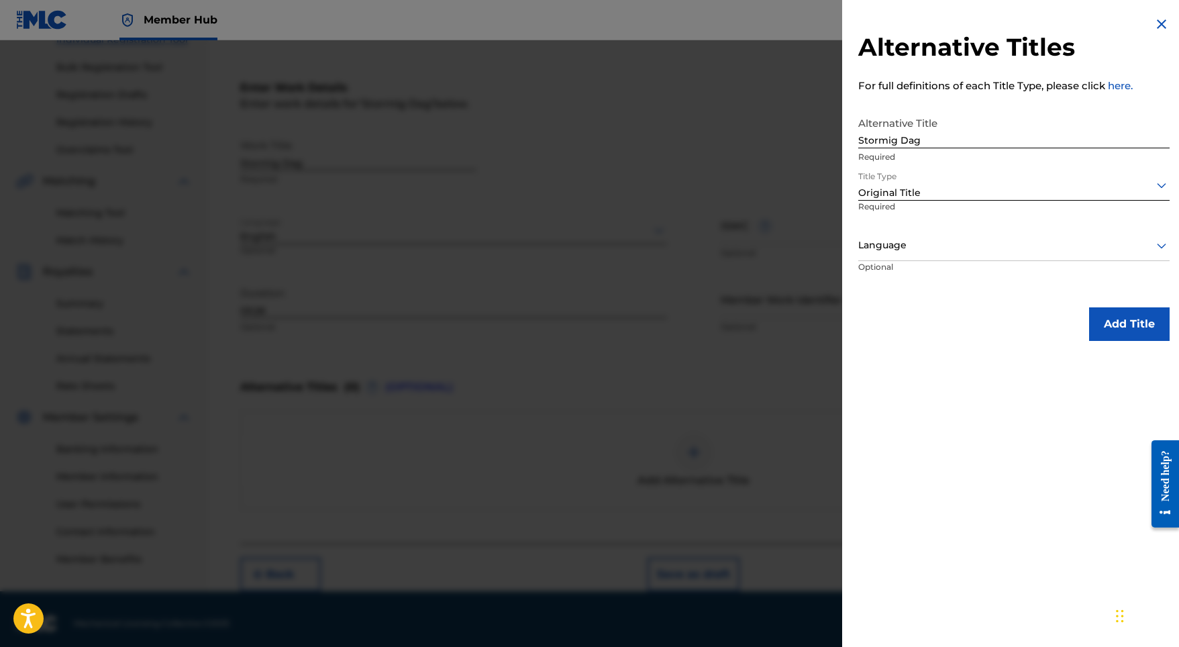
click at [923, 261] on p "Optional" at bounding box center [908, 276] width 101 height 30
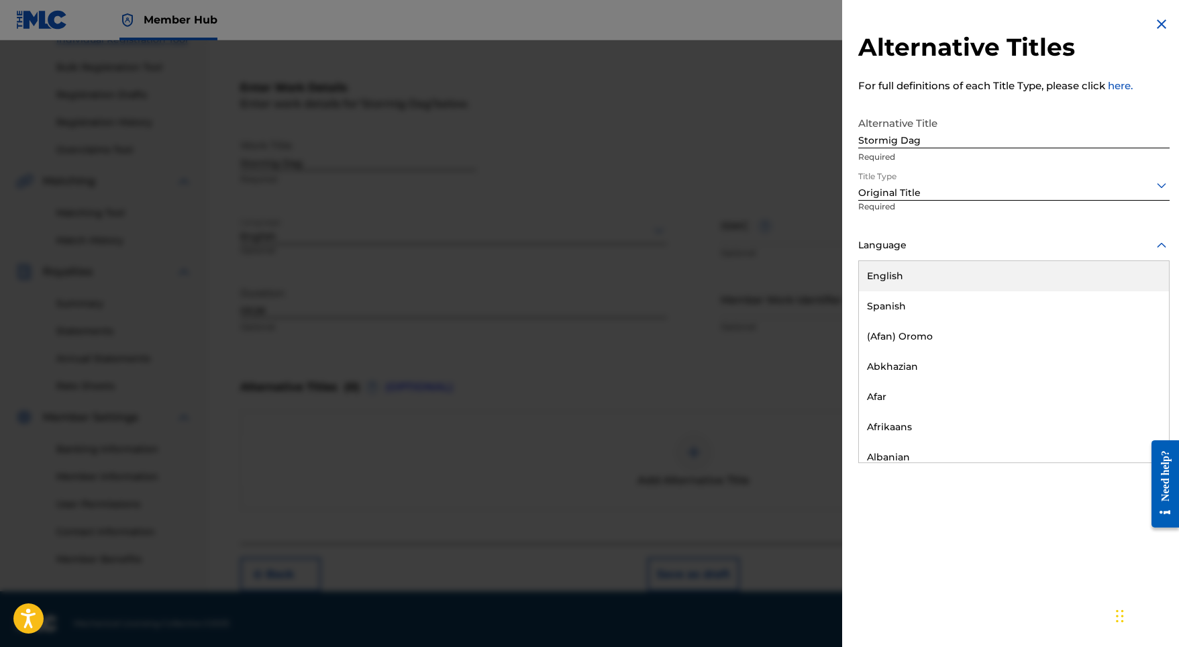
click at [923, 256] on div "Language" at bounding box center [1013, 246] width 311 height 30
click at [907, 289] on div "English" at bounding box center [1014, 276] width 310 height 30
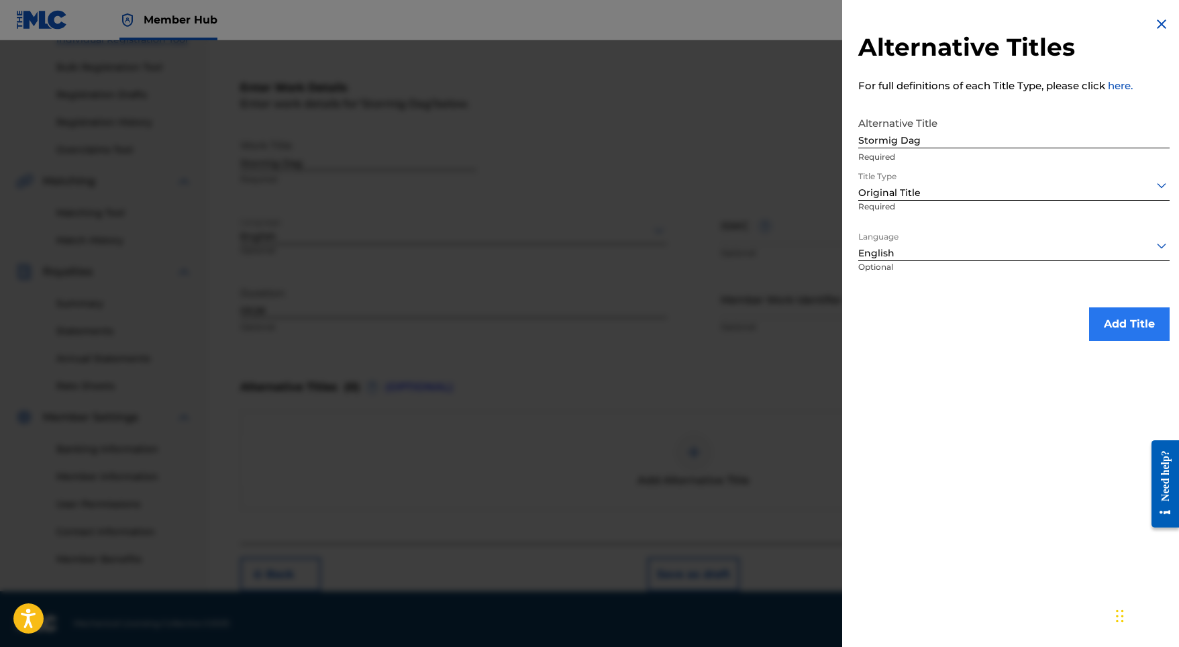
click at [1114, 319] on button "Add Title" at bounding box center [1129, 324] width 81 height 34
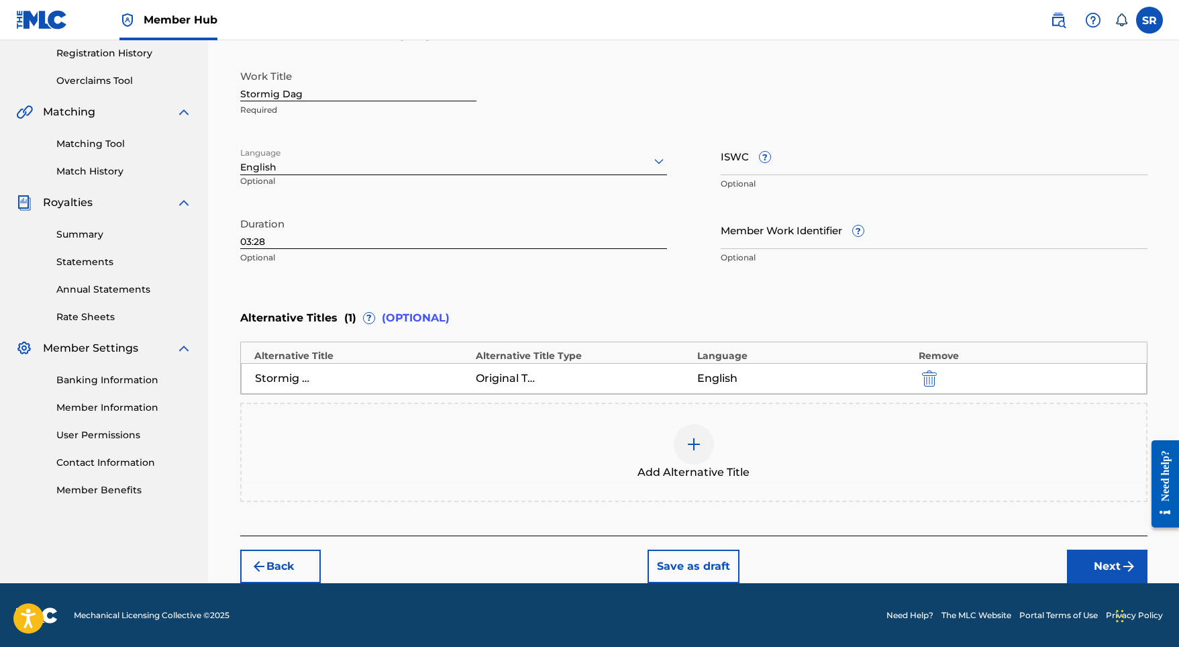
click at [1086, 552] on button "Next" at bounding box center [1107, 566] width 81 height 34
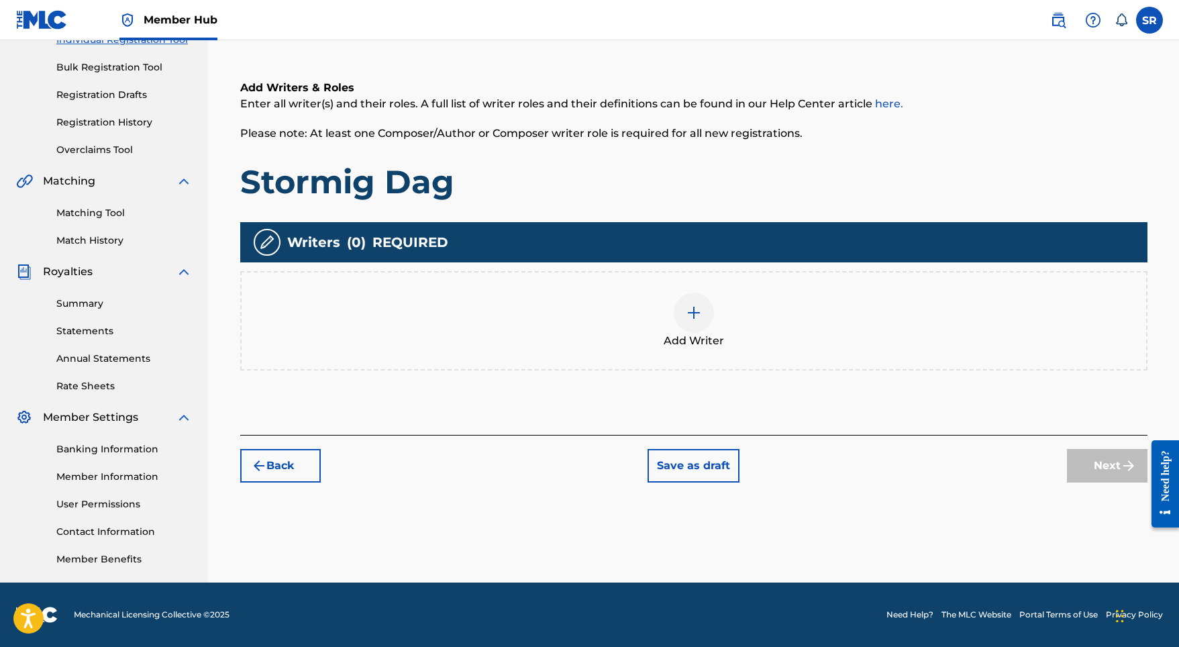
click at [676, 307] on div at bounding box center [694, 313] width 40 height 40
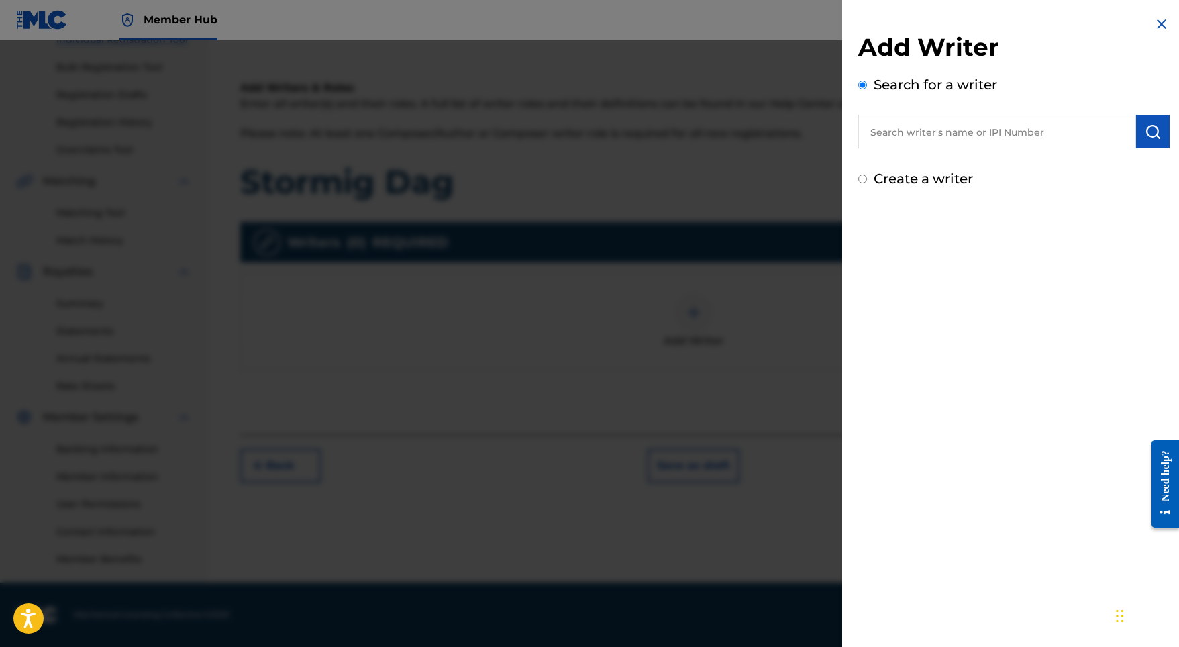
click at [1020, 130] on input "text" at bounding box center [997, 132] width 278 height 34
paste input "[PERSON_NAME]"
type input "[PERSON_NAME]"
click at [1150, 130] on img "submit" at bounding box center [1153, 131] width 16 height 16
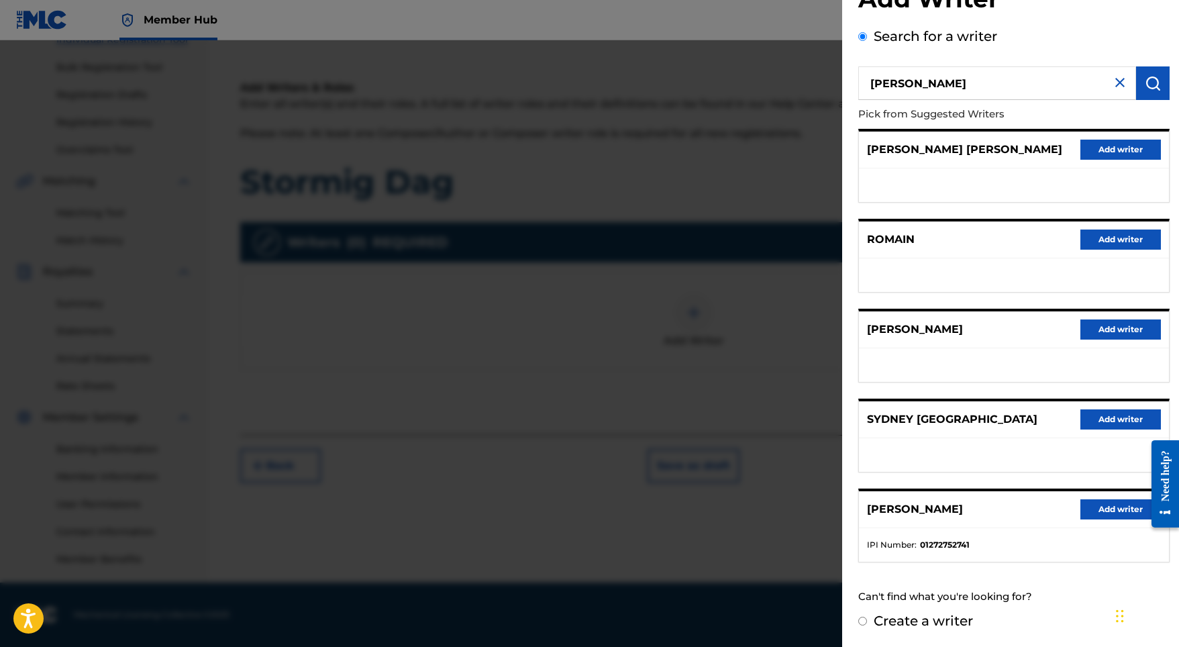
scroll to position [60, 0]
click at [1085, 505] on button "Add writer" at bounding box center [1120, 509] width 81 height 20
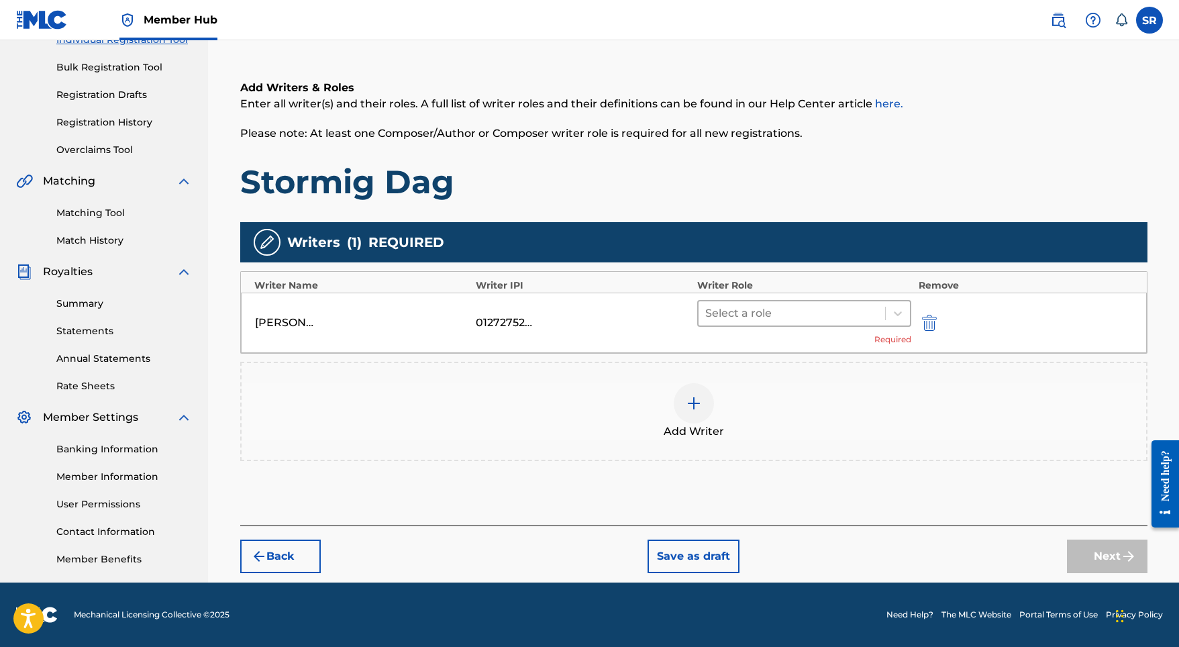
click at [744, 311] on div at bounding box center [792, 313] width 174 height 19
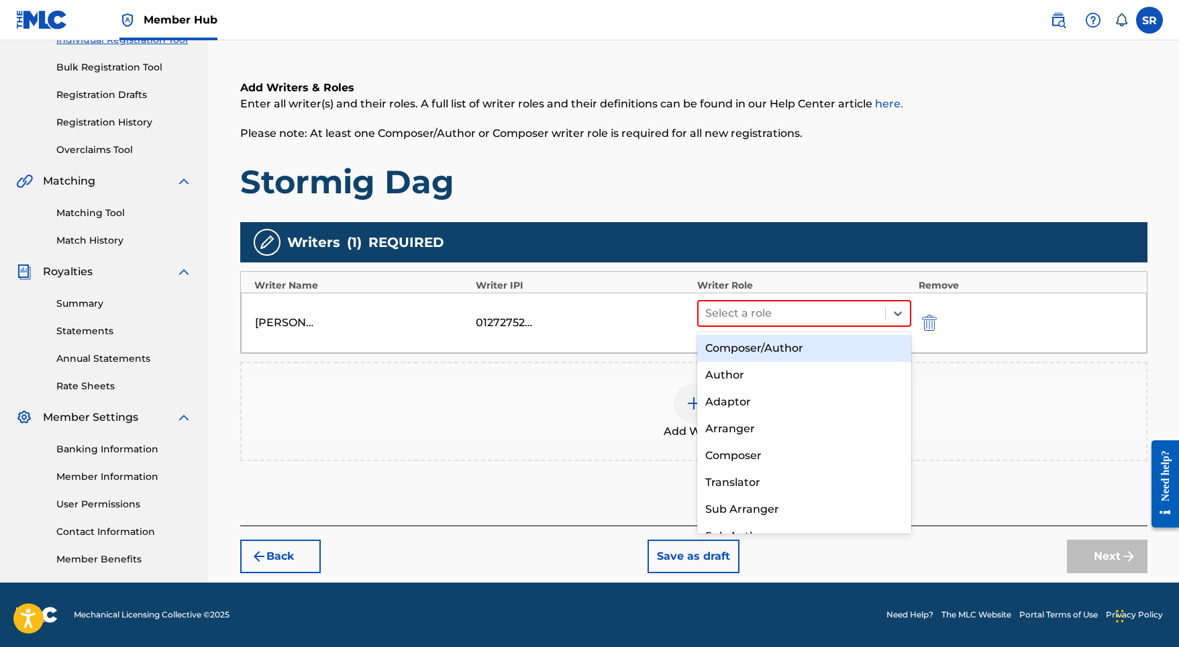
click at [741, 350] on div "Composer/Author" at bounding box center [804, 348] width 215 height 27
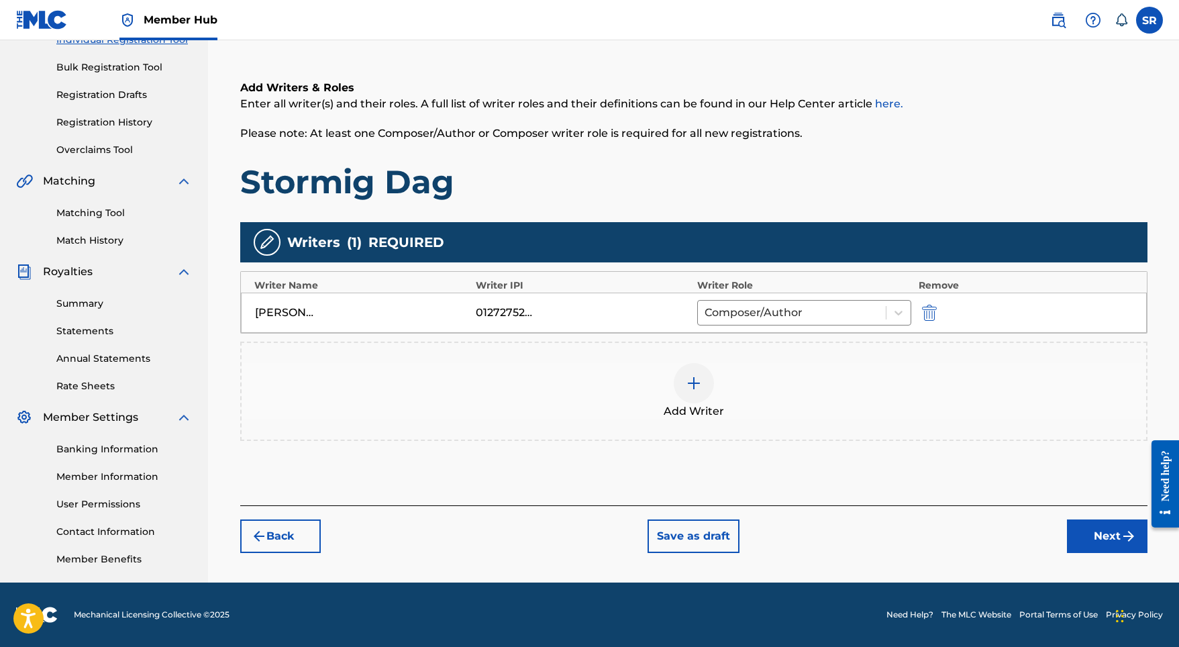
click at [1106, 533] on button "Next" at bounding box center [1107, 536] width 81 height 34
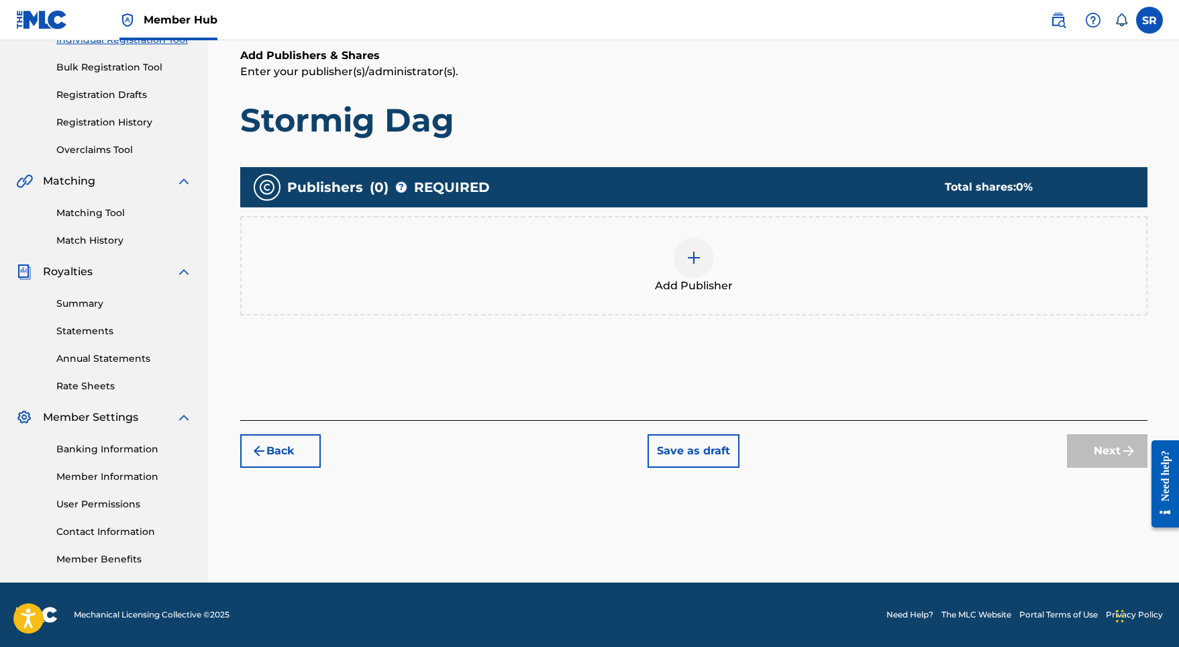
scroll to position [60, 0]
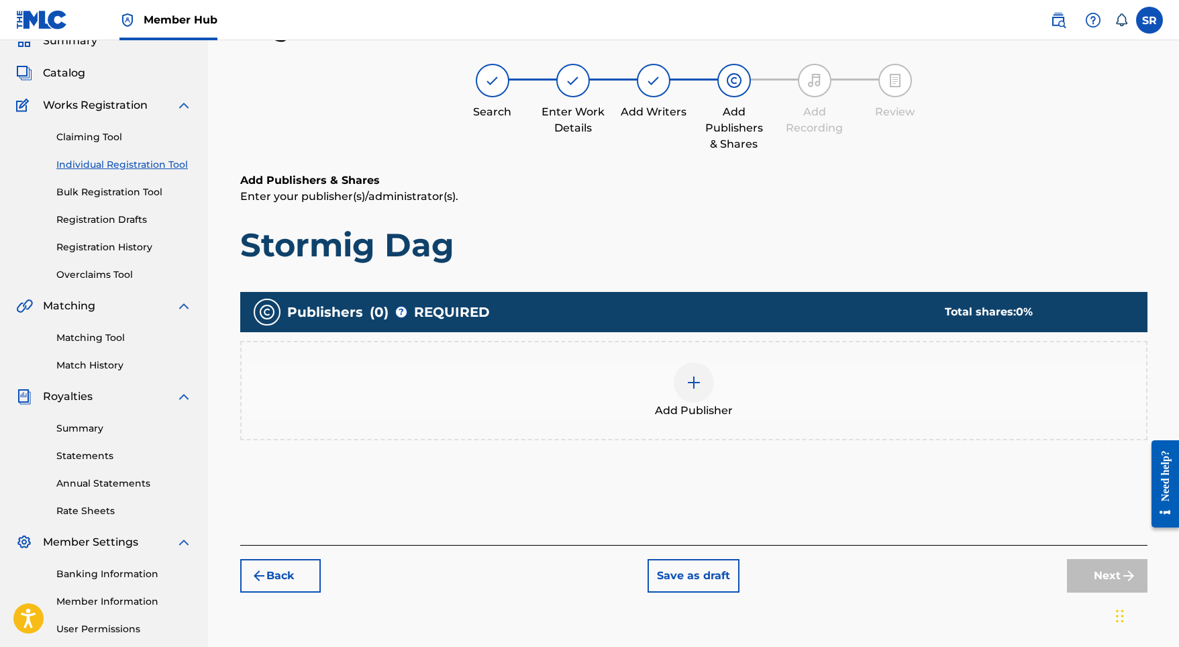
click at [715, 377] on div "Add Publisher" at bounding box center [694, 390] width 904 height 56
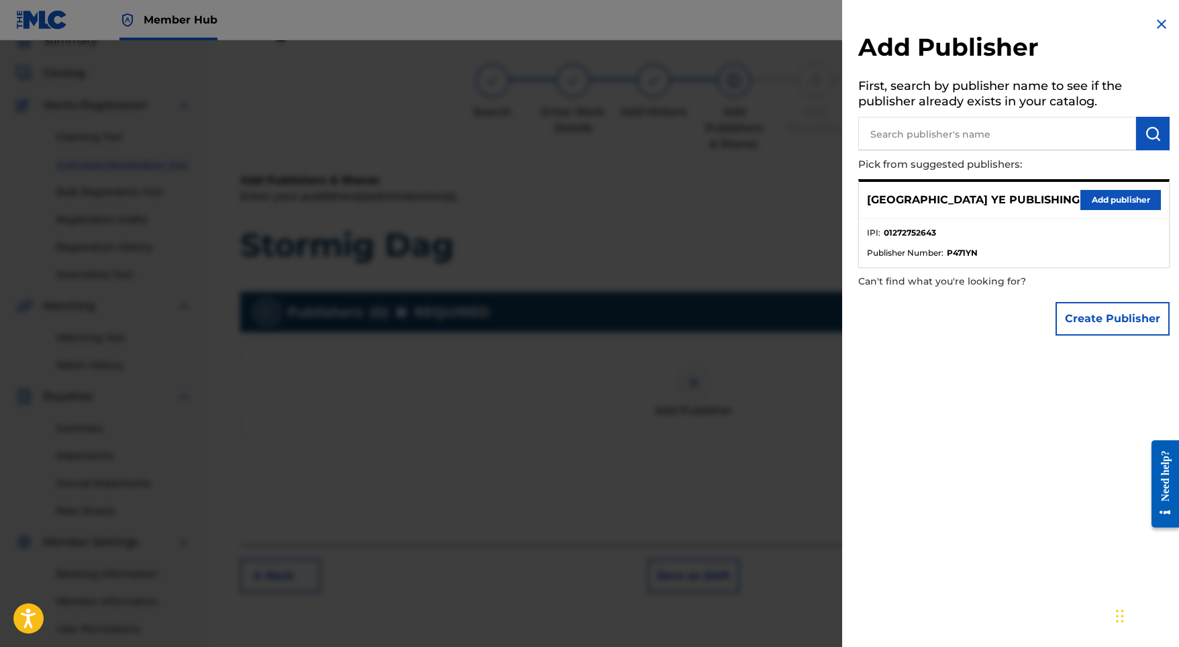
click at [1091, 185] on div "SYDNEY YE PUBLISHING Add publisher" at bounding box center [1014, 200] width 310 height 37
click at [1090, 200] on button "Add publisher" at bounding box center [1120, 200] width 81 height 20
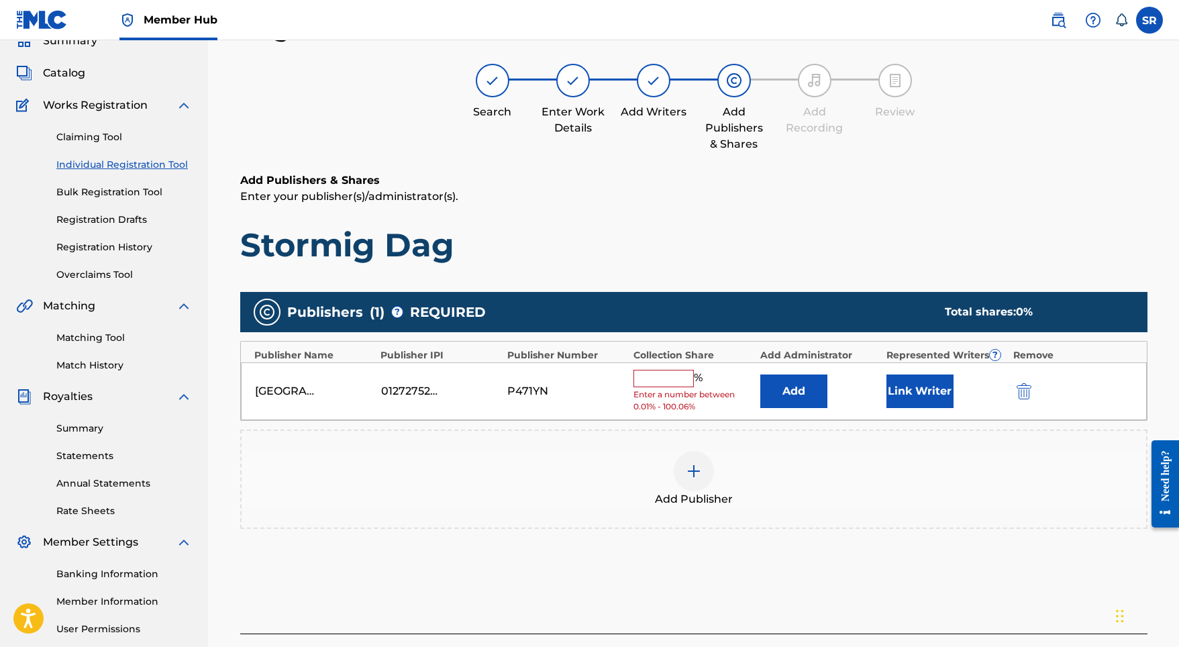
click at [656, 375] on input "text" at bounding box center [663, 378] width 60 height 17
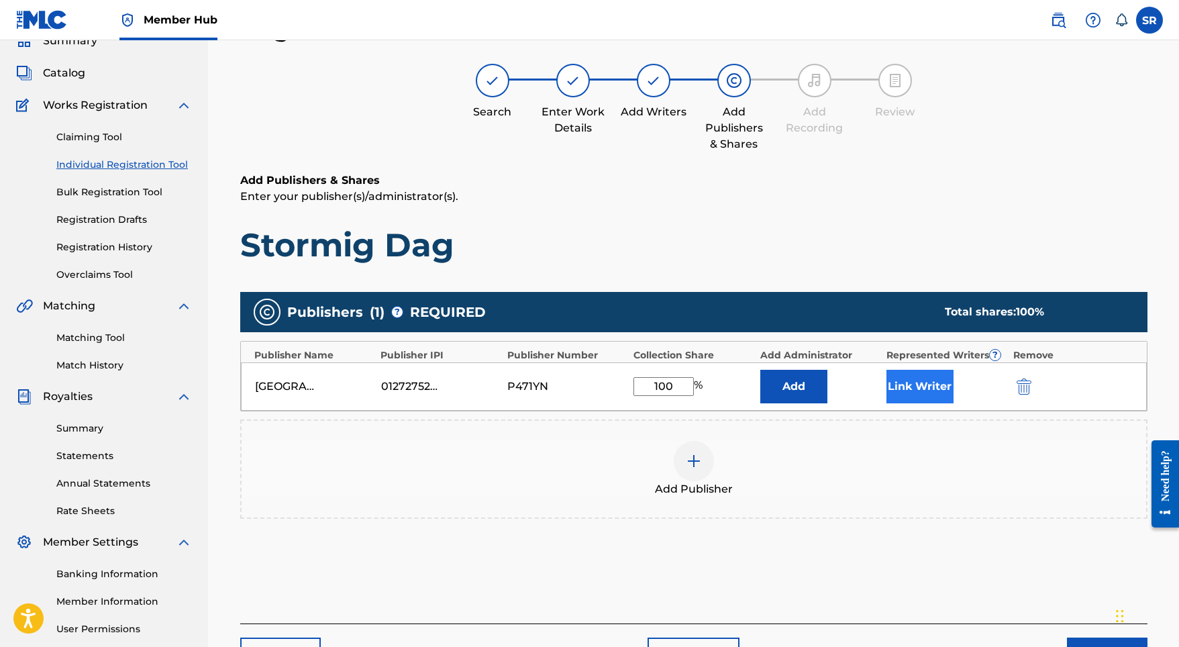
type input "100"
click at [906, 383] on button "Link Writer" at bounding box center [919, 387] width 67 height 34
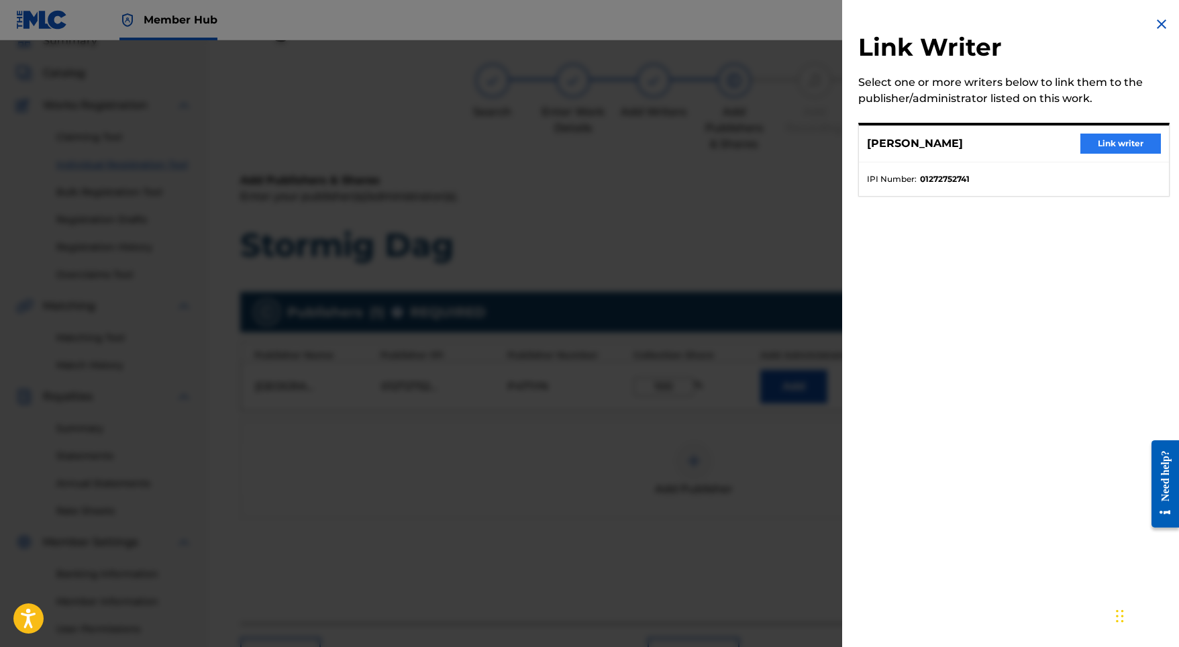
click at [1090, 137] on button "Link writer" at bounding box center [1120, 144] width 81 height 20
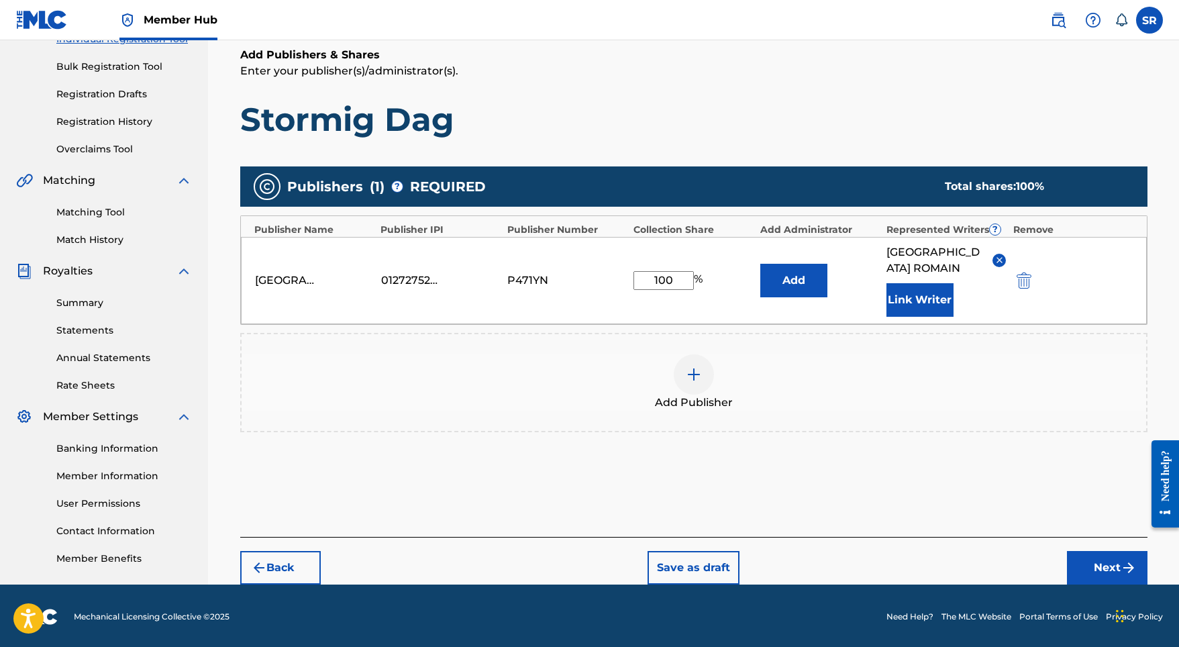
scroll to position [185, 0]
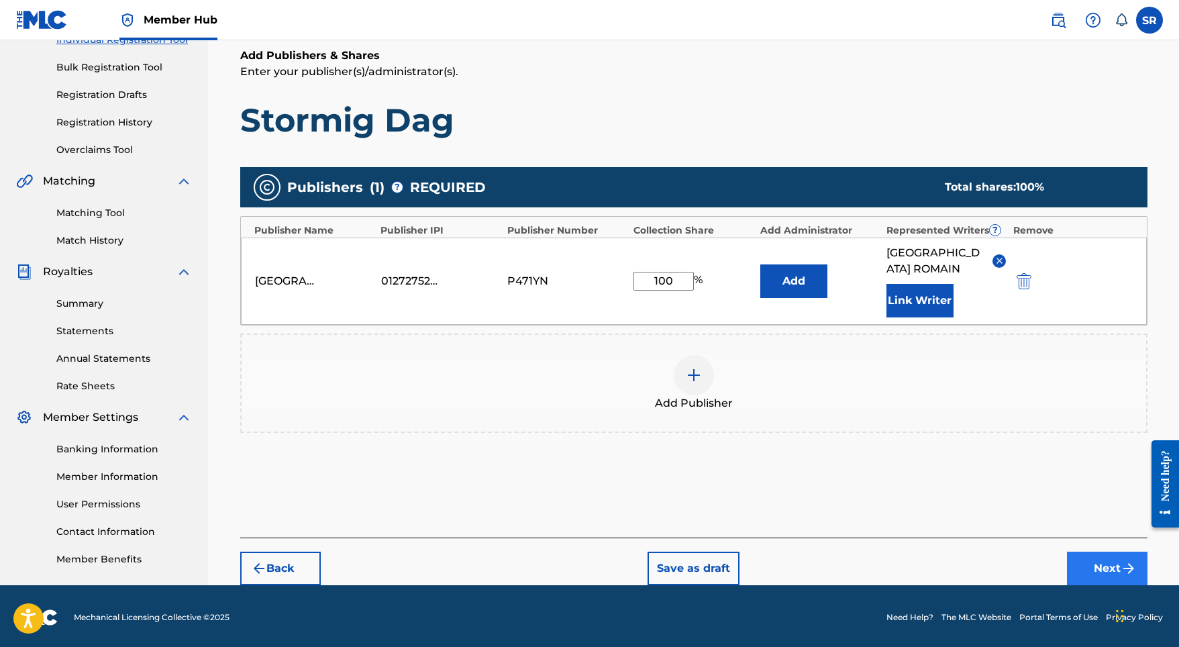
click at [1082, 537] on div "Back Save as draft Next" at bounding box center [693, 561] width 907 height 48
click at [1086, 537] on div "Back Save as draft Next" at bounding box center [693, 561] width 907 height 48
click at [1084, 564] on button "Next" at bounding box center [1107, 569] width 81 height 34
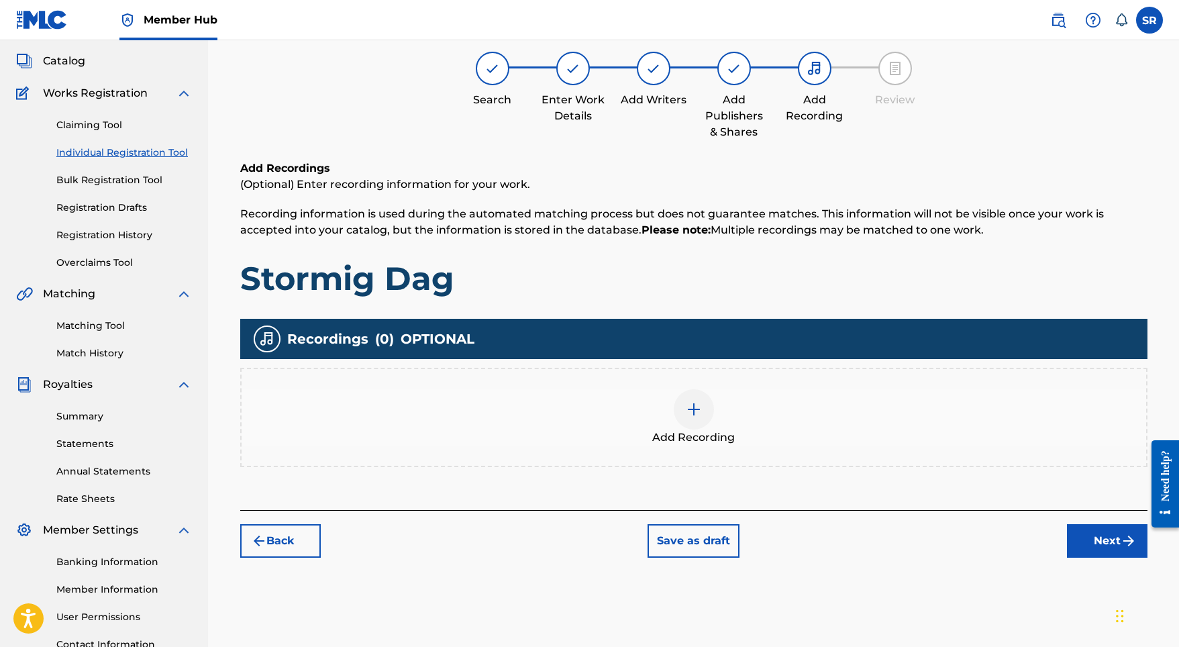
scroll to position [60, 0]
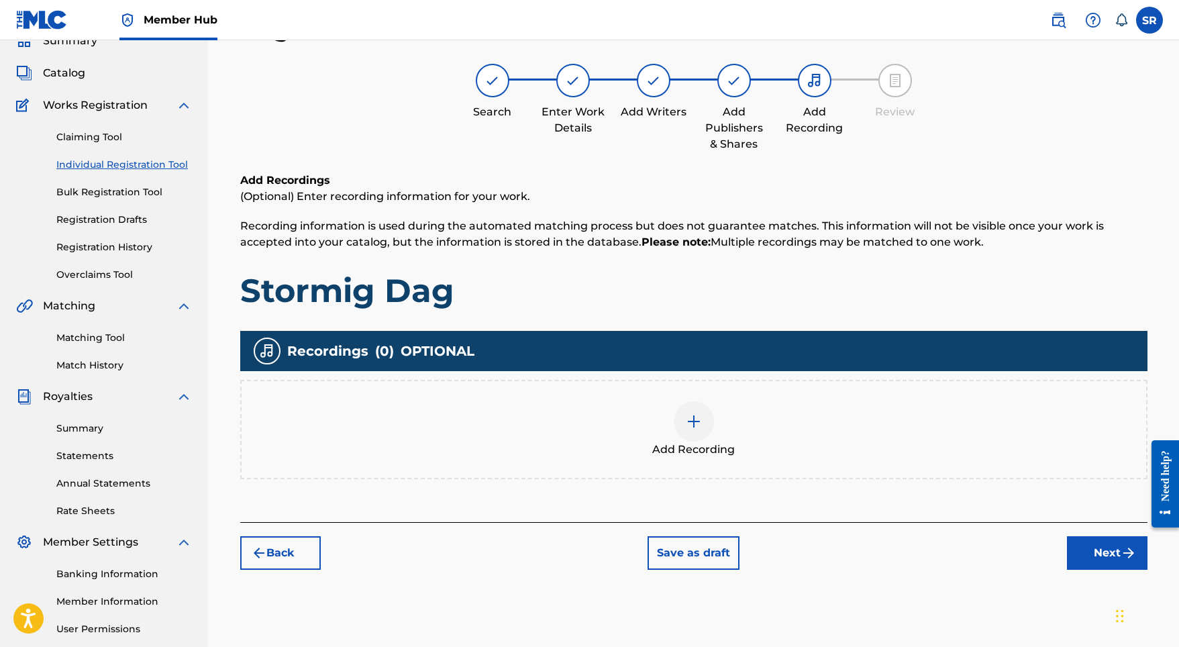
click at [680, 401] on div "Add Recording" at bounding box center [694, 429] width 904 height 56
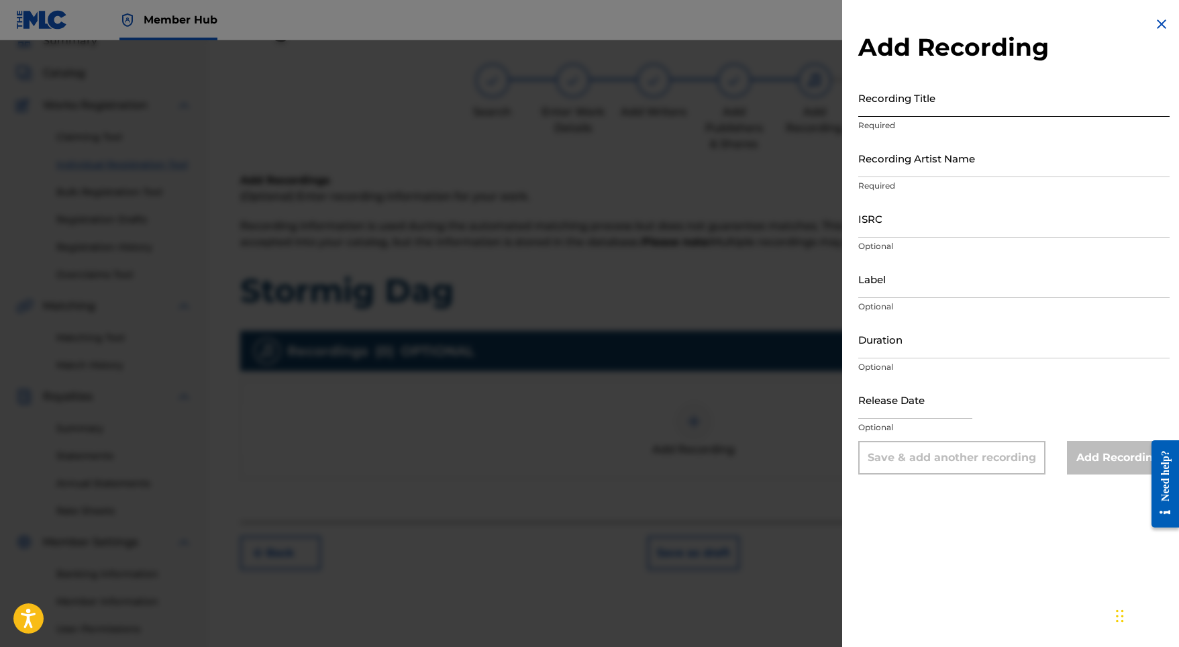
click at [943, 110] on input "Recording Title" at bounding box center [1013, 97] width 311 height 38
paste input "Stormig Dag"
type input "Stormig Dag"
click at [942, 173] on input "Recording Artist Name" at bounding box center [1013, 158] width 311 height 38
paste input "Indra"
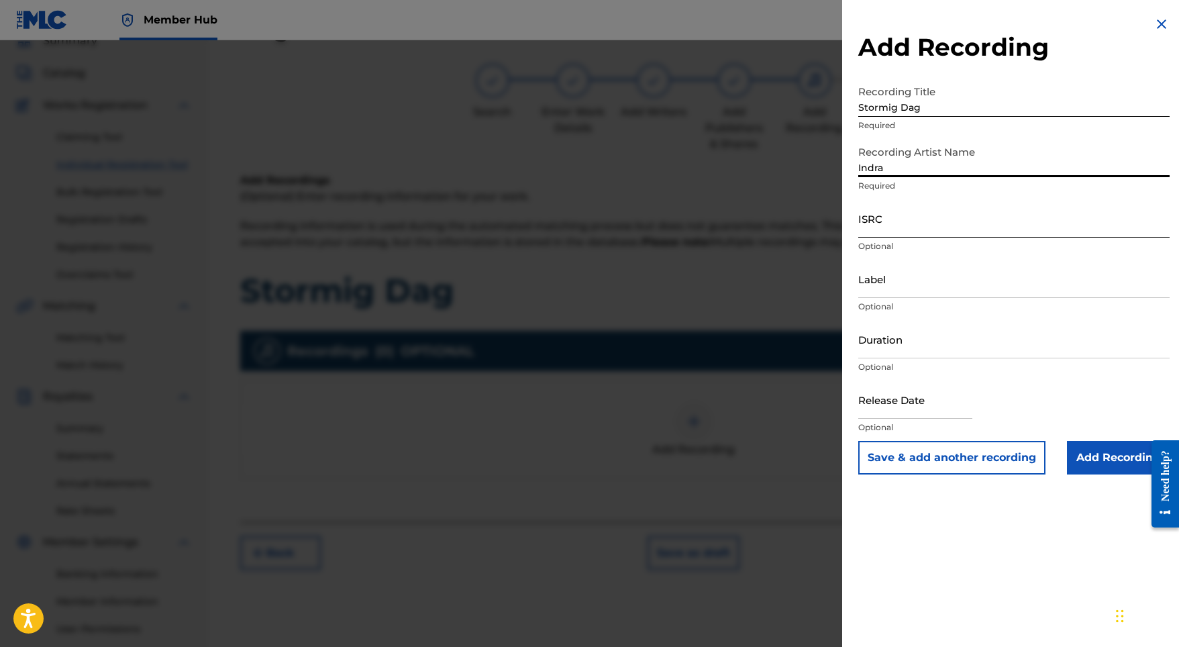
type input "Indra"
click at [896, 223] on input "ISRC" at bounding box center [1013, 218] width 311 height 38
paste input "SE5W32103532"
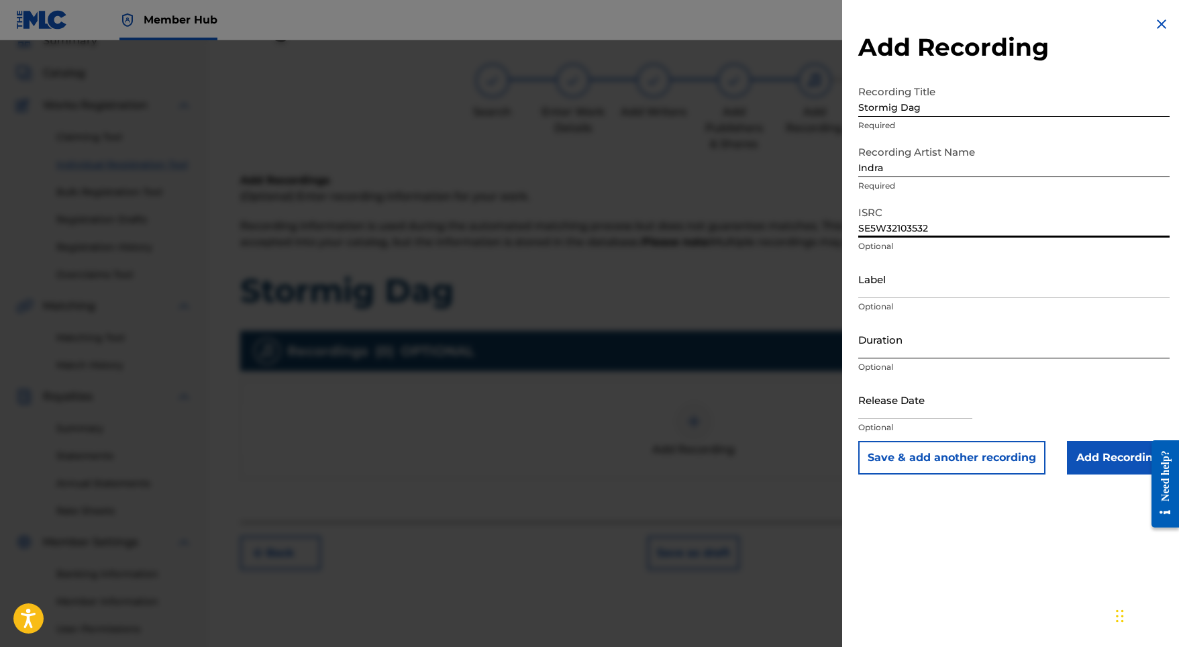
type input "SE5W32103532"
click at [899, 333] on input "Duration" at bounding box center [1013, 339] width 311 height 38
type input "03:28"
click at [928, 408] on input "text" at bounding box center [915, 399] width 114 height 38
select select "8"
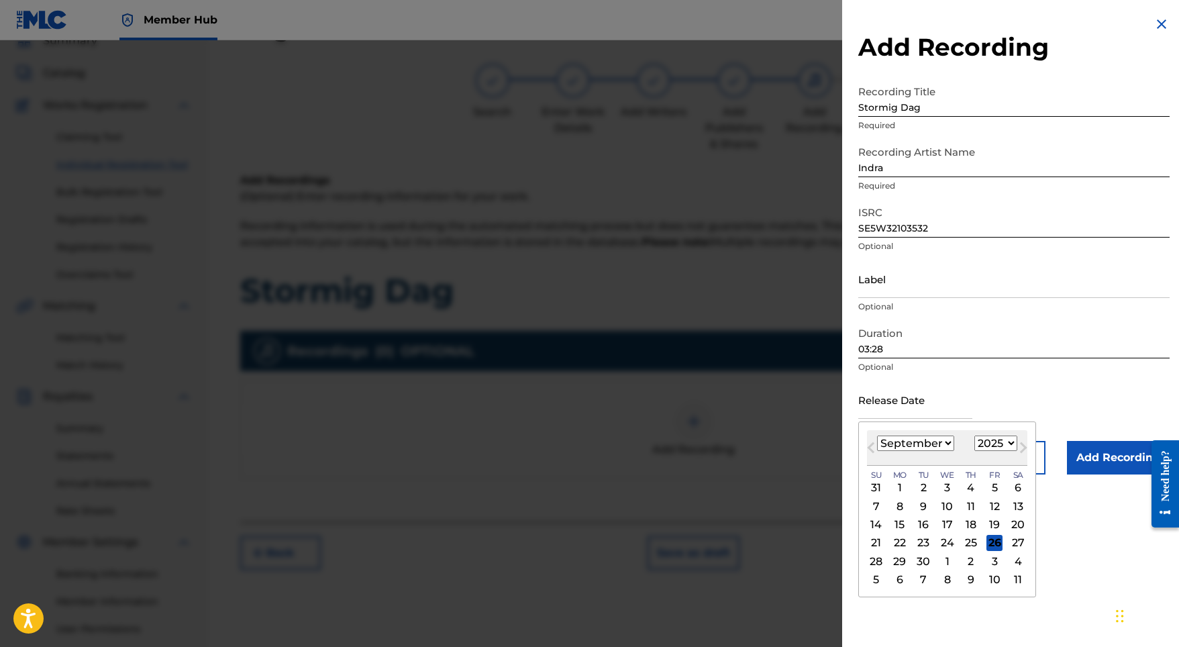
select select "2021"
select select "9"
click at [988, 560] on div "29" at bounding box center [994, 561] width 16 height 16
type input "[DATE]"
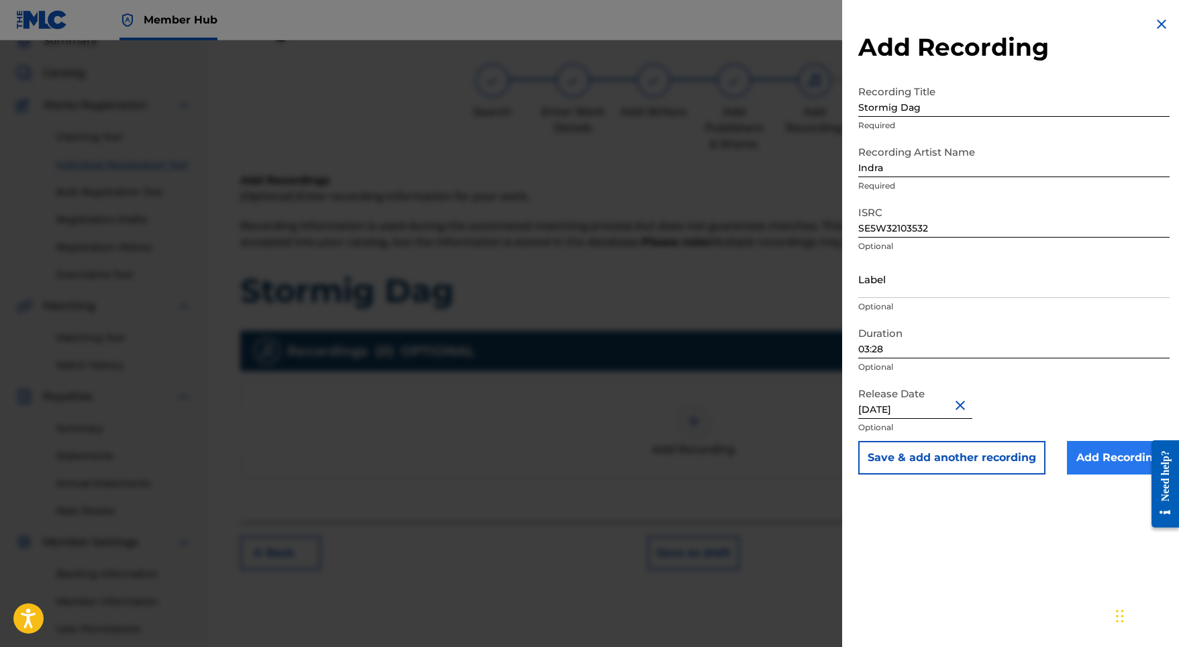
click at [1101, 452] on input "Add Recording" at bounding box center [1118, 458] width 103 height 34
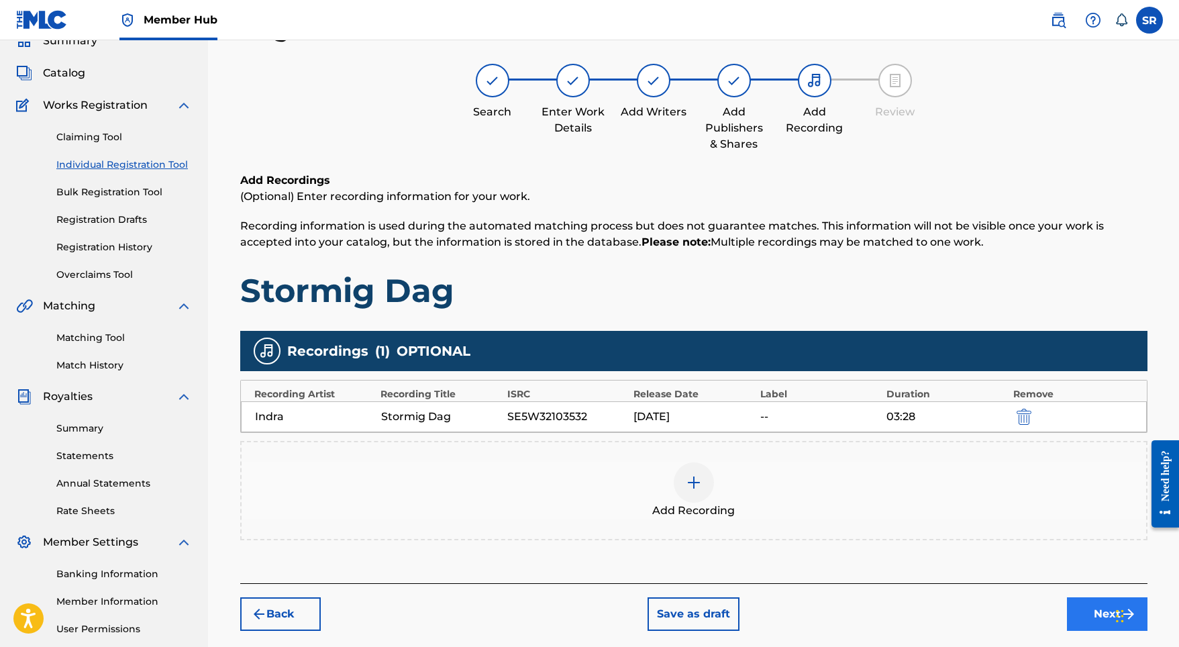
click at [1084, 603] on button "Next" at bounding box center [1107, 614] width 81 height 34
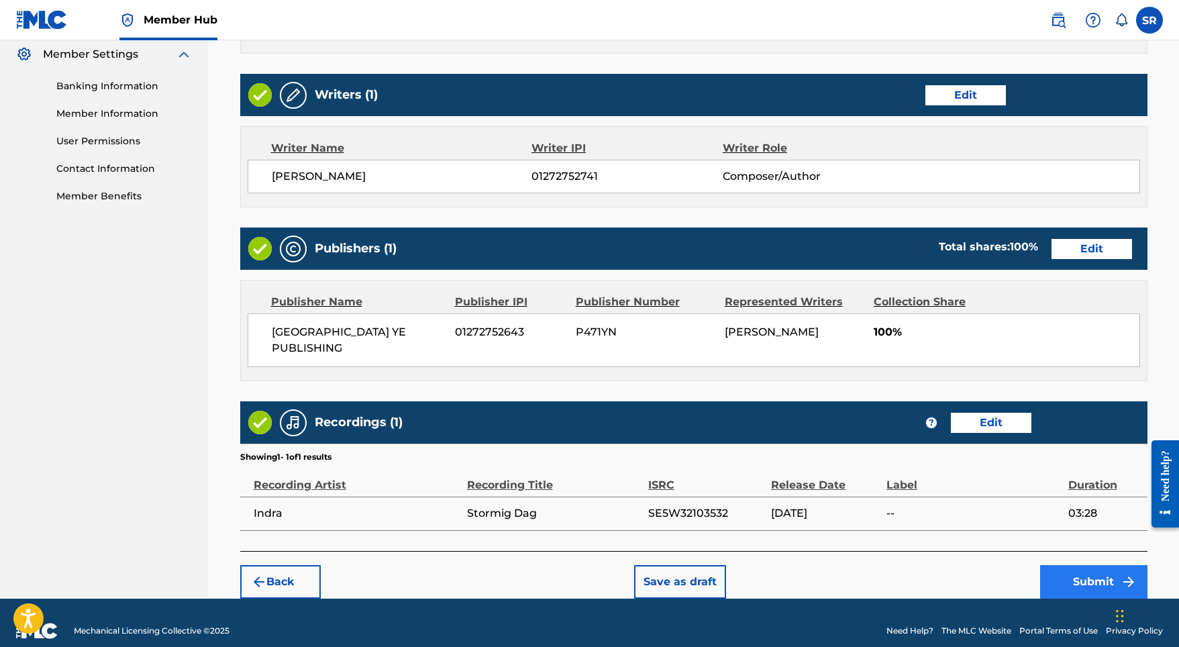
scroll to position [547, 0]
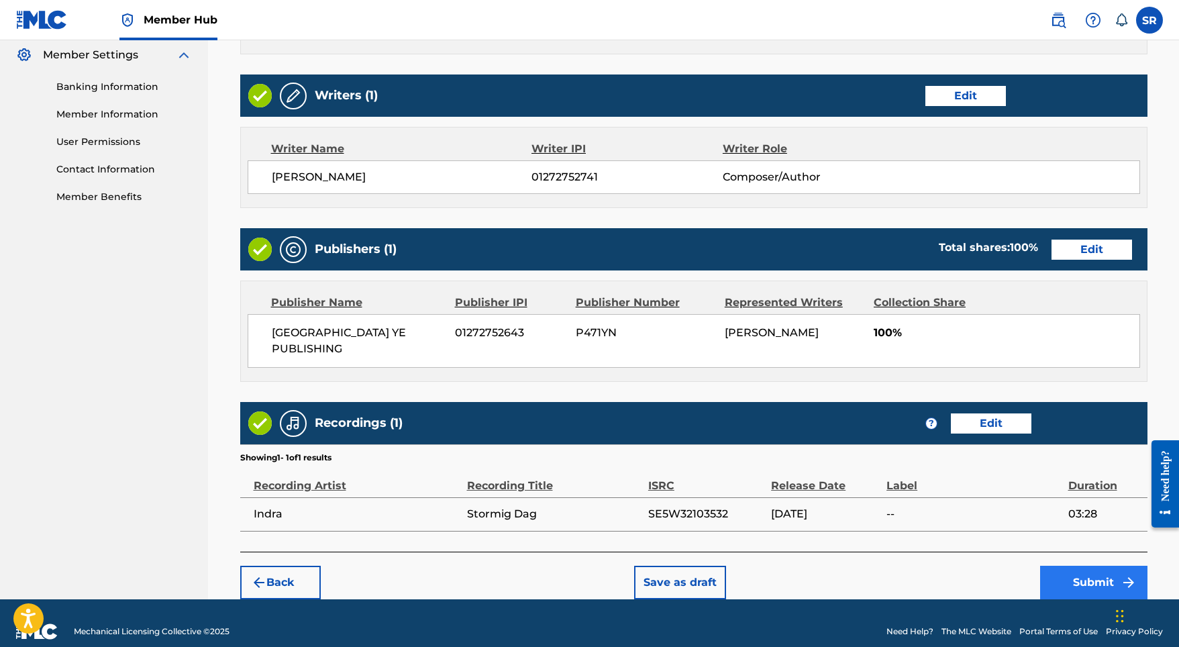
click at [1072, 566] on button "Submit" at bounding box center [1093, 583] width 107 height 34
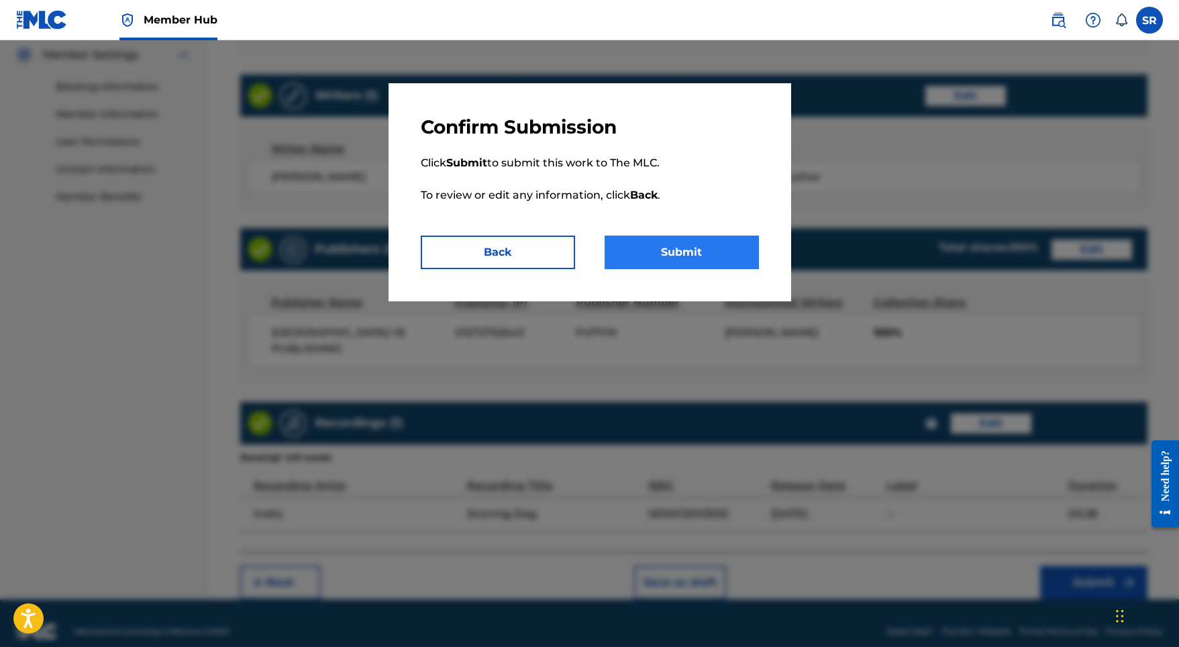
click at [688, 254] on button "Submit" at bounding box center [682, 252] width 154 height 34
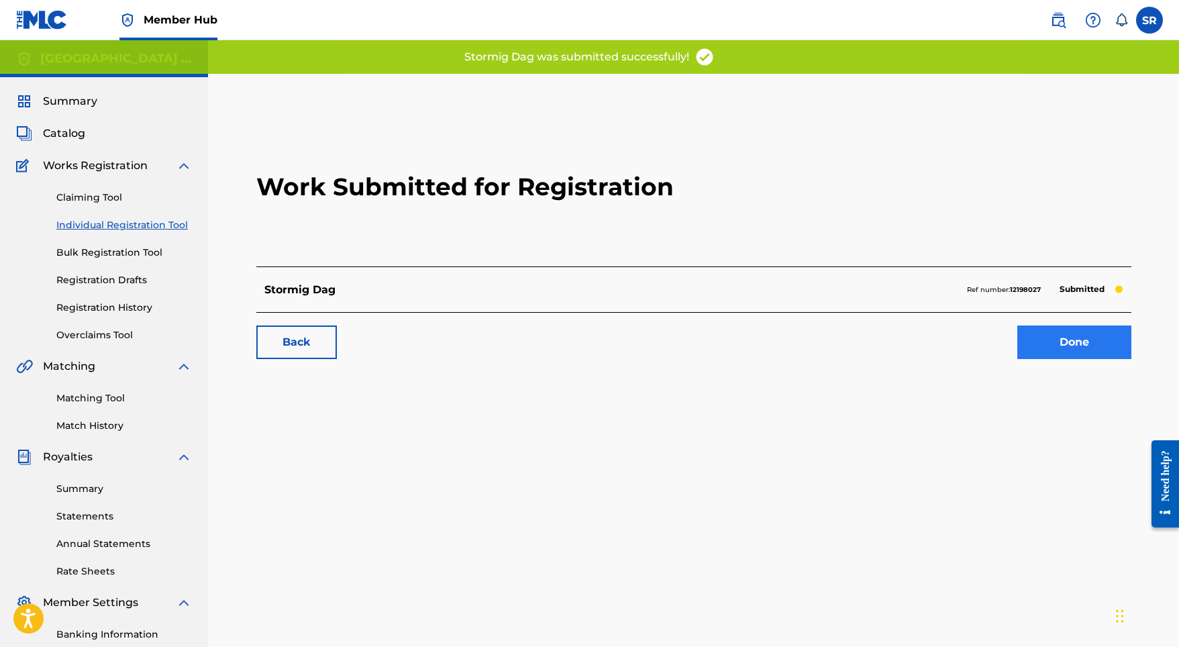
click at [1047, 336] on link "Done" at bounding box center [1074, 342] width 114 height 34
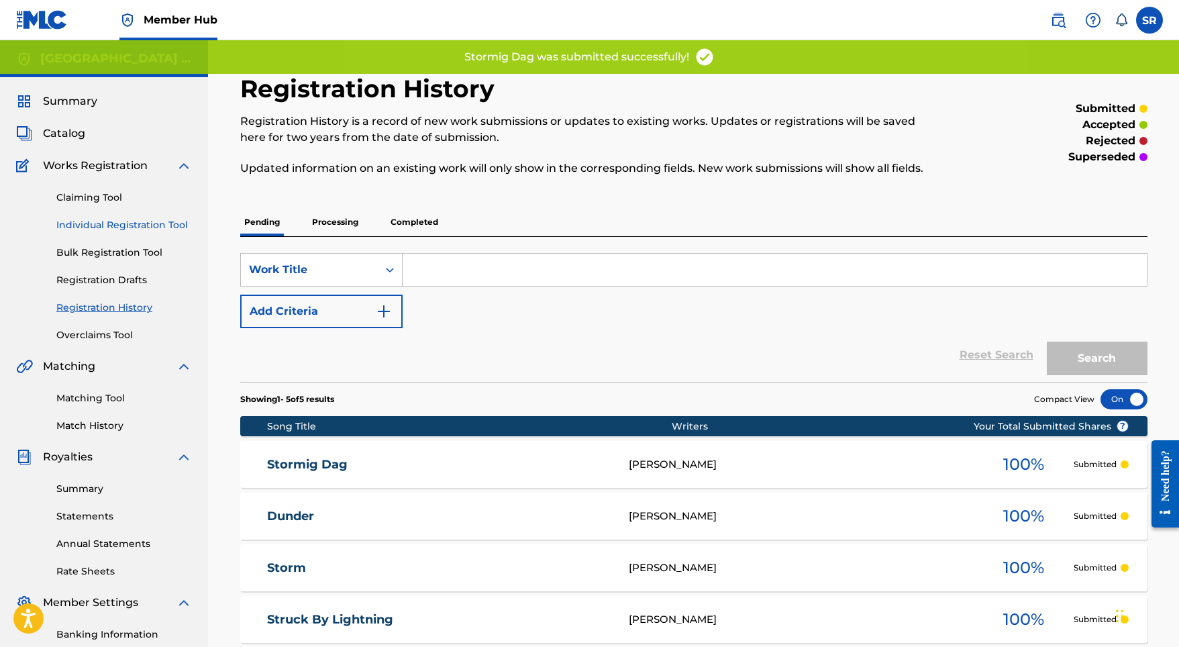
click at [123, 225] on link "Individual Registration Tool" at bounding box center [124, 225] width 136 height 14
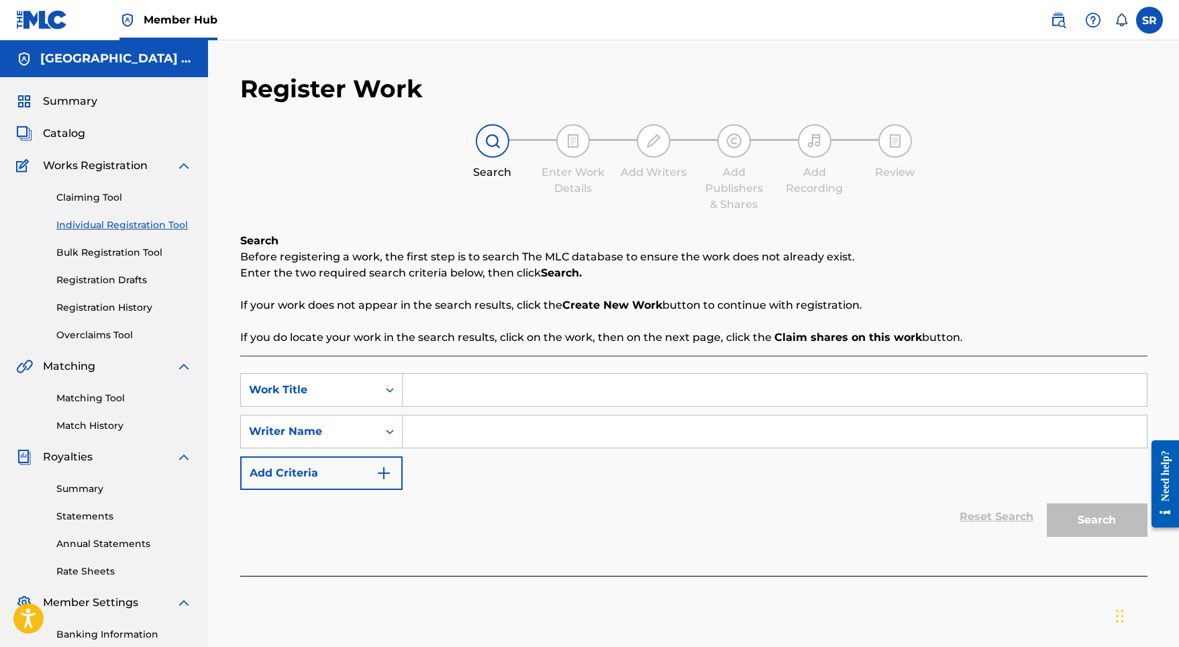
click at [549, 391] on input "Search Form" at bounding box center [775, 390] width 744 height 32
paste input "Storm På Havet"
type input "Storm På Havet"
click at [544, 458] on div "SearchWithCriteria5159831f-aa77-4062-8e16-41931129344d Work Title Storm På Have…" at bounding box center [693, 431] width 907 height 117
click at [550, 431] on input "Search Form" at bounding box center [775, 431] width 744 height 32
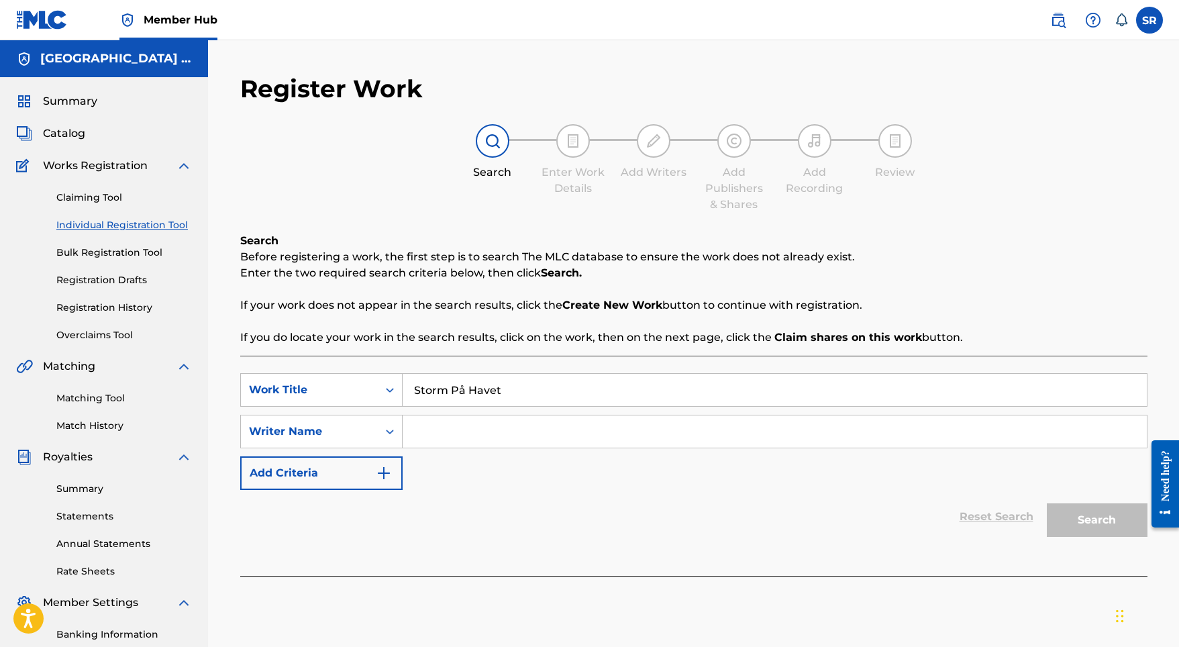
paste input "Storm På Havet"
type input "Storm På Havet"
click at [1063, 510] on button "Search" at bounding box center [1097, 520] width 101 height 34
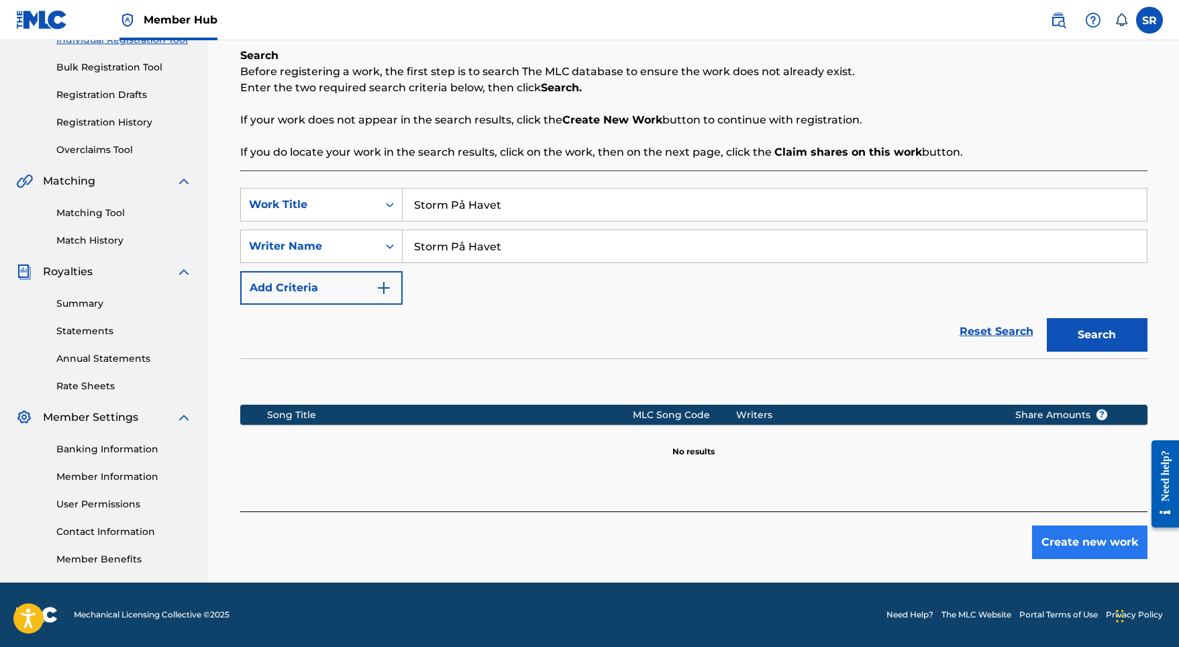
scroll to position [185, 0]
click at [1090, 529] on button "Create new work" at bounding box center [1089, 542] width 115 height 34
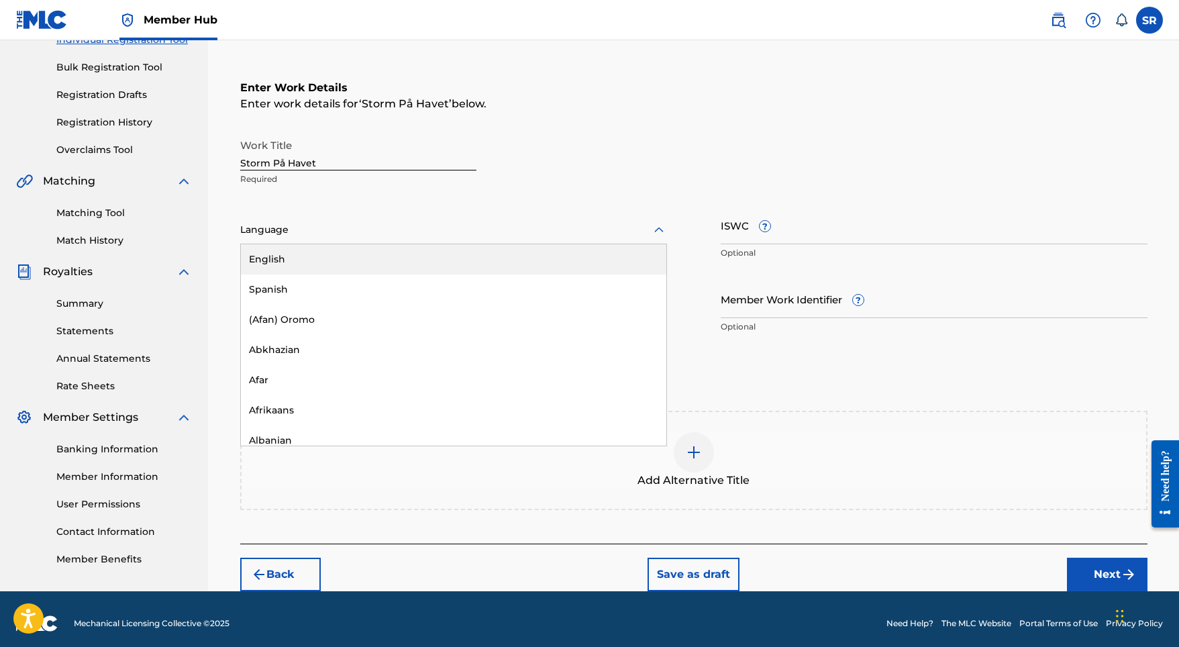
click at [430, 225] on div at bounding box center [453, 229] width 427 height 17
click at [386, 258] on div "English" at bounding box center [453, 259] width 425 height 30
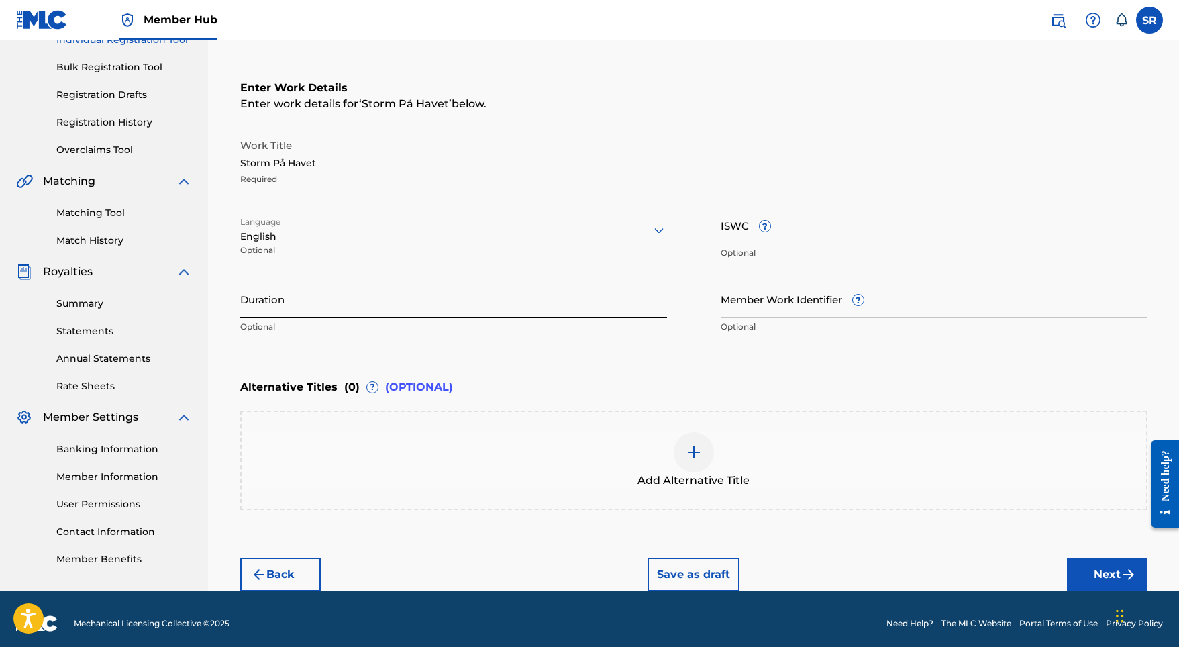
click at [386, 299] on input "Duration" at bounding box center [453, 299] width 427 height 38
type input "03:28"
click at [676, 422] on div "Add Alternative Title" at bounding box center [693, 460] width 907 height 99
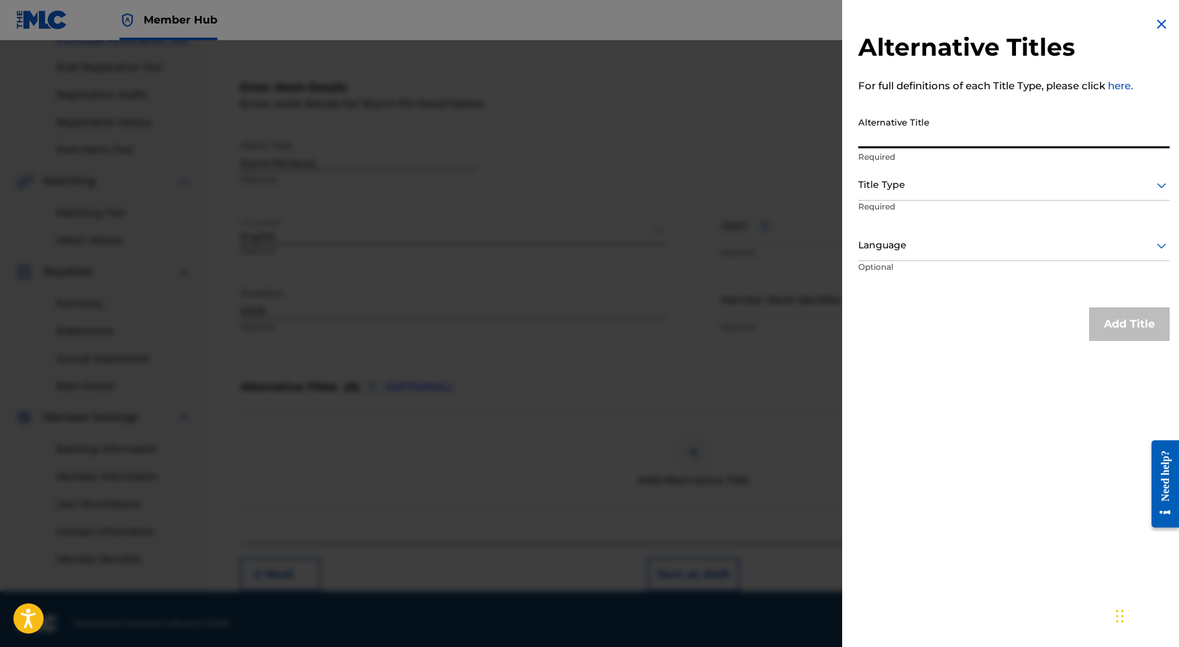
click at [885, 137] on input "Alternative Title" at bounding box center [1013, 129] width 311 height 38
paste input "Storm På Havet"
type input "Storm På Havet"
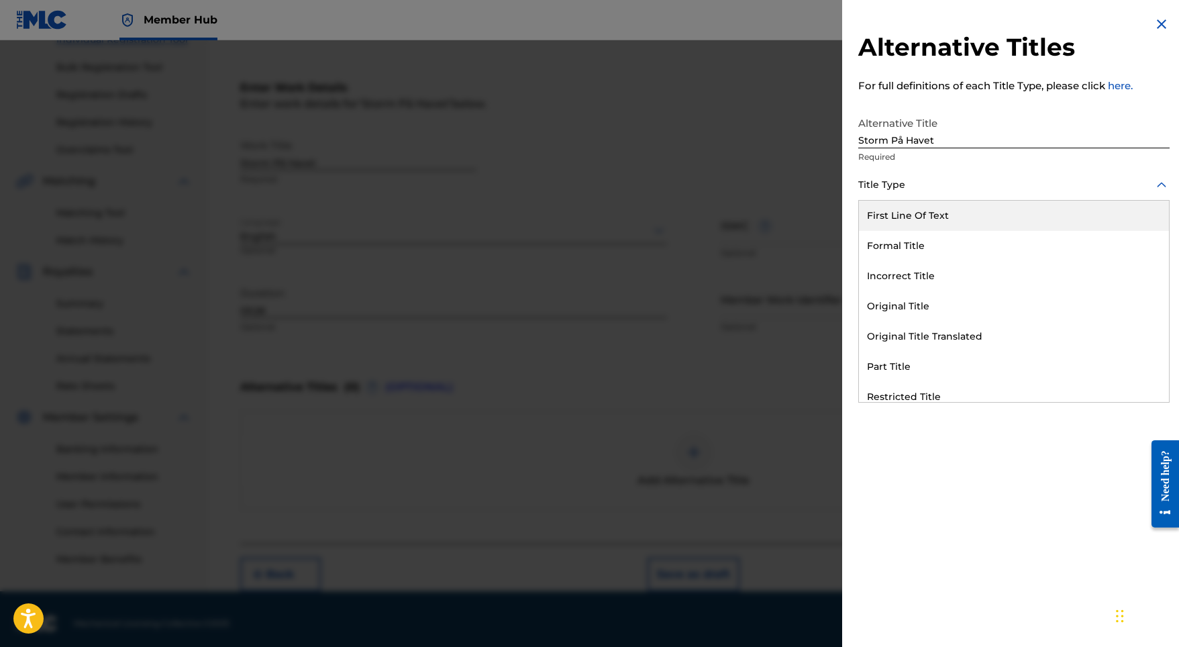
click at [889, 173] on div "Title Type" at bounding box center [1013, 185] width 311 height 30
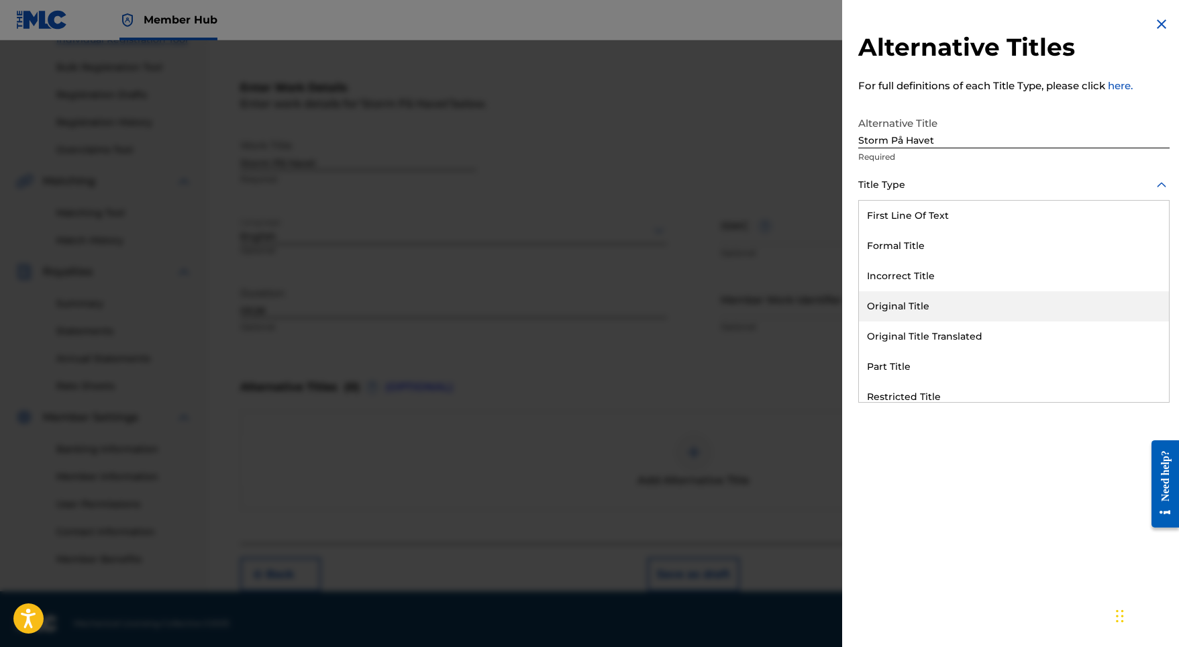
click at [904, 308] on div "Original Title" at bounding box center [1014, 306] width 310 height 30
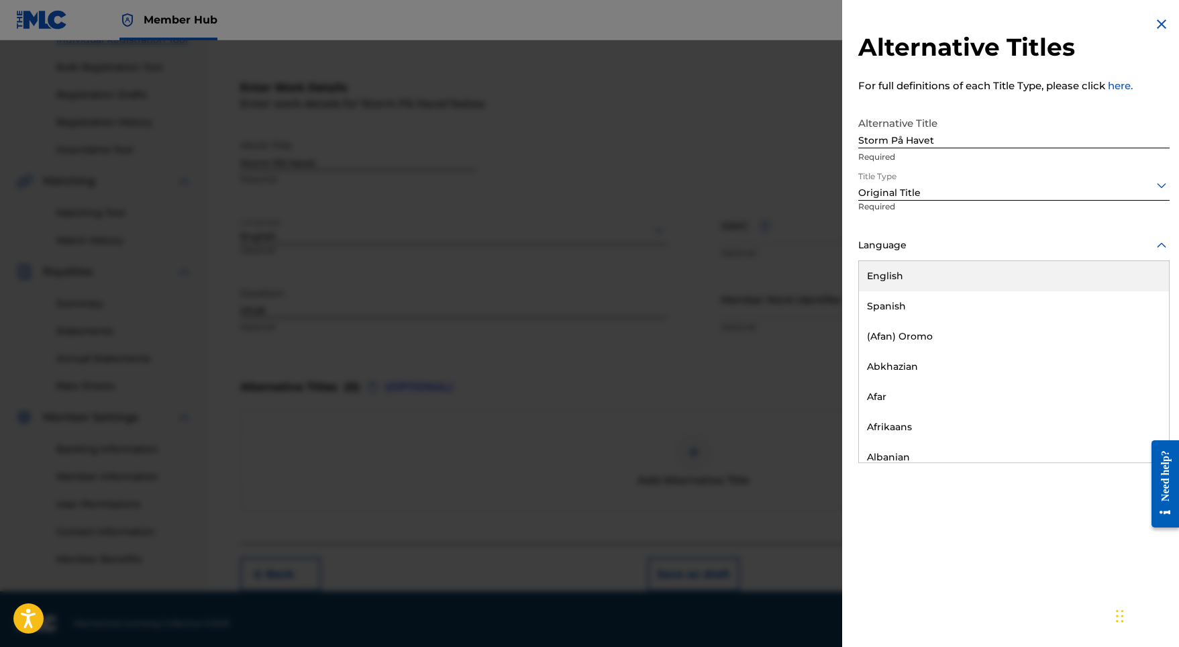
click at [943, 247] on div at bounding box center [1013, 245] width 311 height 17
click at [921, 273] on div "English" at bounding box center [1014, 276] width 310 height 30
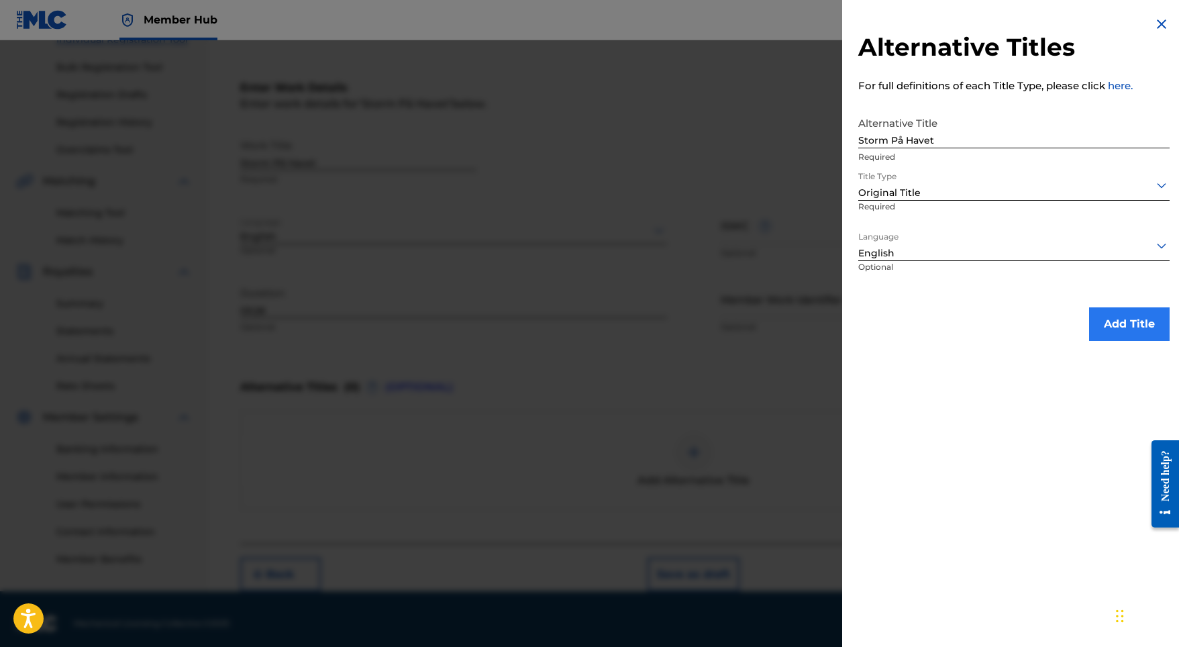
click at [1115, 327] on button "Add Title" at bounding box center [1129, 324] width 81 height 34
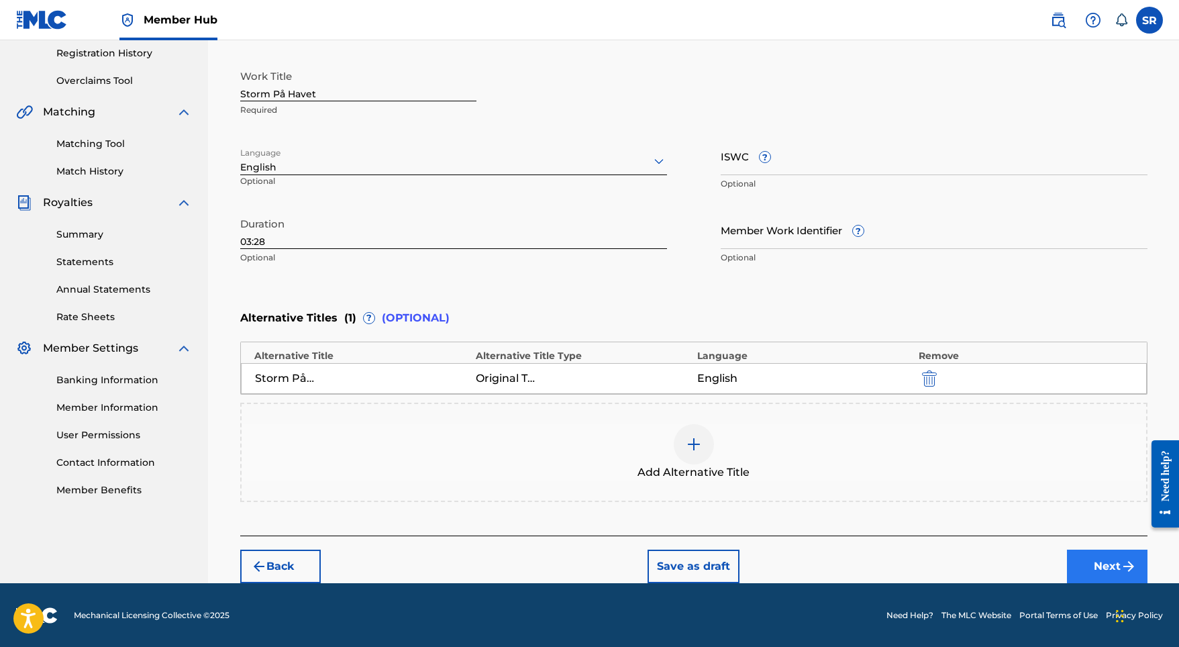
click at [1081, 560] on button "Next" at bounding box center [1107, 566] width 81 height 34
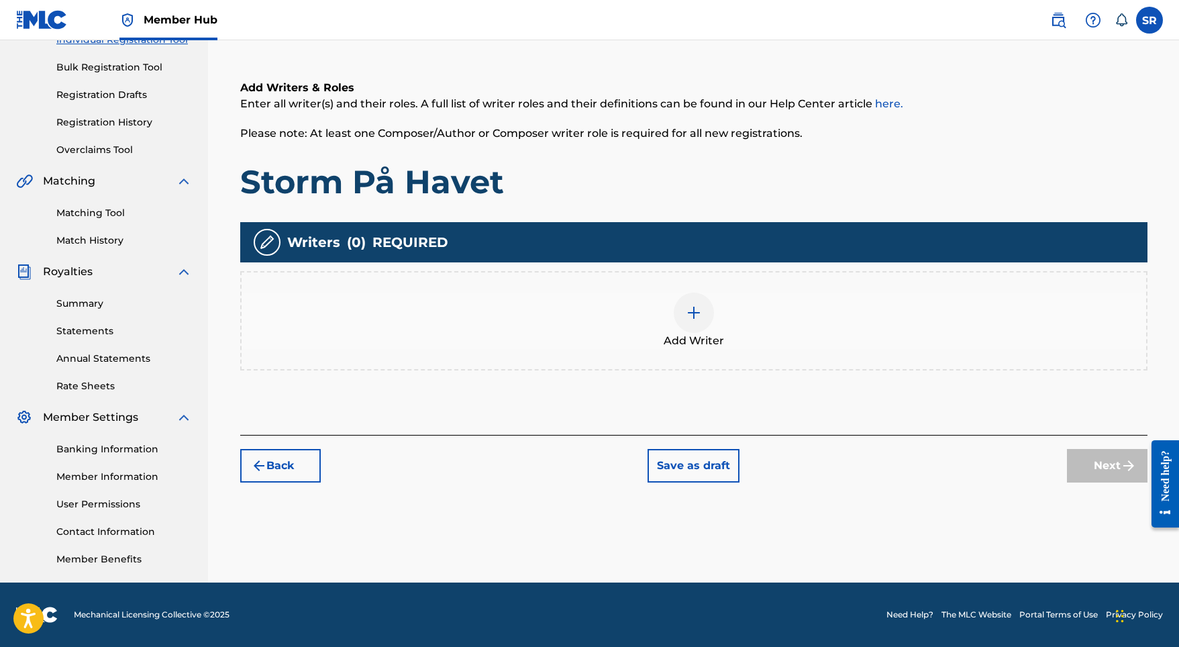
click at [671, 314] on div "Add Writer" at bounding box center [694, 321] width 904 height 56
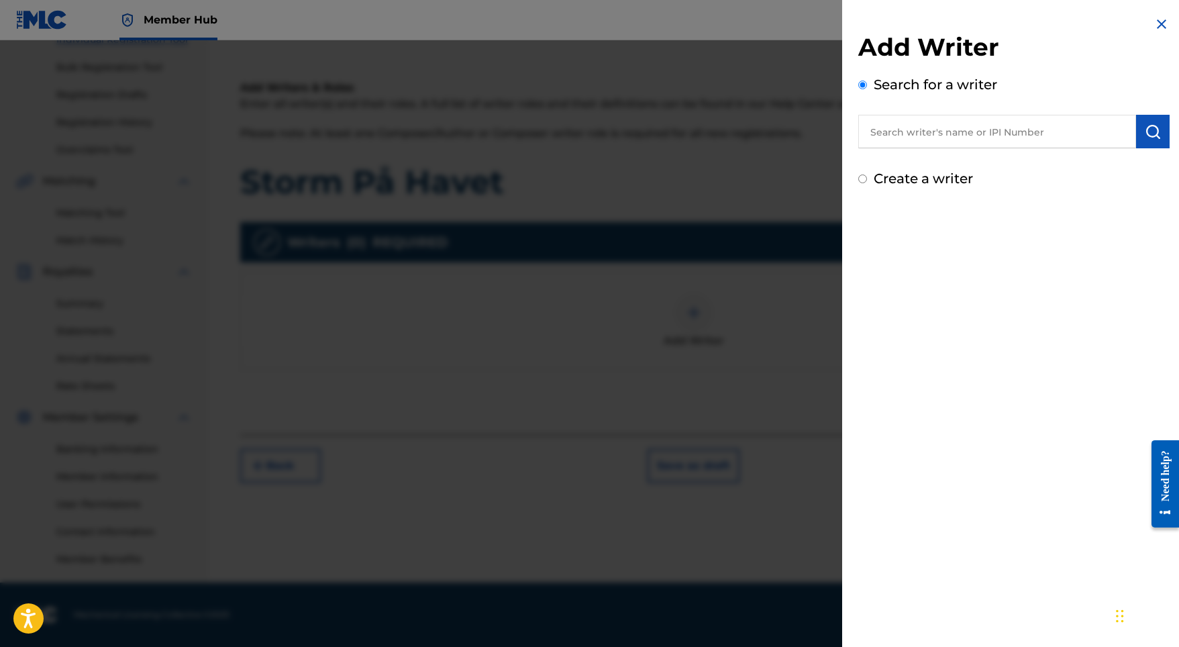
click at [1016, 134] on input "text" at bounding box center [997, 132] width 278 height 34
paste input "[PERSON_NAME]"
type input "[PERSON_NAME]"
click at [1148, 125] on img "submit" at bounding box center [1153, 131] width 16 height 16
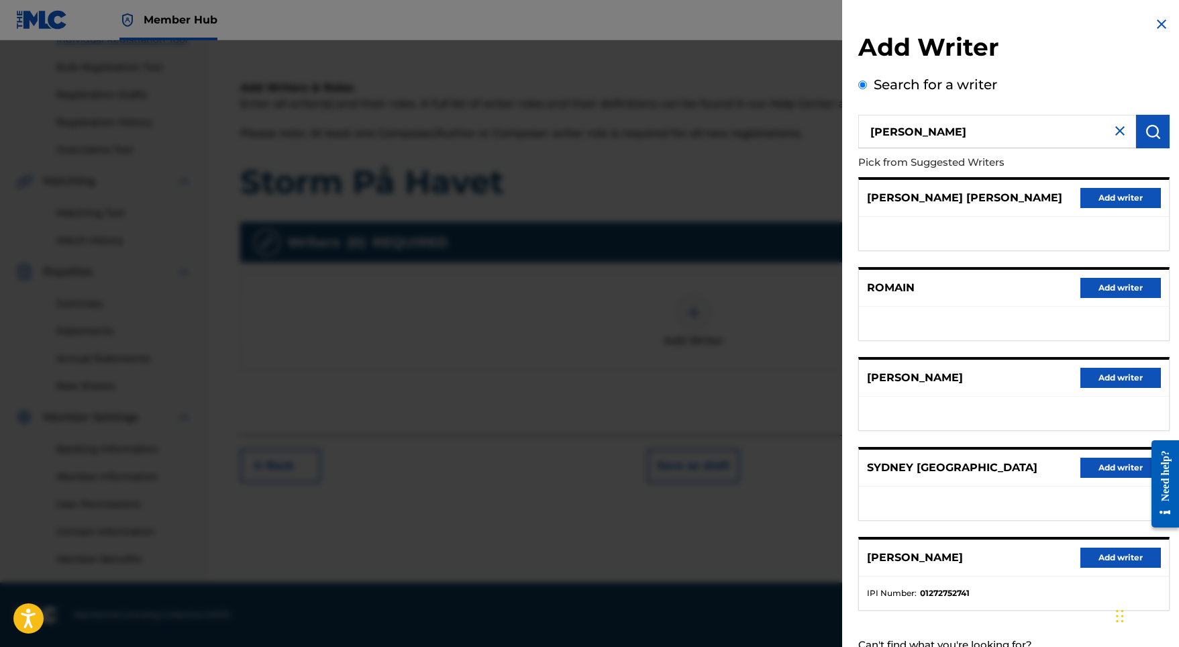
click at [1097, 558] on div "[PERSON_NAME] Add writer" at bounding box center [1014, 557] width 310 height 37
click at [1094, 566] on button "Add writer" at bounding box center [1120, 557] width 81 height 20
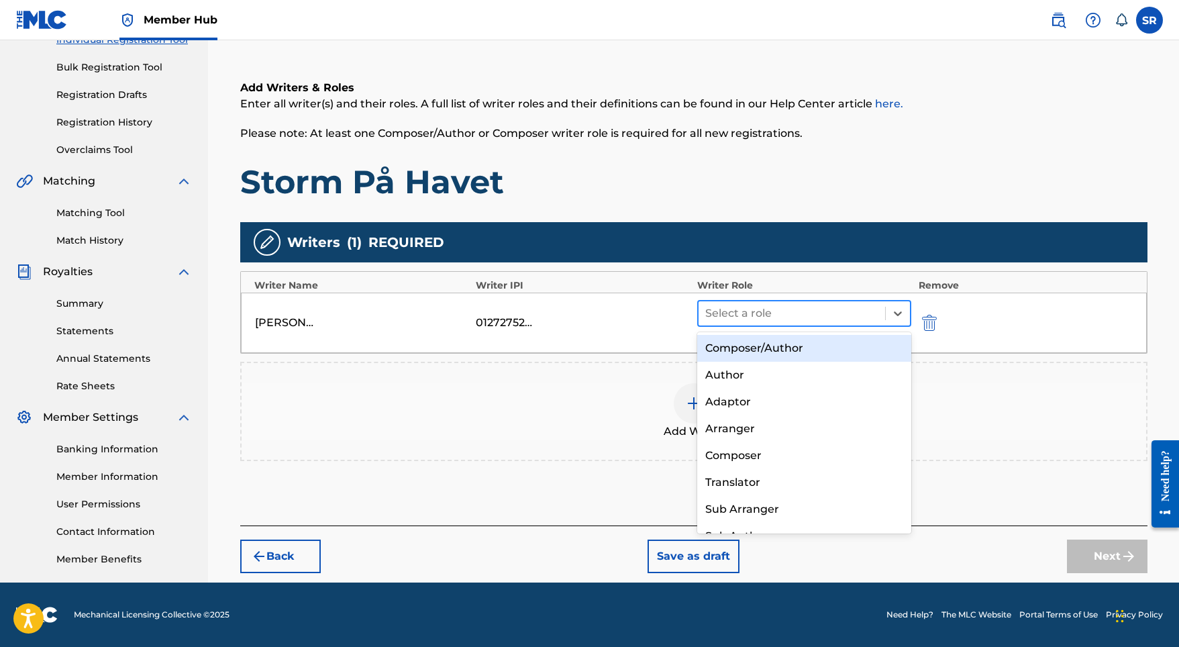
click at [793, 315] on div at bounding box center [792, 313] width 174 height 19
click at [780, 350] on div "Composer/Author" at bounding box center [804, 348] width 215 height 27
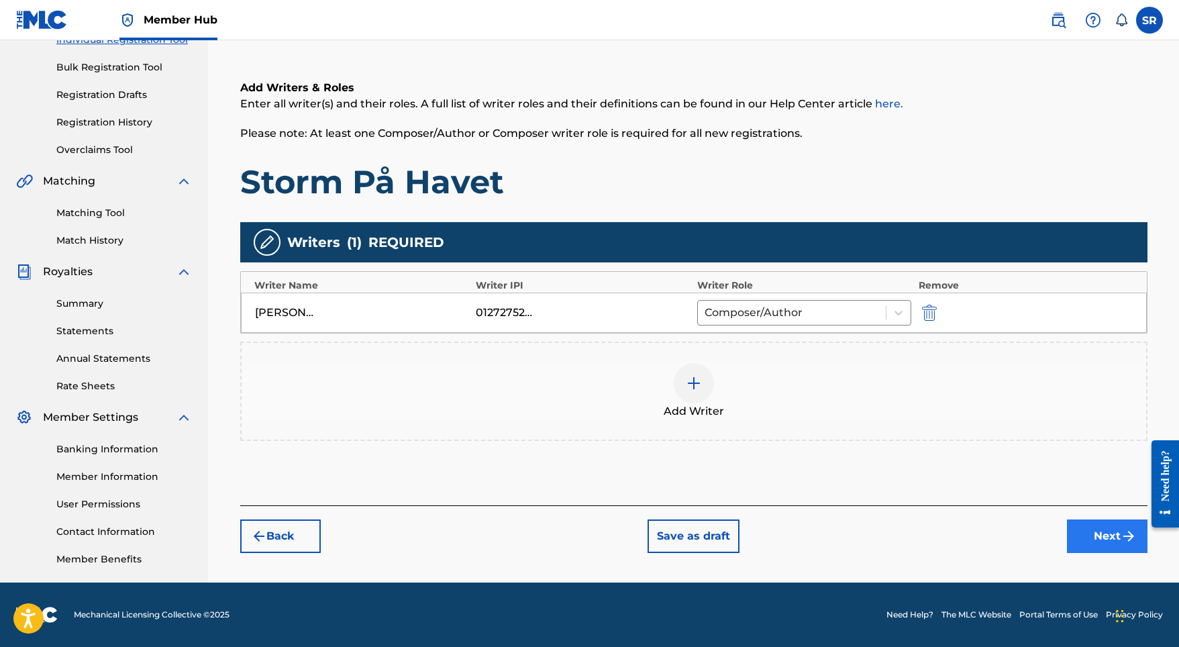
click at [1075, 530] on button "Next" at bounding box center [1107, 536] width 81 height 34
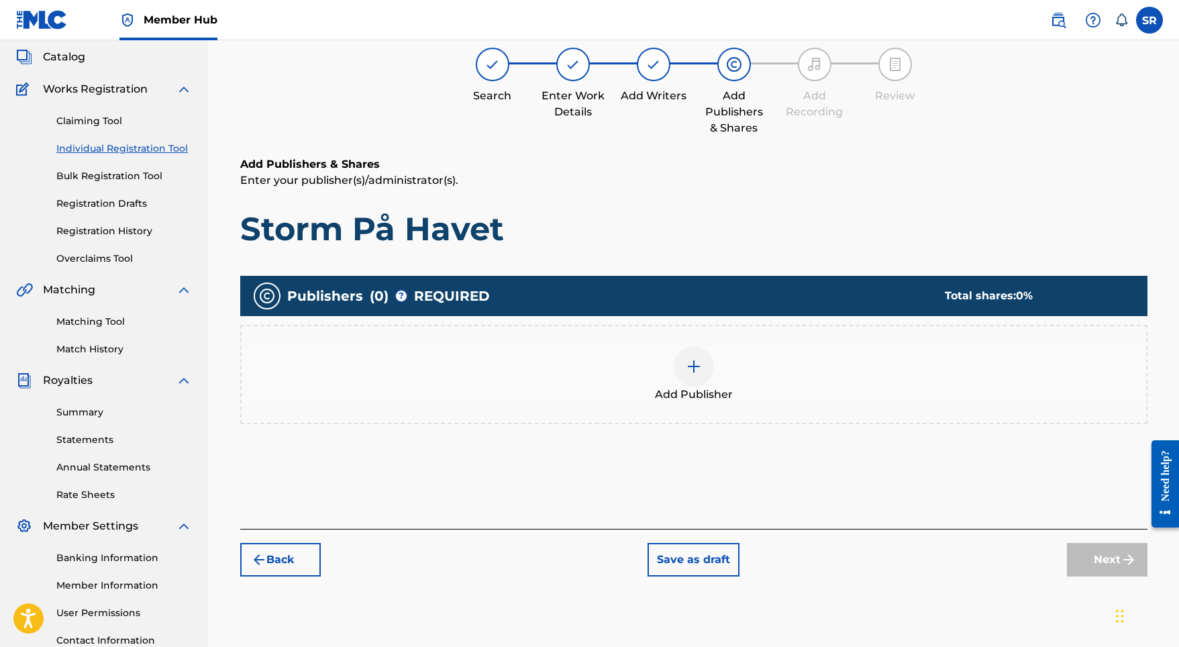
scroll to position [60, 0]
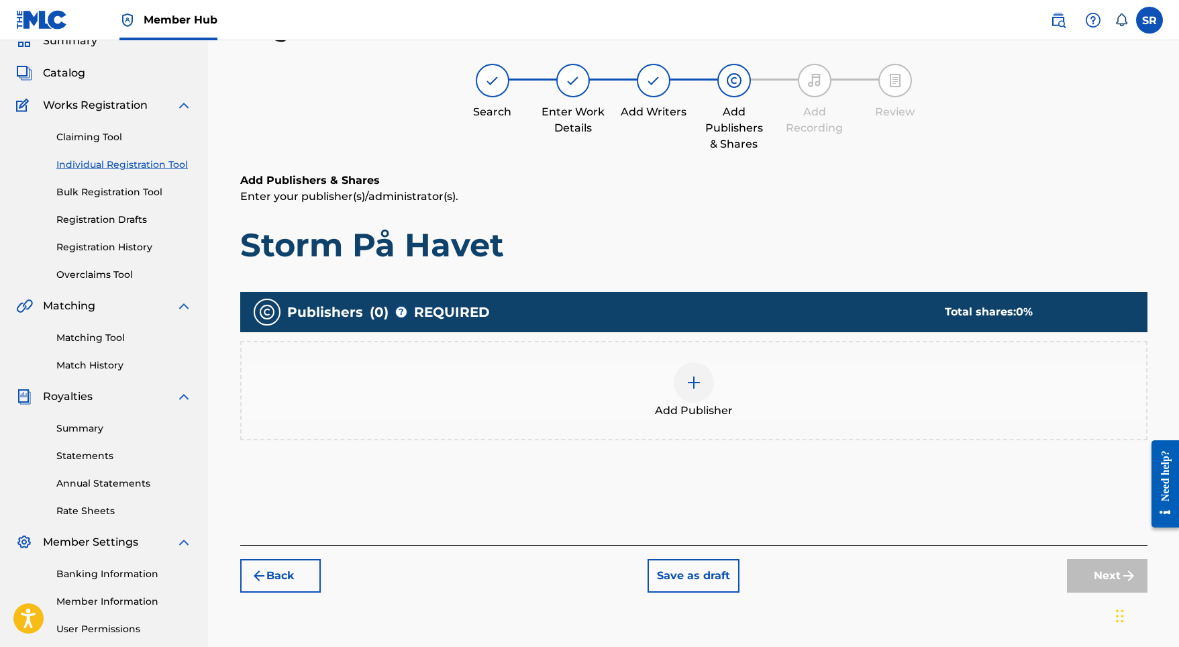
click at [722, 376] on div "Add Publisher" at bounding box center [694, 390] width 904 height 56
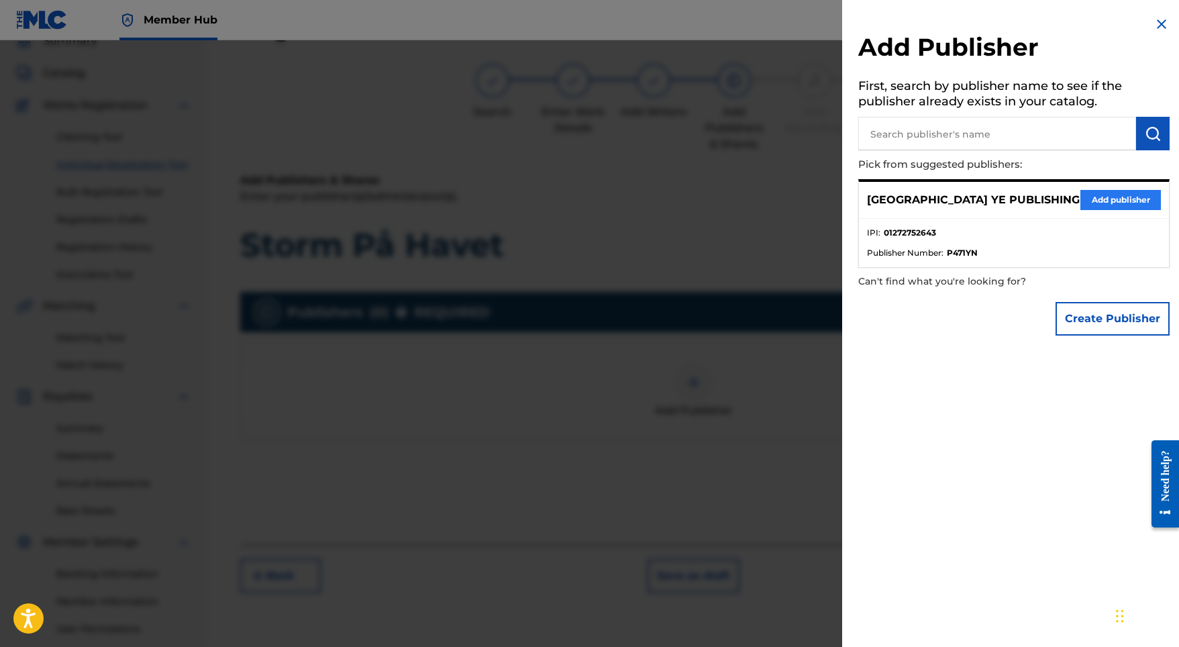
click at [1120, 200] on button "Add publisher" at bounding box center [1120, 200] width 81 height 20
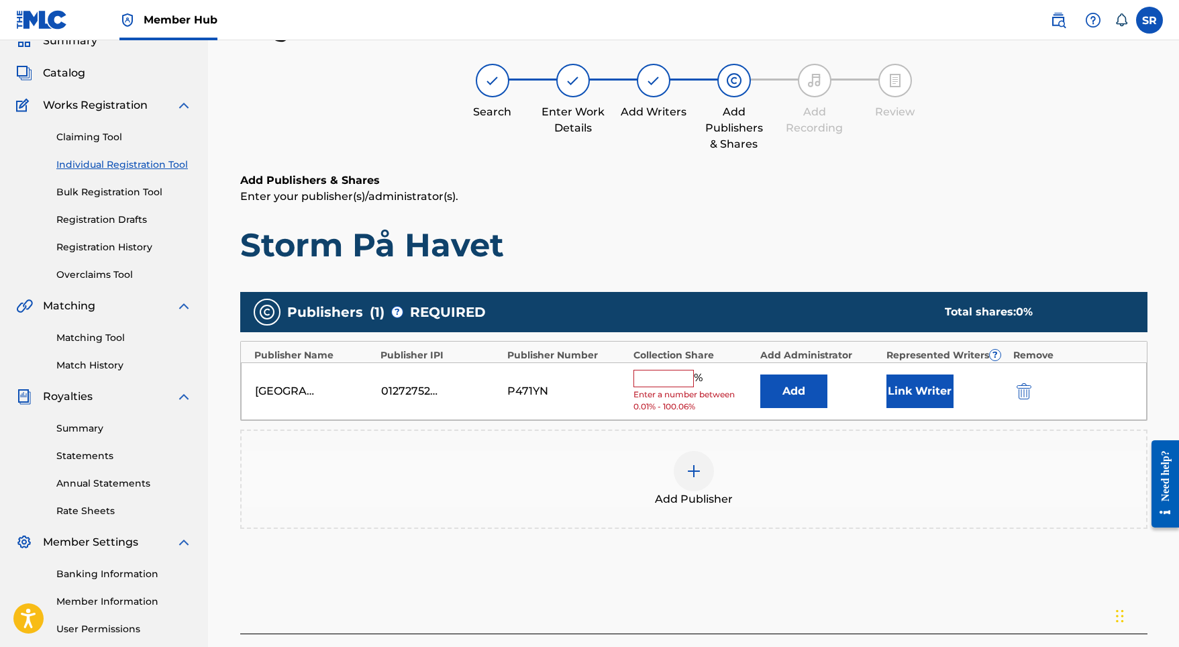
click at [670, 389] on span "Enter a number between 0.01% - 100.06%" at bounding box center [692, 400] width 119 height 24
click at [670, 379] on input "text" at bounding box center [663, 378] width 60 height 17
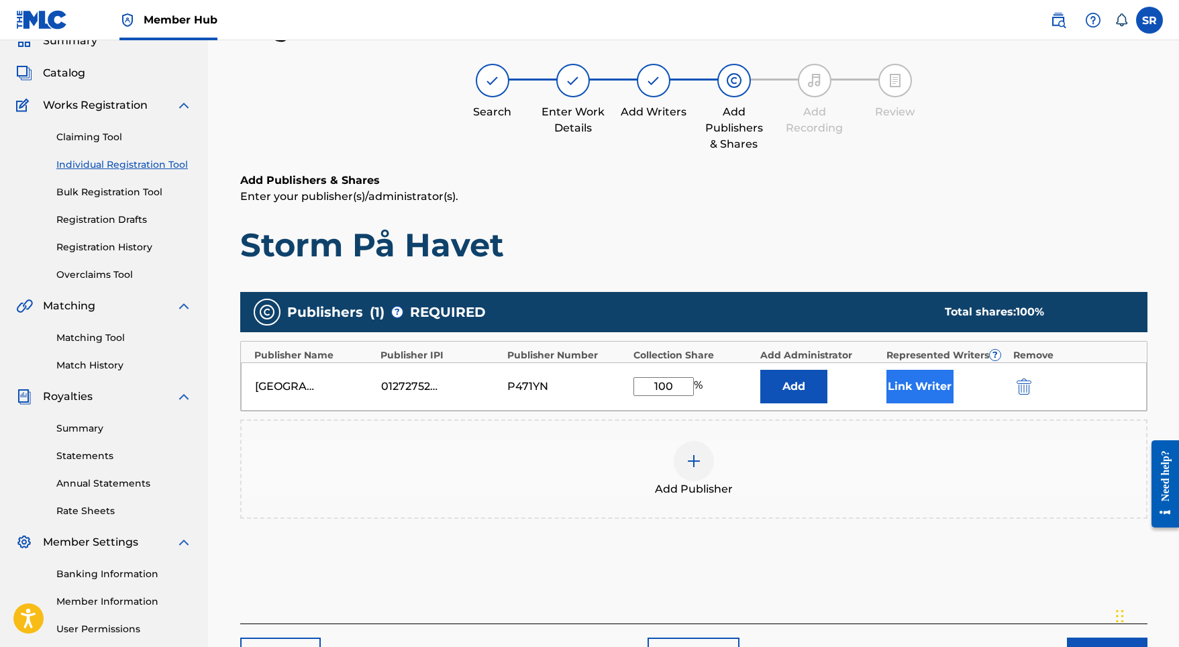
type input "100"
click at [918, 370] on button "Link Writer" at bounding box center [919, 387] width 67 height 34
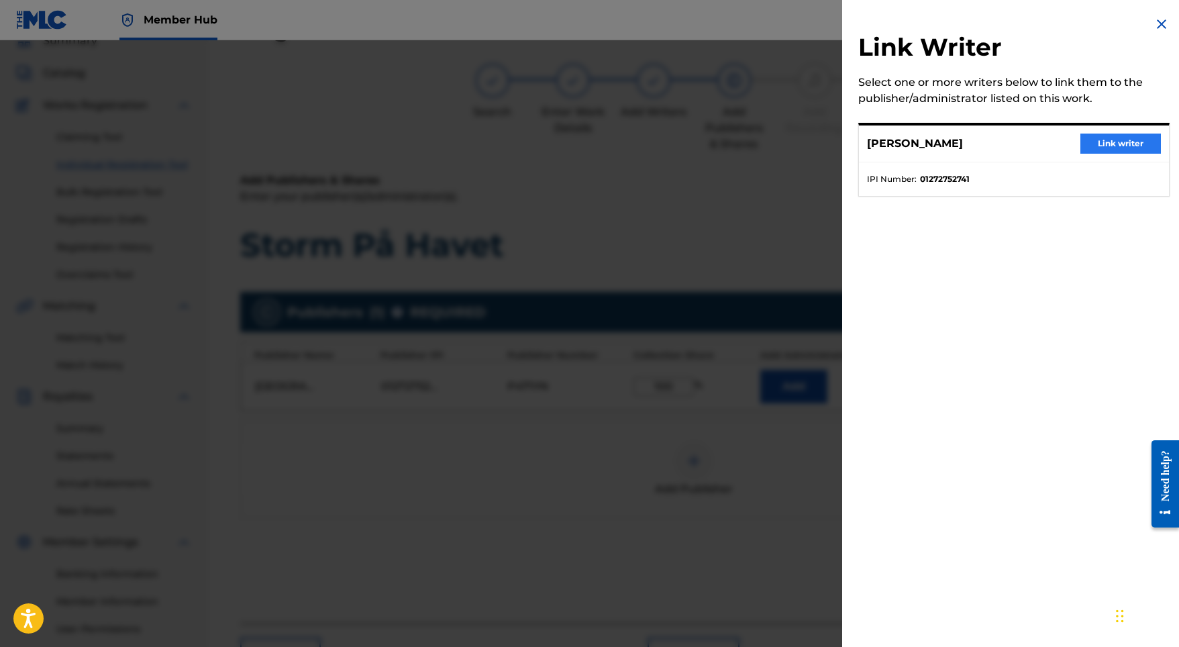
click at [1086, 142] on button "Link writer" at bounding box center [1120, 144] width 81 height 20
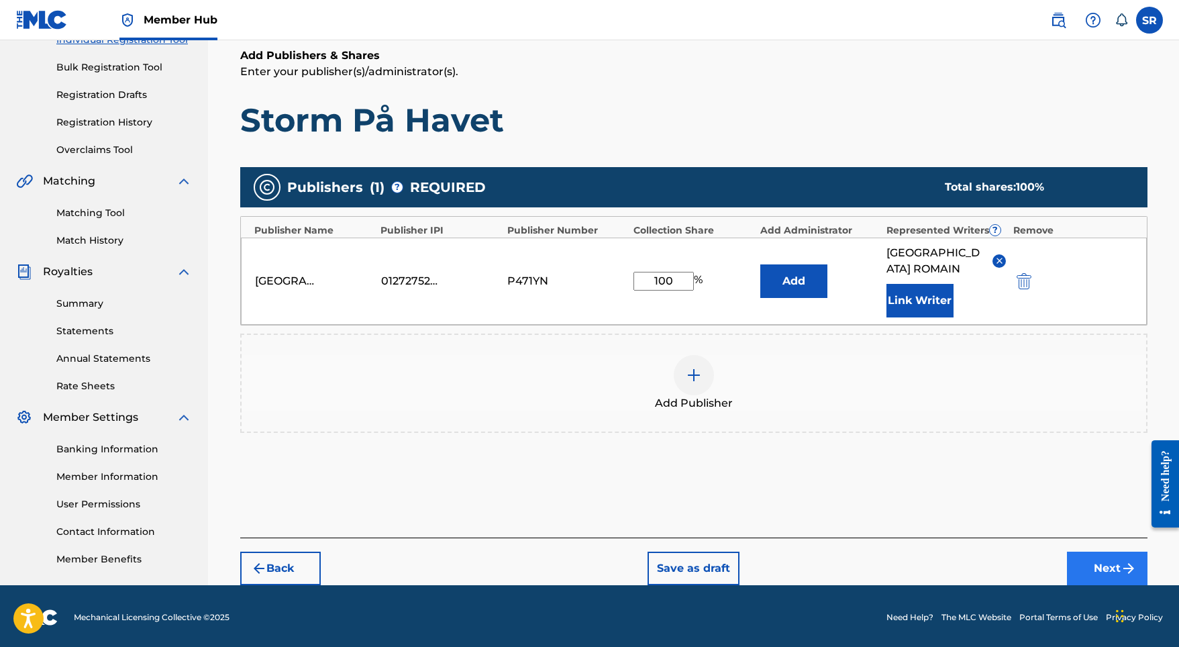
click at [1077, 552] on button "Next" at bounding box center [1107, 569] width 81 height 34
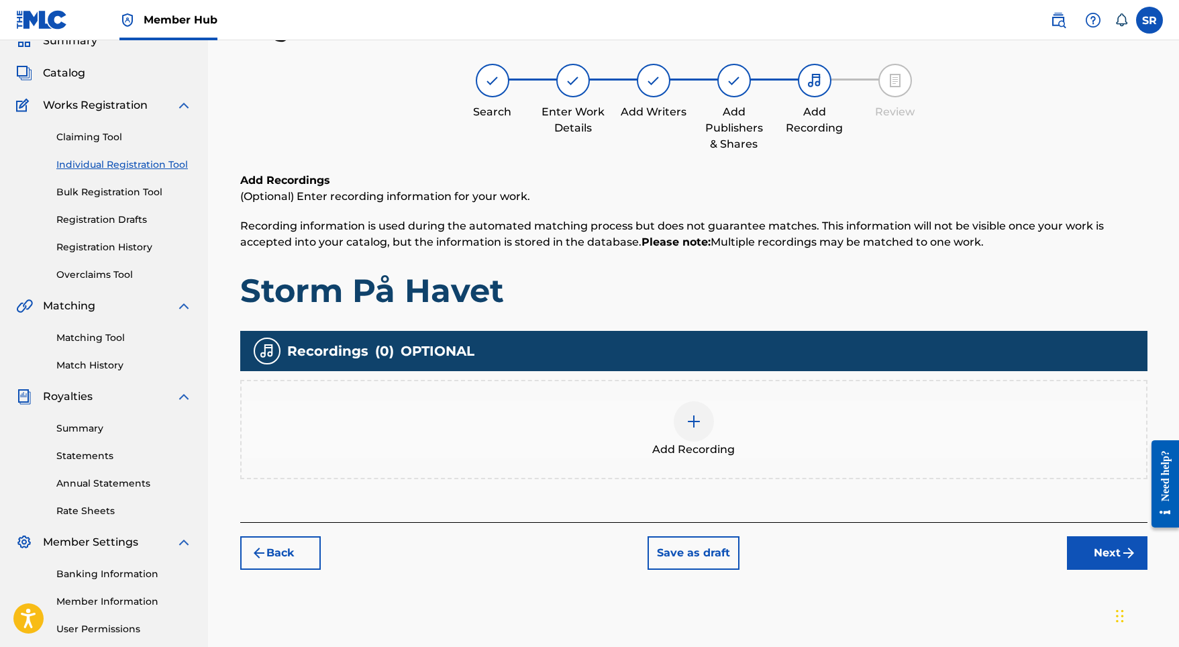
click at [686, 413] on img at bounding box center [694, 421] width 16 height 16
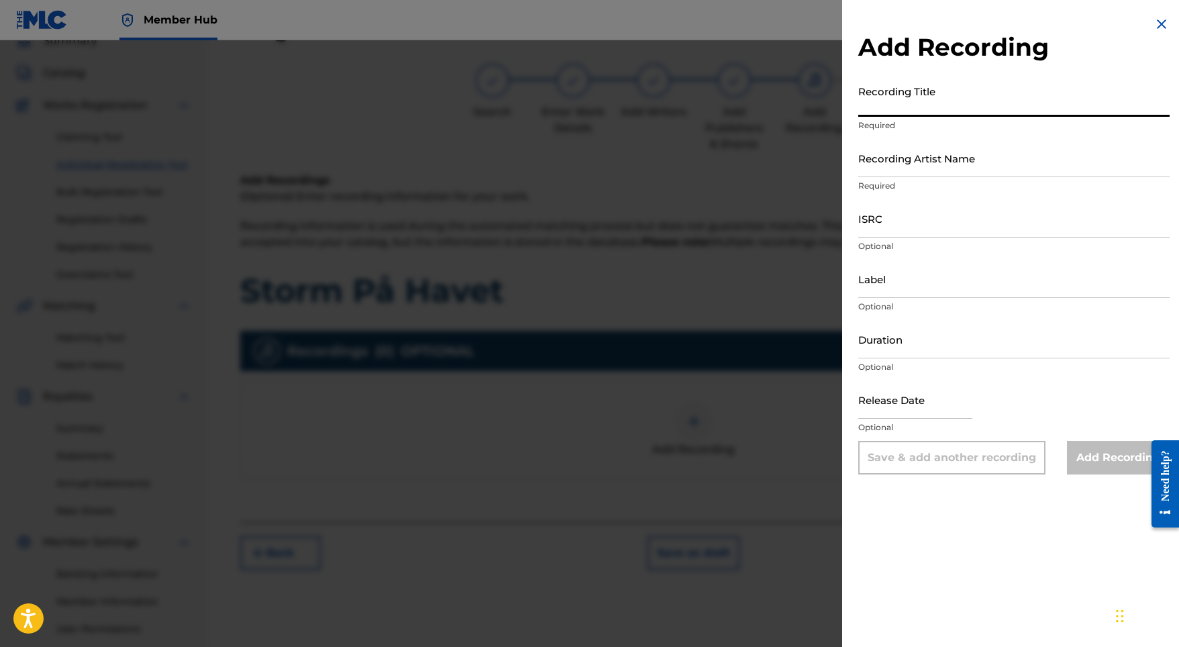
click at [962, 107] on input "Recording Title" at bounding box center [1013, 97] width 311 height 38
paste input "Storm På Havet"
type input "Storm På Havet"
click at [944, 156] on input "Recording Artist Name" at bounding box center [1013, 158] width 311 height 38
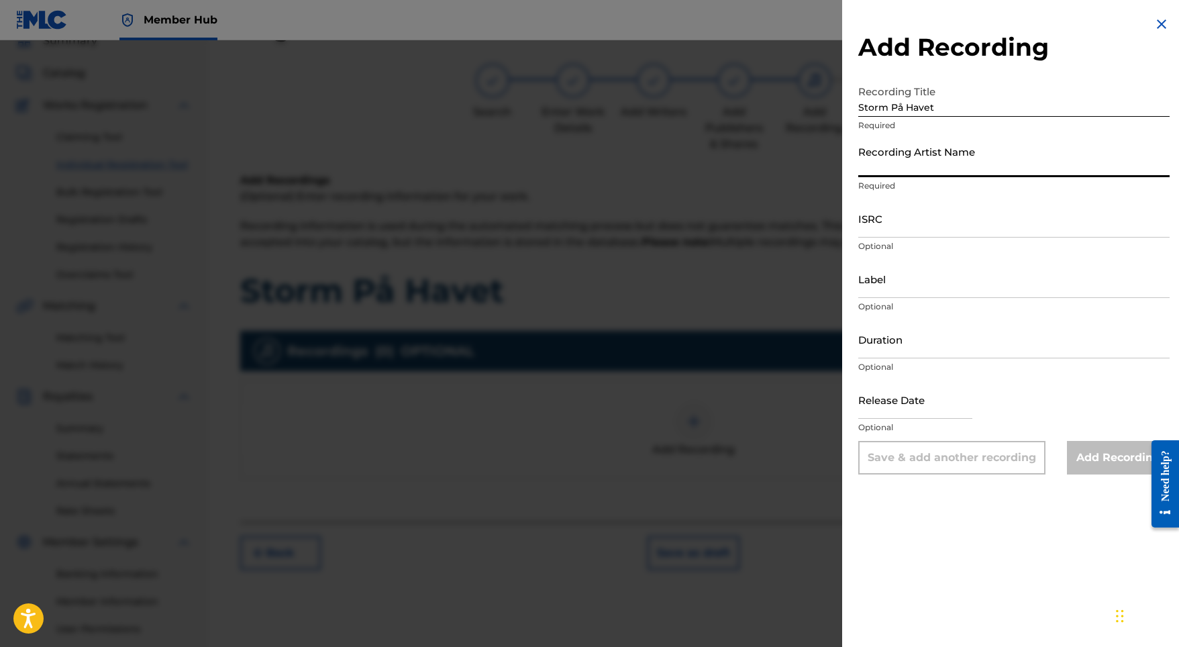
paste input "Indra"
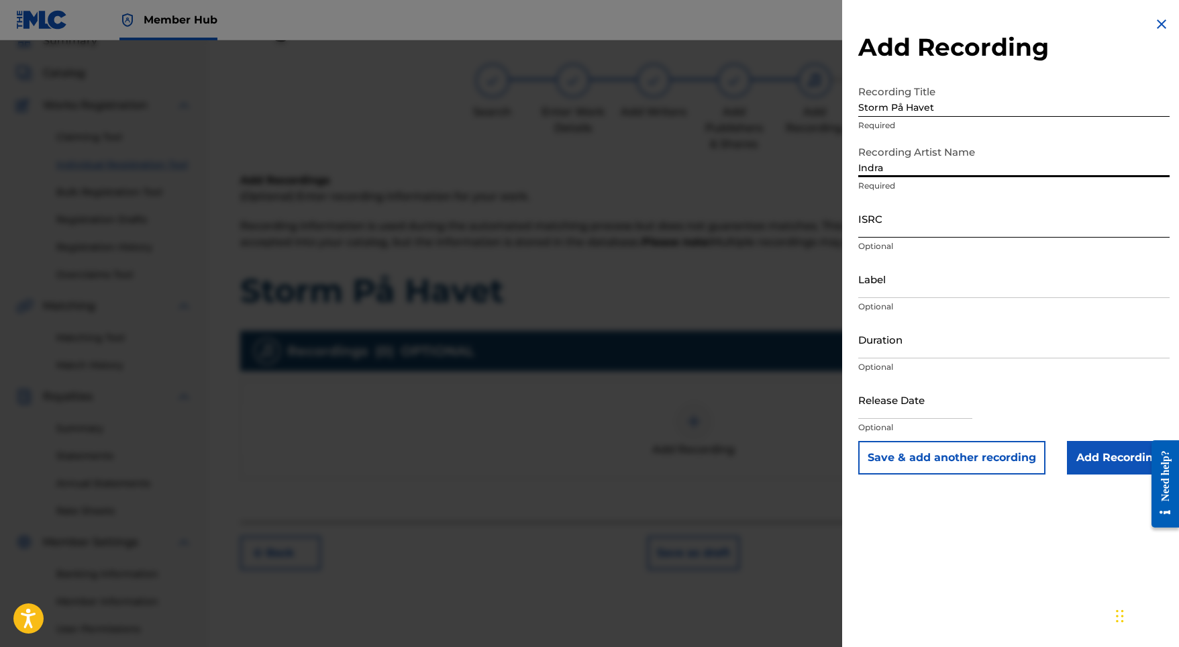
type input "Indra"
click at [960, 235] on input "ISRC" at bounding box center [1013, 218] width 311 height 38
paste input "SE5W32103533"
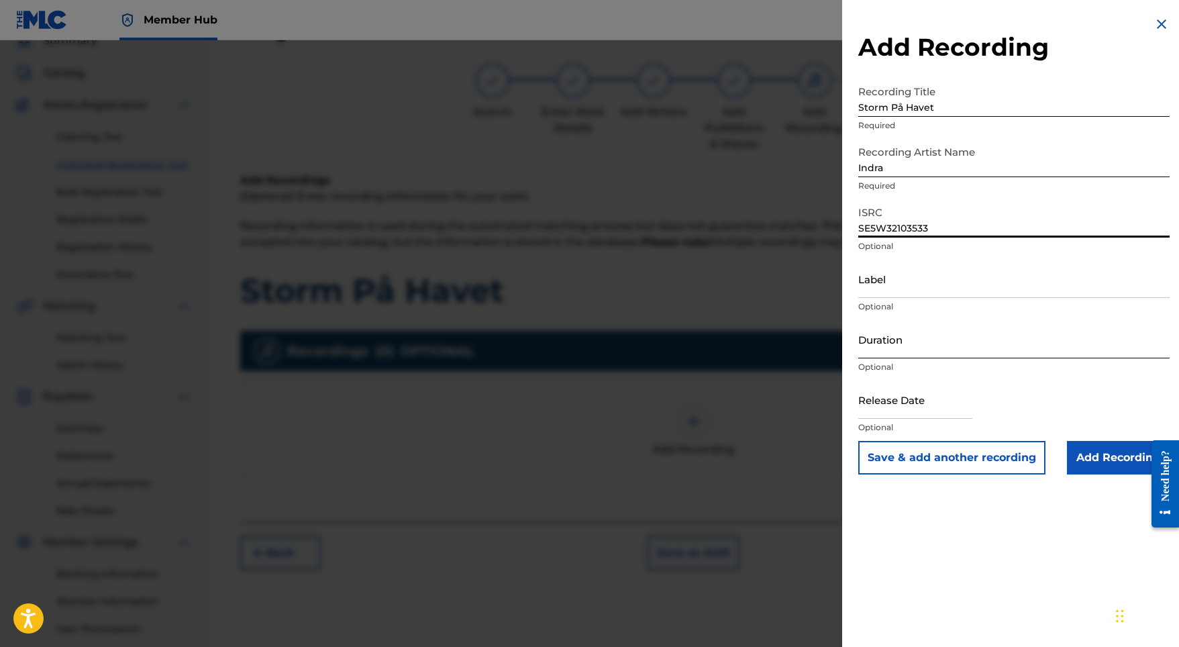
type input "SE5W32103533"
click at [891, 344] on input "Duration" at bounding box center [1013, 339] width 311 height 38
type input "03:28"
click at [927, 405] on input "text" at bounding box center [915, 399] width 114 height 38
select select "8"
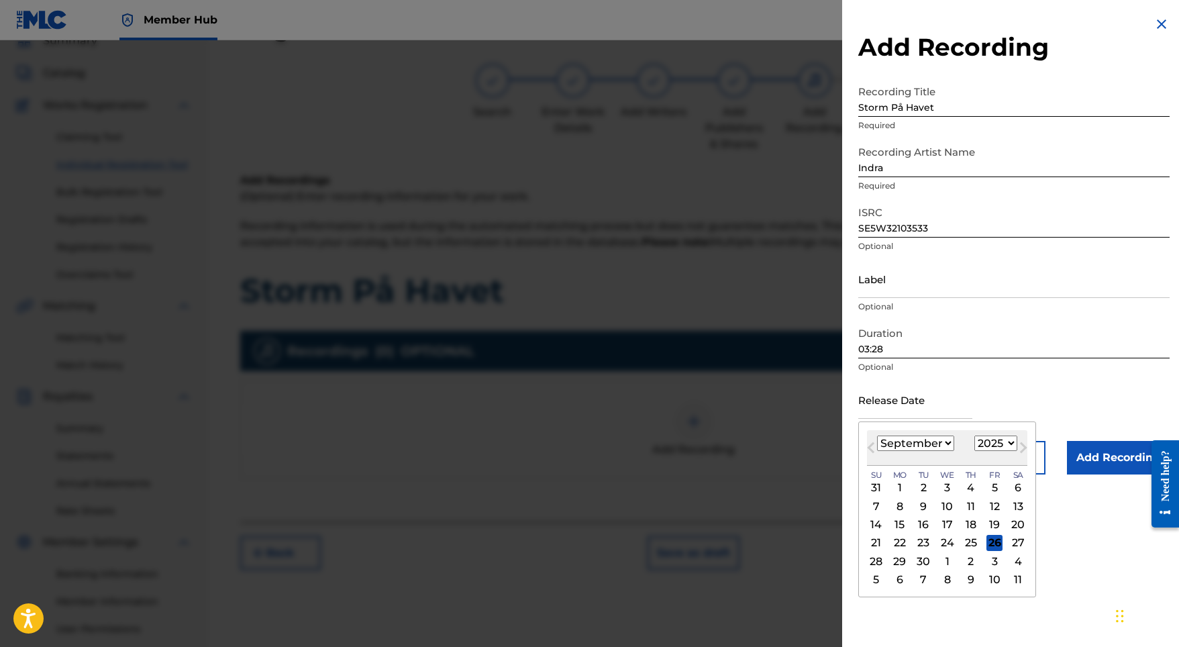
select select "2021"
select select "9"
click at [986, 554] on div "29" at bounding box center [994, 561] width 16 height 16
type input "[DATE]"
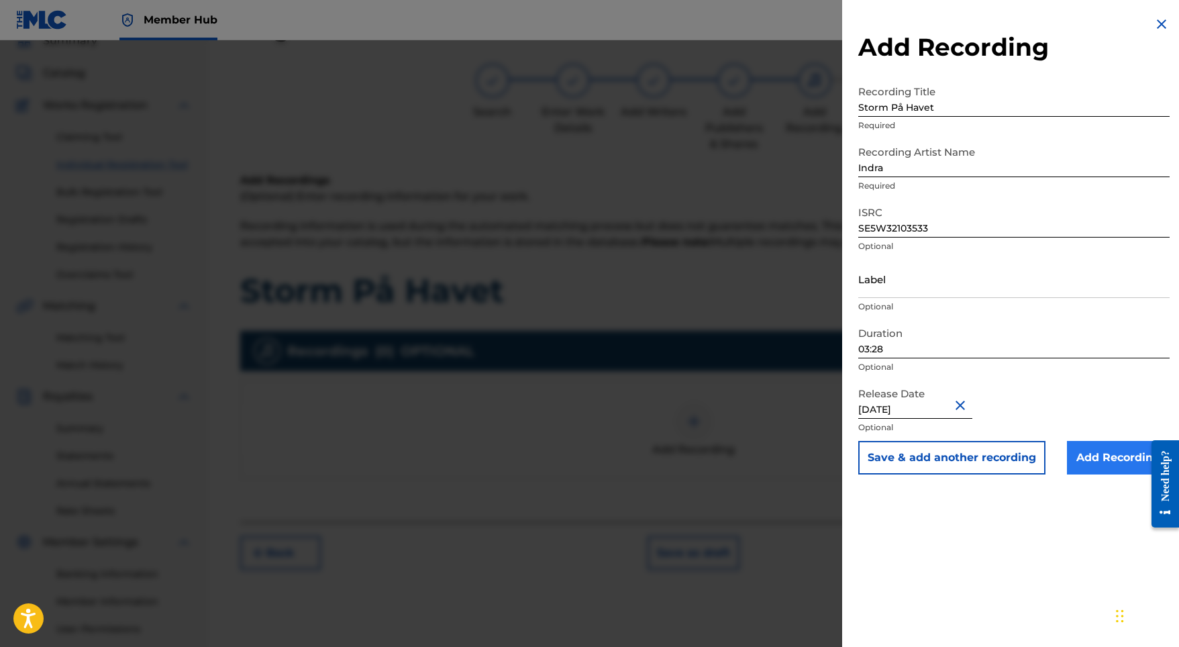
click at [1082, 456] on input "Add Recording" at bounding box center [1118, 458] width 103 height 34
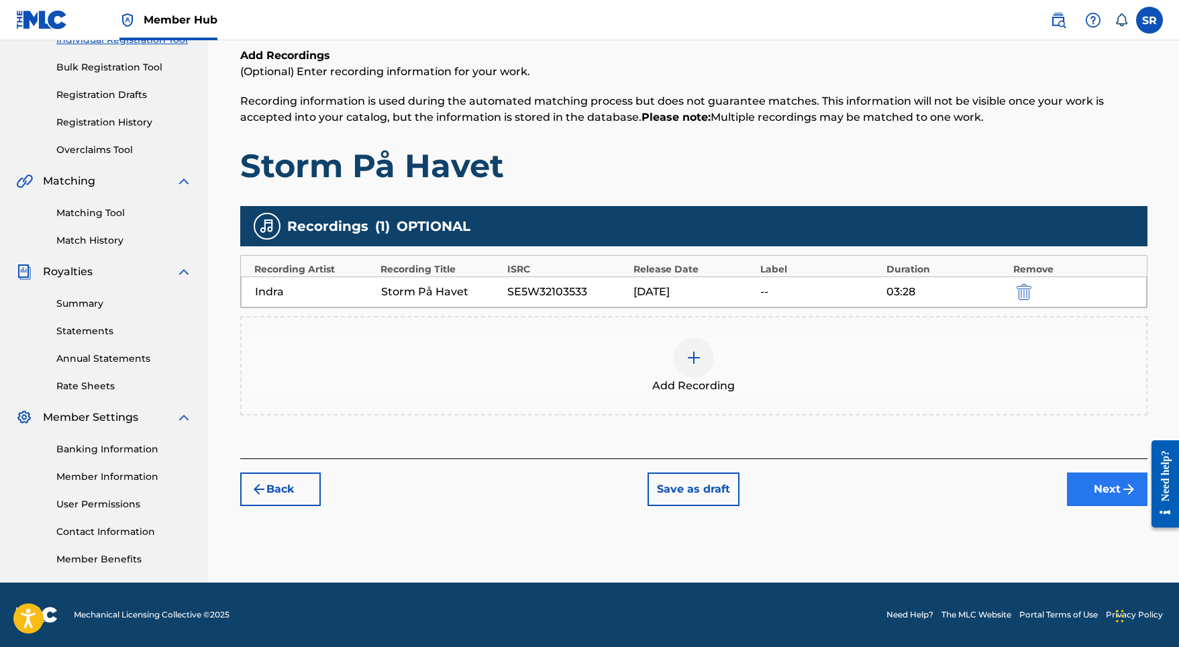
click at [1102, 494] on button "Next" at bounding box center [1107, 489] width 81 height 34
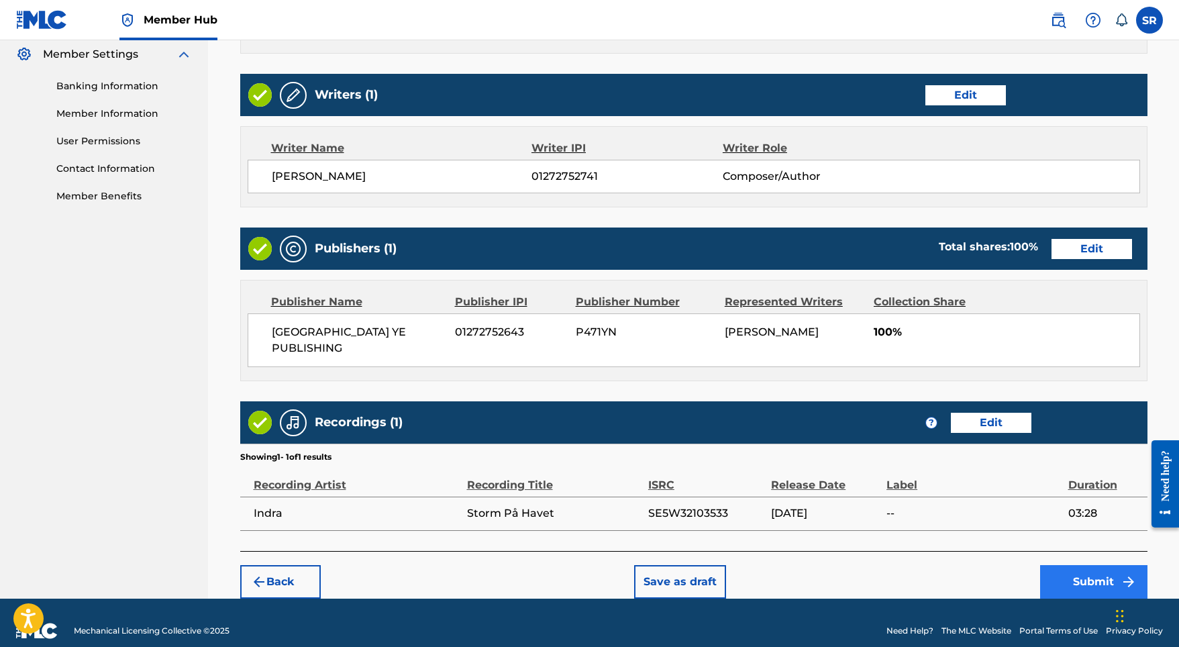
scroll to position [547, 0]
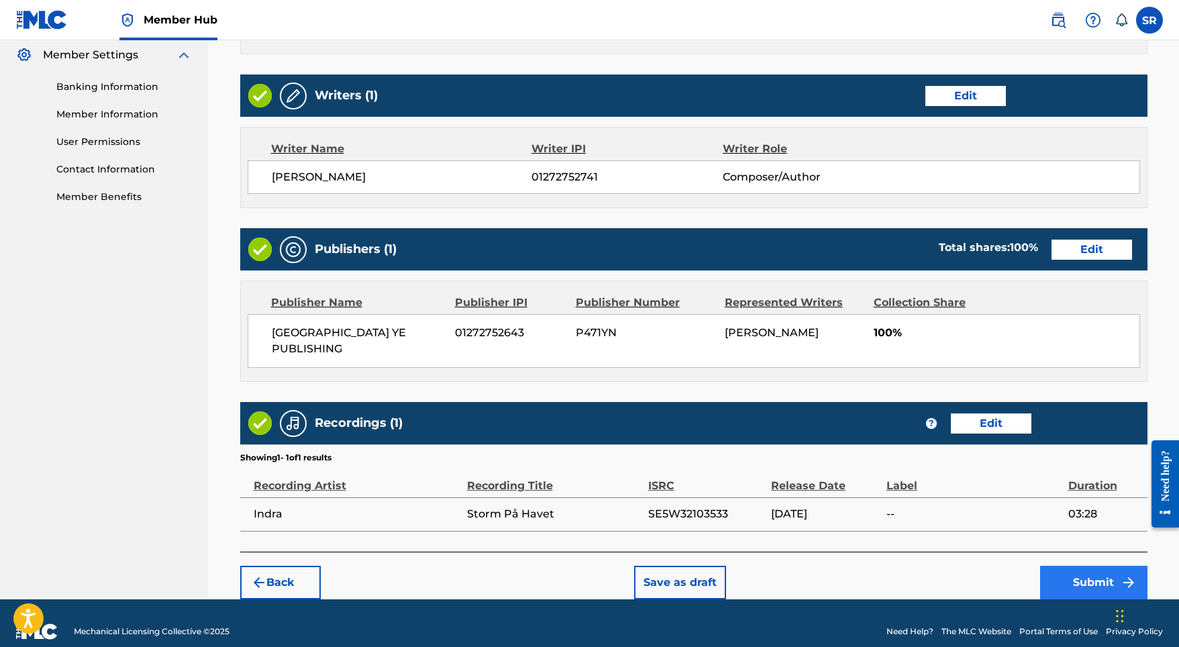
click at [1069, 566] on button "Submit" at bounding box center [1093, 583] width 107 height 34
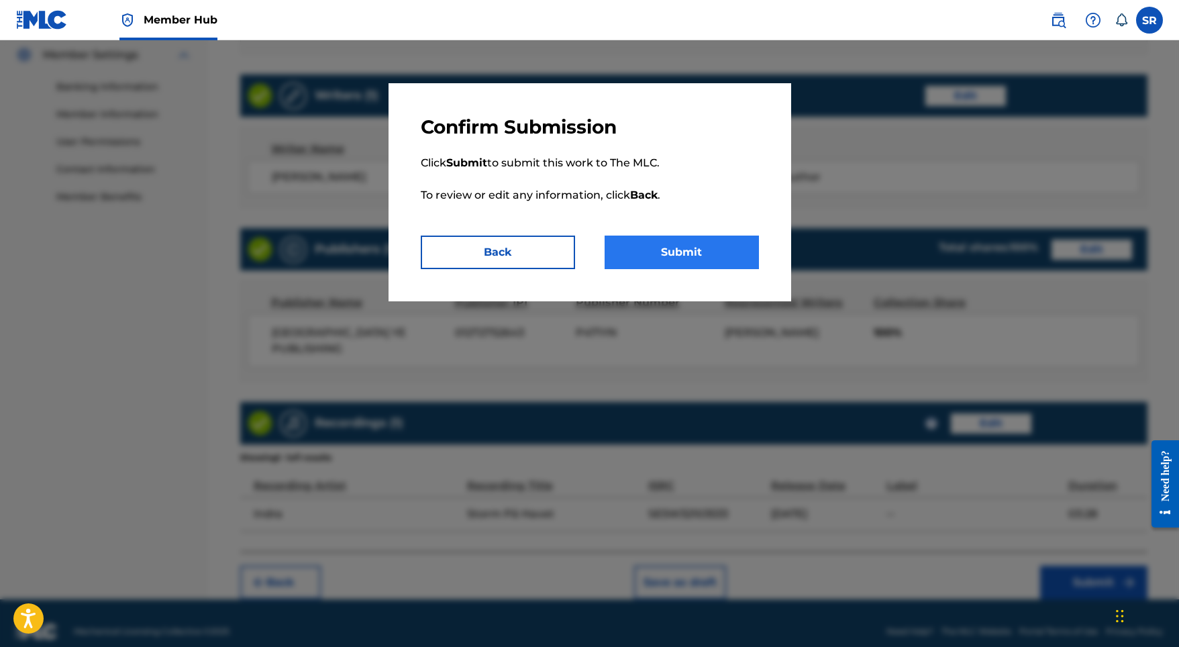
click at [726, 248] on button "Submit" at bounding box center [682, 252] width 154 height 34
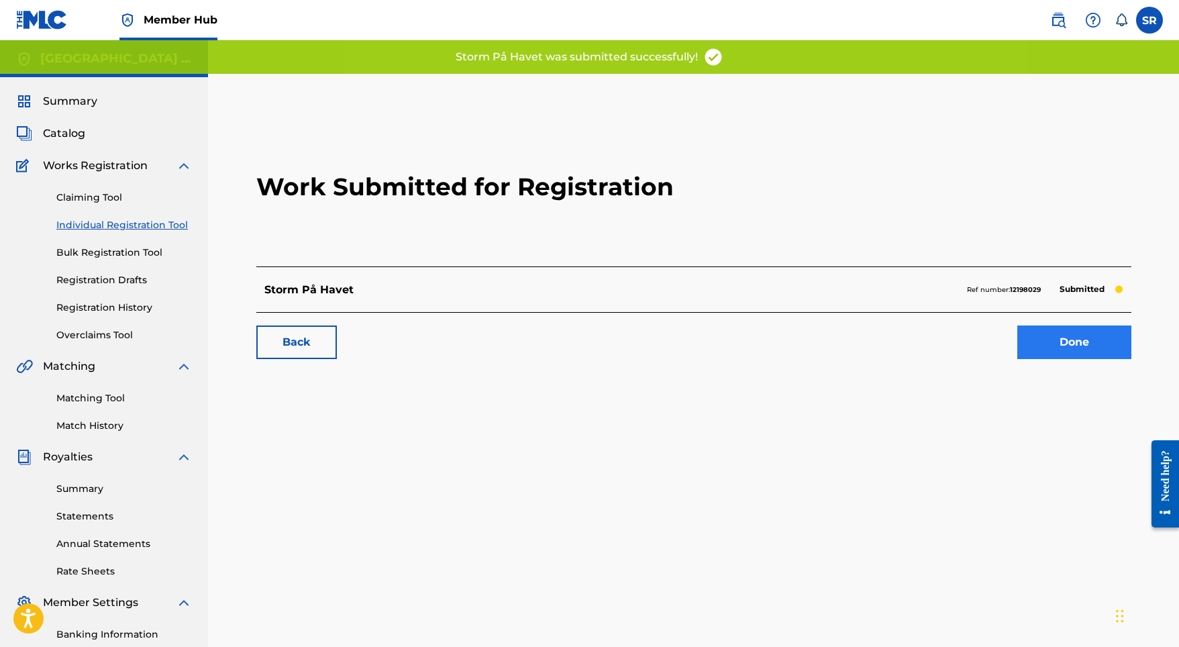
click at [1043, 346] on link "Done" at bounding box center [1074, 342] width 114 height 34
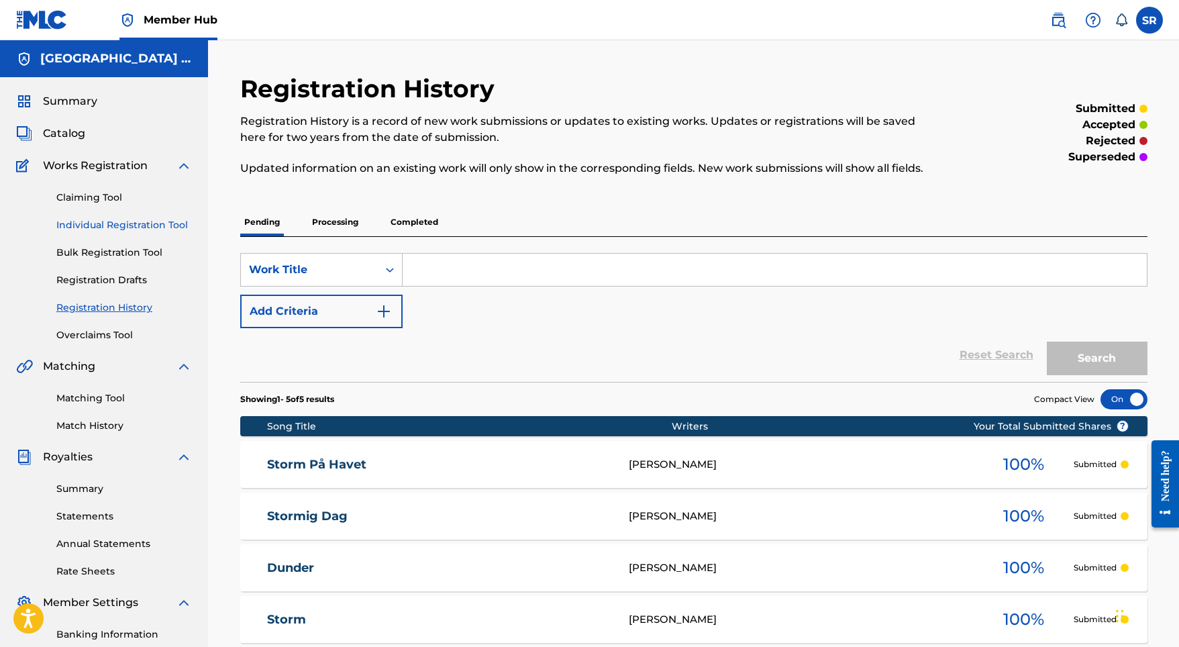
click at [158, 231] on link "Individual Registration Tool" at bounding box center [124, 225] width 136 height 14
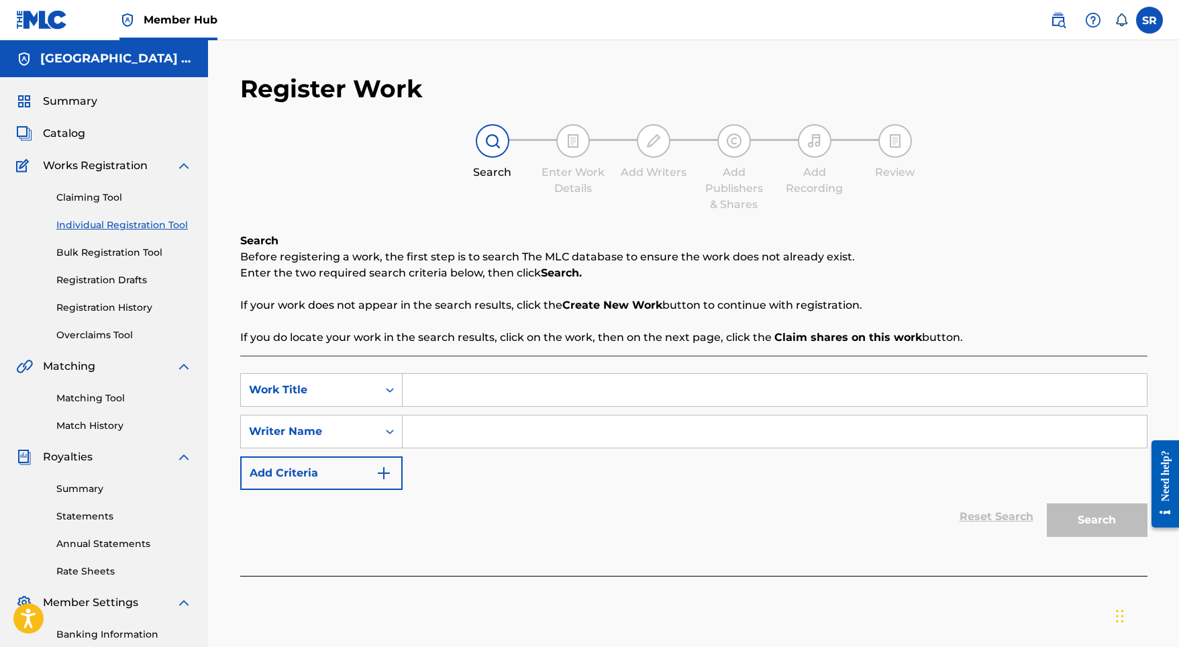
click at [499, 399] on input "Search Form" at bounding box center [775, 390] width 744 height 32
paste input "Stormy Night"
type input "Stormy Night"
click at [478, 452] on div "SearchWithCriteria5159831f-aa77-4062-8e16-41931129344d Work Title Stormy Night …" at bounding box center [693, 431] width 907 height 117
click at [499, 439] on input "Search Form" at bounding box center [775, 431] width 744 height 32
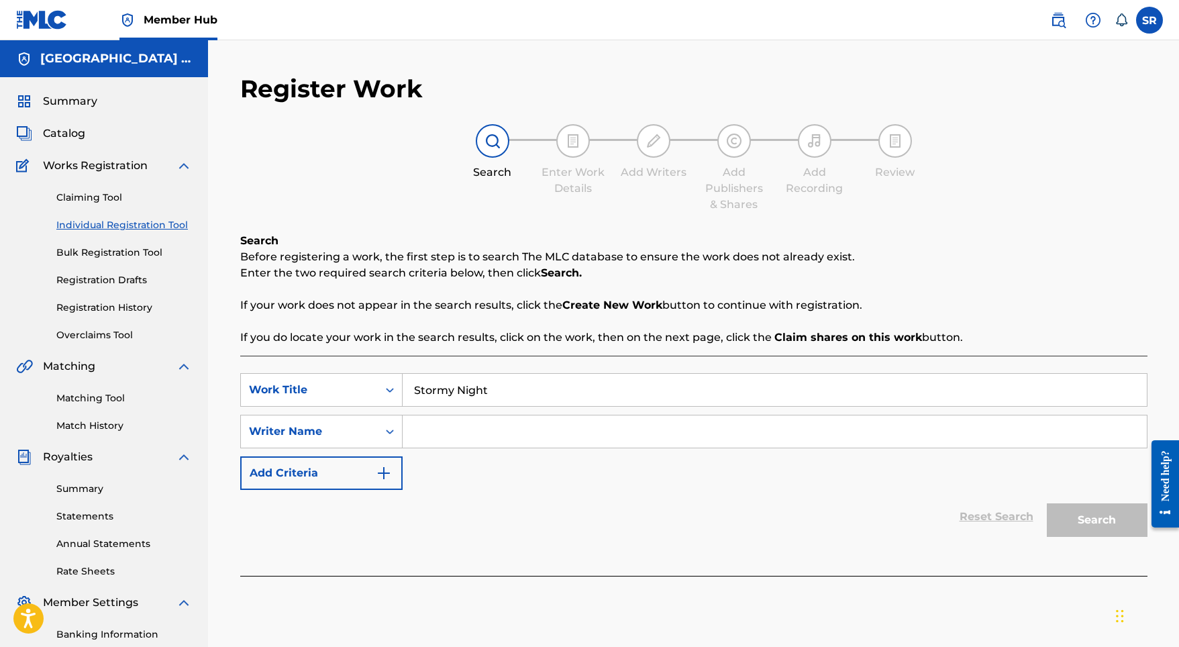
paste input "Stormy Night"
type input "Stormy Night"
click at [1070, 508] on button "Search" at bounding box center [1097, 520] width 101 height 34
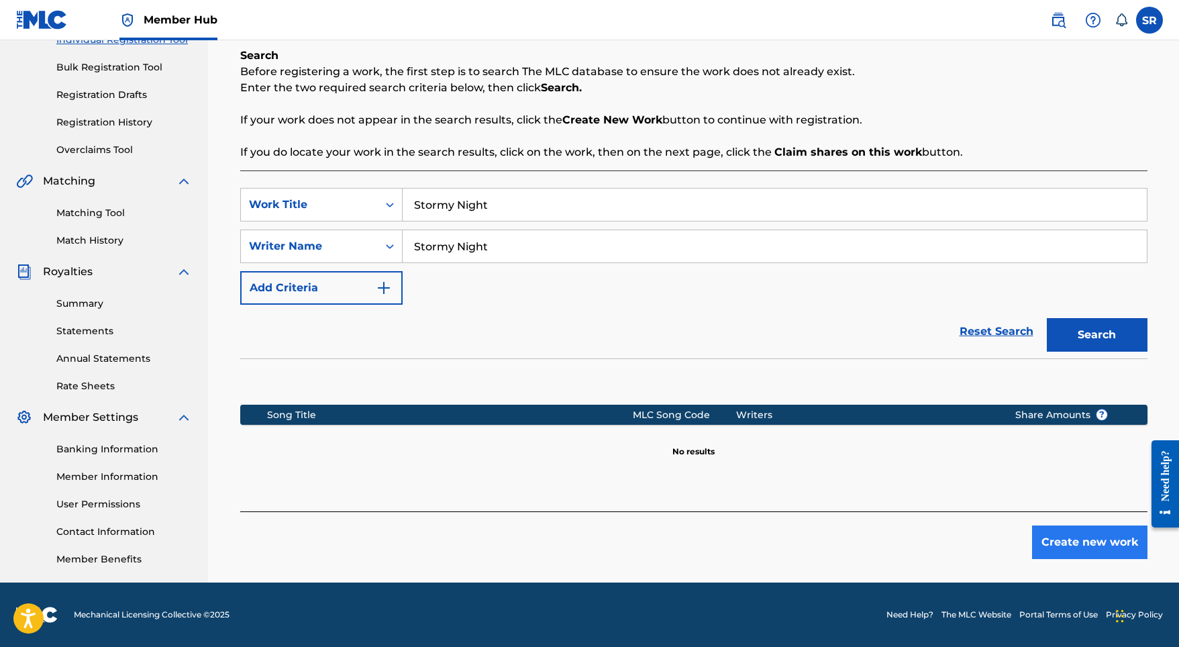
scroll to position [185, 0]
click at [1071, 529] on button "Create new work" at bounding box center [1089, 542] width 115 height 34
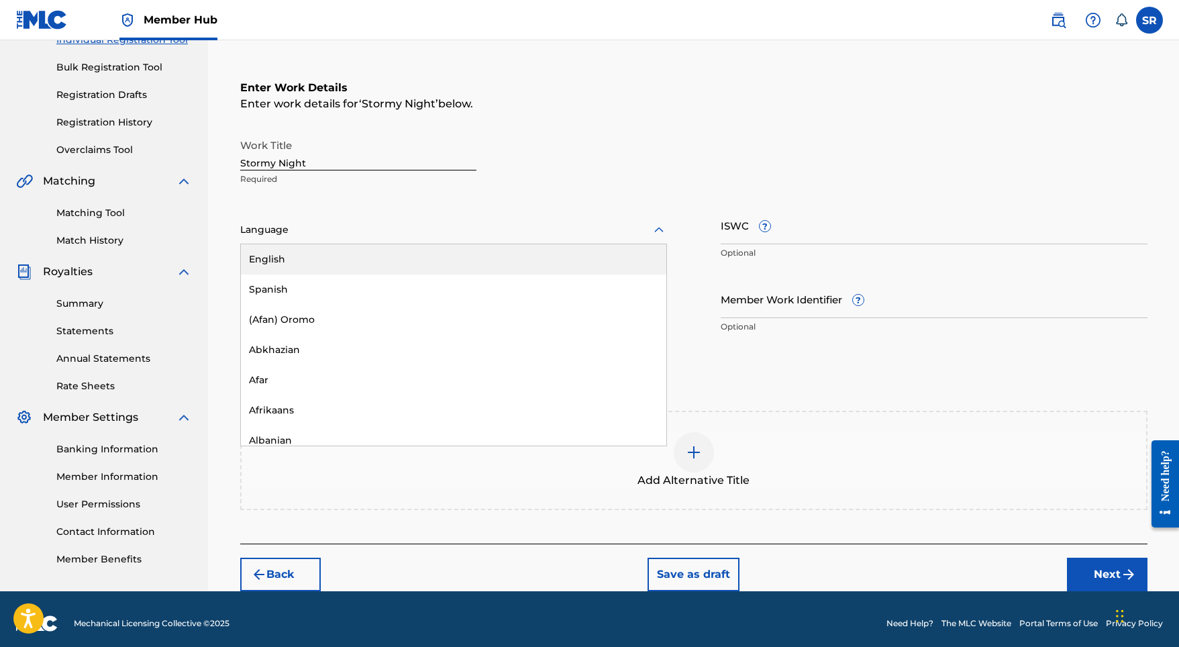
click at [475, 229] on div at bounding box center [453, 229] width 427 height 17
click at [408, 255] on div "English" at bounding box center [453, 259] width 425 height 30
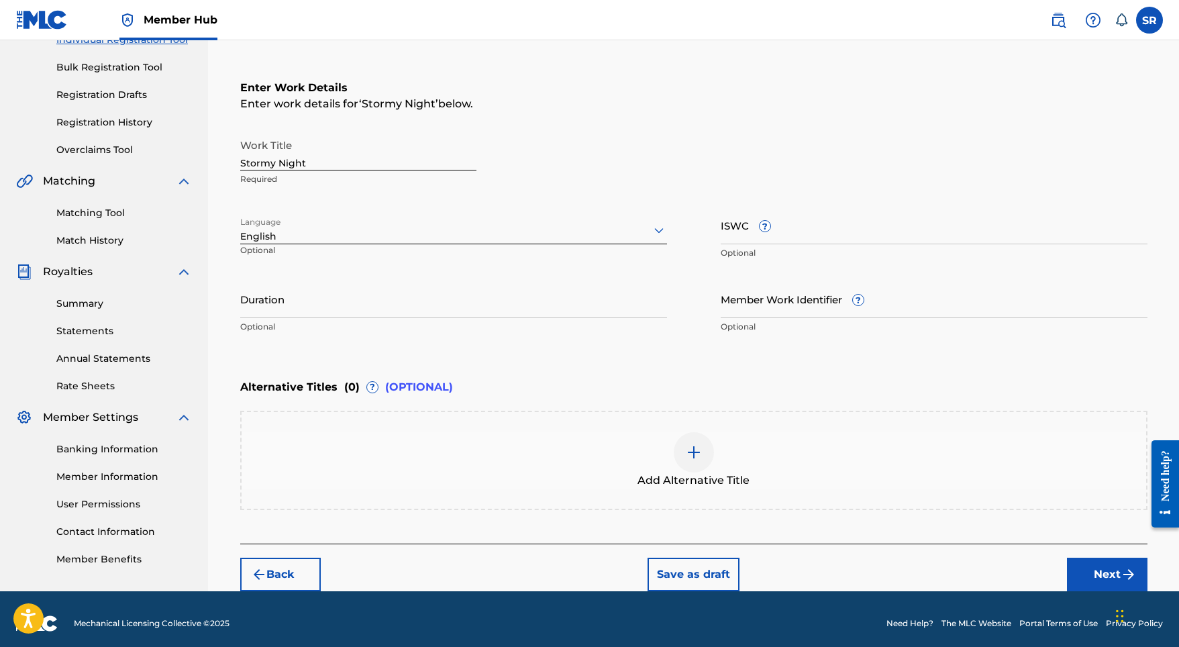
click at [456, 272] on div "Work Title Stormy Night Required Language English Optional ISWC ? Optional Dura…" at bounding box center [693, 236] width 907 height 208
click at [445, 292] on input "Duration" at bounding box center [453, 299] width 427 height 38
type input "03:28"
click at [646, 430] on div "Add Alternative Title" at bounding box center [693, 460] width 907 height 99
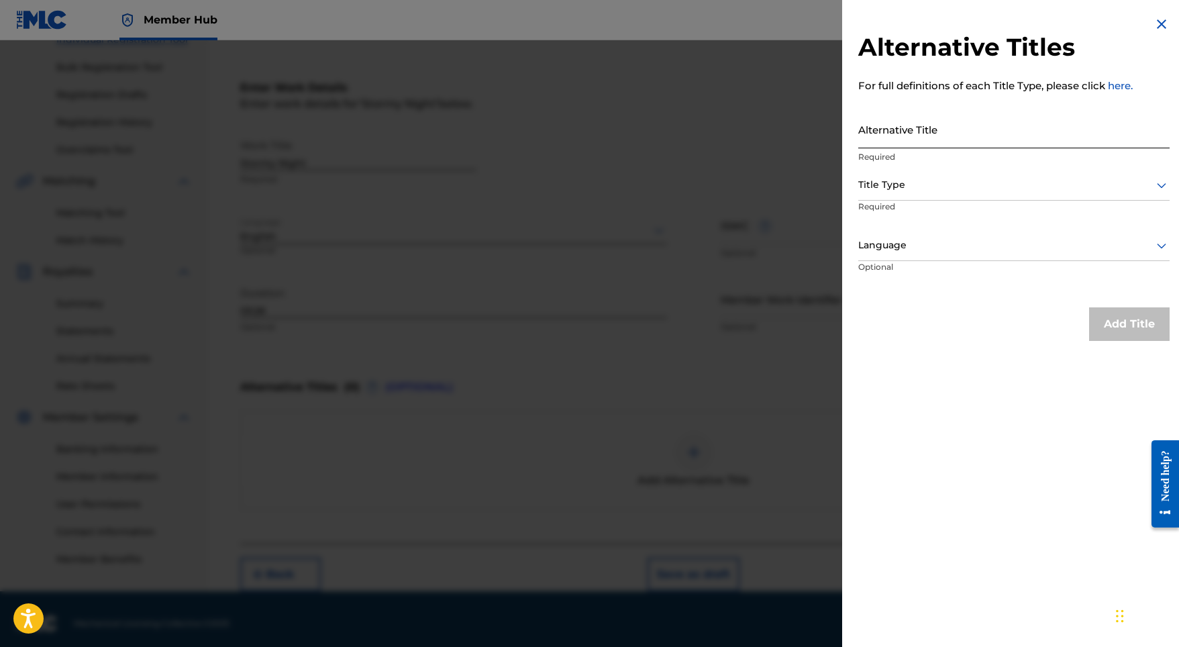
click at [914, 133] on input "Alternative Title" at bounding box center [1013, 129] width 311 height 38
paste input "Stormy Night"
type input "Stormy Night"
click at [900, 171] on div "Title Type" at bounding box center [1013, 185] width 311 height 30
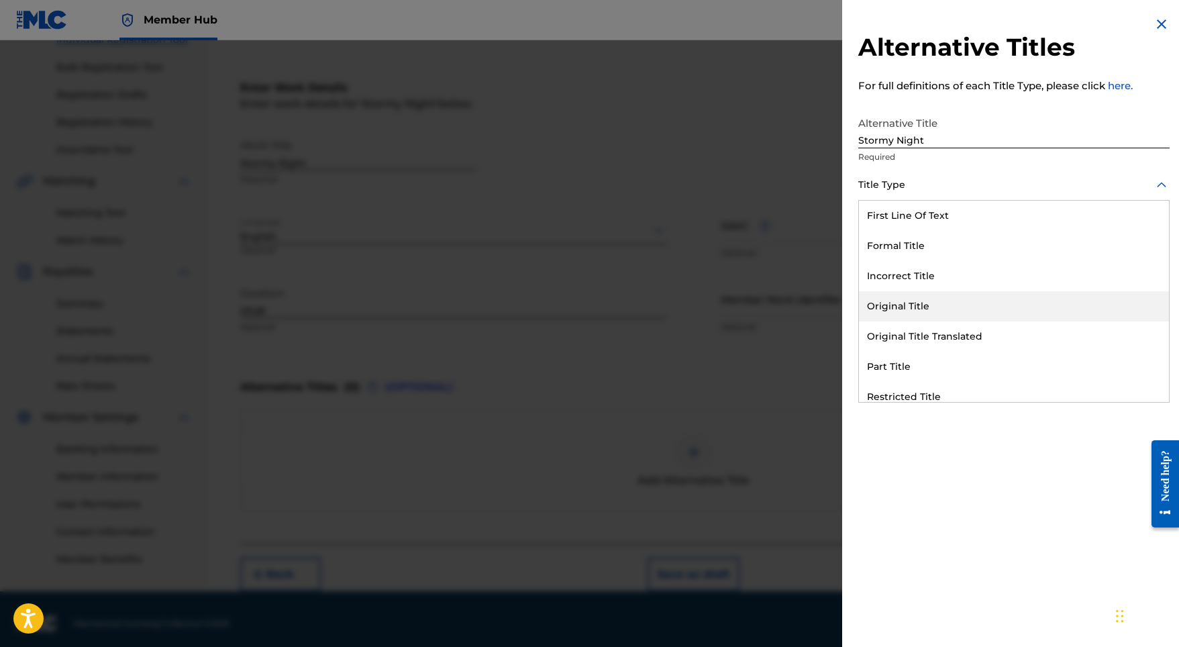
click at [904, 306] on div "Original Title" at bounding box center [1014, 306] width 310 height 30
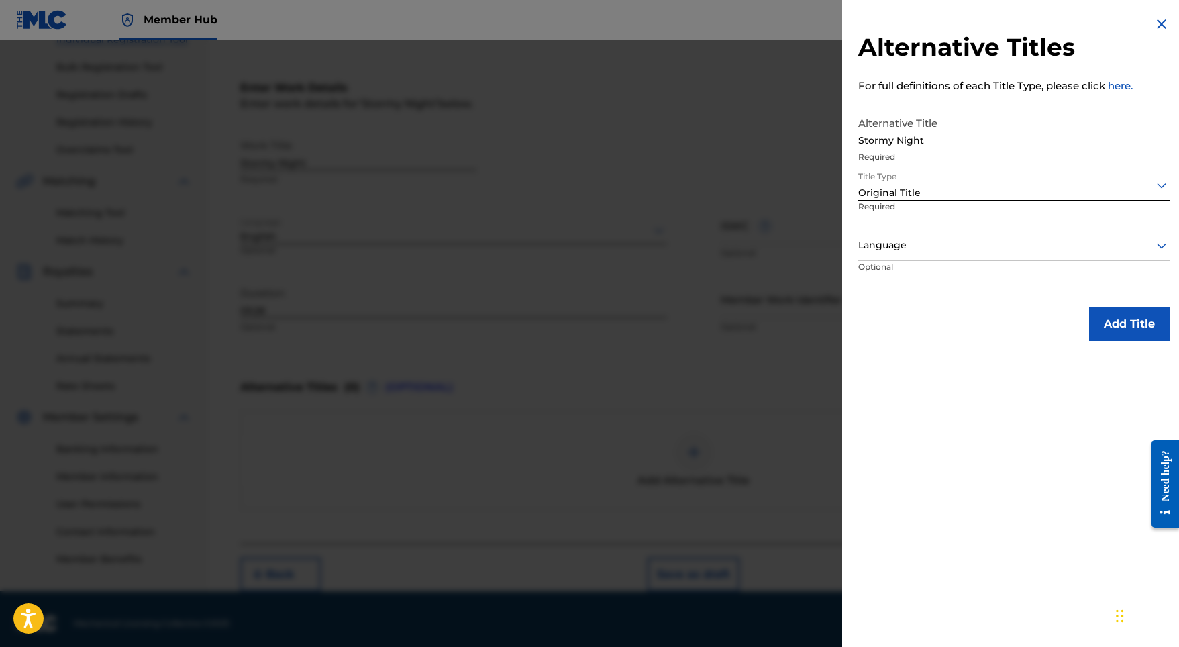
click at [967, 205] on div "Title Type option Original Title, selected. Original Title Required" at bounding box center [1013, 200] width 311 height 60
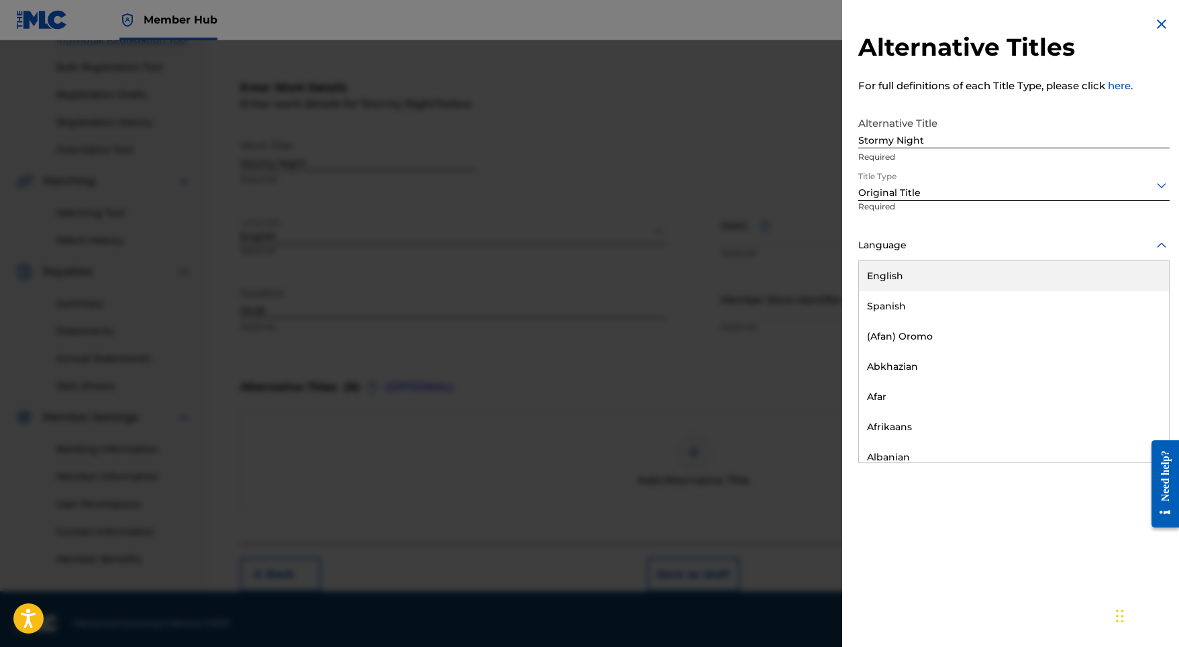
click at [960, 235] on div "Language" at bounding box center [1013, 246] width 311 height 30
click at [940, 280] on div "English" at bounding box center [1014, 276] width 310 height 30
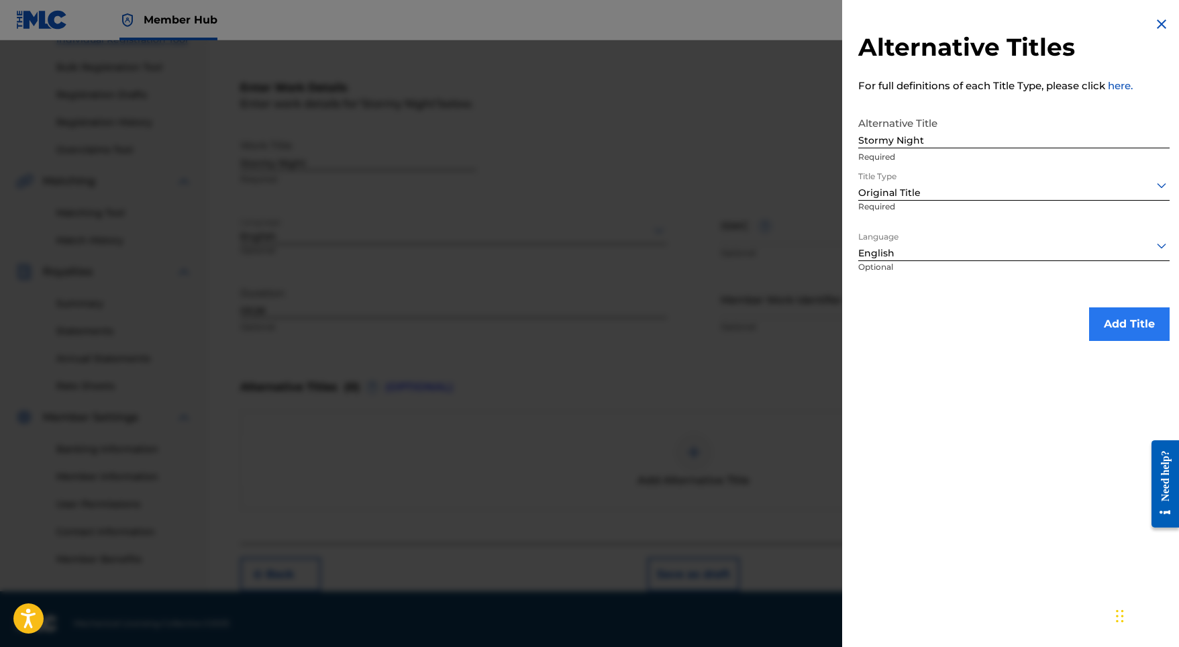
click at [1102, 317] on button "Add Title" at bounding box center [1129, 324] width 81 height 34
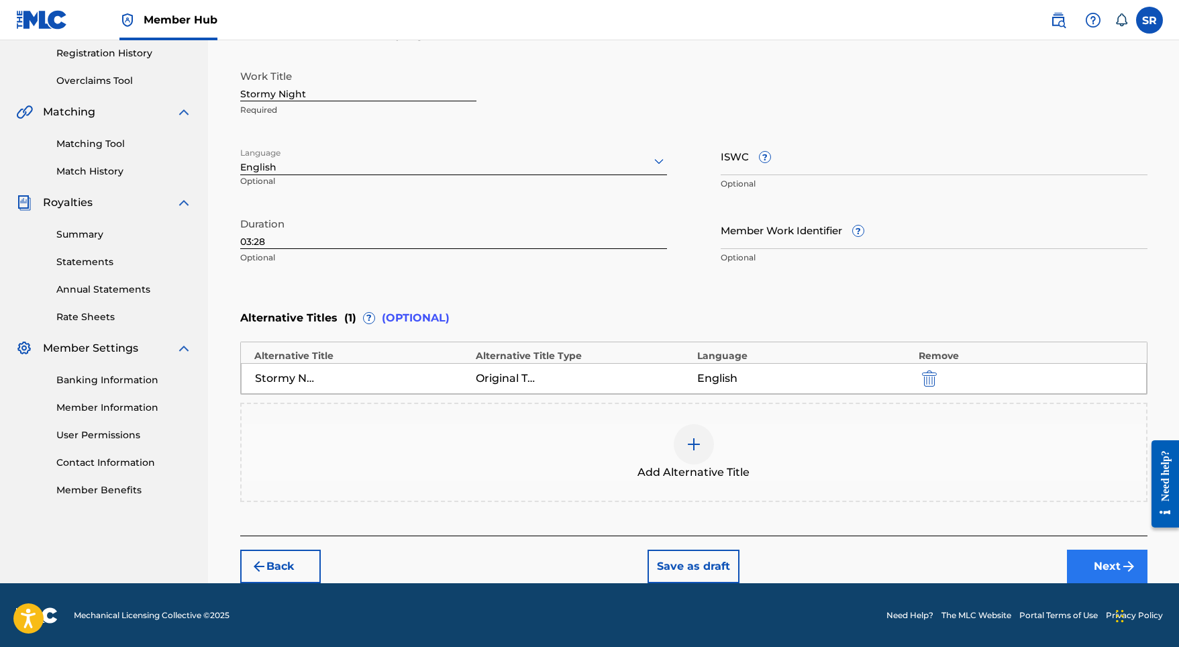
click at [1106, 558] on button "Next" at bounding box center [1107, 566] width 81 height 34
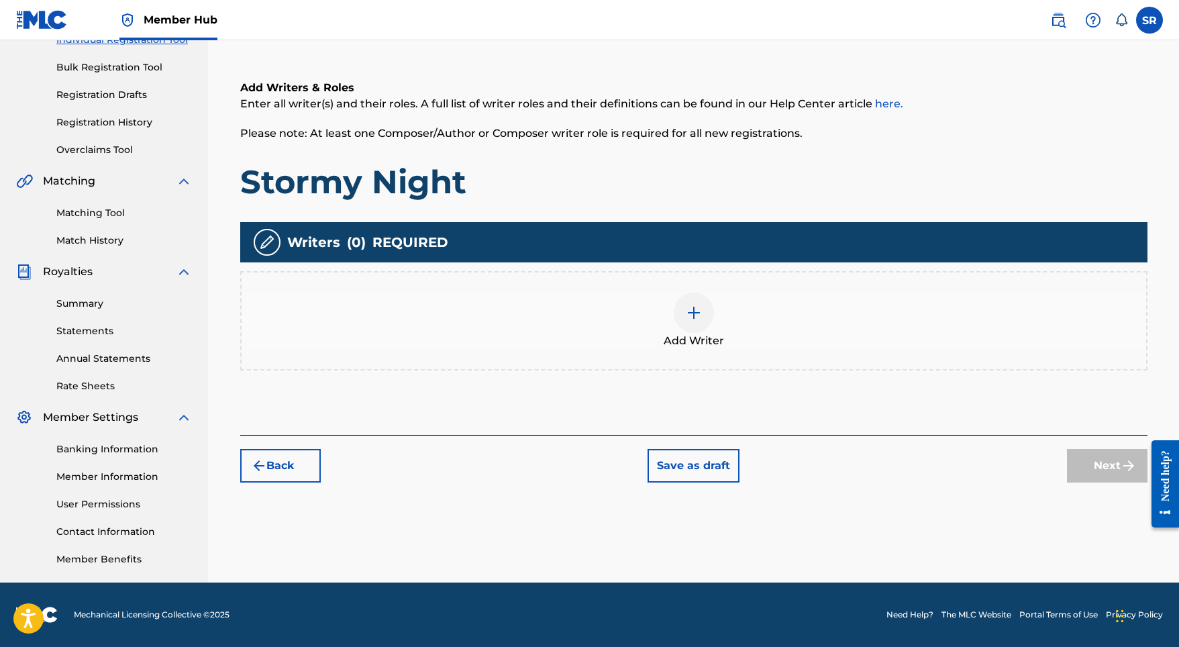
click at [727, 296] on div "Add Writer" at bounding box center [694, 321] width 904 height 56
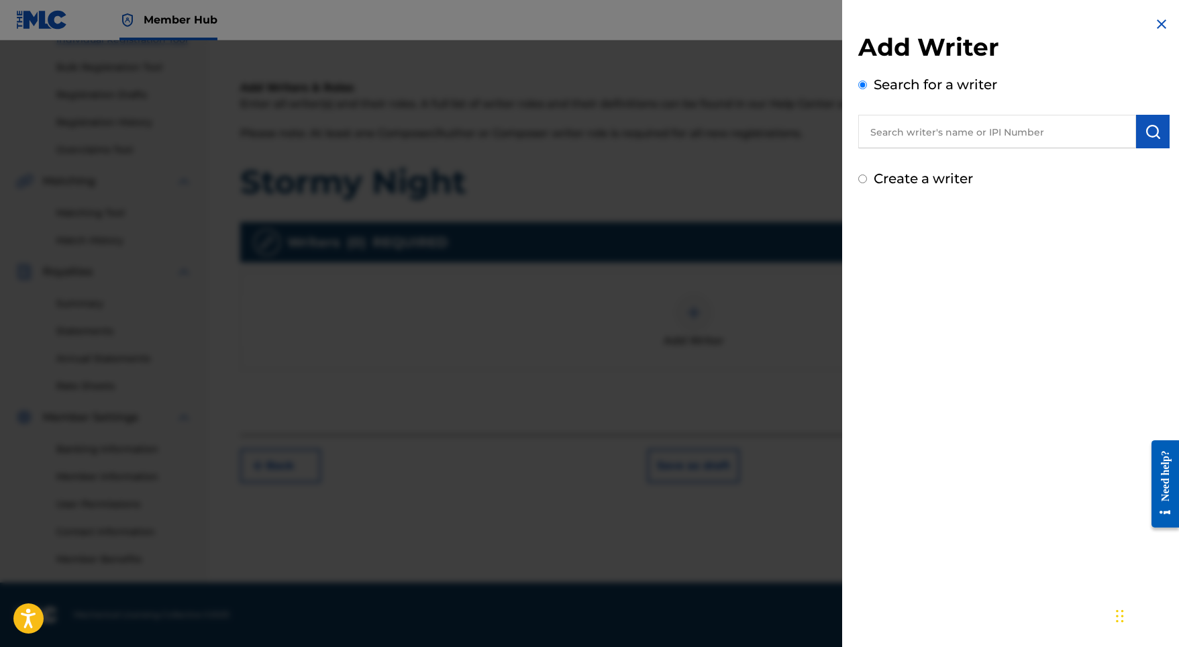
click at [985, 139] on input "text" at bounding box center [997, 132] width 278 height 34
paste input "[PERSON_NAME]"
type input "[PERSON_NAME]"
click at [1145, 128] on img "submit" at bounding box center [1153, 131] width 16 height 16
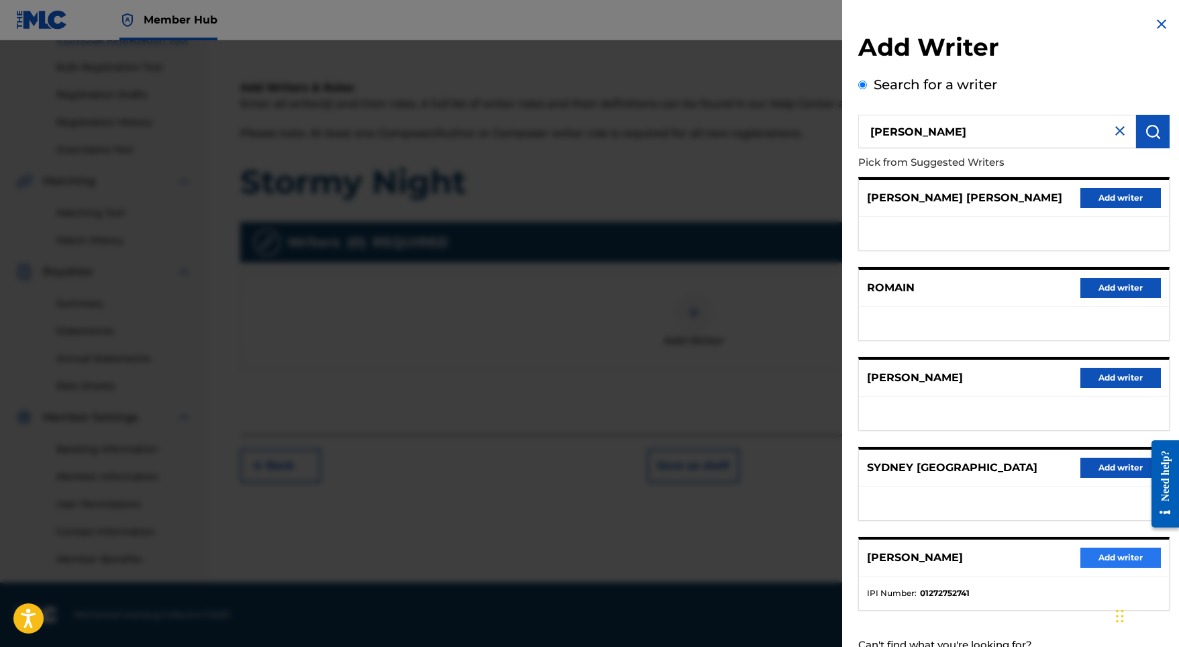
click at [1108, 568] on button "Add writer" at bounding box center [1120, 557] width 81 height 20
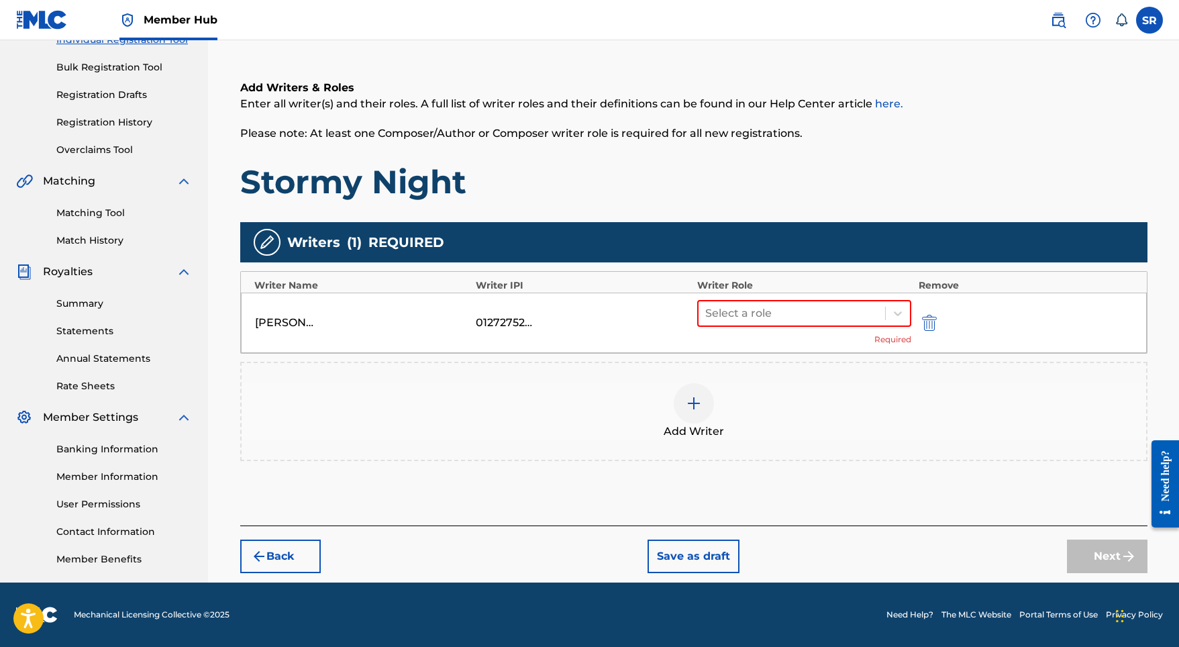
click at [823, 295] on div "[PERSON_NAME] 01272752741 Select a role Required" at bounding box center [694, 323] width 906 height 60
click at [821, 310] on div at bounding box center [792, 313] width 174 height 19
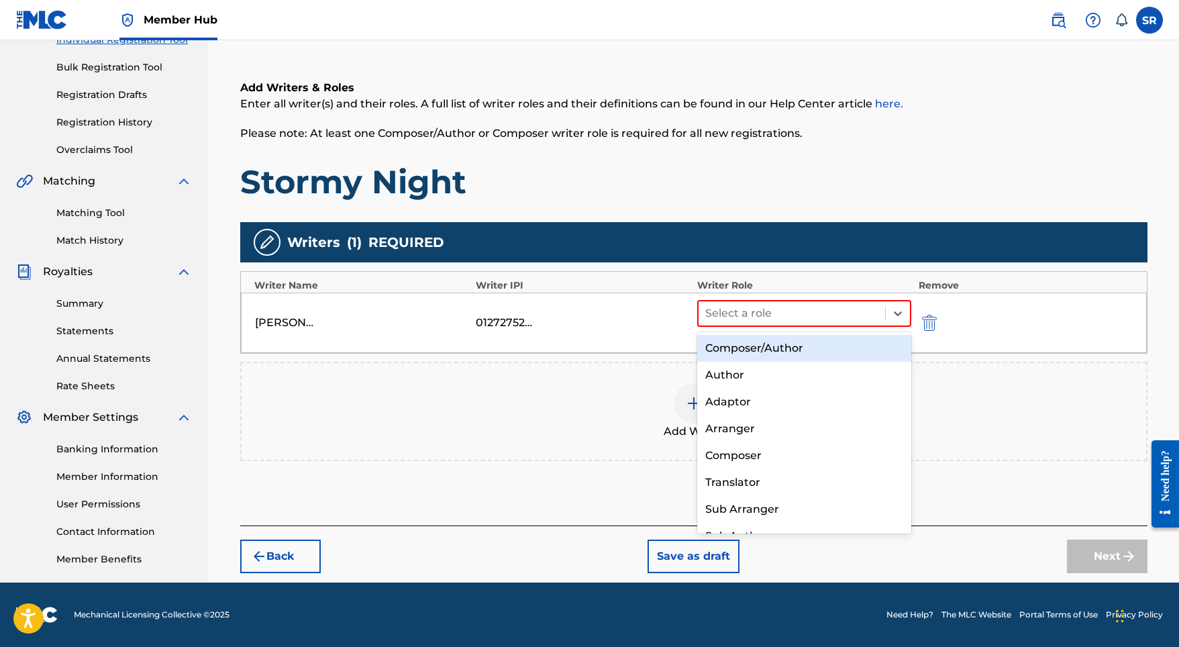
click at [804, 341] on div "Composer/Author" at bounding box center [804, 348] width 215 height 27
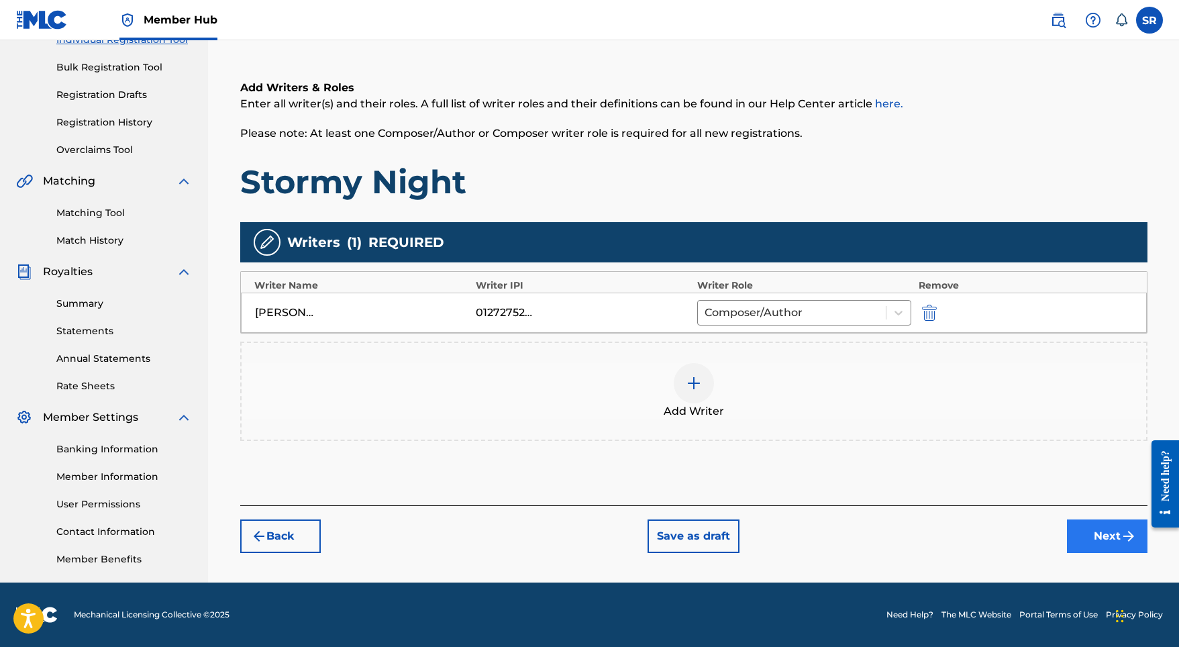
click at [1108, 525] on button "Next" at bounding box center [1107, 536] width 81 height 34
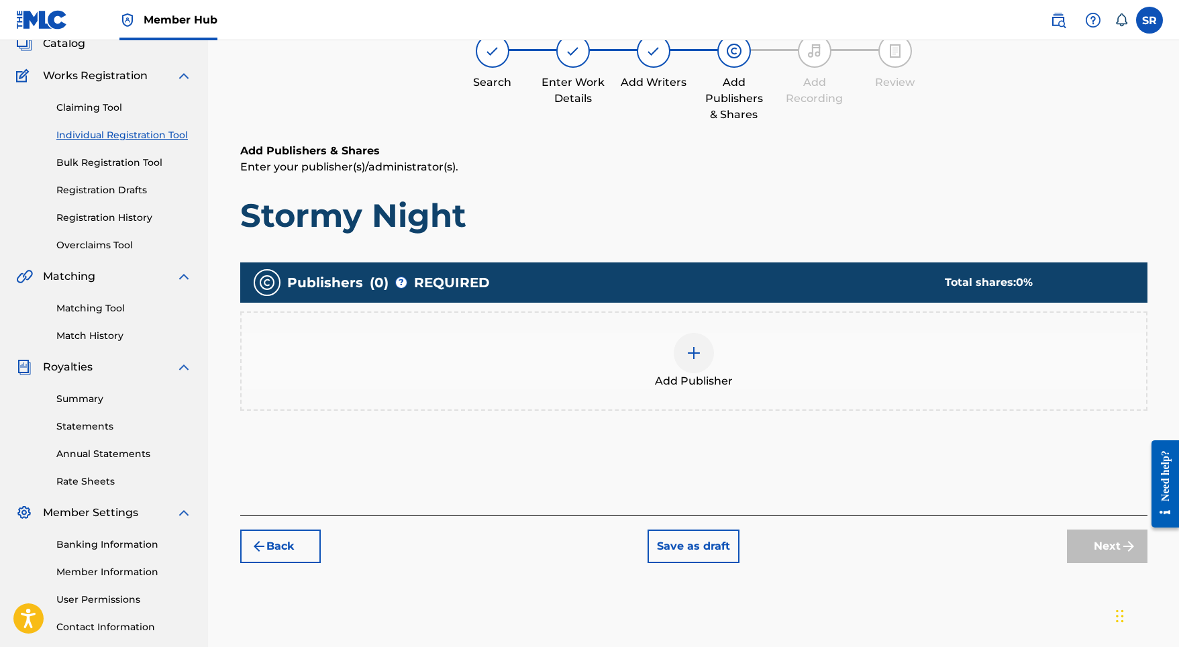
scroll to position [60, 0]
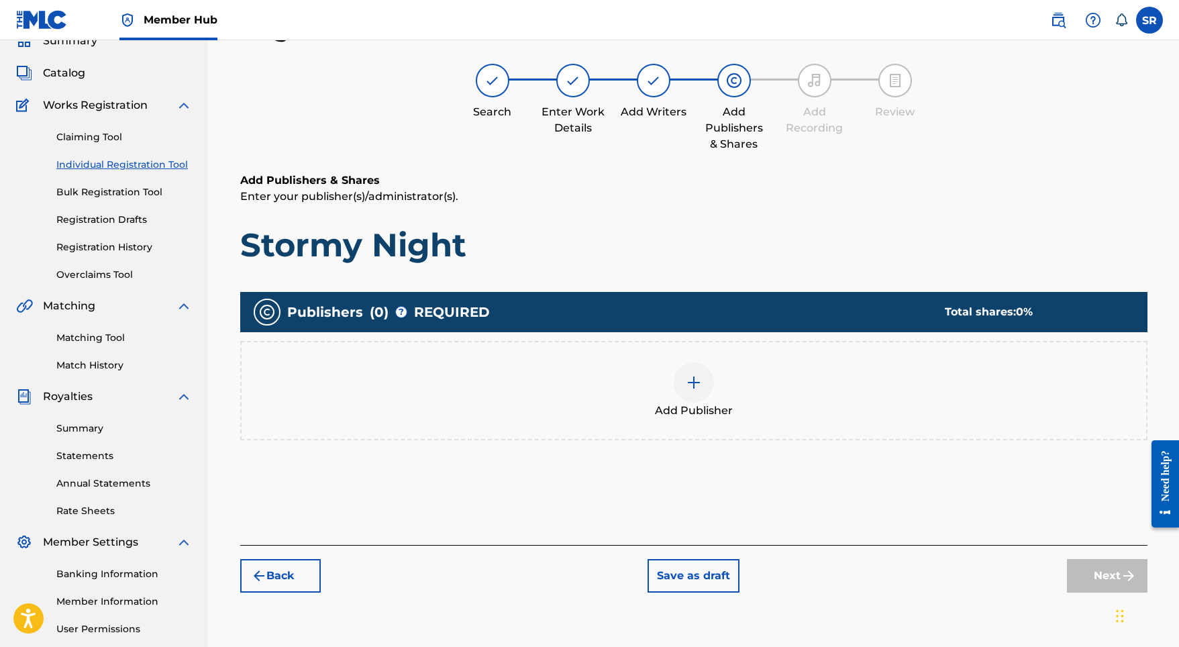
click at [711, 384] on div at bounding box center [694, 382] width 40 height 40
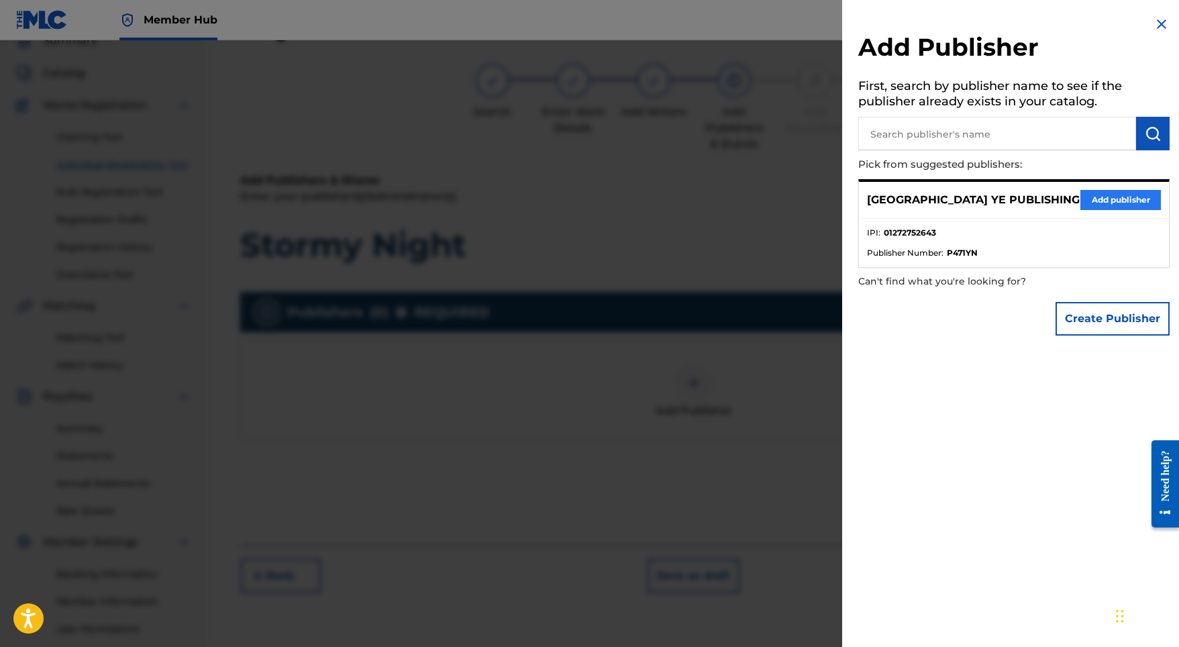
click at [1119, 197] on button "Add publisher" at bounding box center [1120, 200] width 81 height 20
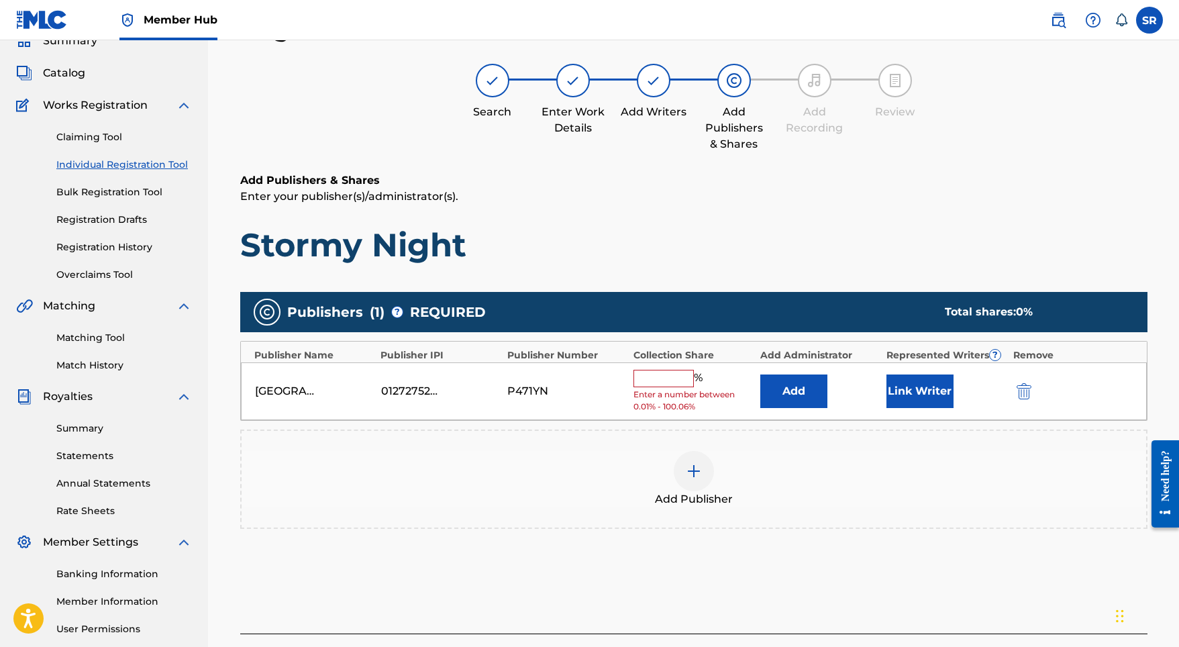
click at [686, 370] on input "text" at bounding box center [663, 378] width 60 height 17
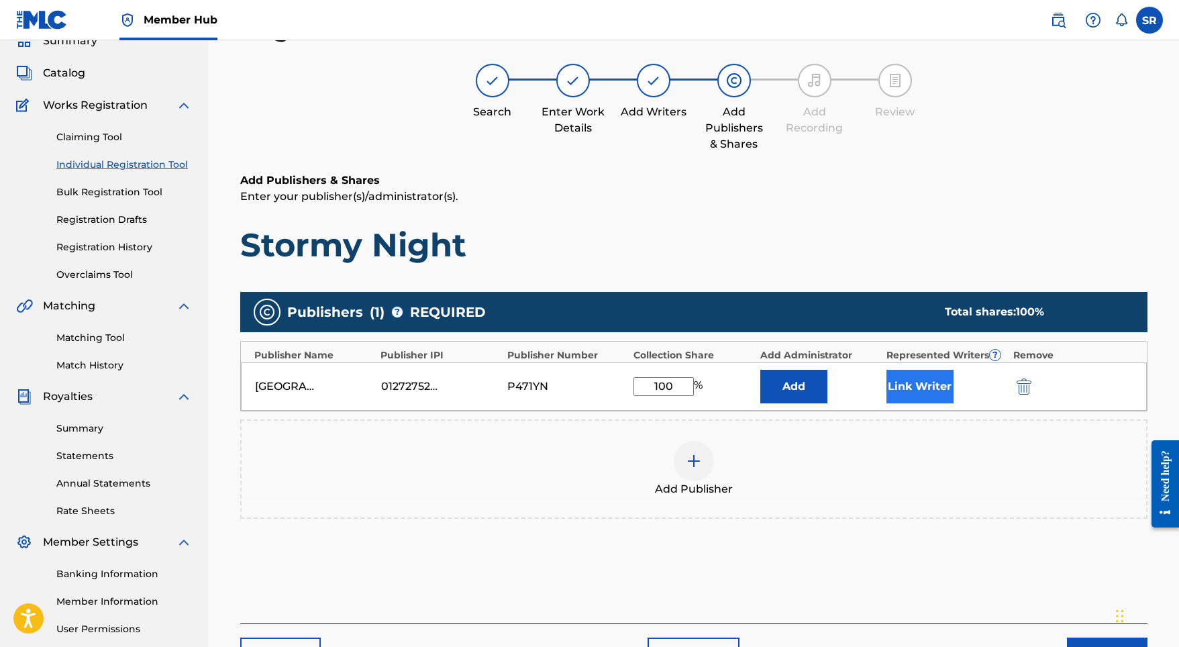
type input "100"
click at [910, 380] on button "Link Writer" at bounding box center [919, 387] width 67 height 34
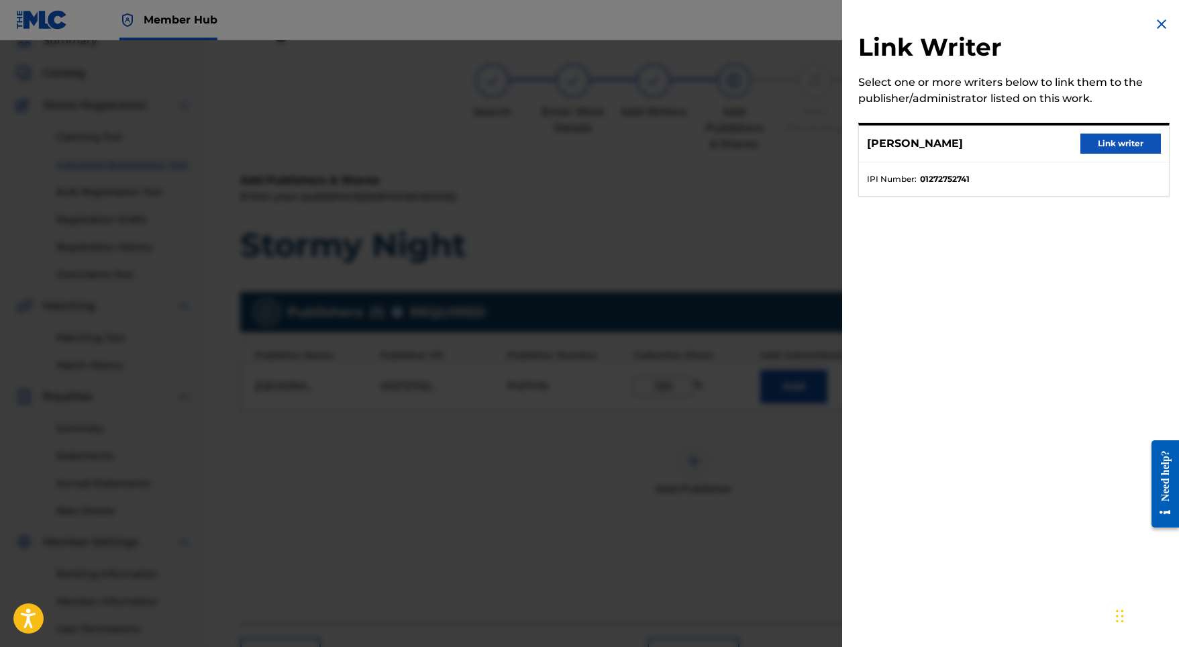
click at [1103, 132] on div "[PERSON_NAME] Link writer" at bounding box center [1014, 143] width 310 height 37
click at [1092, 140] on button "Link writer" at bounding box center [1120, 144] width 81 height 20
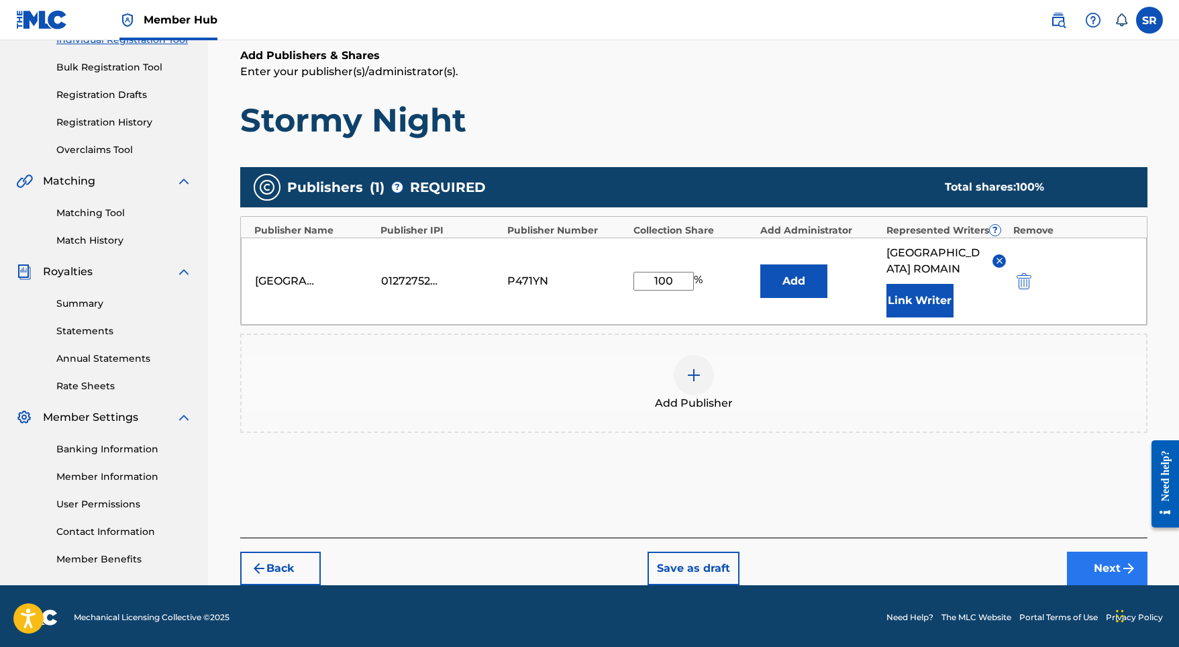
click at [1081, 568] on button "Next" at bounding box center [1107, 569] width 81 height 34
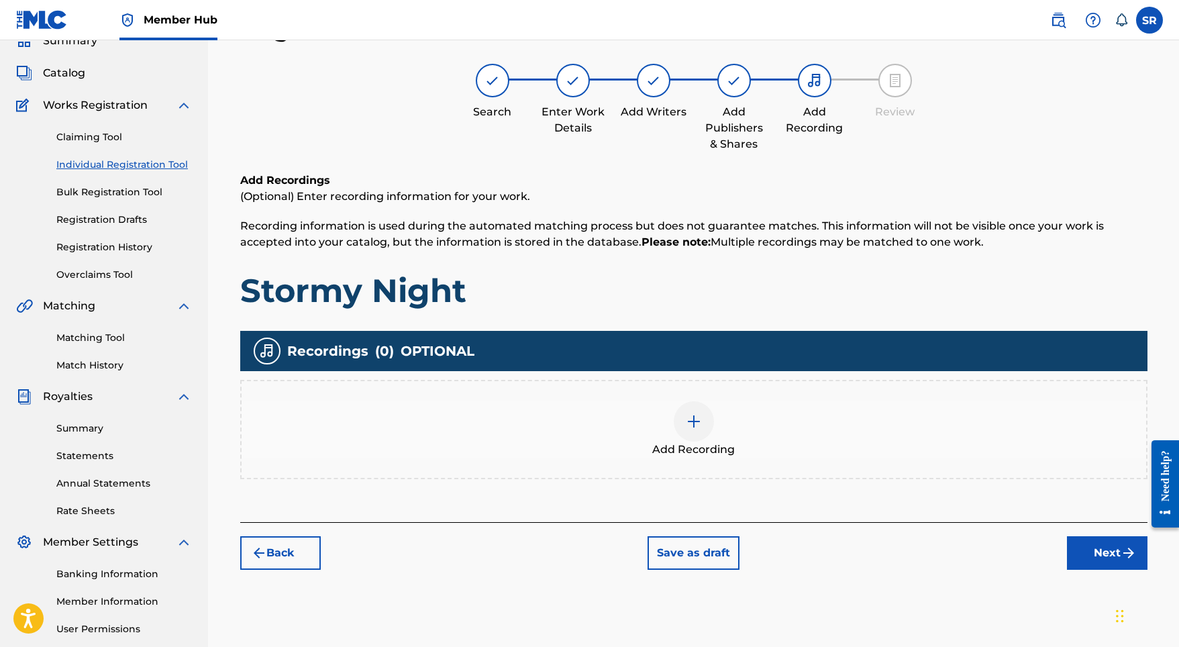
click at [711, 431] on div "Add Recording" at bounding box center [694, 429] width 904 height 56
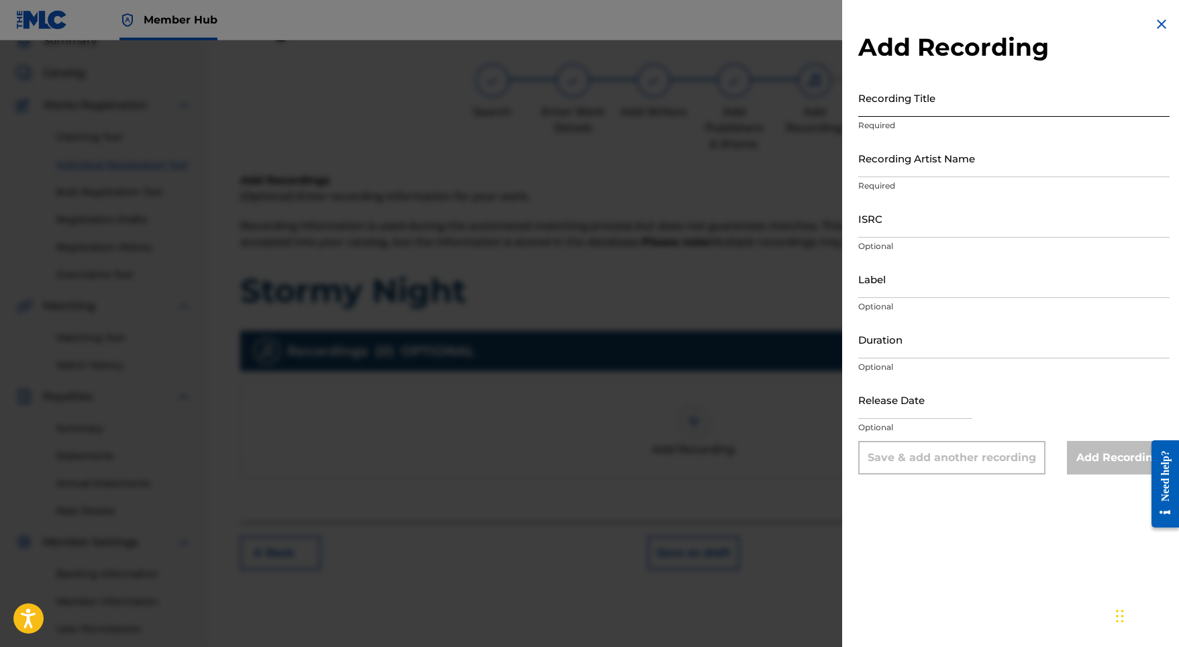
click at [892, 115] on input "Recording Title" at bounding box center [1013, 97] width 311 height 38
paste input "Stormy Night"
type input "Stormy Night"
click at [882, 211] on input "ISRC" at bounding box center [1013, 218] width 311 height 38
paste input "SE5W32100228"
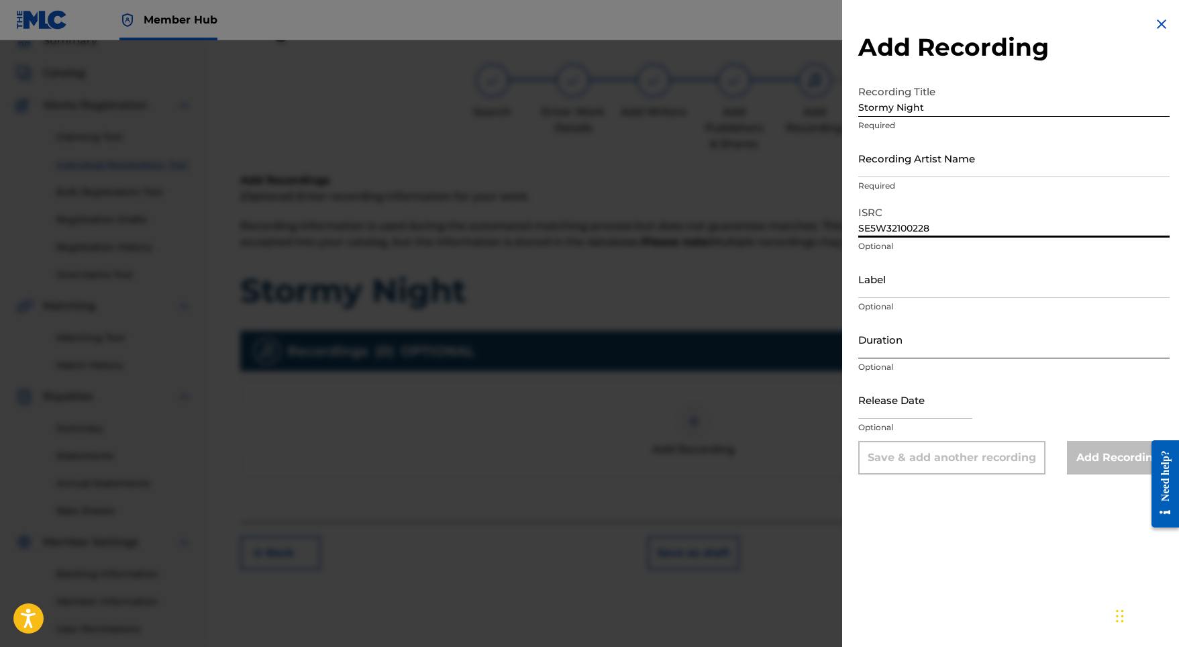
type input "SE5W32100228"
click at [908, 333] on input "Duration" at bounding box center [1013, 339] width 311 height 38
type input "03:28"
click at [897, 398] on input "text" at bounding box center [915, 399] width 114 height 38
select select "8"
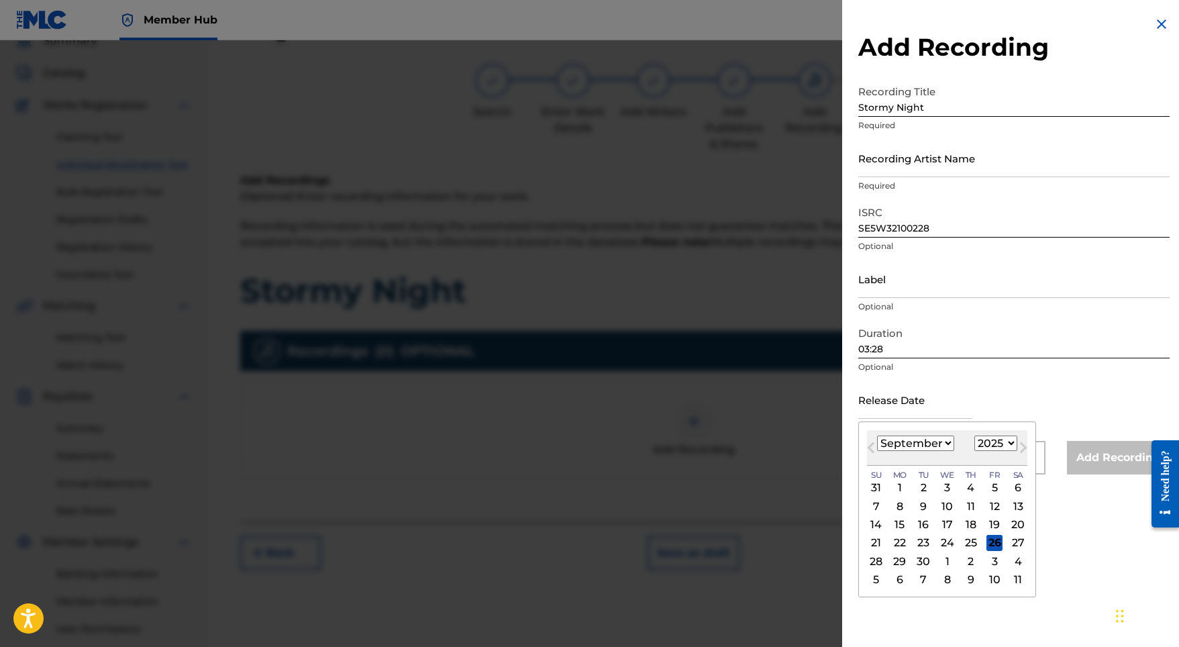
select select "2021"
select select "1"
click at [986, 508] on div "12" at bounding box center [994, 506] width 16 height 16
type input "[DATE]"
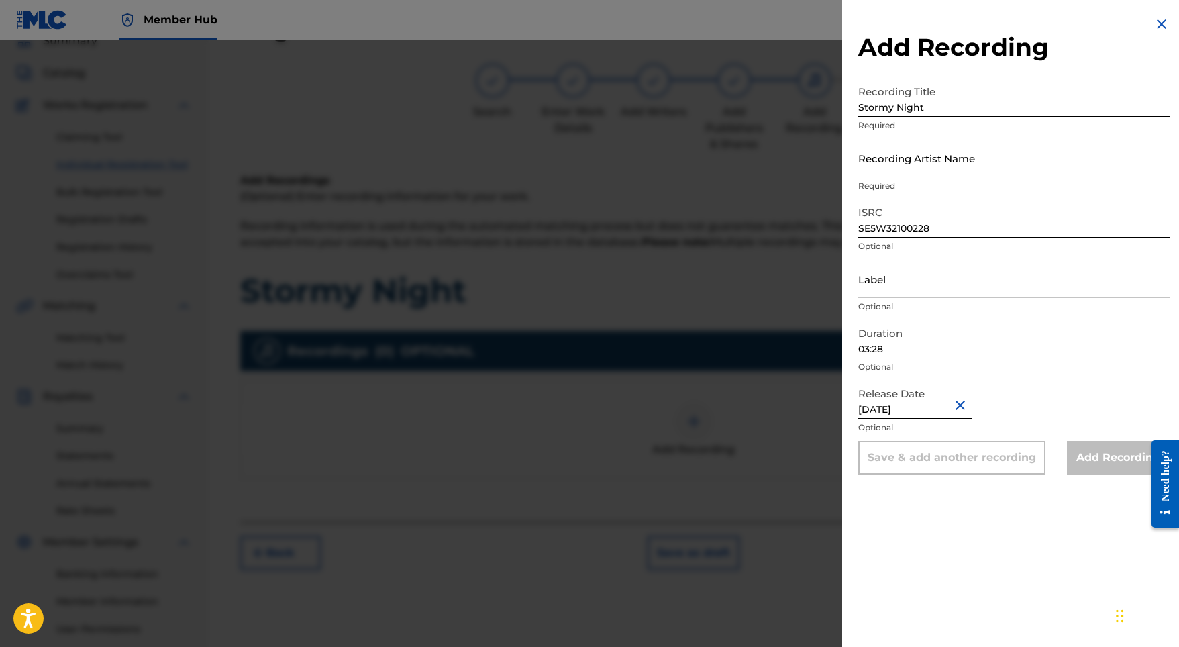
click at [894, 168] on input "Recording Artist Name" at bounding box center [1013, 158] width 311 height 38
paste input "Indra"
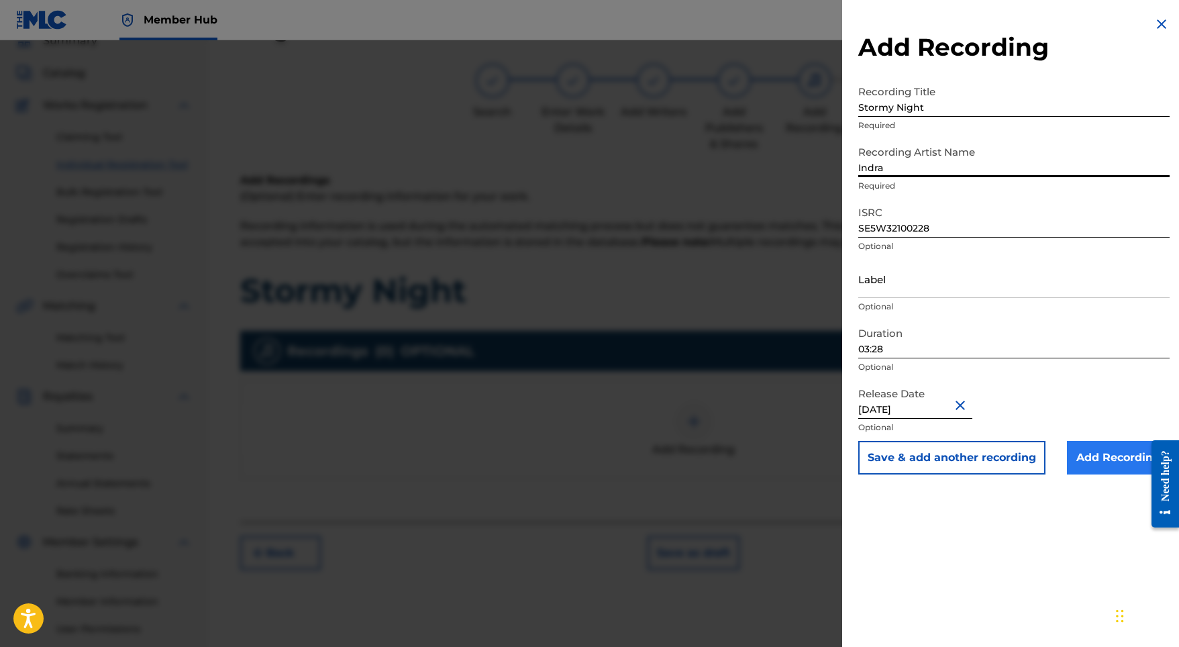
type input "Indra"
click at [1110, 460] on input "Add Recording" at bounding box center [1118, 458] width 103 height 34
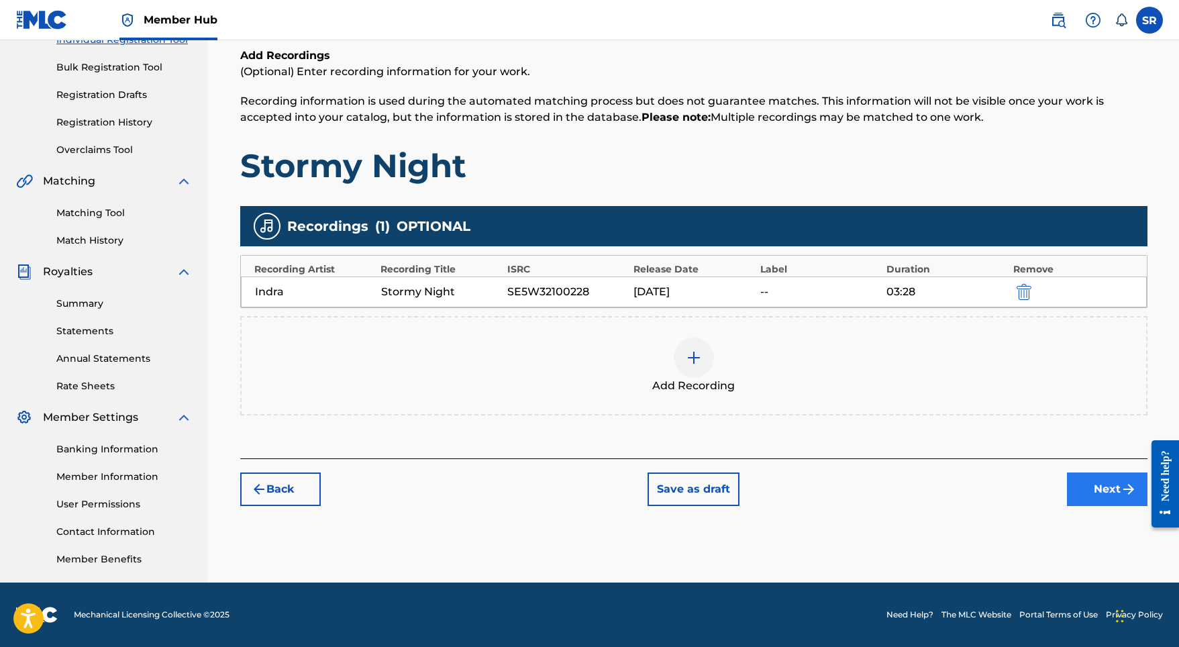
click at [1091, 498] on button "Next" at bounding box center [1107, 489] width 81 height 34
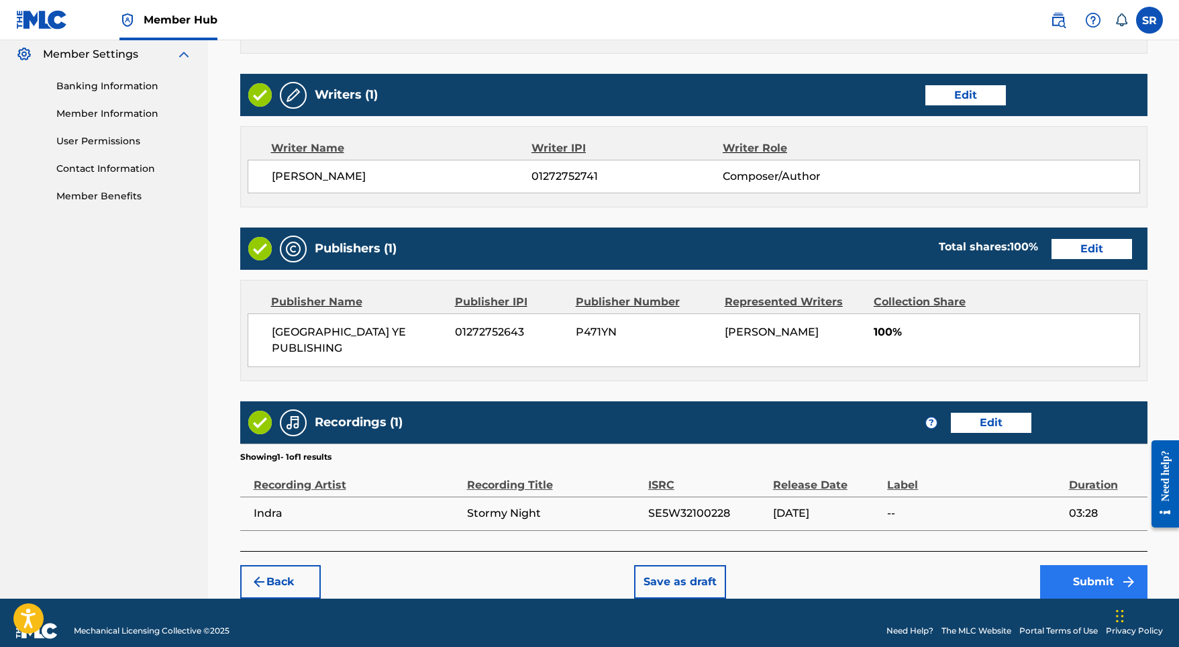
scroll to position [547, 0]
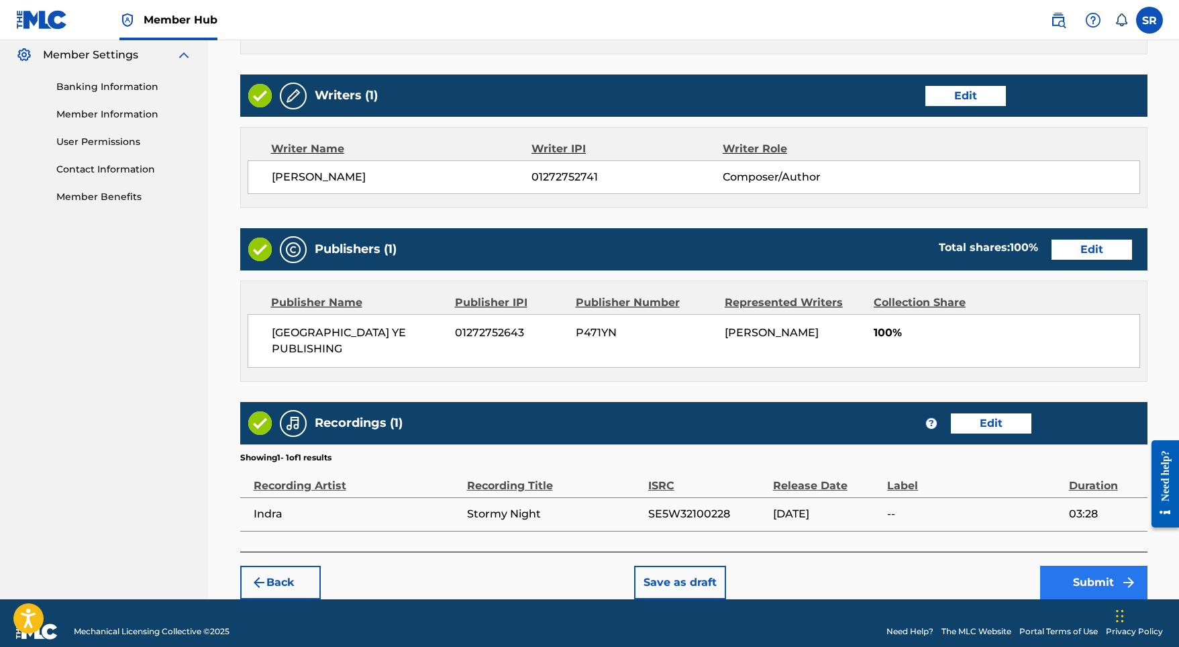
click at [1114, 571] on button "Submit" at bounding box center [1093, 583] width 107 height 34
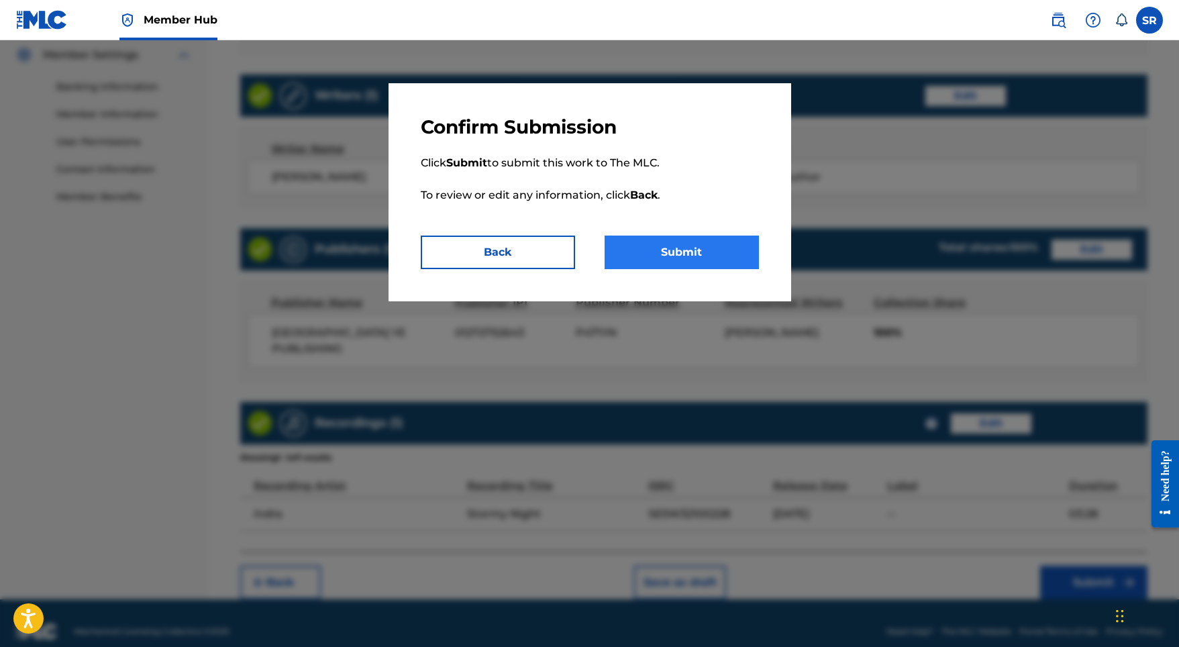
click at [702, 243] on button "Submit" at bounding box center [682, 252] width 154 height 34
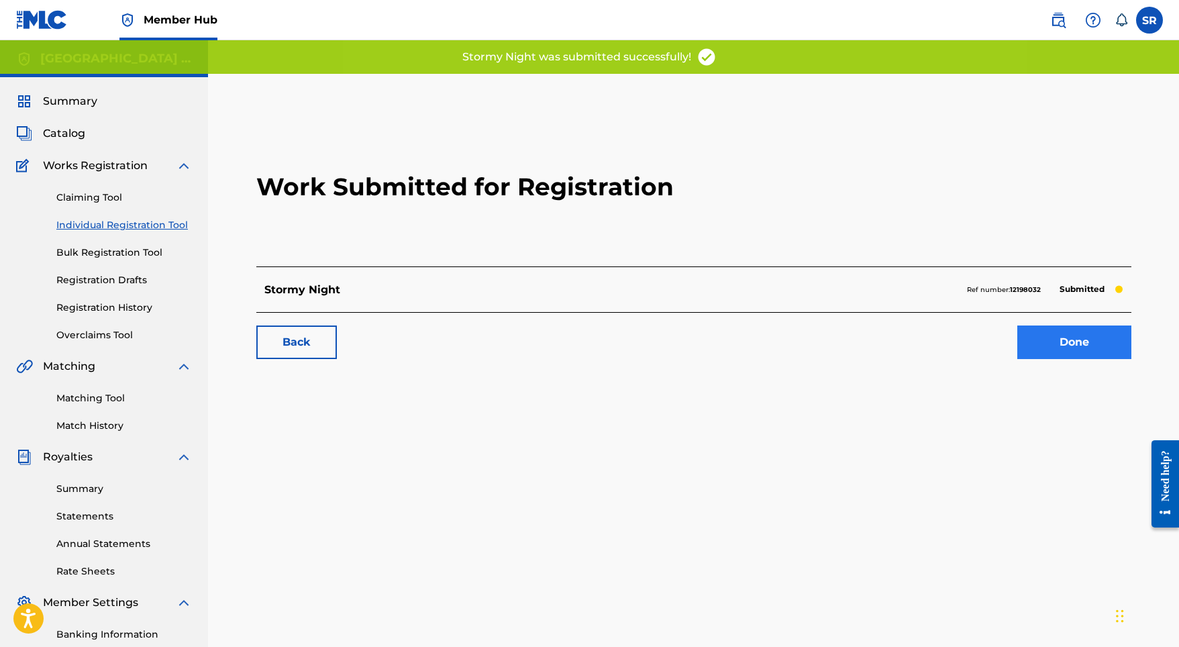
click at [1039, 335] on link "Done" at bounding box center [1074, 342] width 114 height 34
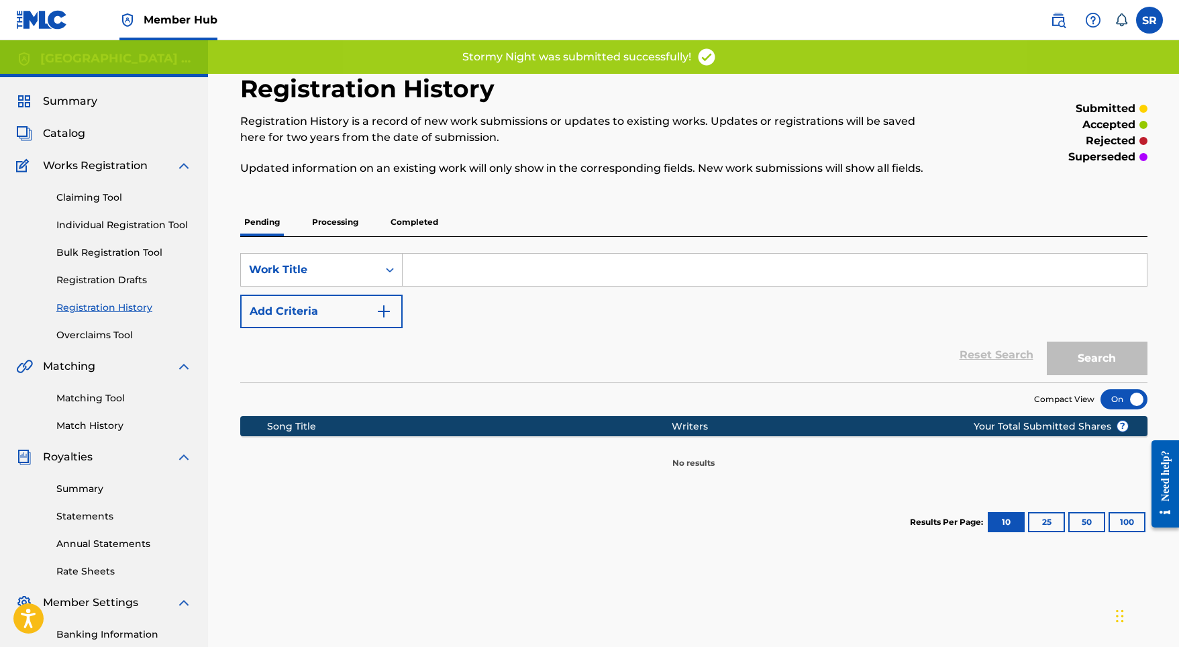
click at [117, 216] on div "Claiming Tool Individual Registration Tool Bulk Registration Tool Registration …" at bounding box center [104, 258] width 176 height 168
click at [125, 223] on link "Individual Registration Tool" at bounding box center [124, 225] width 136 height 14
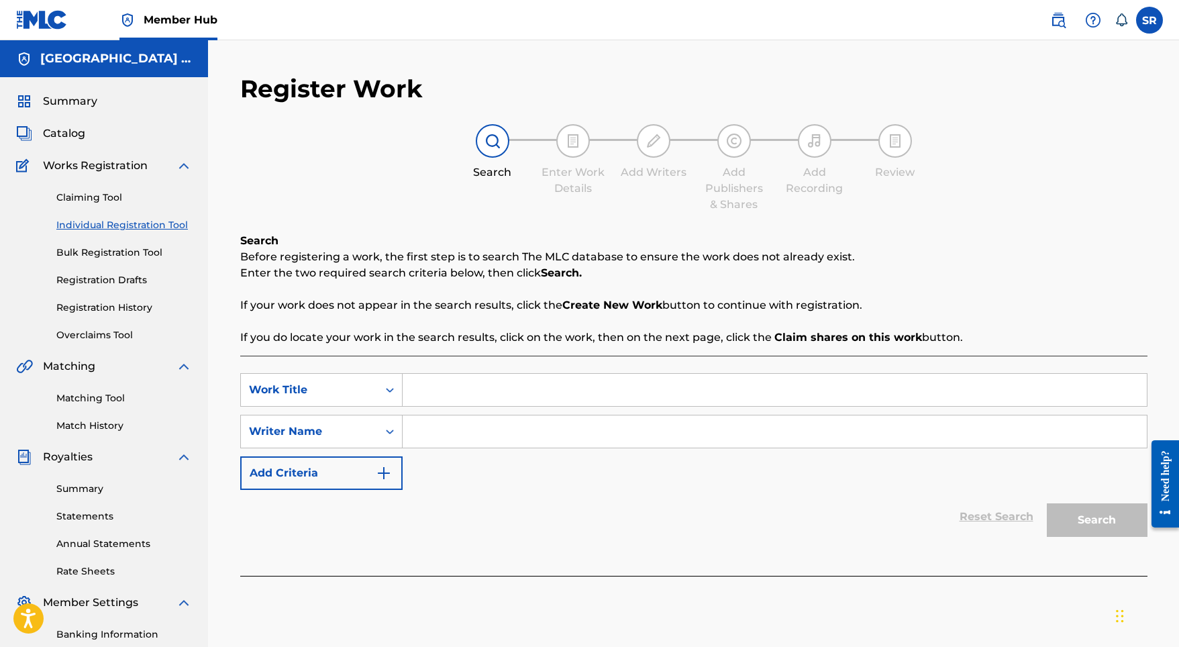
click at [462, 403] on input "Search Form" at bounding box center [775, 390] width 744 height 32
paste input "Thunder and Storm"
type input "Thunder and Storm"
paste input "Thunder and Storm"
click at [466, 427] on input "Thunder and Storm" at bounding box center [775, 431] width 744 height 32
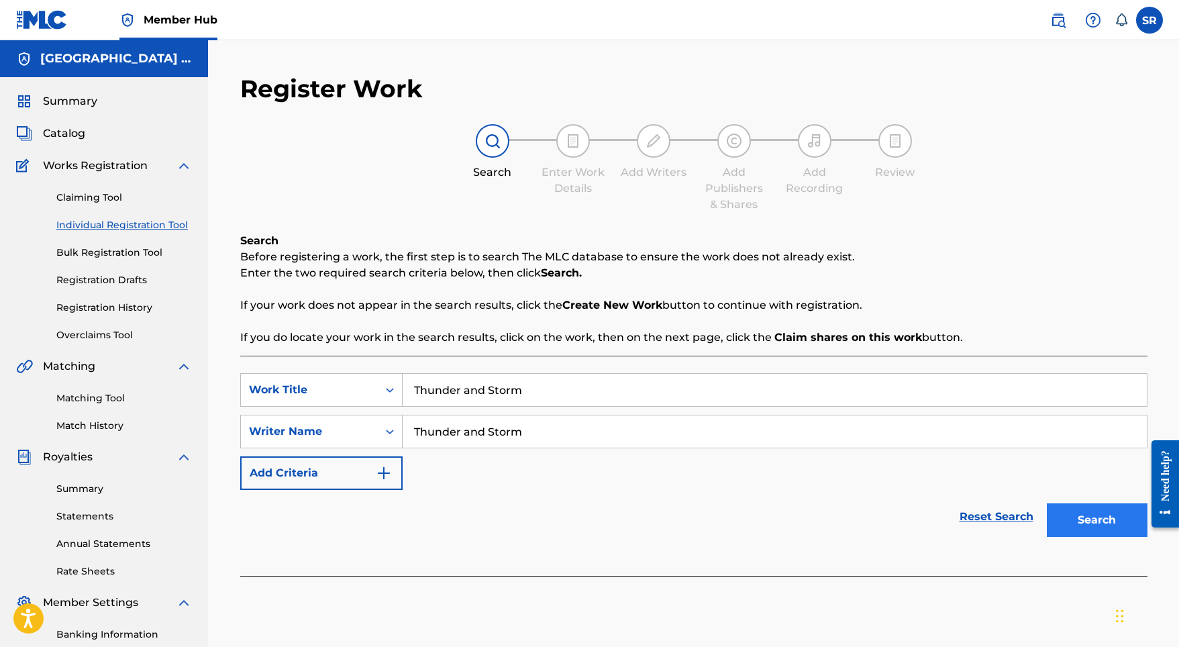
type input "Thunder and Storm"
click at [1053, 517] on button "Search" at bounding box center [1097, 520] width 101 height 34
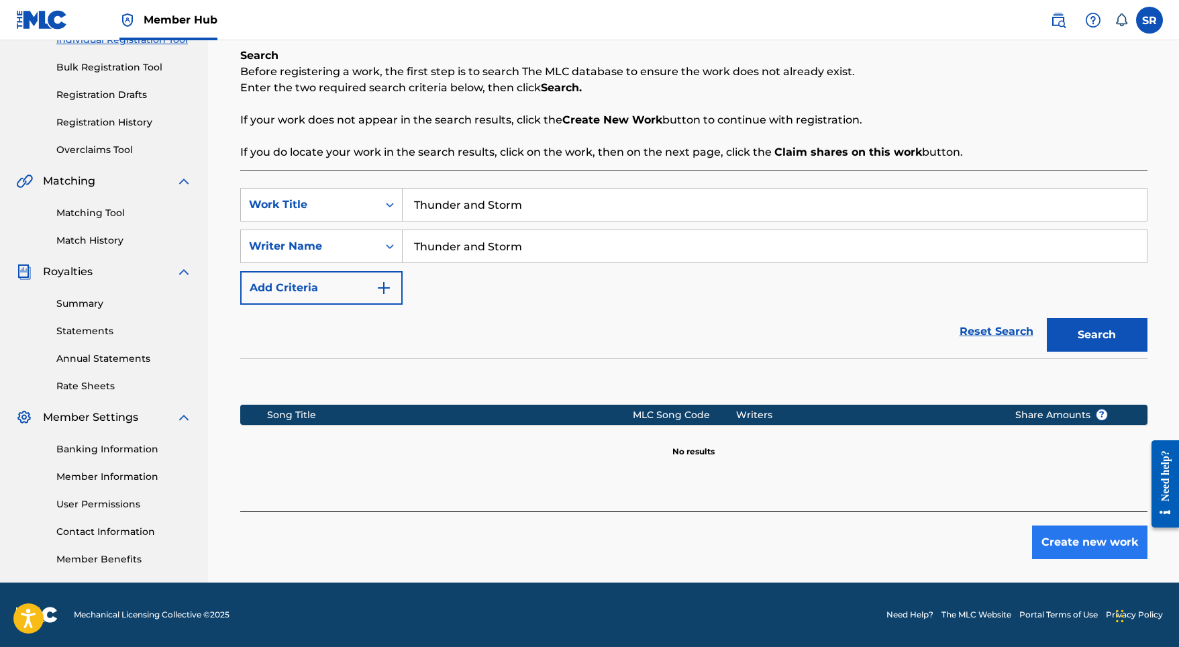
click at [1085, 532] on button "Create new work" at bounding box center [1089, 542] width 115 height 34
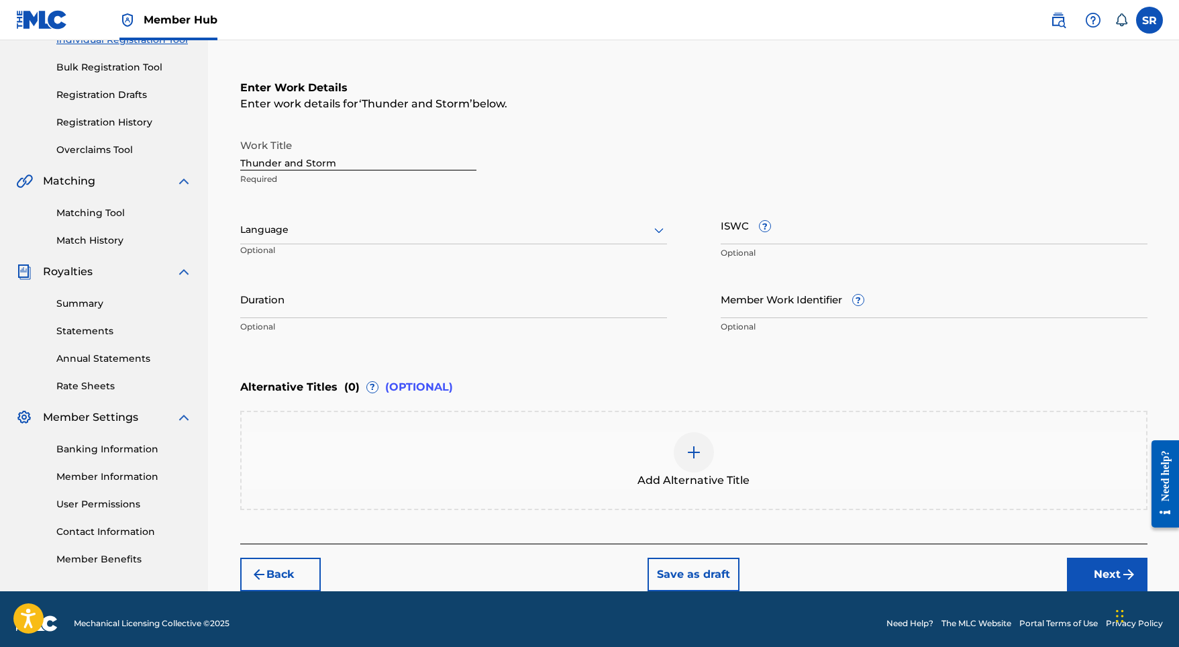
click at [466, 233] on div at bounding box center [453, 229] width 427 height 17
click at [435, 250] on div "English" at bounding box center [453, 259] width 425 height 30
click at [439, 278] on div "Work Title Thunder and Storm Required Language English Optional ISWC ? Optional…" at bounding box center [693, 236] width 907 height 208
click at [439, 284] on input "Duration" at bounding box center [453, 299] width 427 height 38
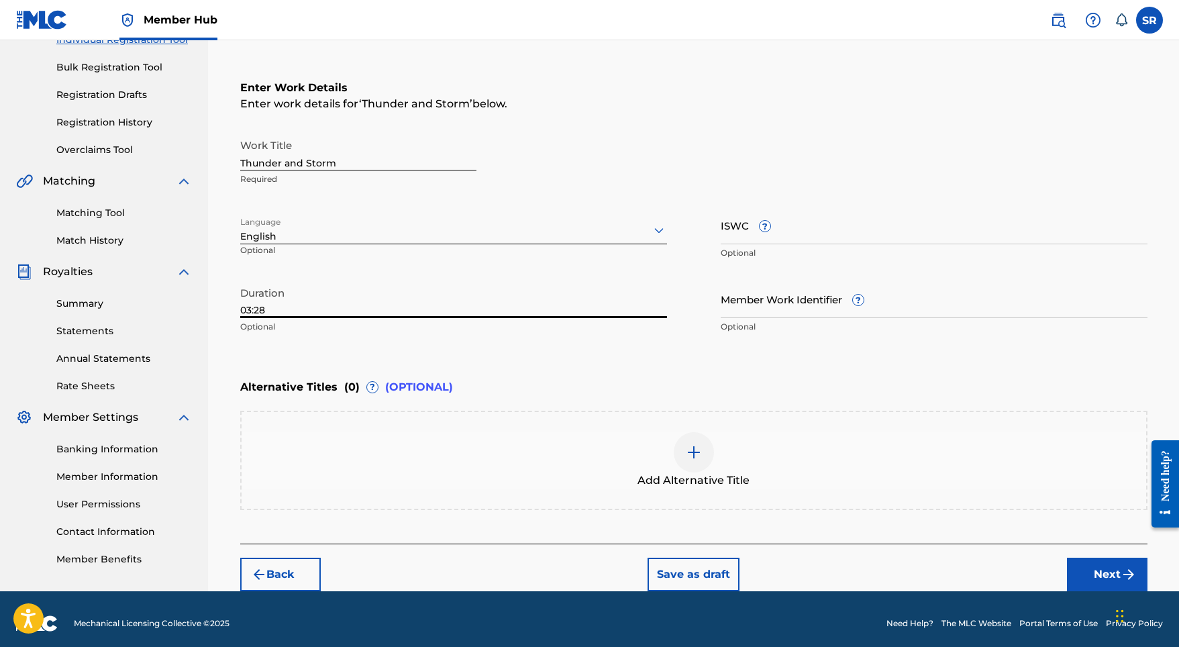
type input "03:28"
click at [566, 421] on div "Add Alternative Title" at bounding box center [693, 460] width 907 height 99
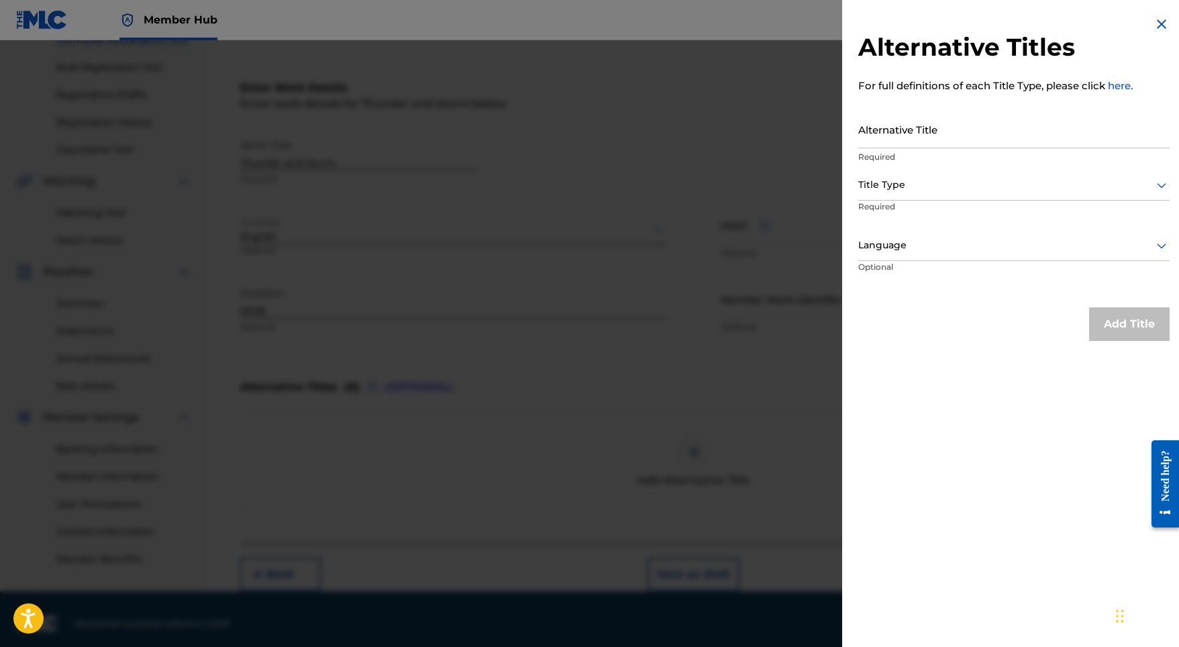
click at [931, 163] on div "Alternative Title Required" at bounding box center [1013, 140] width 311 height 60
click at [931, 152] on p "Required" at bounding box center [1013, 157] width 311 height 12
click at [931, 144] on input "Alternative Title" at bounding box center [1013, 129] width 311 height 38
paste input "Thunder and Storm"
type input "Thunder and Storm"
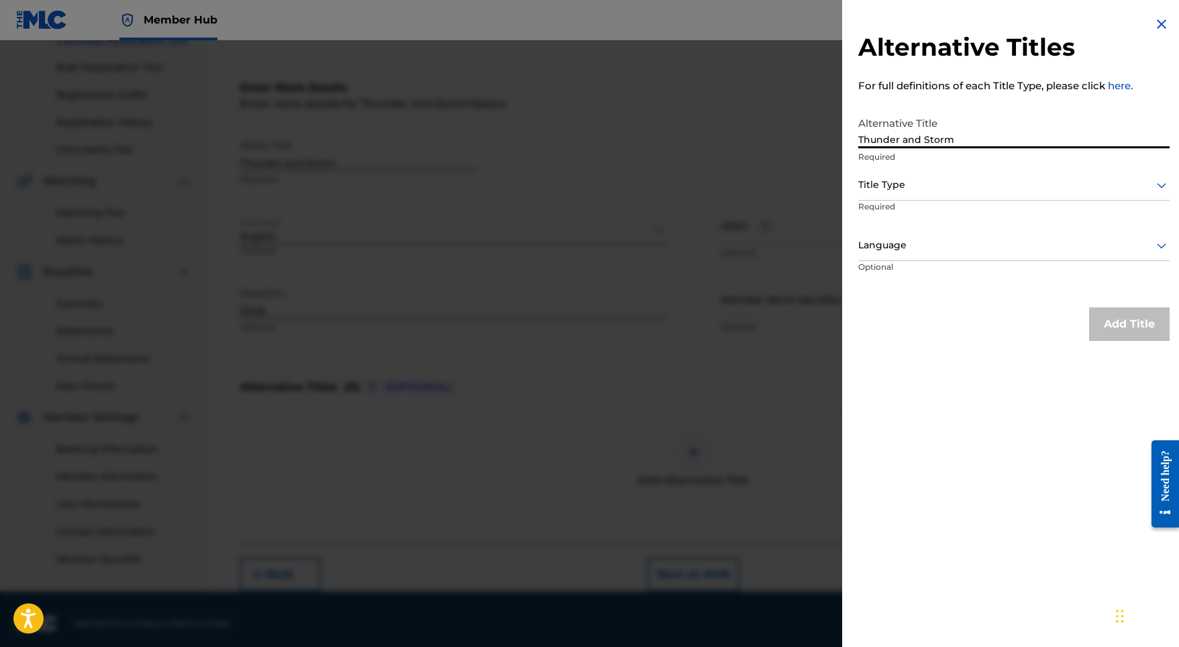
click at [927, 191] on div at bounding box center [1013, 184] width 311 height 17
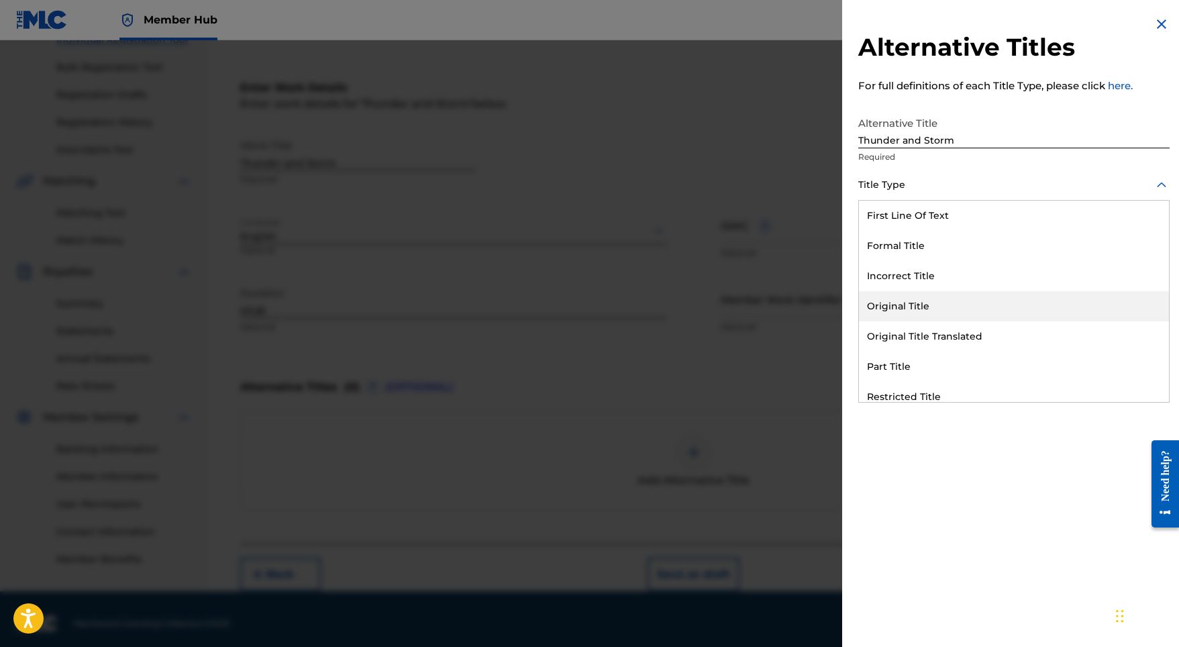
click at [926, 299] on div "Original Title" at bounding box center [1014, 306] width 310 height 30
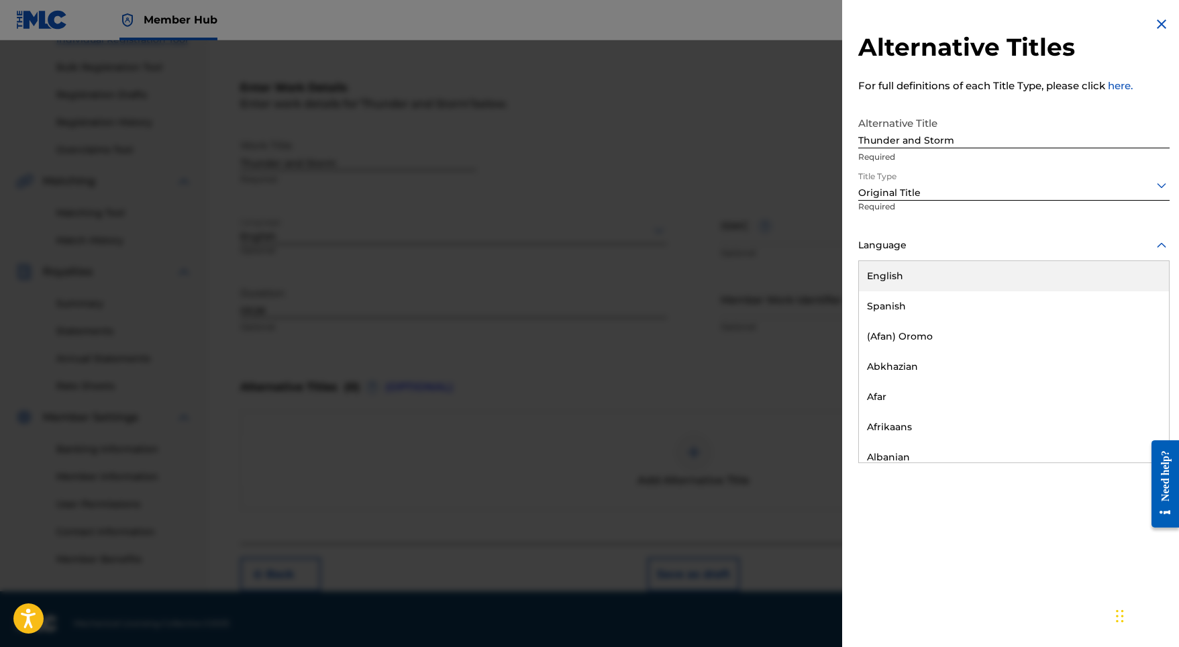
click at [939, 239] on div at bounding box center [1013, 245] width 311 height 17
click at [920, 269] on div "English" at bounding box center [1014, 276] width 310 height 30
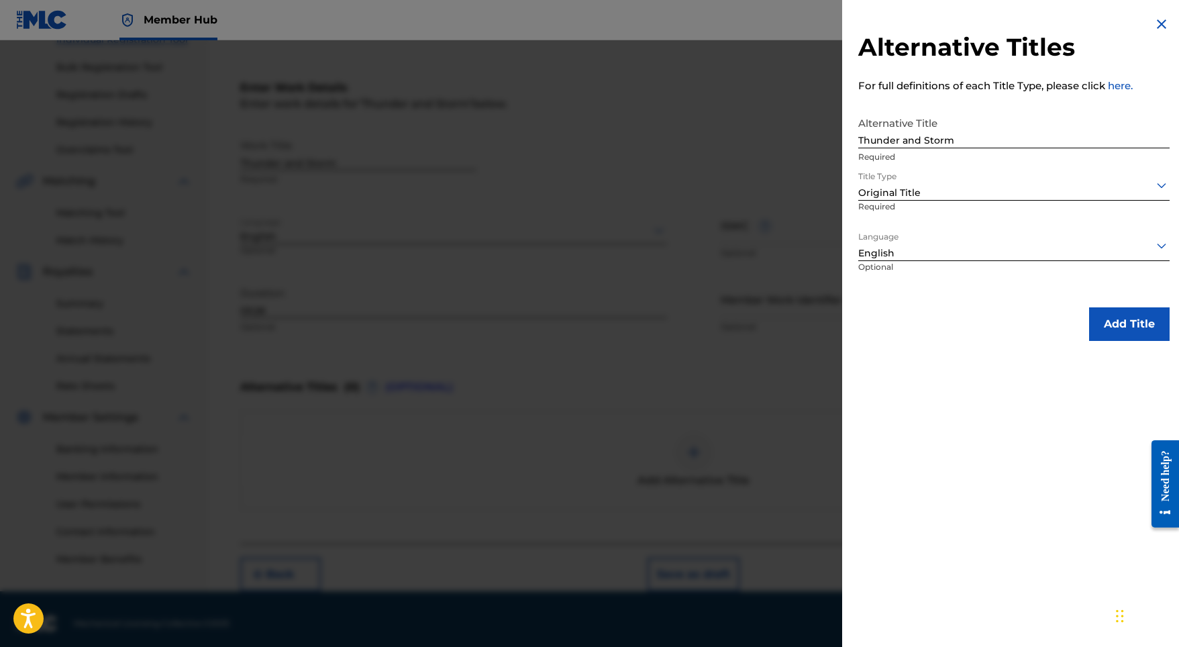
click at [1095, 299] on div "Alternative Titles For full definitions of each Title Type, please click here. …" at bounding box center [1014, 178] width 344 height 357
click at [1095, 305] on div "Alternative Titles For full definitions of each Title Type, please click here. …" at bounding box center [1014, 178] width 344 height 357
click at [1098, 315] on button "Add Title" at bounding box center [1129, 324] width 81 height 34
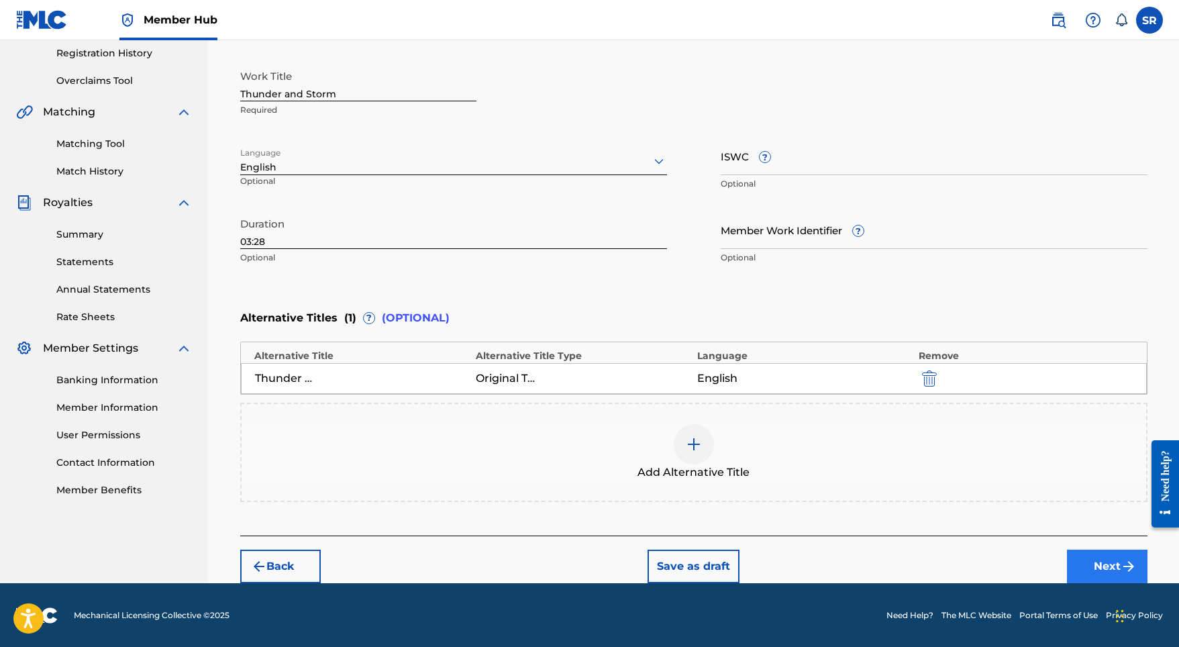
click at [1105, 562] on button "Next" at bounding box center [1107, 566] width 81 height 34
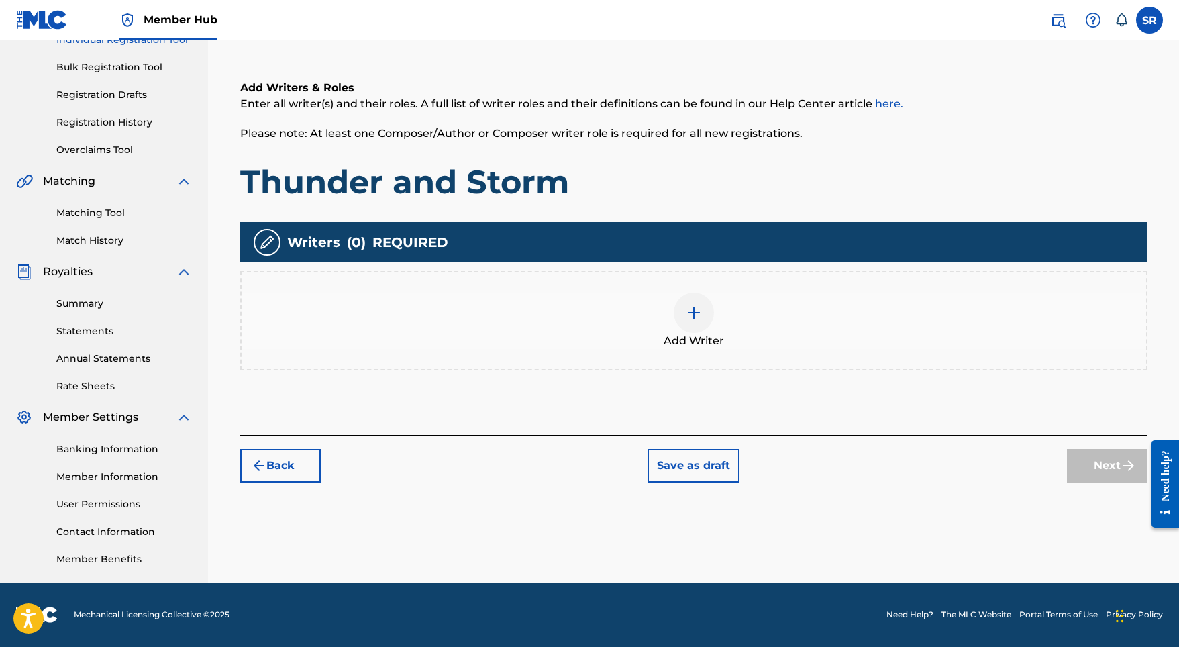
click at [672, 314] on div "Add Writer" at bounding box center [694, 321] width 904 height 56
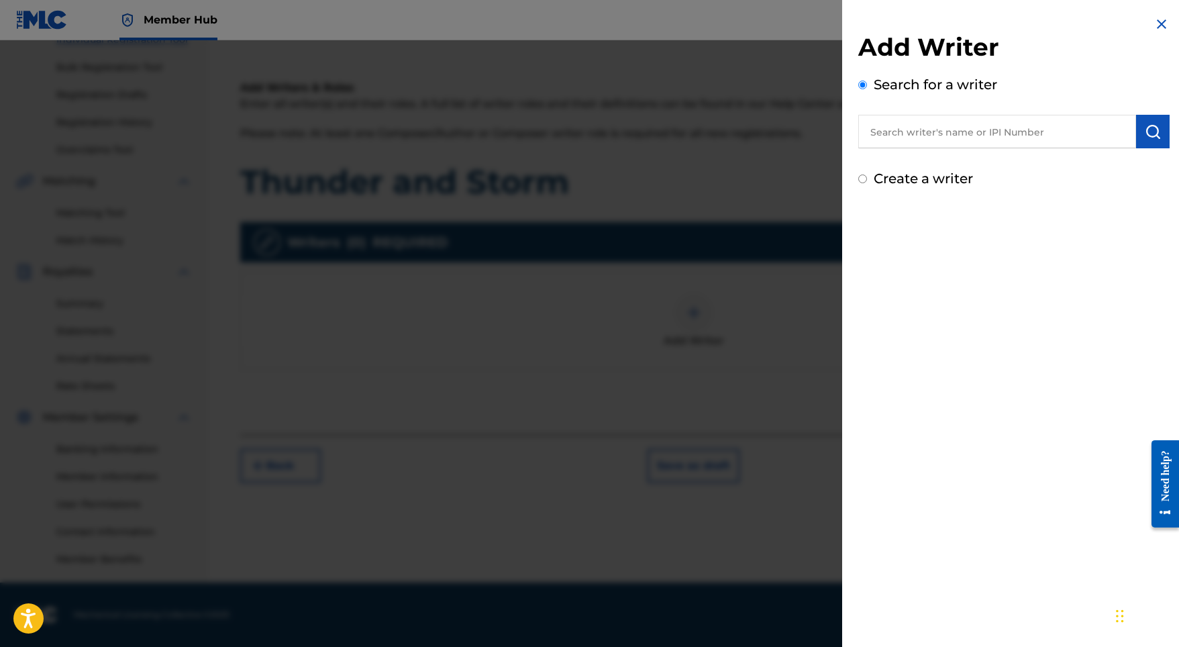
click at [995, 140] on input "text" at bounding box center [997, 132] width 278 height 34
paste input "[PERSON_NAME]"
type input "[PERSON_NAME]"
click at [1149, 134] on img "submit" at bounding box center [1153, 131] width 16 height 16
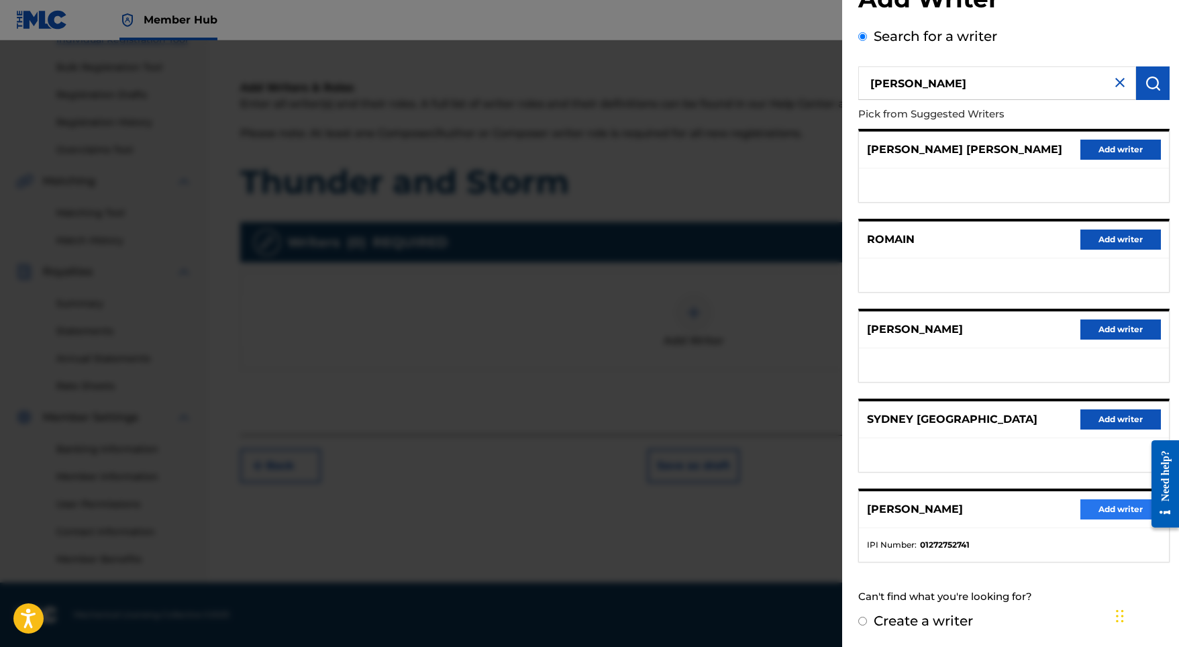
scroll to position [60, 0]
click at [1105, 511] on button "Add writer" at bounding box center [1120, 509] width 81 height 20
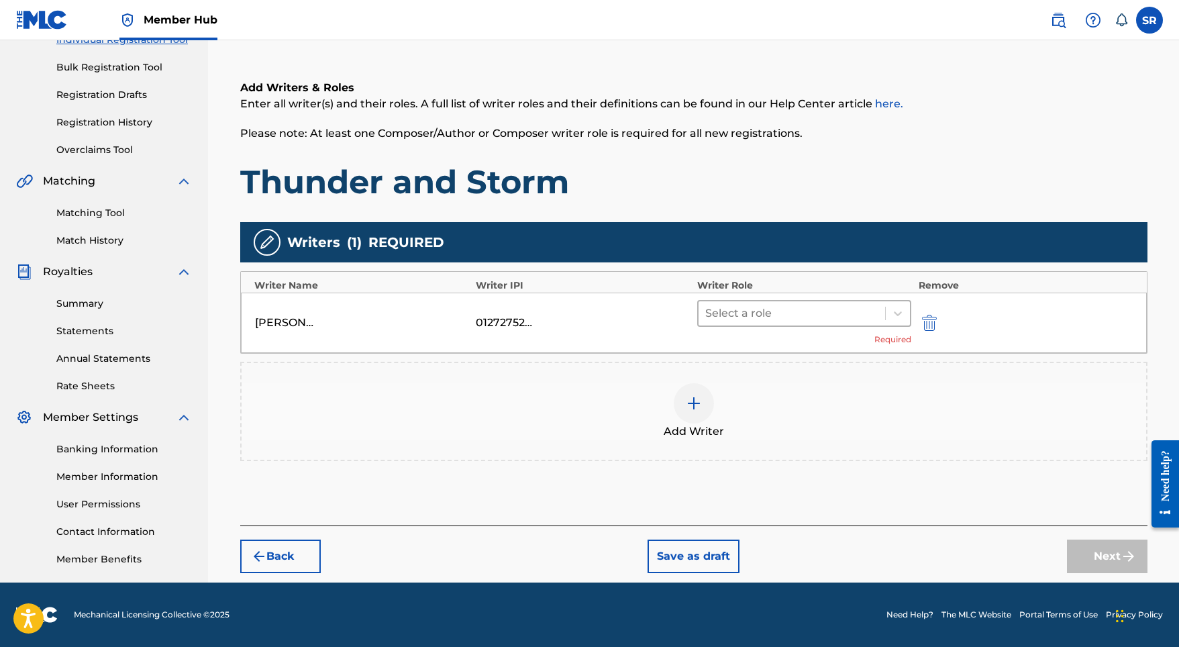
click at [775, 321] on div at bounding box center [792, 313] width 174 height 19
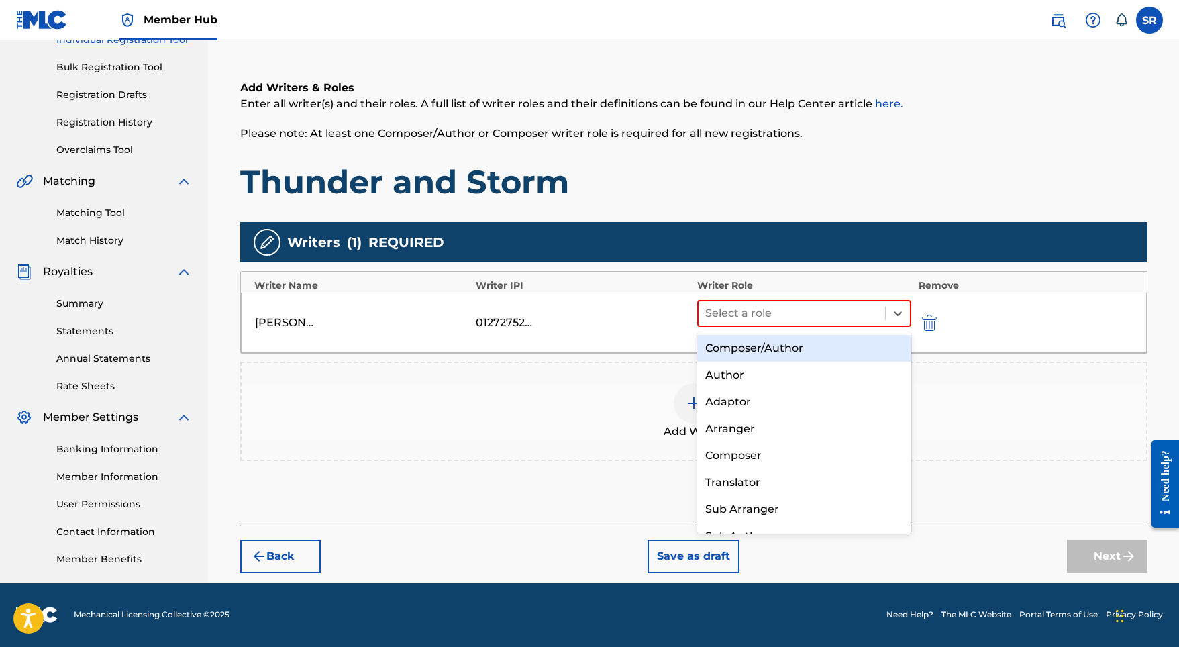
click at [769, 350] on div "Composer/Author" at bounding box center [804, 348] width 215 height 27
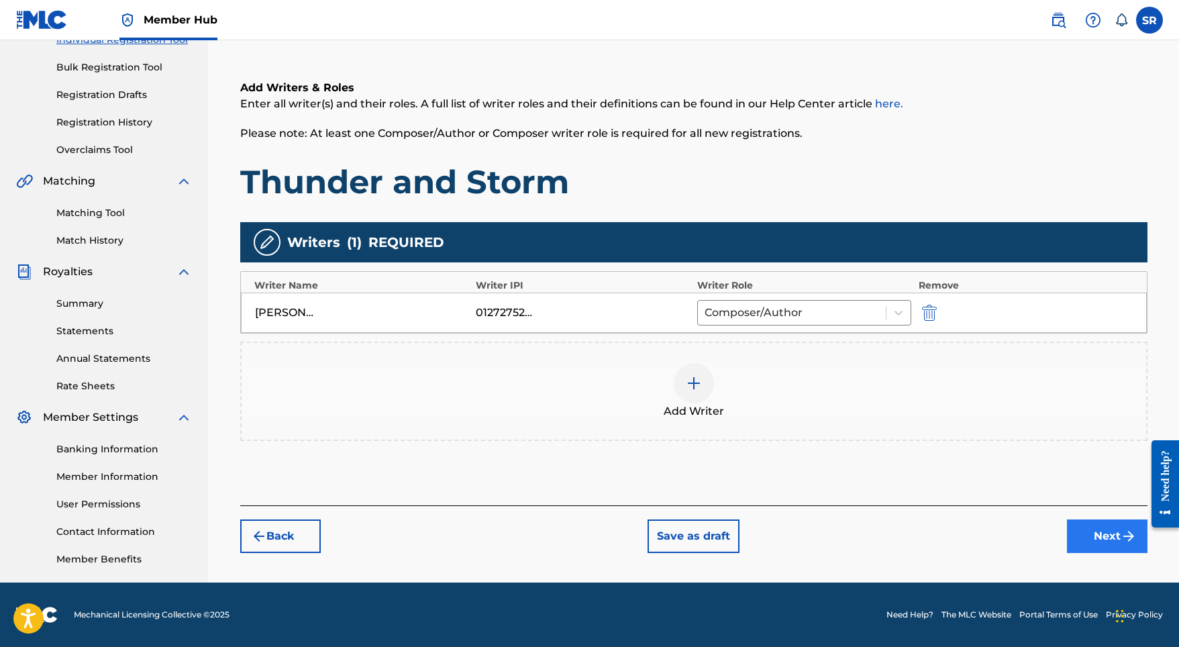
click at [1090, 544] on button "Next" at bounding box center [1107, 536] width 81 height 34
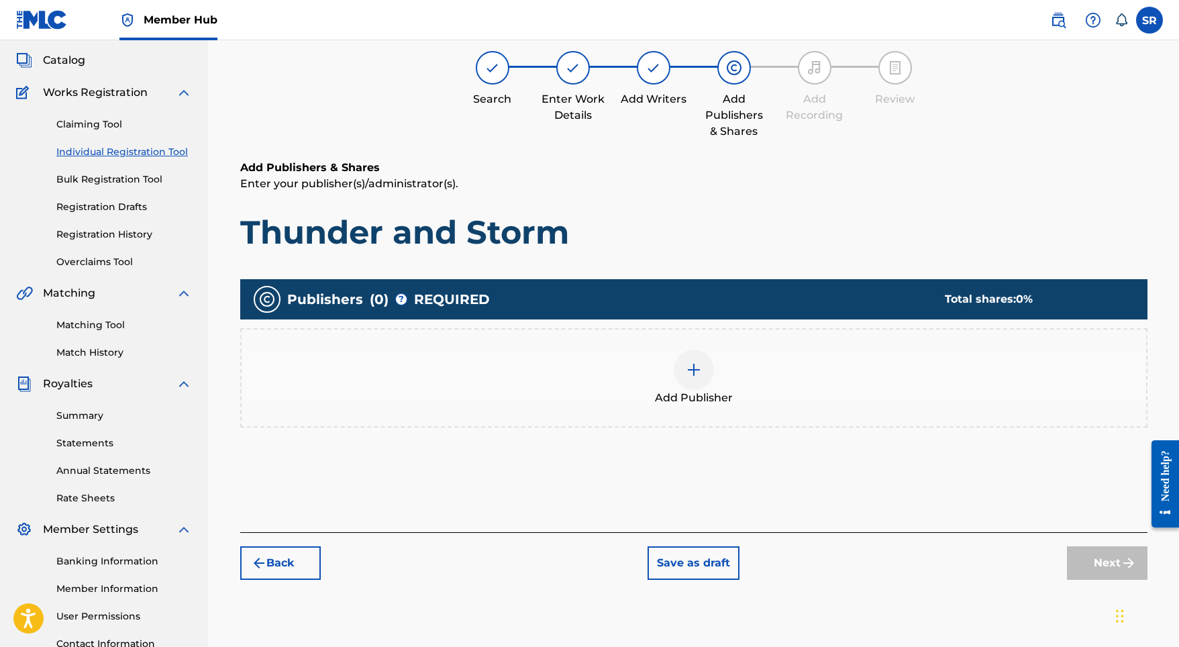
scroll to position [60, 0]
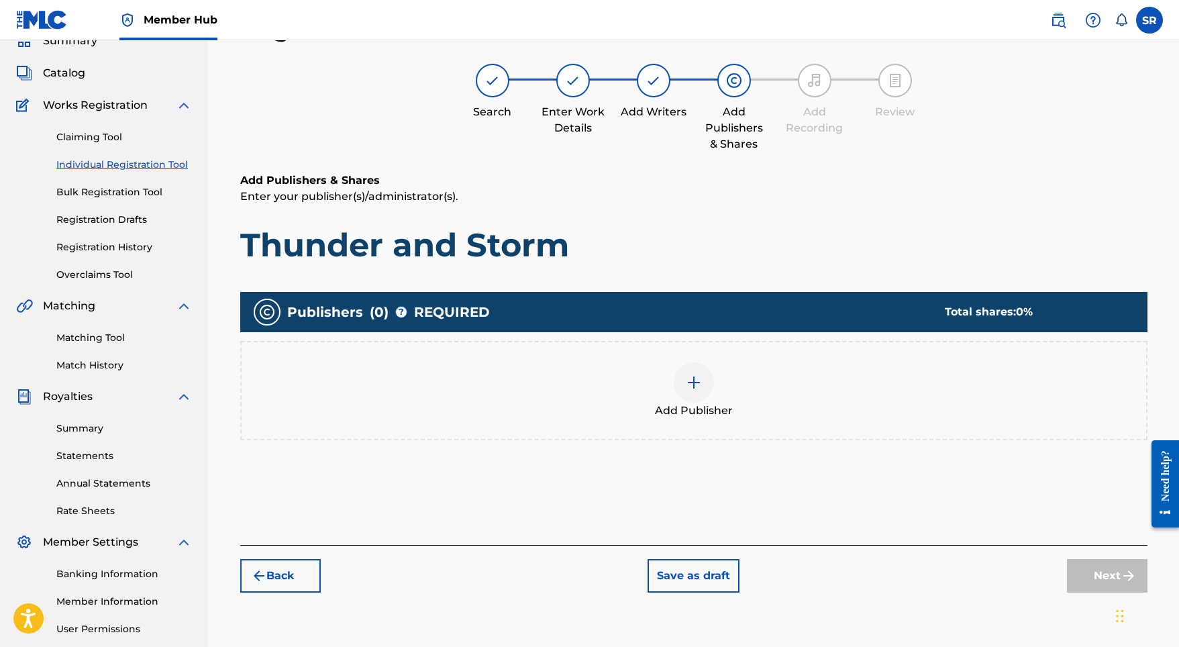
click at [698, 389] on div at bounding box center [694, 382] width 40 height 40
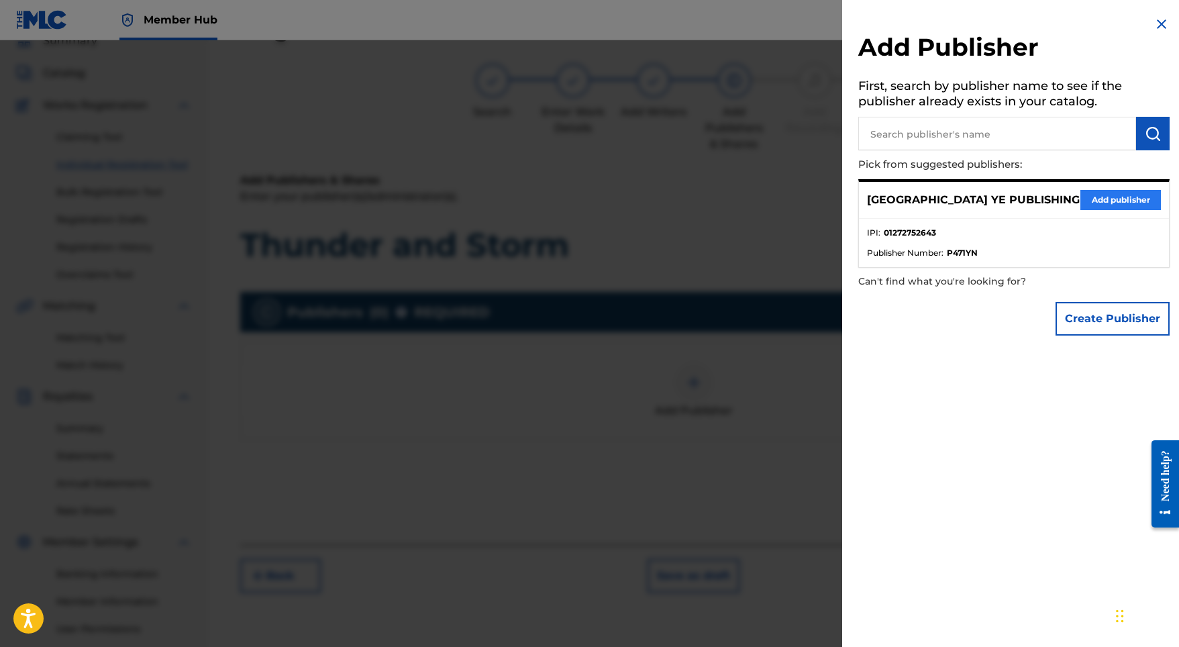
click at [1090, 203] on button "Add publisher" at bounding box center [1120, 200] width 81 height 20
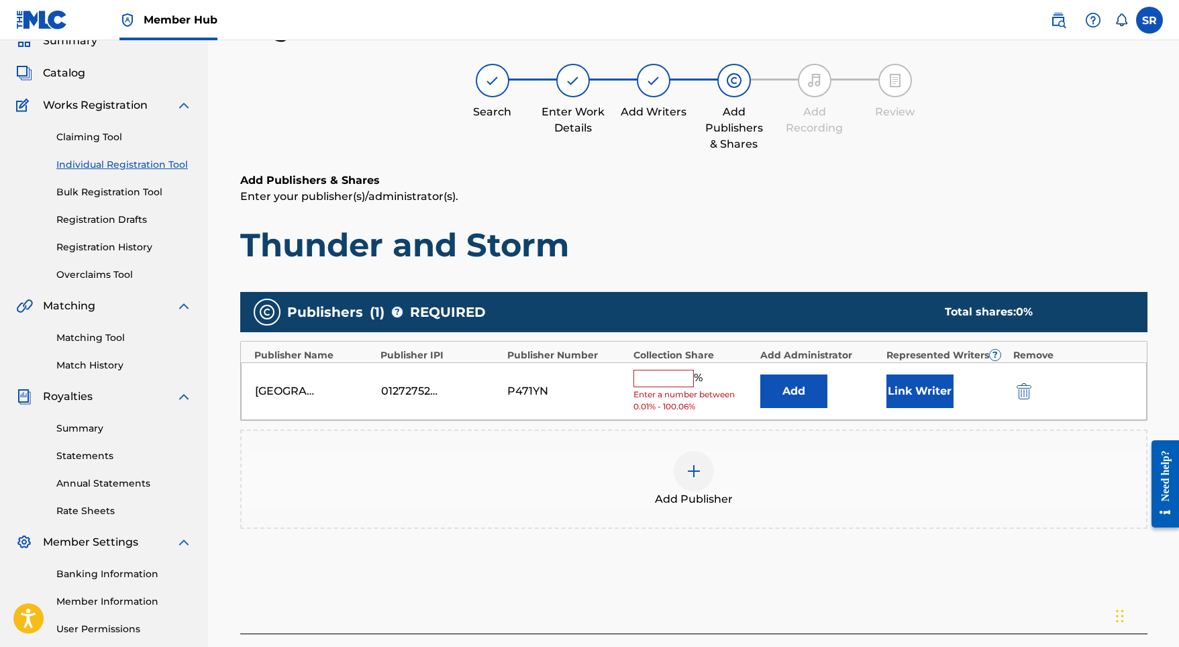
click at [684, 365] on div "[GEOGRAPHIC_DATA] YE PUBLISHING 01272752643 P471YN % Enter a number between 0.0…" at bounding box center [694, 391] width 906 height 58
click at [682, 375] on input "text" at bounding box center [663, 378] width 60 height 17
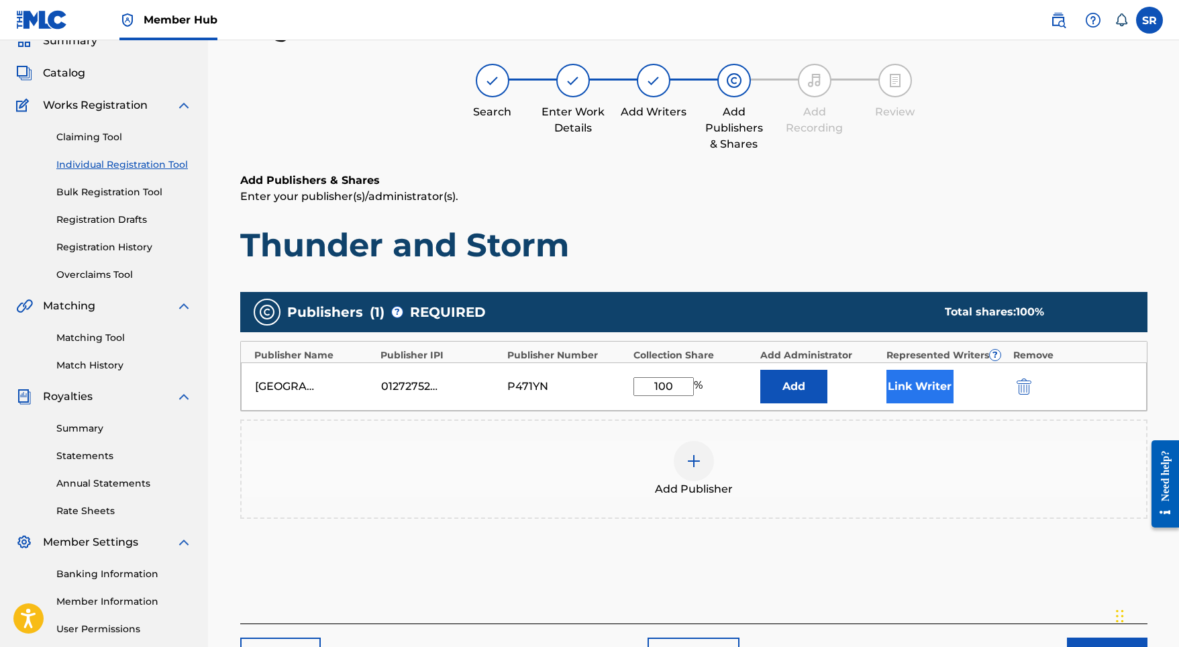
type input "100"
click at [926, 387] on button "Link Writer" at bounding box center [919, 387] width 67 height 34
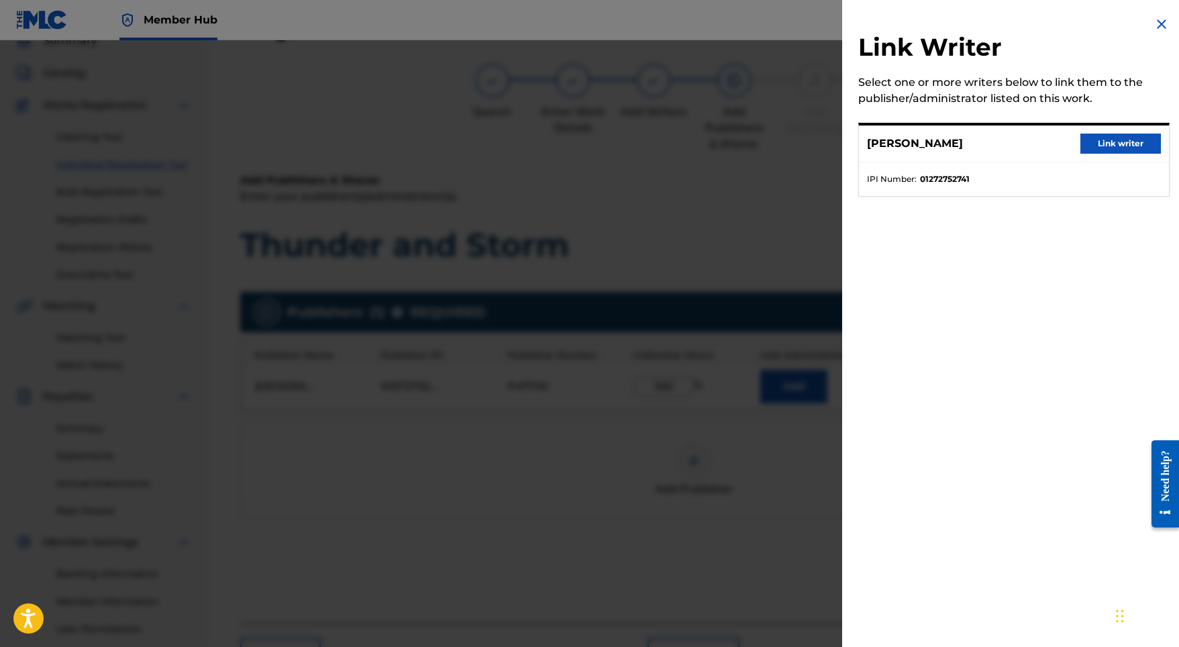
click at [1102, 132] on div "[PERSON_NAME] Link writer" at bounding box center [1014, 143] width 310 height 37
click at [1101, 134] on button "Link writer" at bounding box center [1120, 144] width 81 height 20
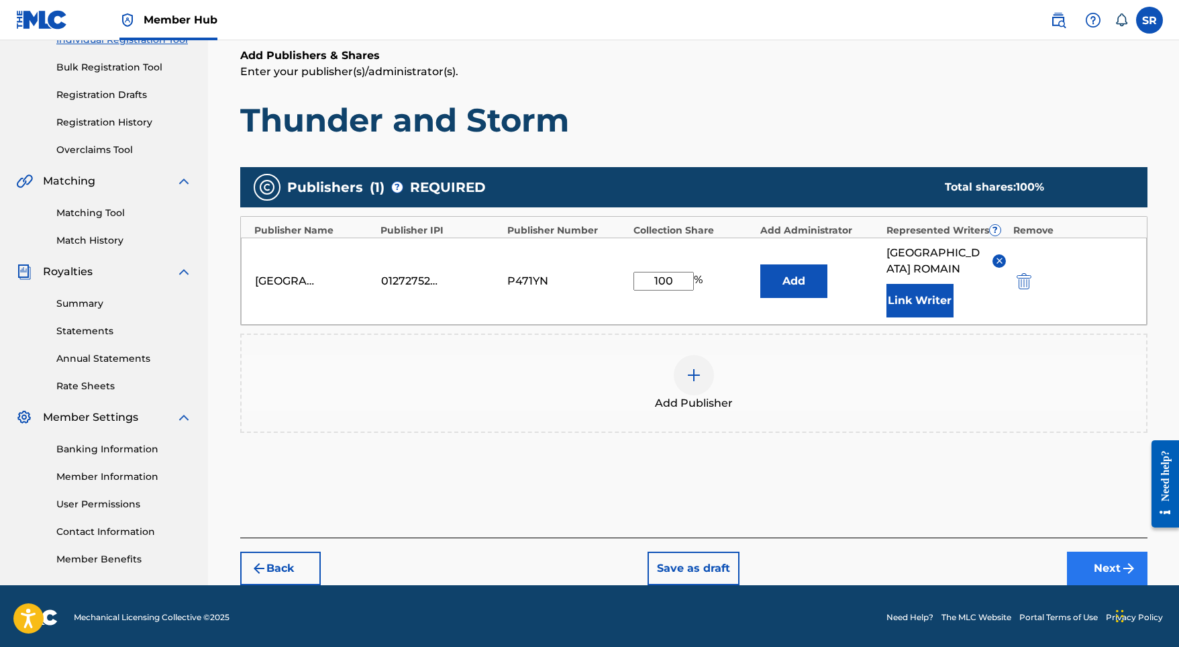
click at [1091, 552] on button "Next" at bounding box center [1107, 569] width 81 height 34
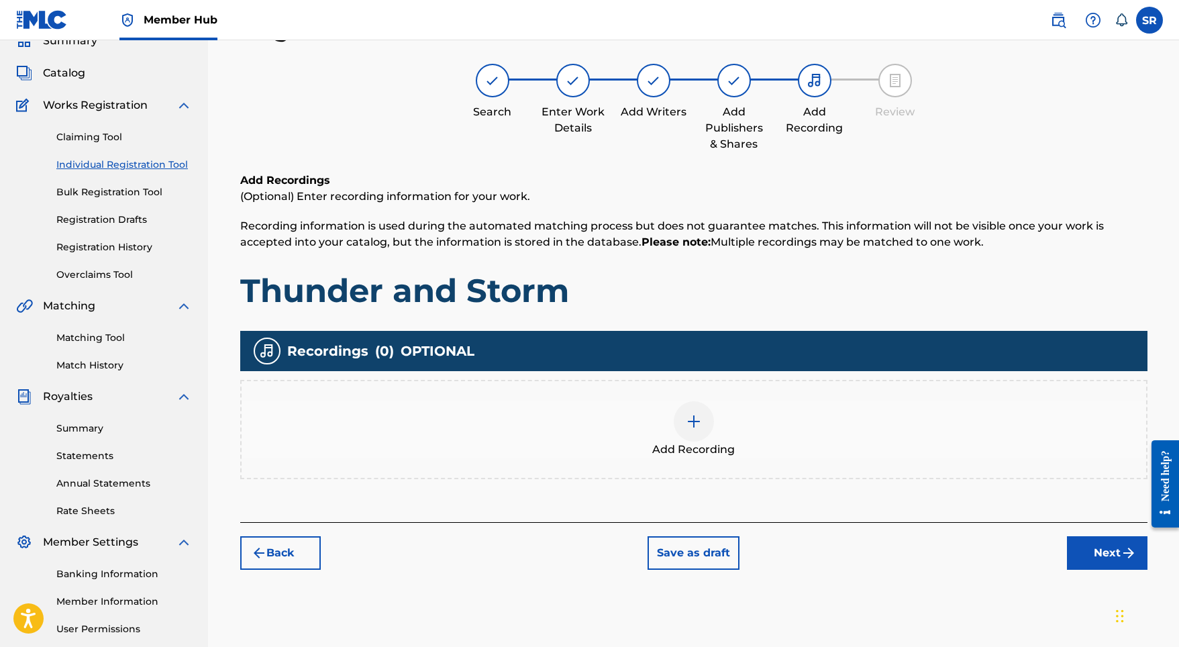
click at [717, 410] on div "Add Recording" at bounding box center [694, 429] width 904 height 56
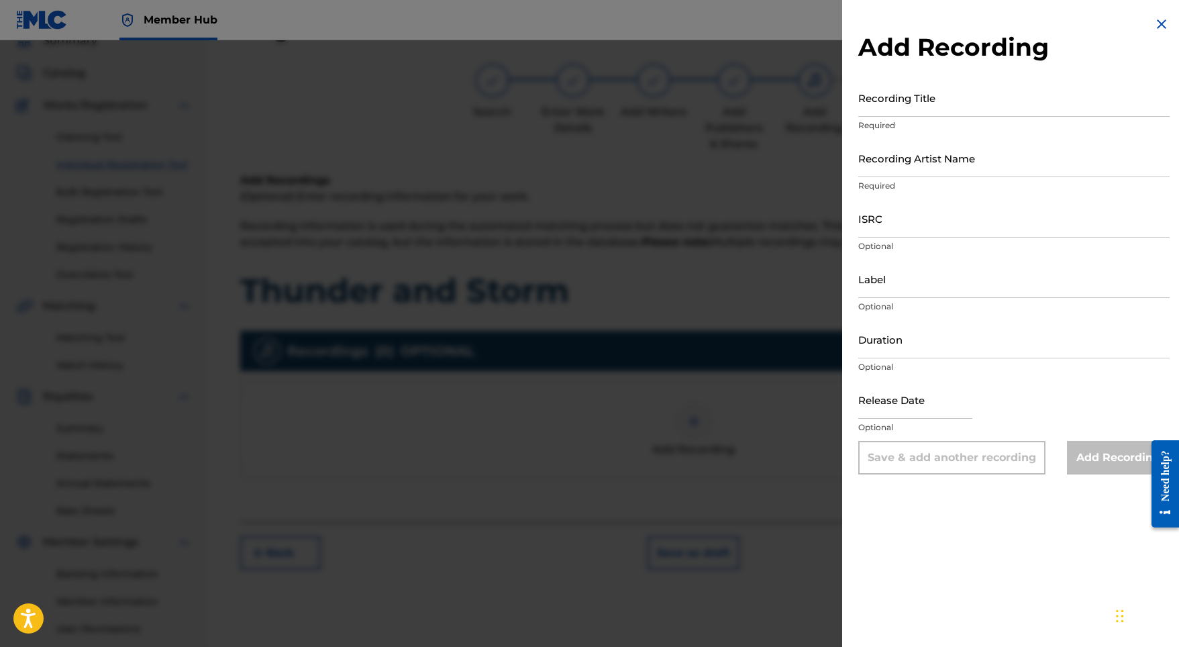
click at [921, 0] on div "Add Recording Recording Title Required Recording Artist Name Required ISRC Opti…" at bounding box center [1014, 245] width 344 height 490
click at [884, 98] on input "Recording Title" at bounding box center [1013, 97] width 311 height 38
paste input "Thunder and Storm"
type input "Thunder and Storm"
click at [890, 146] on input "Recording Artist Name" at bounding box center [1013, 158] width 311 height 38
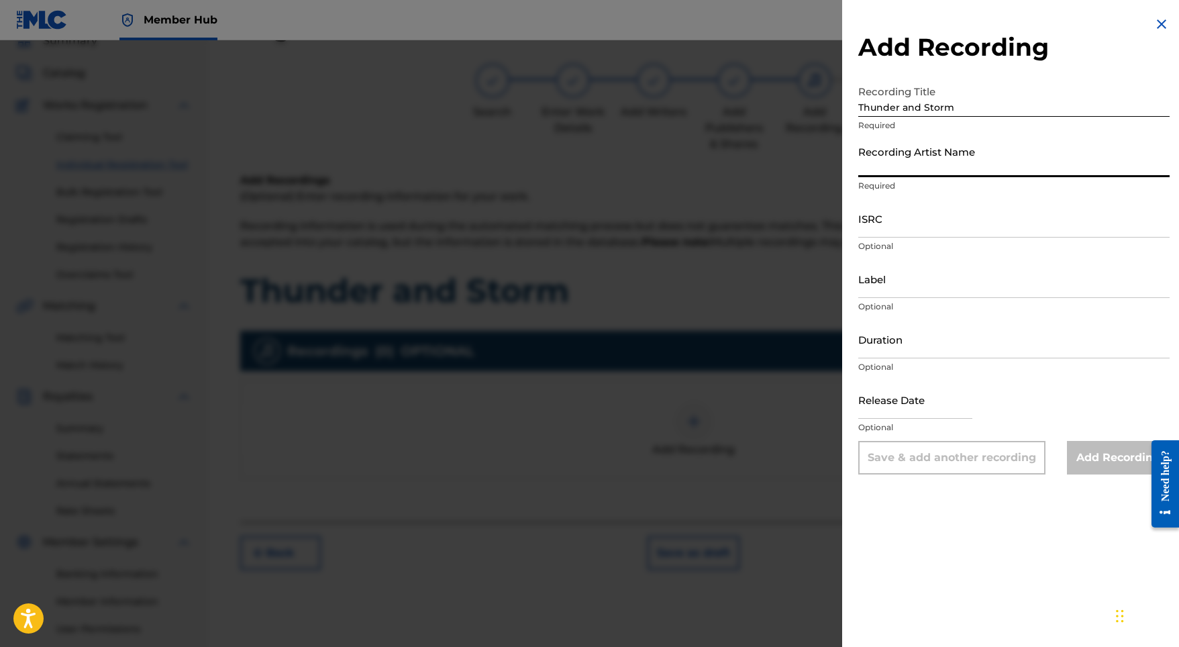
paste input "Indra"
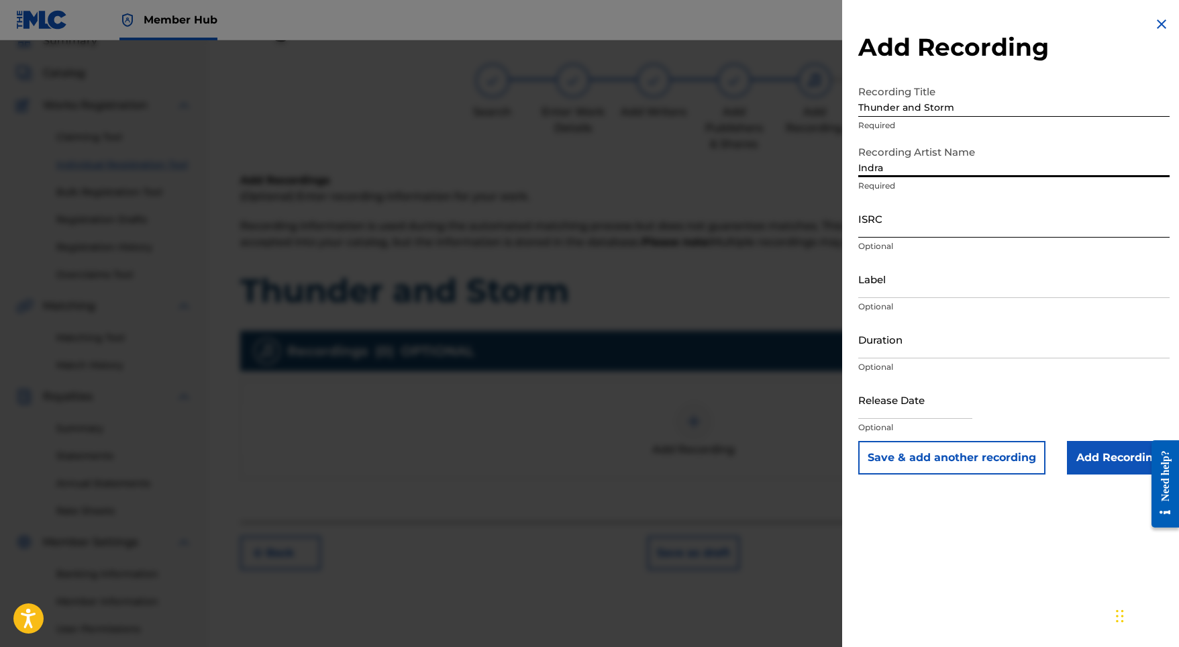
type input "Indra"
click at [878, 233] on input "ISRC" at bounding box center [1013, 218] width 311 height 38
paste input "SE5W32100229"
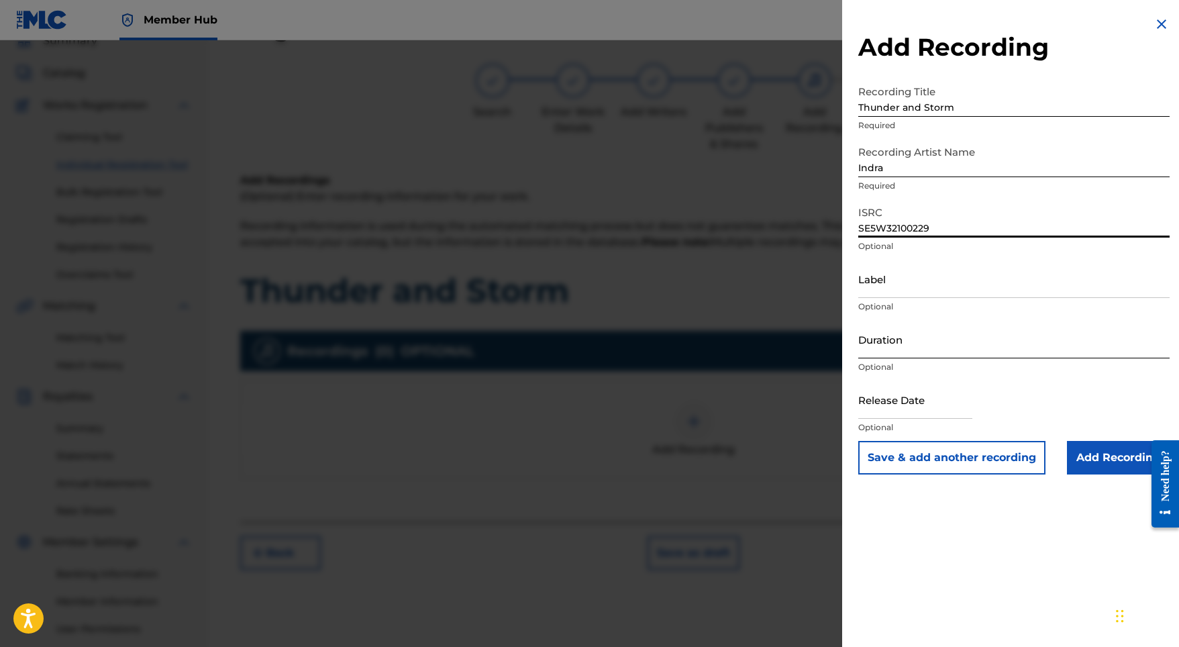
type input "SE5W32100229"
click at [908, 349] on input "Duration" at bounding box center [1013, 339] width 311 height 38
type input "03:28"
click at [905, 409] on input "text" at bounding box center [915, 399] width 114 height 38
select select "8"
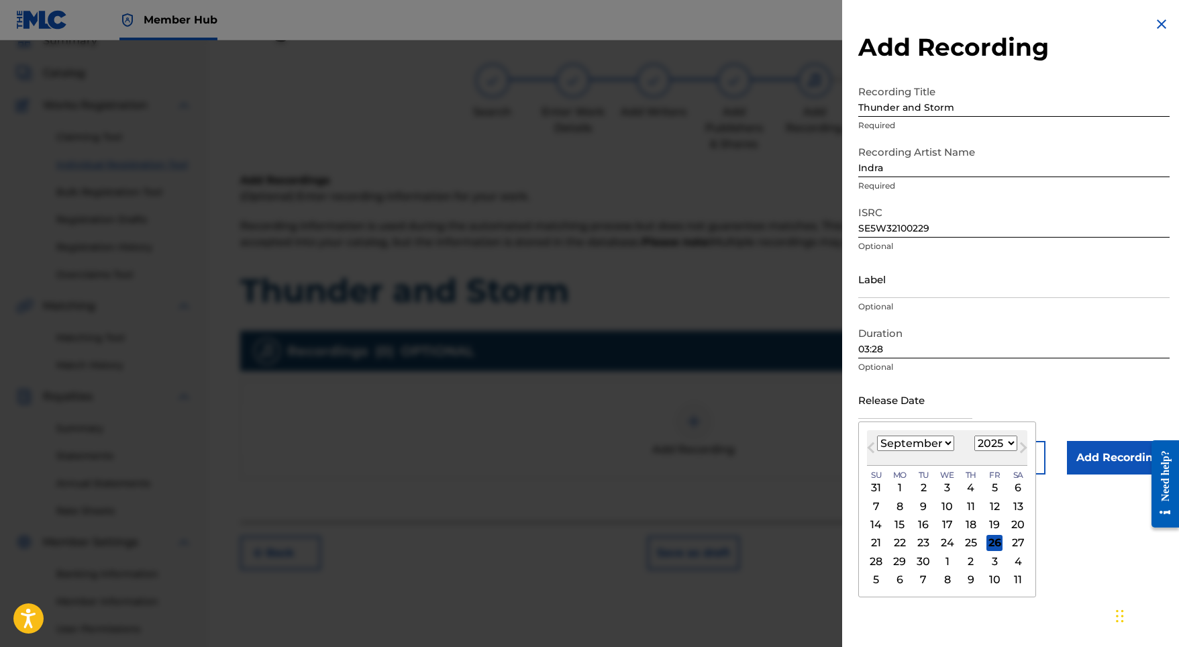
select select "2021"
select select "1"
click at [986, 504] on div "12" at bounding box center [994, 506] width 16 height 16
type input "[DATE]"
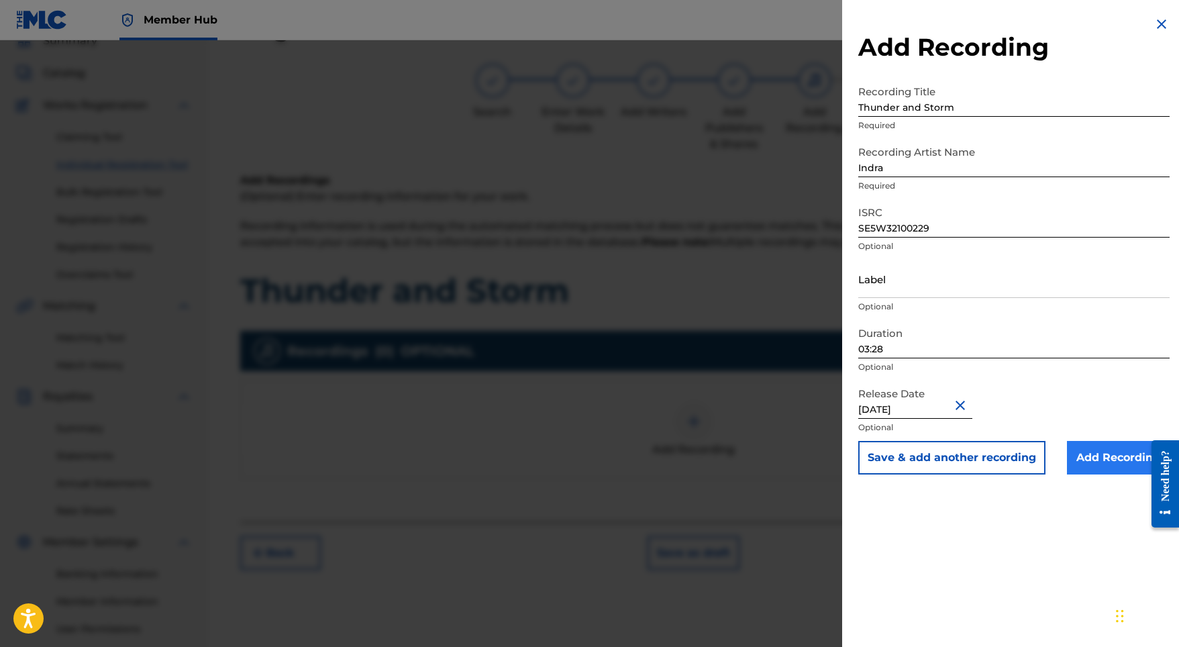
click at [1100, 451] on input "Add Recording" at bounding box center [1118, 458] width 103 height 34
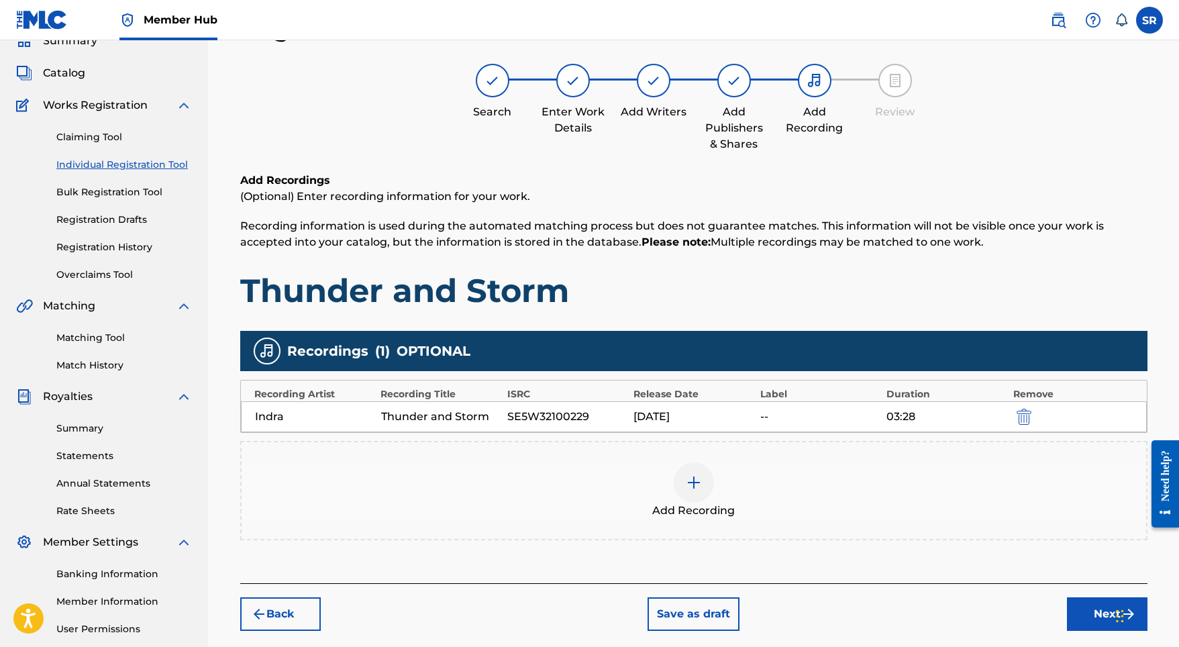
click at [1053, 610] on div "Back Save as draft Next" at bounding box center [693, 607] width 907 height 48
click at [1075, 613] on button "Next" at bounding box center [1107, 614] width 81 height 34
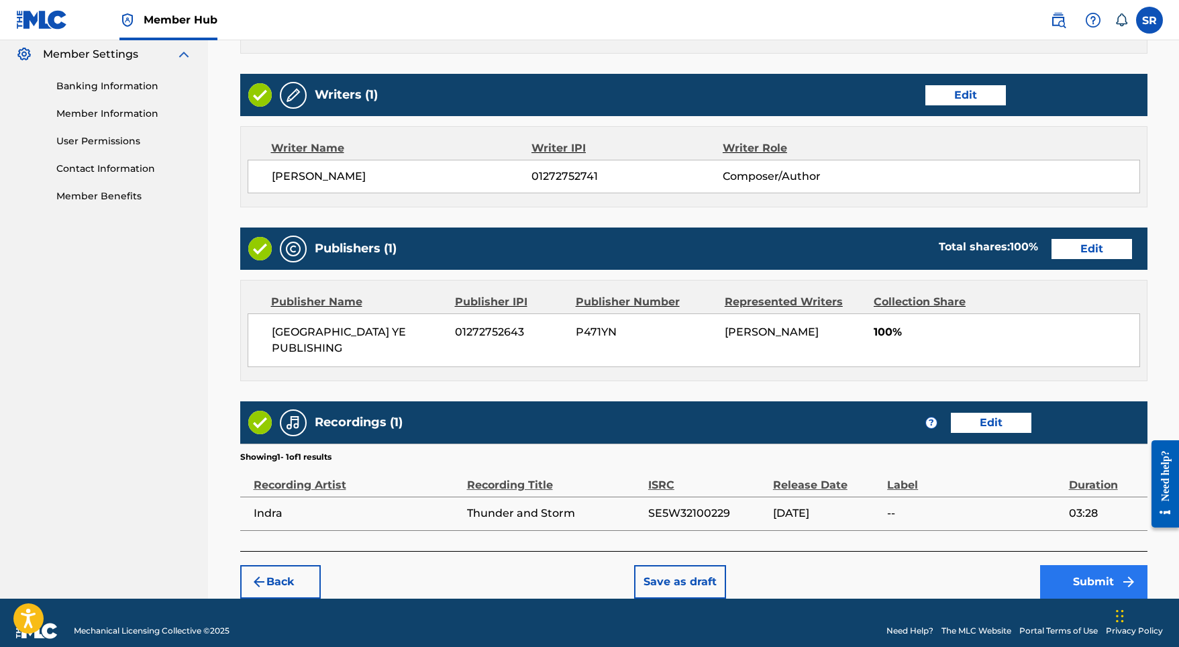
scroll to position [547, 0]
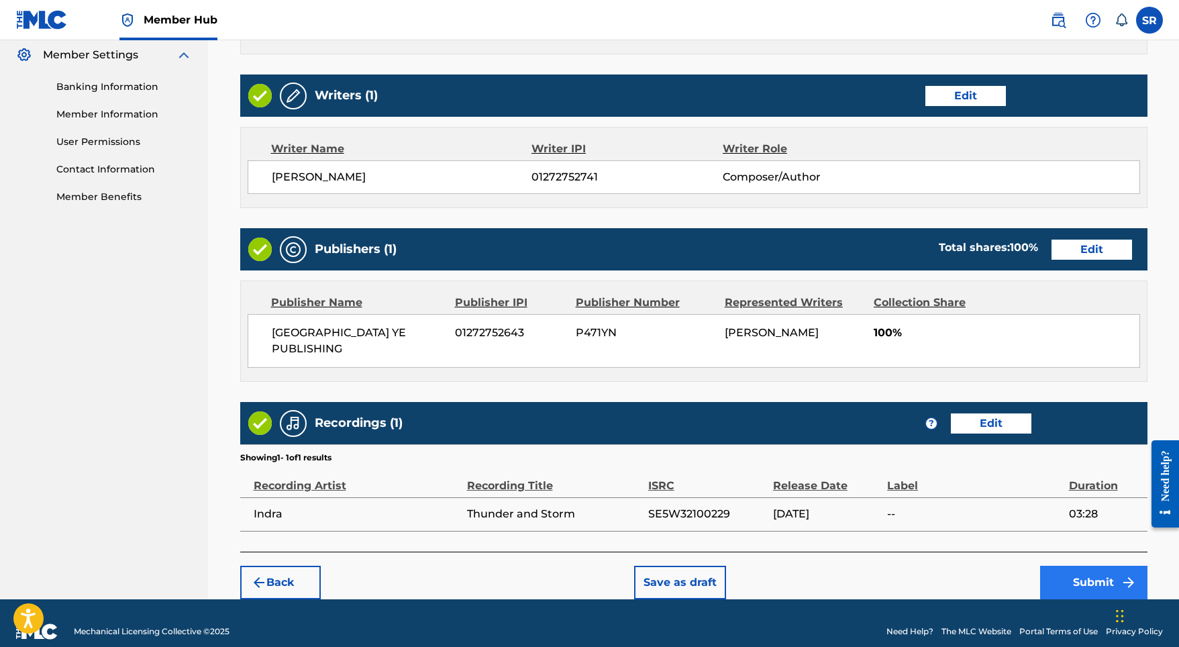
click at [1100, 574] on button "Submit" at bounding box center [1093, 583] width 107 height 34
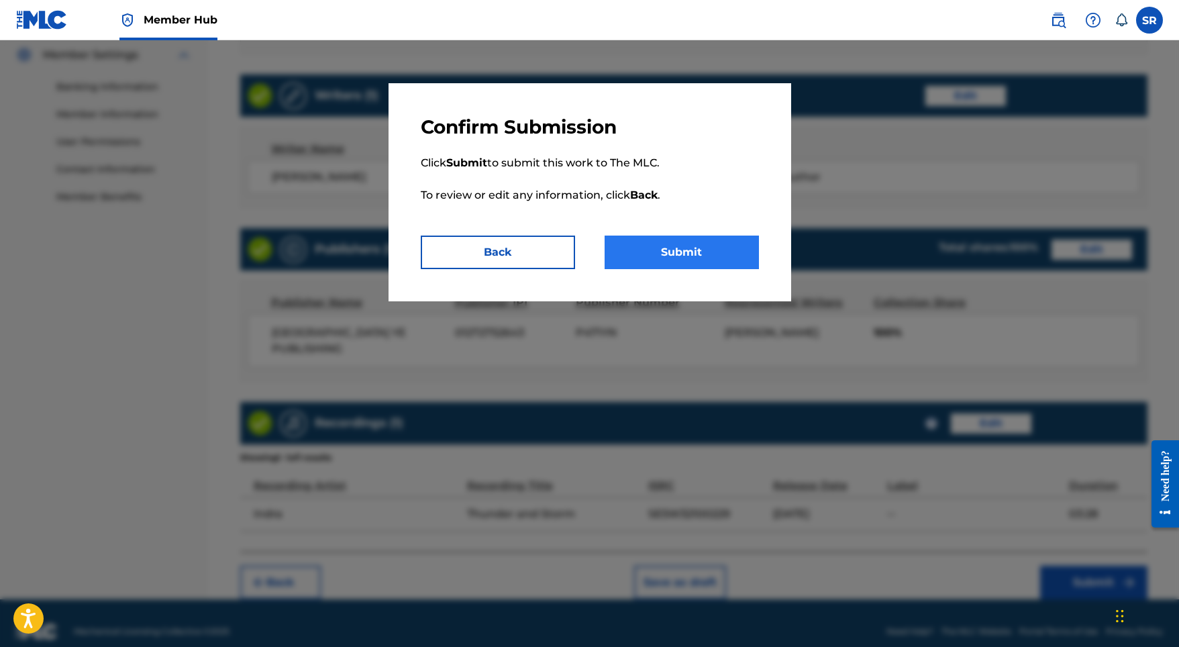
click at [717, 236] on button "Submit" at bounding box center [682, 252] width 154 height 34
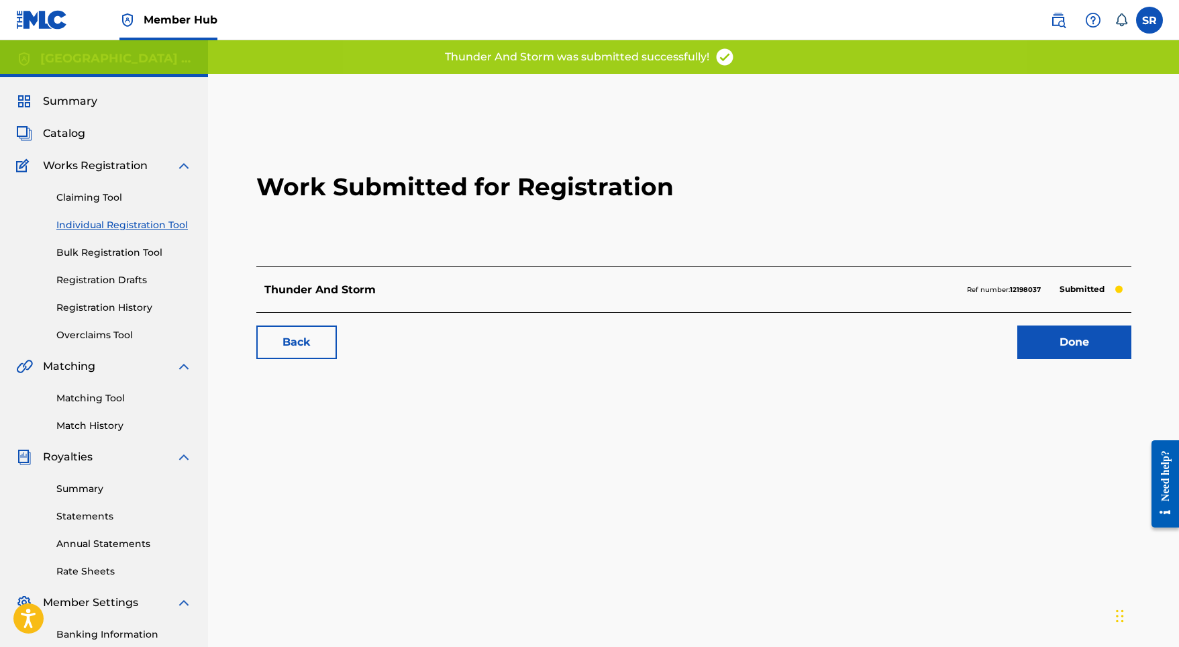
click at [1066, 360] on div "Work Submitted for Registration Thunder And Storm Ref number: 12198037 Submitte…" at bounding box center [693, 239] width 907 height 265
click at [1060, 348] on link "Done" at bounding box center [1074, 342] width 114 height 34
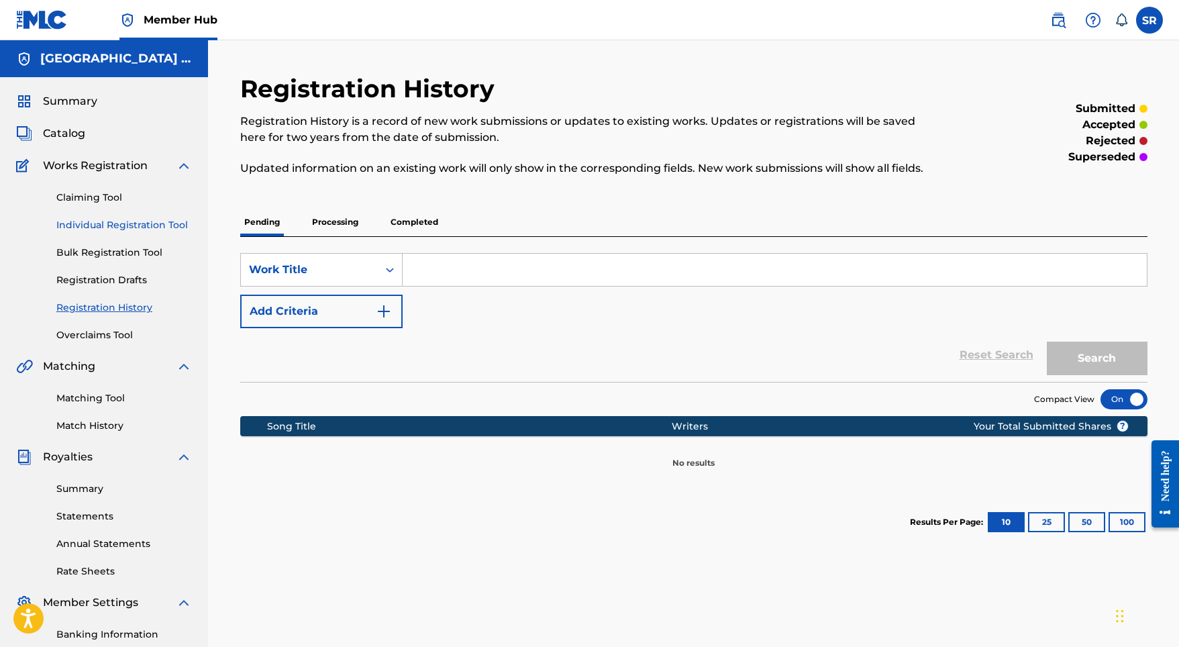
click at [191, 231] on link "Individual Registration Tool" at bounding box center [124, 225] width 136 height 14
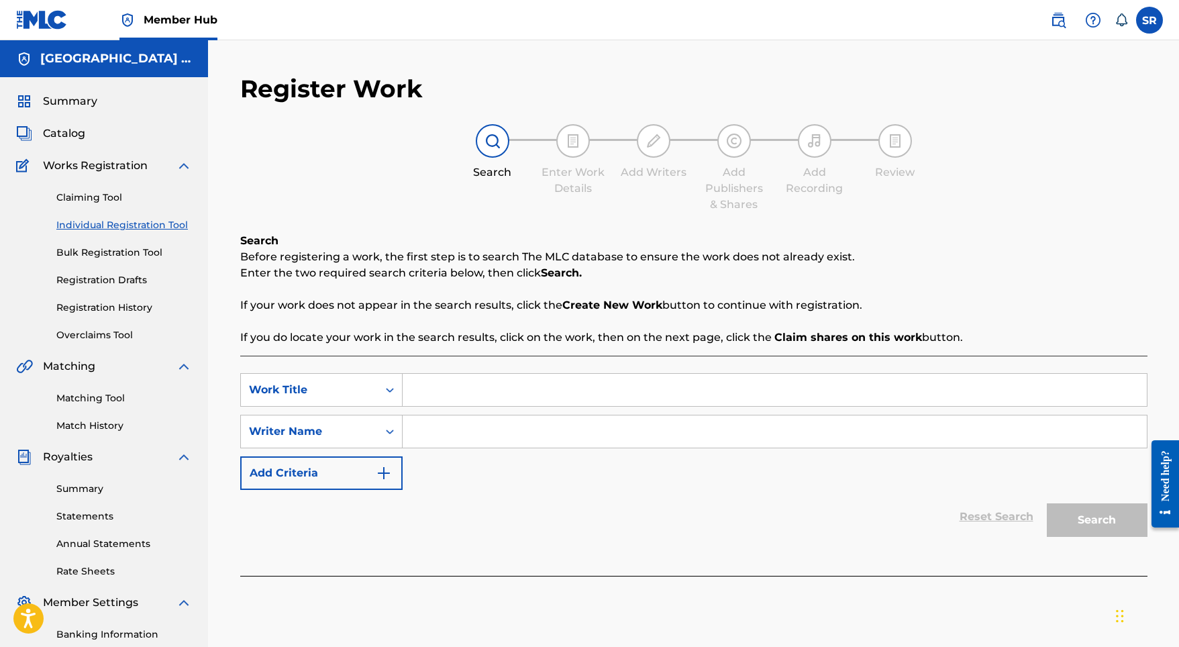
click at [180, 229] on link "Individual Registration Tool" at bounding box center [124, 225] width 136 height 14
click at [446, 380] on input "Search Form" at bounding box center [775, 390] width 744 height 32
paste input "Sound of Thunder"
type input "Sound of Thunder"
click at [464, 430] on input "Search Form" at bounding box center [775, 431] width 744 height 32
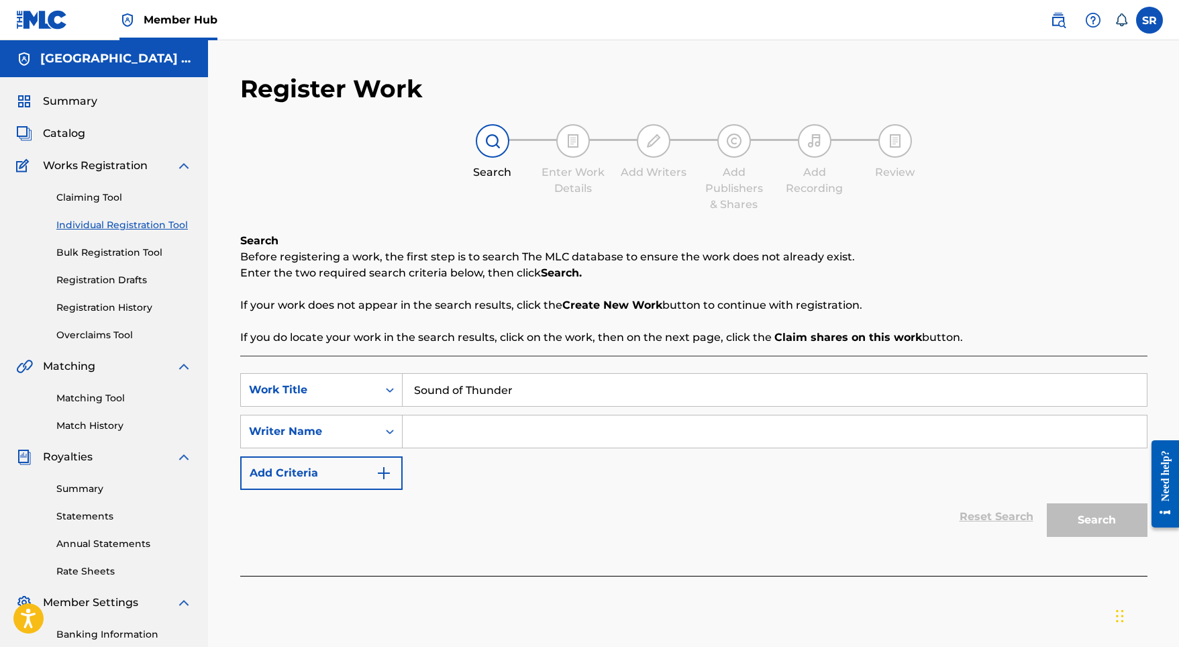
paste input "Sound of Thunder"
type input "Sound of Thunder"
click at [1069, 523] on button "Search" at bounding box center [1097, 520] width 101 height 34
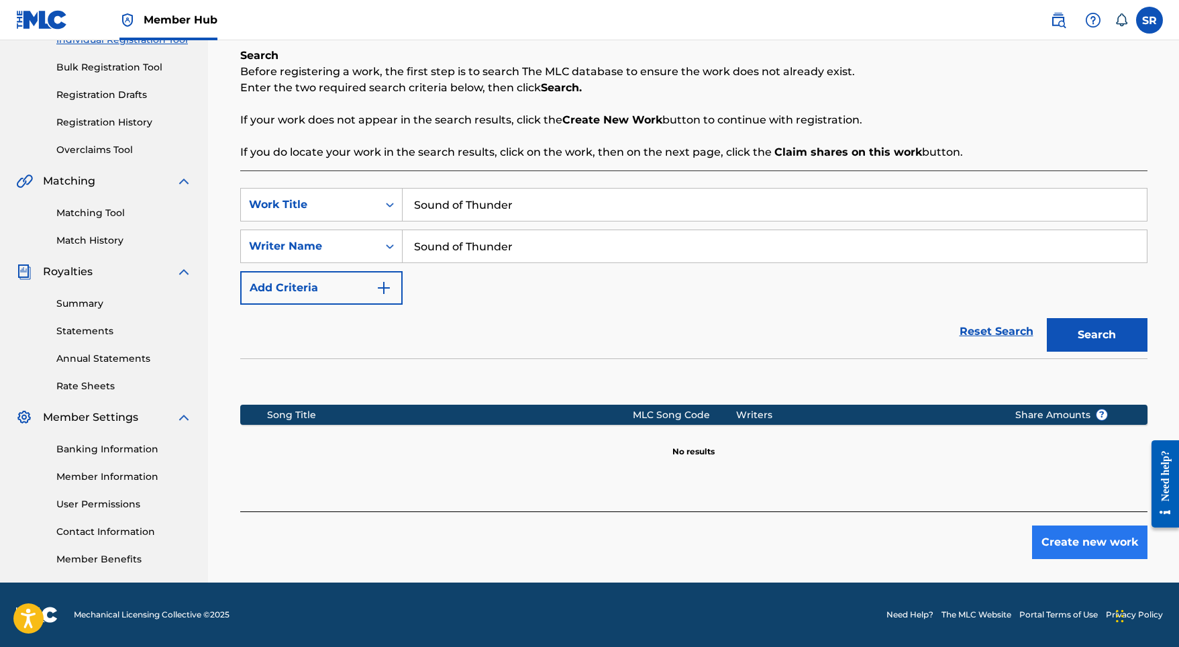
scroll to position [185, 0]
click at [1094, 545] on button "Create new work" at bounding box center [1089, 542] width 115 height 34
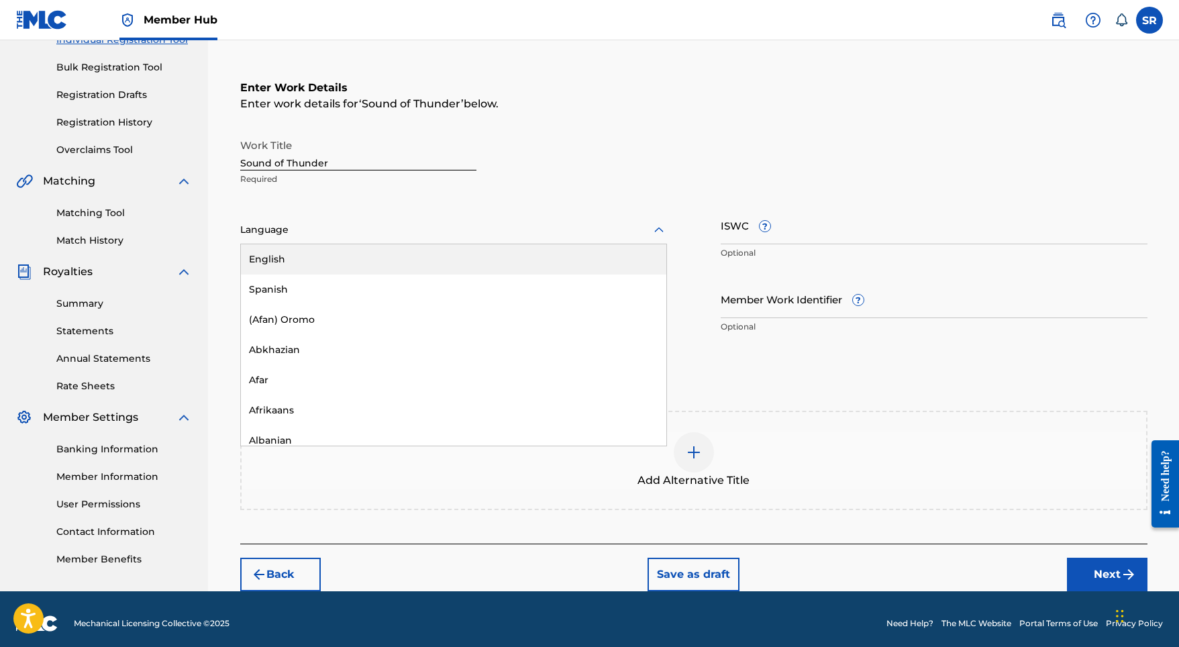
click at [518, 231] on div at bounding box center [453, 229] width 427 height 17
click at [387, 260] on div "English" at bounding box center [453, 259] width 425 height 30
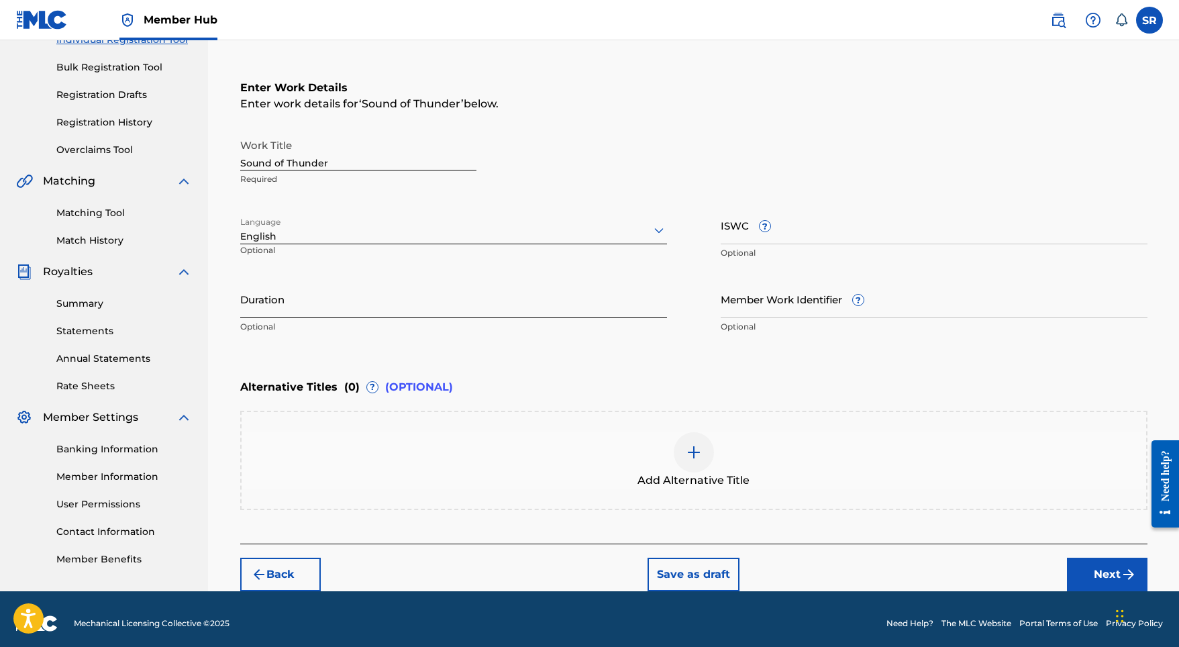
click at [409, 304] on input "Duration" at bounding box center [453, 299] width 427 height 38
type input "03:28"
click at [673, 472] on span "Add Alternative Title" at bounding box center [693, 480] width 112 height 16
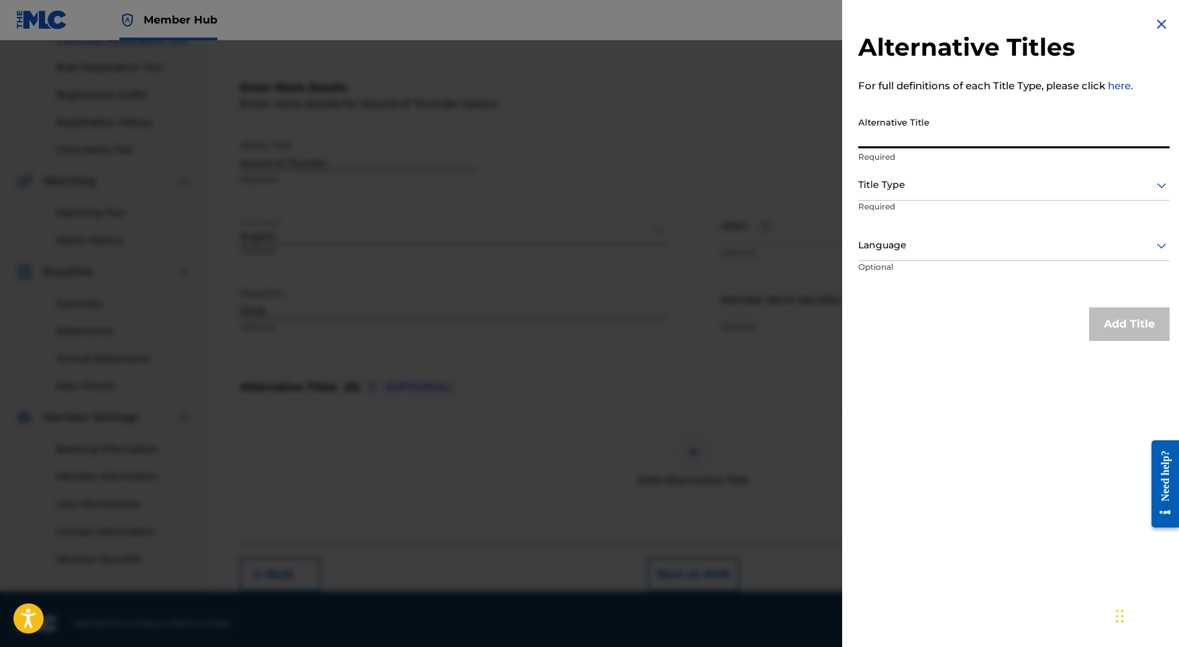
click at [890, 136] on input "Alternative Title" at bounding box center [1013, 129] width 311 height 38
paste input "Sound of Thunder"
type input "Sound of Thunder"
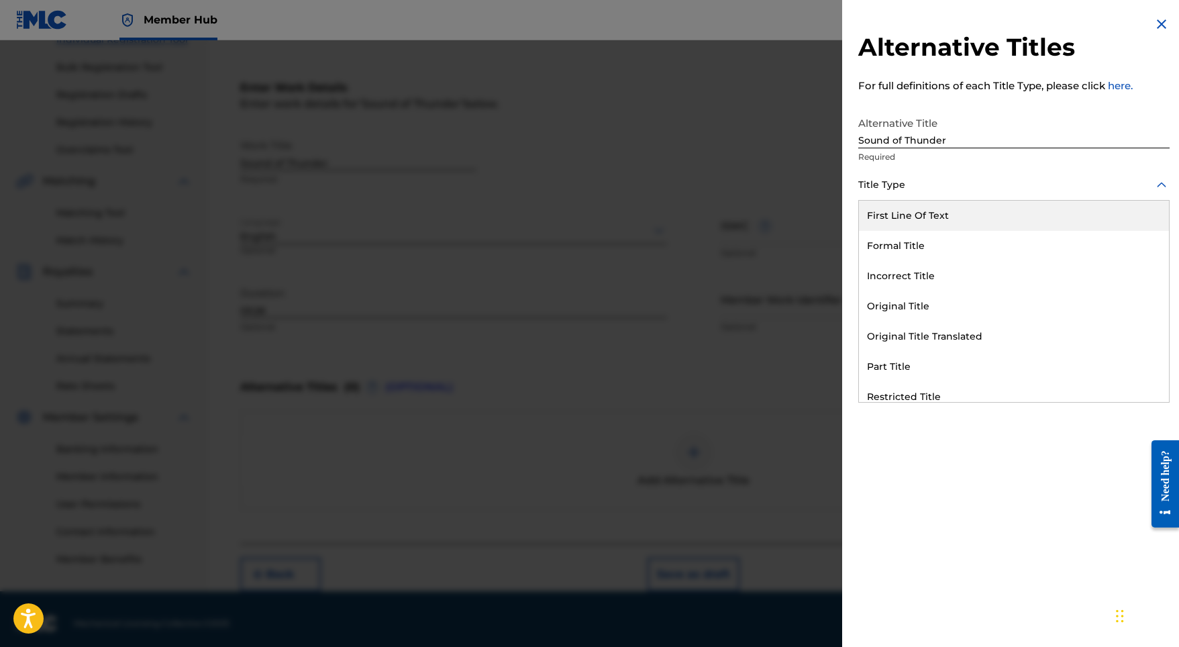
click at [890, 177] on div at bounding box center [1013, 184] width 311 height 17
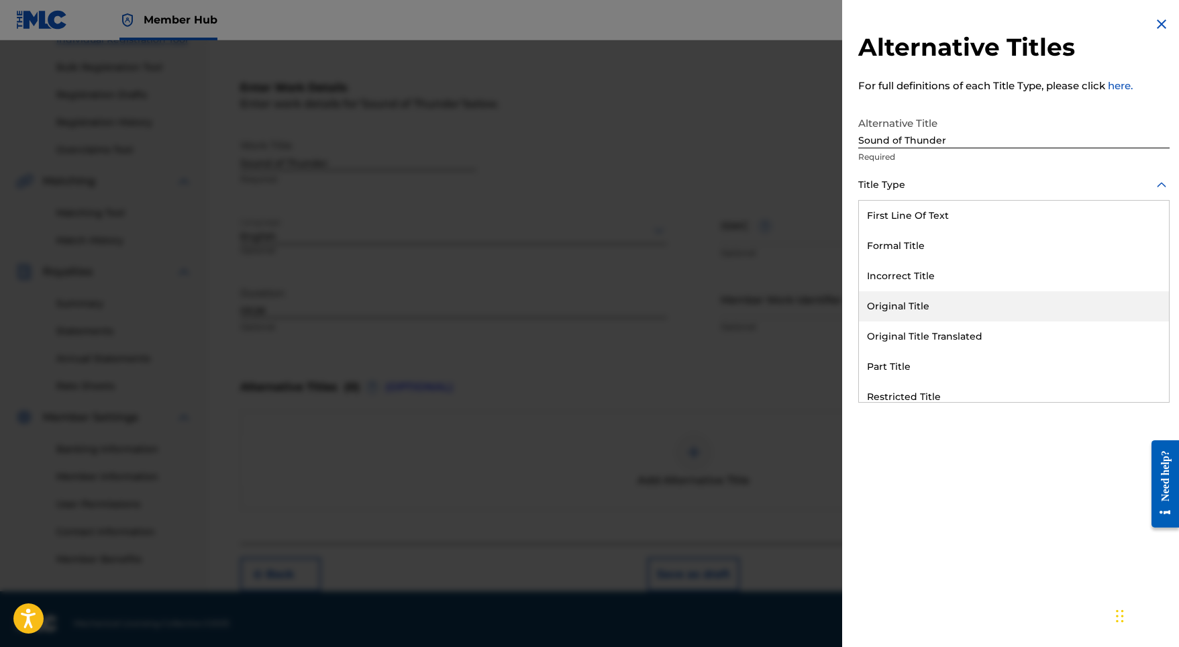
click at [909, 298] on div "Original Title" at bounding box center [1014, 306] width 310 height 30
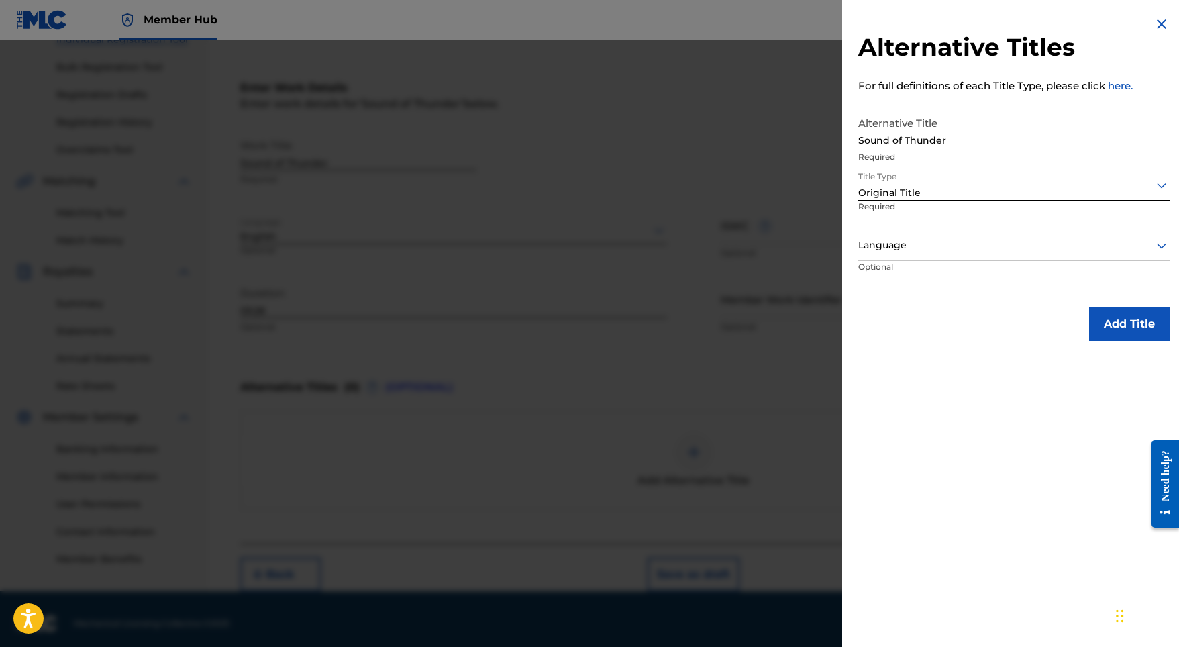
click at [910, 231] on div "Language" at bounding box center [1013, 246] width 311 height 30
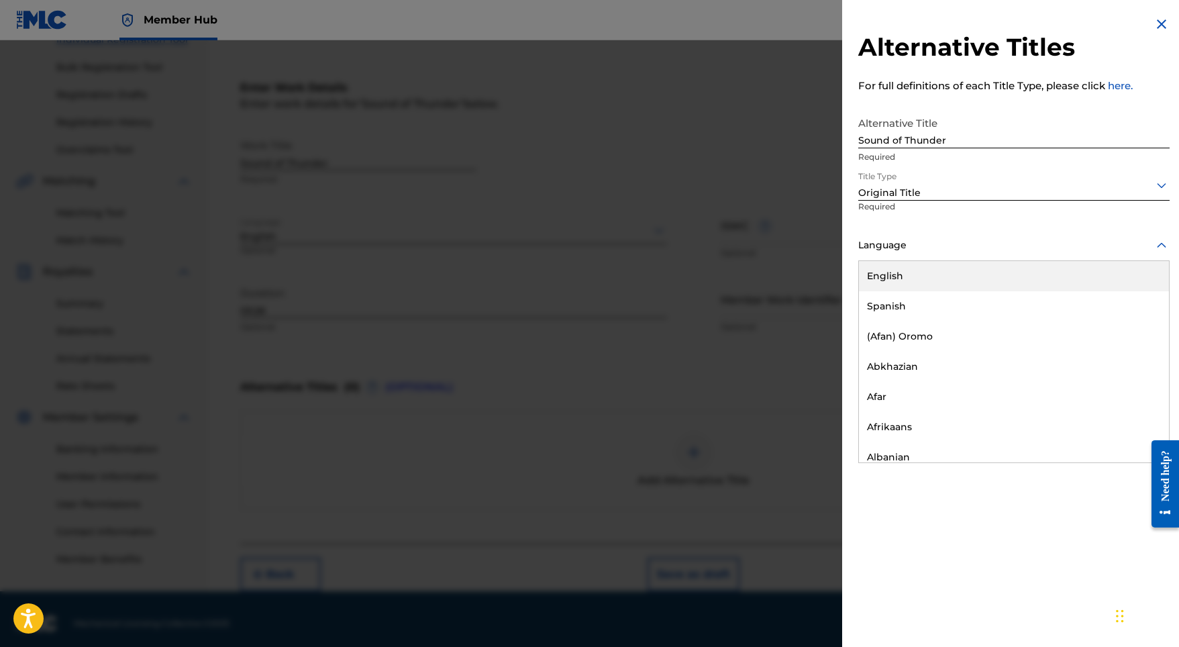
click at [910, 272] on div "English" at bounding box center [1014, 276] width 310 height 30
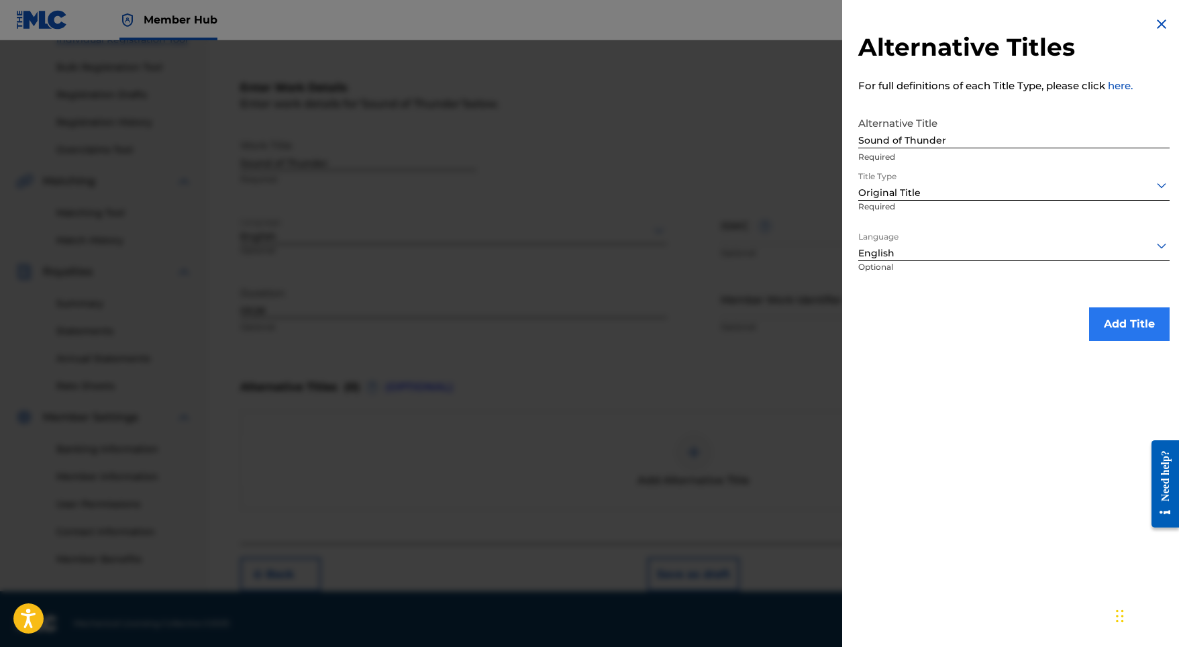
click at [1107, 311] on button "Add Title" at bounding box center [1129, 324] width 81 height 34
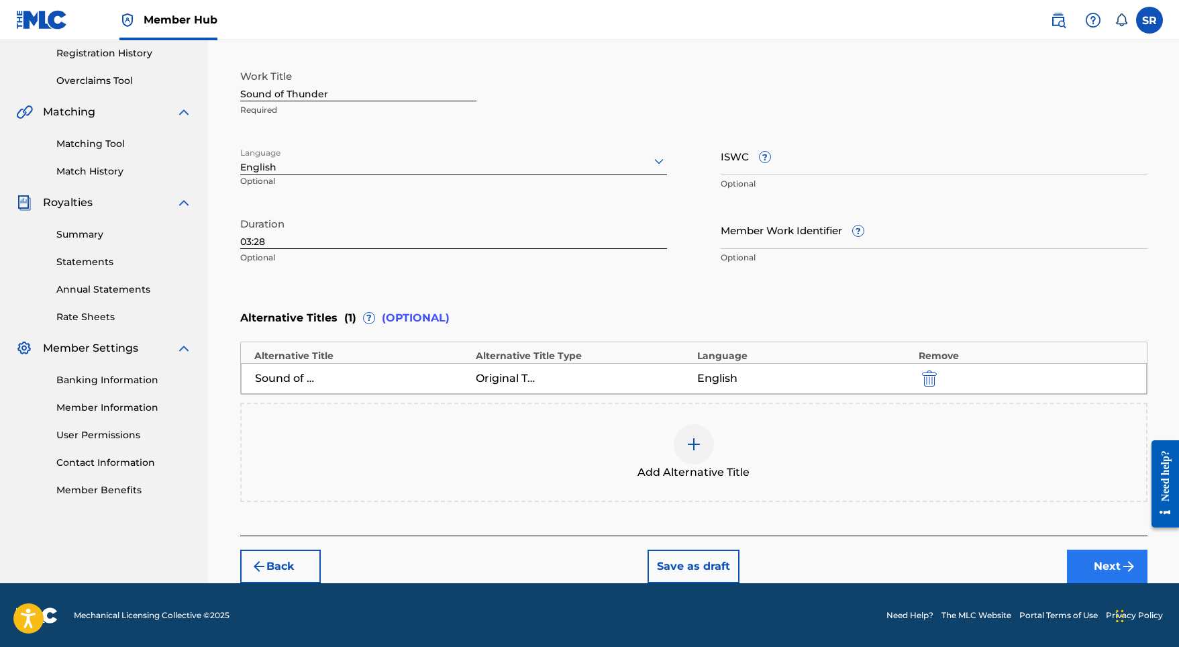
click at [1099, 549] on button "Next" at bounding box center [1107, 566] width 81 height 34
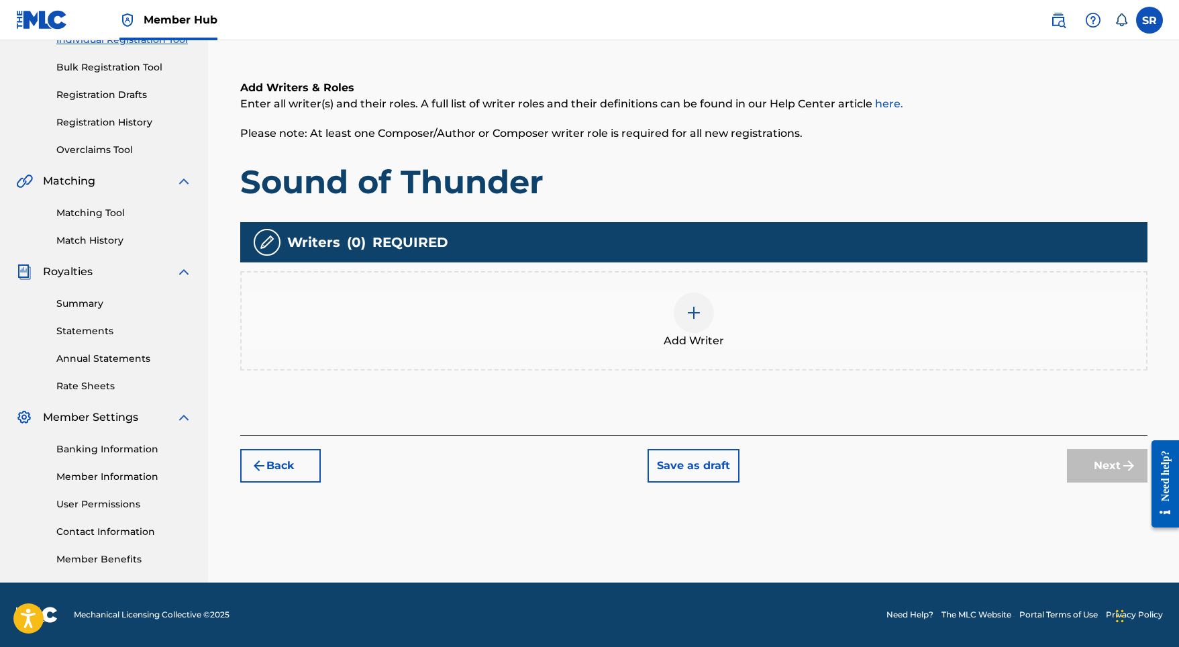
click at [739, 305] on div "Add Writer" at bounding box center [694, 321] width 904 height 56
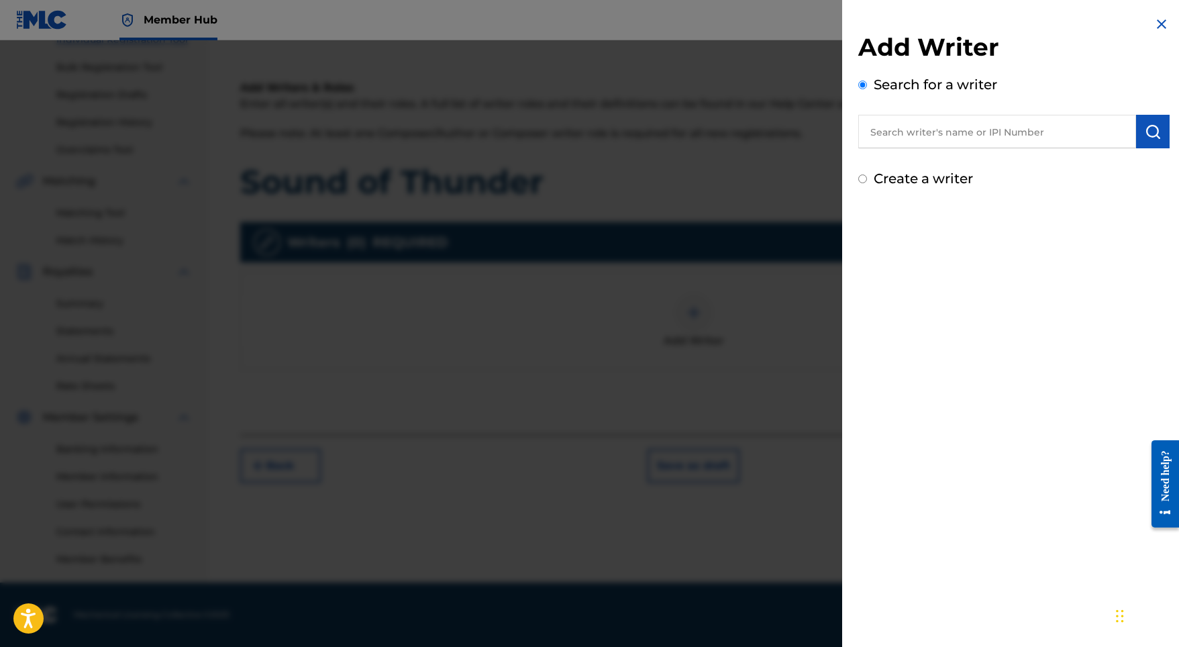
click at [1005, 132] on input "text" at bounding box center [997, 132] width 278 height 34
paste input "[PERSON_NAME]"
type input "[PERSON_NAME]"
click at [1138, 127] on button "submit" at bounding box center [1153, 132] width 34 height 34
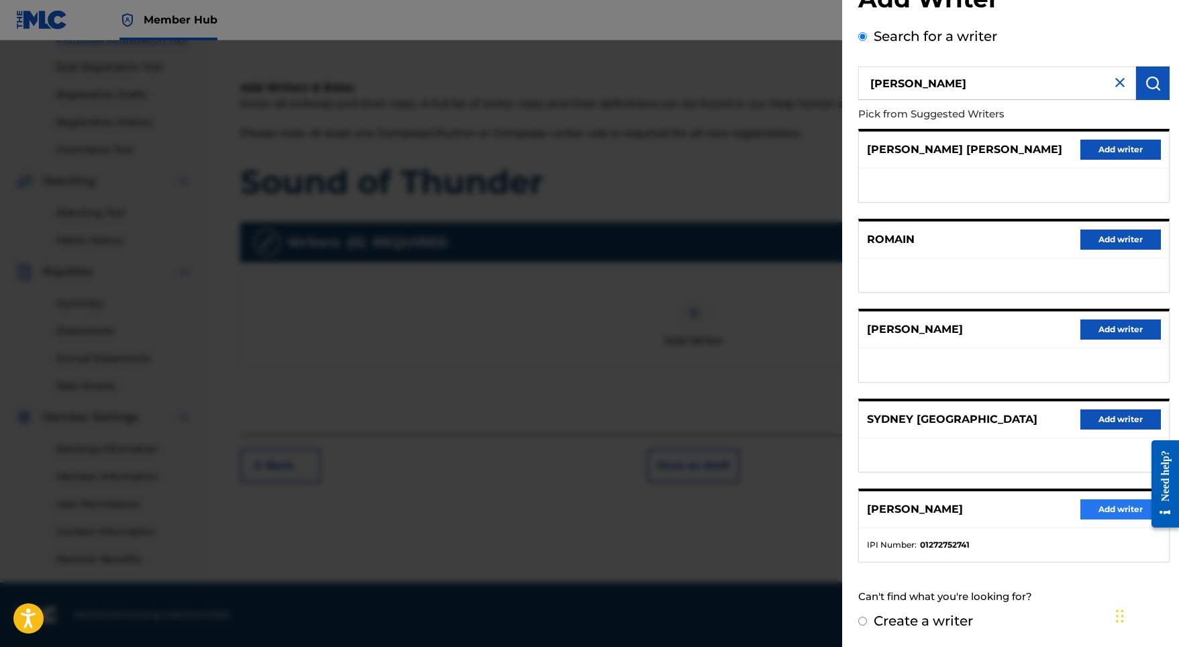
scroll to position [60, 0]
click at [1110, 508] on button "Add writer" at bounding box center [1120, 509] width 81 height 20
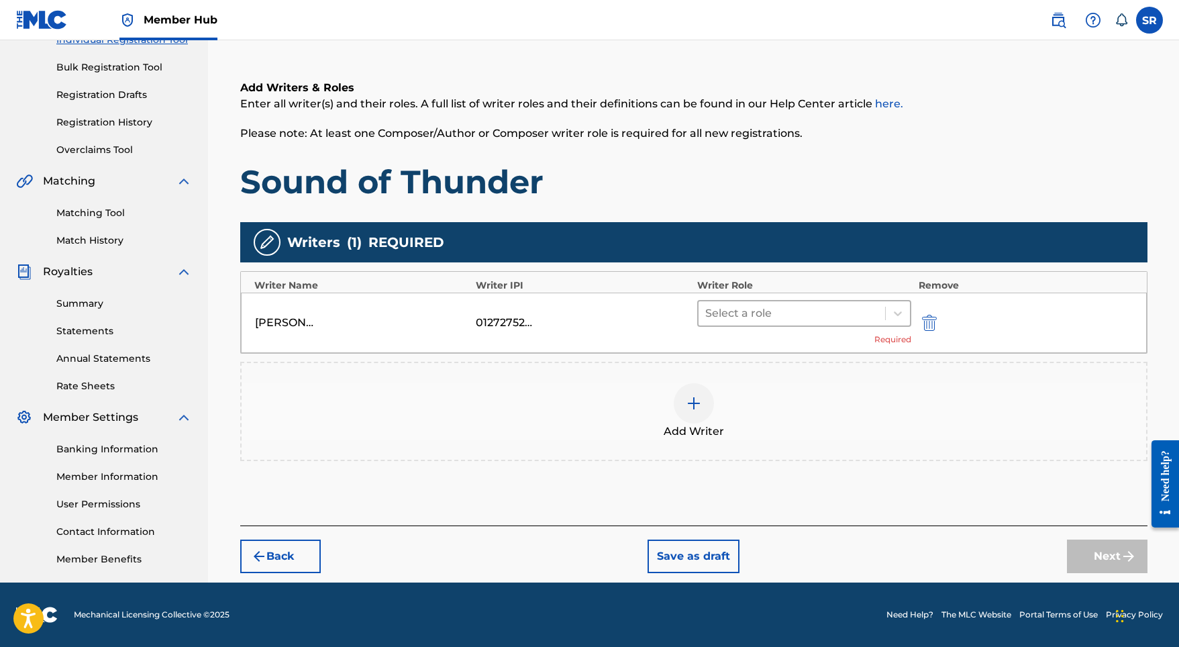
click at [781, 324] on div "Select a role" at bounding box center [791, 313] width 187 height 24
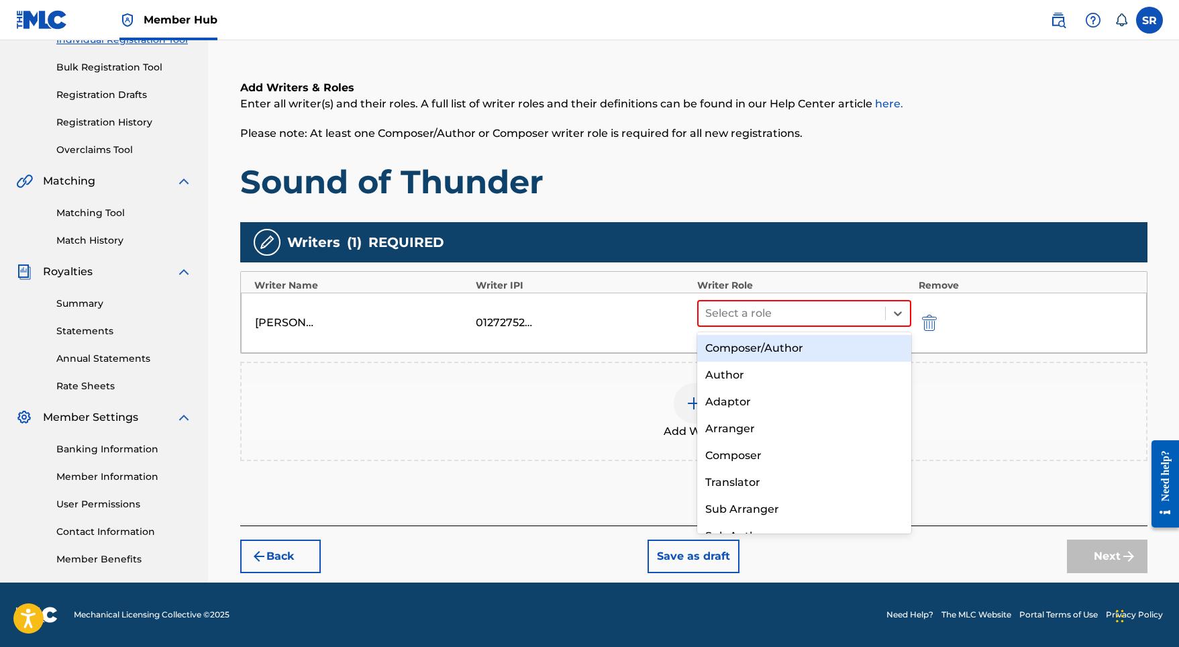
click at [766, 348] on div "Composer/Author" at bounding box center [804, 348] width 215 height 27
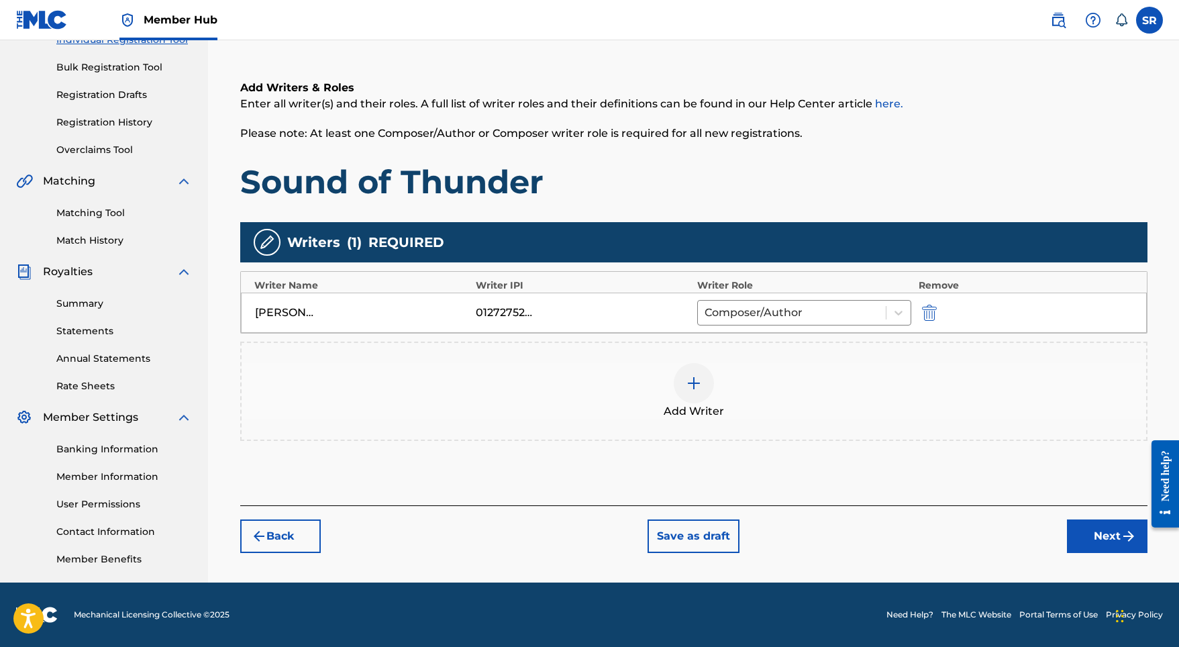
click at [1084, 554] on div "Register Work Search Enter Work Details Add Writers Add Publishers & Shares Add…" at bounding box center [693, 236] width 939 height 694
click at [1080, 520] on button "Next" at bounding box center [1107, 536] width 81 height 34
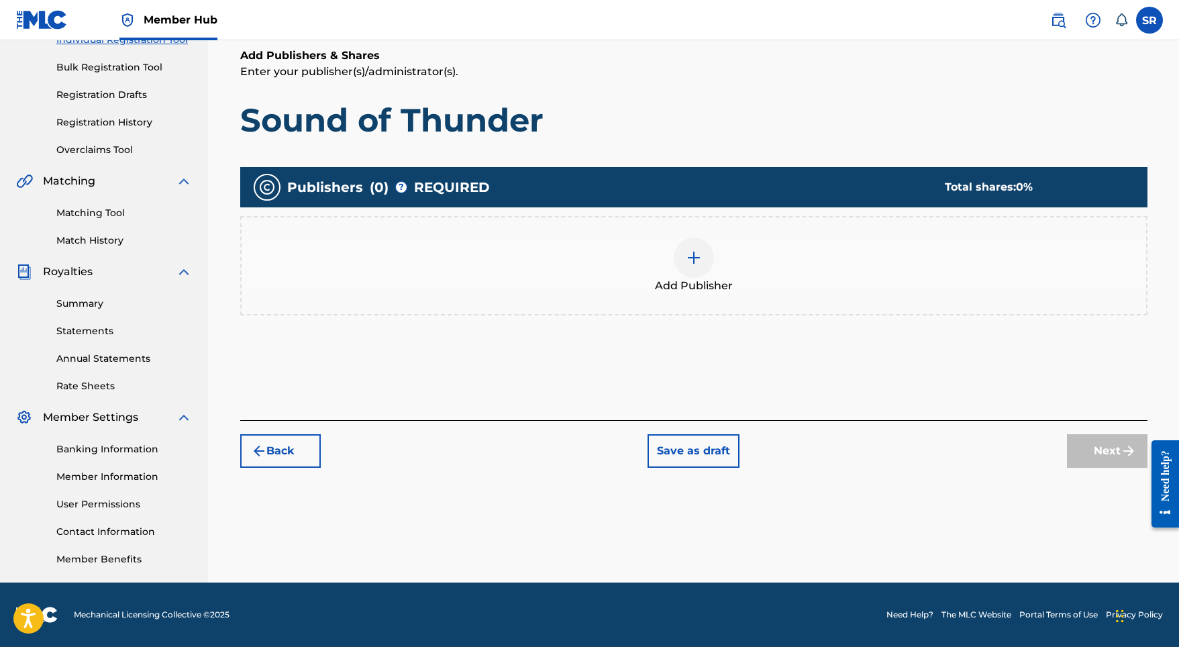
scroll to position [60, 0]
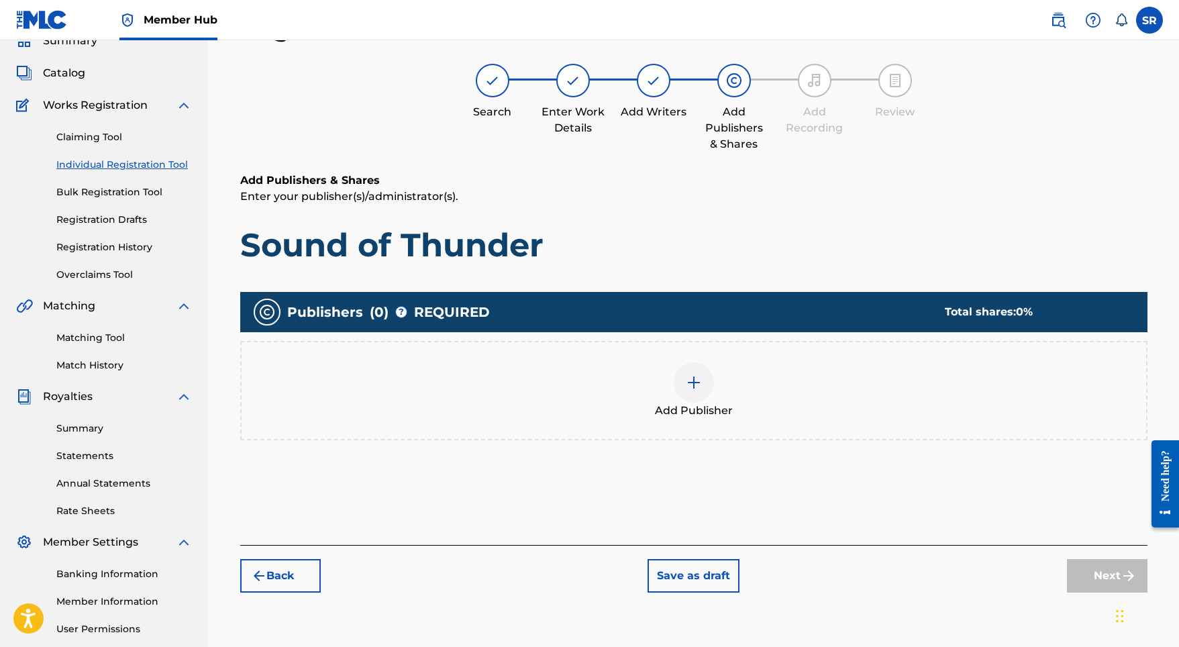
click at [722, 372] on div "Add Publisher" at bounding box center [694, 390] width 904 height 56
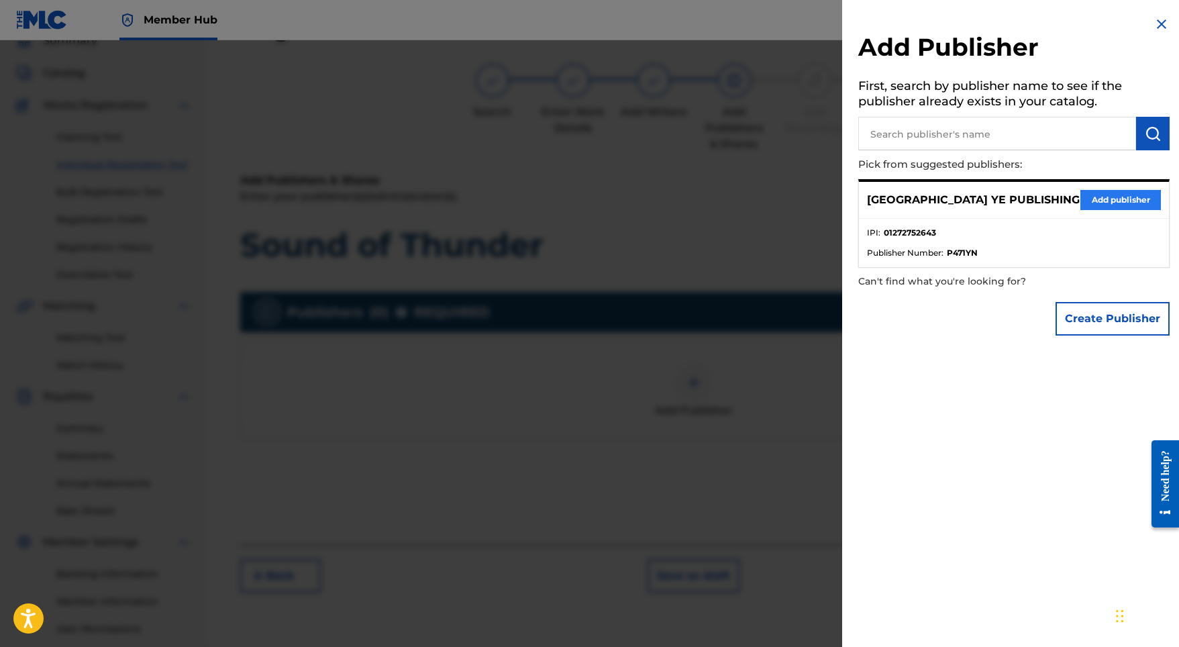
click at [1101, 193] on button "Add publisher" at bounding box center [1120, 200] width 81 height 20
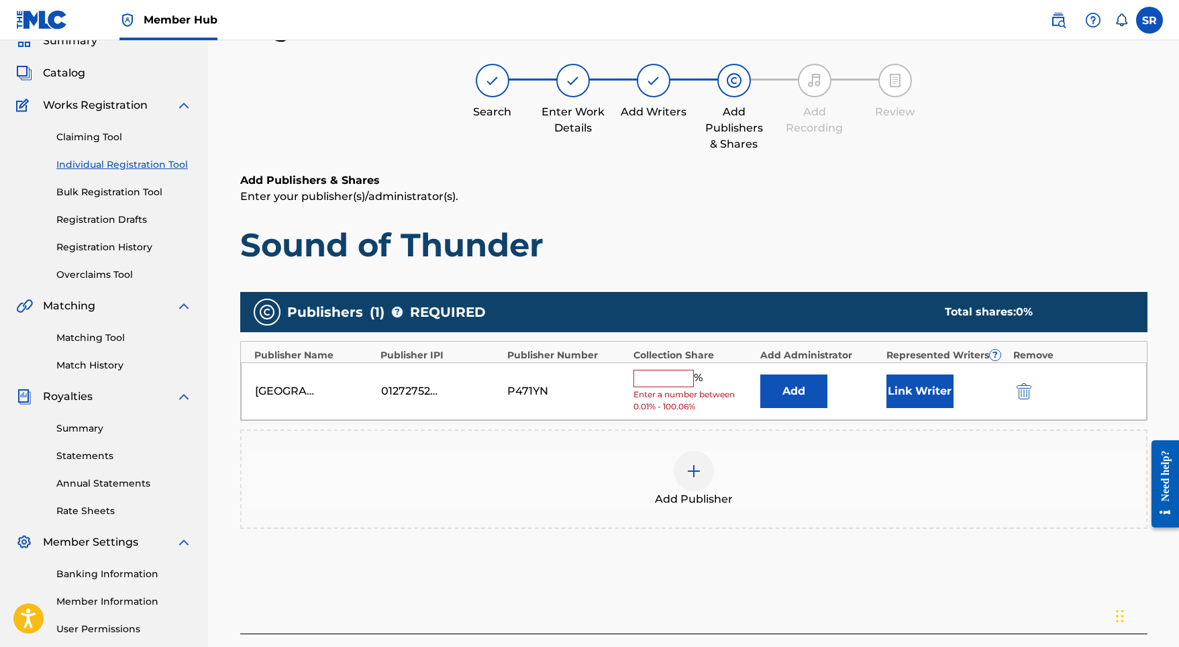
click at [687, 370] on input "text" at bounding box center [663, 378] width 60 height 17
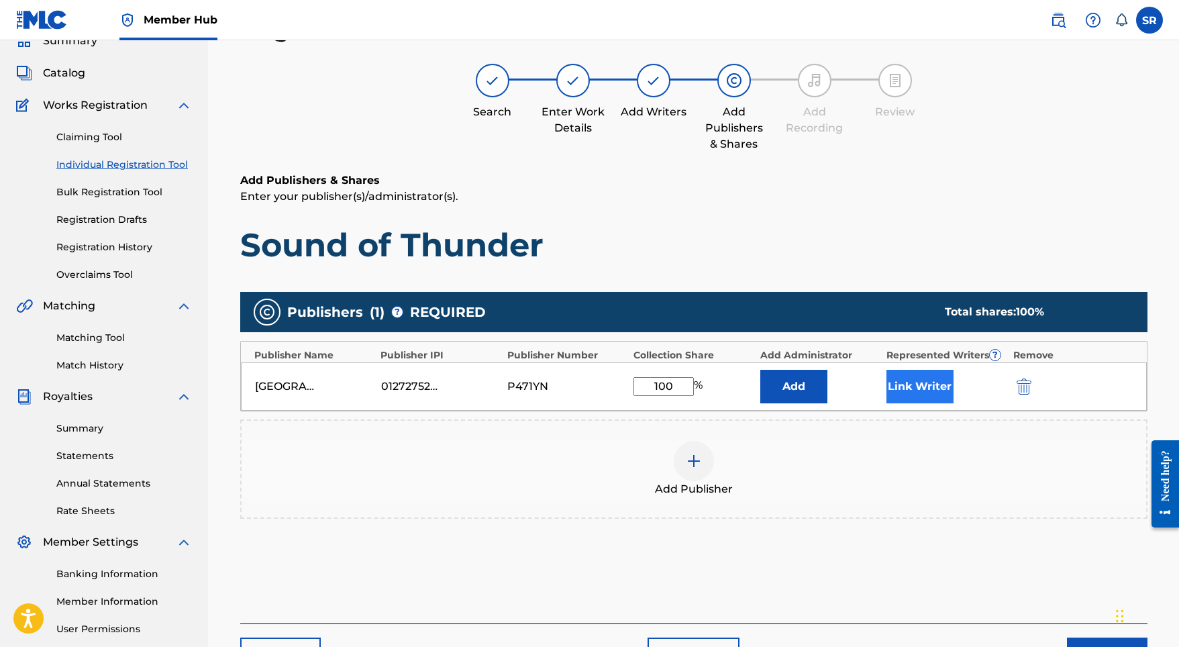
type input "100"
click at [938, 382] on button "Link Writer" at bounding box center [919, 387] width 67 height 34
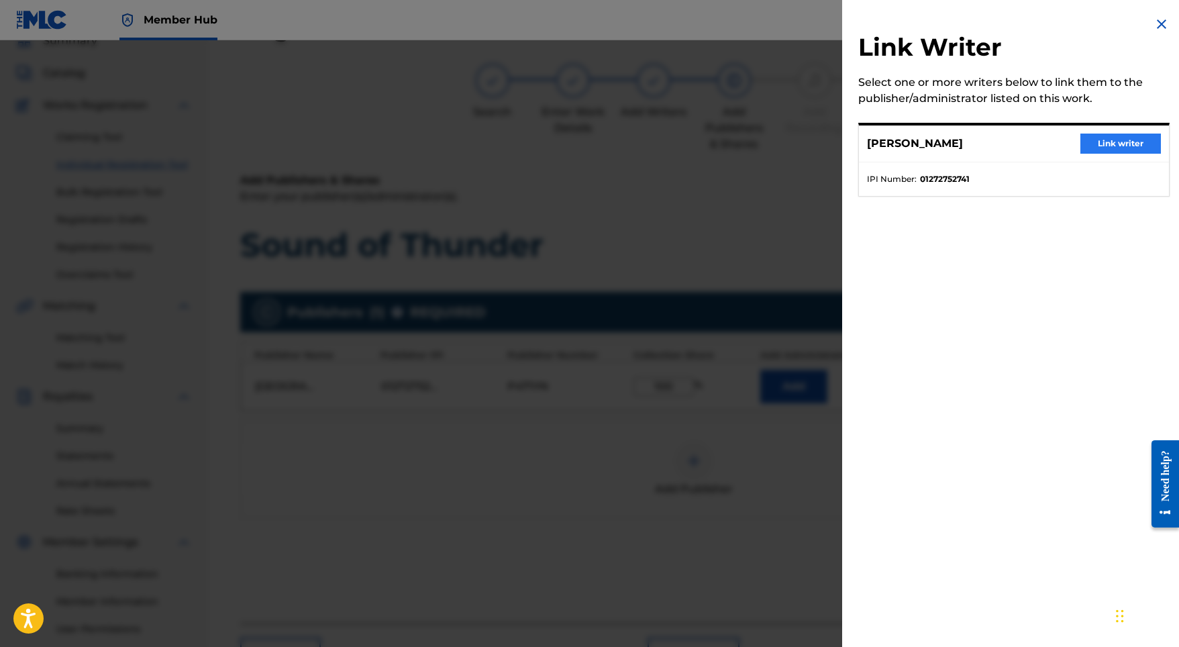
click at [1093, 140] on button "Link writer" at bounding box center [1120, 144] width 81 height 20
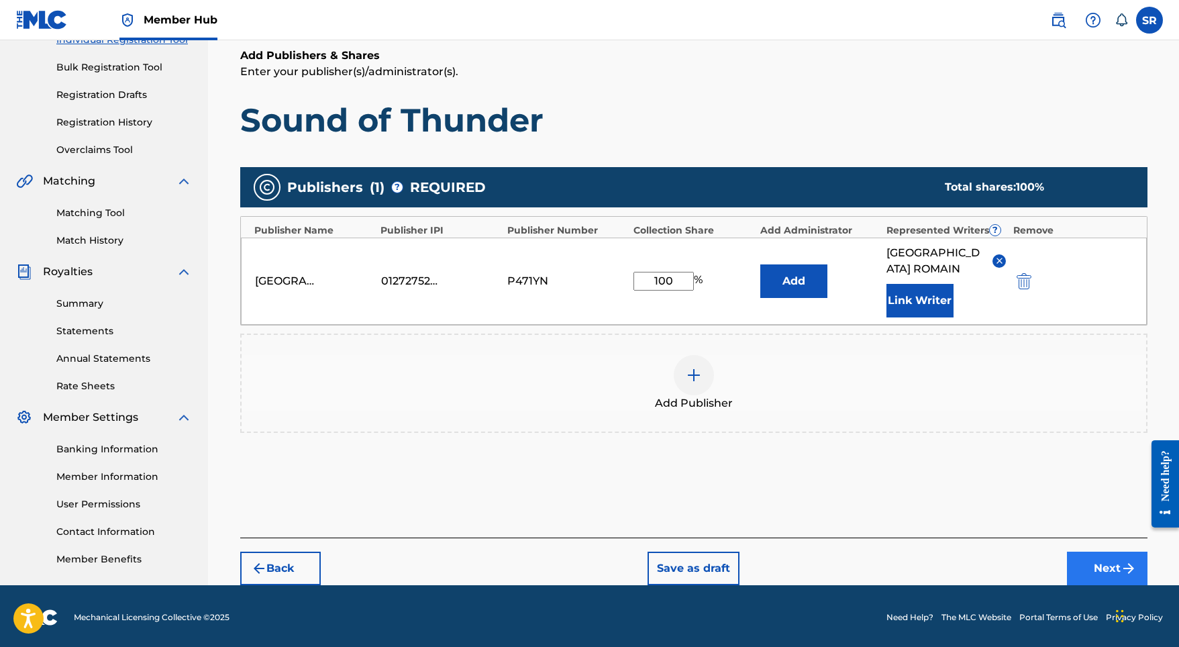
click at [1111, 557] on button "Next" at bounding box center [1107, 569] width 81 height 34
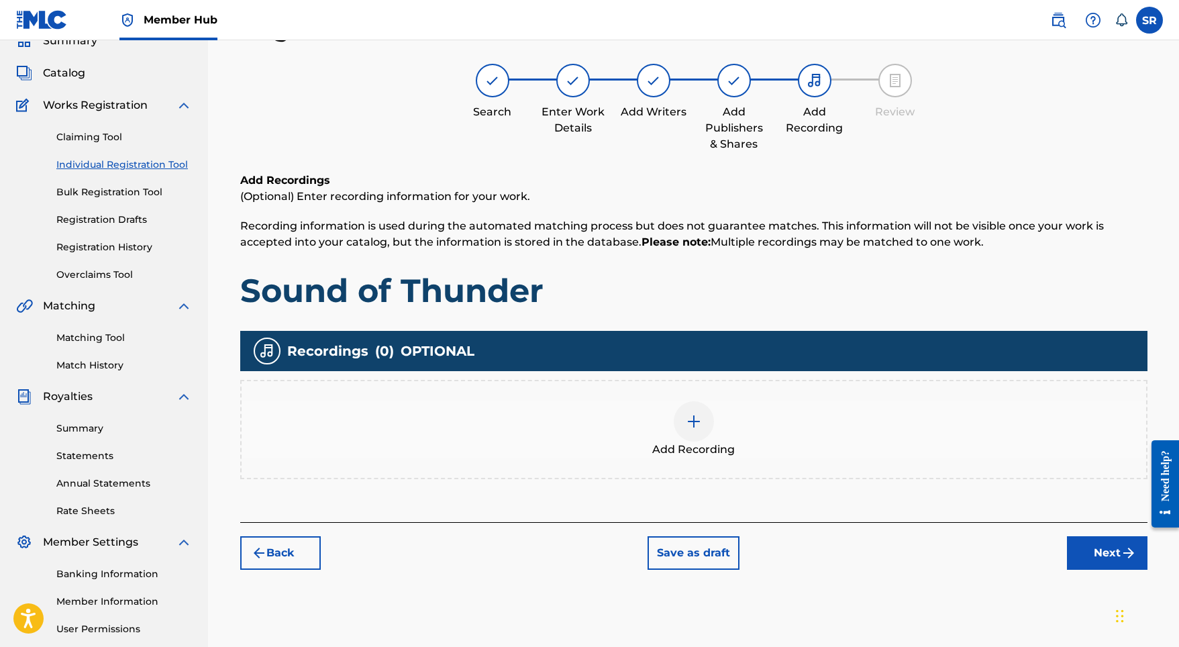
click at [713, 390] on div "Add Recording" at bounding box center [693, 429] width 907 height 99
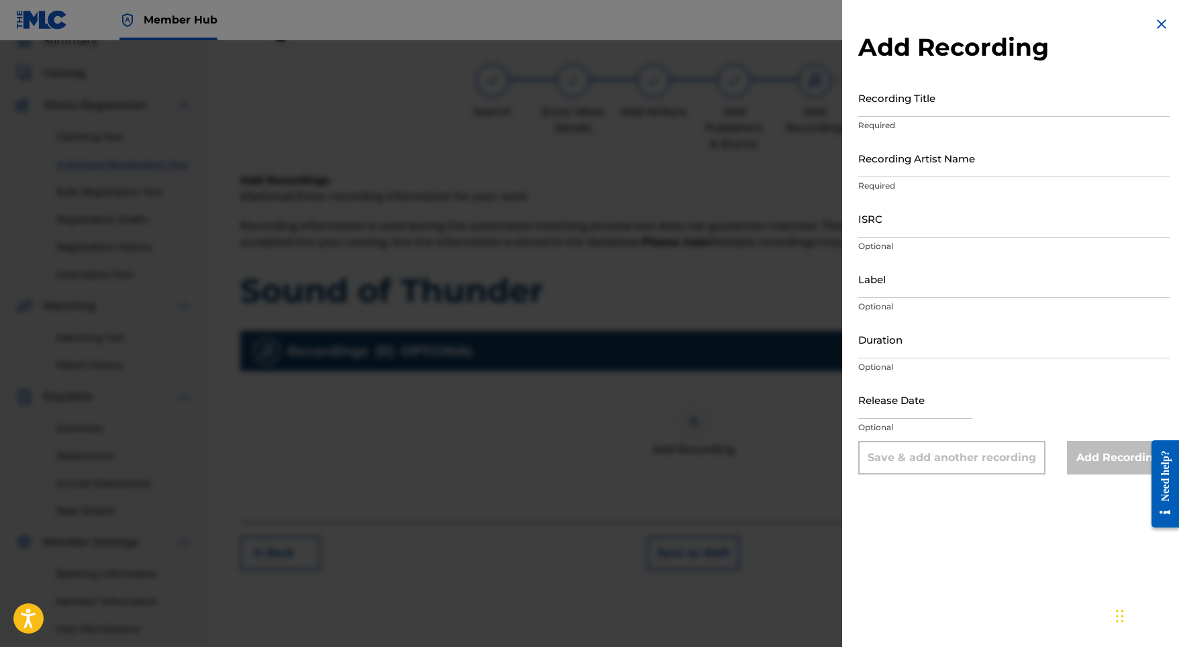
click at [894, 138] on div "Recording Title Required" at bounding box center [1013, 108] width 311 height 60
click at [896, 115] on input "Recording Title" at bounding box center [1013, 97] width 311 height 38
paste input "Sound of Thunder"
type input "Sound of Thunder"
click at [874, 162] on input "Recording Artist Name" at bounding box center [1013, 158] width 311 height 38
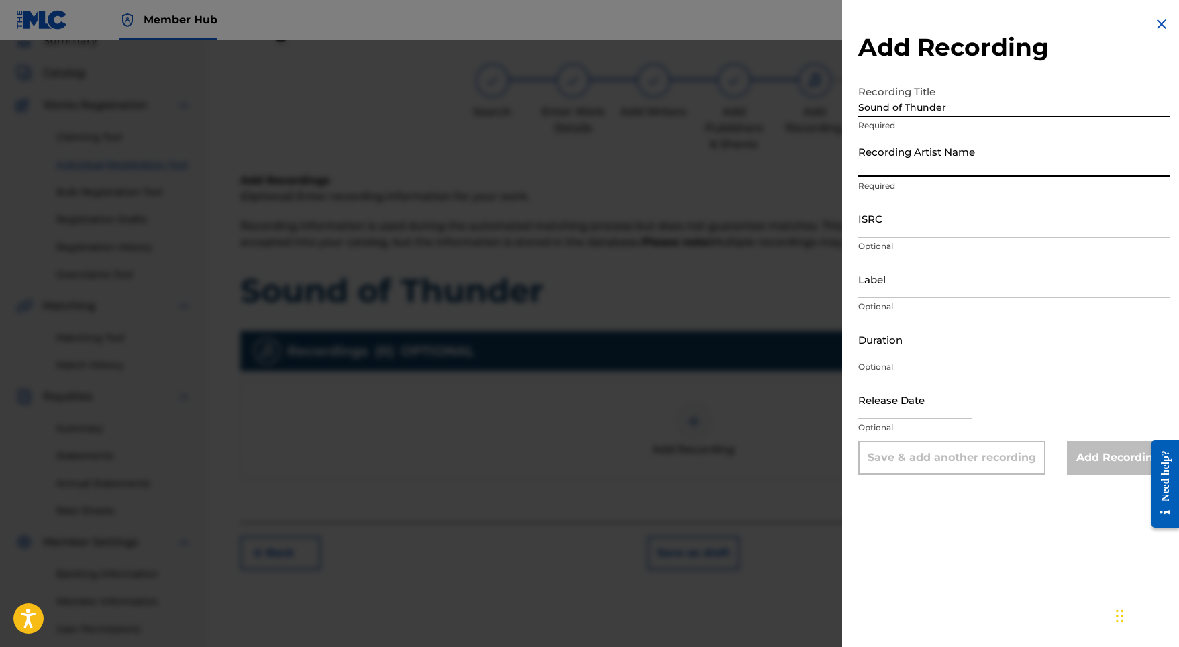
paste input "SE5W32100230"
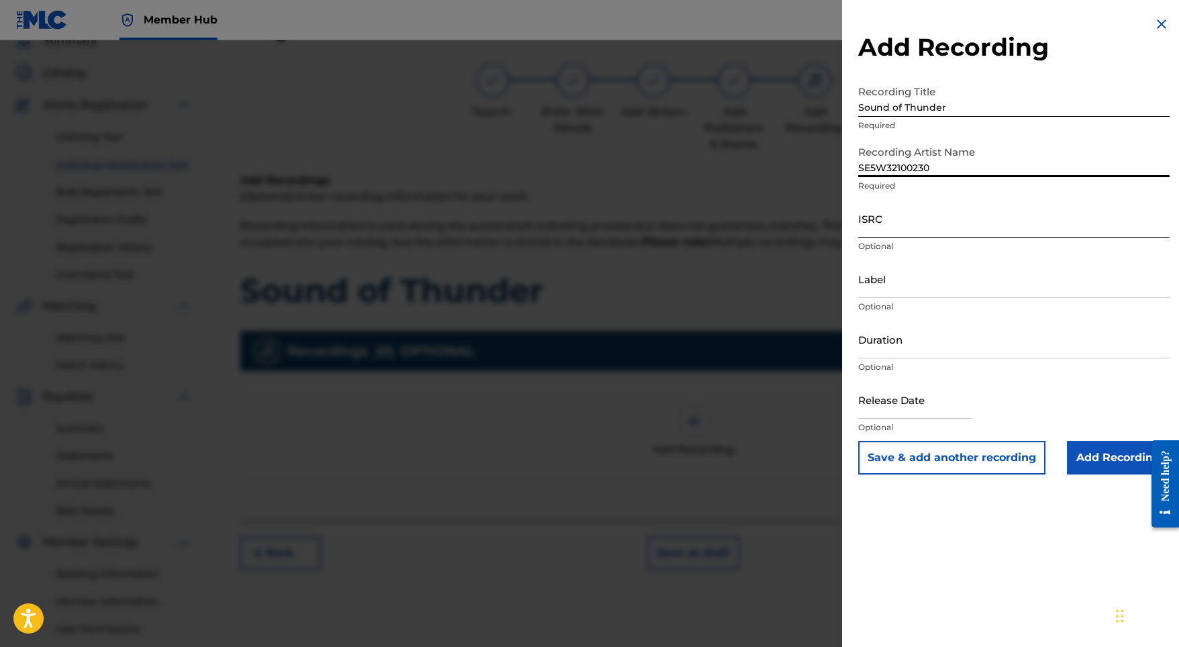
type input "SE5W32100230"
click at [940, 223] on input "ISRC" at bounding box center [1013, 218] width 311 height 38
paste input "SE5W32100230"
type input "SE5W32100230"
drag, startPoint x: 935, startPoint y: 172, endPoint x: 810, endPoint y: 144, distance: 127.1
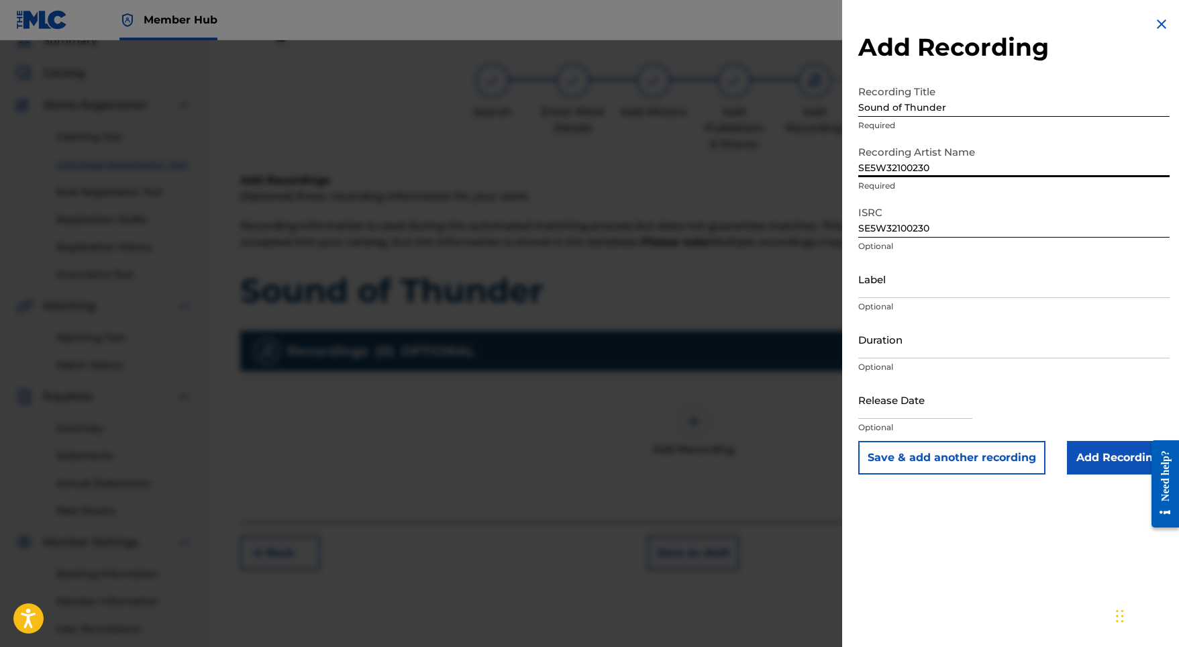
click at [810, 144] on div "Add Recording Recording Title Sound of Thunder Required Recording Artist Name S…" at bounding box center [589, 343] width 1179 height 607
paste input "Indra"
type input "Indra"
click at [927, 348] on input "Duration" at bounding box center [1013, 339] width 311 height 38
type input "03:28"
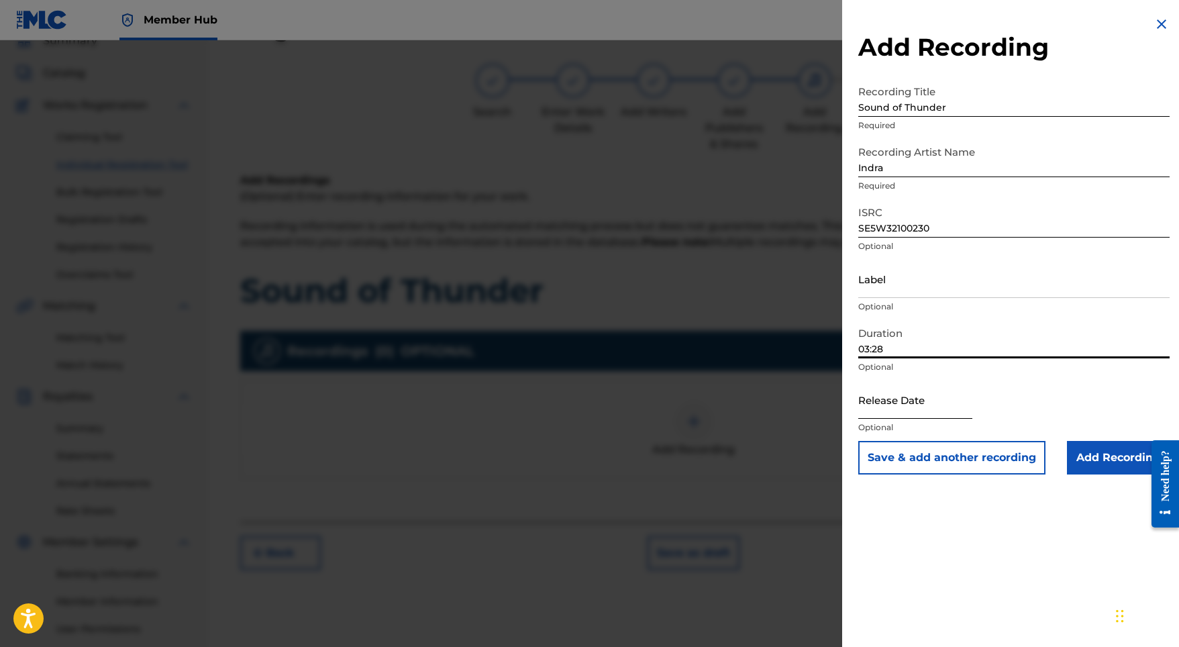
click at [931, 407] on input "text" at bounding box center [915, 399] width 114 height 38
select select "8"
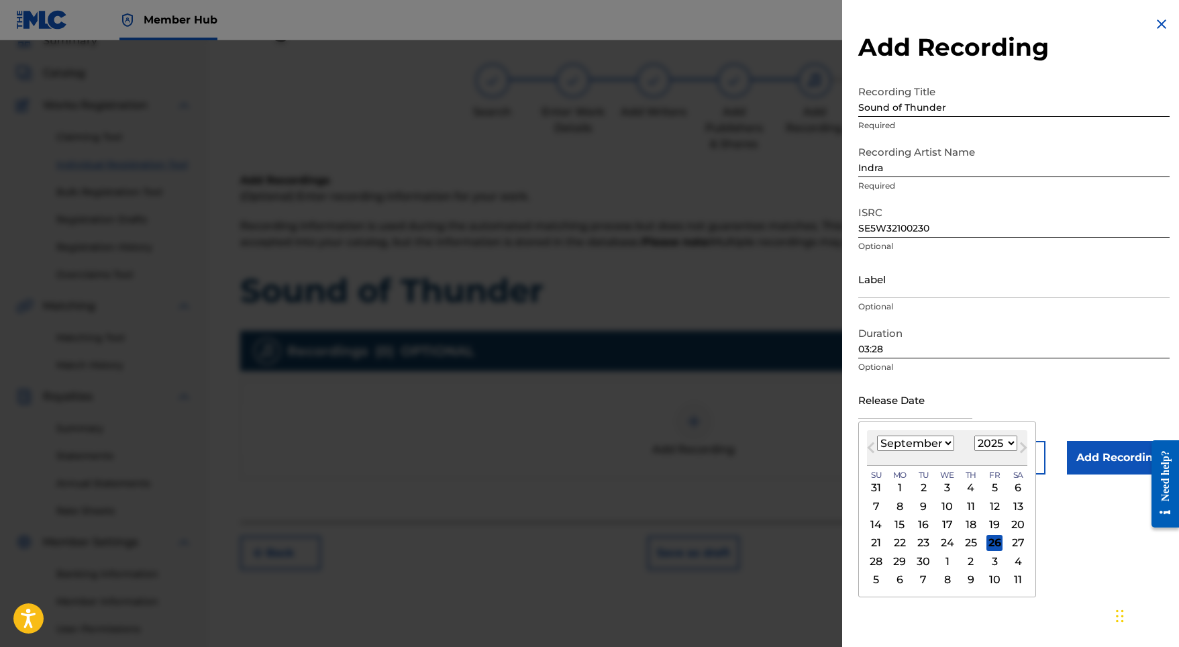
select select "2021"
select select "1"
click at [986, 507] on div "12" at bounding box center [994, 506] width 16 height 16
type input "[DATE]"
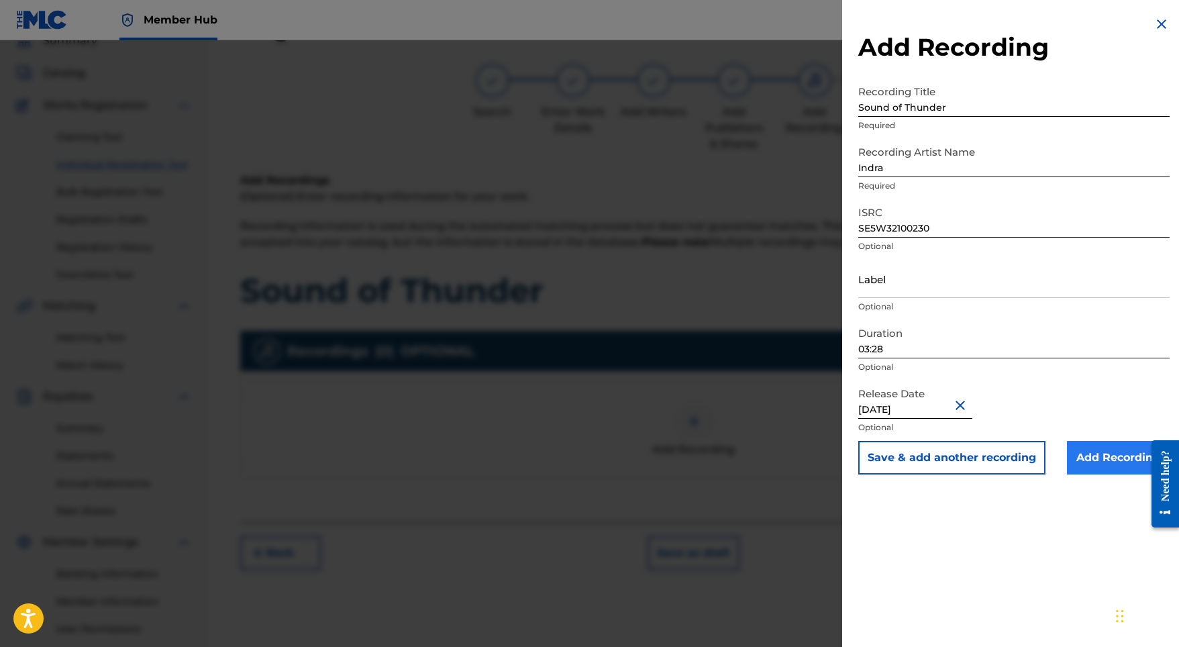
click at [1102, 458] on input "Add Recording" at bounding box center [1118, 458] width 103 height 34
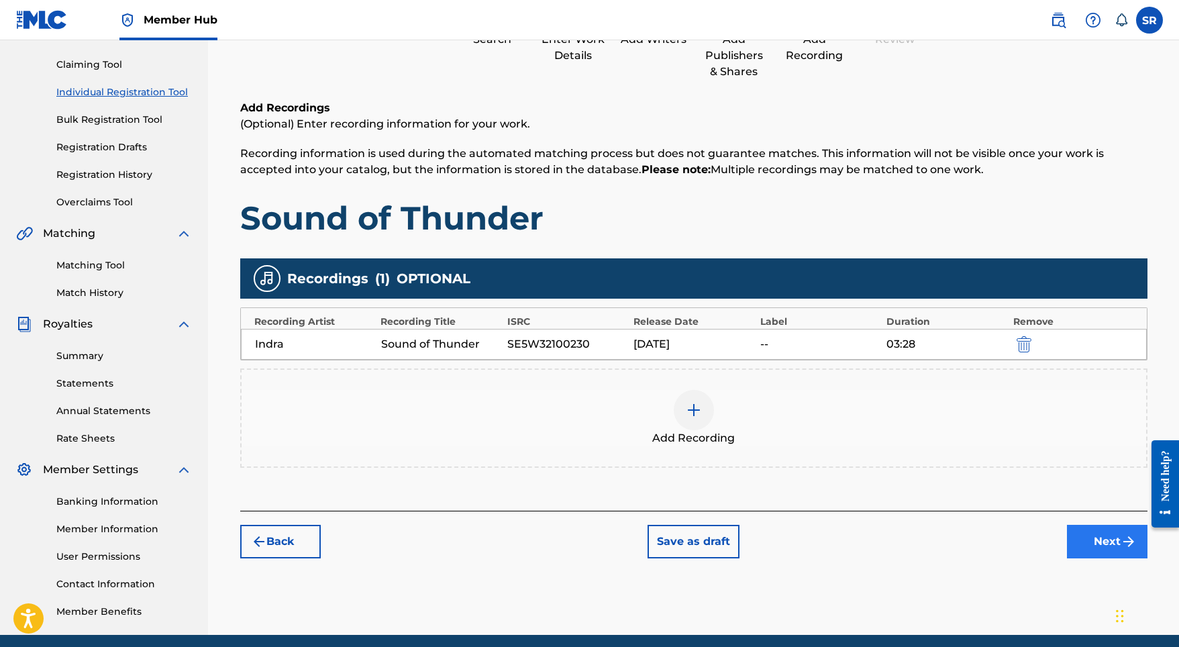
click at [1094, 539] on button "Next" at bounding box center [1107, 542] width 81 height 34
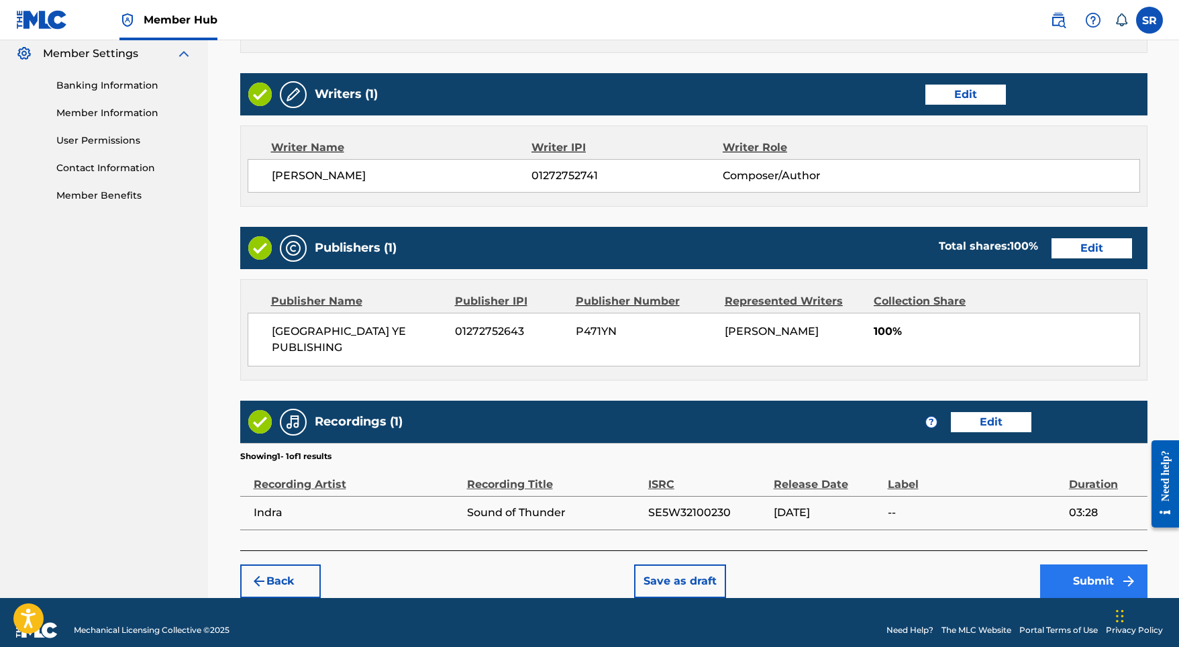
scroll to position [547, 0]
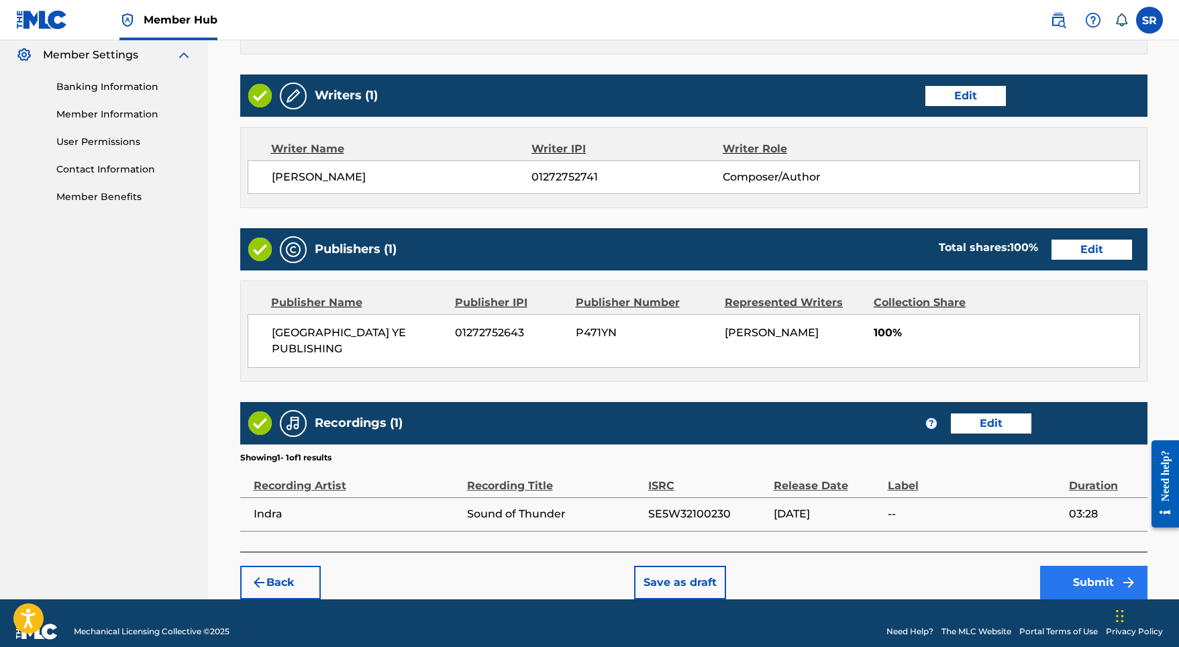
click at [1055, 566] on button "Submit" at bounding box center [1093, 583] width 107 height 34
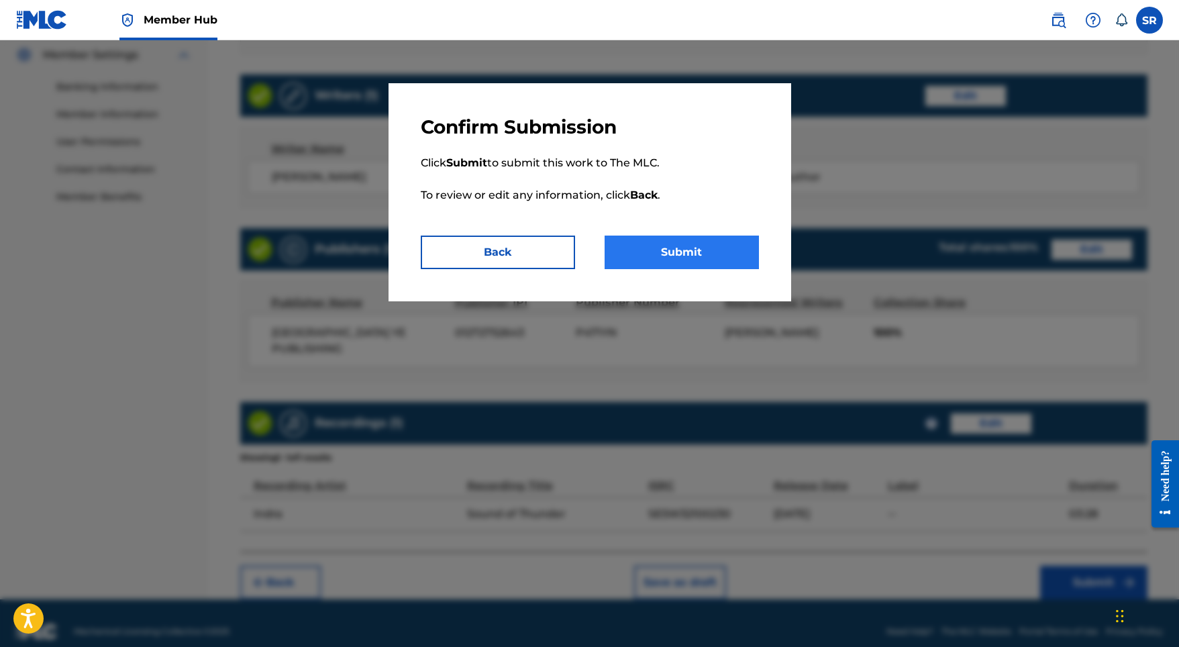
click at [743, 267] on button "Submit" at bounding box center [682, 252] width 154 height 34
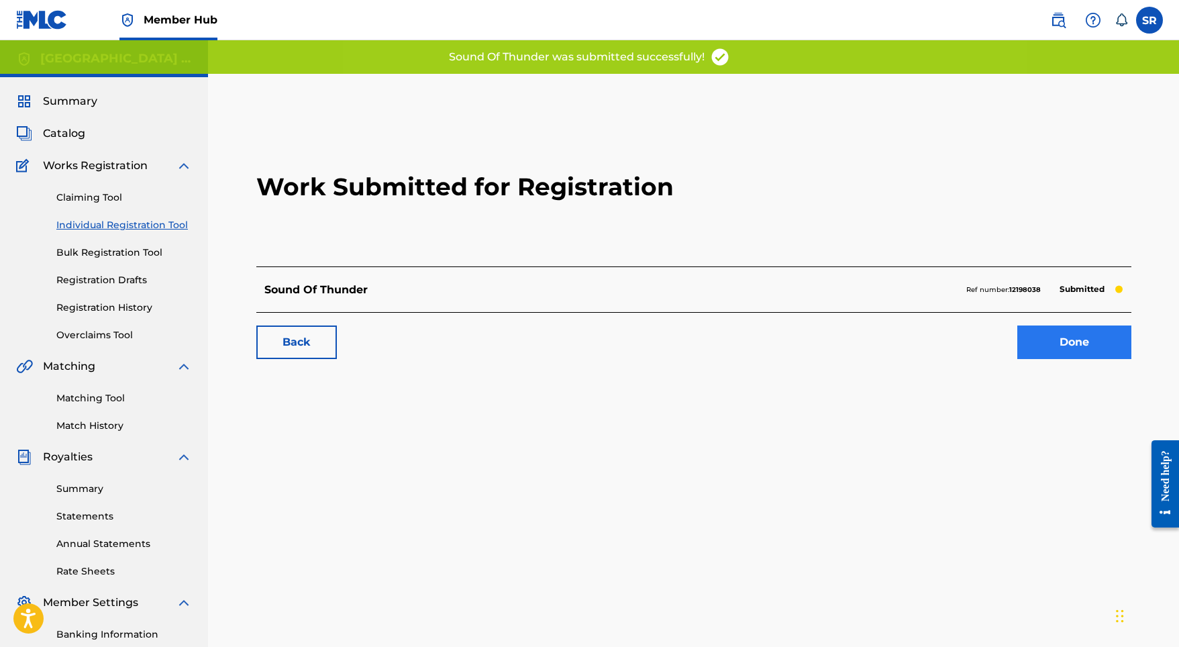
click at [1037, 356] on link "Done" at bounding box center [1074, 342] width 114 height 34
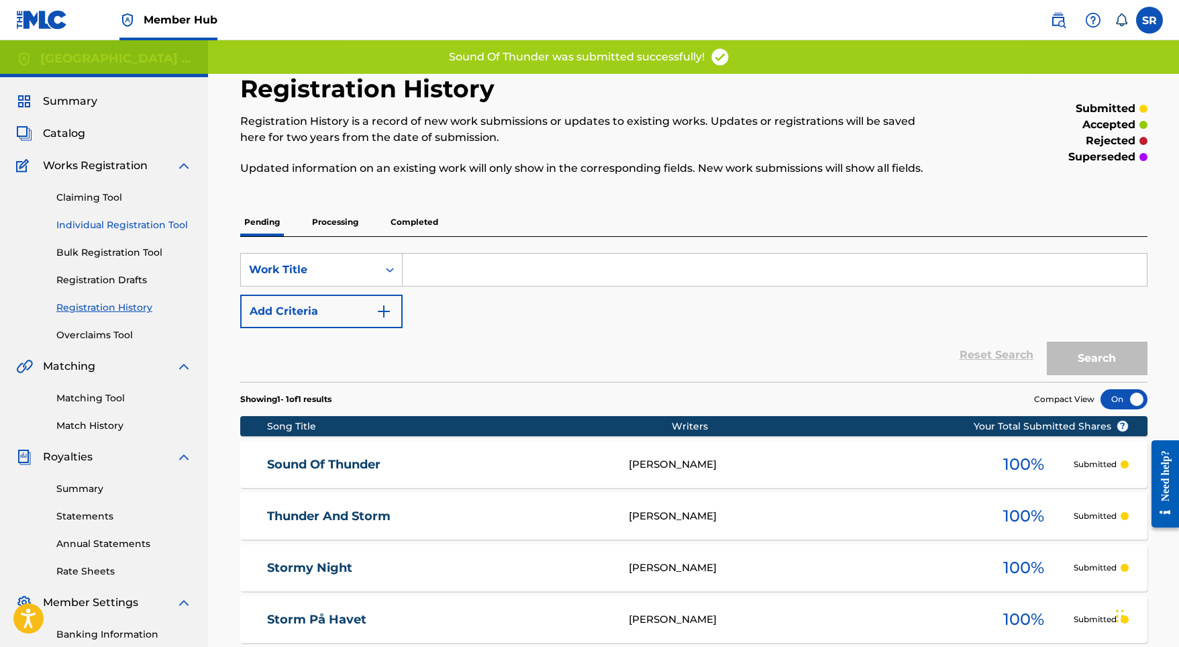
click at [176, 229] on link "Individual Registration Tool" at bounding box center [124, 225] width 136 height 14
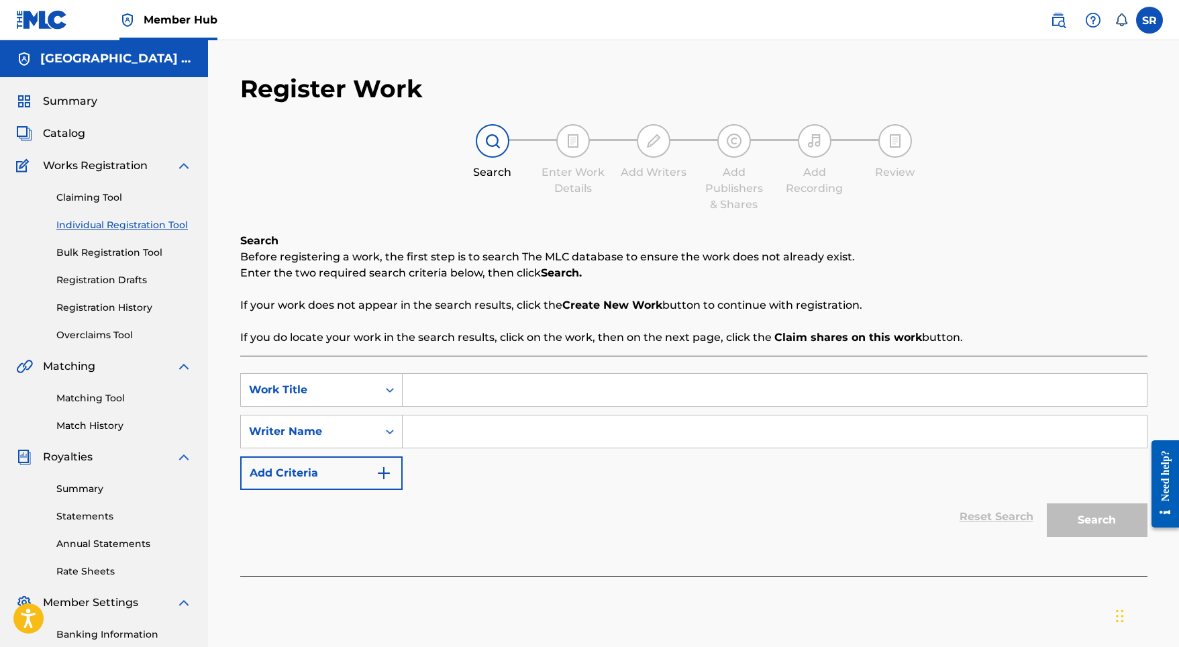
click at [114, 299] on div "Claiming Tool Individual Registration Tool Bulk Registration Tool Registration …" at bounding box center [104, 258] width 176 height 168
click at [115, 305] on link "Registration History" at bounding box center [124, 308] width 136 height 14
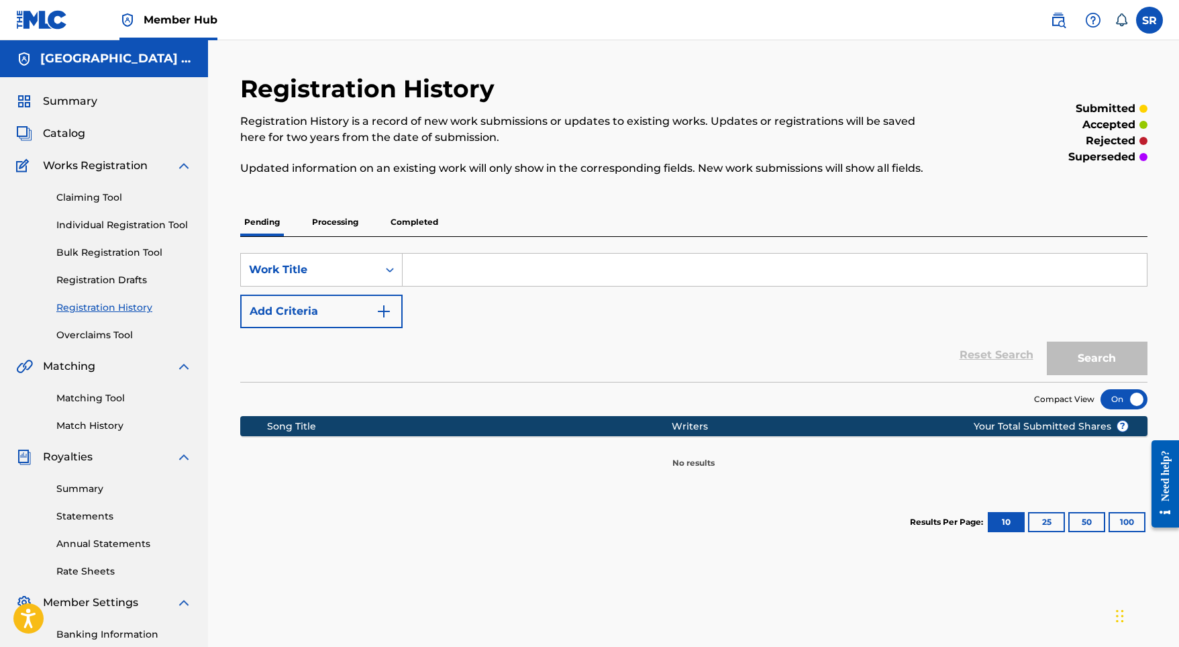
click at [333, 223] on p "Processing" at bounding box center [335, 222] width 54 height 28
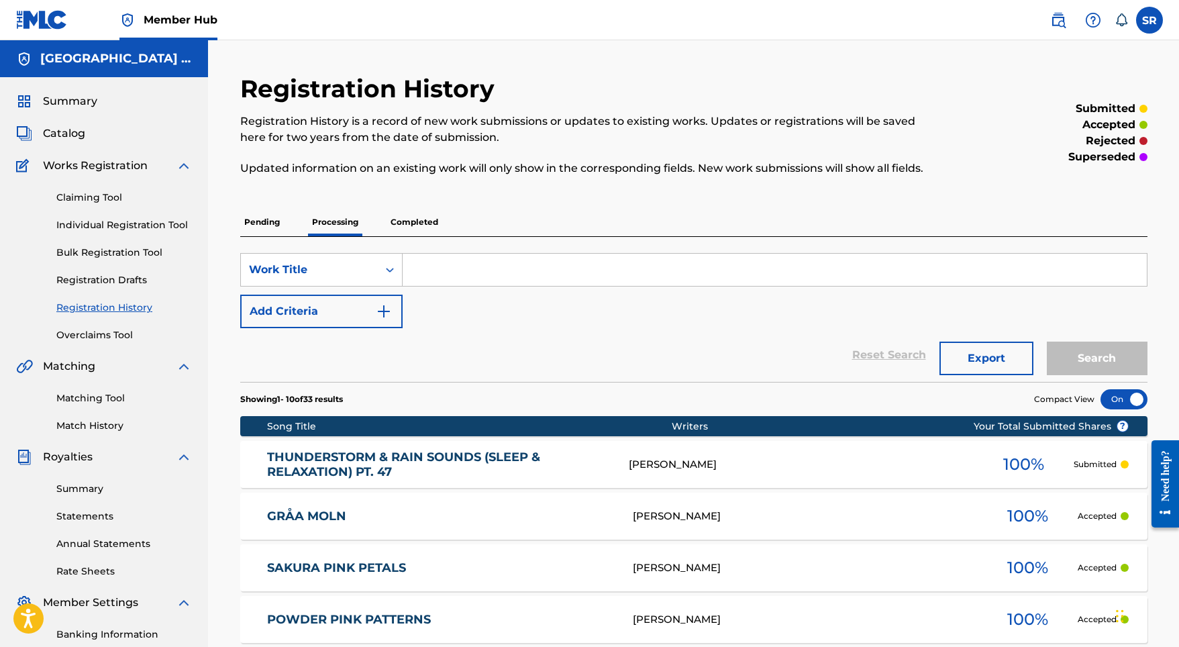
click at [261, 231] on p "Pending" at bounding box center [262, 222] width 44 height 28
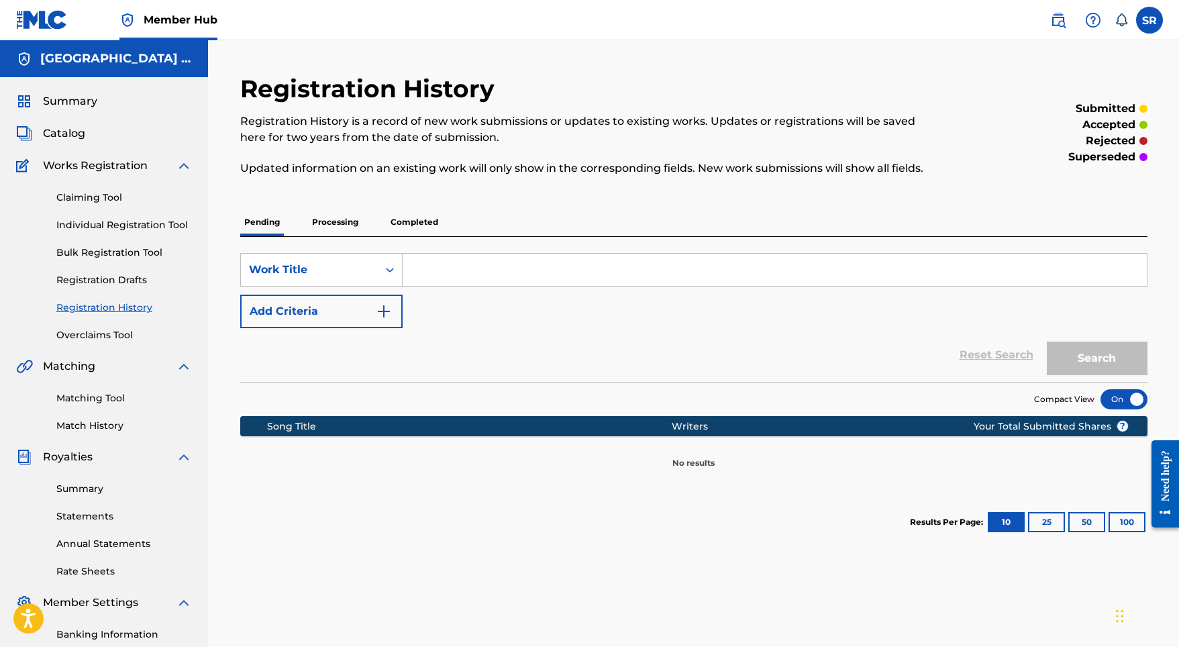
click at [261, 231] on p "Pending" at bounding box center [262, 222] width 44 height 28
click at [156, 276] on link "Registration Drafts" at bounding box center [124, 280] width 136 height 14
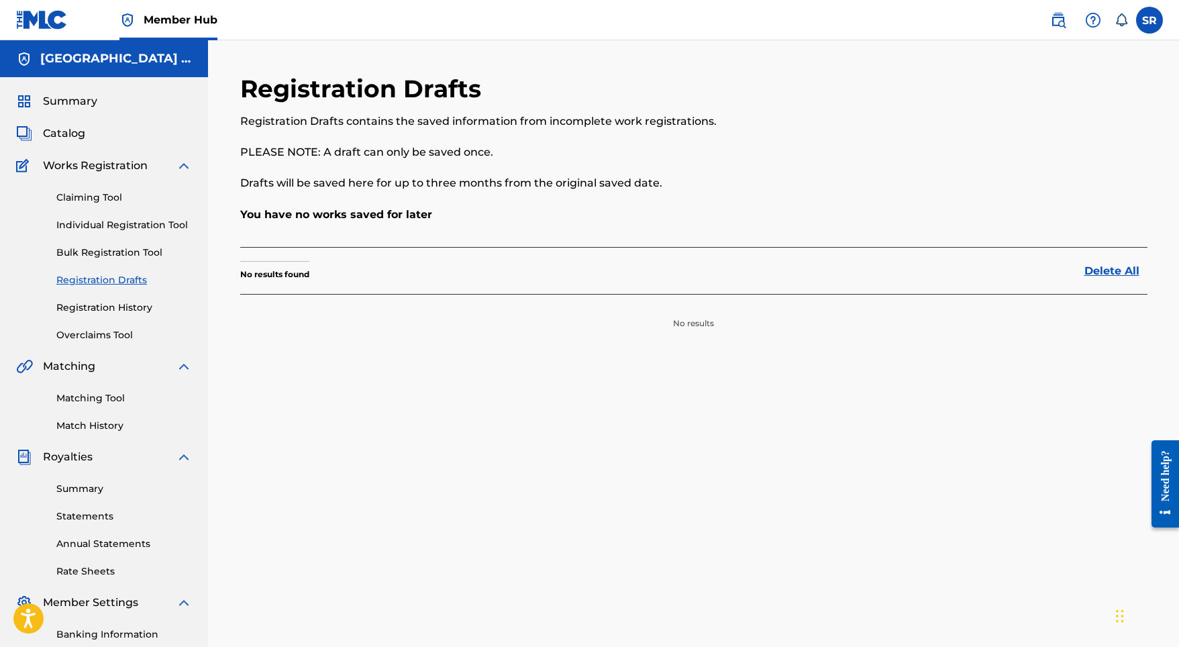
click at [146, 261] on div "Claiming Tool Individual Registration Tool Bulk Registration Tool Registration …" at bounding box center [104, 258] width 176 height 168
click at [144, 243] on div "Claiming Tool Individual Registration Tool Bulk Registration Tool Registration …" at bounding box center [104, 258] width 176 height 168
click at [144, 228] on link "Individual Registration Tool" at bounding box center [124, 225] width 136 height 14
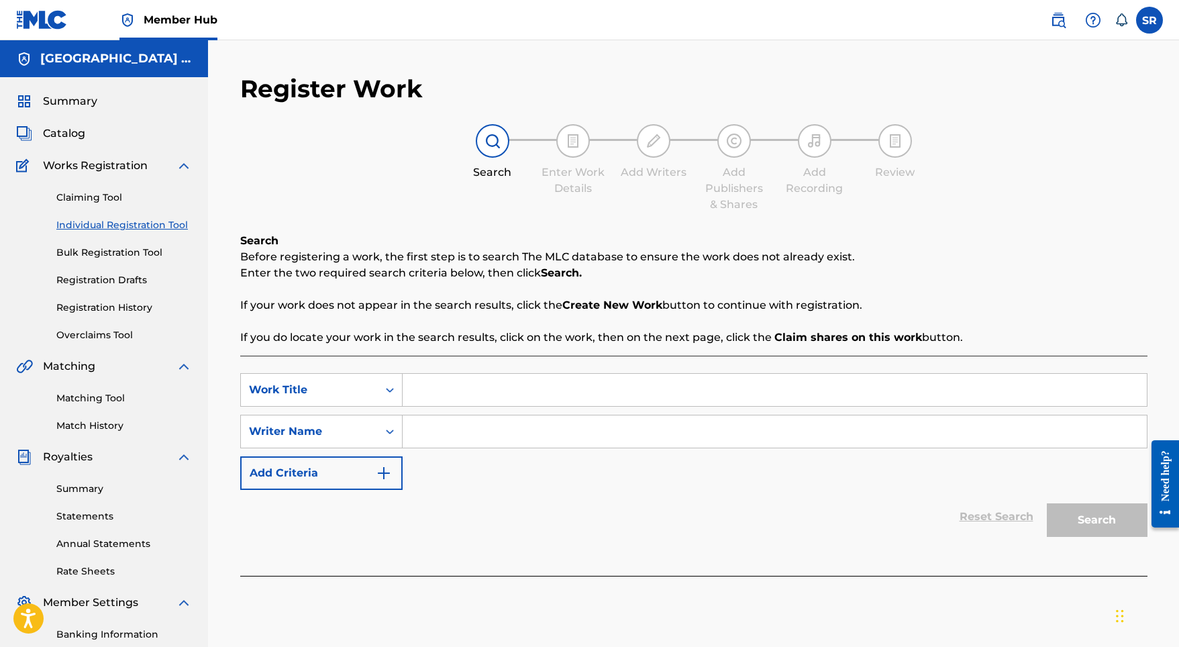
click at [112, 205] on div "Claiming Tool Individual Registration Tool Bulk Registration Tool Registration …" at bounding box center [104, 258] width 176 height 168
click at [117, 313] on link "Registration History" at bounding box center [124, 308] width 136 height 14
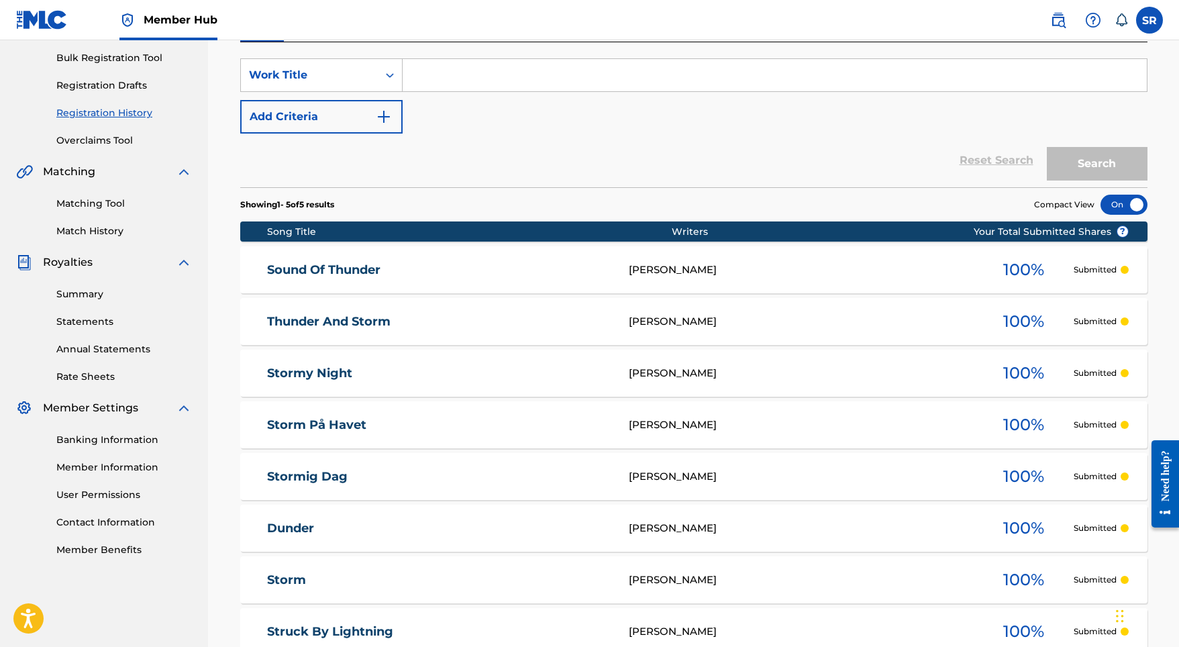
scroll to position [153, 0]
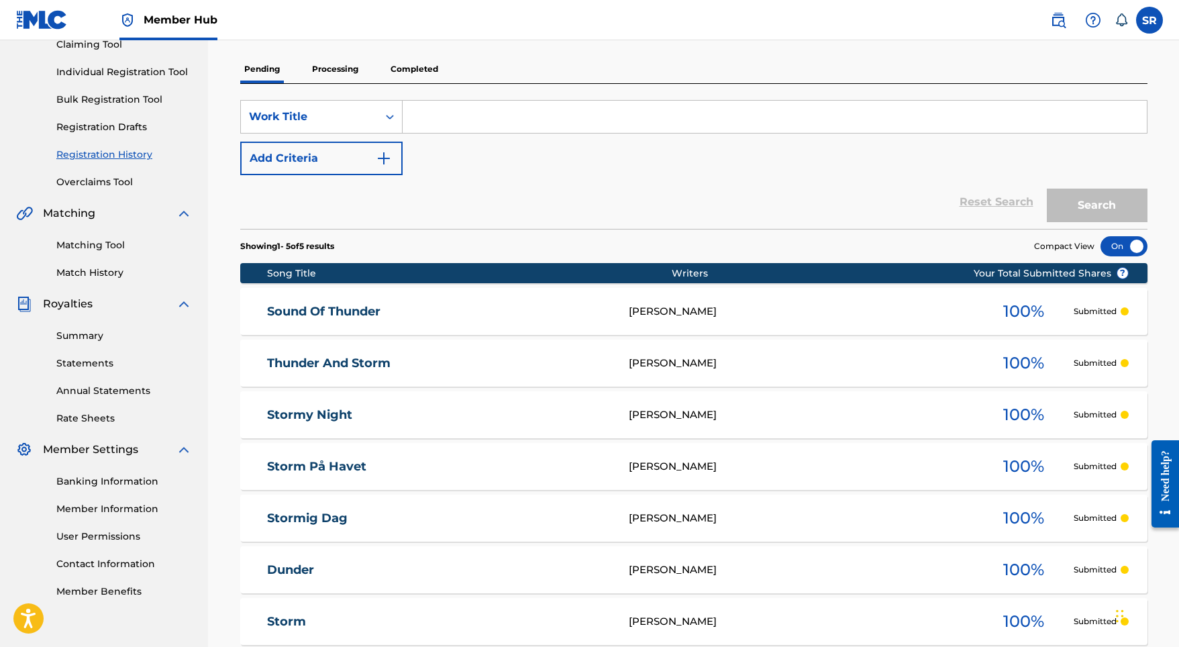
click at [341, 72] on p "Processing" at bounding box center [335, 69] width 54 height 28
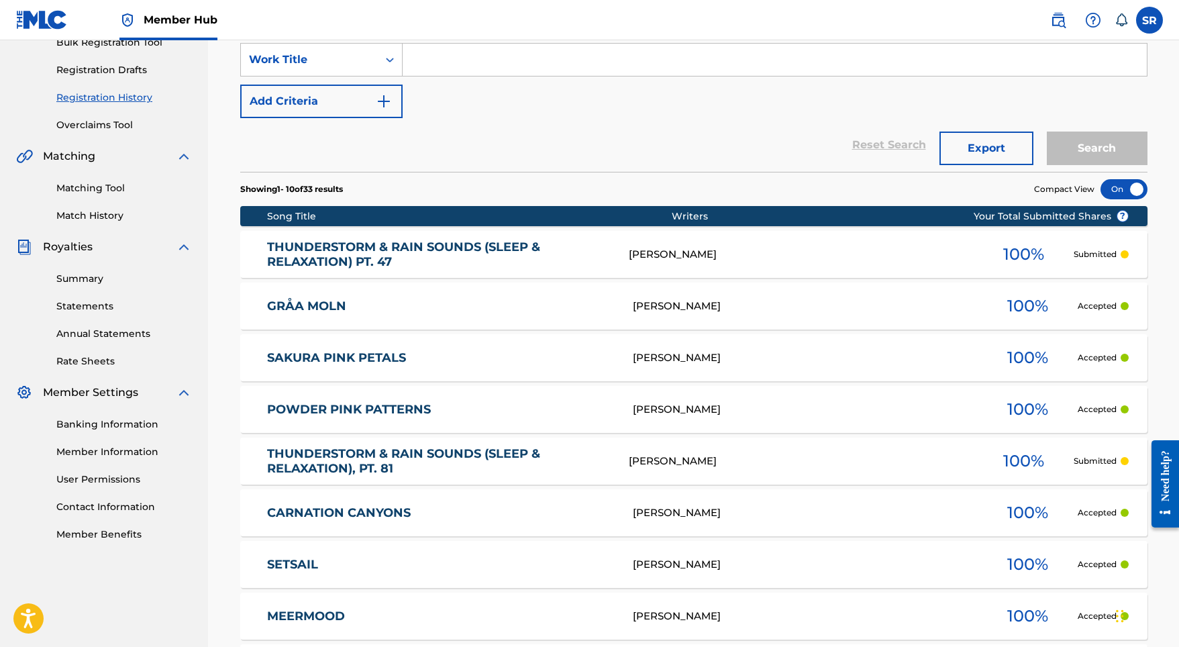
scroll to position [210, 0]
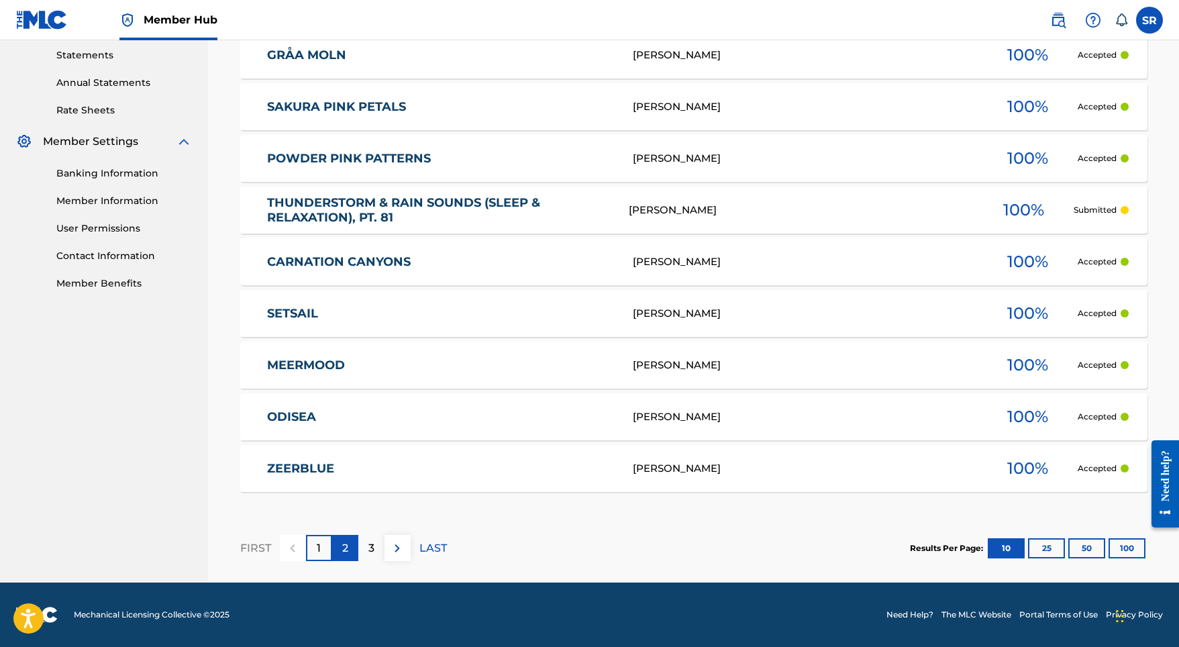
click at [344, 553] on p "2" at bounding box center [345, 548] width 6 height 16
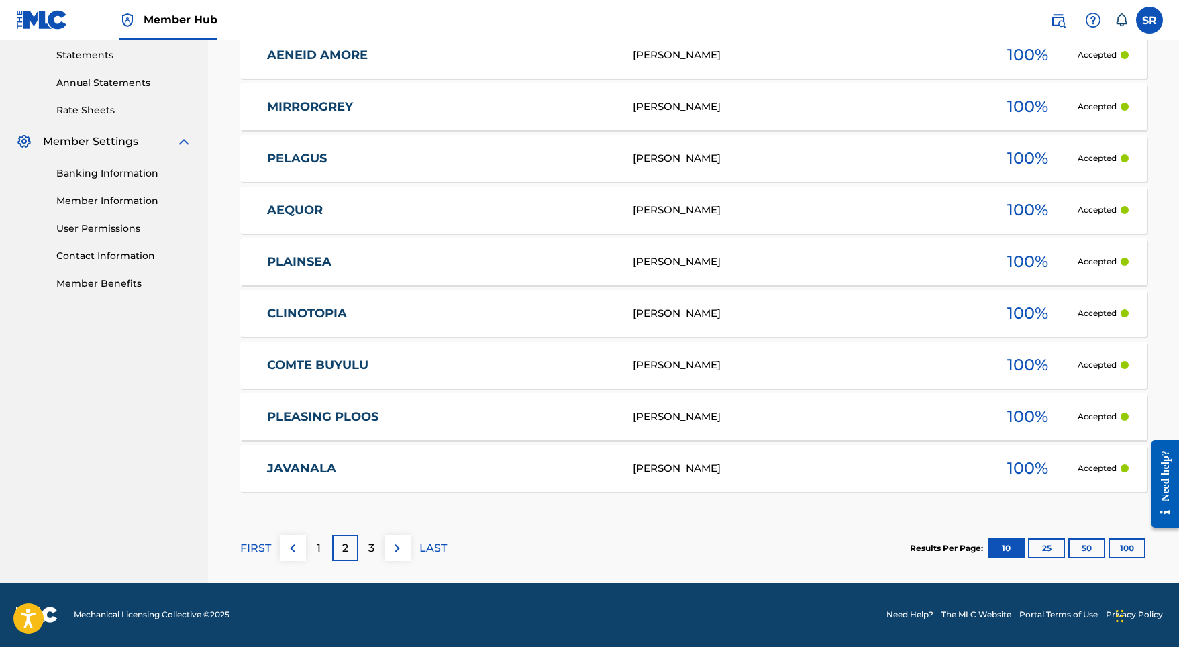
scroll to position [461, 0]
click at [372, 540] on p "3" at bounding box center [371, 548] width 6 height 16
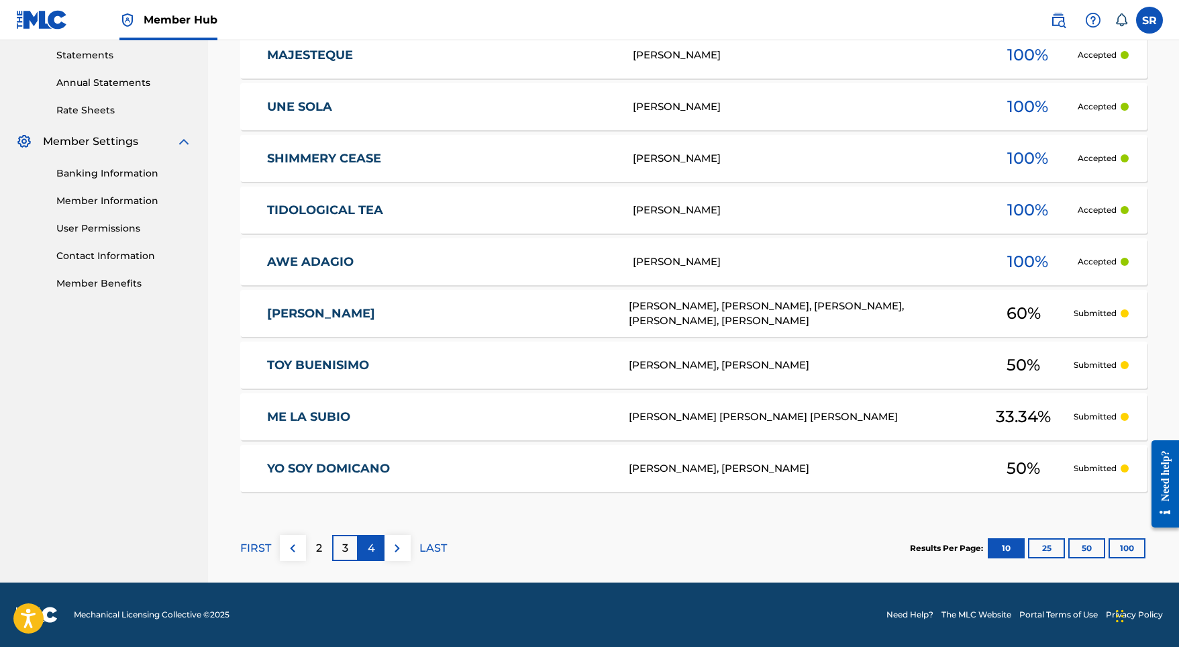
click at [374, 549] on p "4" at bounding box center [371, 548] width 7 height 16
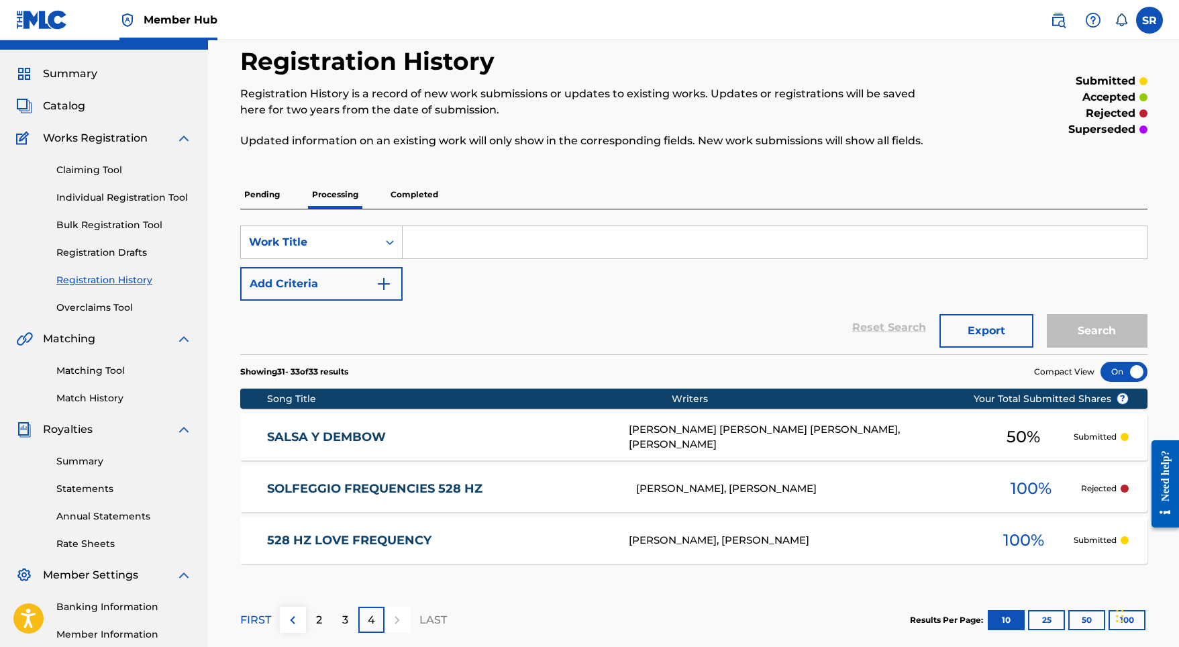
scroll to position [13, 0]
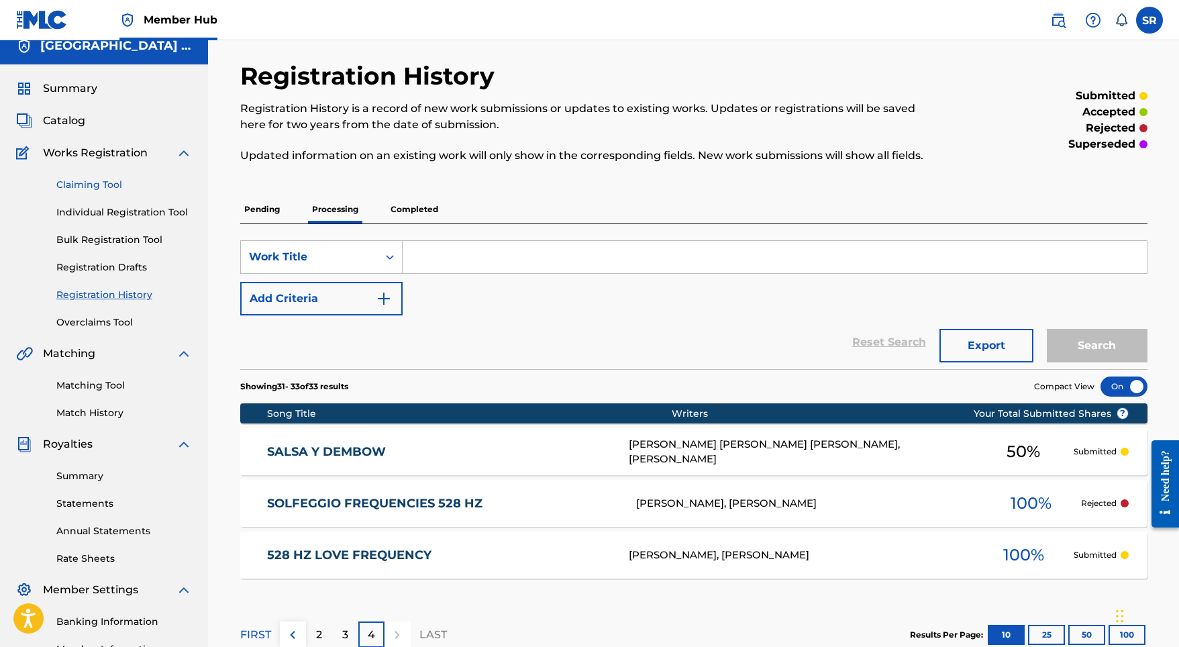
click at [111, 183] on link "Claiming Tool" at bounding box center [124, 185] width 136 height 14
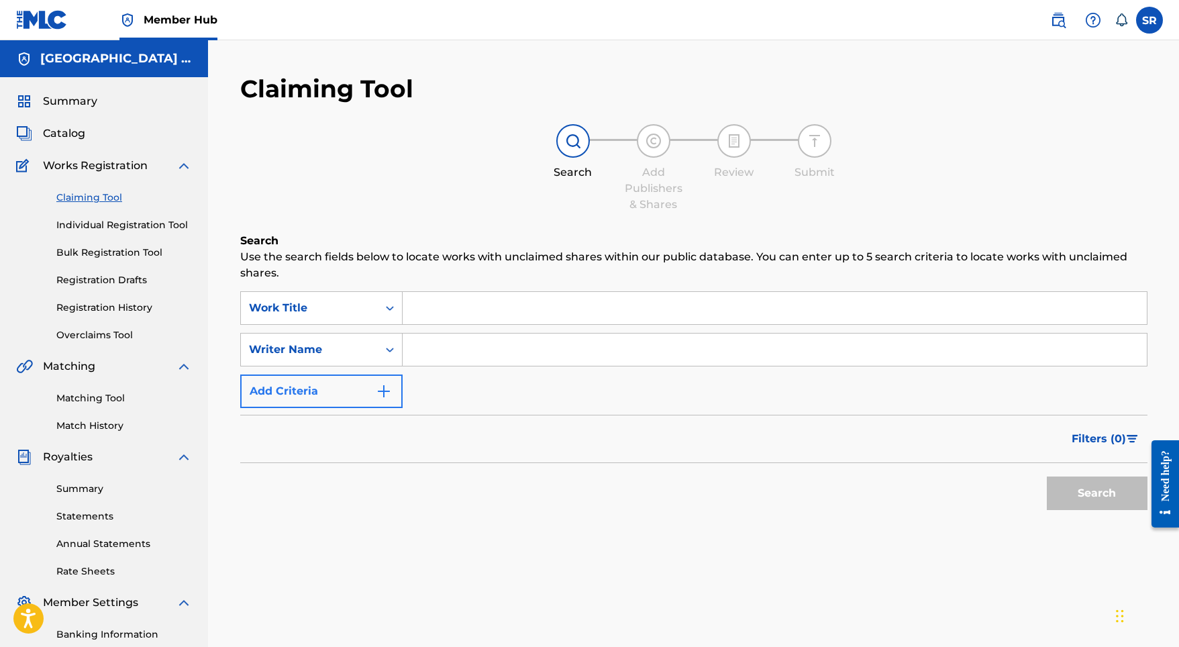
click at [378, 384] on img "Search Form" at bounding box center [384, 391] width 16 height 16
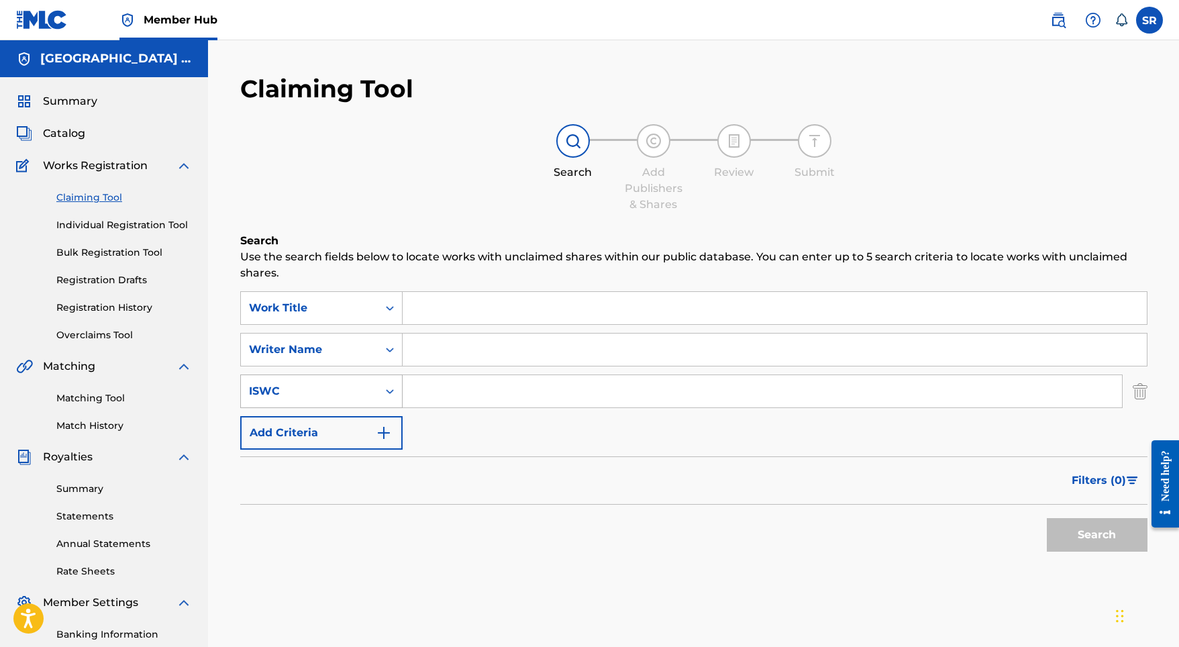
click at [378, 380] on div "Search Form" at bounding box center [390, 391] width 24 height 24
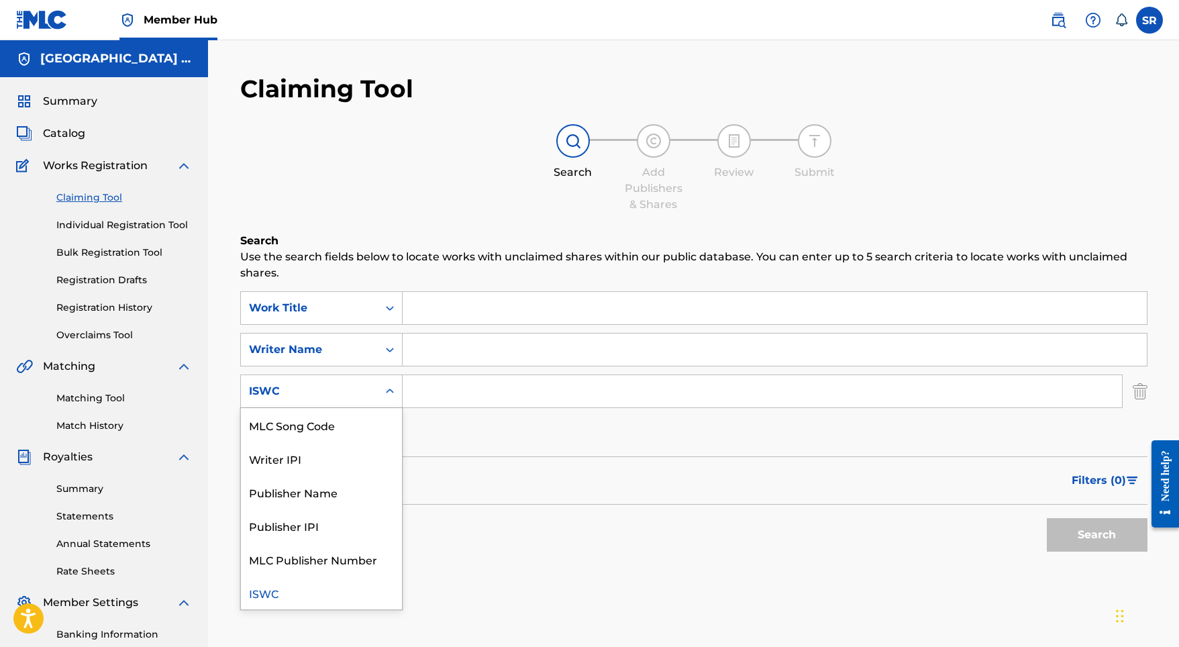
click at [438, 422] on div "SearchWithCriteria99f57218-a6d9-4838-bbb7-f60105b5bc7e Work Title SearchWithCri…" at bounding box center [693, 370] width 907 height 158
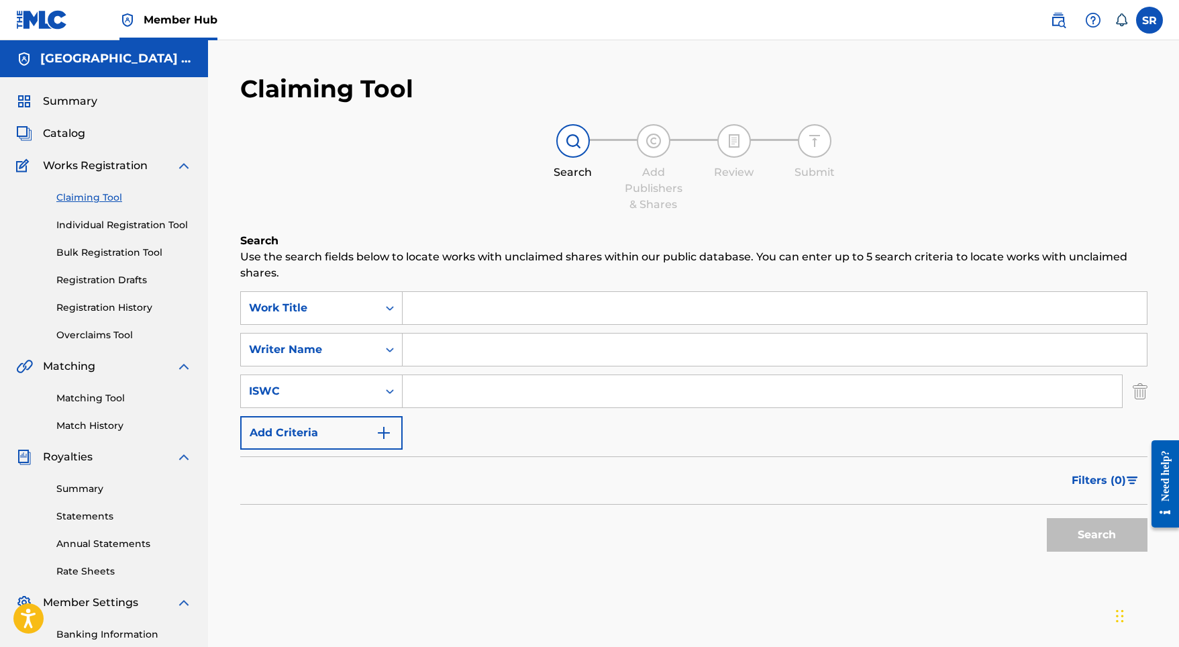
click at [1129, 399] on div "SearchWithCriteria051a45bf-815e-4779-8212-416be63ddcf0 ISWC" at bounding box center [693, 391] width 907 height 34
click at [1136, 392] on img "Search Form" at bounding box center [1140, 391] width 15 height 34
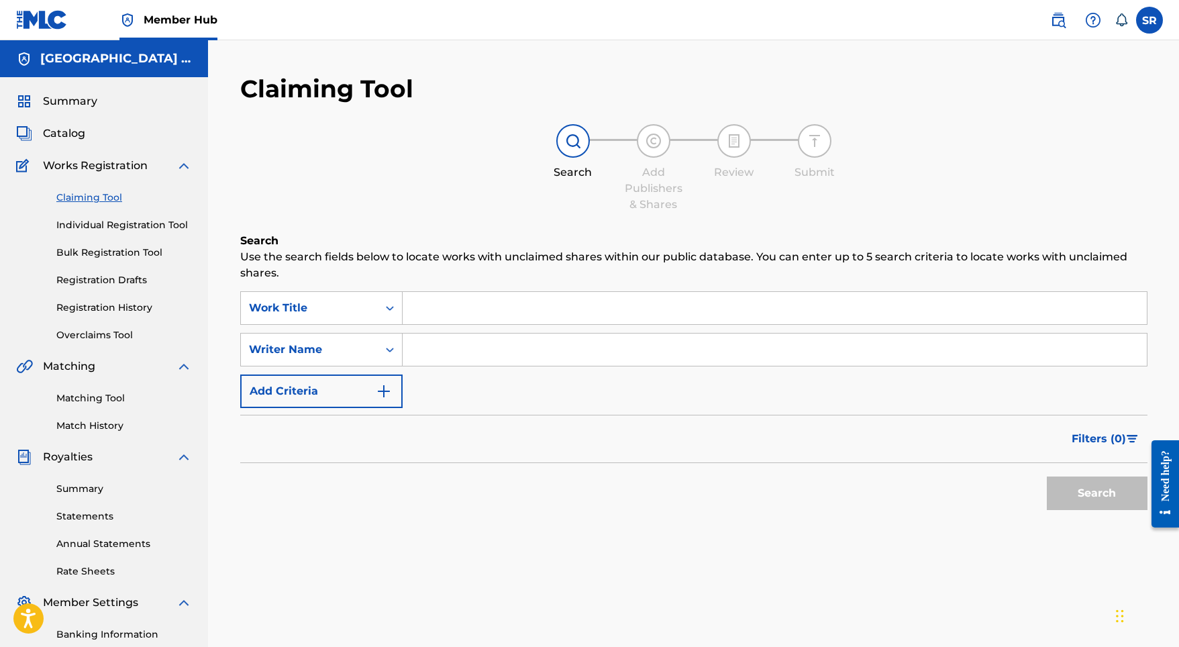
click at [415, 308] on input "Search Form" at bounding box center [775, 308] width 744 height 32
type input "s"
paste input "White Noise (Sleep & Relaxation Sounds)"
type input "White Noise (Sleep & Relaxation Sounds)"
click at [1079, 502] on button "Search" at bounding box center [1097, 493] width 101 height 34
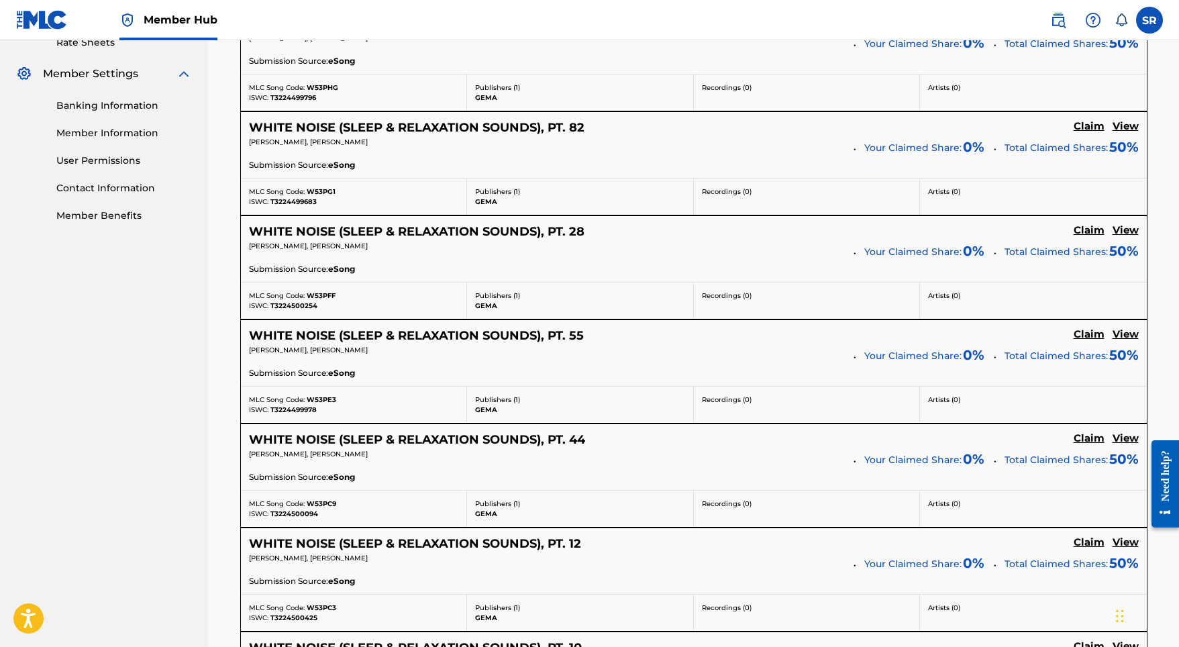
scroll to position [455, 0]
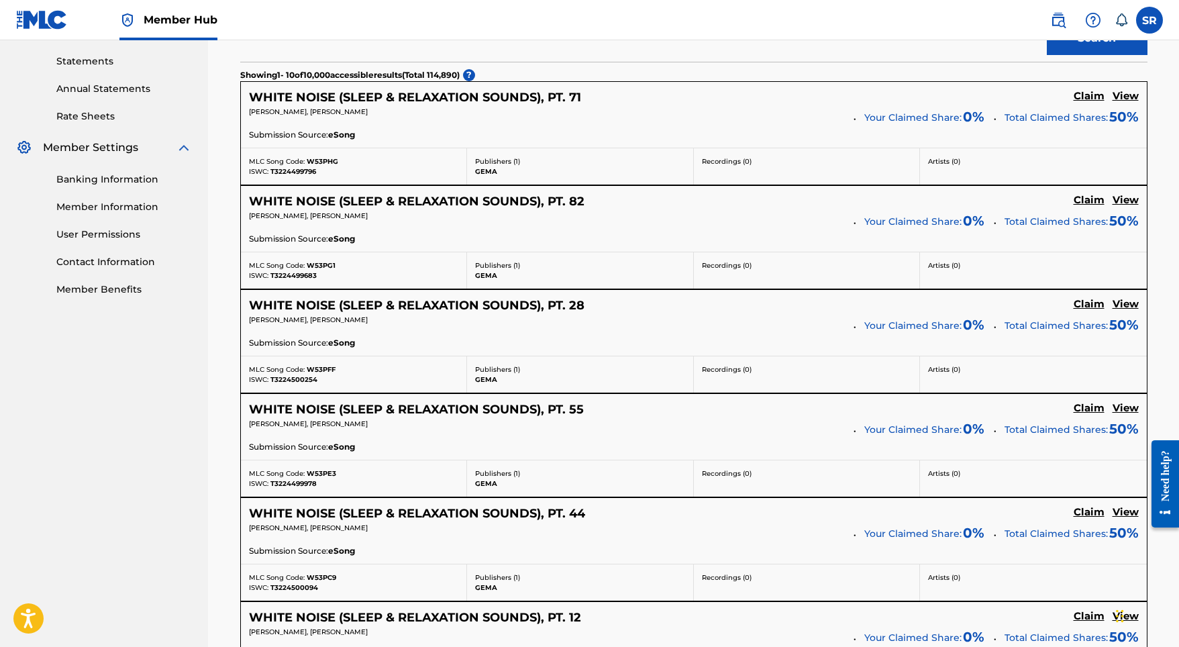
click at [367, 112] on span "[PERSON_NAME], [PERSON_NAME]" at bounding box center [308, 111] width 119 height 9
click at [367, 100] on h5 "WHITE NOISE (SLEEP & RELAXATION SOUNDS), PT. 71" at bounding box center [415, 97] width 332 height 15
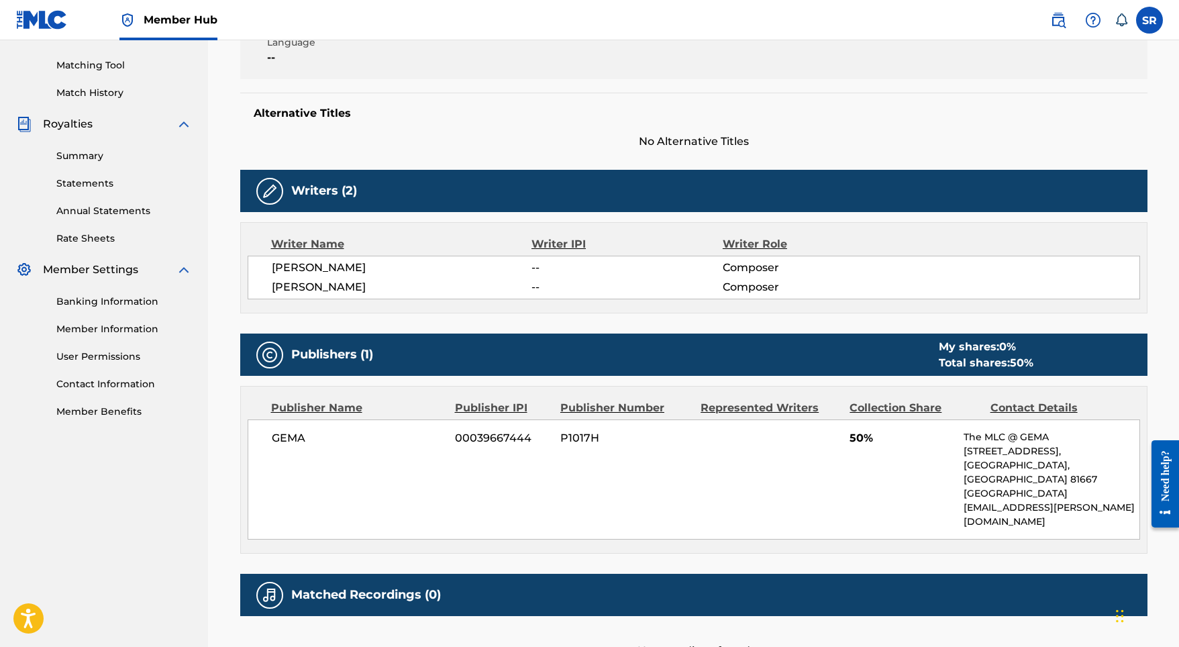
scroll to position [144, 0]
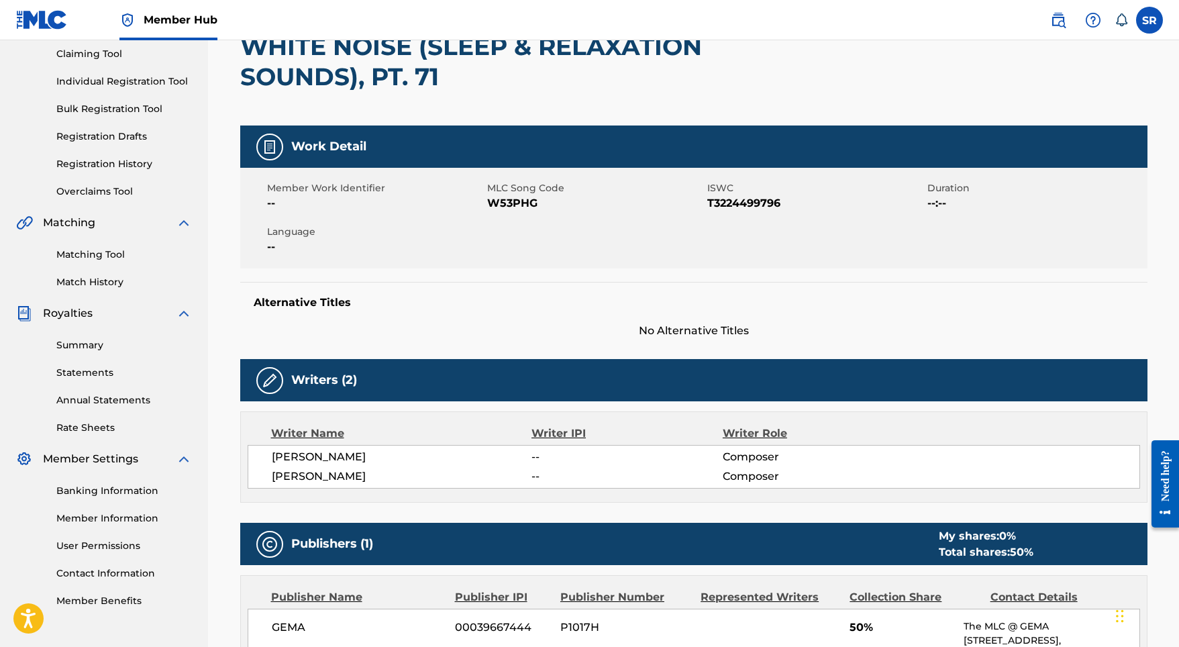
scroll to position [455, 0]
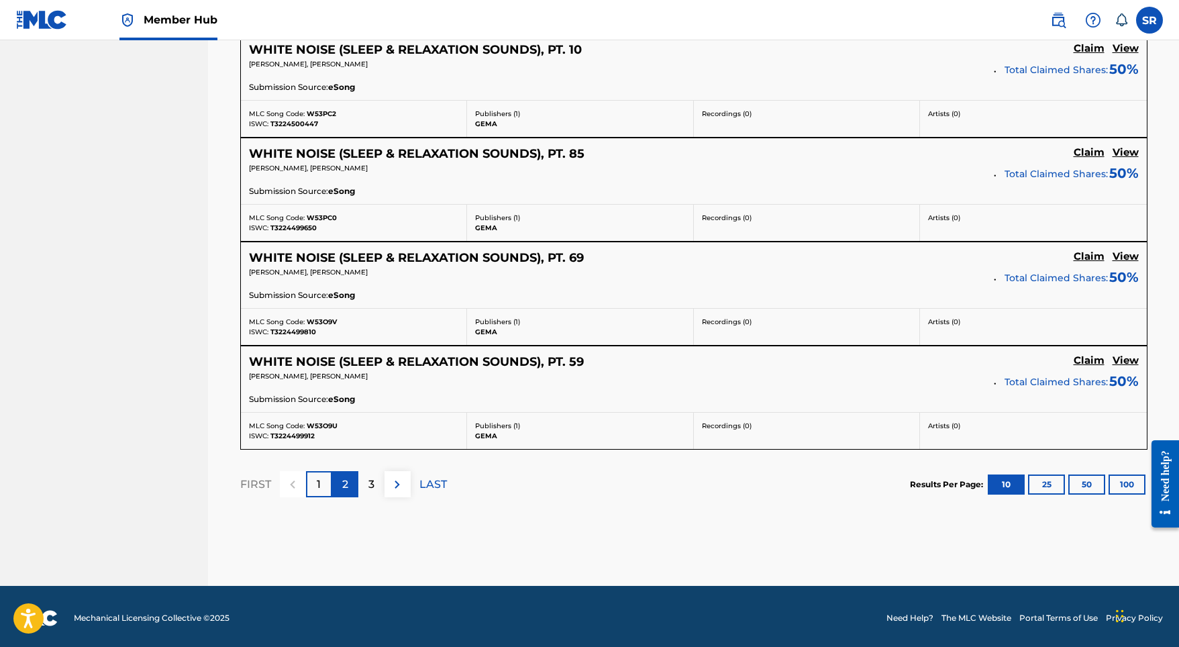
click at [343, 484] on p "2" at bounding box center [345, 484] width 6 height 16
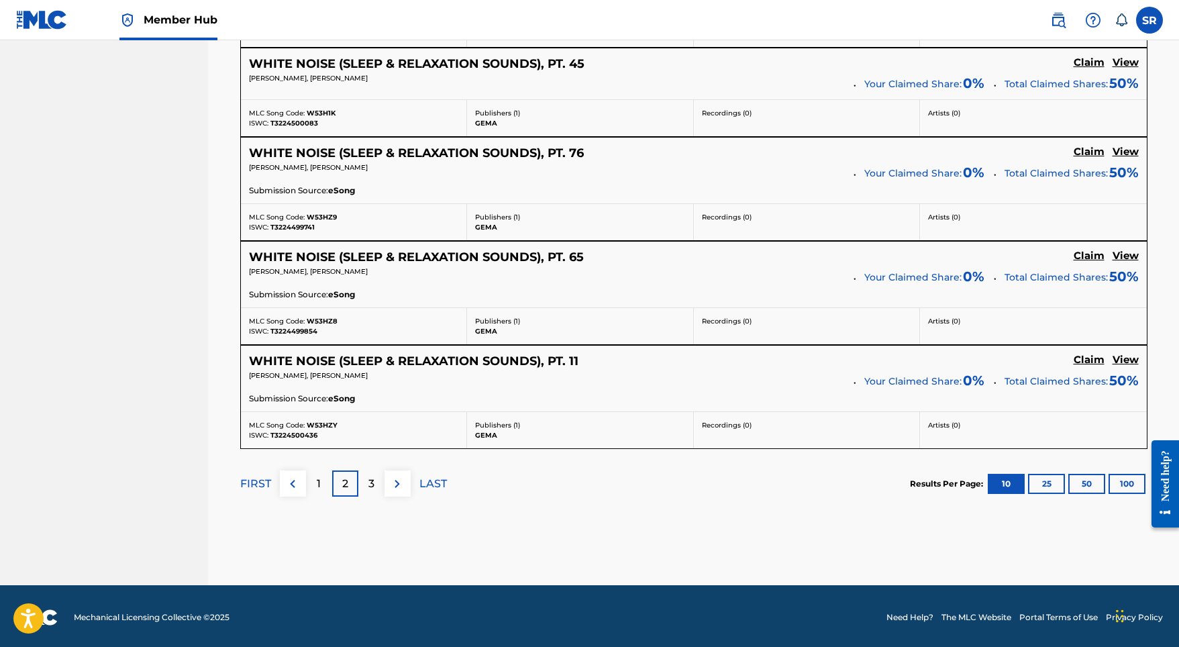
scroll to position [1112, 0]
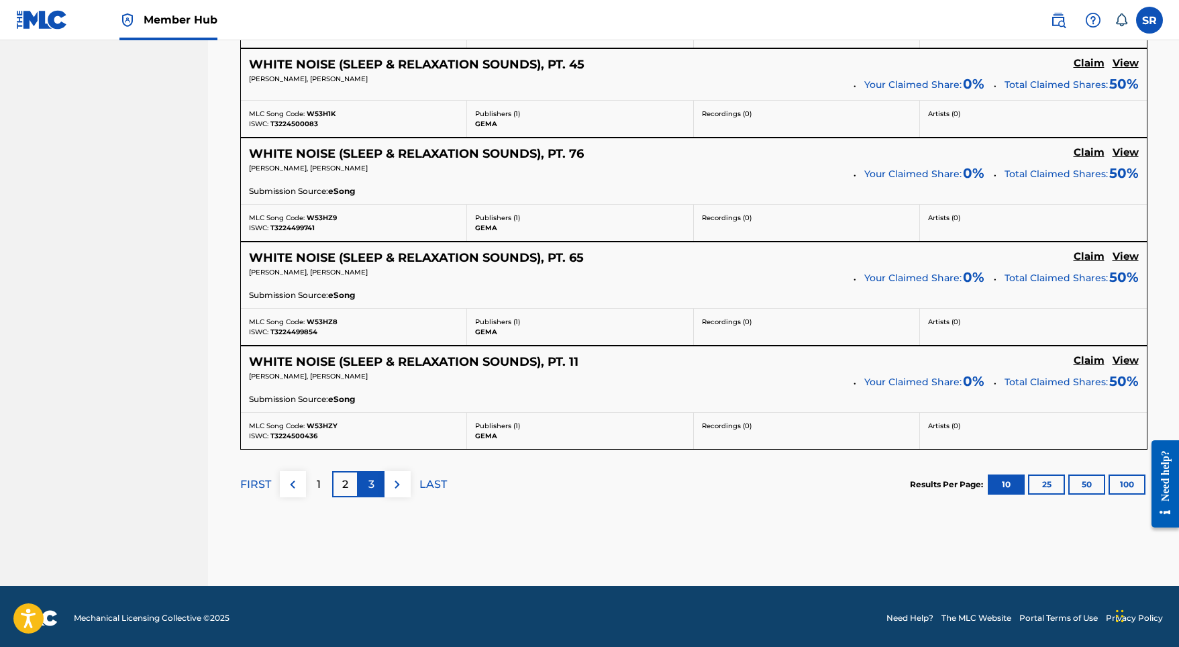
click at [366, 488] on div "3" at bounding box center [371, 484] width 26 height 26
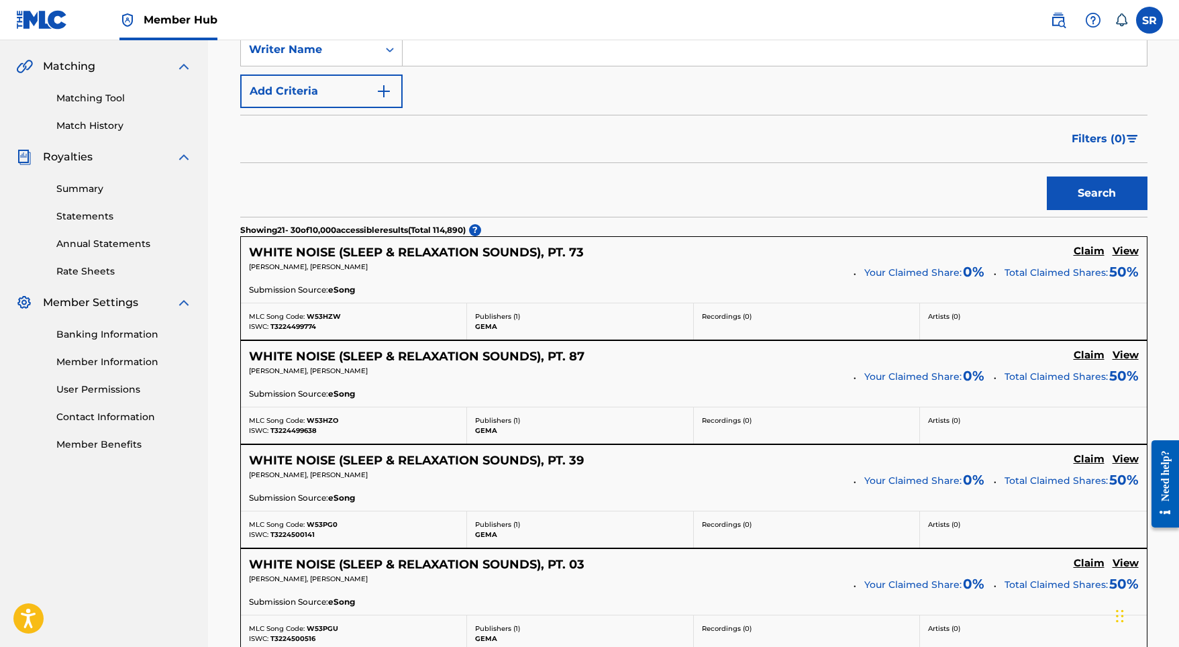
scroll to position [302, 0]
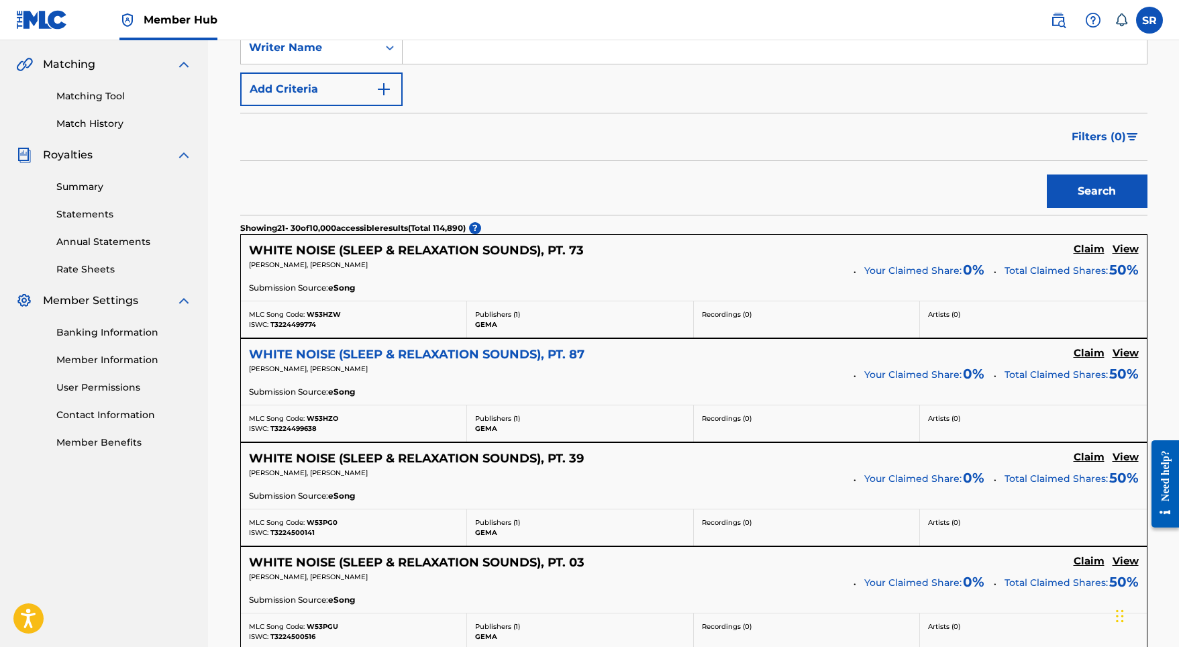
click at [388, 356] on h5 "WHITE NOISE (SLEEP & RELAXATION SOUNDS), PT. 87" at bounding box center [416, 354] width 335 height 15
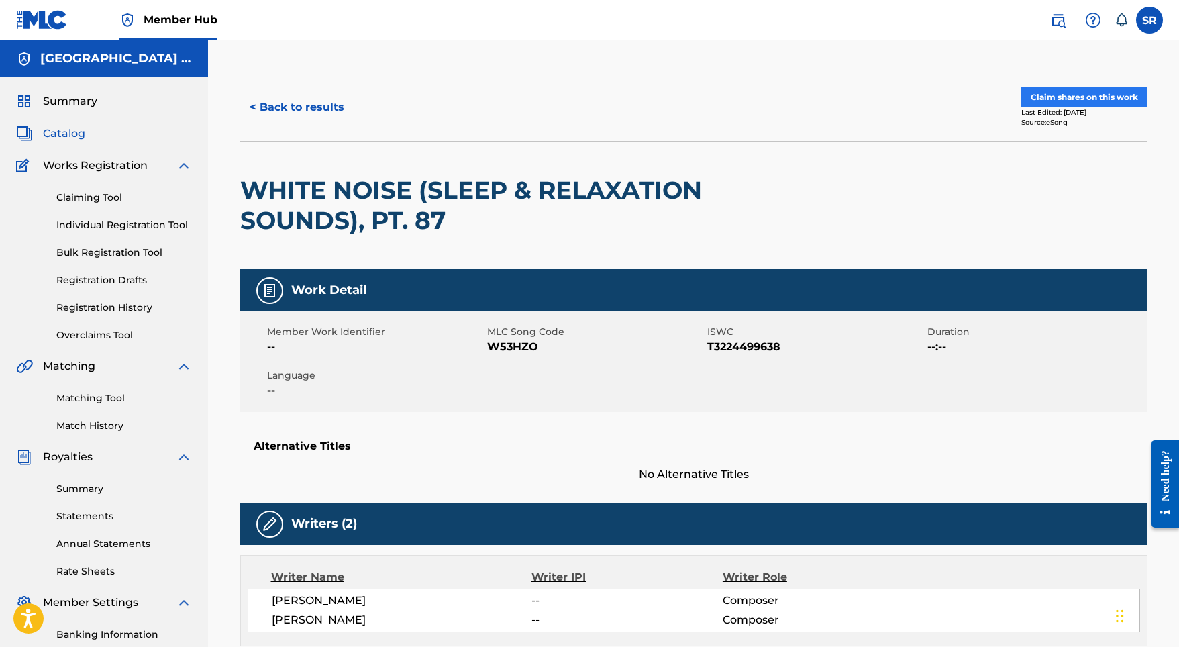
click at [1033, 100] on button "Claim shares on this work" at bounding box center [1084, 97] width 126 height 20
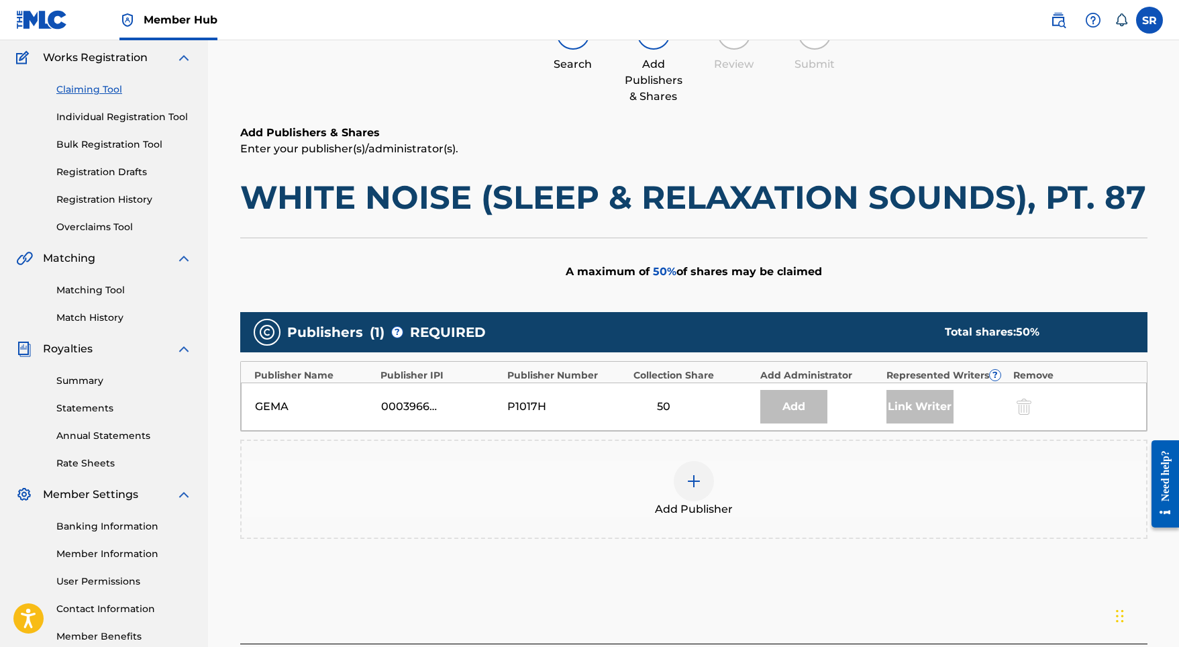
scroll to position [110, 0]
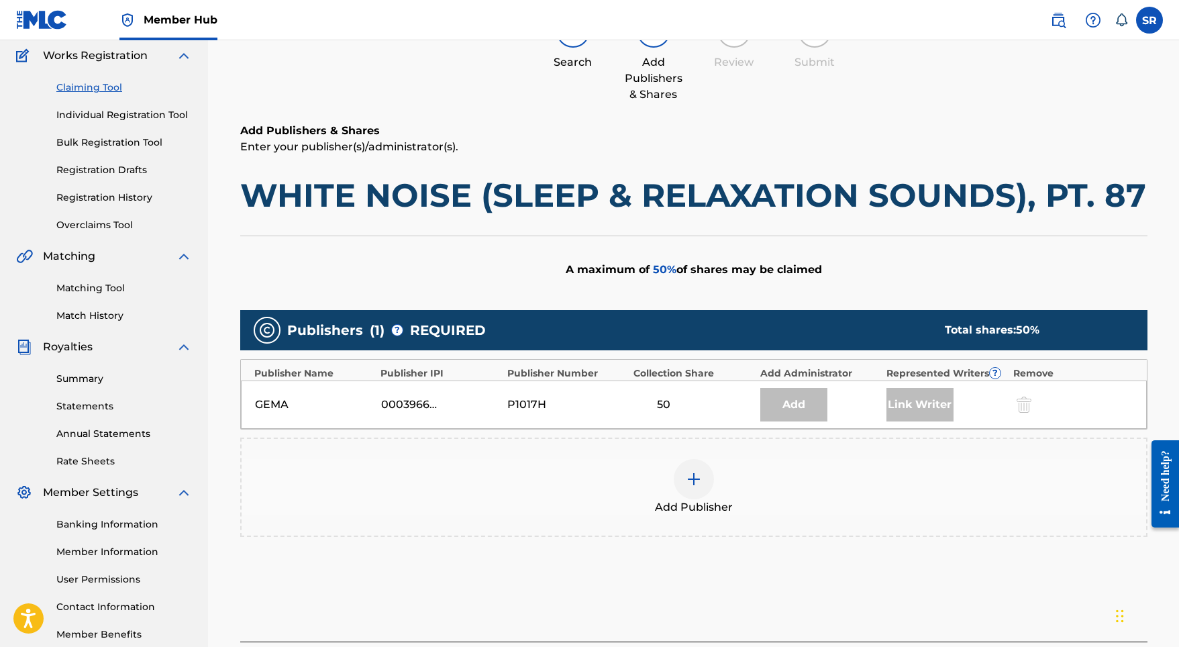
click at [784, 405] on div "Add" at bounding box center [793, 405] width 67 height 34
click at [684, 468] on div at bounding box center [694, 479] width 40 height 40
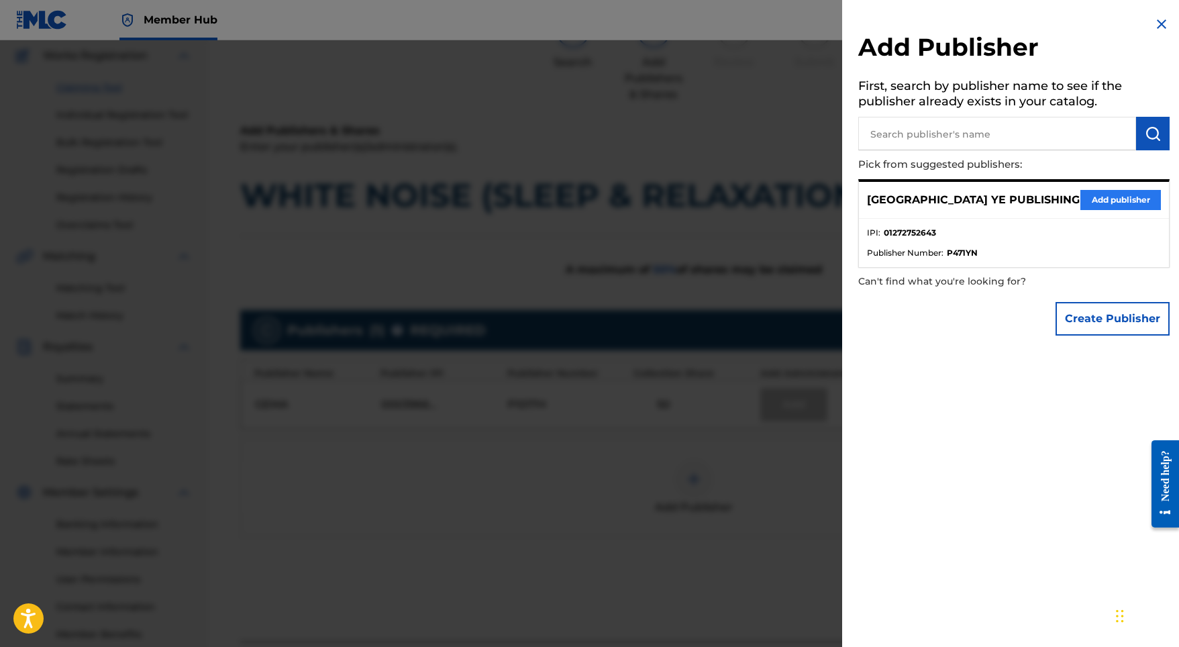
click at [1080, 203] on button "Add publisher" at bounding box center [1120, 200] width 81 height 20
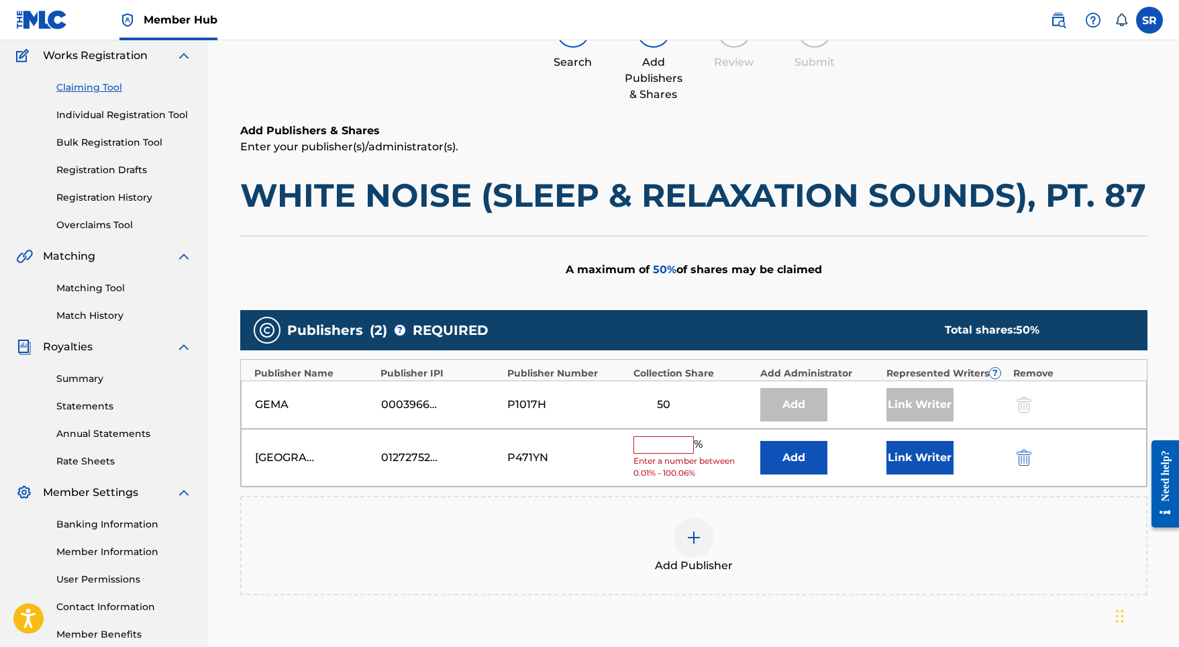
click at [672, 442] on input "text" at bounding box center [663, 444] width 60 height 17
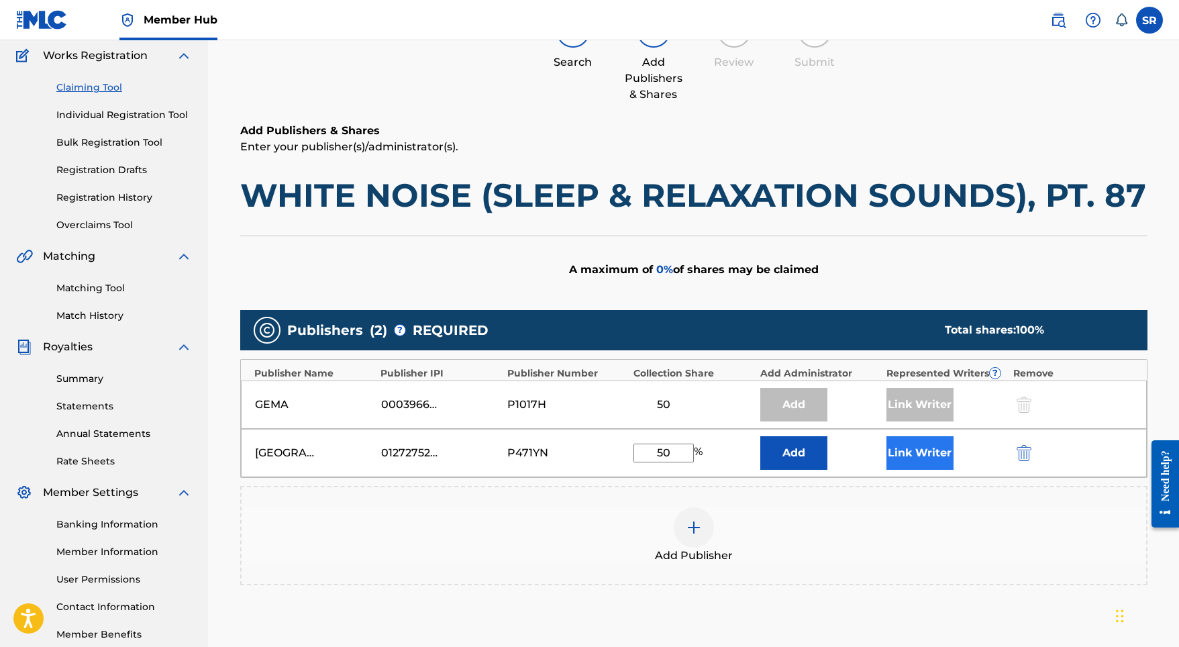
type input "50"
click at [904, 444] on button "Link Writer" at bounding box center [919, 453] width 67 height 34
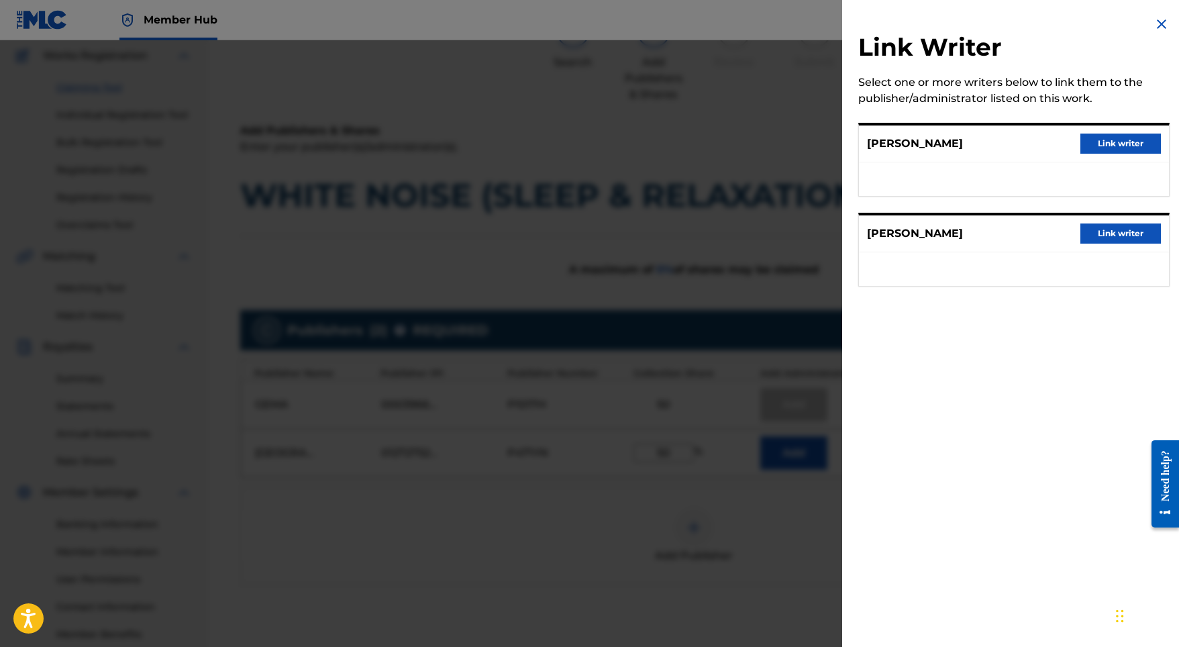
click at [845, 270] on div "Link Writer Select one or more writers below to link them to the publisher/admi…" at bounding box center [1014, 159] width 344 height 319
click at [1107, 139] on button "Link writer" at bounding box center [1120, 144] width 81 height 20
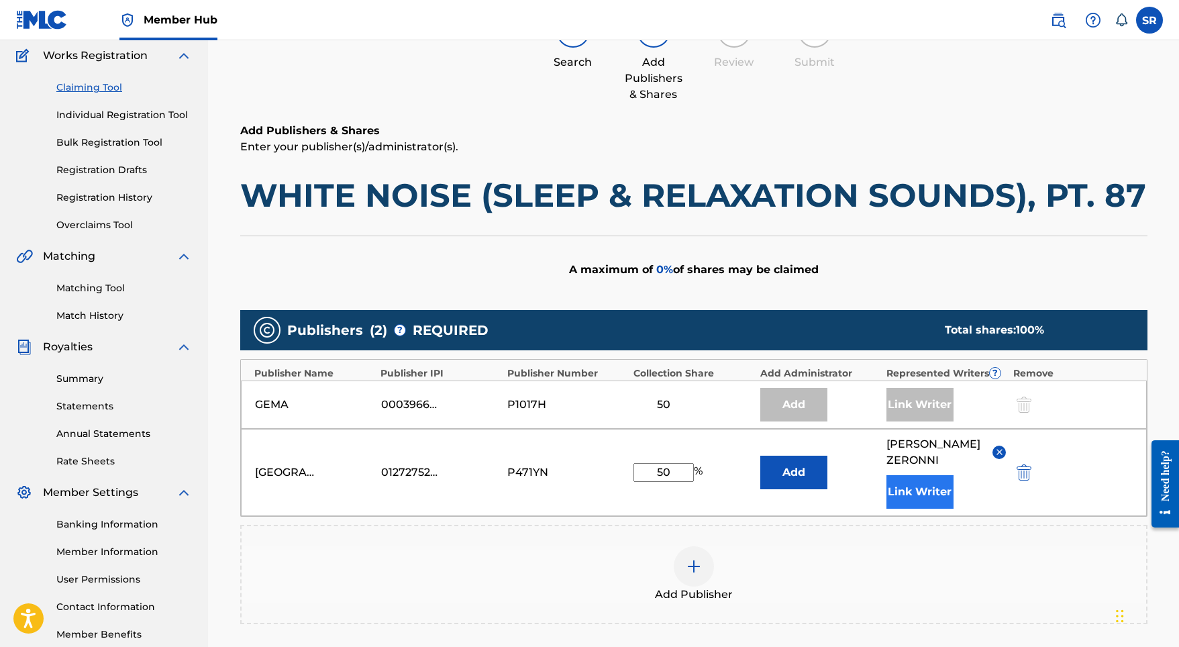
click at [913, 495] on button "Link Writer" at bounding box center [919, 492] width 67 height 34
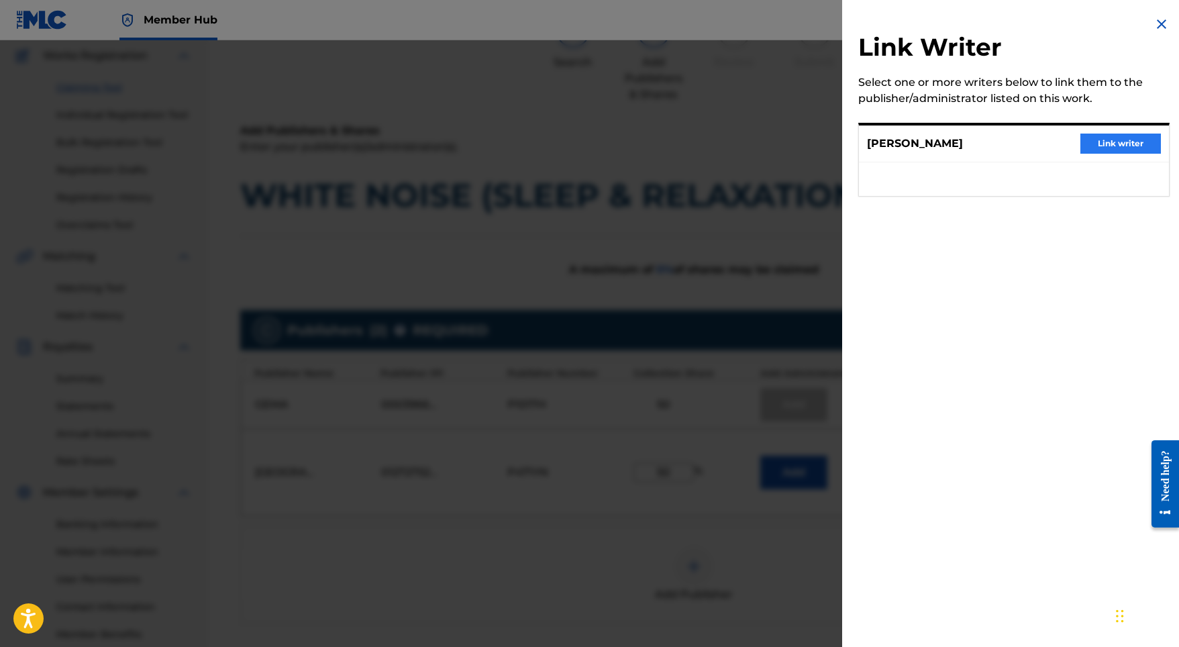
click at [1118, 144] on button "Link writer" at bounding box center [1120, 144] width 81 height 20
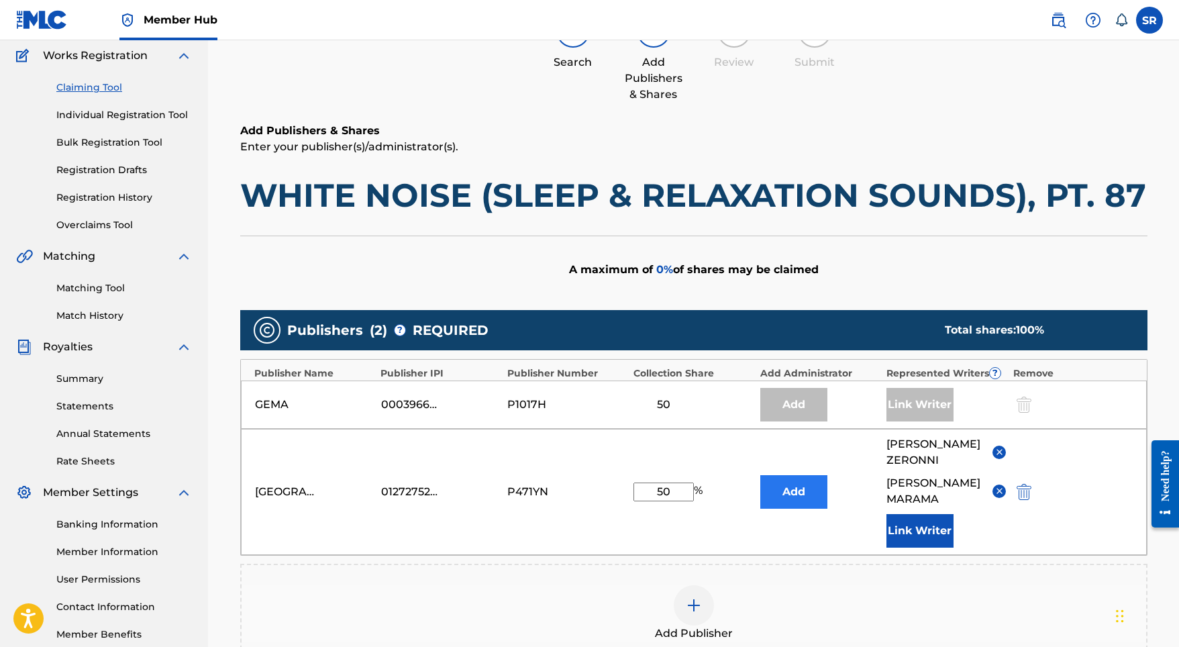
click at [790, 486] on button "Add" at bounding box center [793, 492] width 67 height 34
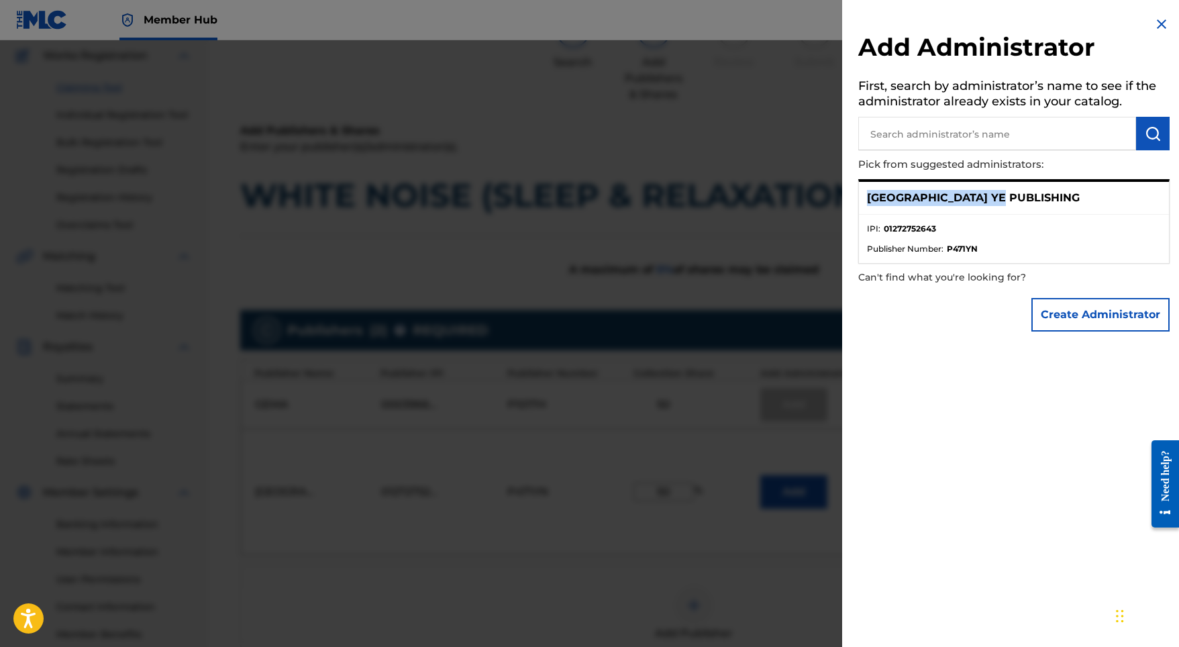
drag, startPoint x: 1012, startPoint y: 197, endPoint x: 857, endPoint y: 190, distance: 155.2
click at [857, 190] on div "Add Administrator First, search by administrator’s name to see if the administr…" at bounding box center [1014, 177] width 344 height 354
copy p "[GEOGRAPHIC_DATA] YE PUBLISHING"
click at [1056, 306] on button "Create Administrator" at bounding box center [1100, 315] width 138 height 34
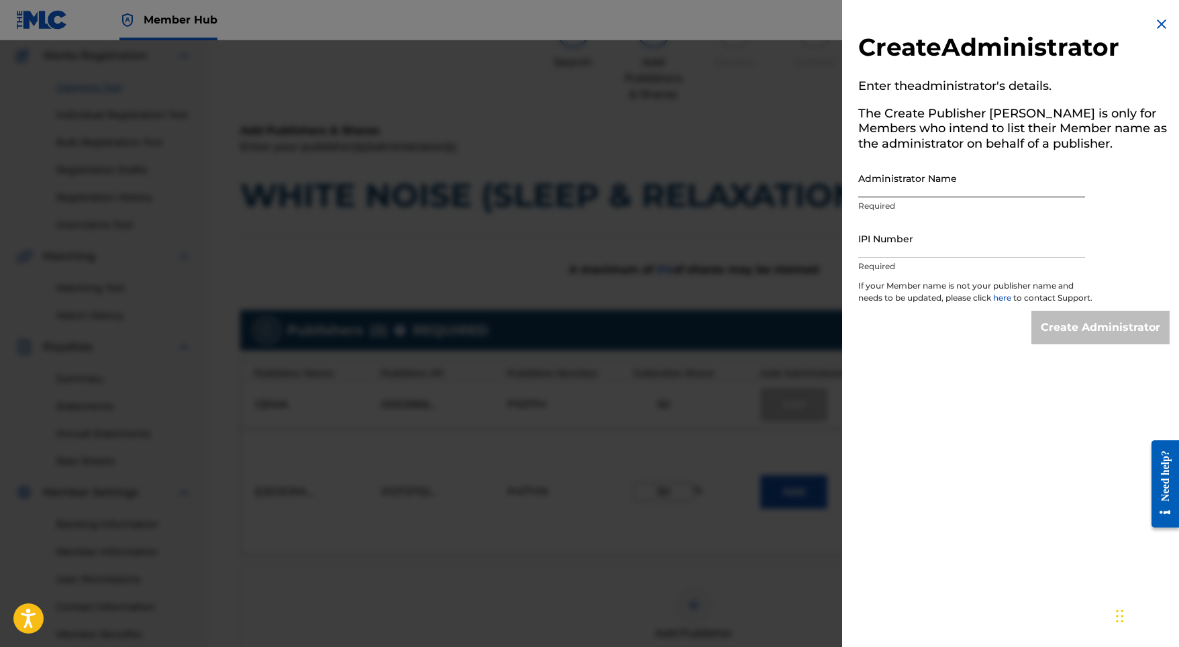
click at [951, 176] on input "Administrator Name" at bounding box center [971, 178] width 227 height 38
paste input "[GEOGRAPHIC_DATA] YE PUBLISHING"
type input "[GEOGRAPHIC_DATA] YE PUBLISHING"
click at [963, 250] on input "IPI Number" at bounding box center [971, 238] width 227 height 38
paste input "1272752643"
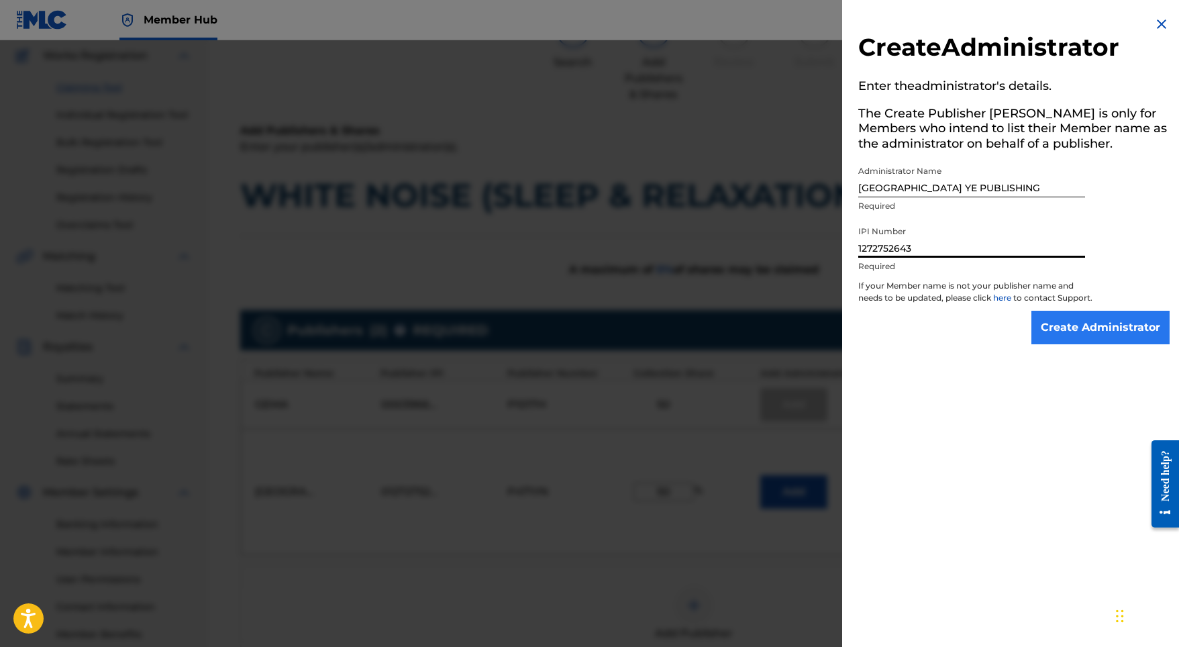
type input "1272752643"
click at [1089, 323] on input "Create Administrator" at bounding box center [1100, 328] width 138 height 34
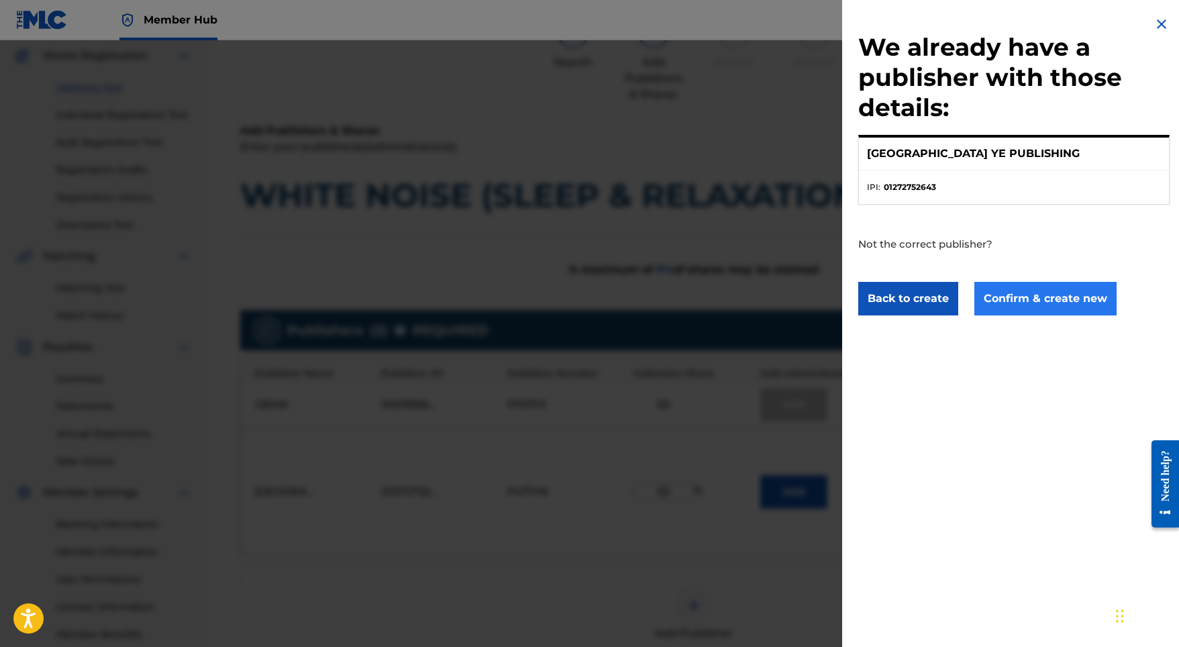
click at [991, 299] on button "Confirm & create new" at bounding box center [1045, 299] width 142 height 34
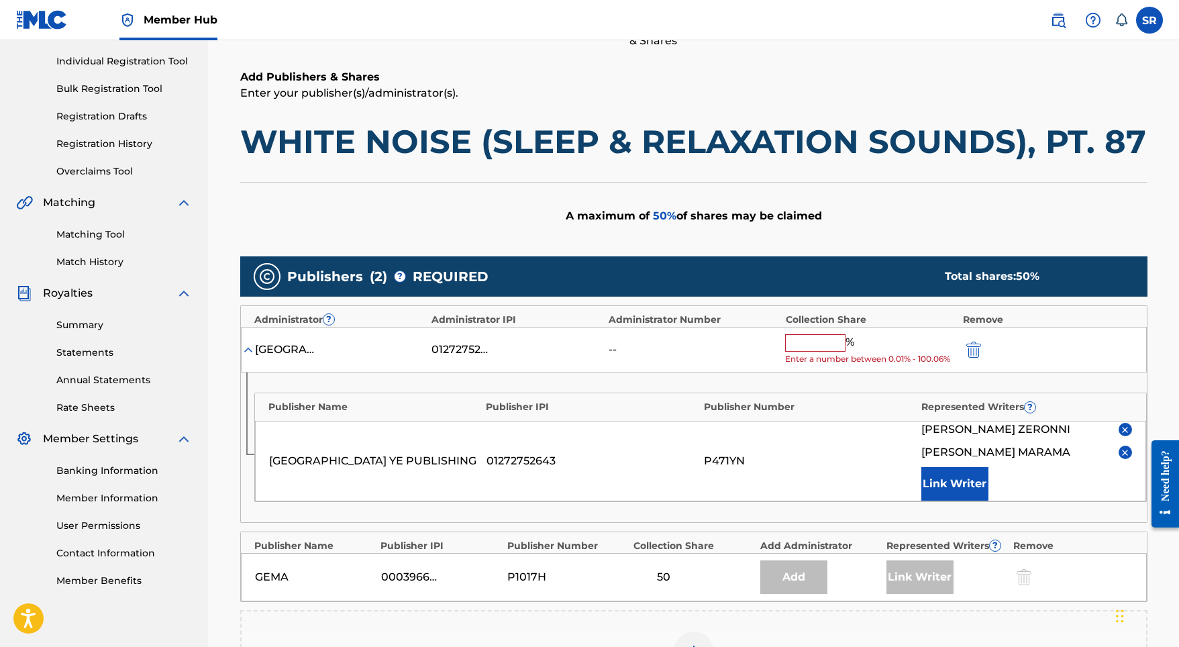
scroll to position [172, 0]
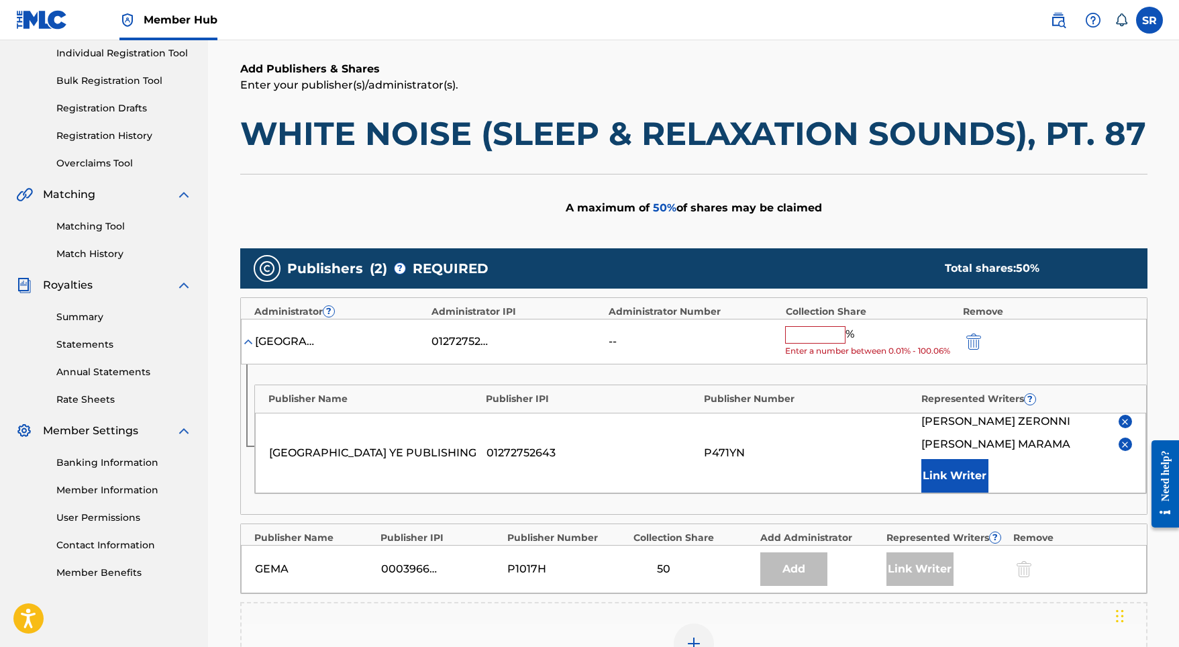
click at [820, 326] on input "text" at bounding box center [815, 334] width 60 height 17
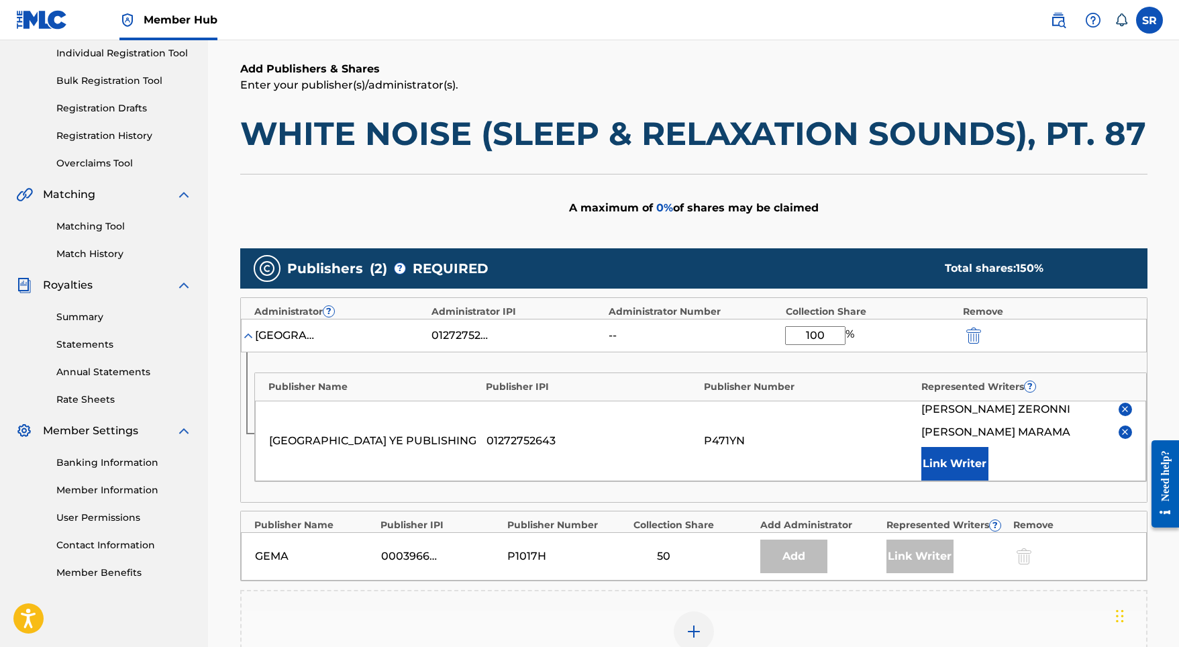
click at [880, 368] on div "Publisher Name Publisher IPI Publisher Number Represented Writers ? [GEOGRAPHIC…" at bounding box center [694, 427] width 906 height 150
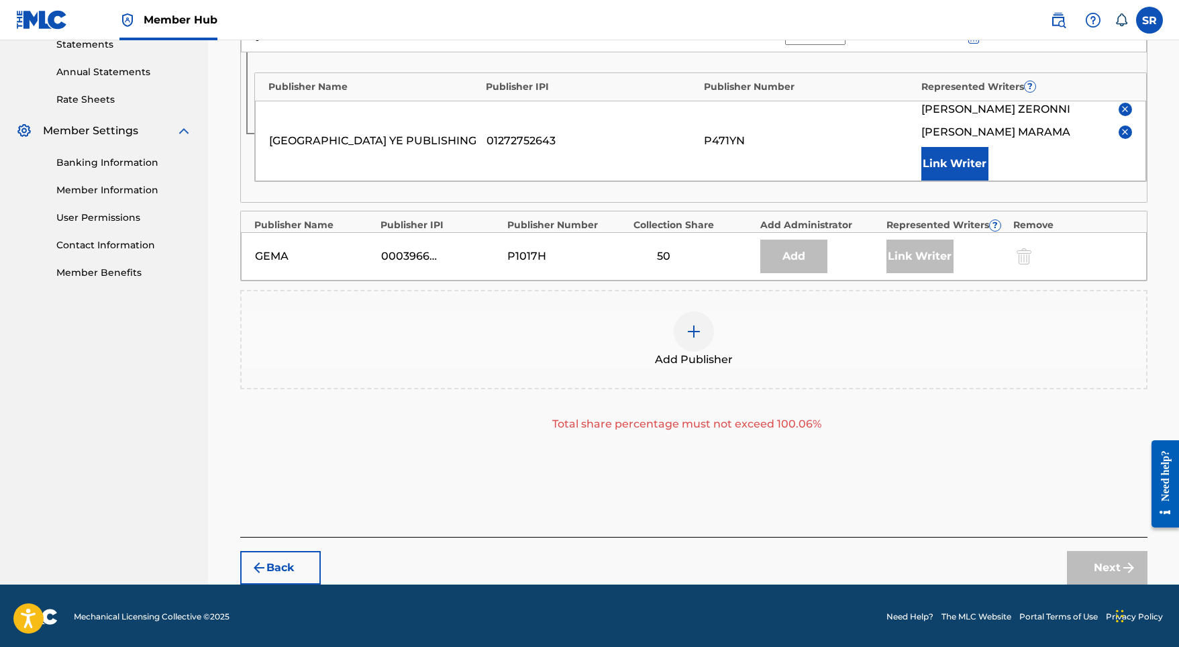
scroll to position [471, 0]
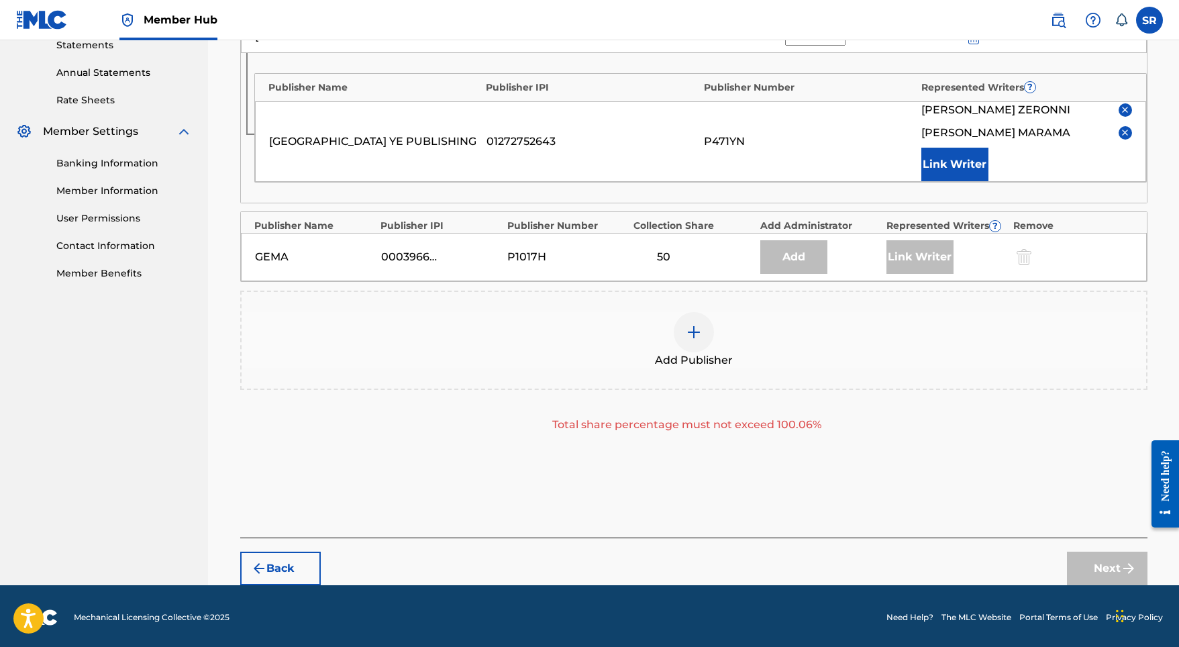
click at [880, 367] on div "Add Publisher" at bounding box center [693, 340] width 907 height 99
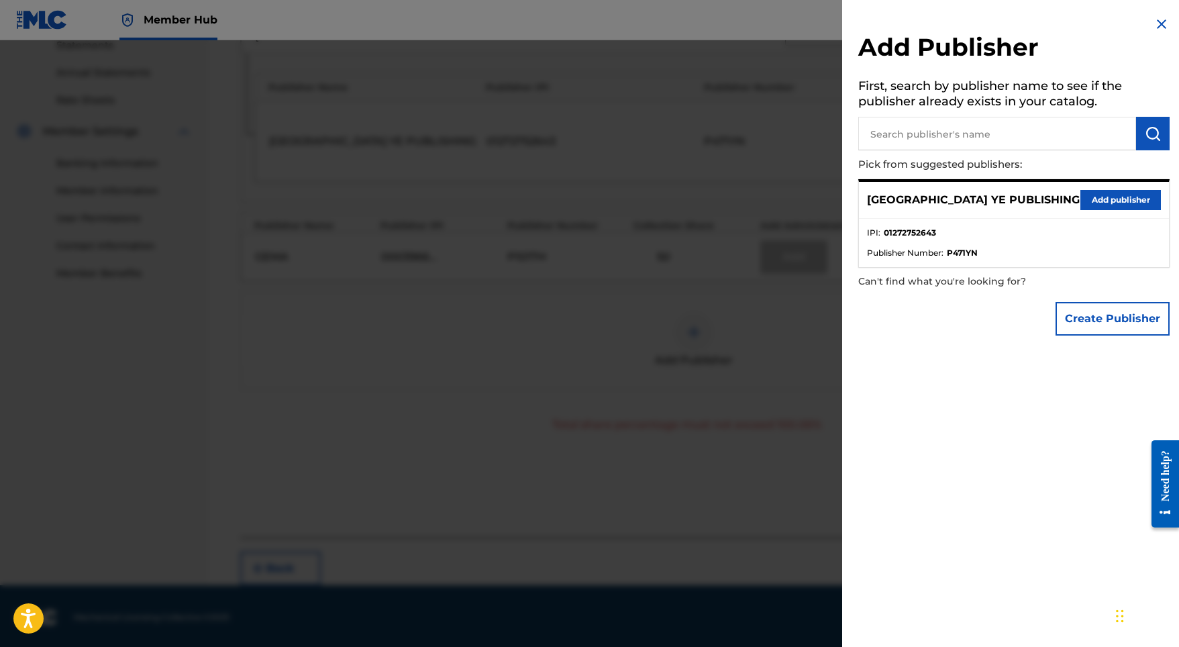
click at [1157, 32] on img at bounding box center [1161, 24] width 16 height 16
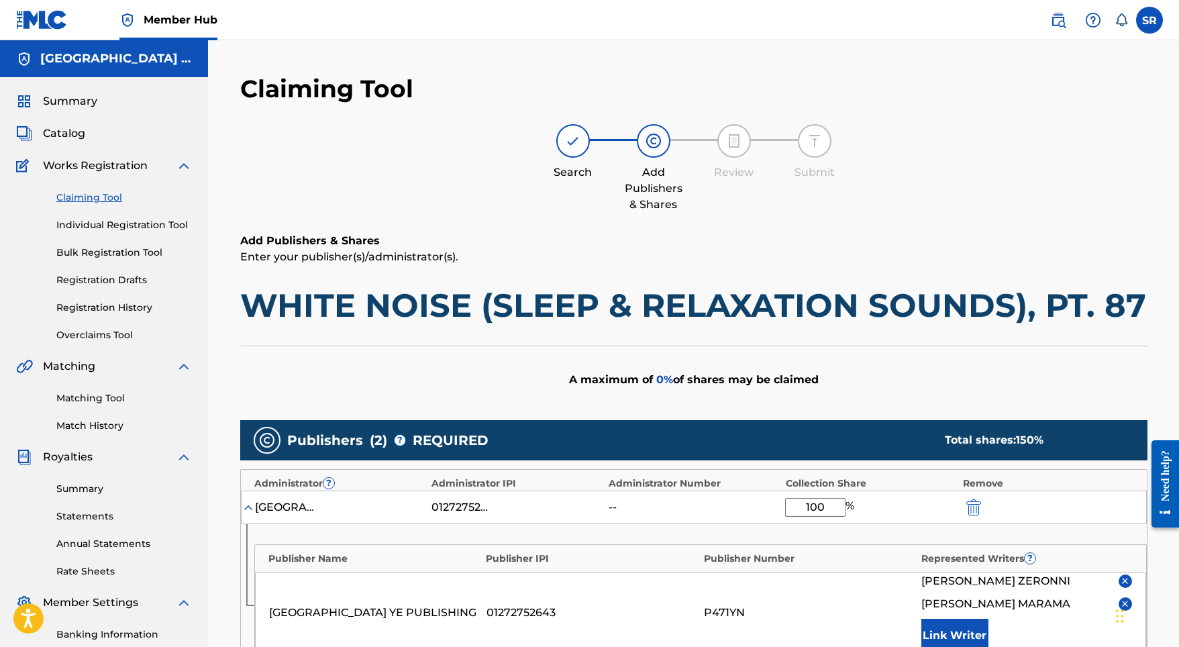
scroll to position [0, 0]
click at [819, 501] on input "100" at bounding box center [815, 507] width 60 height 19
drag, startPoint x: 819, startPoint y: 502, endPoint x: 796, endPoint y: 499, distance: 23.0
click at [796, 499] on input "100" at bounding box center [815, 507] width 60 height 19
type input "50"
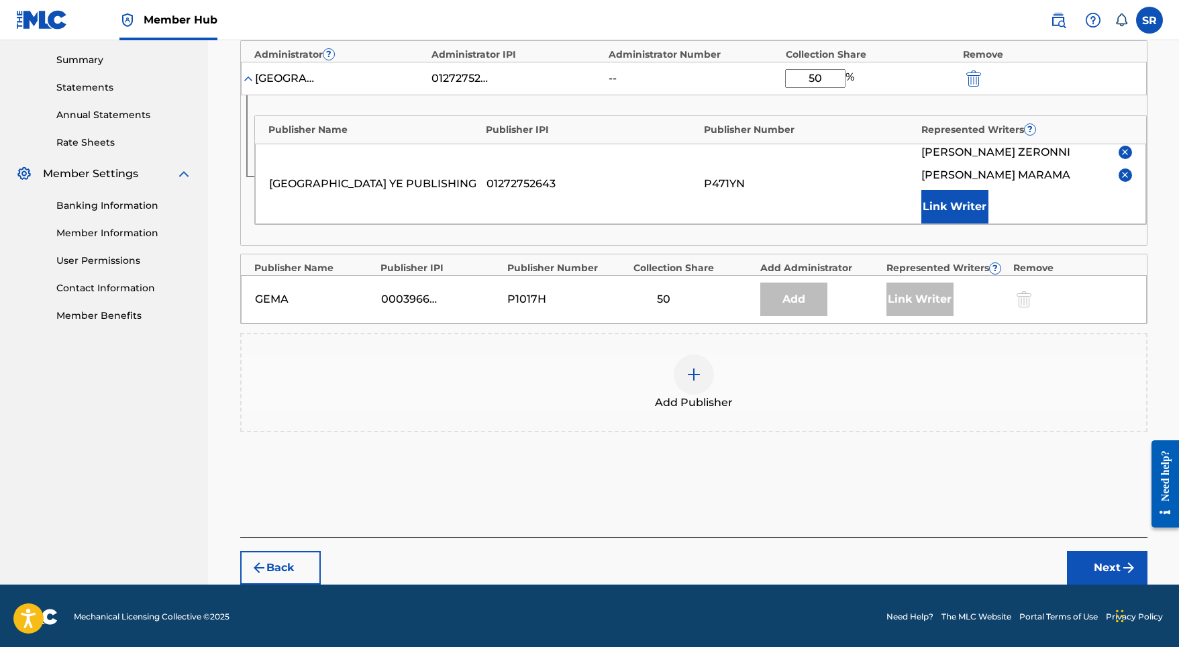
scroll to position [428, 0]
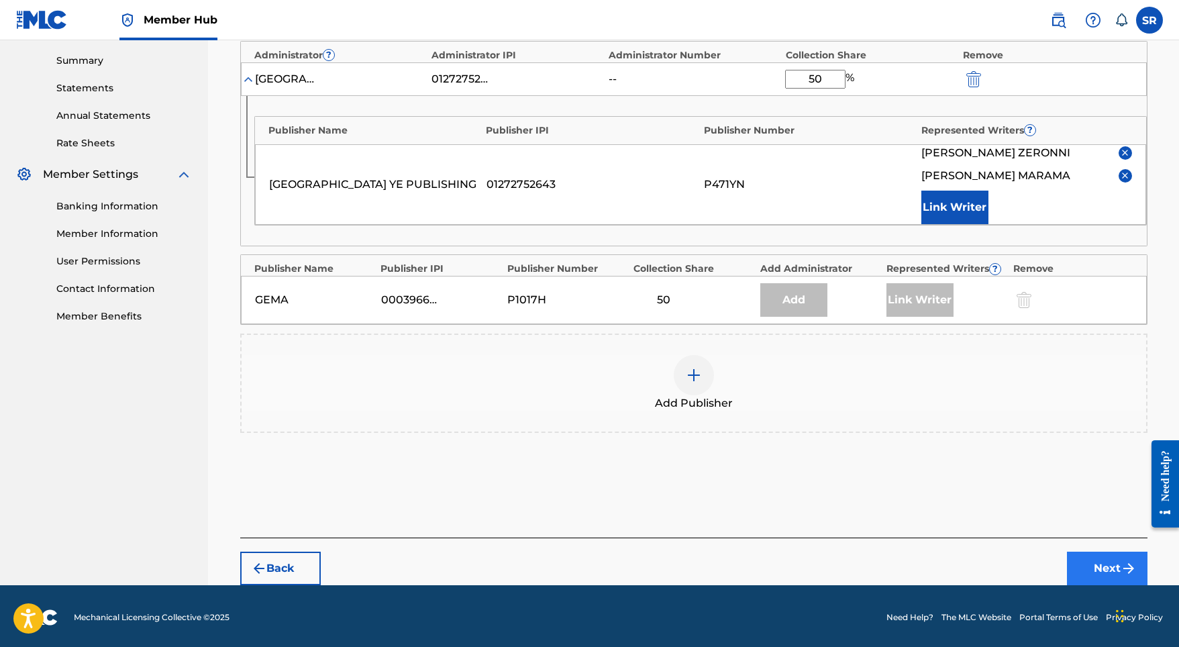
click at [1078, 572] on button "Next" at bounding box center [1107, 569] width 81 height 34
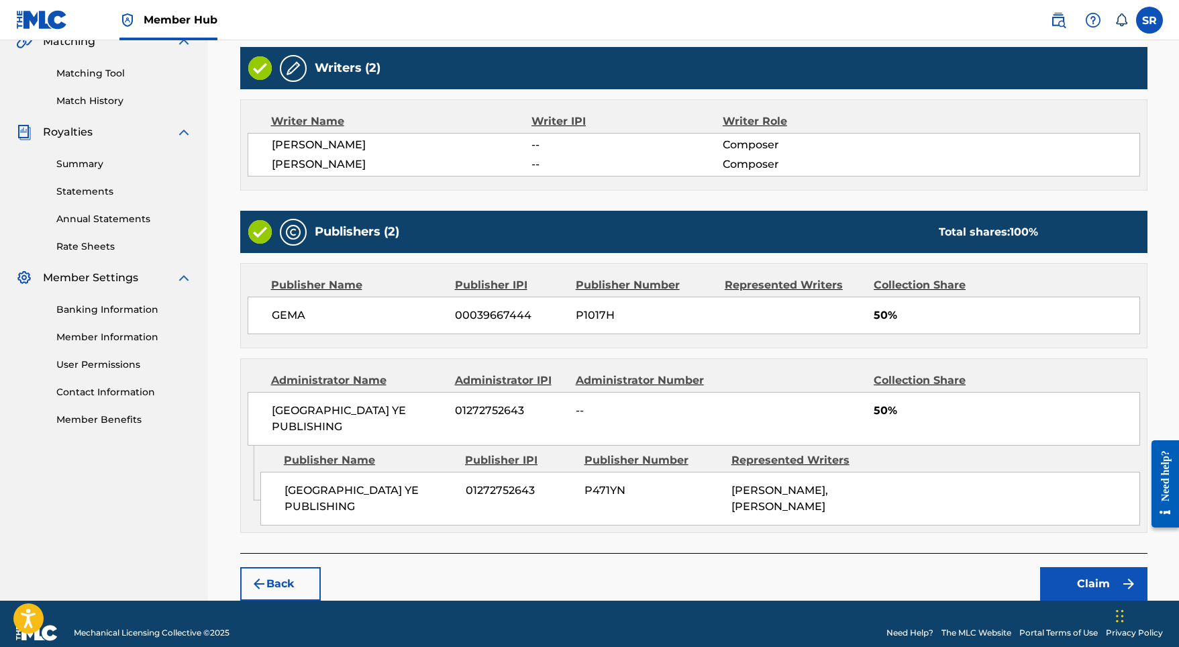
scroll to position [324, 0]
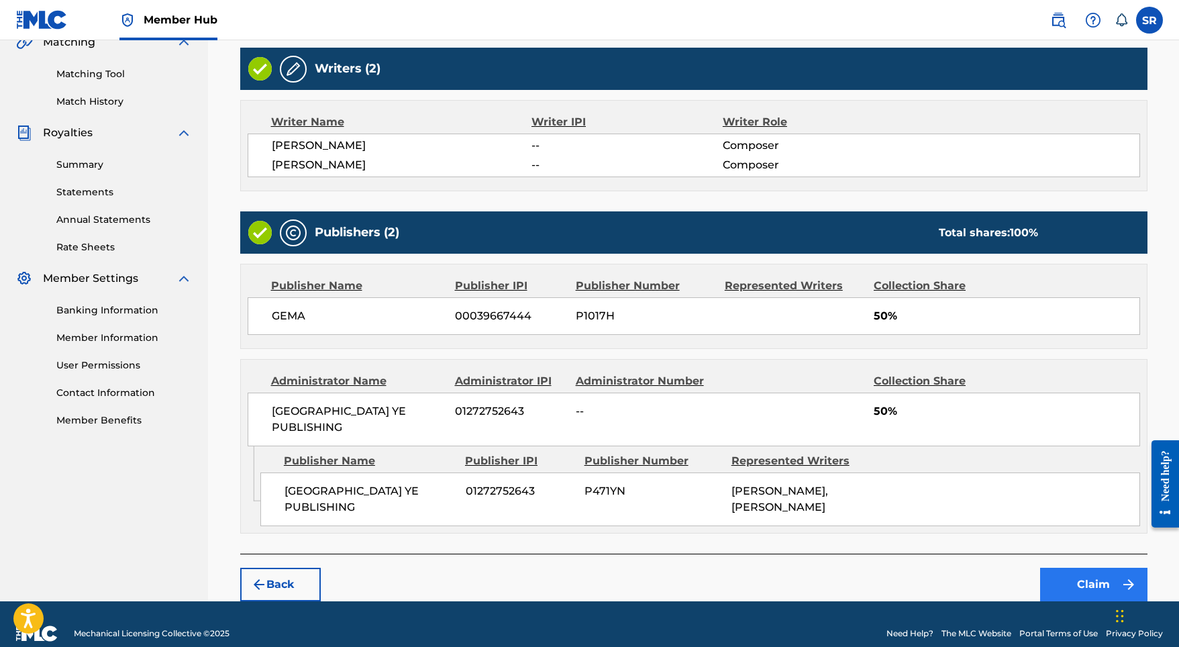
click at [1094, 568] on button "Claim" at bounding box center [1093, 585] width 107 height 34
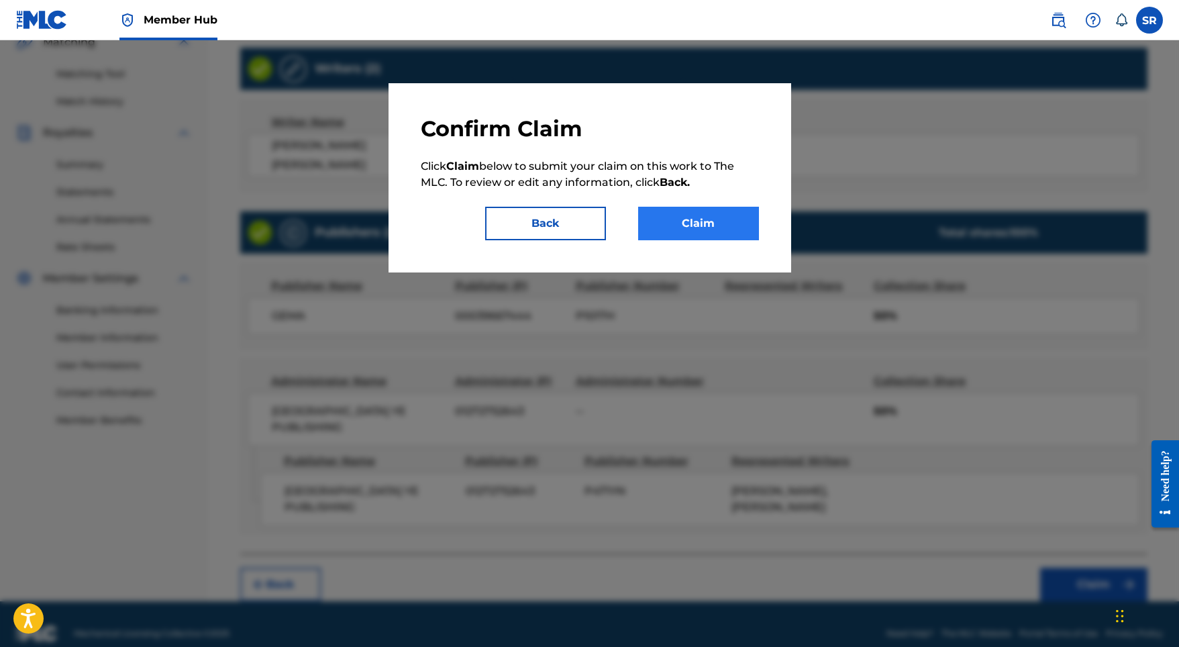
click at [740, 229] on button "Claim" at bounding box center [698, 224] width 121 height 34
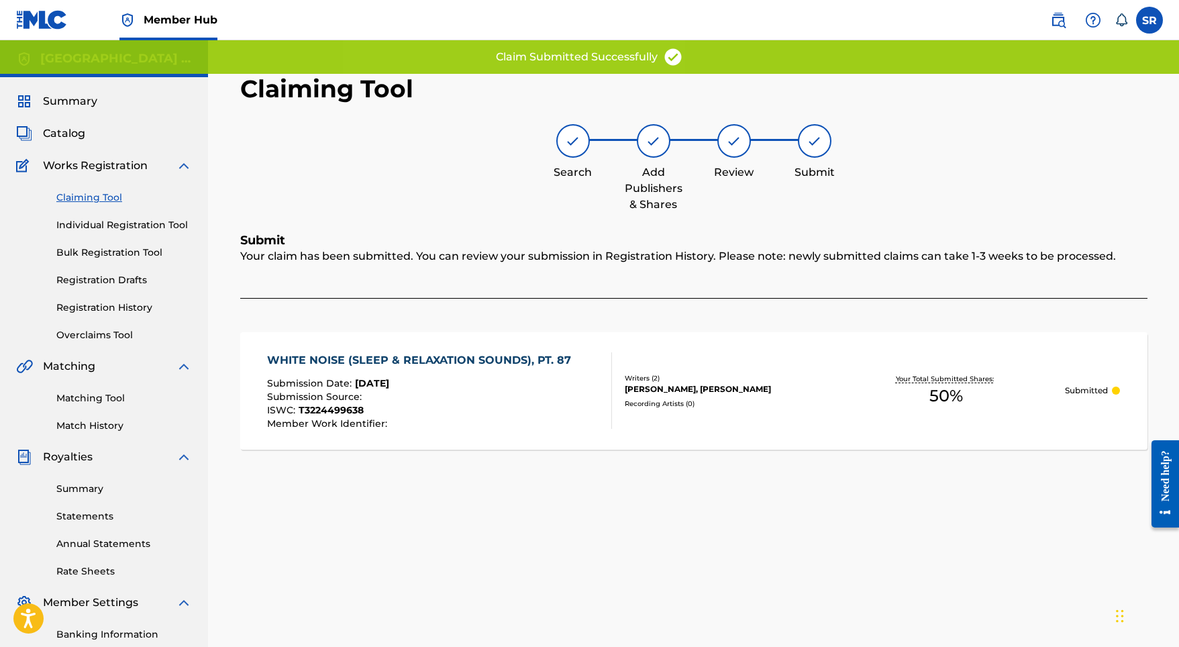
scroll to position [0, 0]
click at [122, 195] on link "Claiming Tool" at bounding box center [124, 198] width 136 height 14
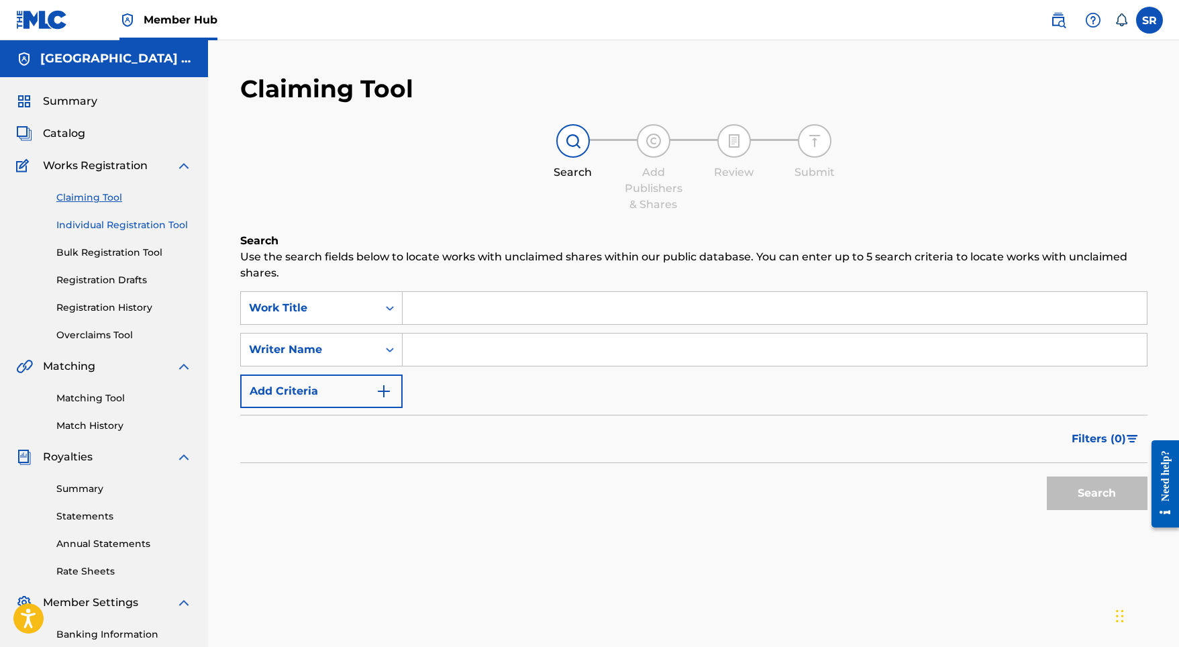
click at [144, 227] on link "Individual Registration Tool" at bounding box center [124, 225] width 136 height 14
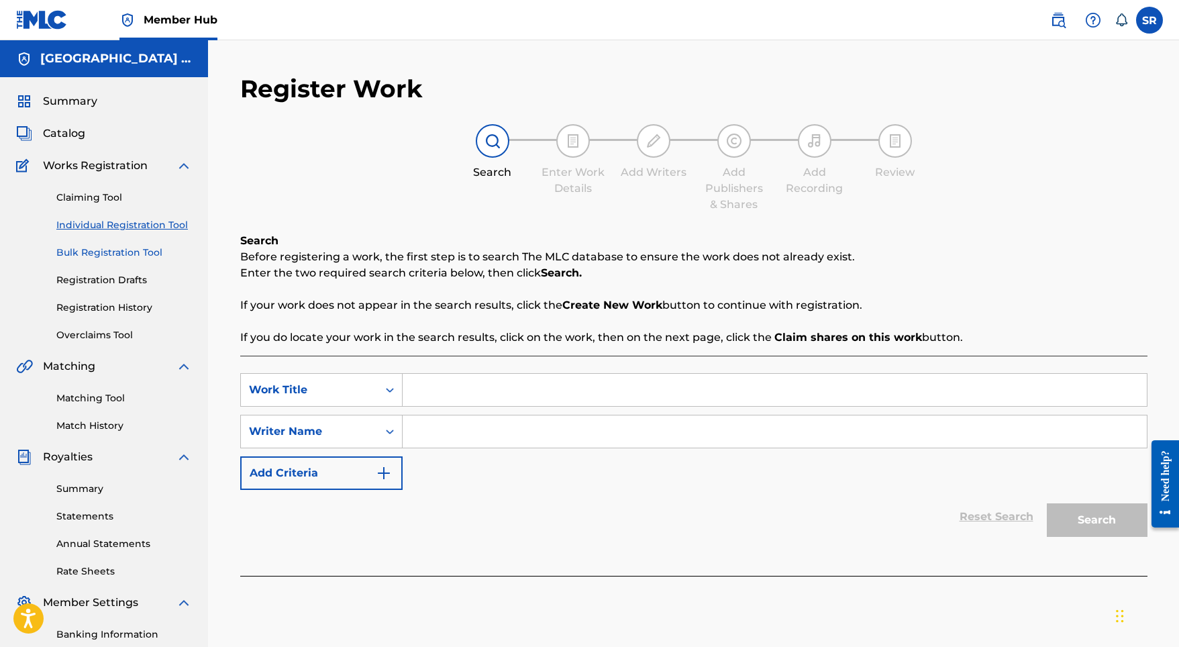
click at [133, 246] on link "Bulk Registration Tool" at bounding box center [124, 253] width 136 height 14
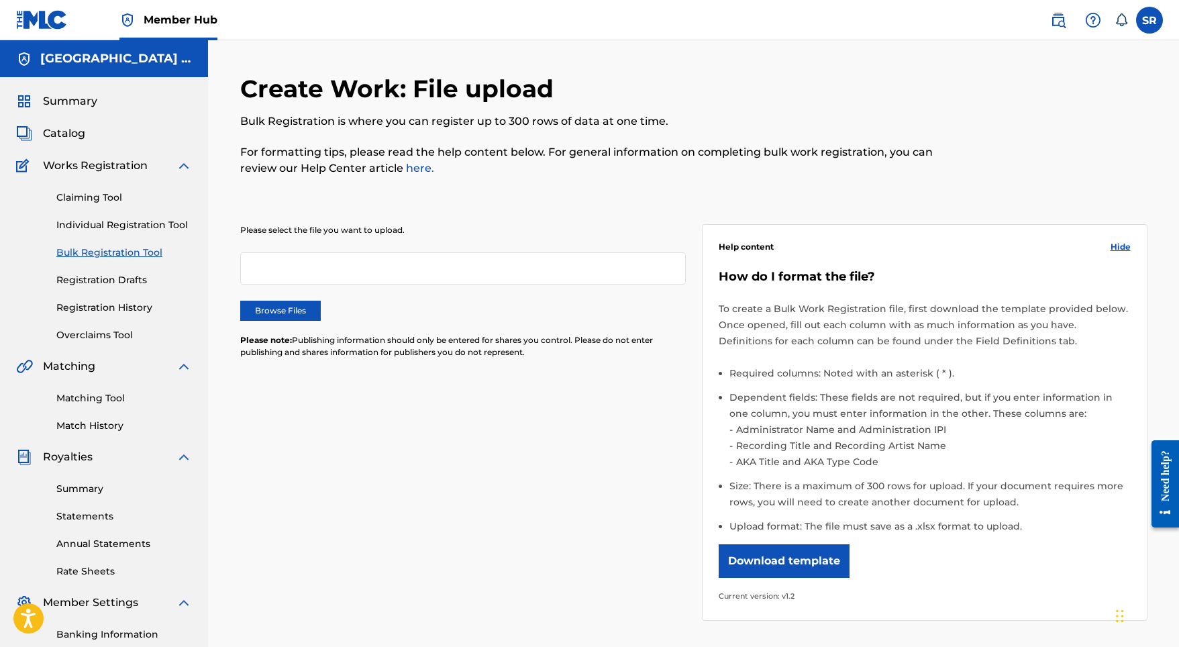
click at [129, 291] on div "Claiming Tool Individual Registration Tool Bulk Registration Tool Registration …" at bounding box center [104, 258] width 176 height 168
click at [123, 312] on link "Registration History" at bounding box center [124, 308] width 136 height 14
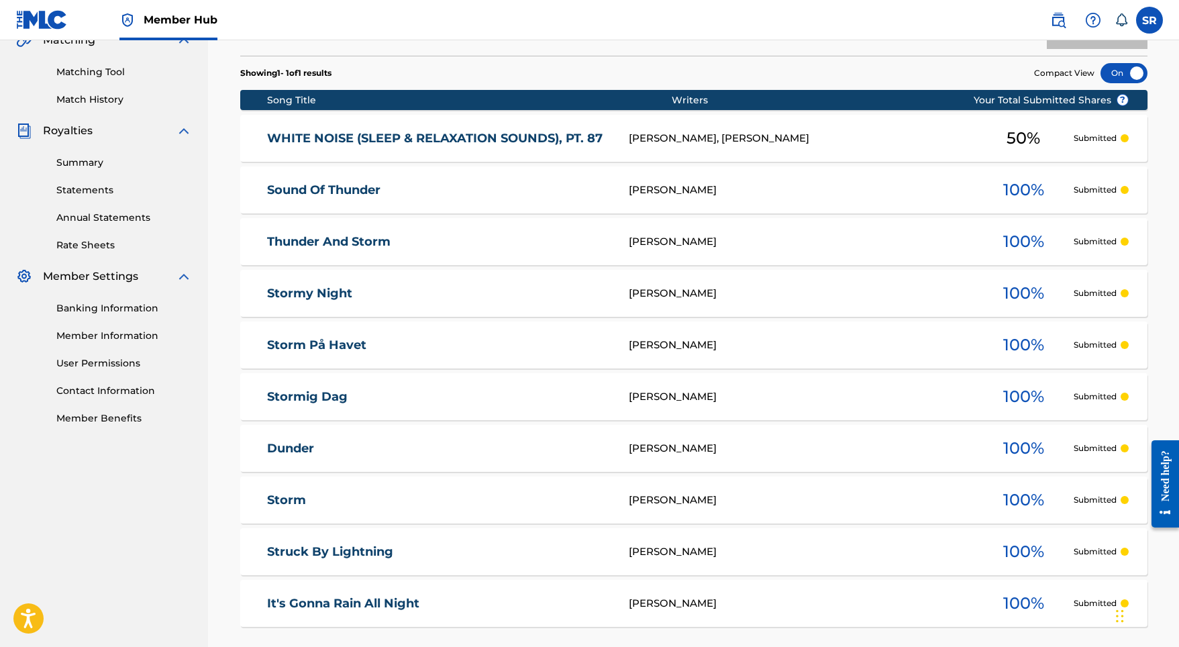
scroll to position [323, 0]
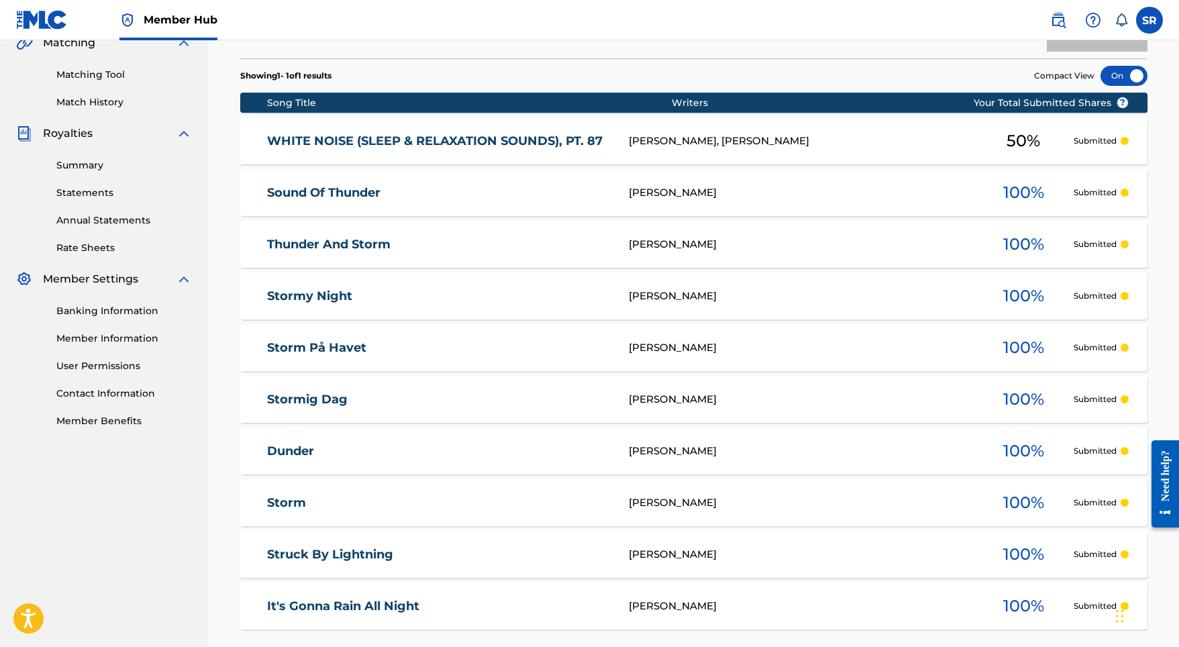
click at [541, 145] on link "WHITE NOISE (SLEEP & RELAXATION SOUNDS), PT. 87" at bounding box center [439, 141] width 344 height 15
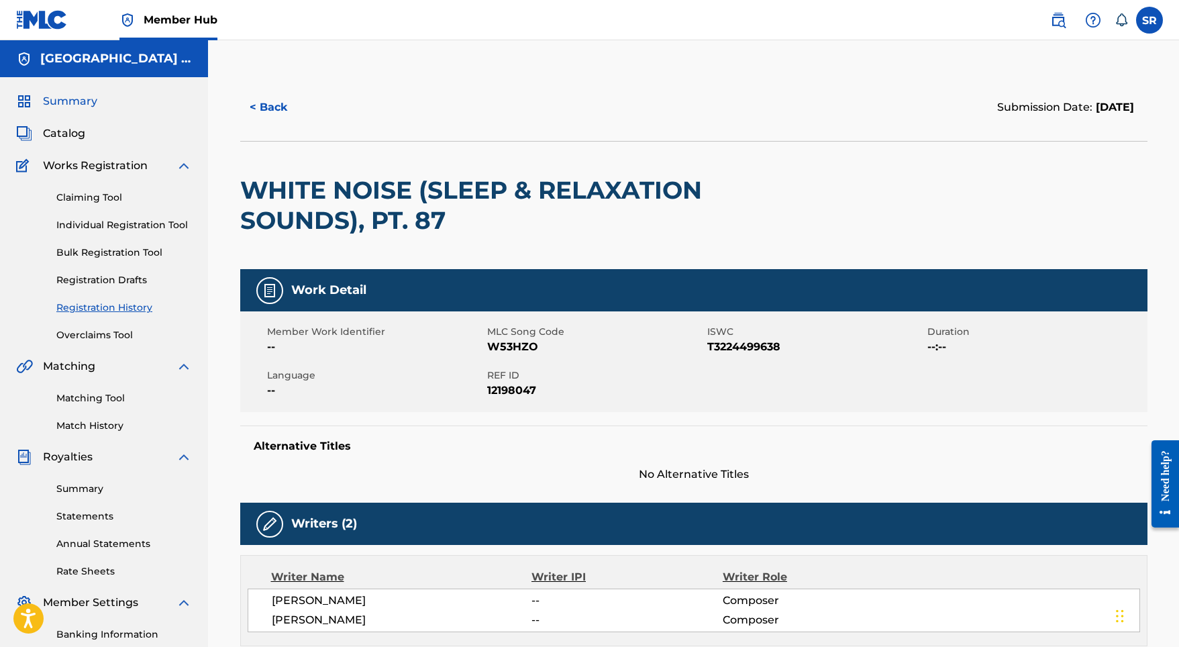
click at [76, 95] on span "Summary" at bounding box center [70, 101] width 54 height 16
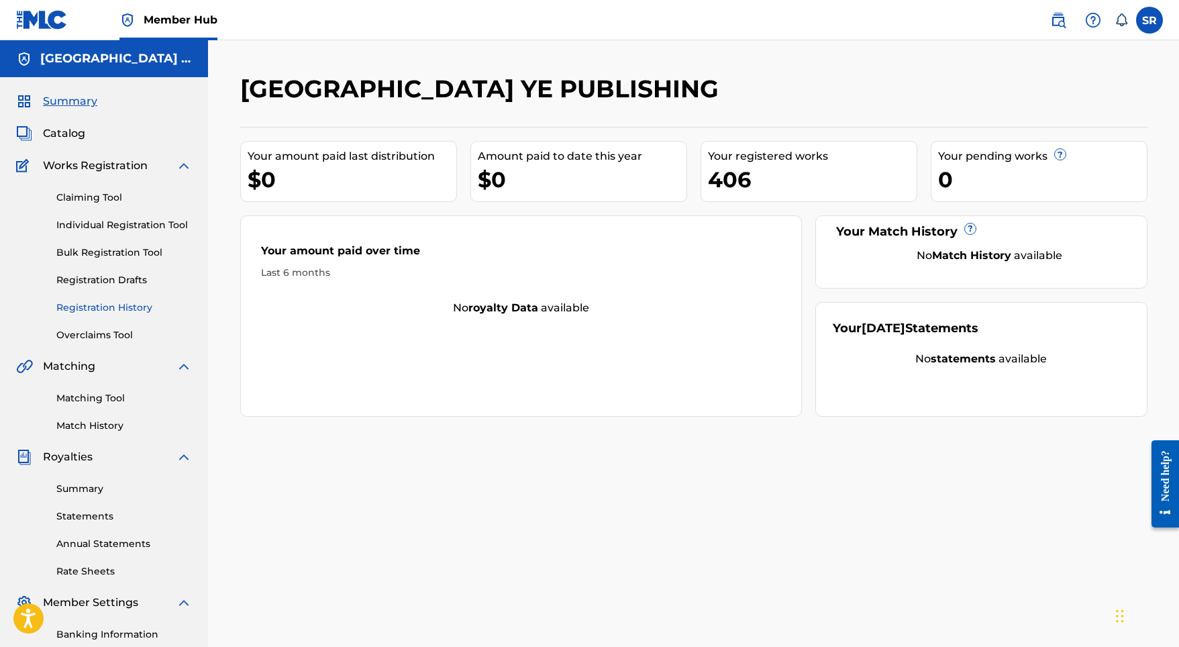
click at [107, 307] on link "Registration History" at bounding box center [124, 308] width 136 height 14
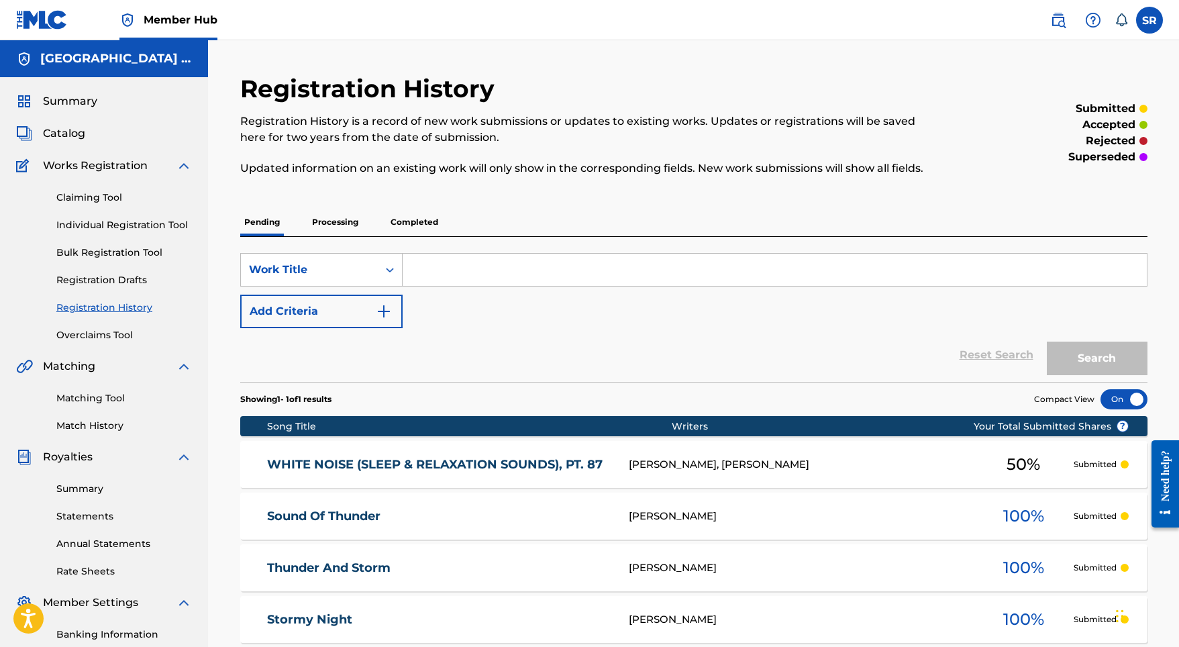
click at [330, 222] on p "Processing" at bounding box center [335, 222] width 54 height 28
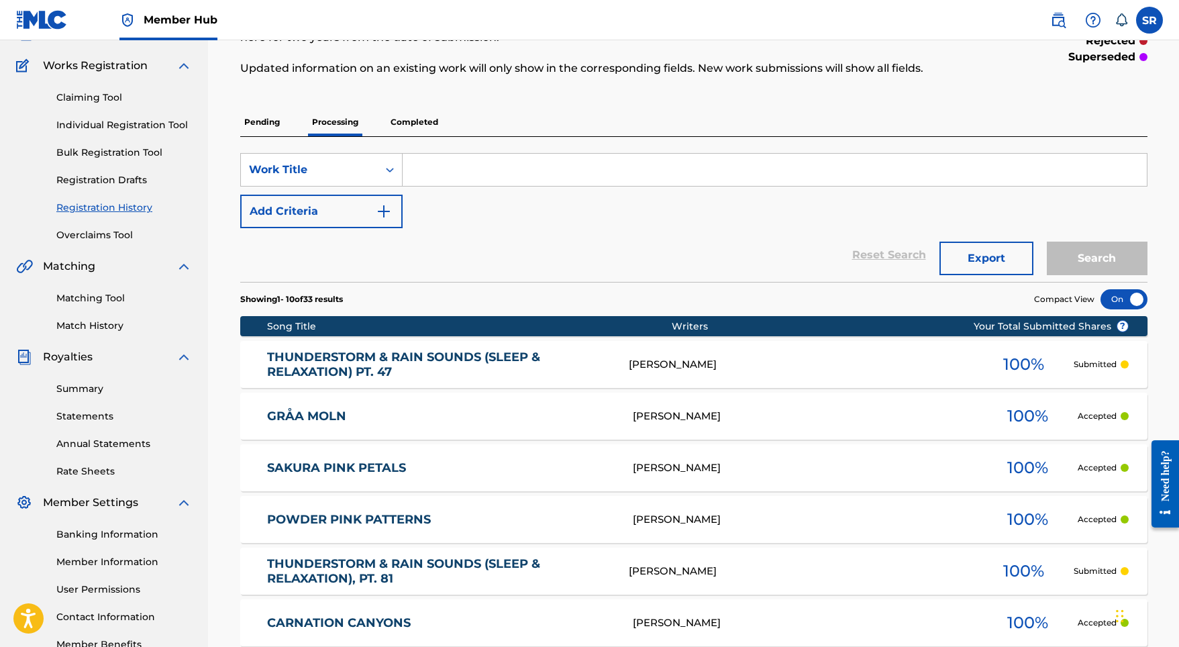
scroll to position [100, 0]
click at [403, 125] on p "Completed" at bounding box center [414, 122] width 56 height 28
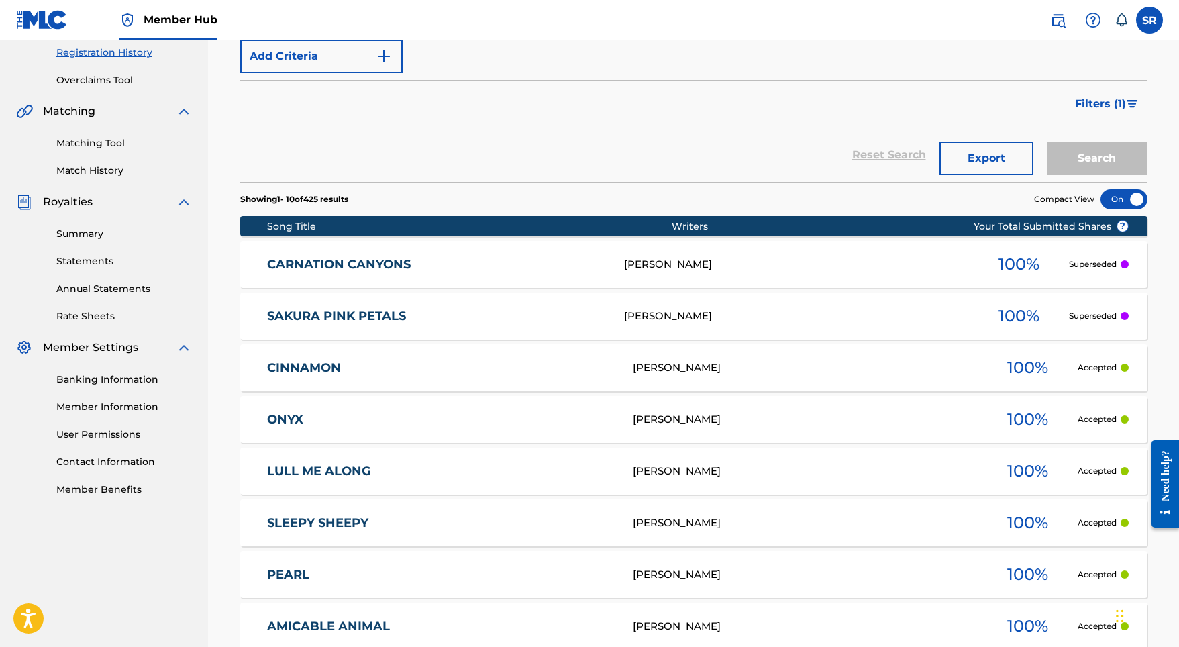
scroll to position [280, 0]
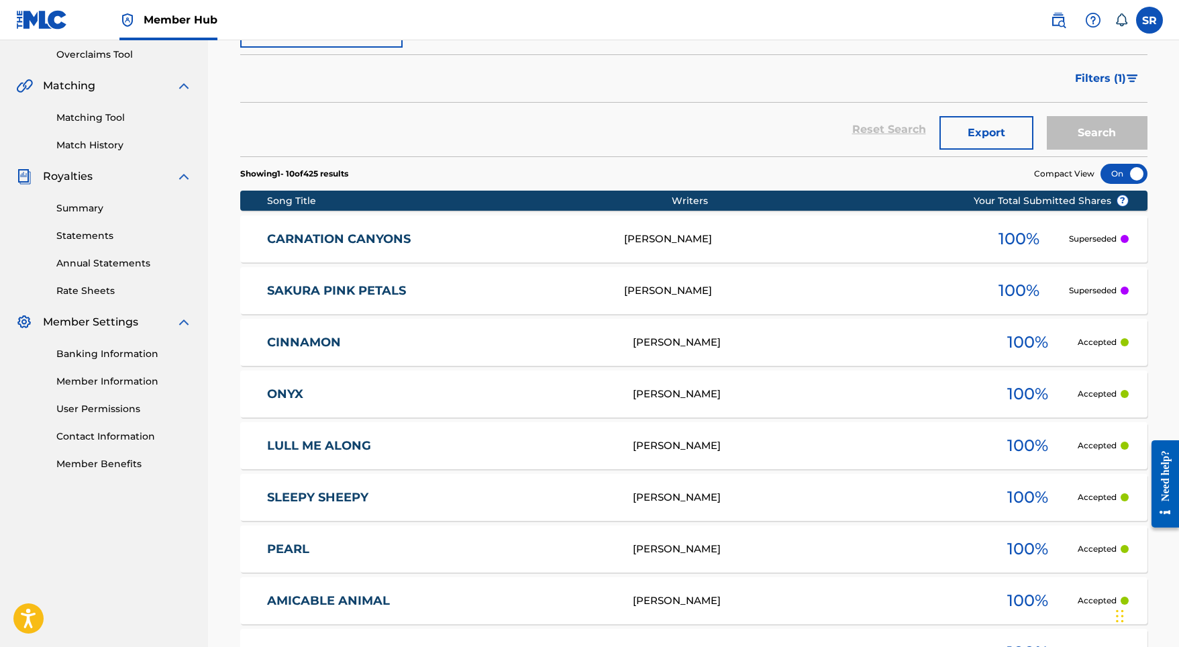
click at [293, 402] on div "ONYX SYDNEY ROMAIN 100 % Accepted" at bounding box center [693, 393] width 907 height 47
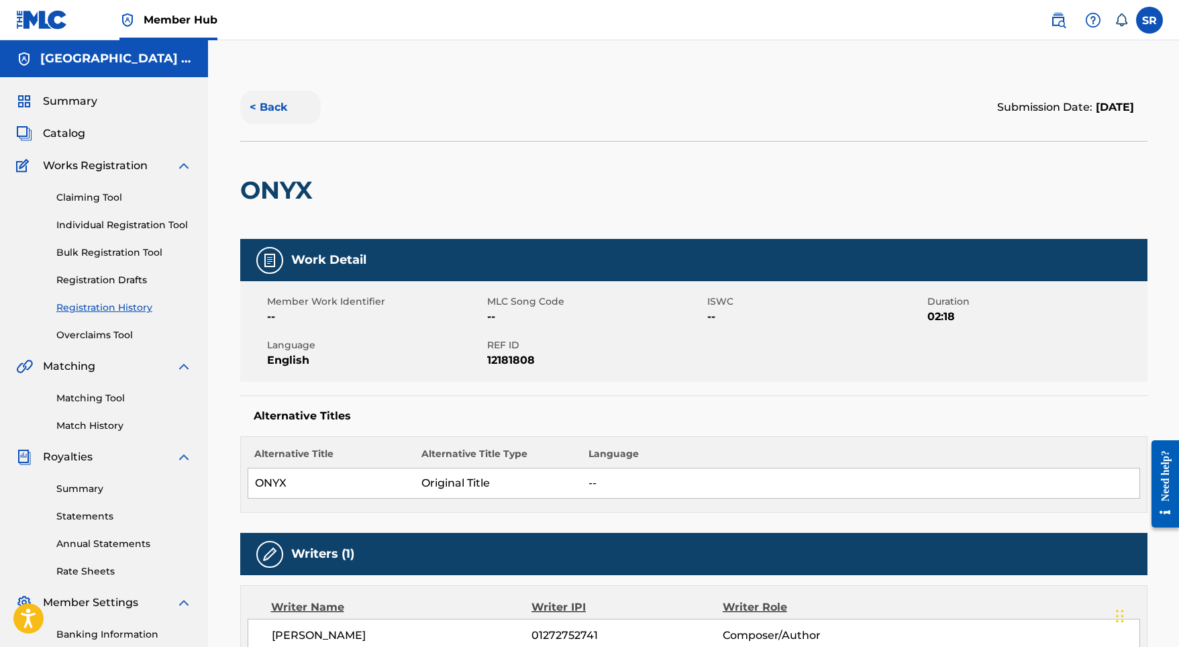
click at [258, 101] on button "< Back" at bounding box center [280, 108] width 81 height 34
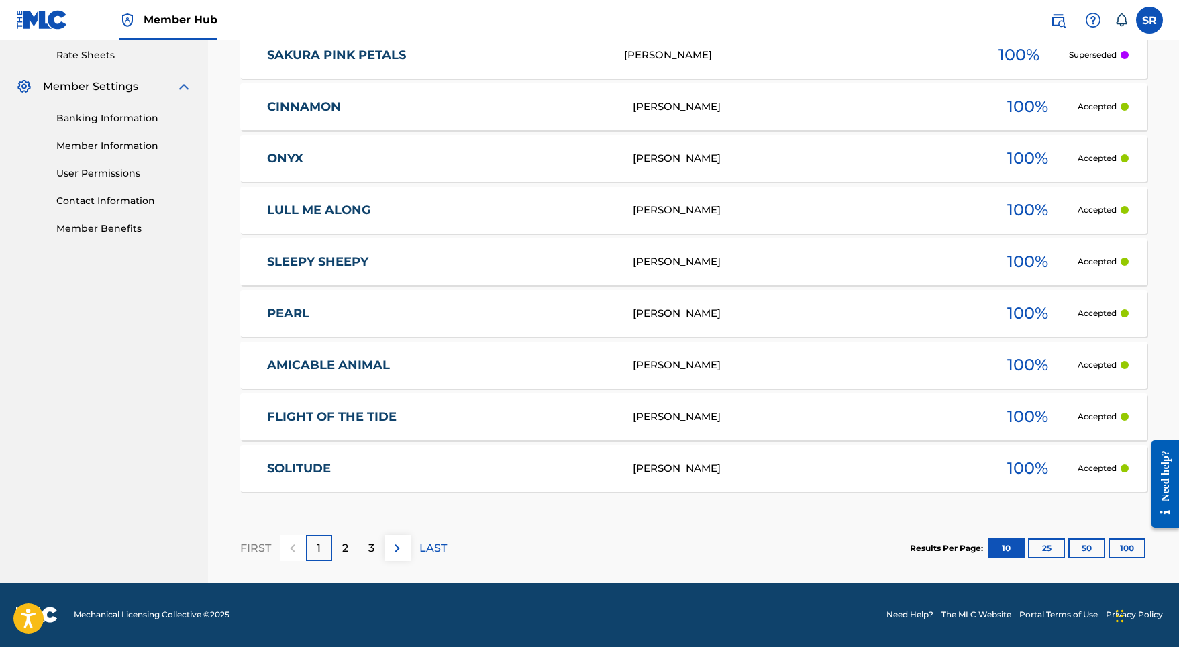
scroll to position [516, 0]
click at [307, 362] on link "AMICABLE ANIMAL" at bounding box center [441, 365] width 348 height 15
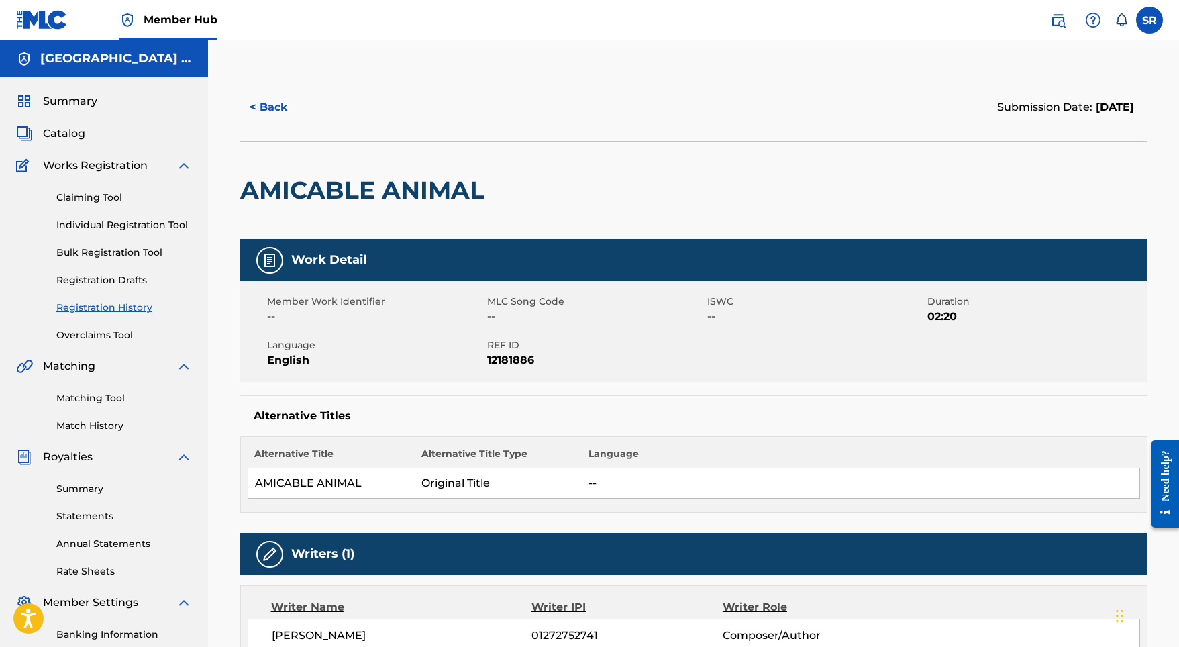
click at [97, 108] on div "Summary" at bounding box center [104, 101] width 176 height 16
